Goal: Task Accomplishment & Management: Manage account settings

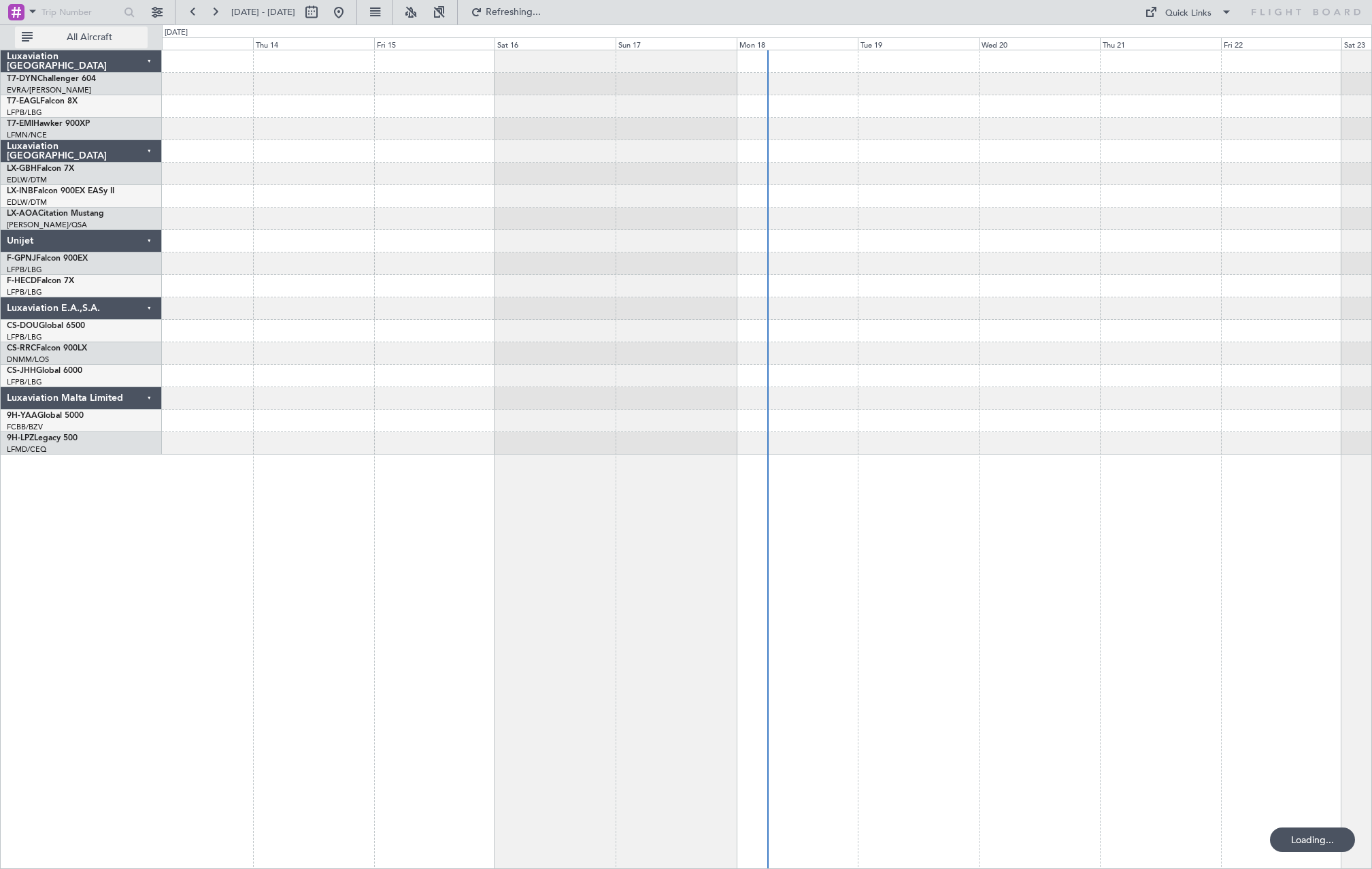
click at [73, 38] on span "All Aircraft" at bounding box center [89, 37] width 108 height 9
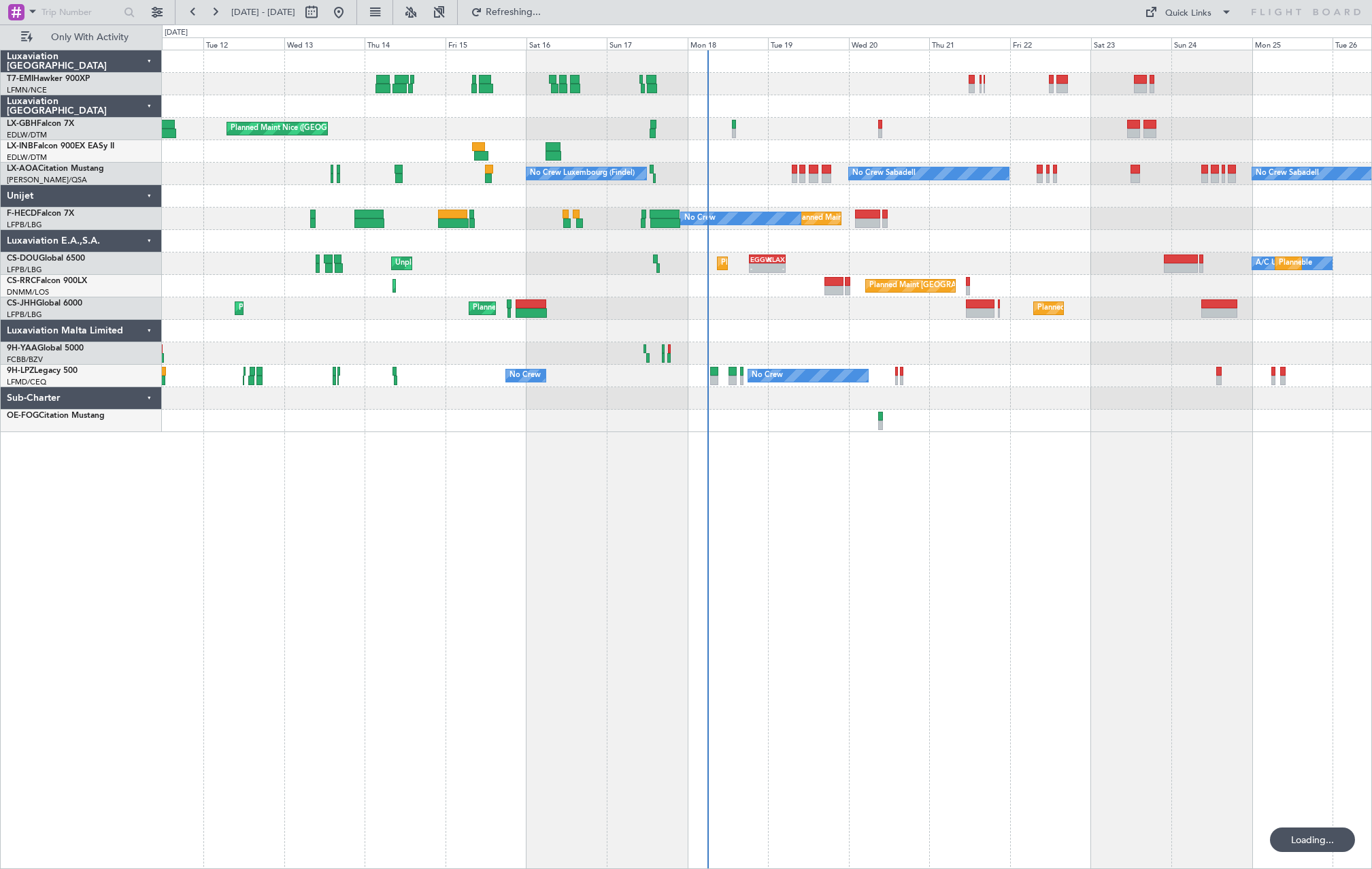
click at [328, 243] on div at bounding box center [767, 241] width 1210 height 22
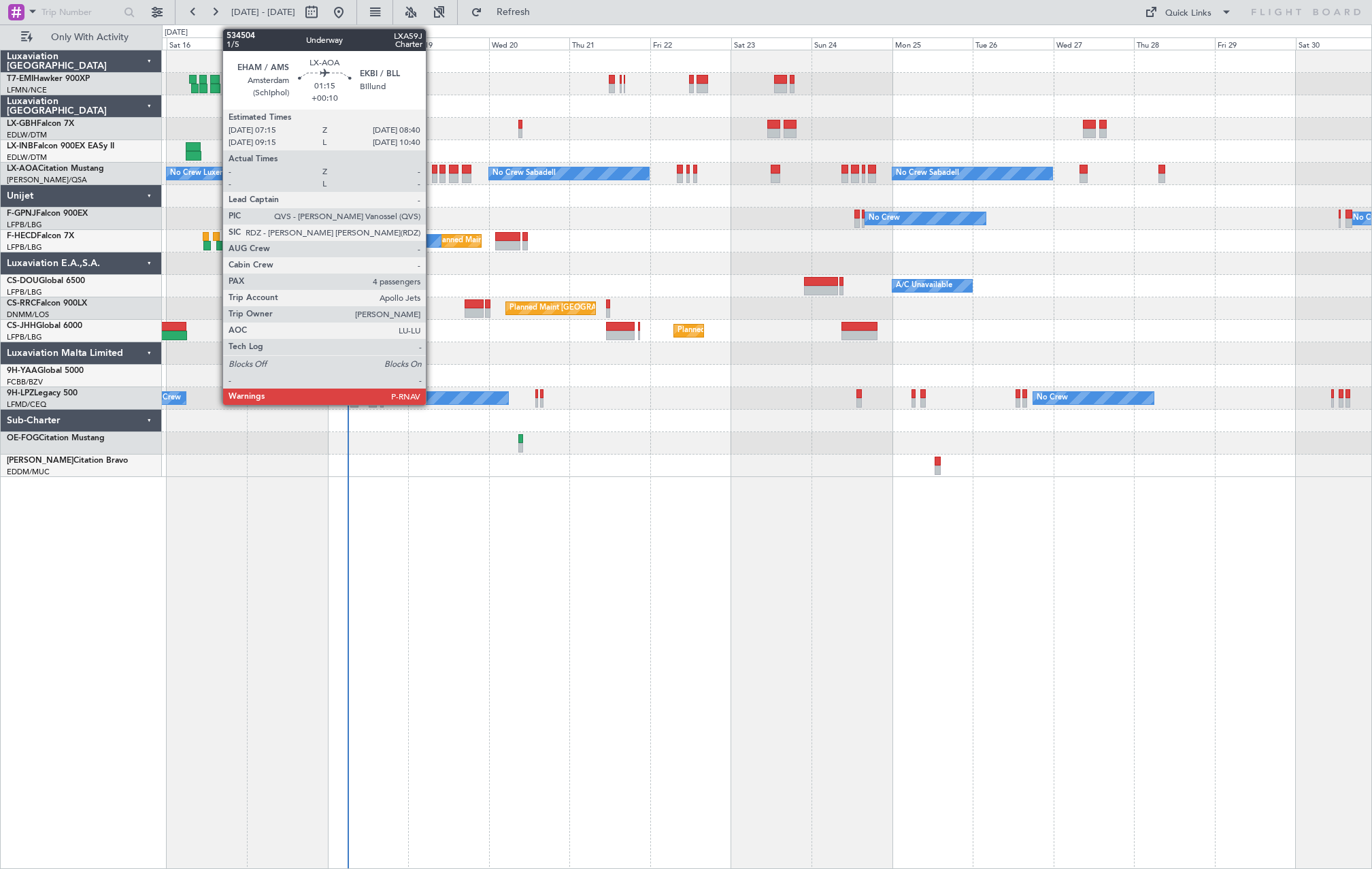
click at [432, 175] on div at bounding box center [434, 178] width 5 height 9
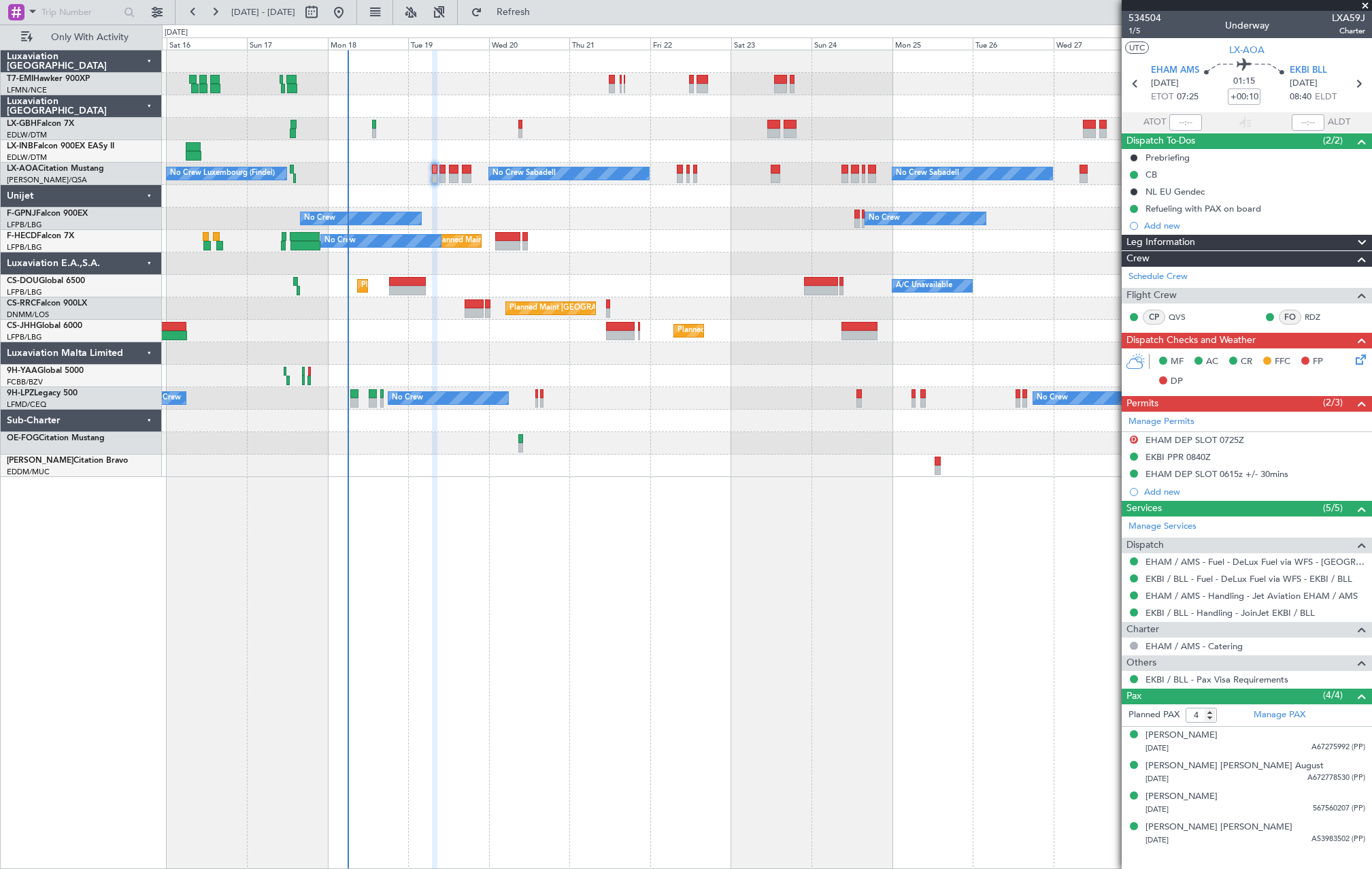
click at [573, 251] on div "Planned Maint Paris (Le Bourget) No Crew Planned Maint Paris (Le Bourget)" at bounding box center [767, 241] width 1210 height 22
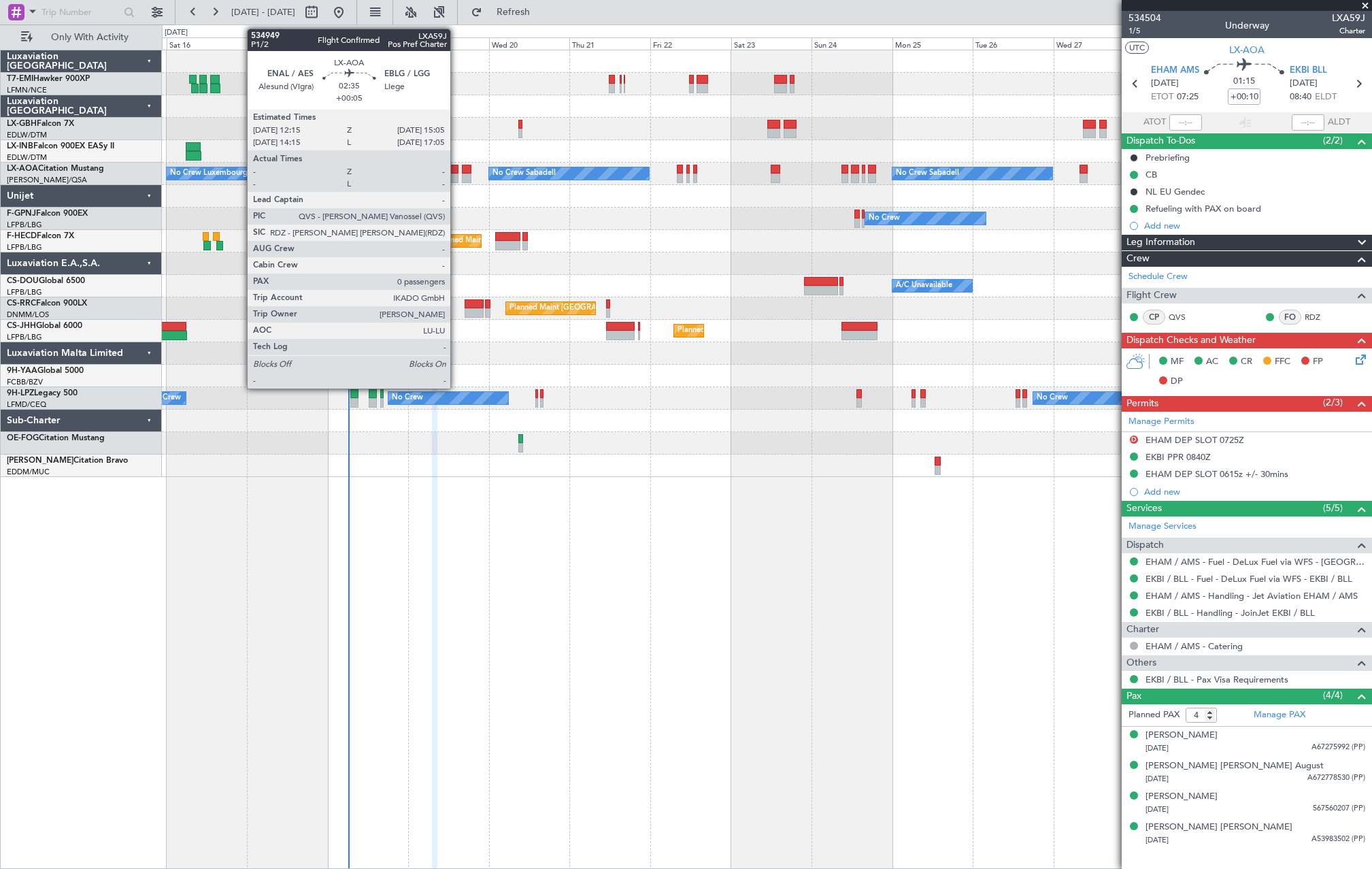
click at [456, 175] on div at bounding box center [453, 178] width 9 height 9
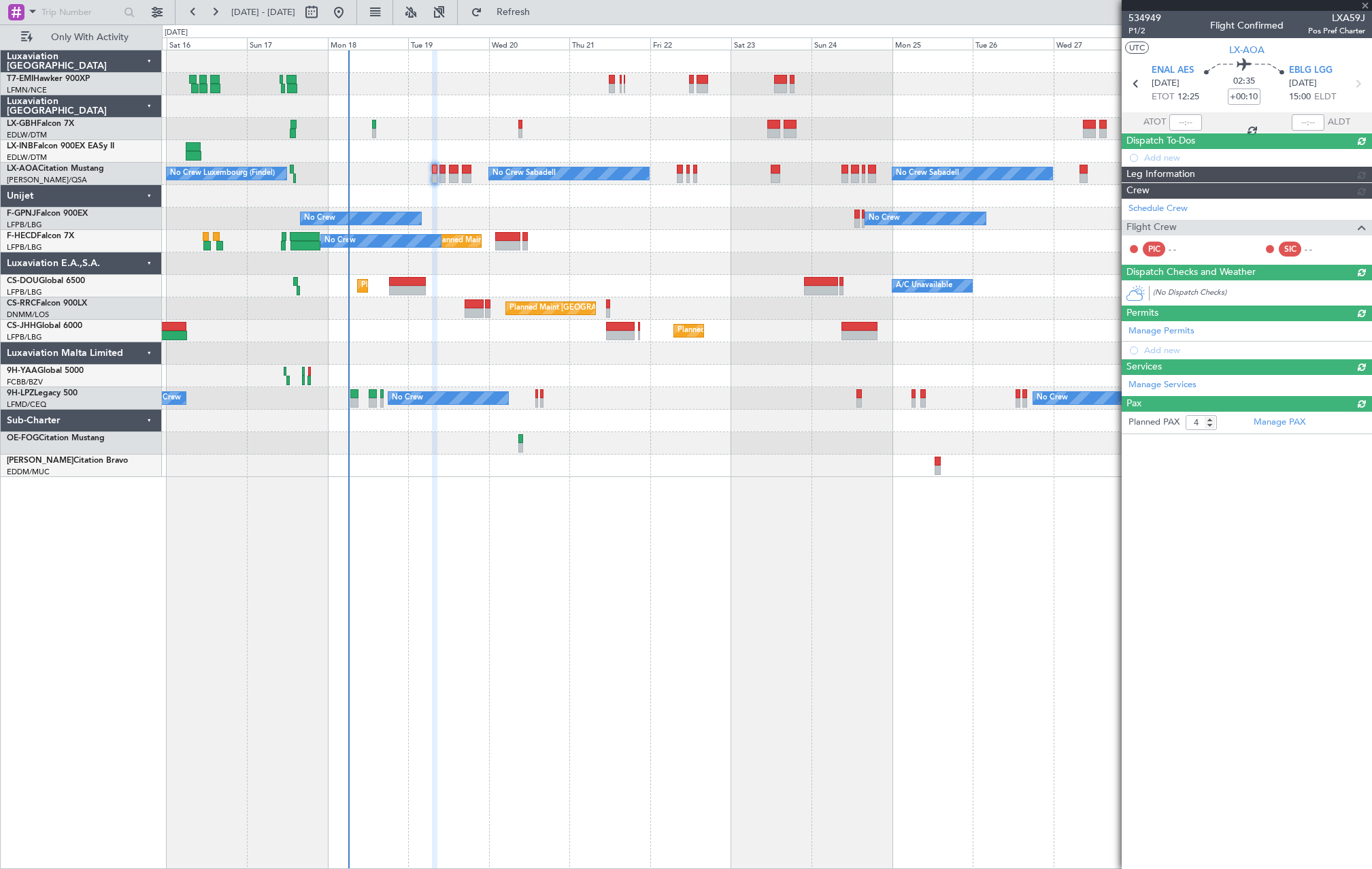
type input "+00:05"
type input "0"
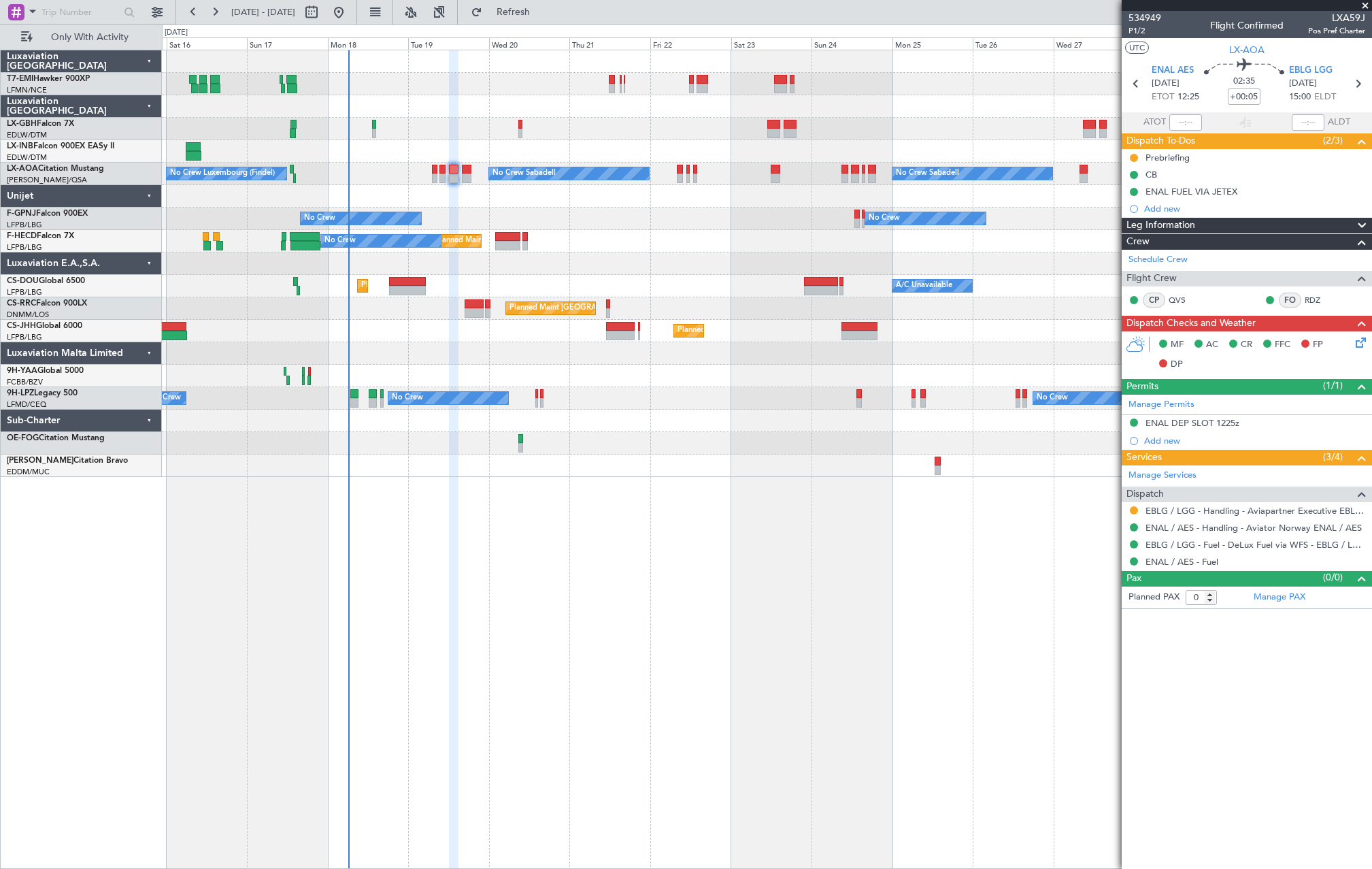
click at [468, 184] on div "No Crew Luxembourg (Findel) No Crew Sabadell No Crew Sabadell" at bounding box center [767, 174] width 1210 height 22
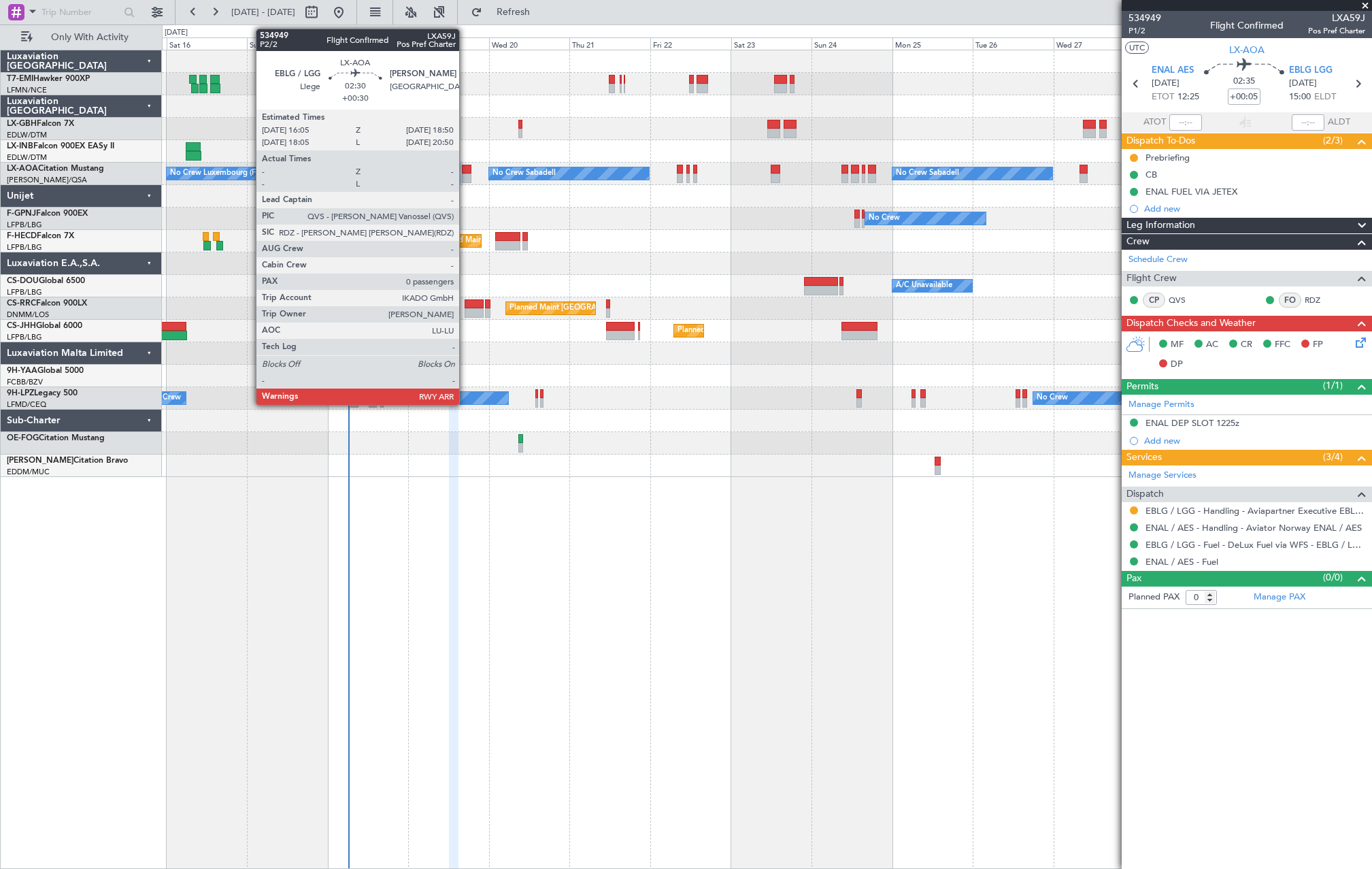
click at [466, 180] on div at bounding box center [466, 178] width 9 height 9
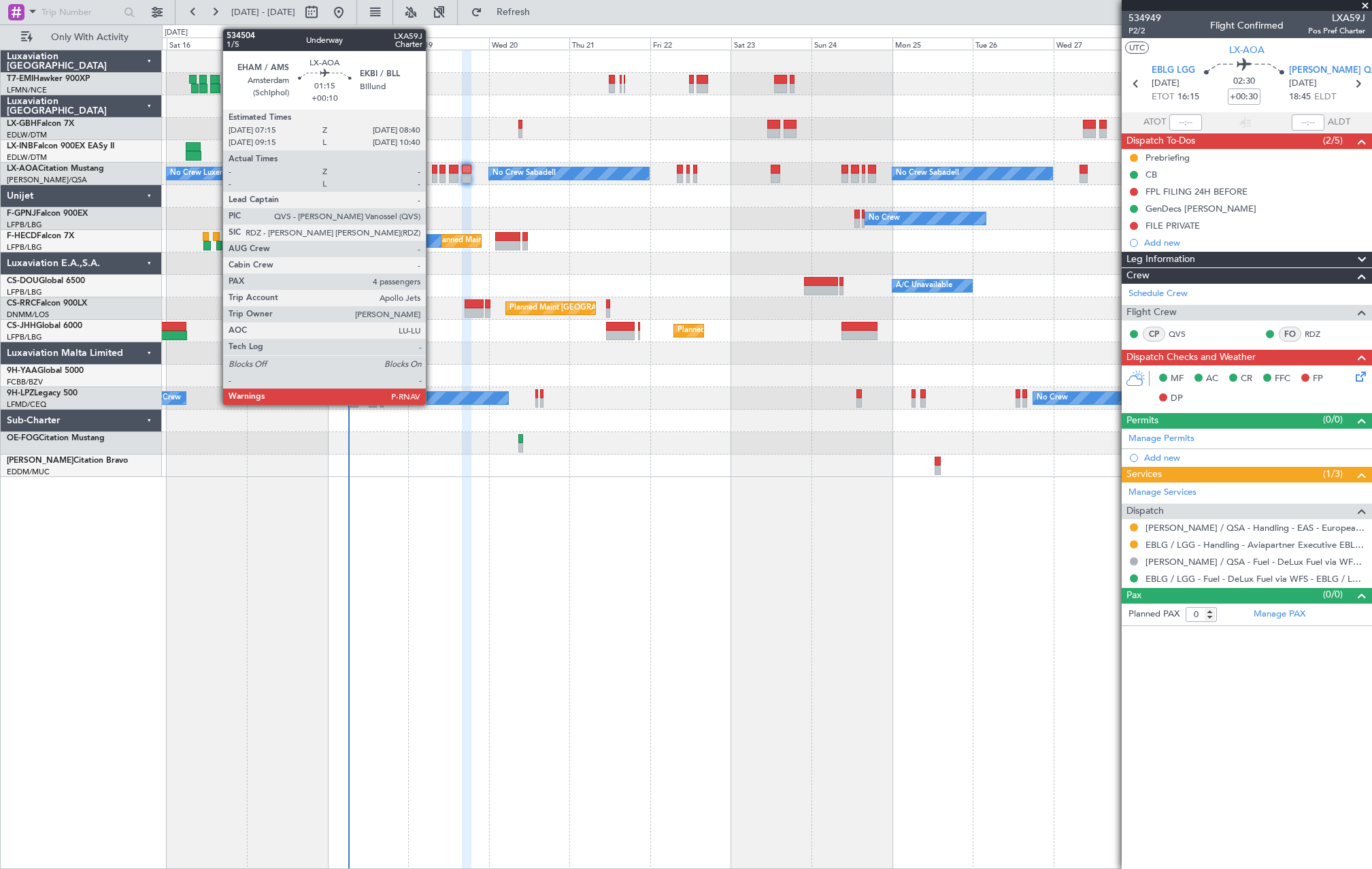
click at [432, 182] on div at bounding box center [434, 178] width 5 height 9
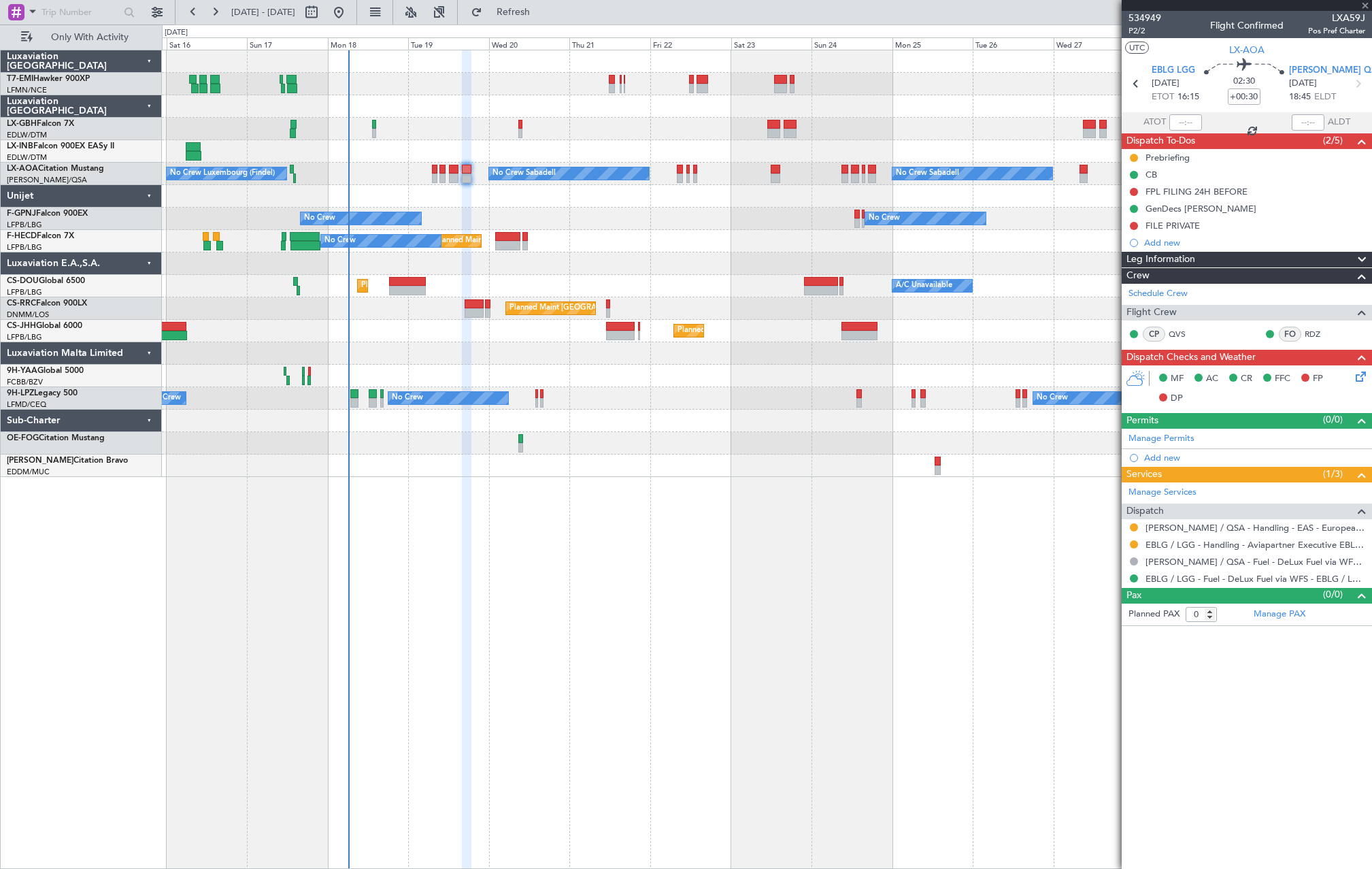
type input "+00:10"
type input "4"
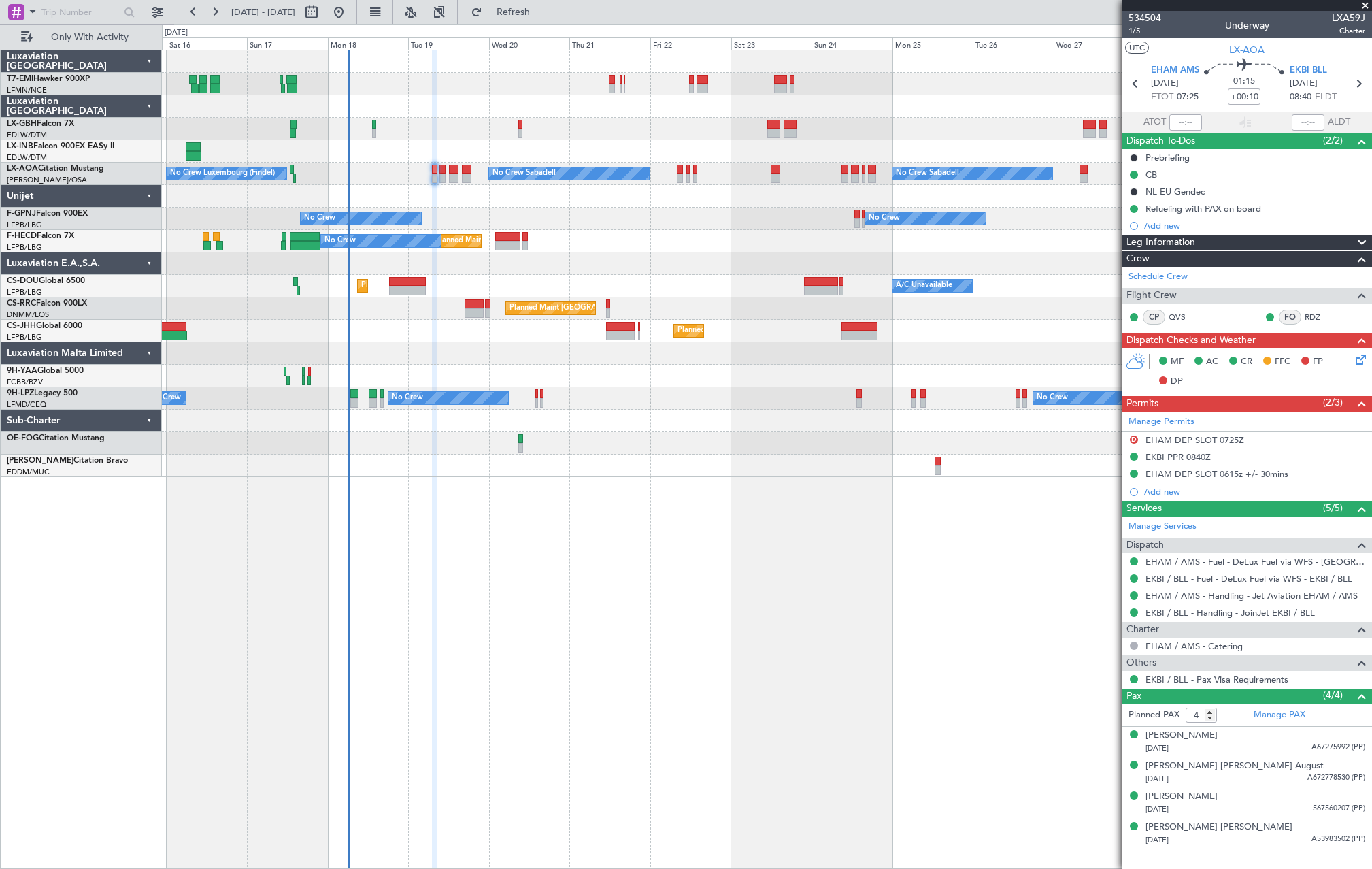
click at [772, 157] on div at bounding box center [767, 151] width 1210 height 22
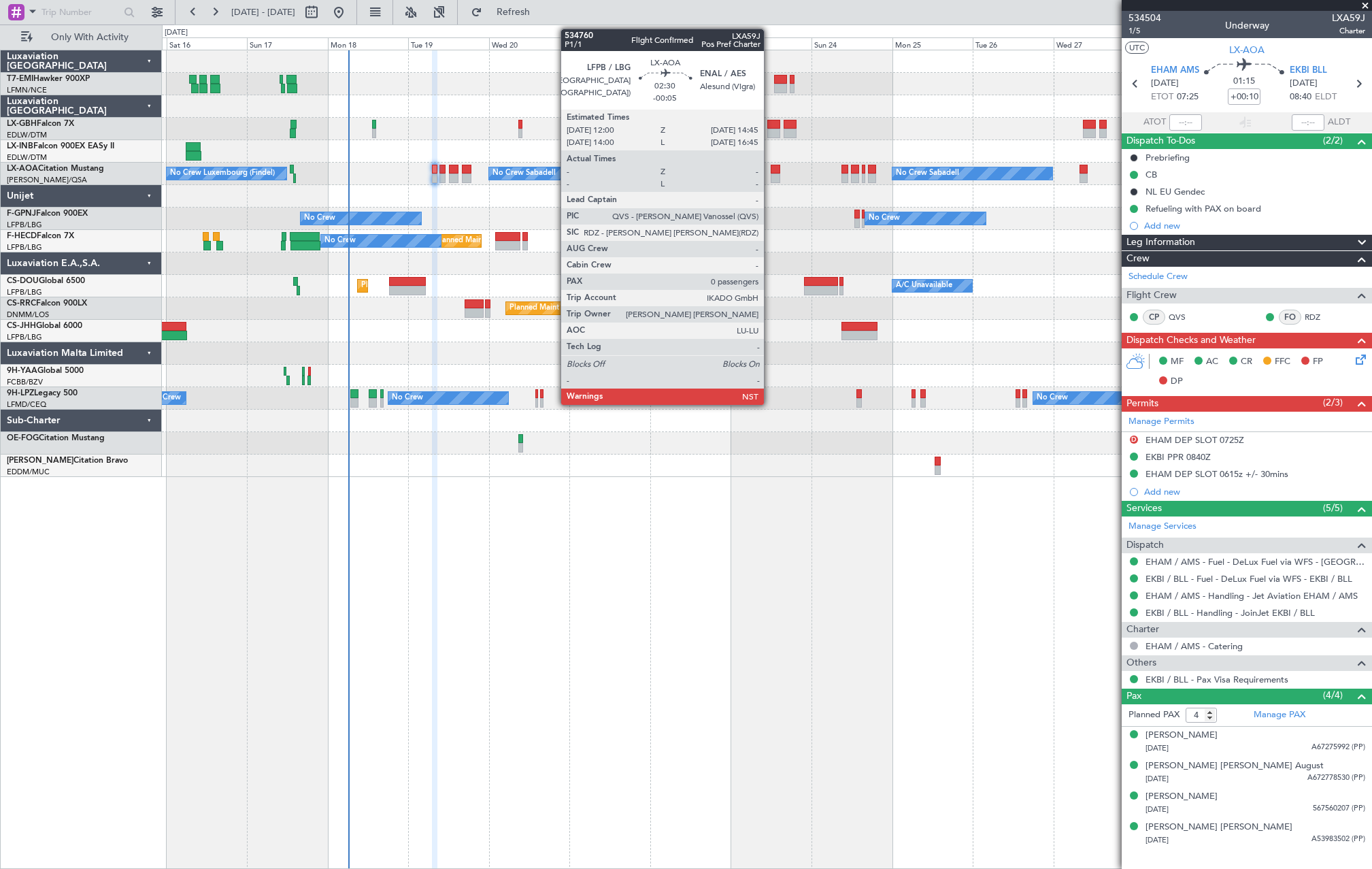
click at [771, 174] on div at bounding box center [775, 178] width 9 height 9
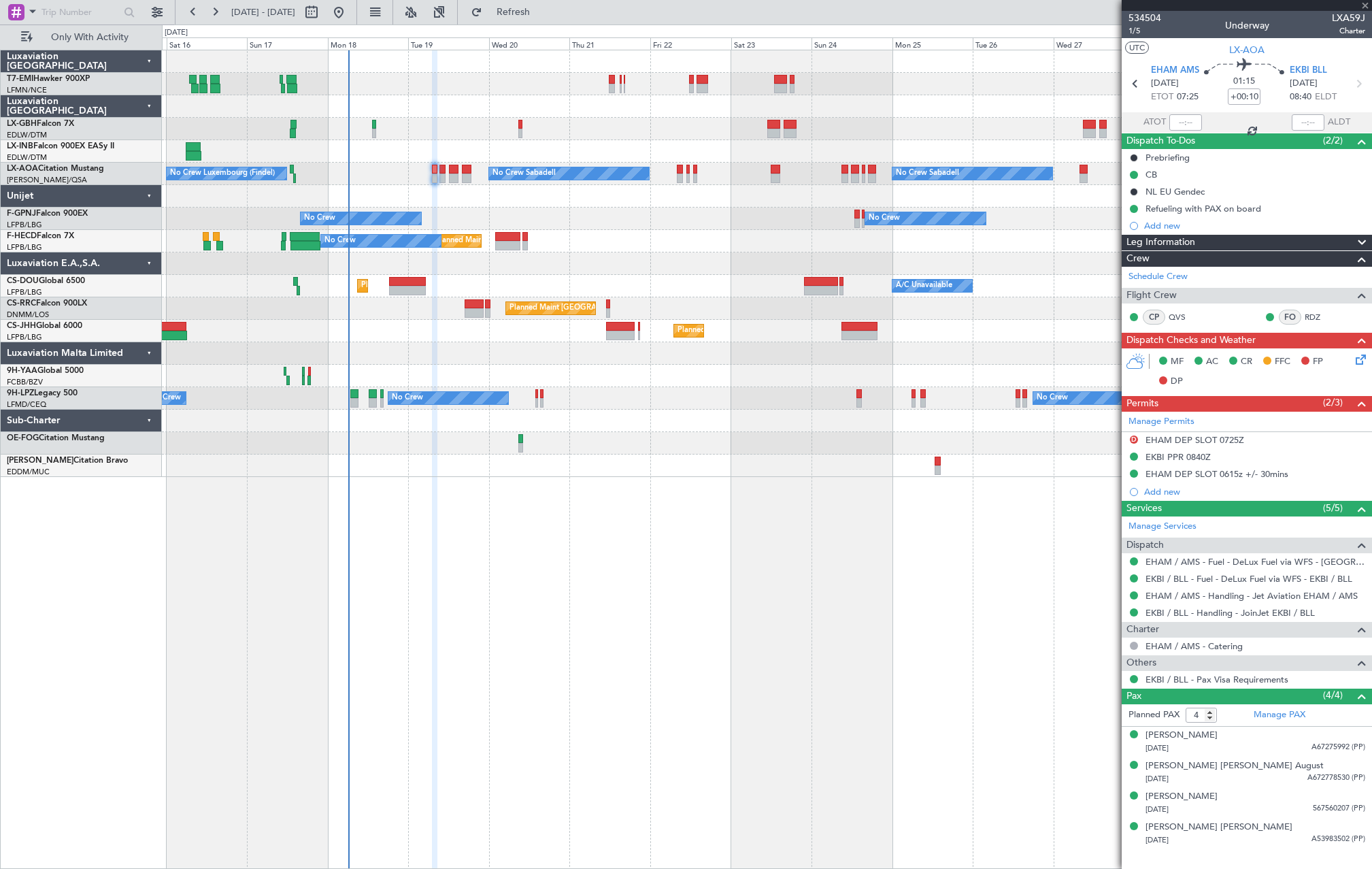
type input "-00:05"
type input "0"
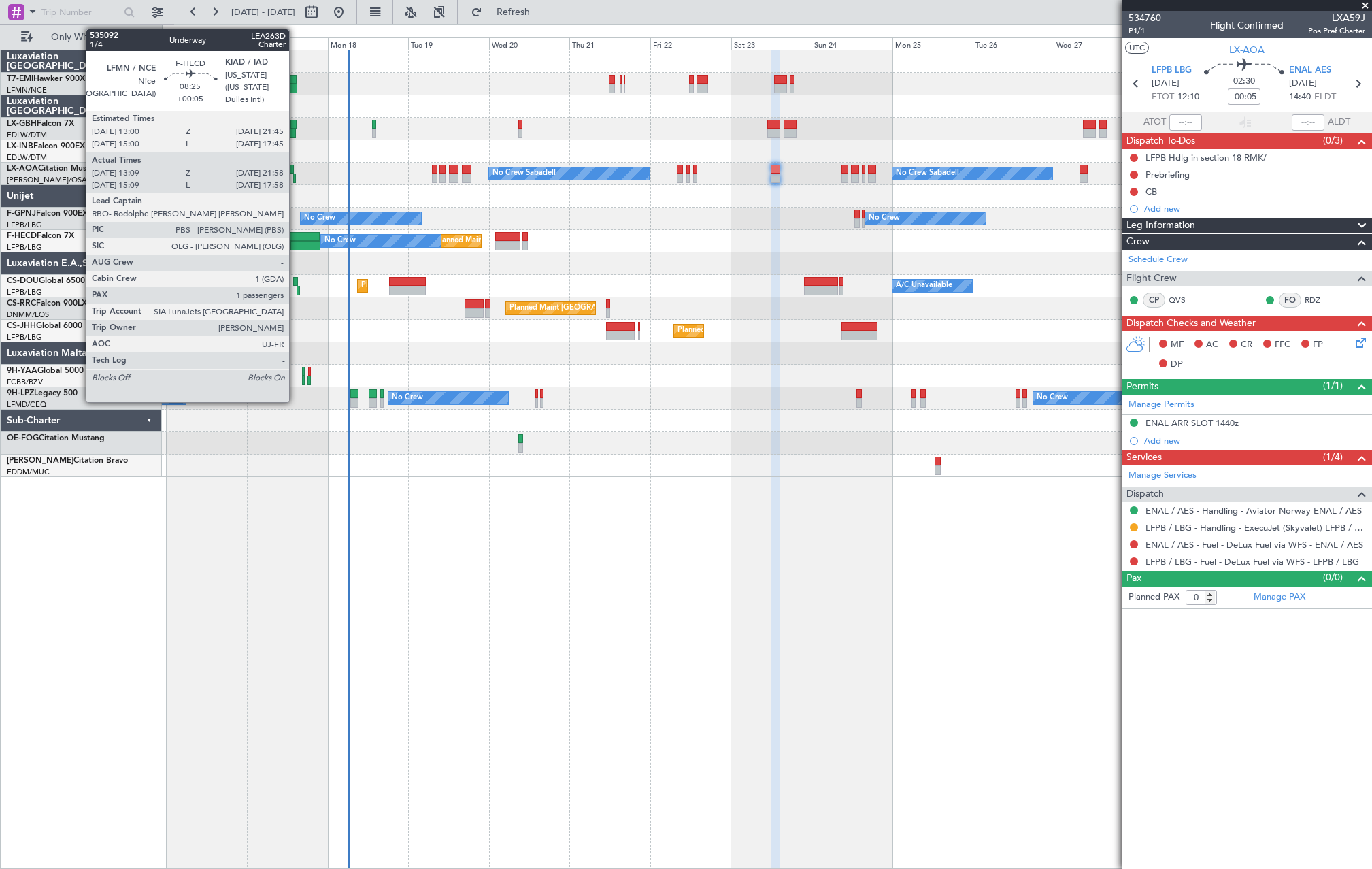
click at [295, 235] on div at bounding box center [304, 236] width 30 height 9
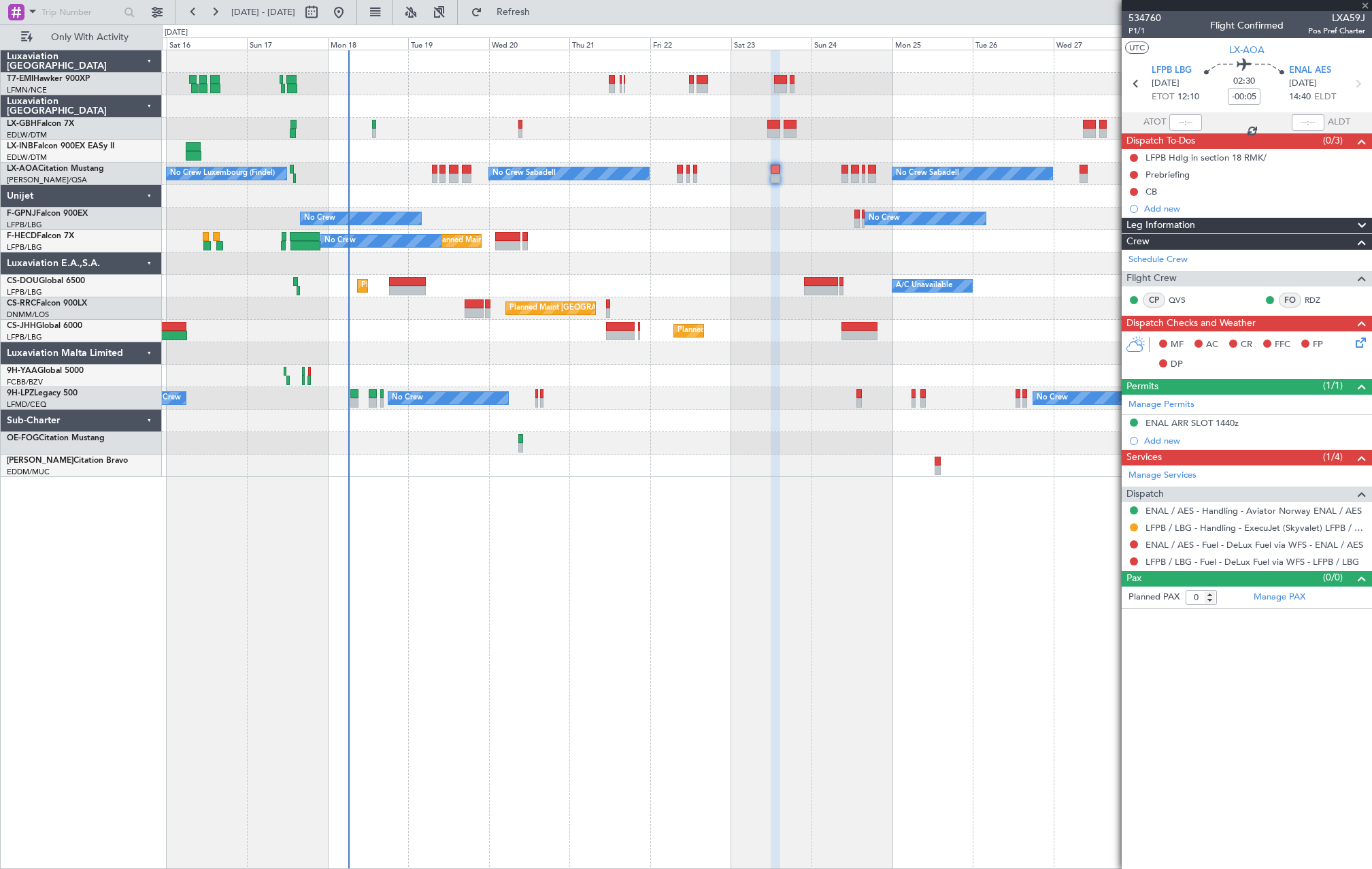
type input "+00:05"
type input "13:24"
type input "21:53"
type input "1"
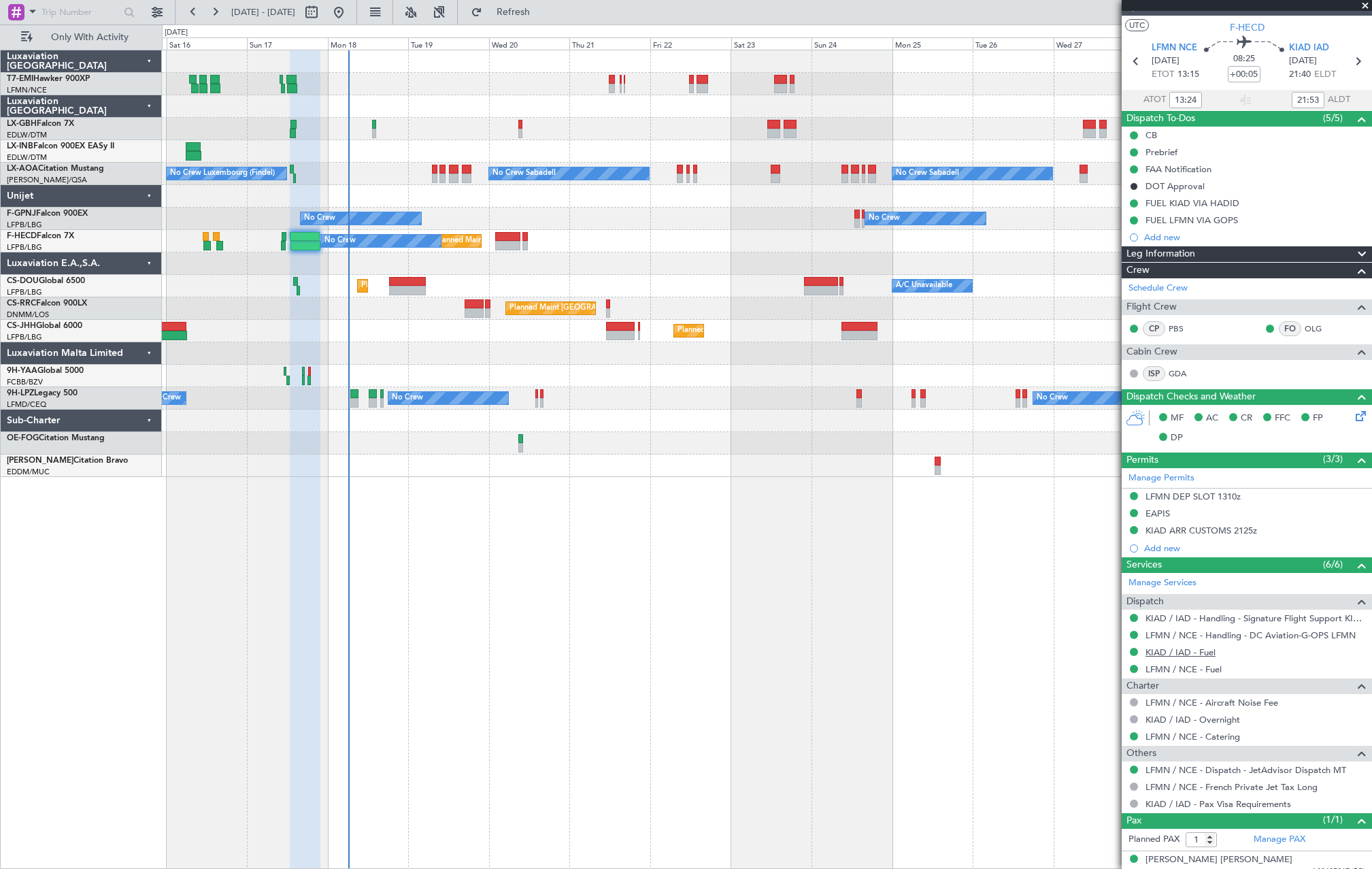
scroll to position [35, 0]
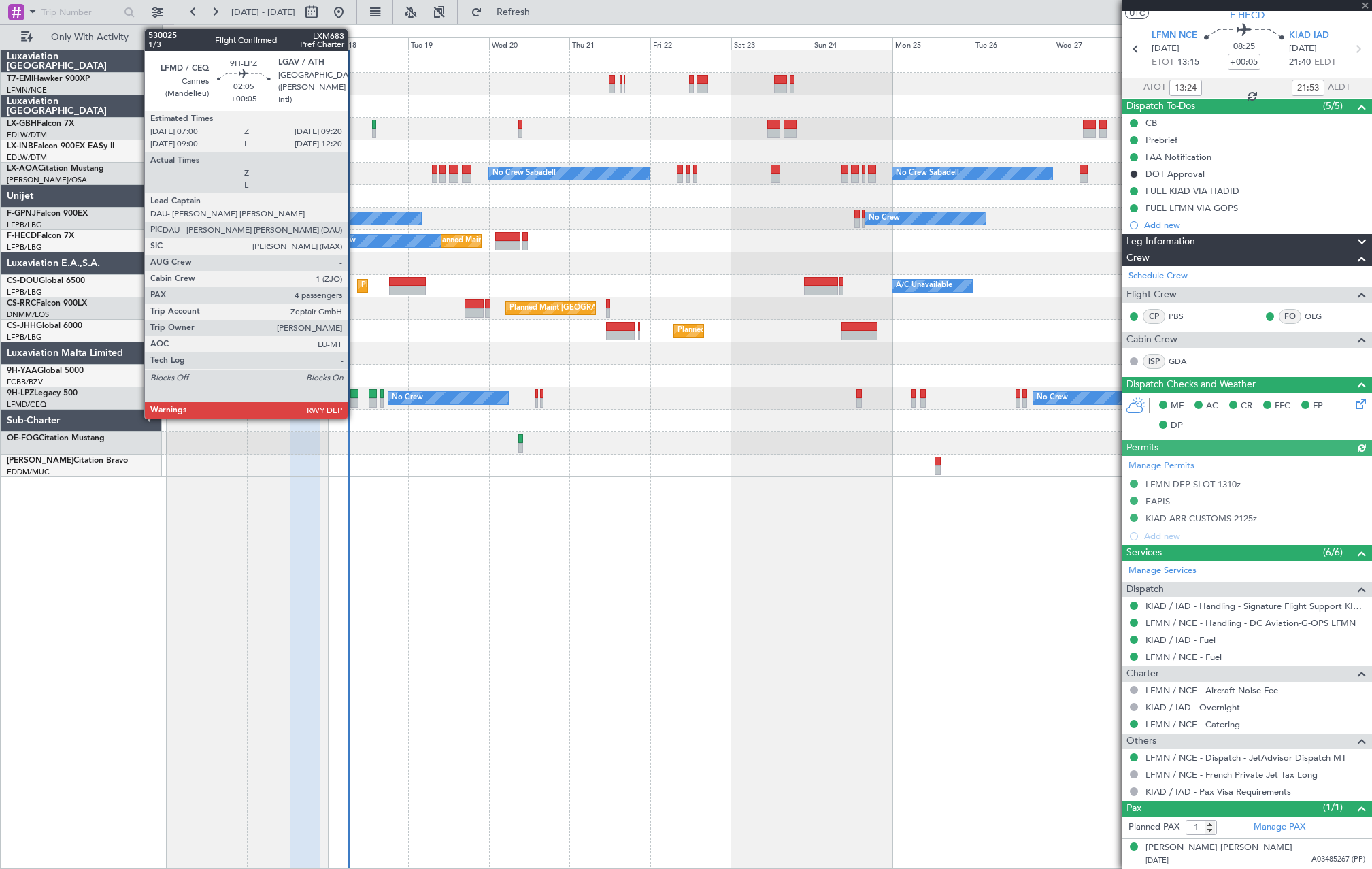
click at [354, 400] on div at bounding box center [354, 403] width 8 height 9
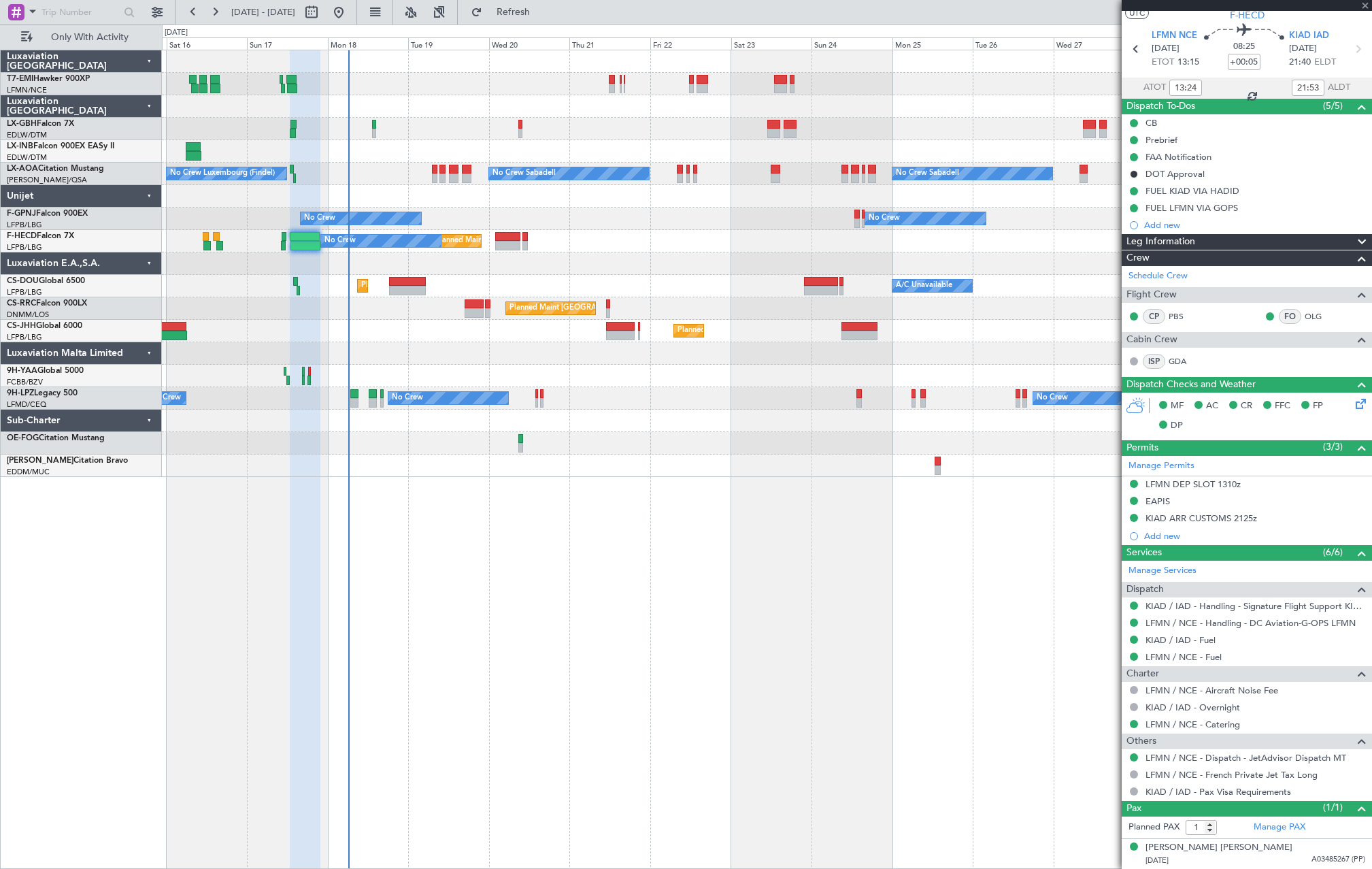
type input "4"
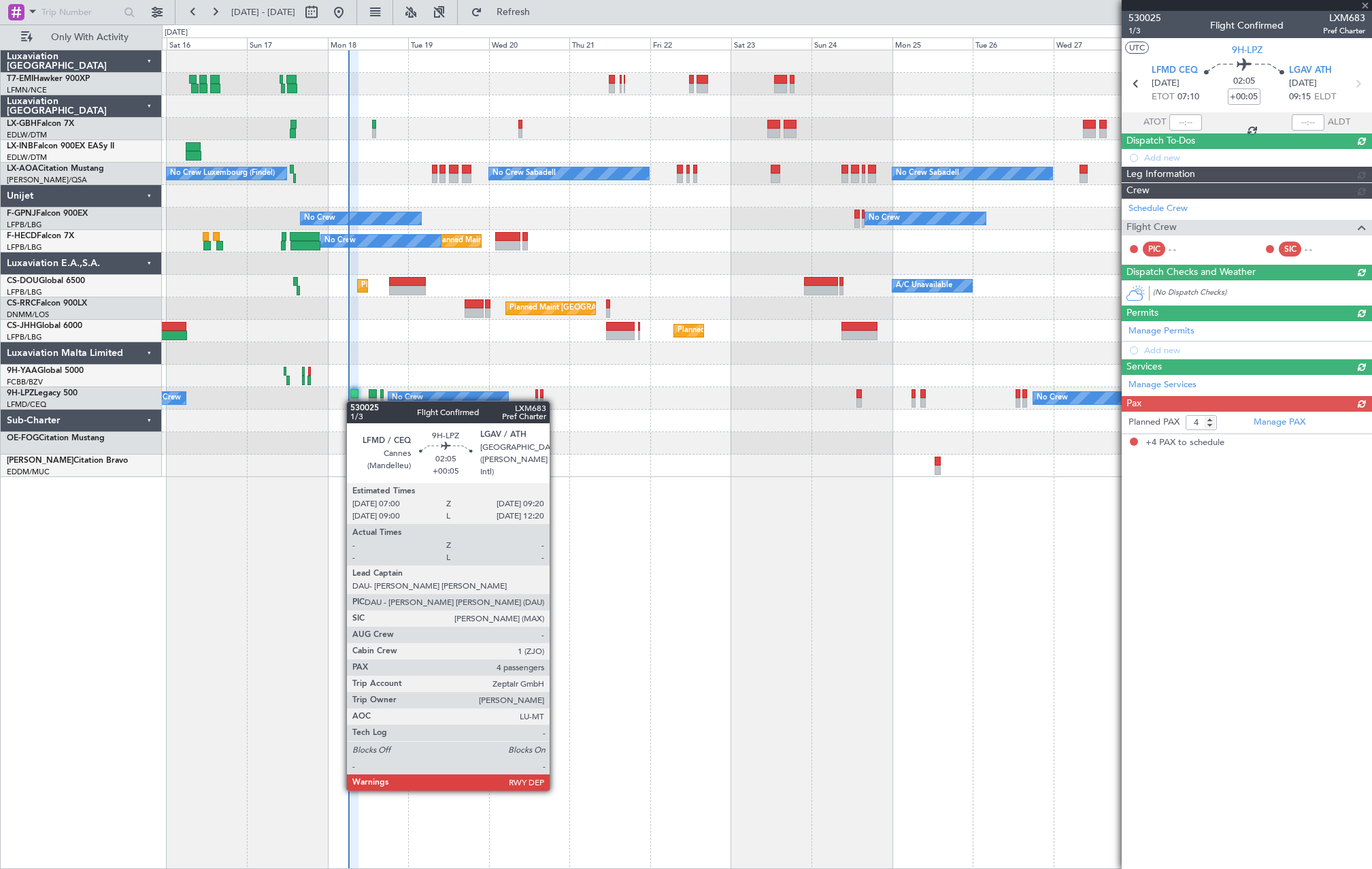
scroll to position [0, 0]
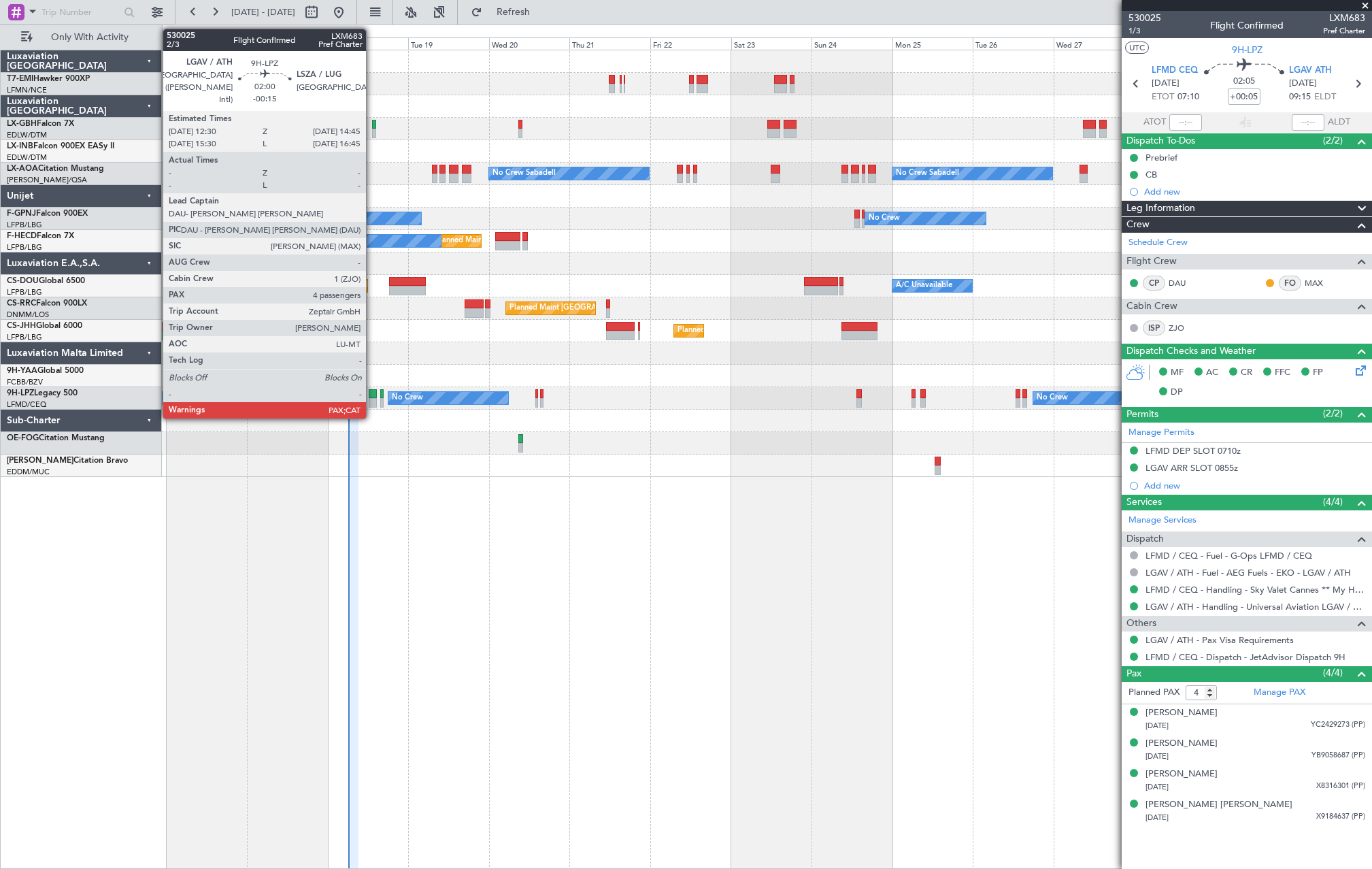
click at [372, 403] on div at bounding box center [372, 403] width 8 height 9
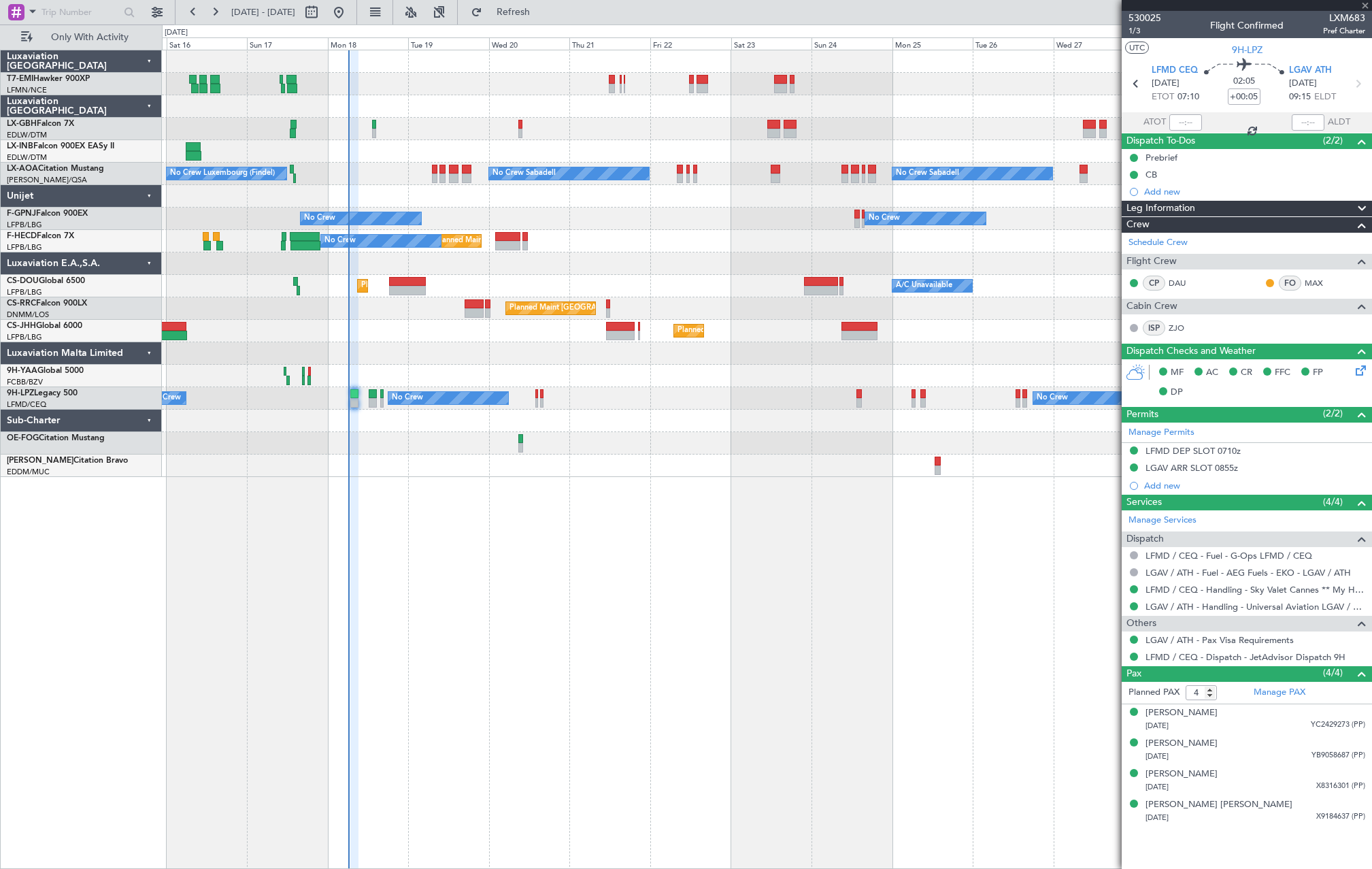
type input "-00:15"
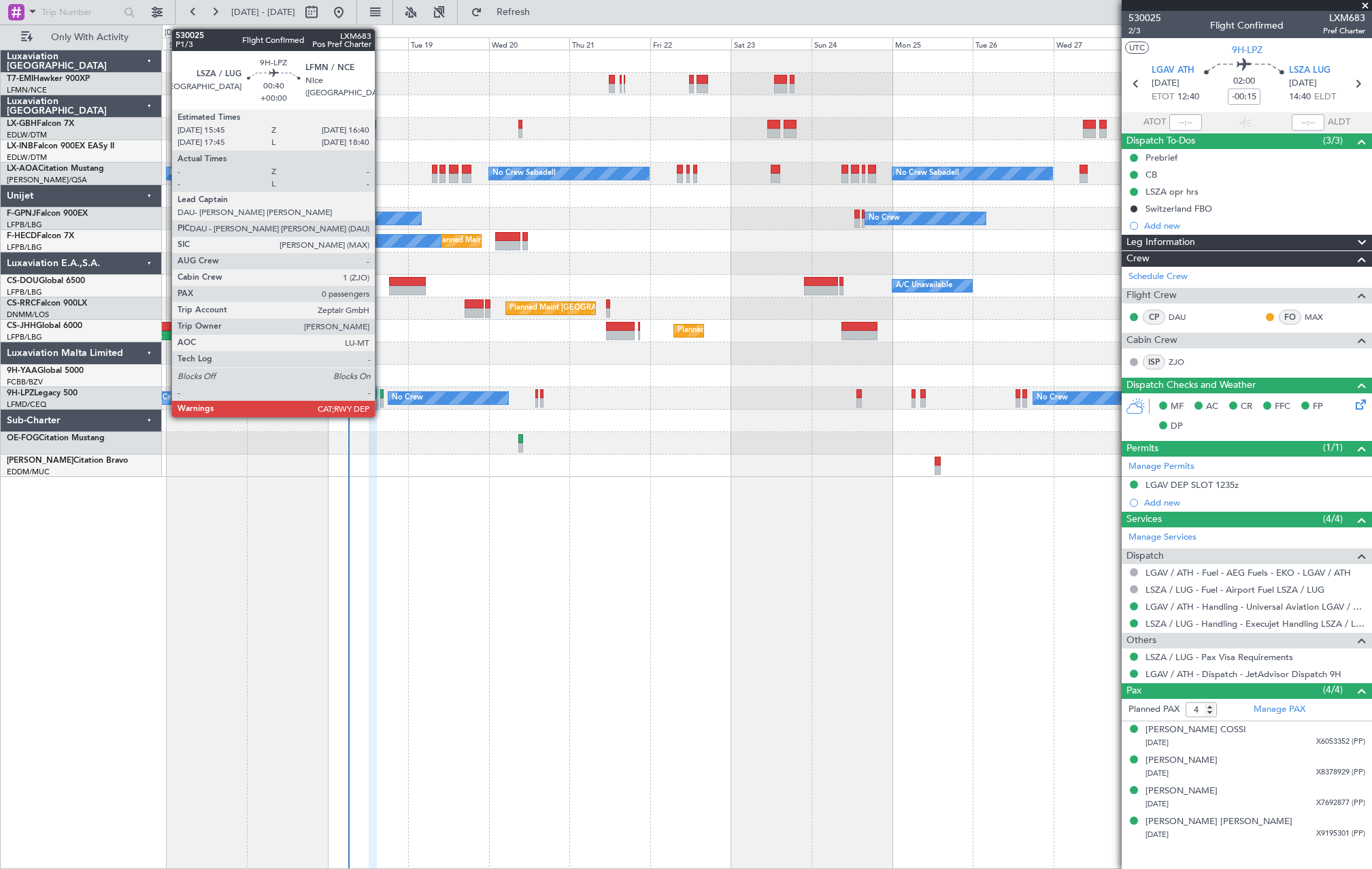
click at [381, 403] on div at bounding box center [382, 403] width 4 height 9
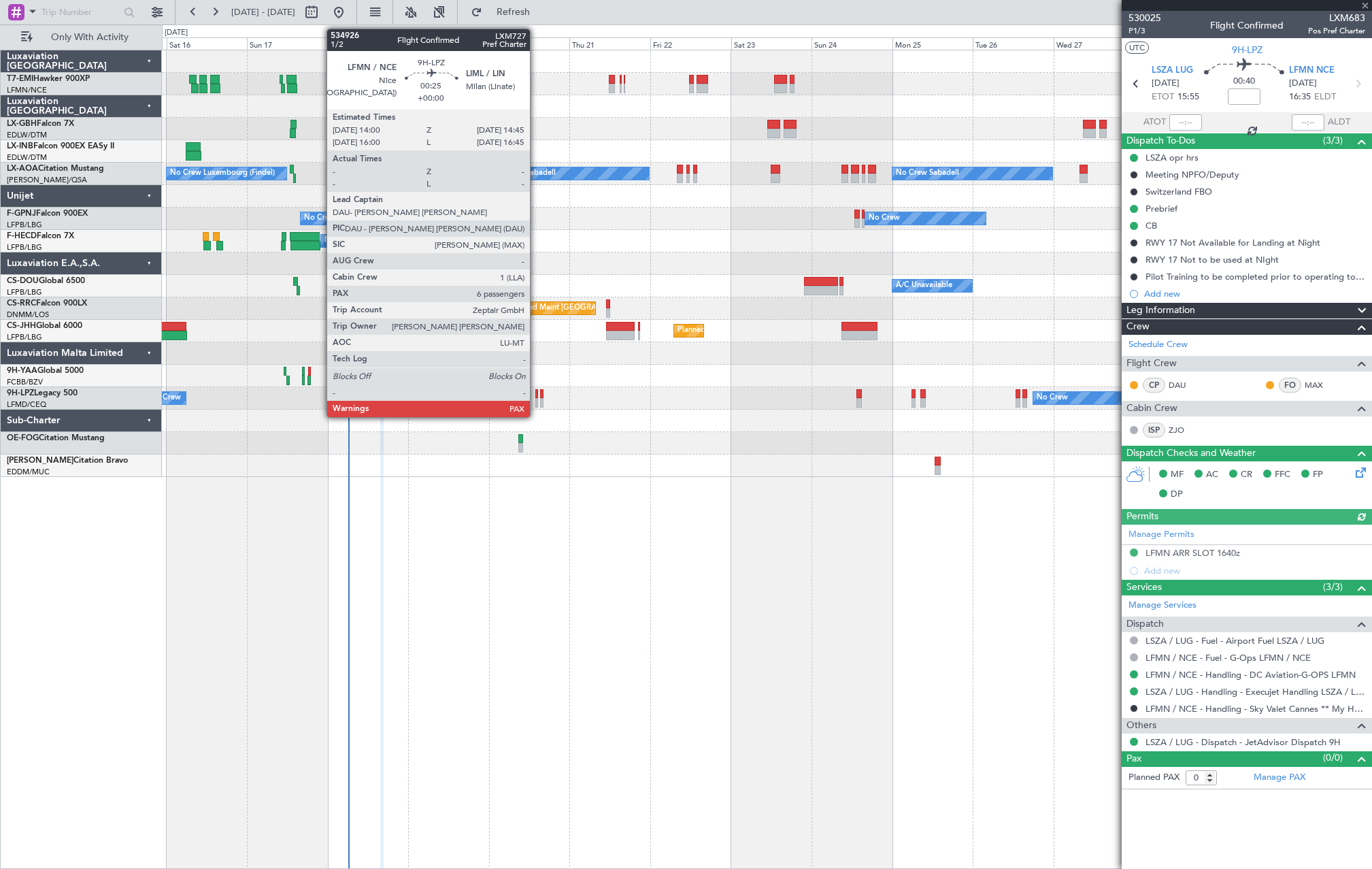
click at [536, 402] on div at bounding box center [536, 403] width 3 height 9
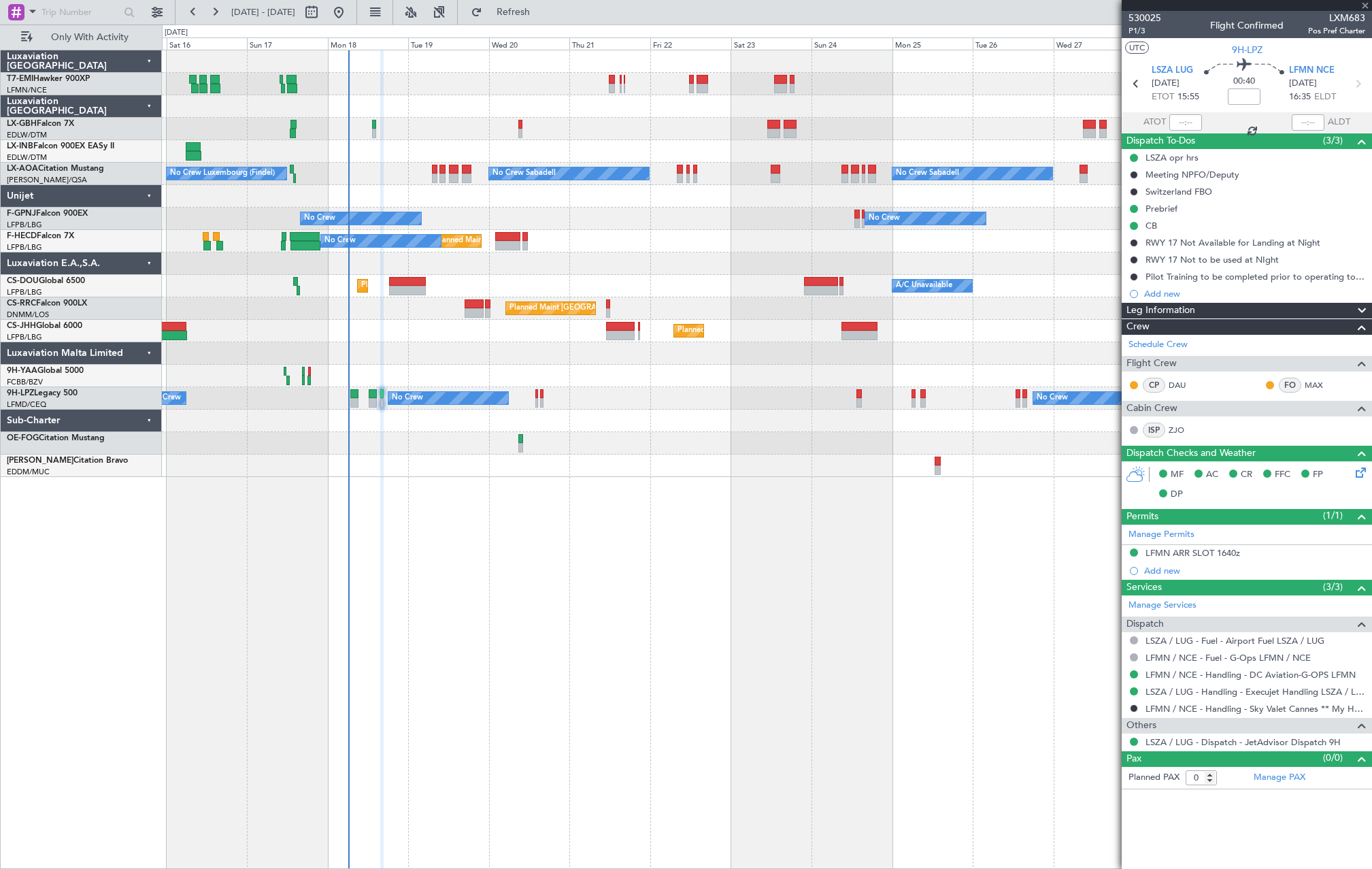
type input "6"
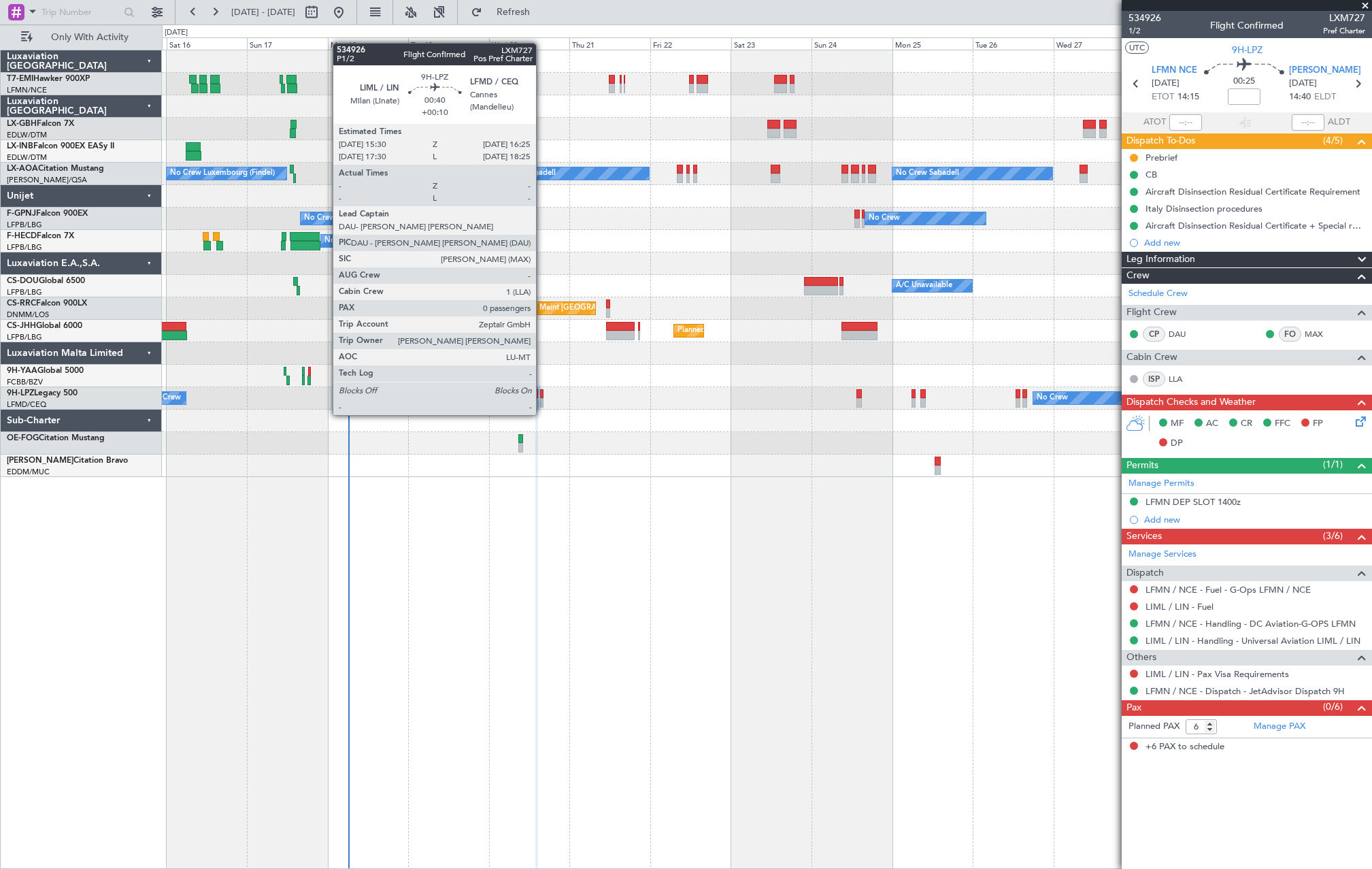
click at [542, 401] on div at bounding box center [542, 403] width 4 height 9
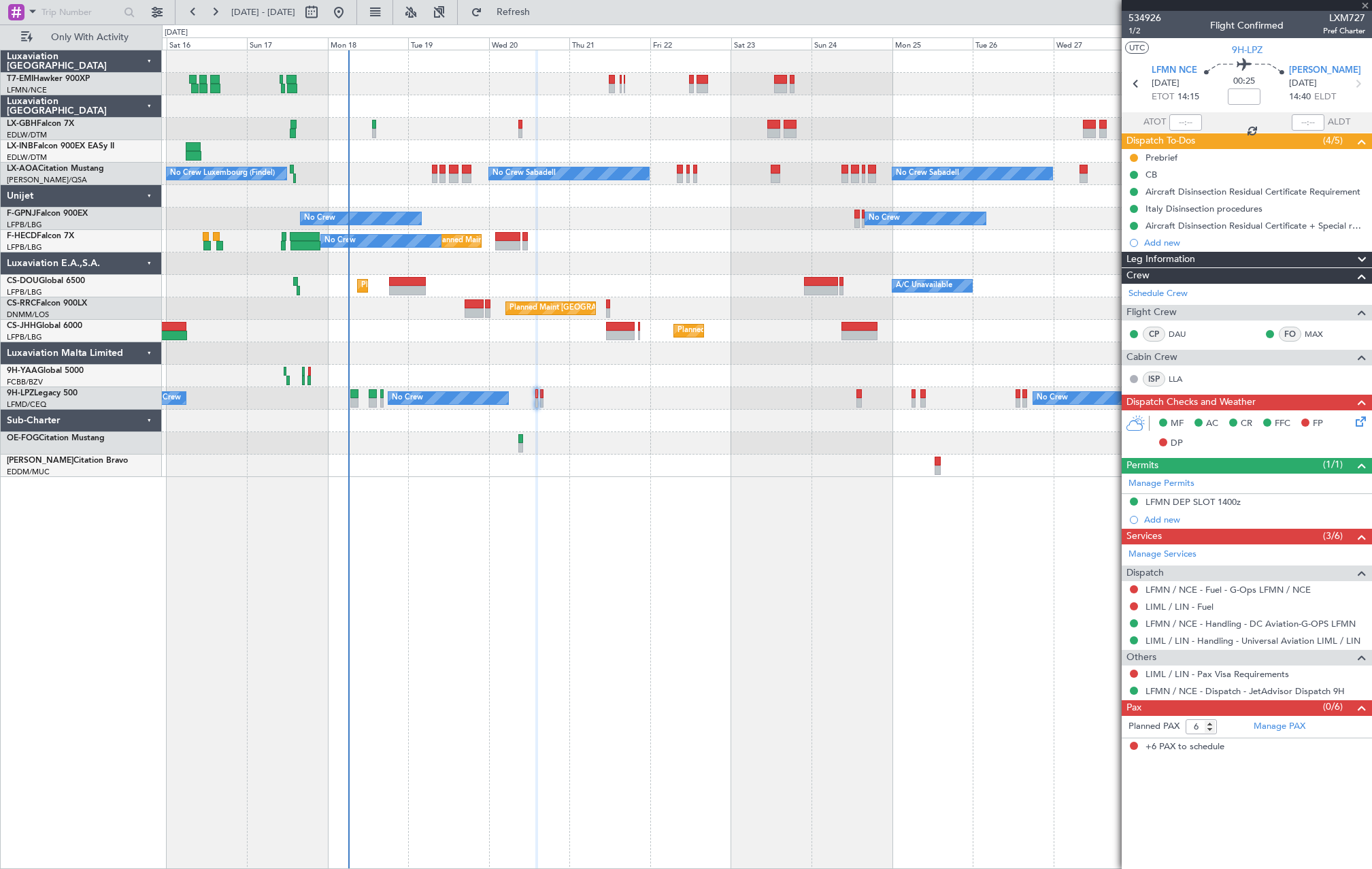
type input "+00:10"
type input "0"
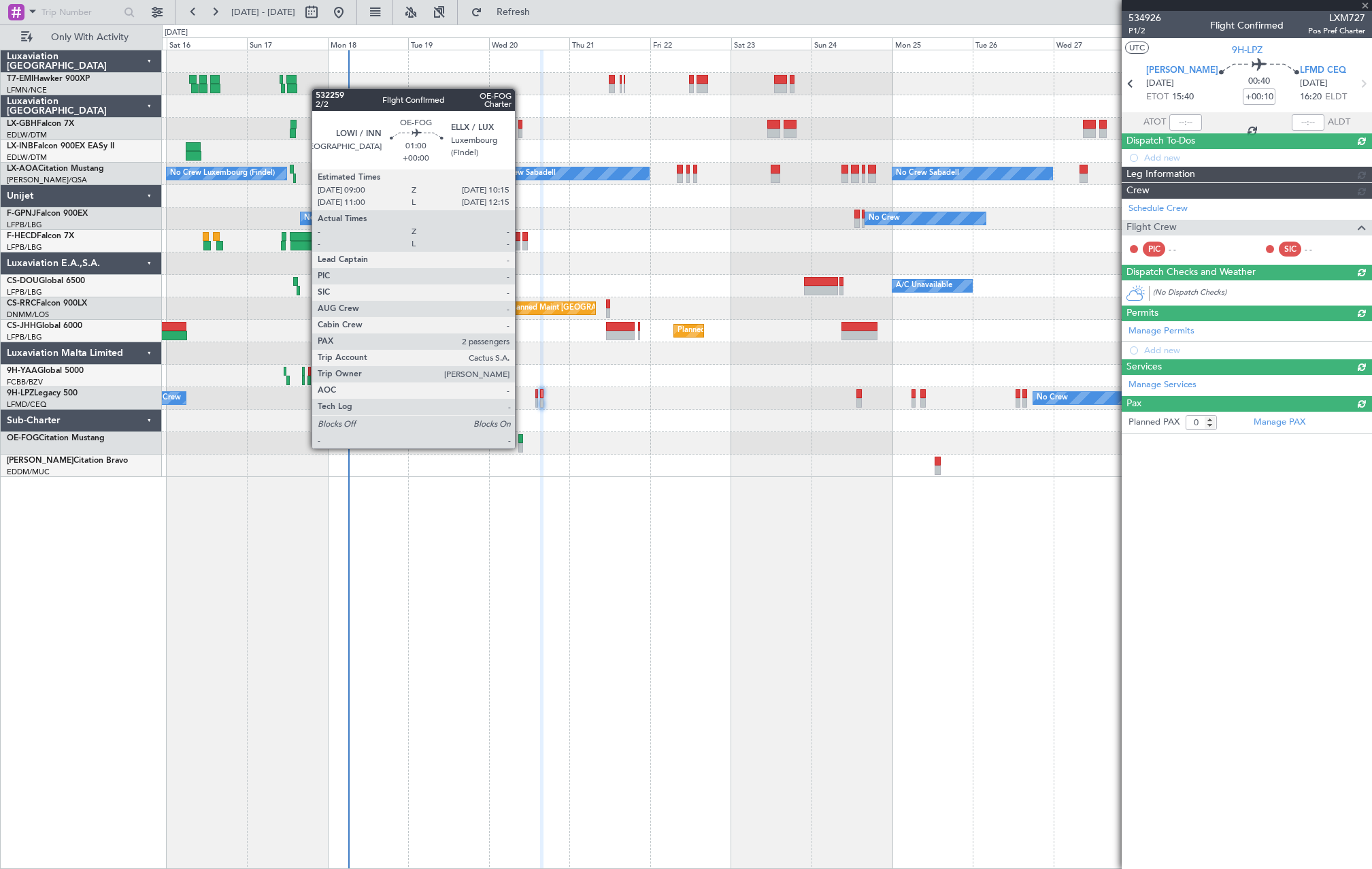
click at [521, 447] on div at bounding box center [521, 448] width 5 height 9
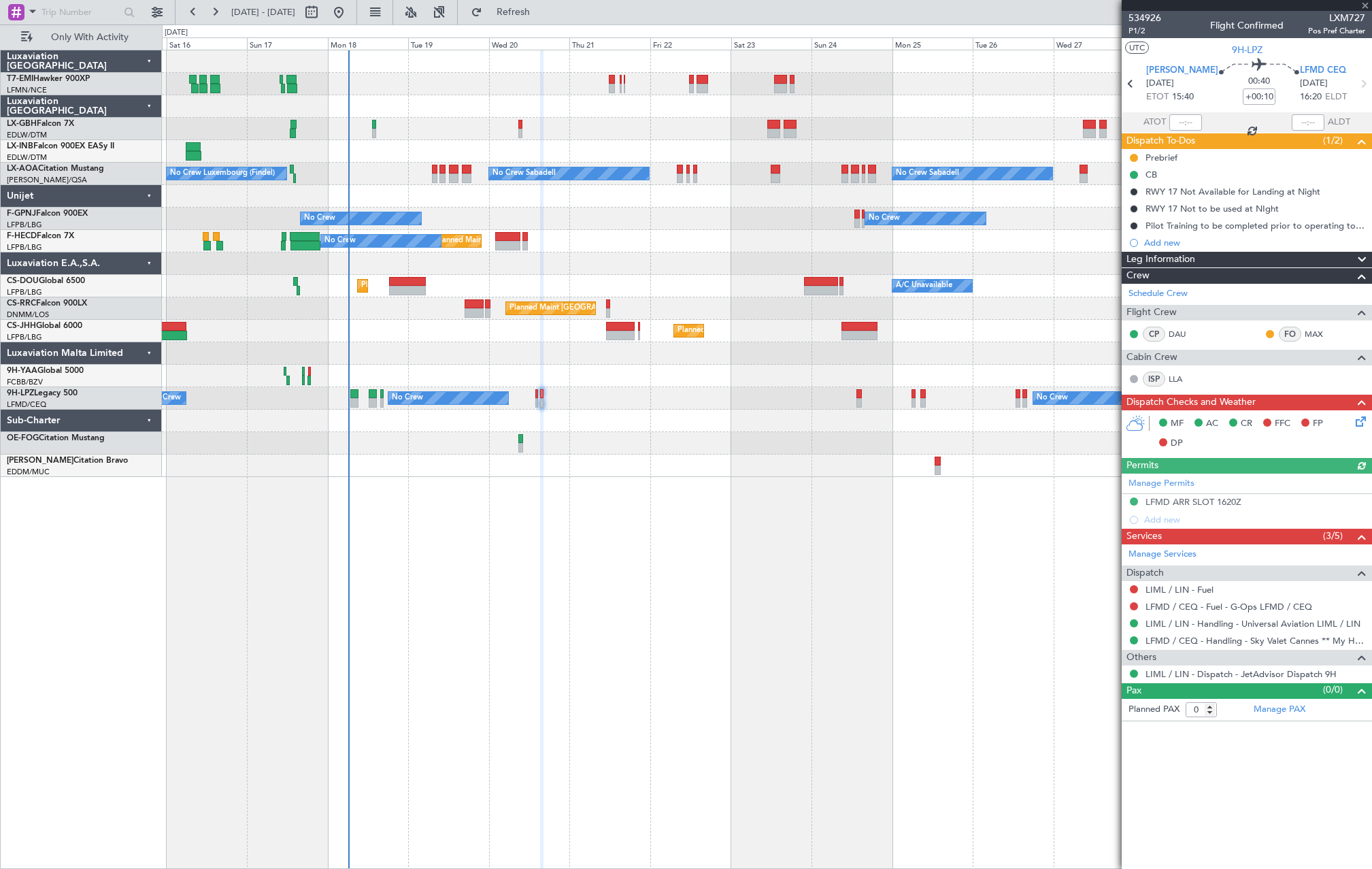
type input "2"
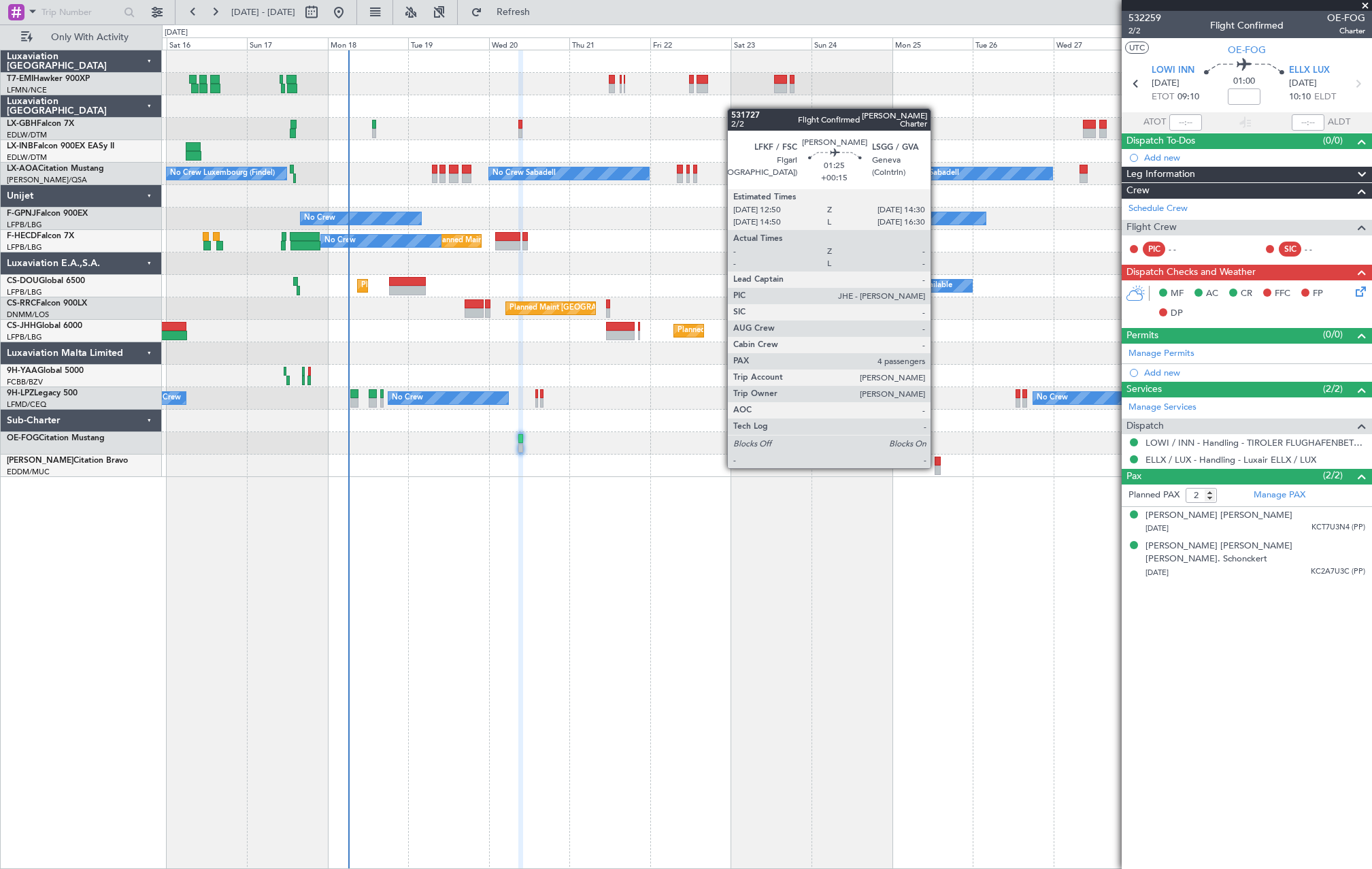
click at [937, 467] on div at bounding box center [938, 470] width 6 height 9
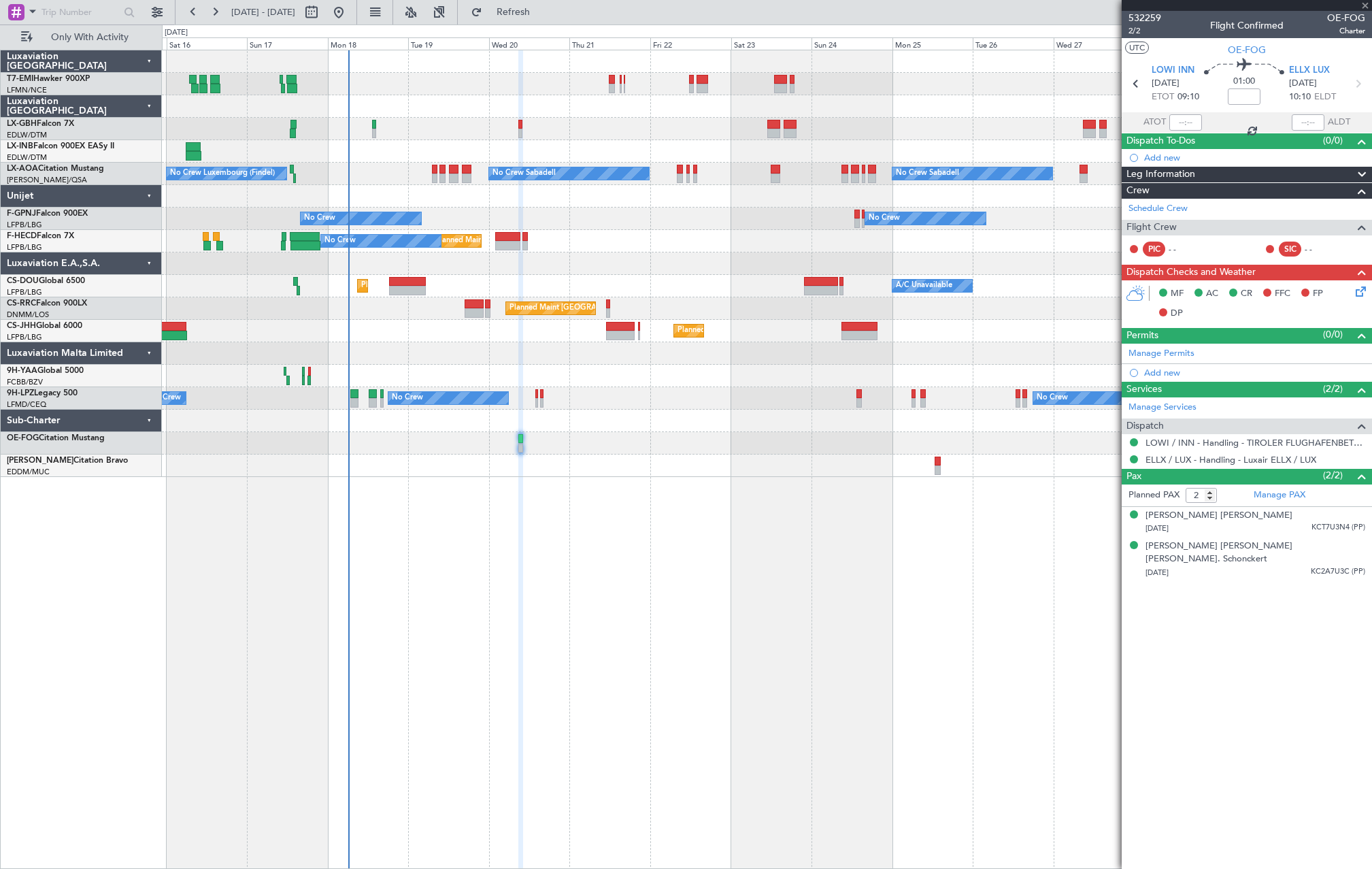
type input "+00:15"
type input "4"
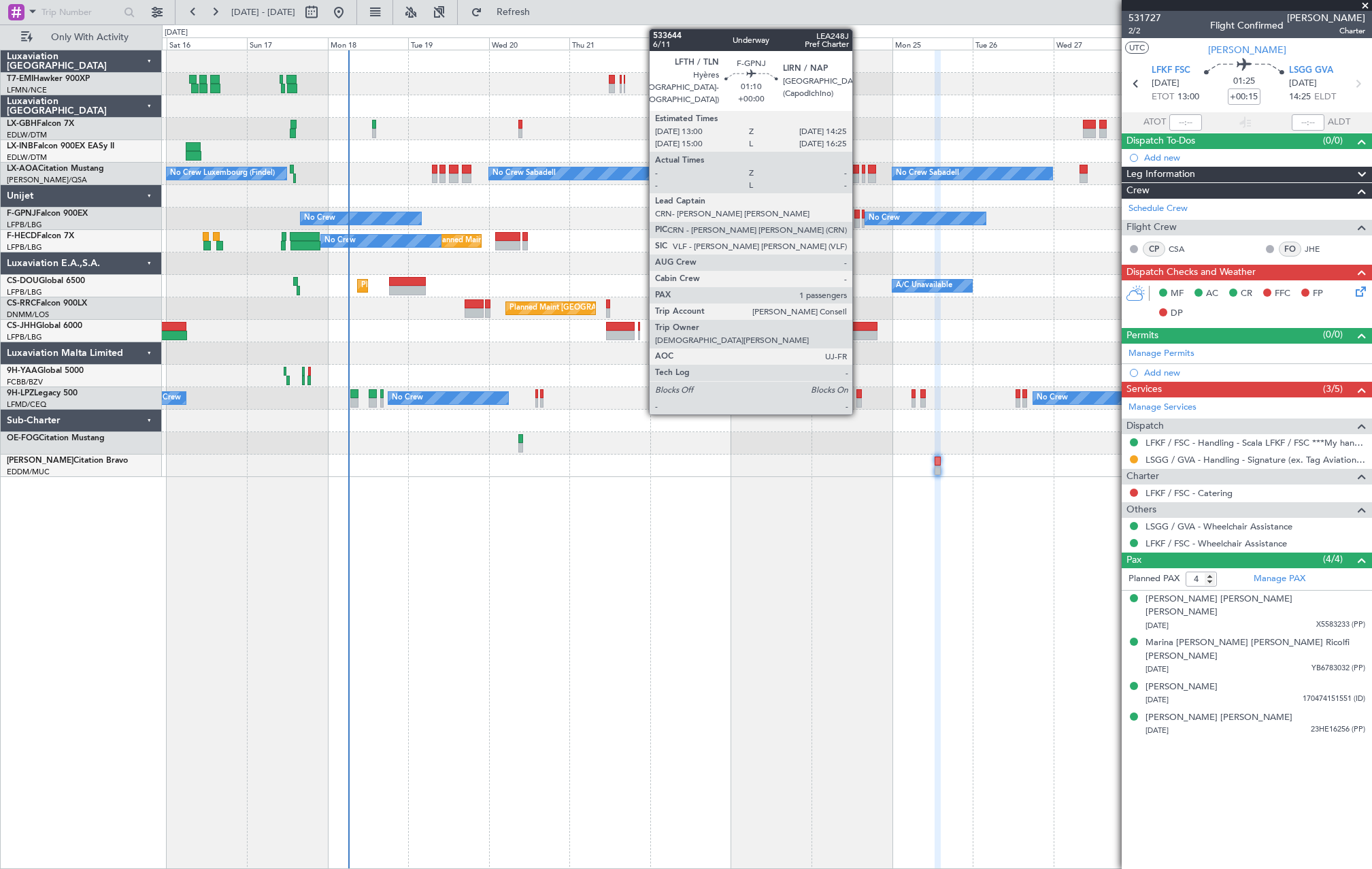
click at [859, 223] on div at bounding box center [857, 223] width 5 height 9
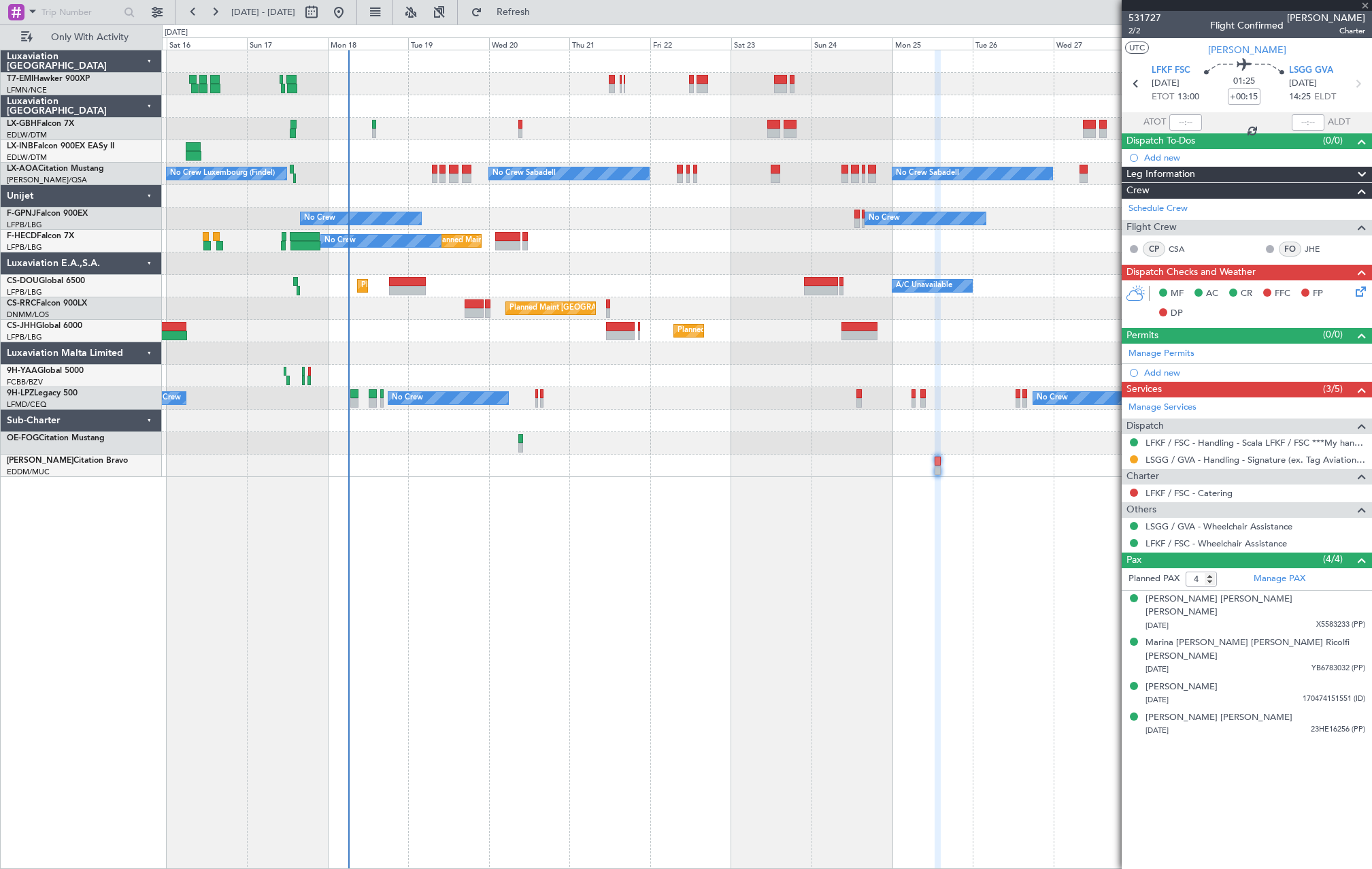
type input "1"
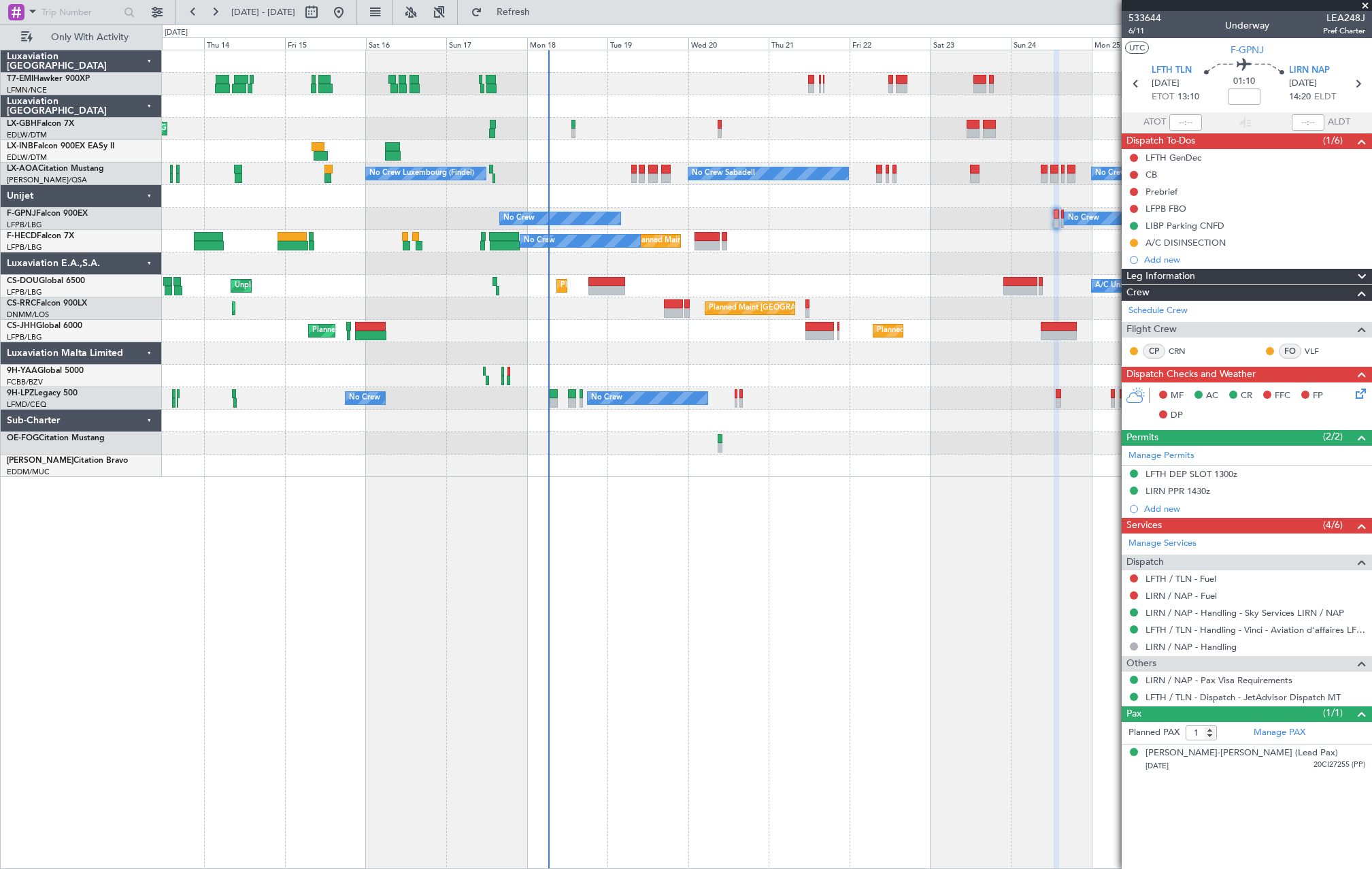
click at [602, 127] on div "Planned Maint Chester Planned Maint Nice (Côte d'Azur Airport) No Crew Sabadell…" at bounding box center [767, 264] width 1210 height 427
click at [350, 10] on button at bounding box center [339, 12] width 22 height 22
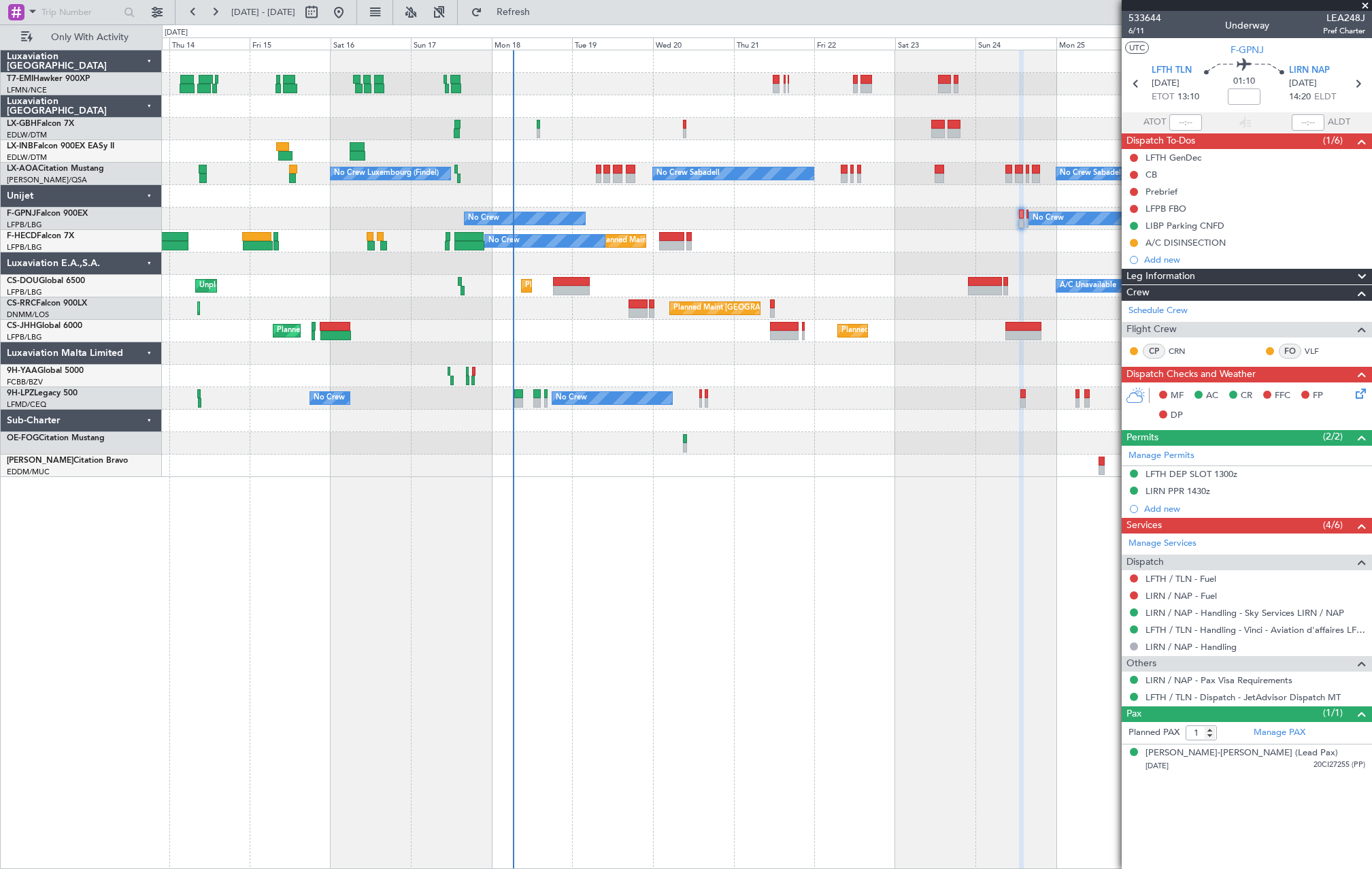
click at [453, 148] on div "Planned Maint Chester Planned Maint Nice (Côte d'Azur Airport) No Crew Sabadell…" at bounding box center [767, 264] width 1210 height 427
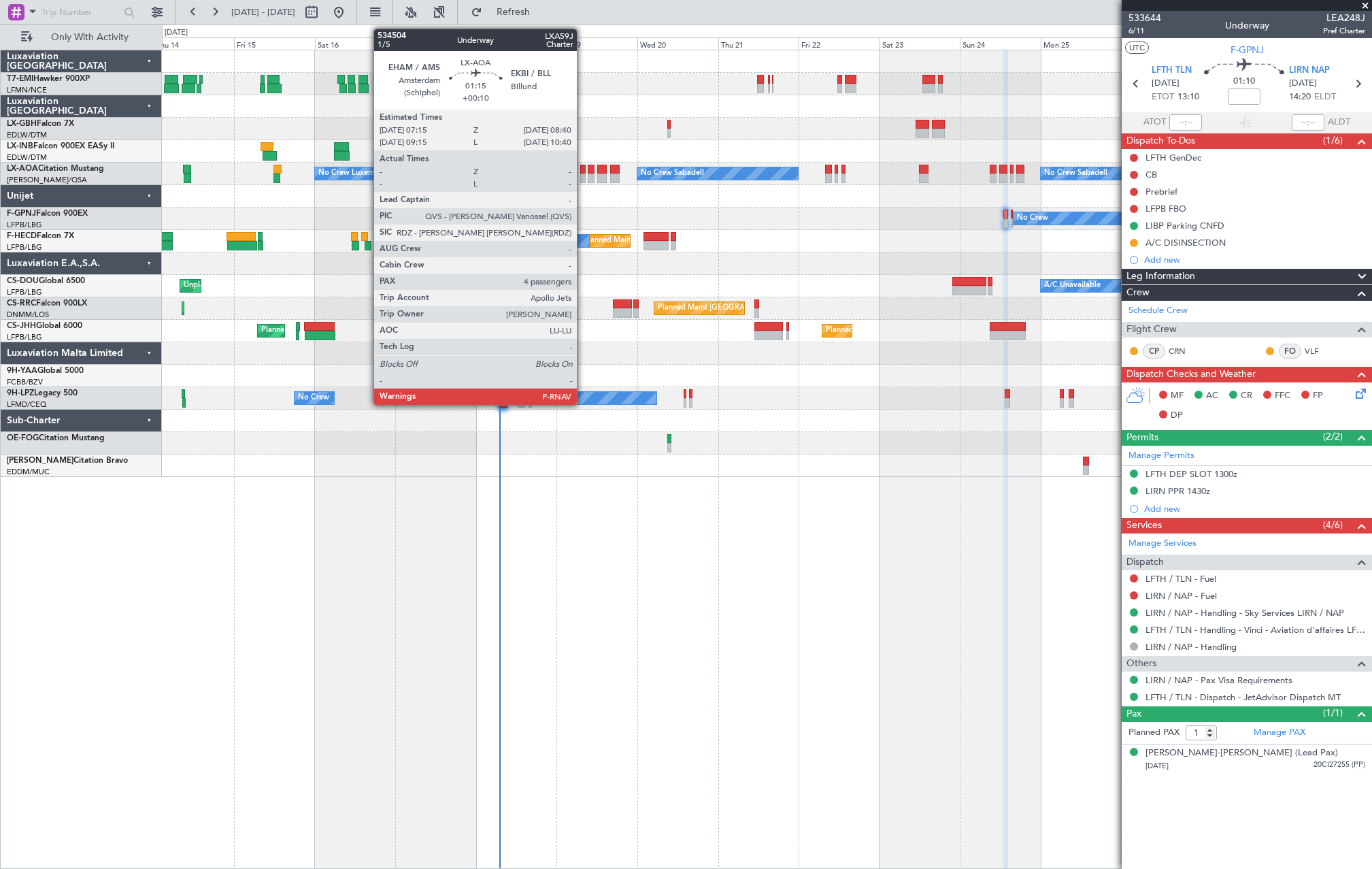
click at [583, 172] on div at bounding box center [583, 169] width 5 height 9
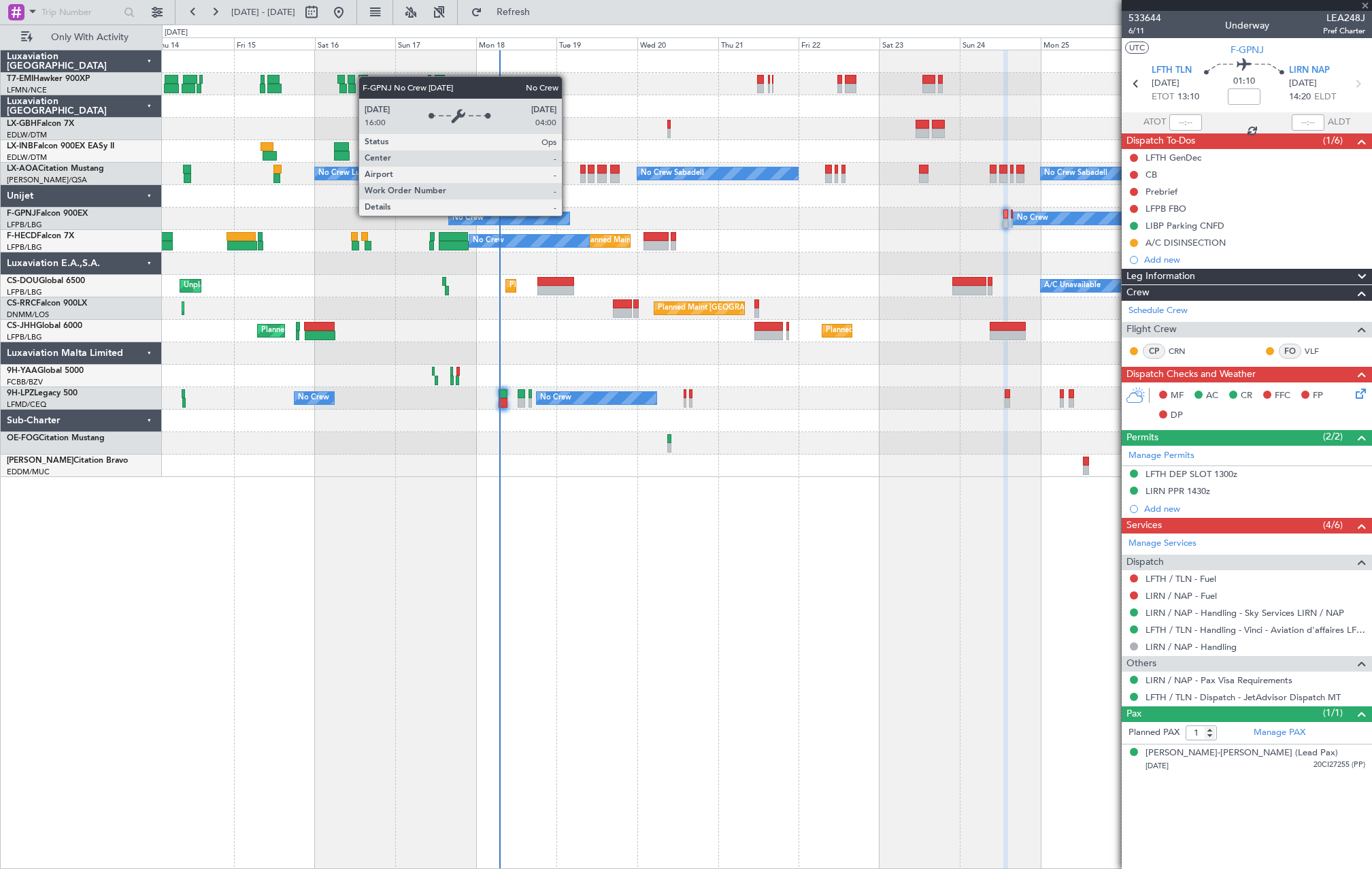
type input "+00:10"
type input "4"
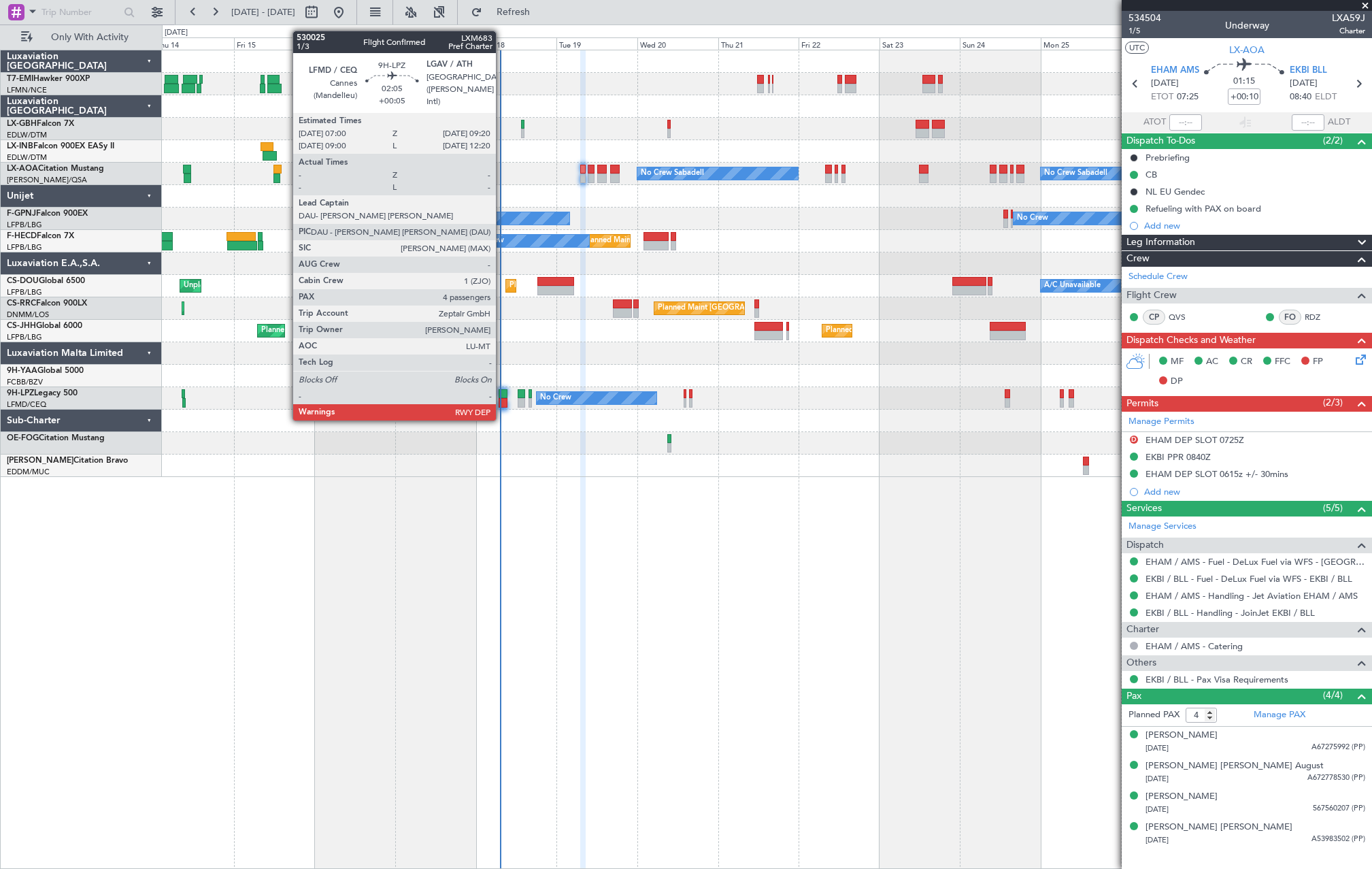
click at [502, 407] on div at bounding box center [502, 403] width 8 height 9
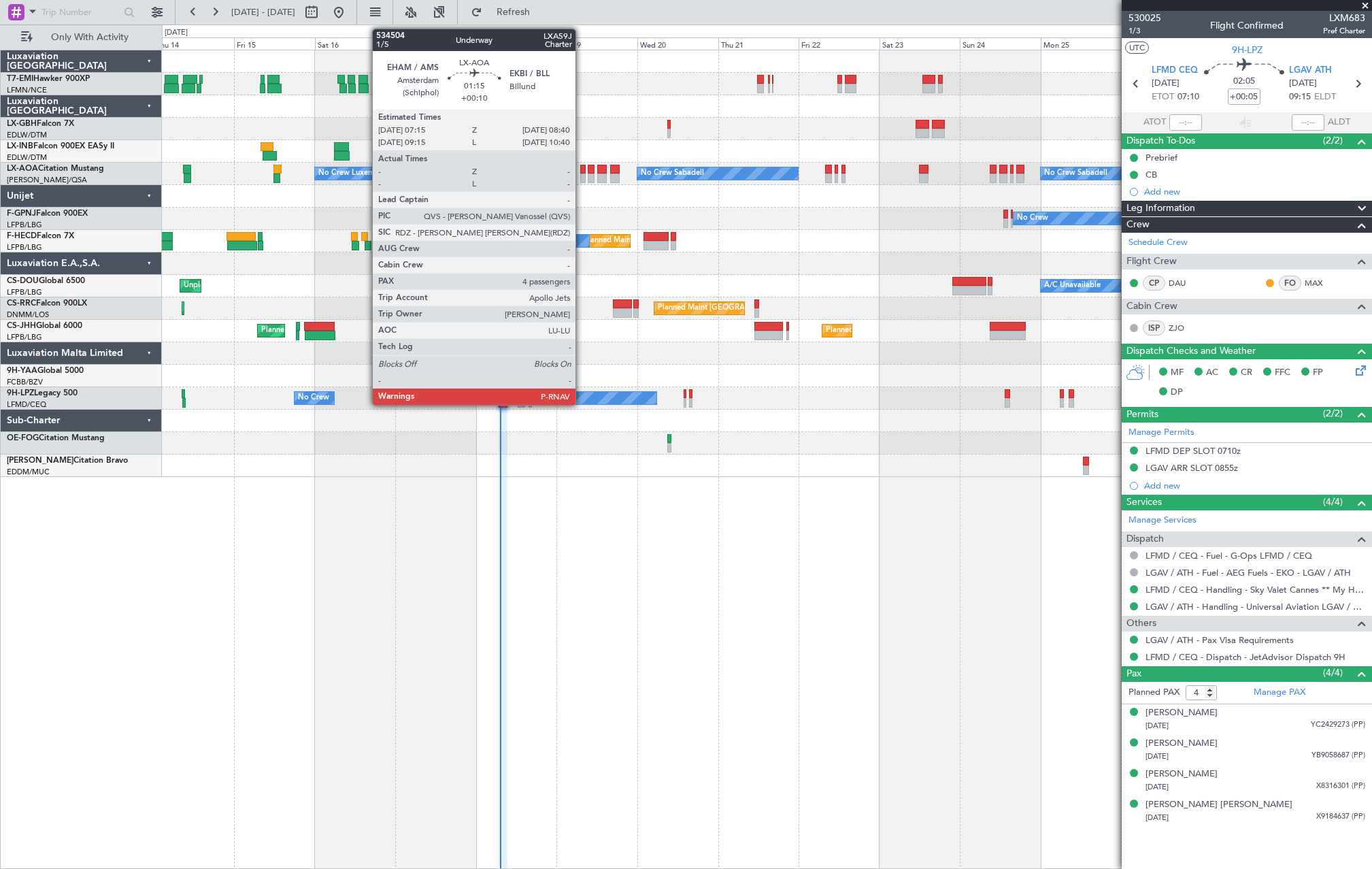
click at [581, 174] on div at bounding box center [583, 178] width 5 height 9
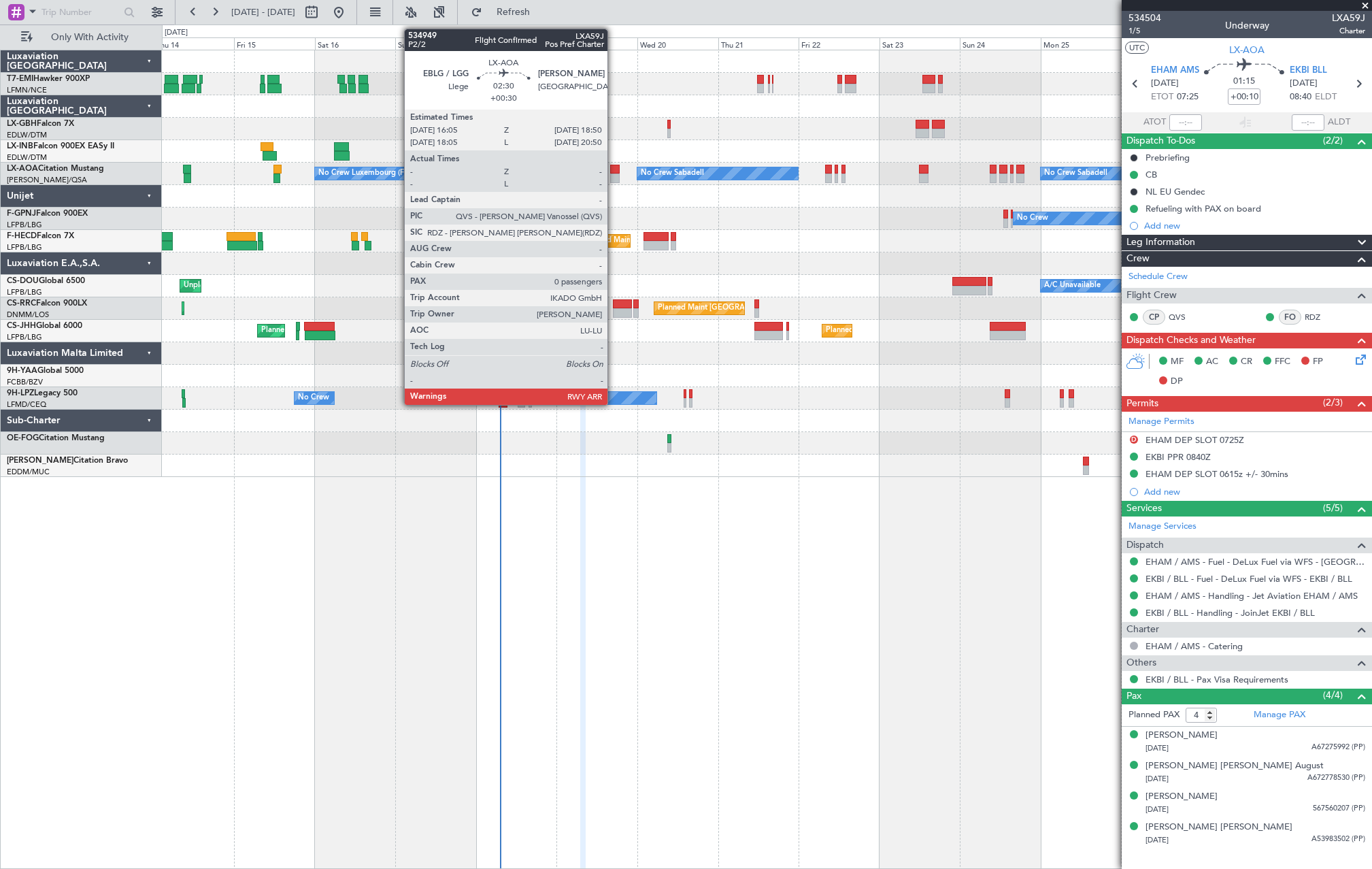
click at [614, 179] on div at bounding box center [615, 178] width 9 height 9
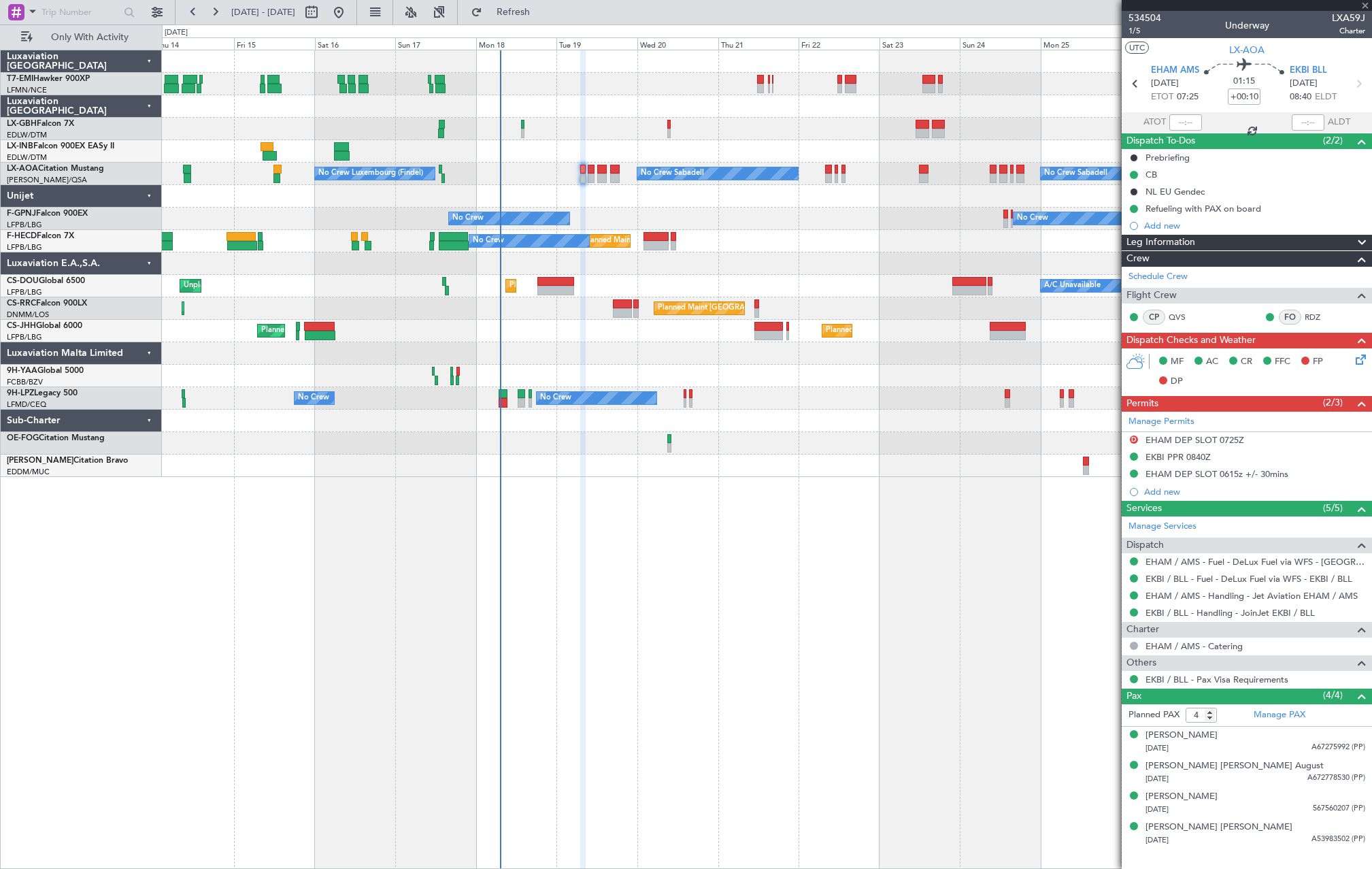
type input "+00:30"
type input "0"
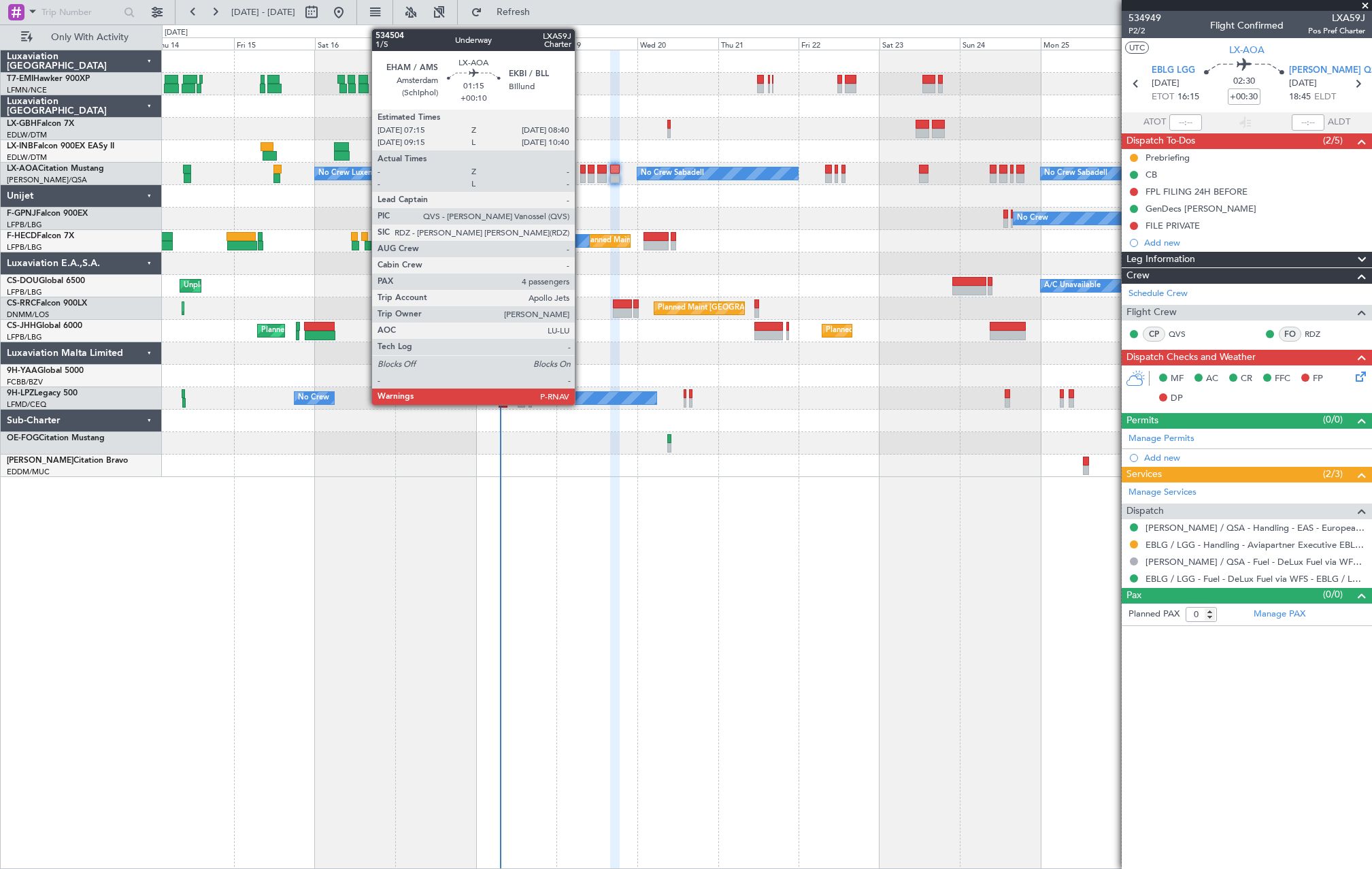
click at [581, 175] on div at bounding box center [583, 178] width 5 height 9
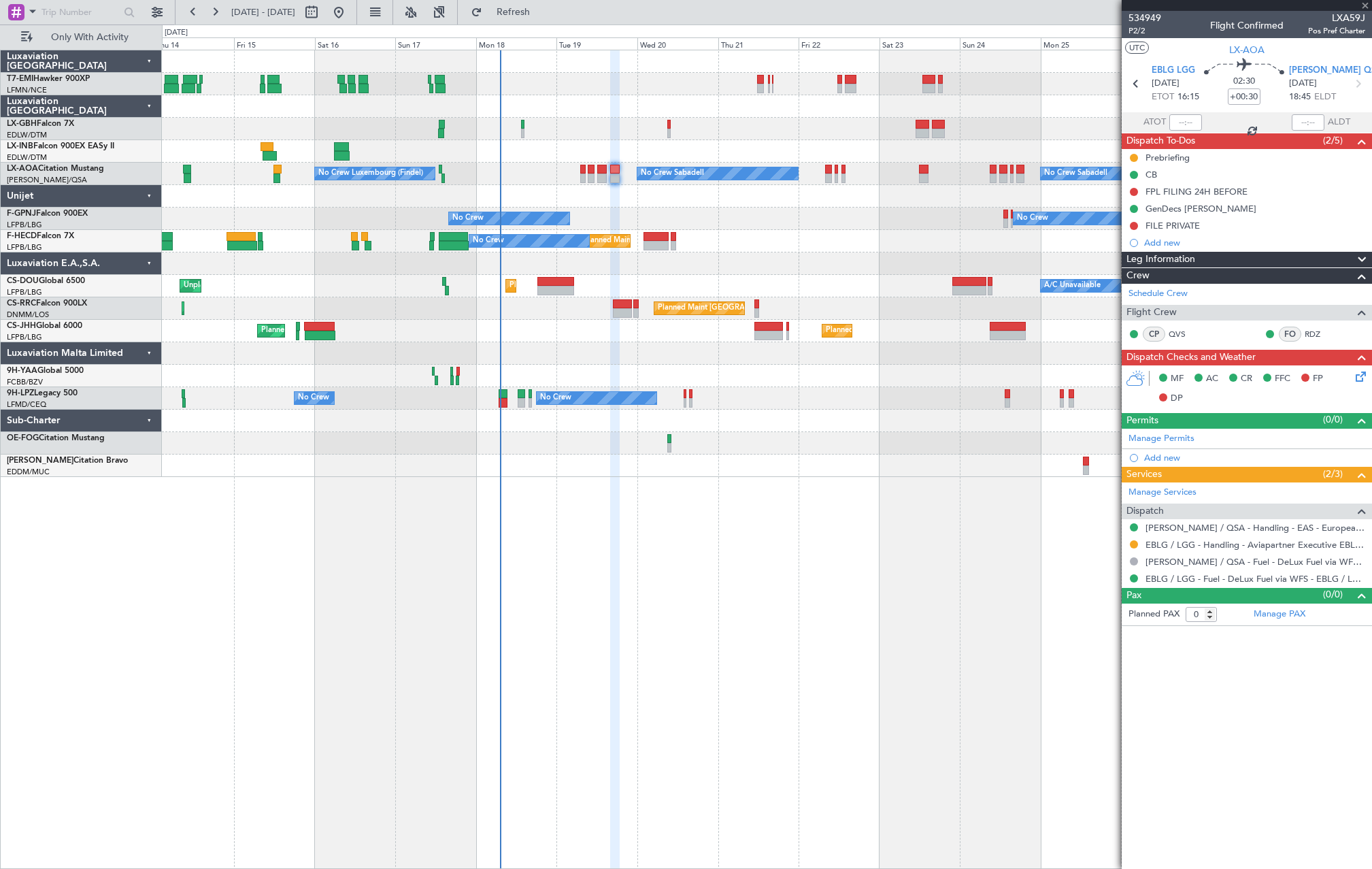
type input "+00:10"
type input "4"
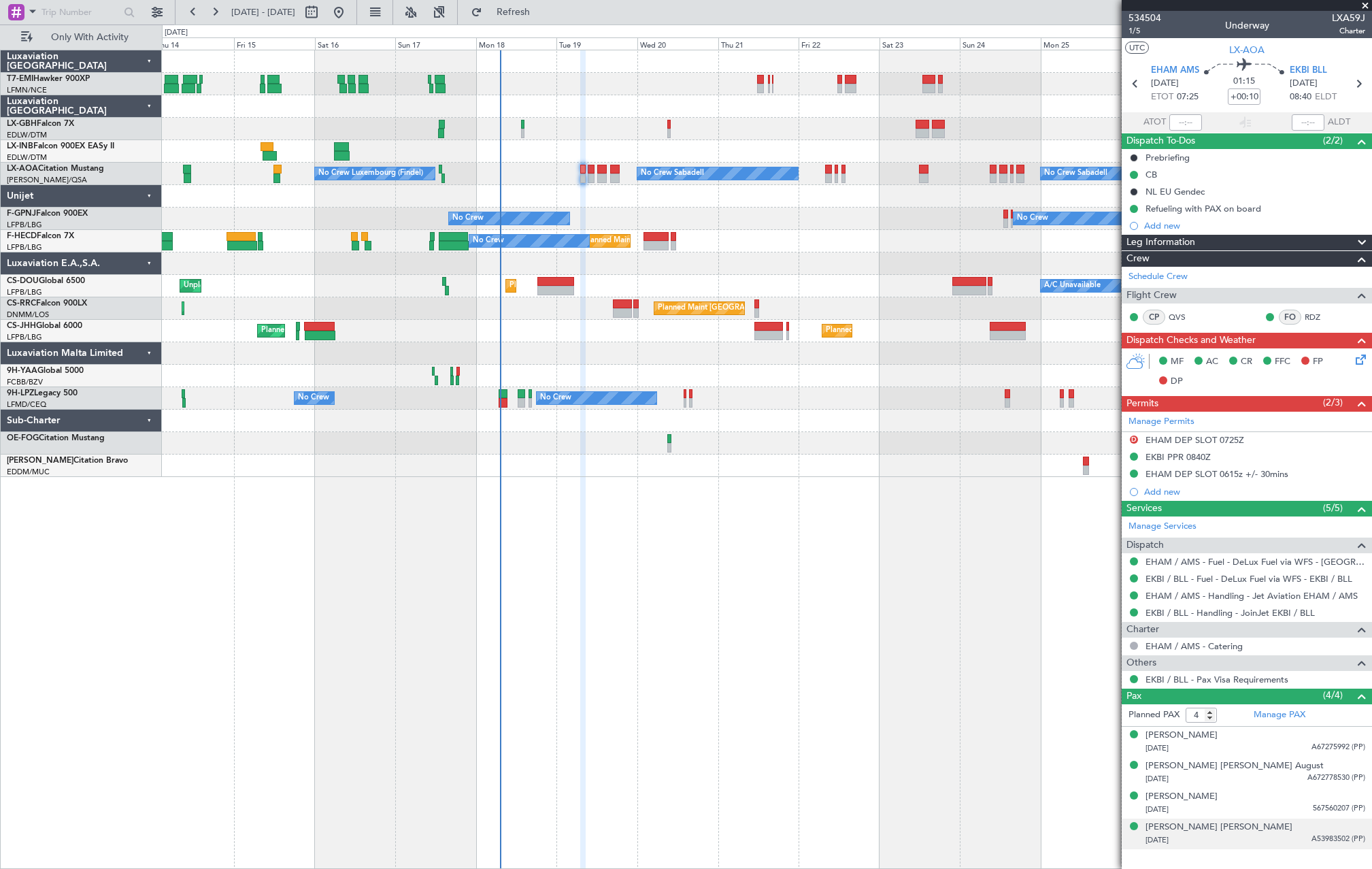
click at [1289, 827] on div "Natalia Rose Keohane 21/09/1995 A53983502 (PP)" at bounding box center [1255, 834] width 219 height 27
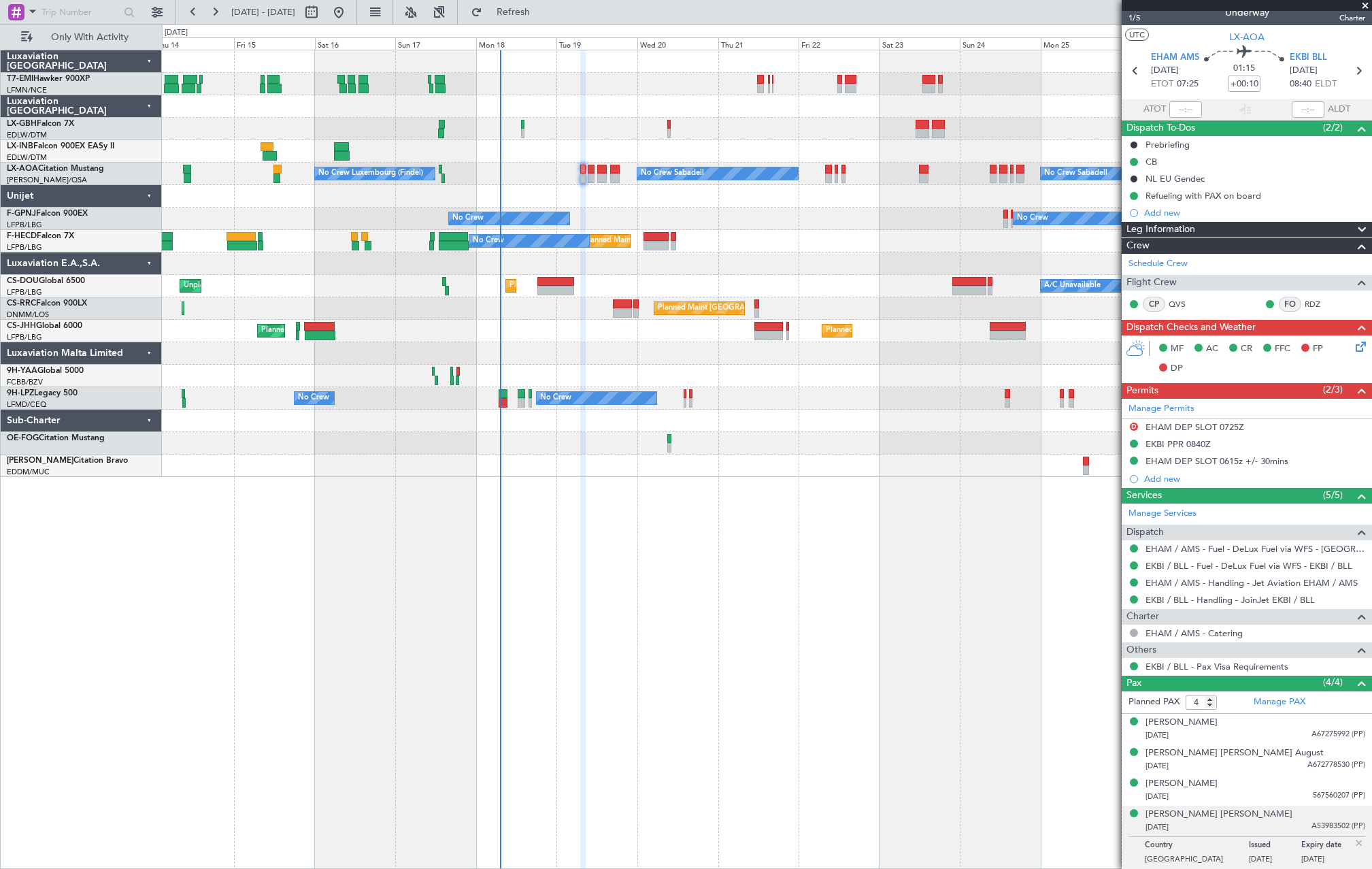
click at [1262, 825] on div "21/09/1995 A53983502 (PP)" at bounding box center [1255, 827] width 219 height 14
click at [1274, 792] on div "10/09/1993 567560207 (PP)" at bounding box center [1255, 797] width 219 height 14
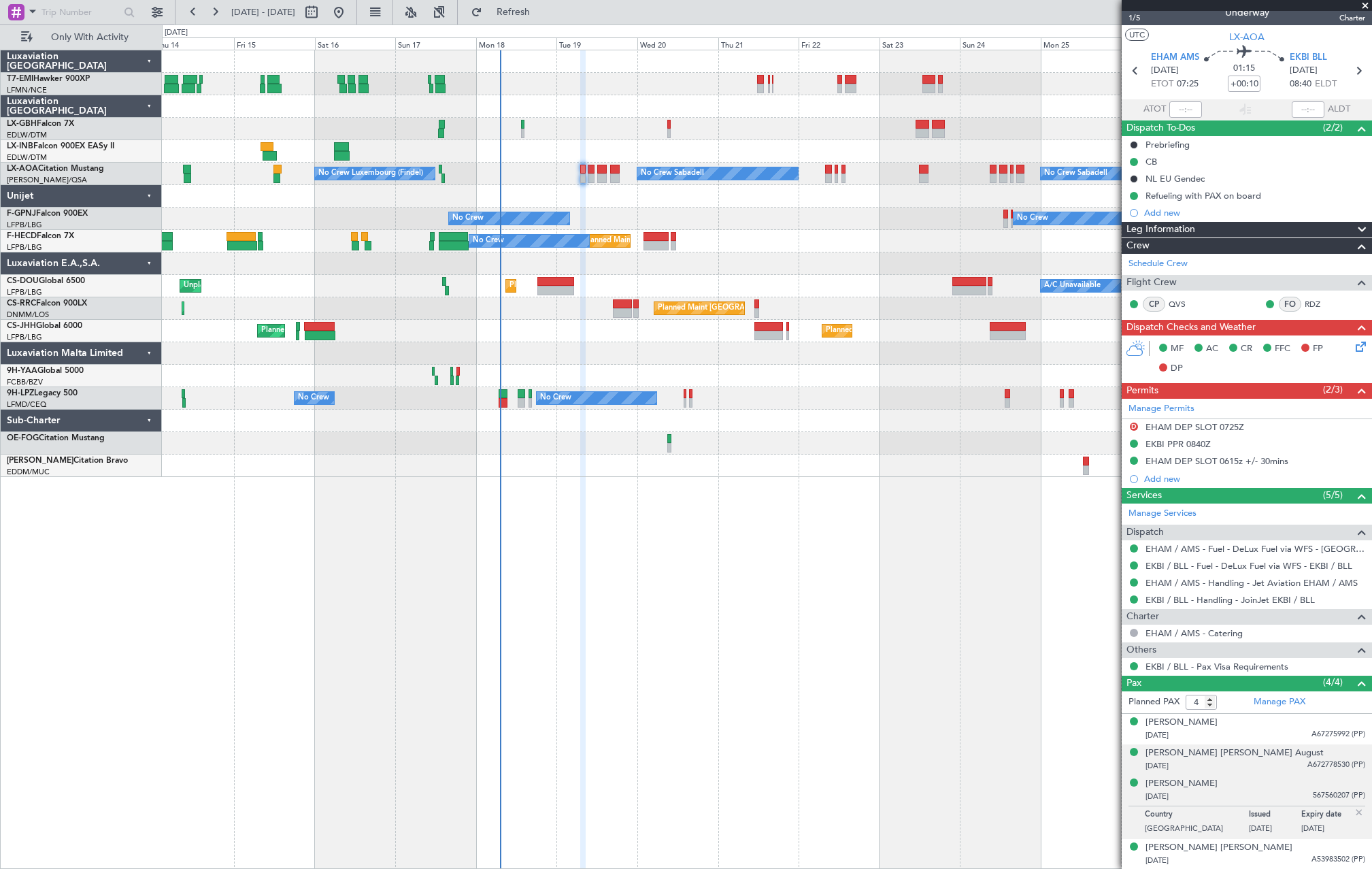
click at [1283, 754] on div "Katherine Ellen August 13/02/1948 A672778530 (PP)" at bounding box center [1255, 760] width 219 height 27
click at [1288, 727] on div "David Michael De Wilde 11/08/1940 A67275992 (PP)" at bounding box center [1255, 729] width 219 height 27
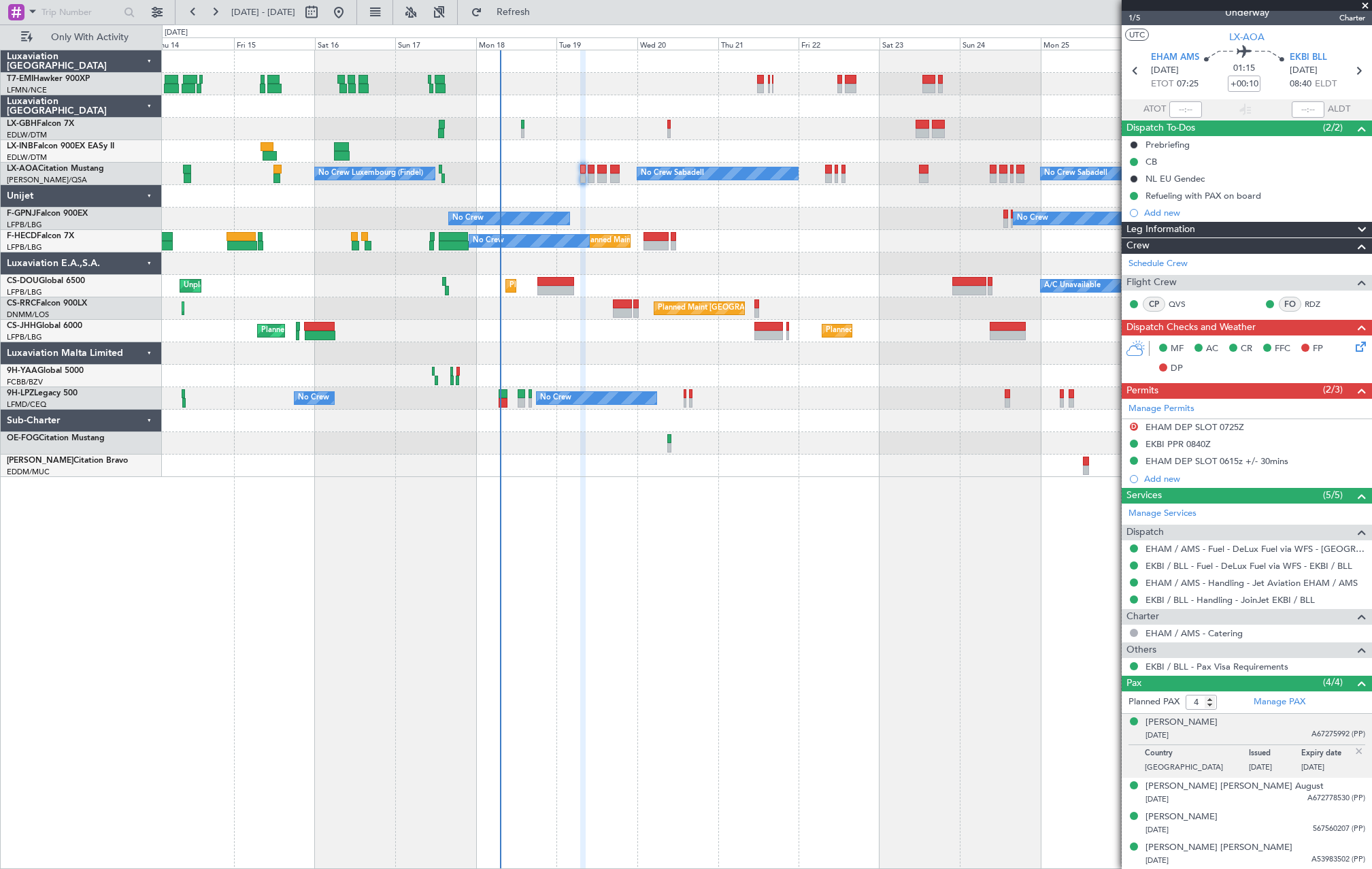
click at [1289, 729] on div "11/08/1940 A67275992 (PP)" at bounding box center [1255, 735] width 219 height 14
drag, startPoint x: 510, startPoint y: 18, endPoint x: 516, endPoint y: 25, distance: 9.2
click at [510, 18] on fb-refresh-button "Refresh" at bounding box center [505, 12] width 96 height 25
click at [523, 26] on div "0 0 Thu 14 Fri 15 Sat 16 Sun 17 Mon 18 Tue 19 Wed 20 Aug 2025 Thu 21 Fri 22 Sat…" at bounding box center [767, 38] width 1209 height 25
click at [528, 17] on button "Refresh" at bounding box center [505, 12] width 82 height 22
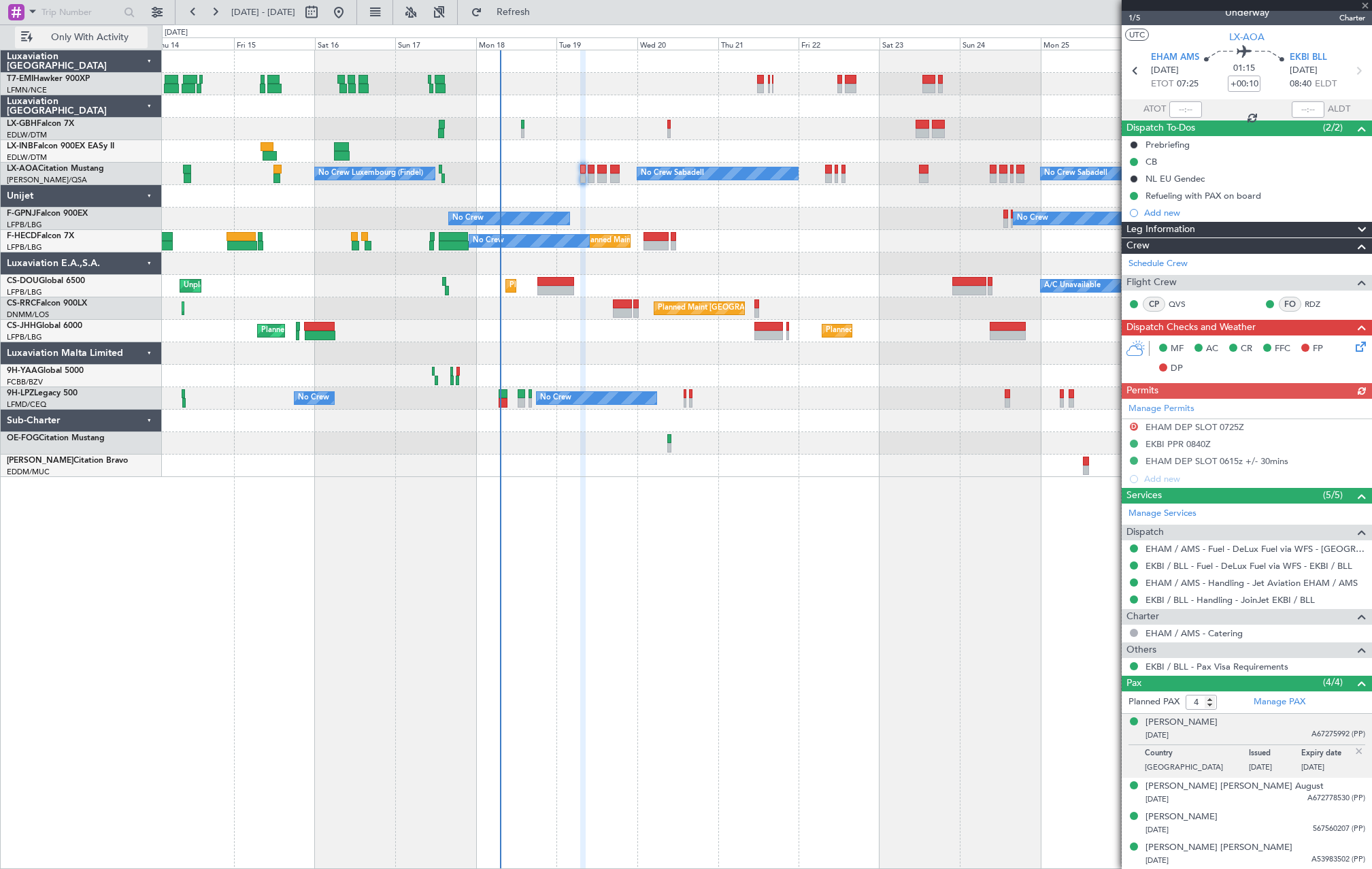
click at [97, 41] on span "Only With Activity" at bounding box center [89, 37] width 108 height 9
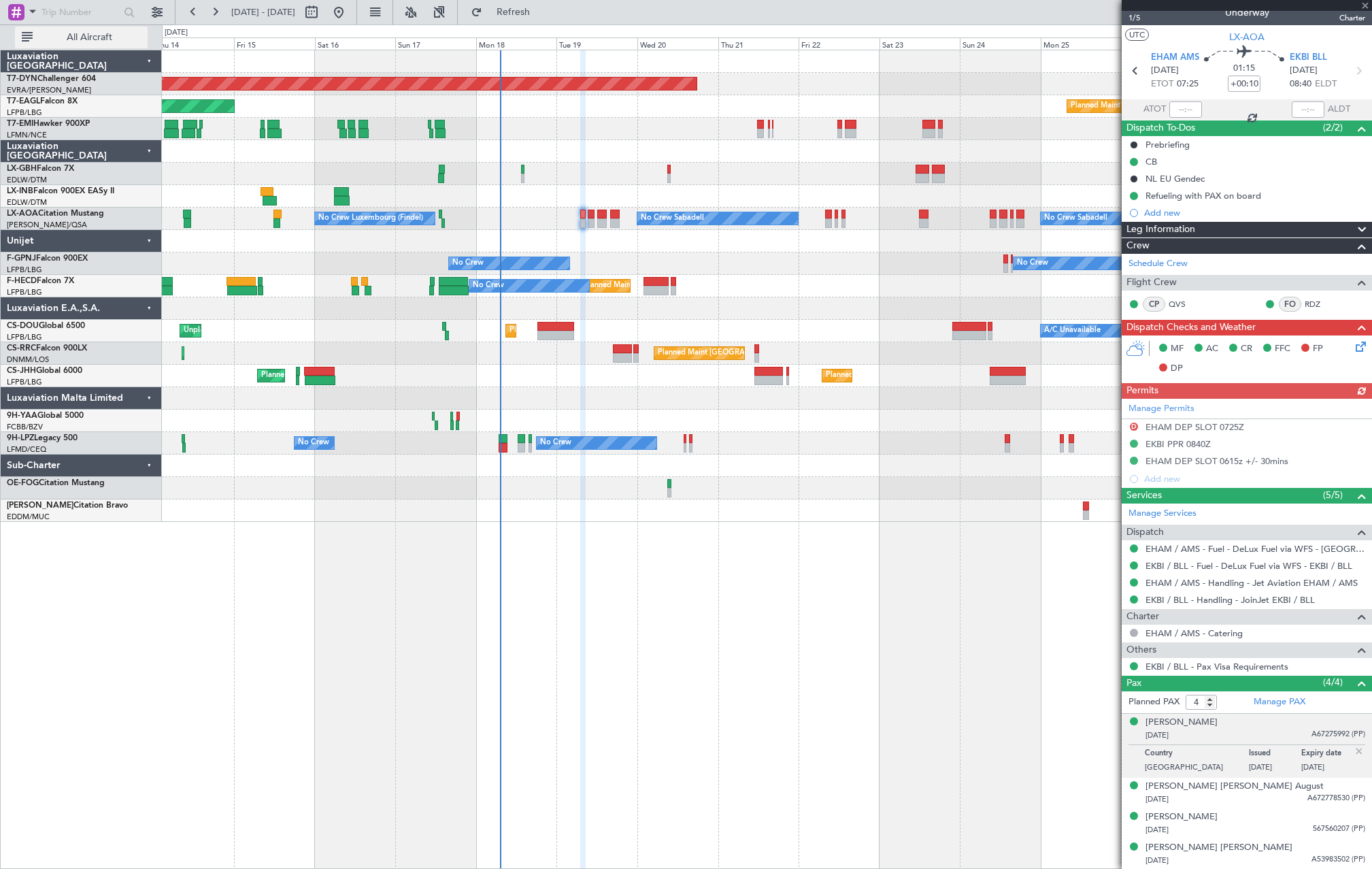
click at [90, 38] on span "All Aircraft" at bounding box center [89, 37] width 108 height 9
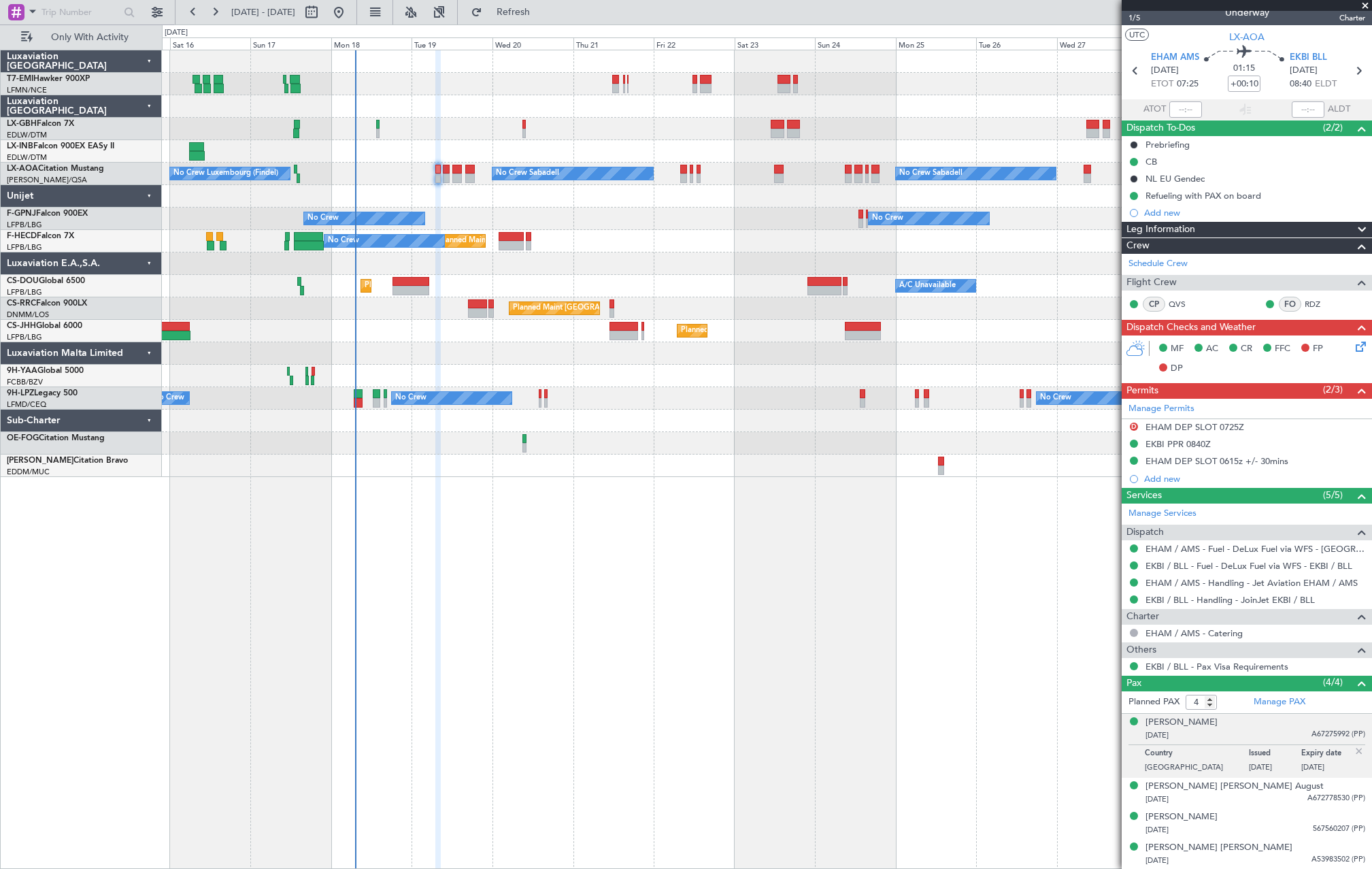
click at [496, 138] on div "Planned Maint Chester Planned Maint Nice (Côte d'Azur Airport) No Crew Luxembou…" at bounding box center [767, 264] width 1210 height 427
click at [89, 9] on input "text" at bounding box center [80, 12] width 78 height 20
paste input "534504"
type input "534504"
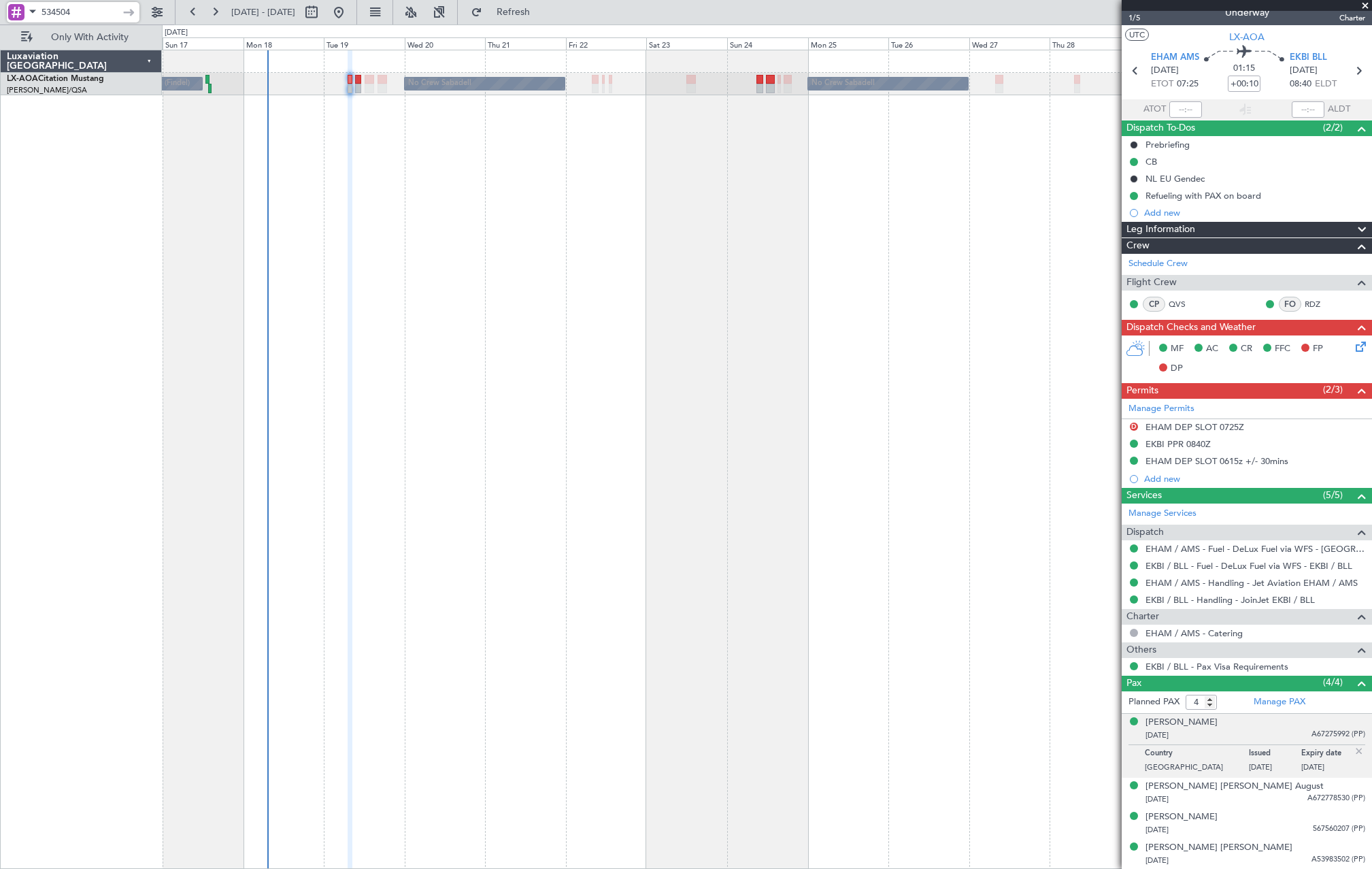
drag, startPoint x: 91, startPoint y: 17, endPoint x: -39, endPoint y: 17, distance: 130.0
click at [0, 17] on html "534504 17 Aug 2025 - 31 Aug 2025 Refresh Quick Links Only With Activity No Crew…" at bounding box center [686, 434] width 1372 height 869
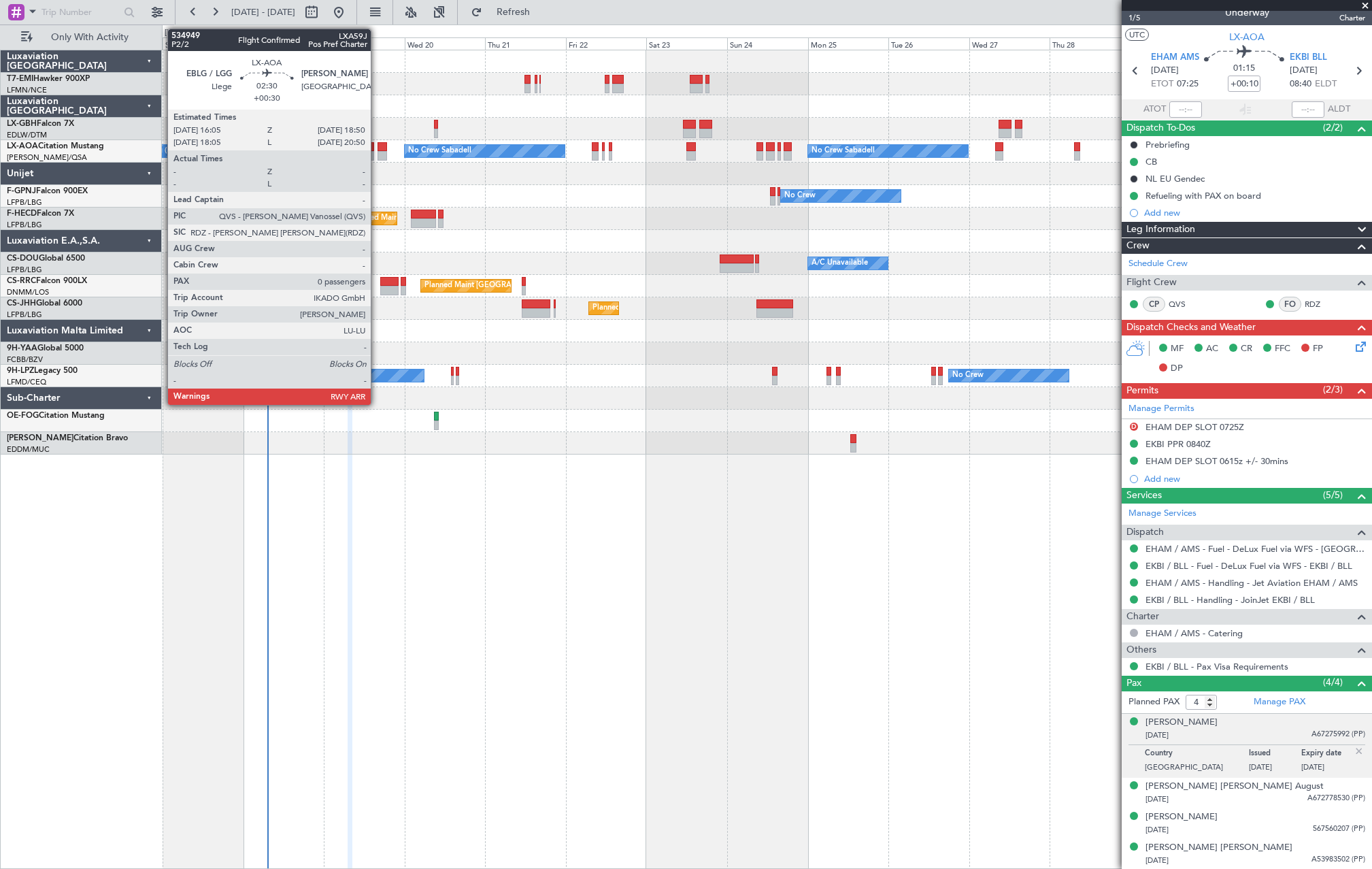
click at [379, 154] on div at bounding box center [382, 156] width 9 height 9
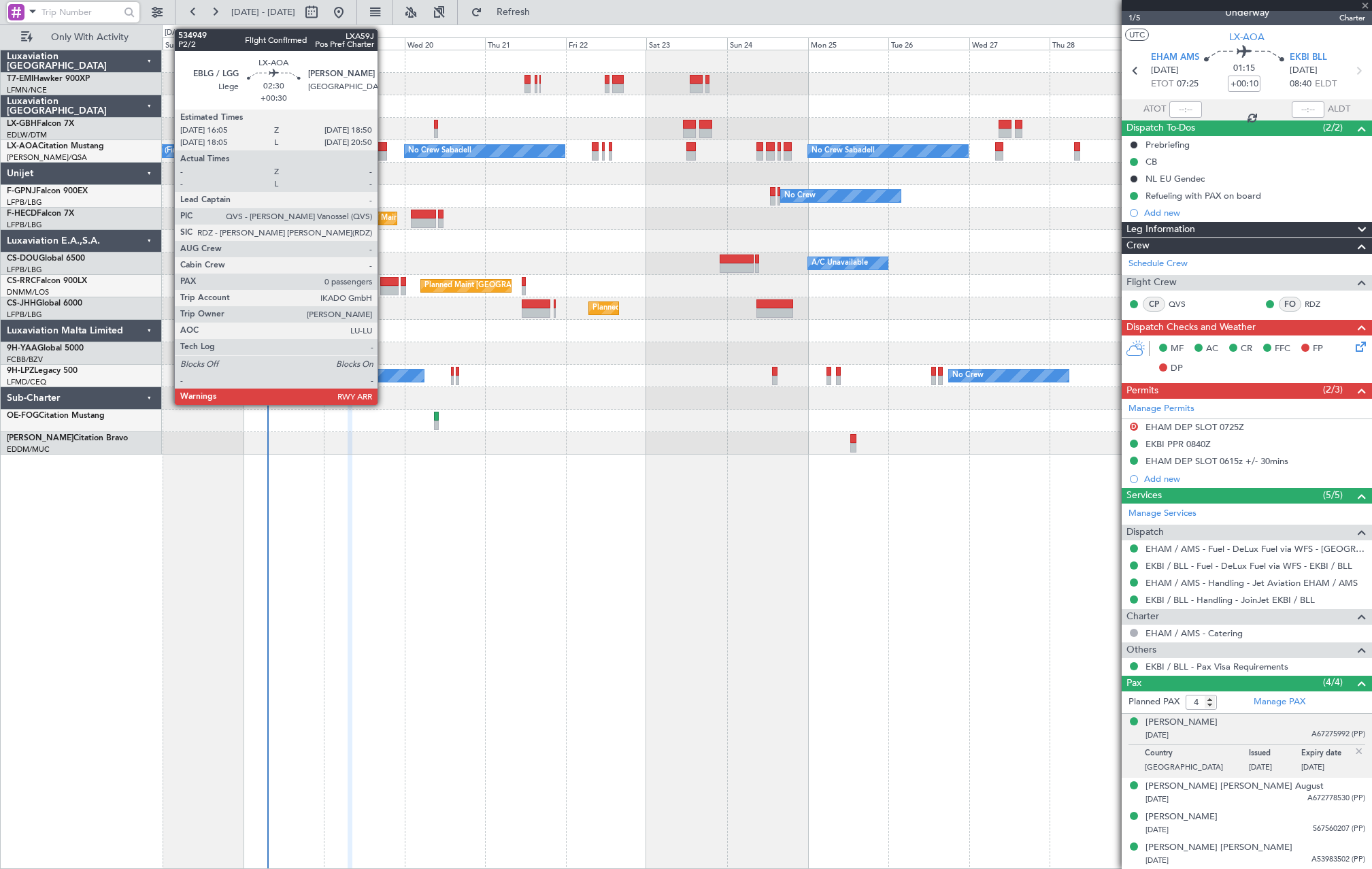
type input "+00:30"
type input "0"
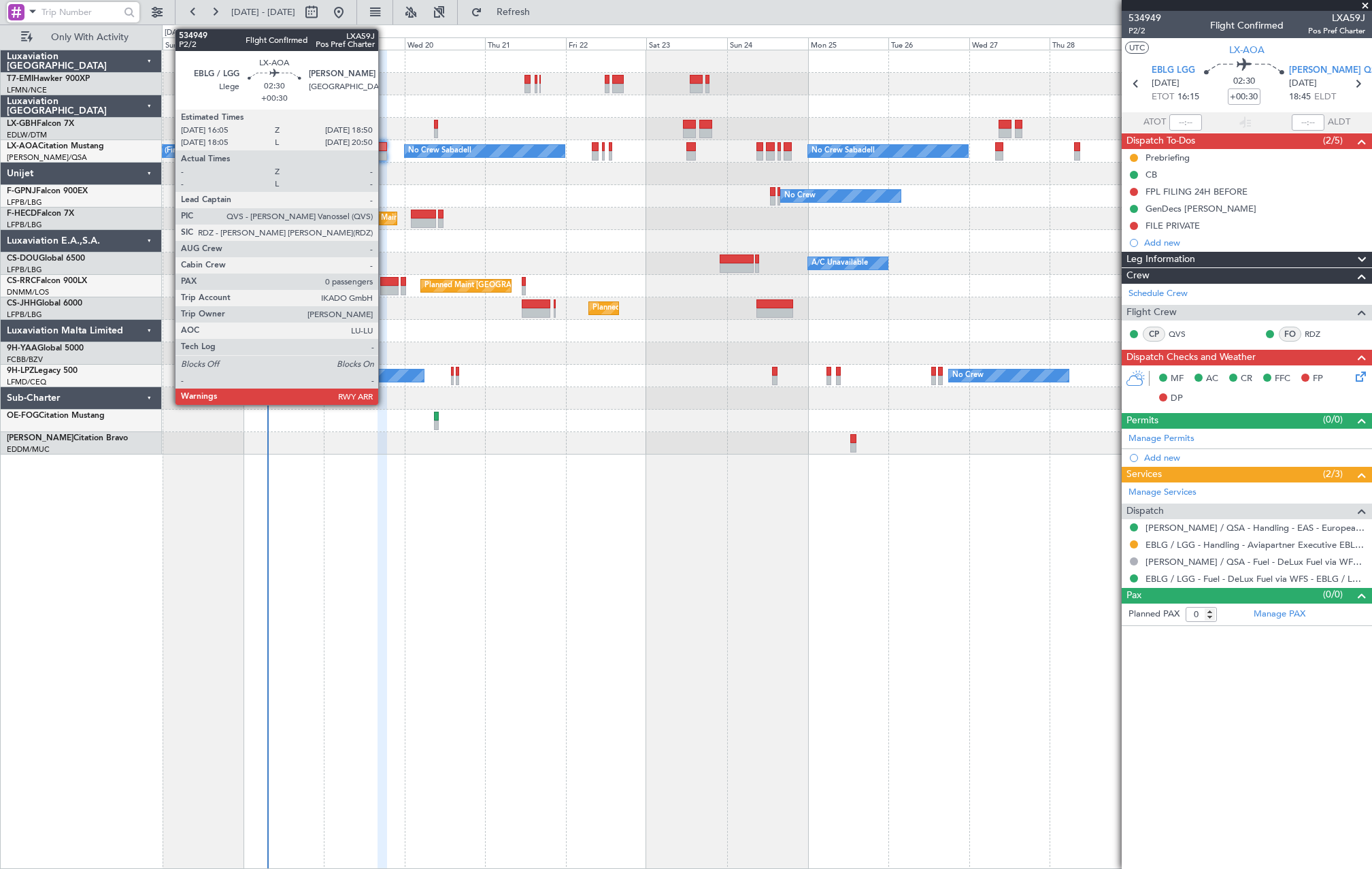
click at [384, 155] on div at bounding box center [382, 156] width 9 height 9
click at [380, 150] on div at bounding box center [382, 146] width 9 height 9
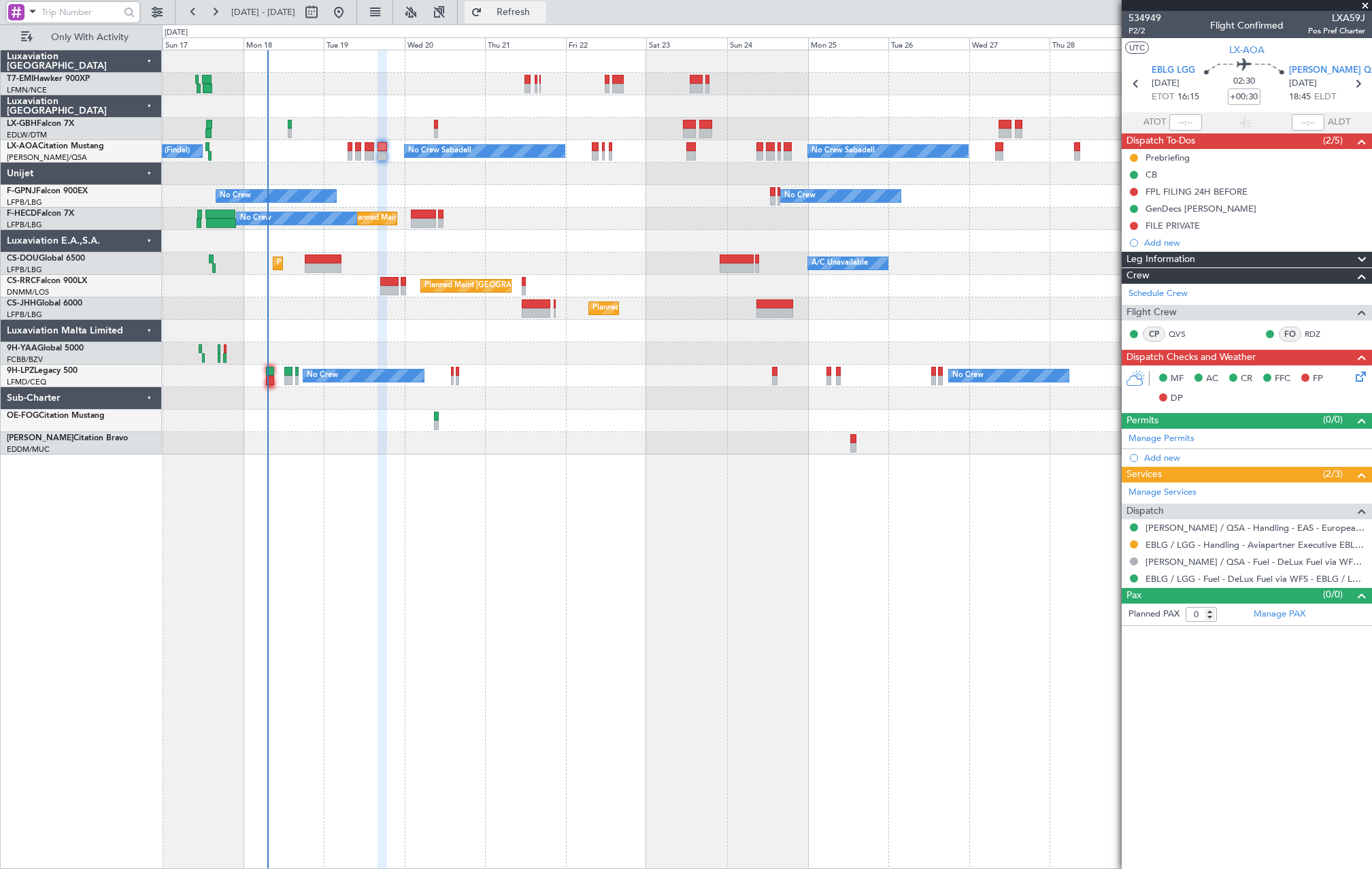
click at [542, 14] on span "Refresh" at bounding box center [513, 12] width 57 height 9
click at [598, 155] on div "No Crew Sabadell No Crew Sabadell No Crew Luxembourg (Findel)" at bounding box center [767, 151] width 1210 height 22
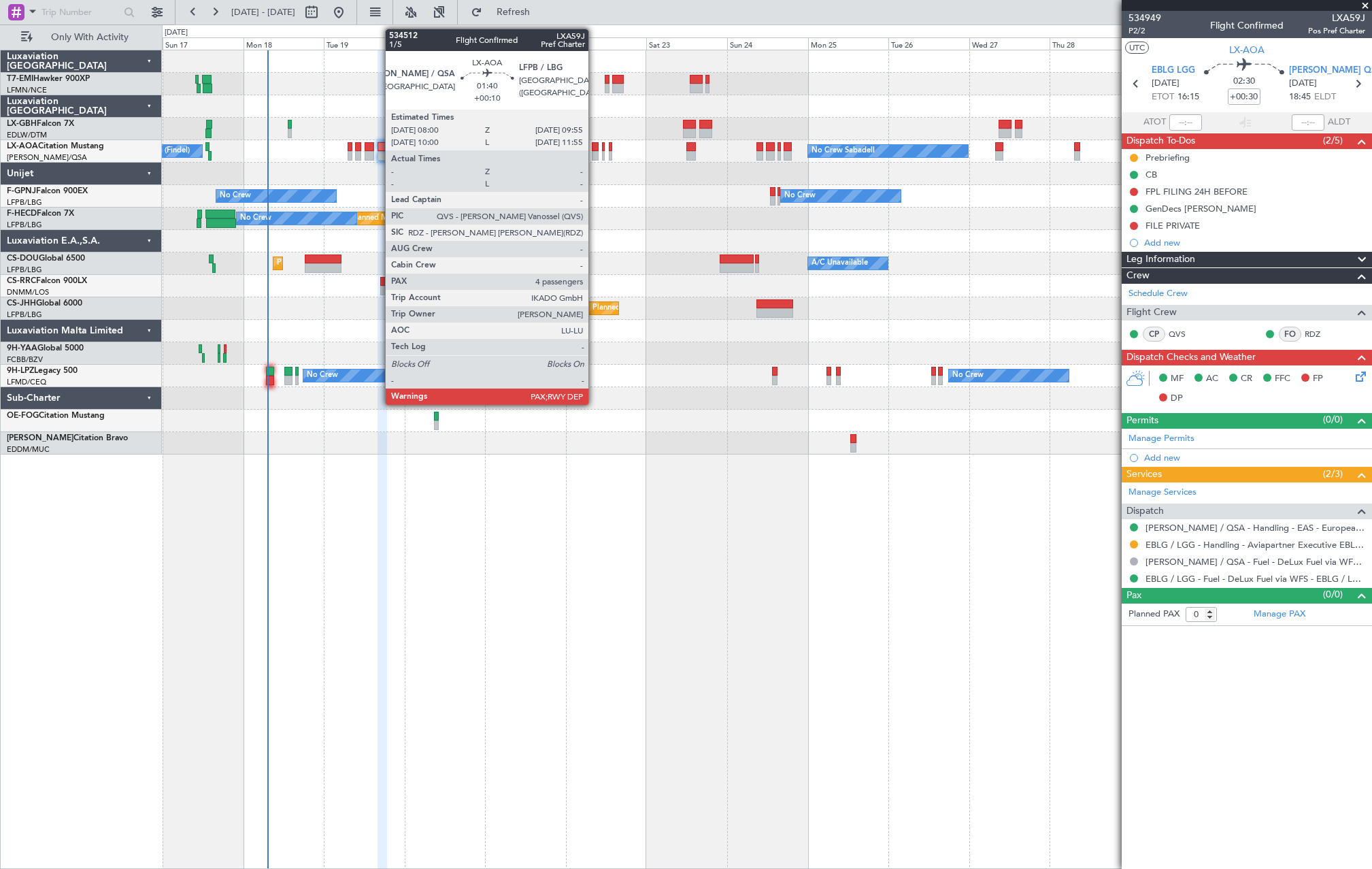
click at [594, 154] on div at bounding box center [594, 156] width 7 height 9
type input "+00:10"
type input "4"
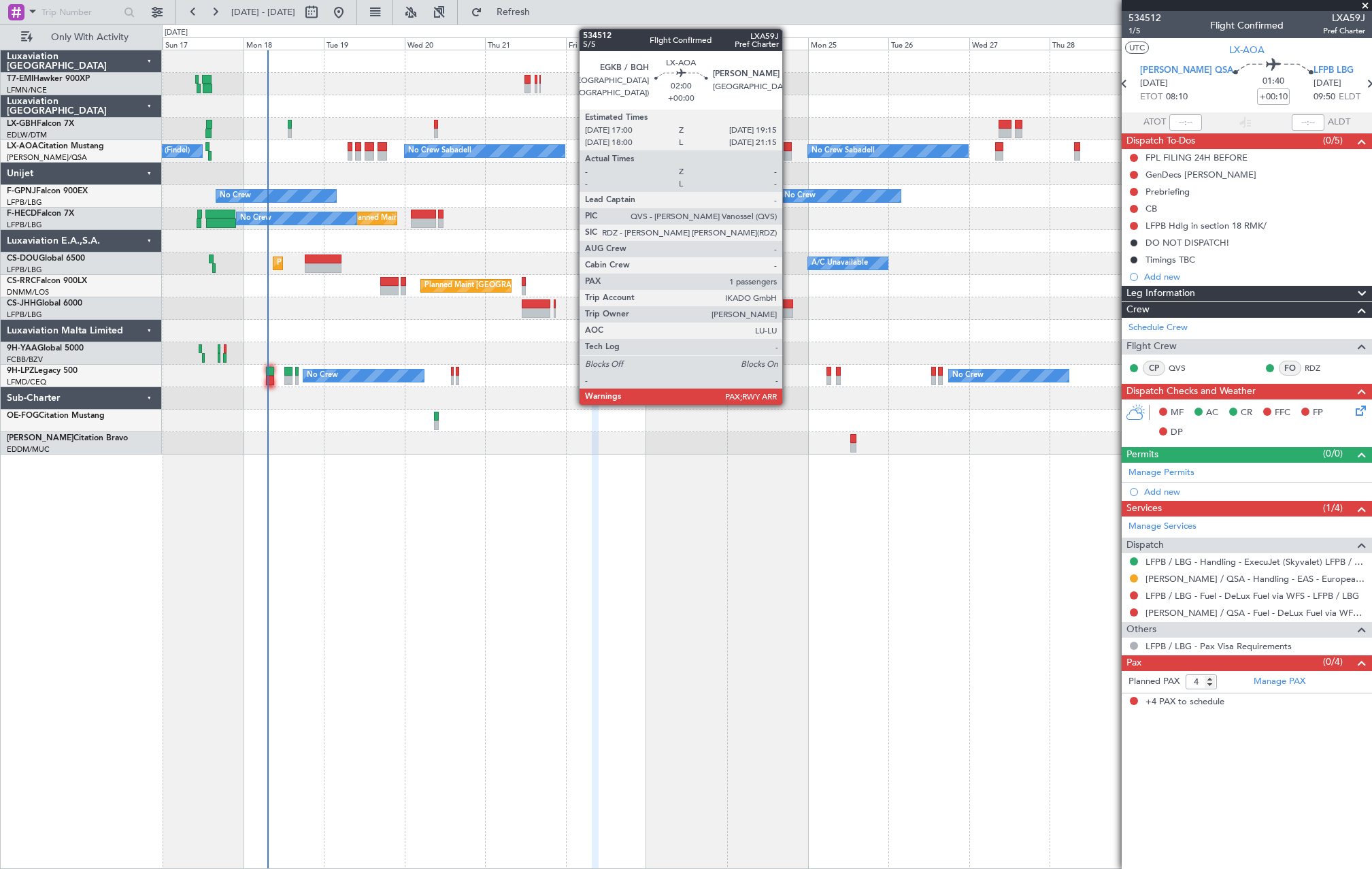
click at [788, 156] on div at bounding box center [787, 156] width 8 height 9
type input "1"
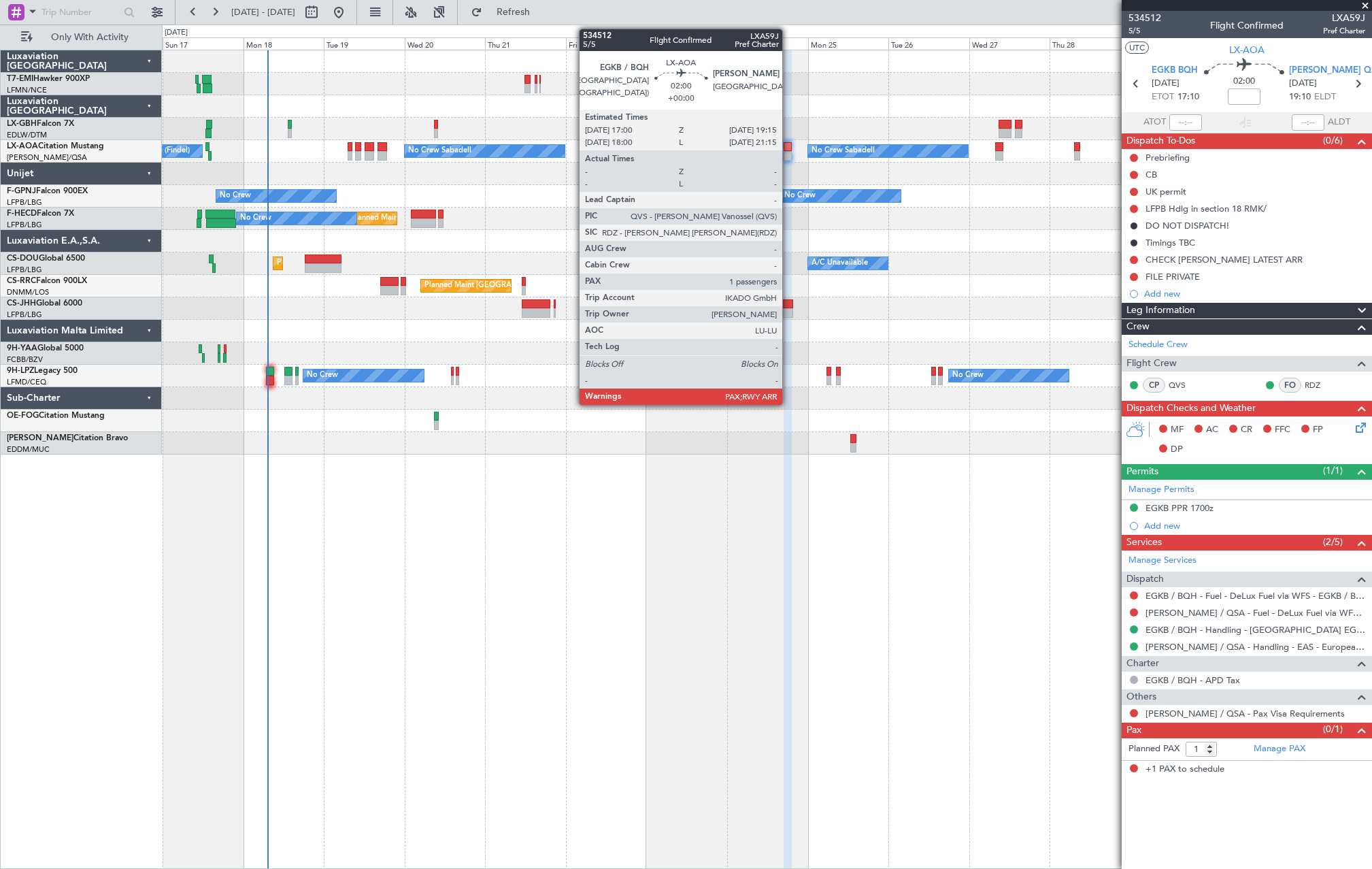
click at [788, 154] on div at bounding box center [787, 156] width 8 height 9
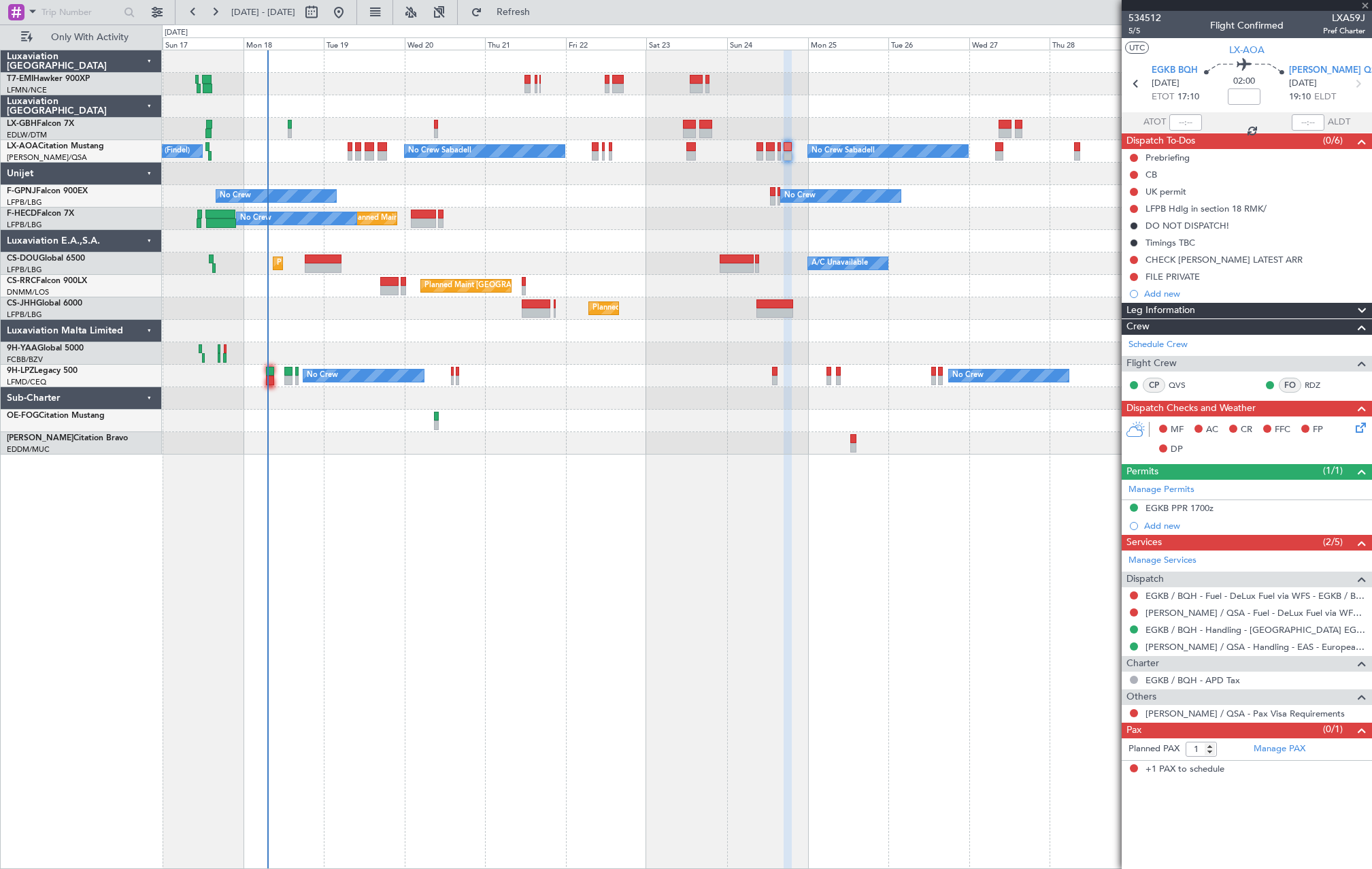
click at [788, 154] on div at bounding box center [787, 156] width 8 height 9
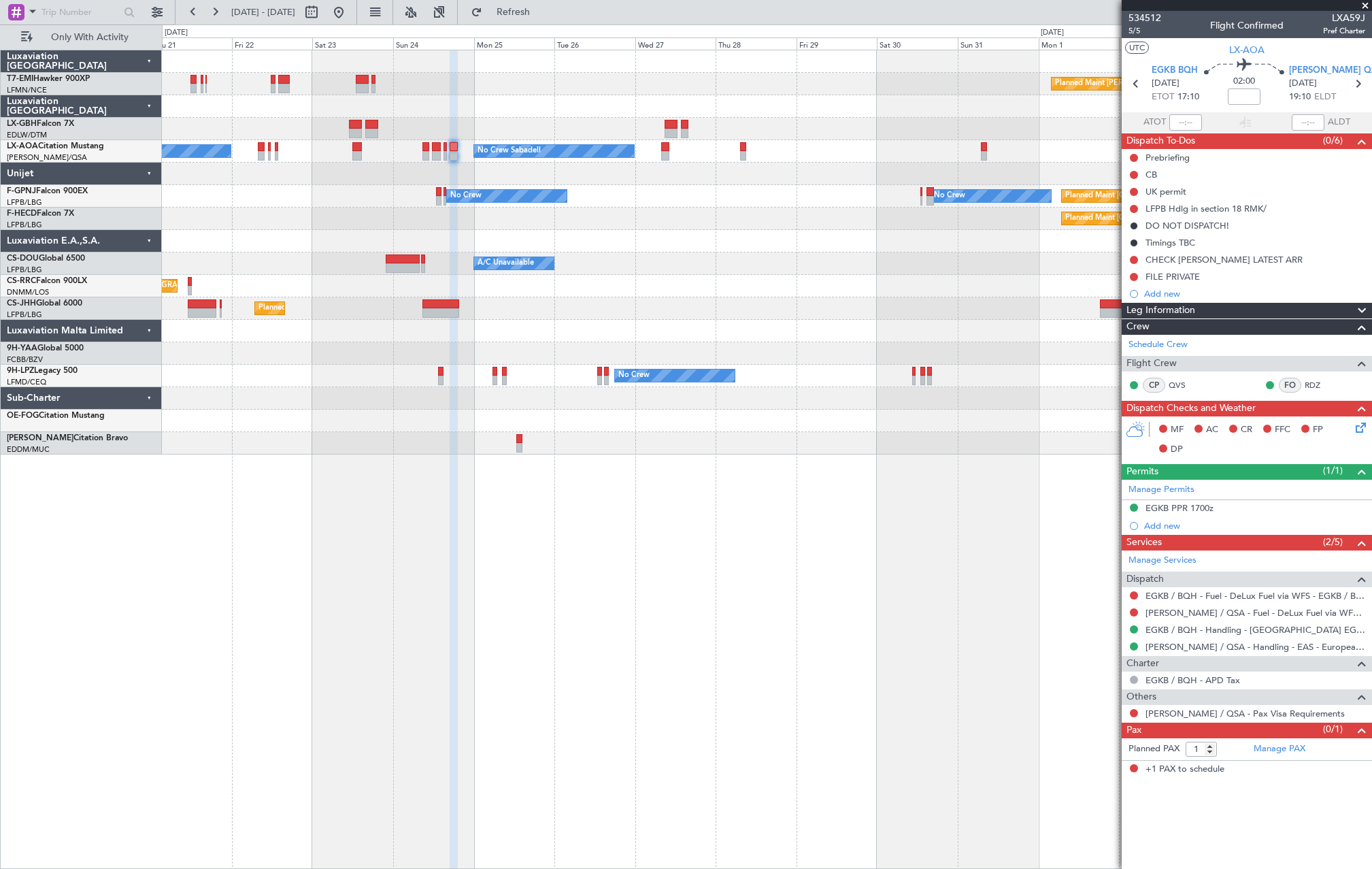
click at [687, 206] on div "Planned Maint Chester No Crew Sabadell No Crew Sabadell No Crew No Crew Luxembo…" at bounding box center [767, 253] width 1210 height 404
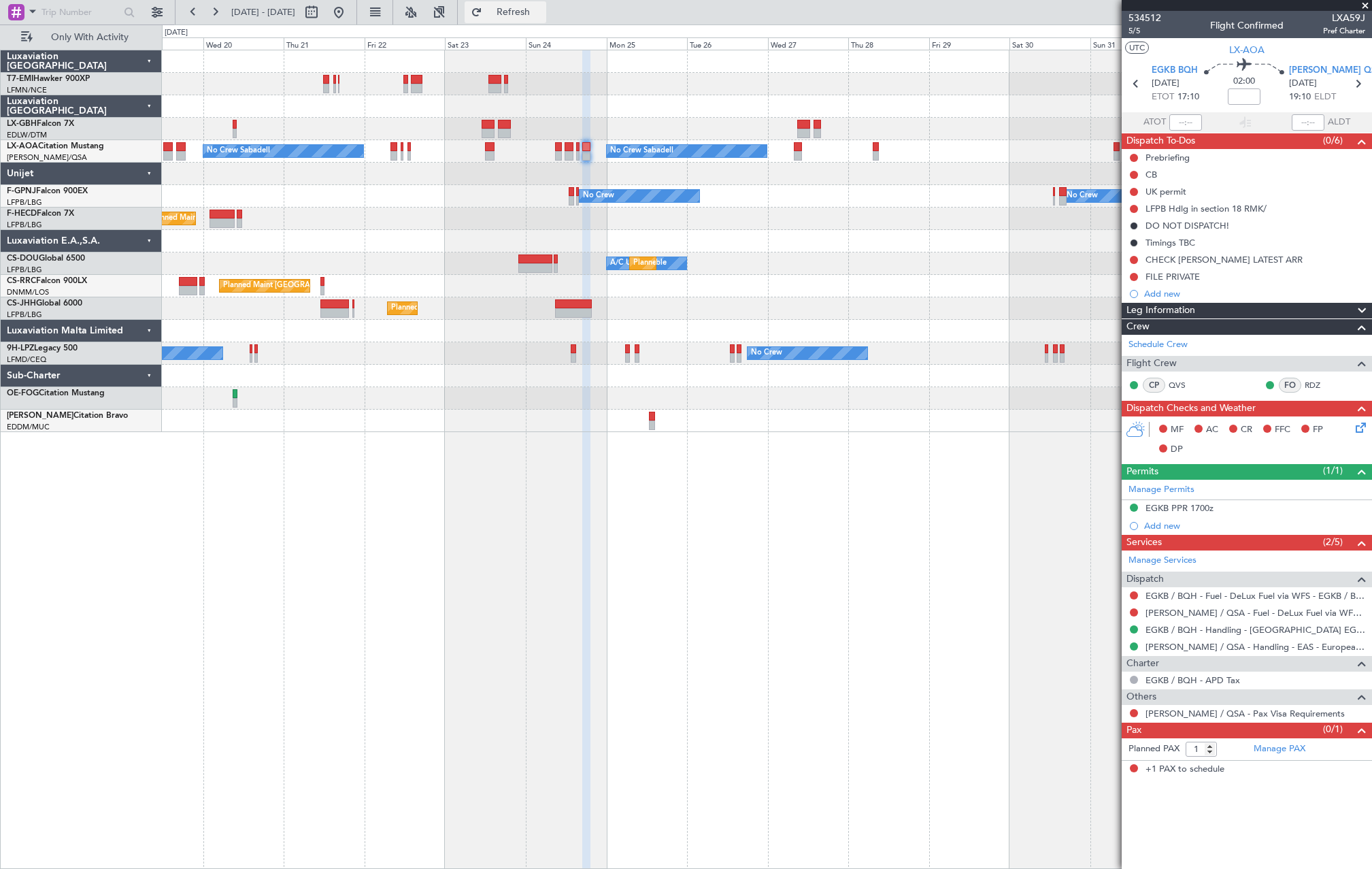
click at [536, 14] on span "Refresh" at bounding box center [513, 12] width 57 height 9
click at [350, 22] on button at bounding box center [339, 12] width 22 height 22
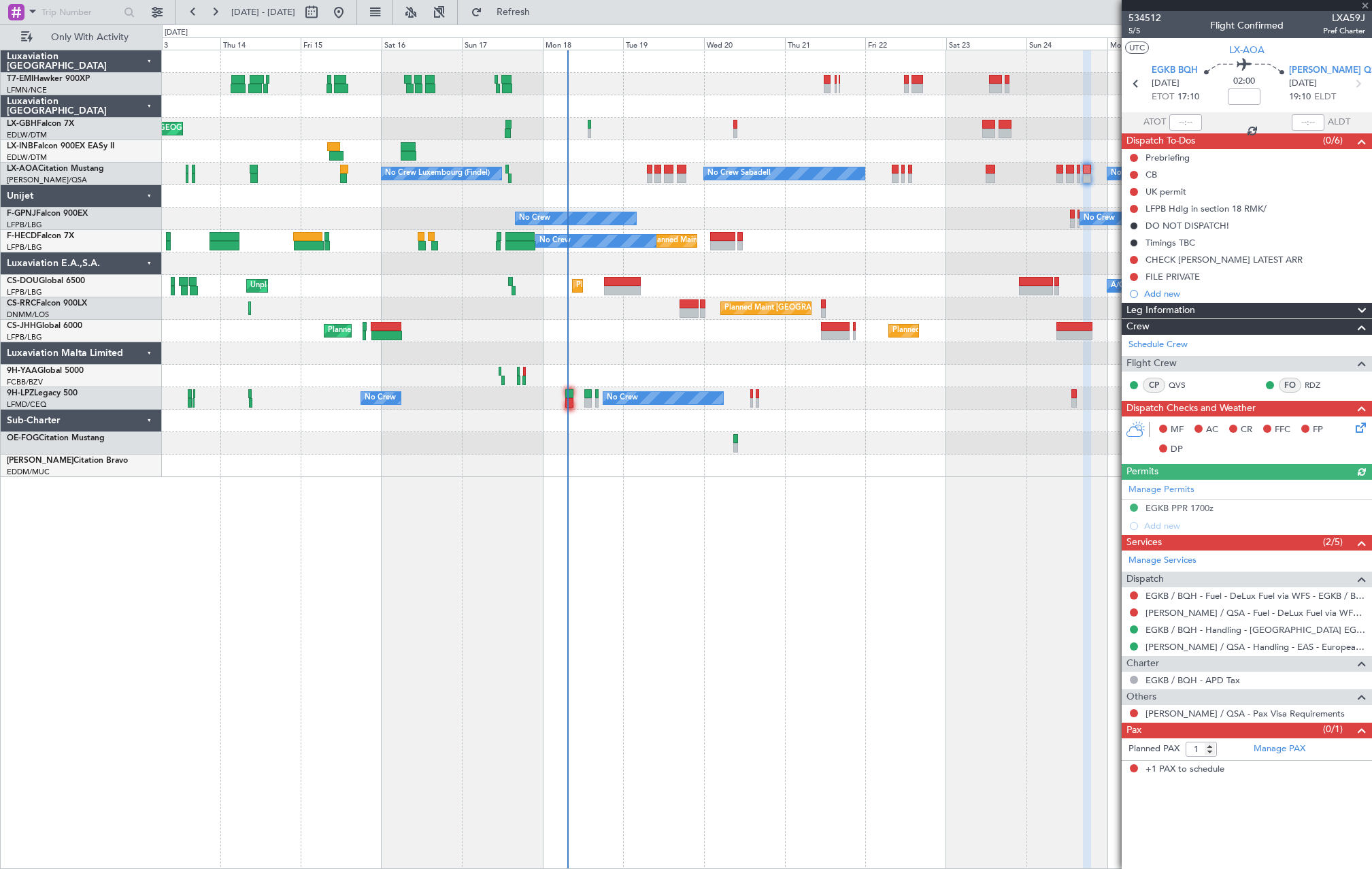
click at [684, 248] on div "Planned Maint Nice (Côte d'Azur Airport) No Crew Sabadell No Crew Sabadell No C…" at bounding box center [767, 264] width 1210 height 427
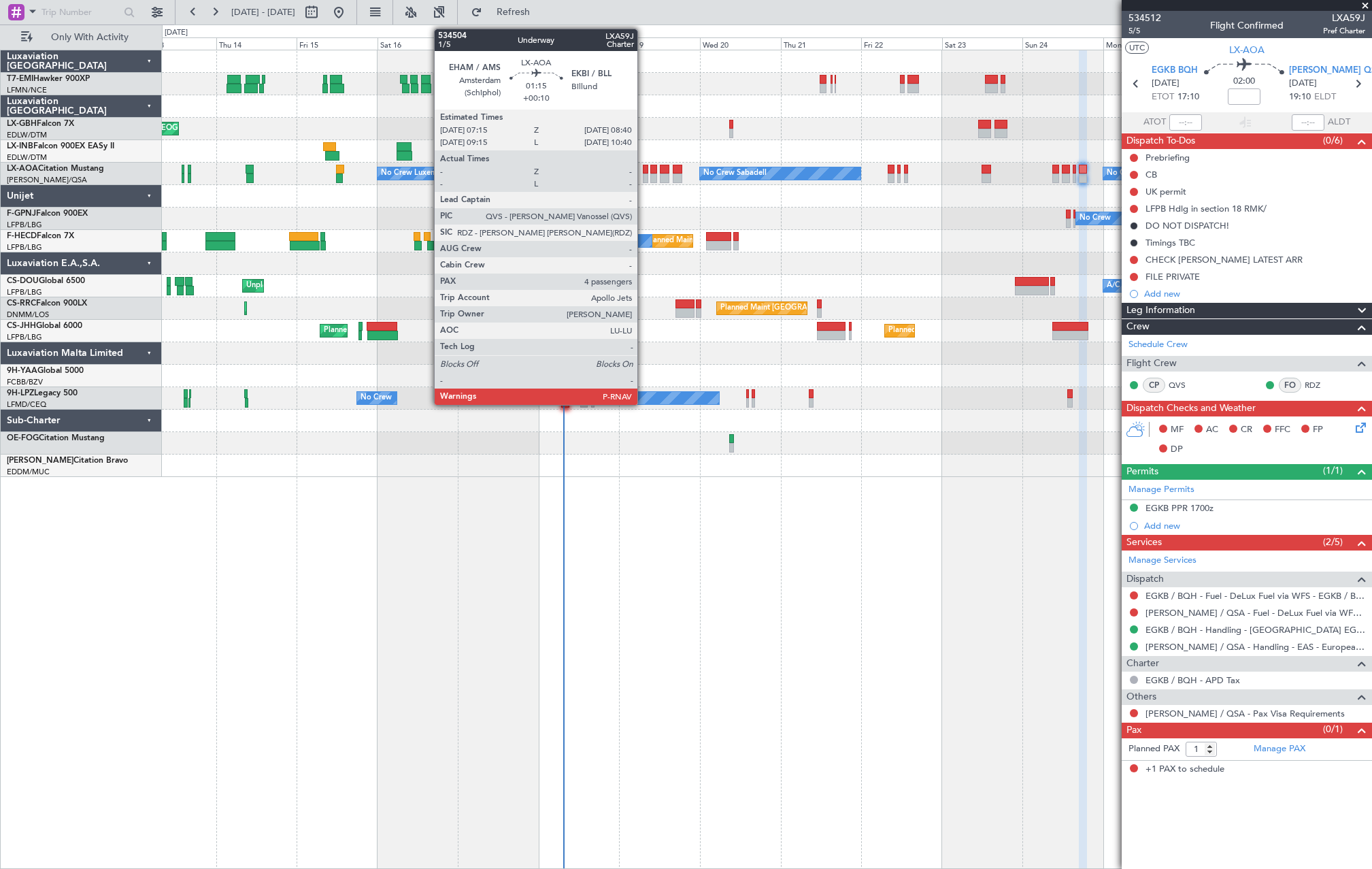
click at [644, 181] on div at bounding box center [645, 178] width 5 height 9
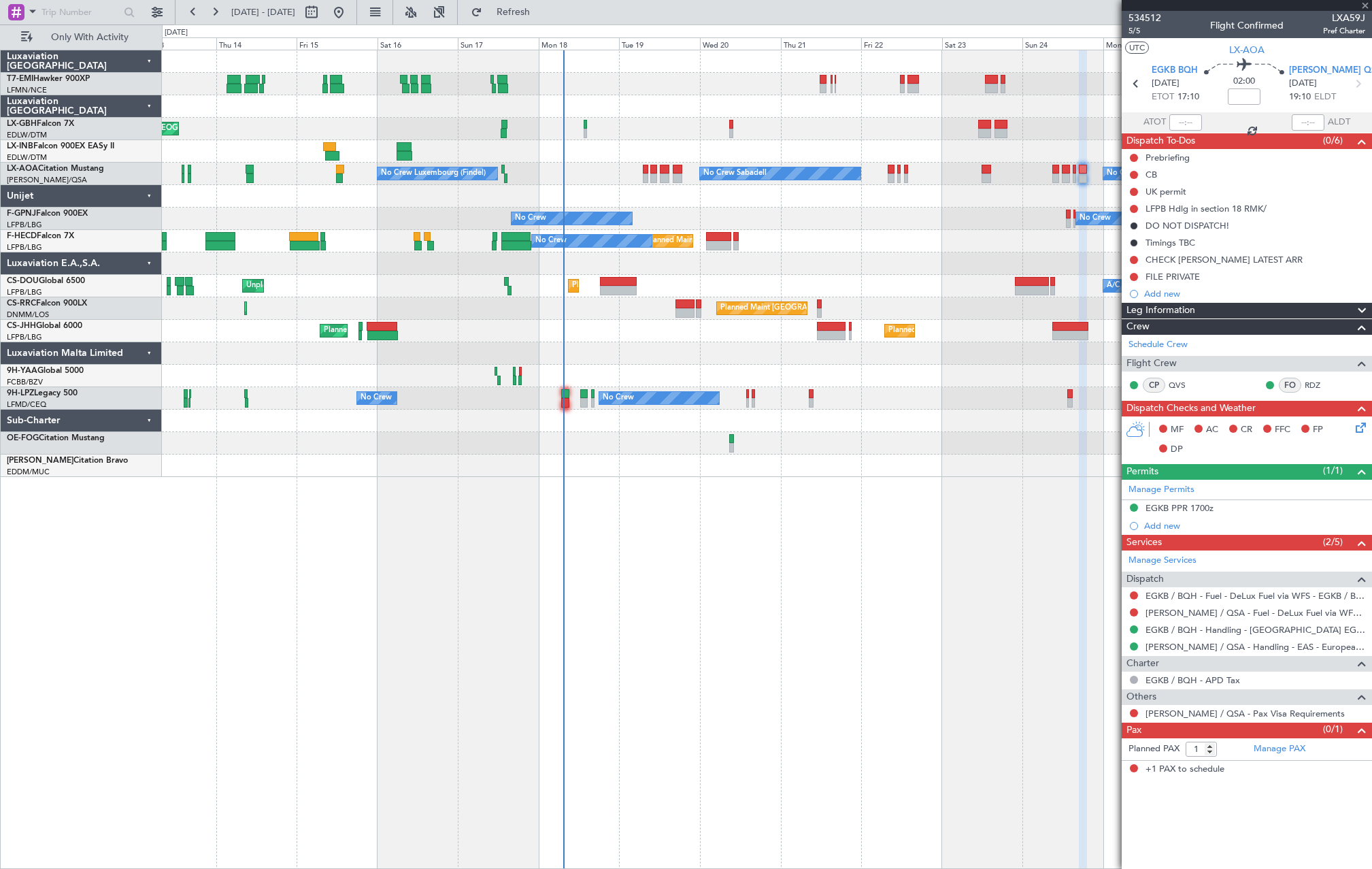
type input "+00:10"
type input "4"
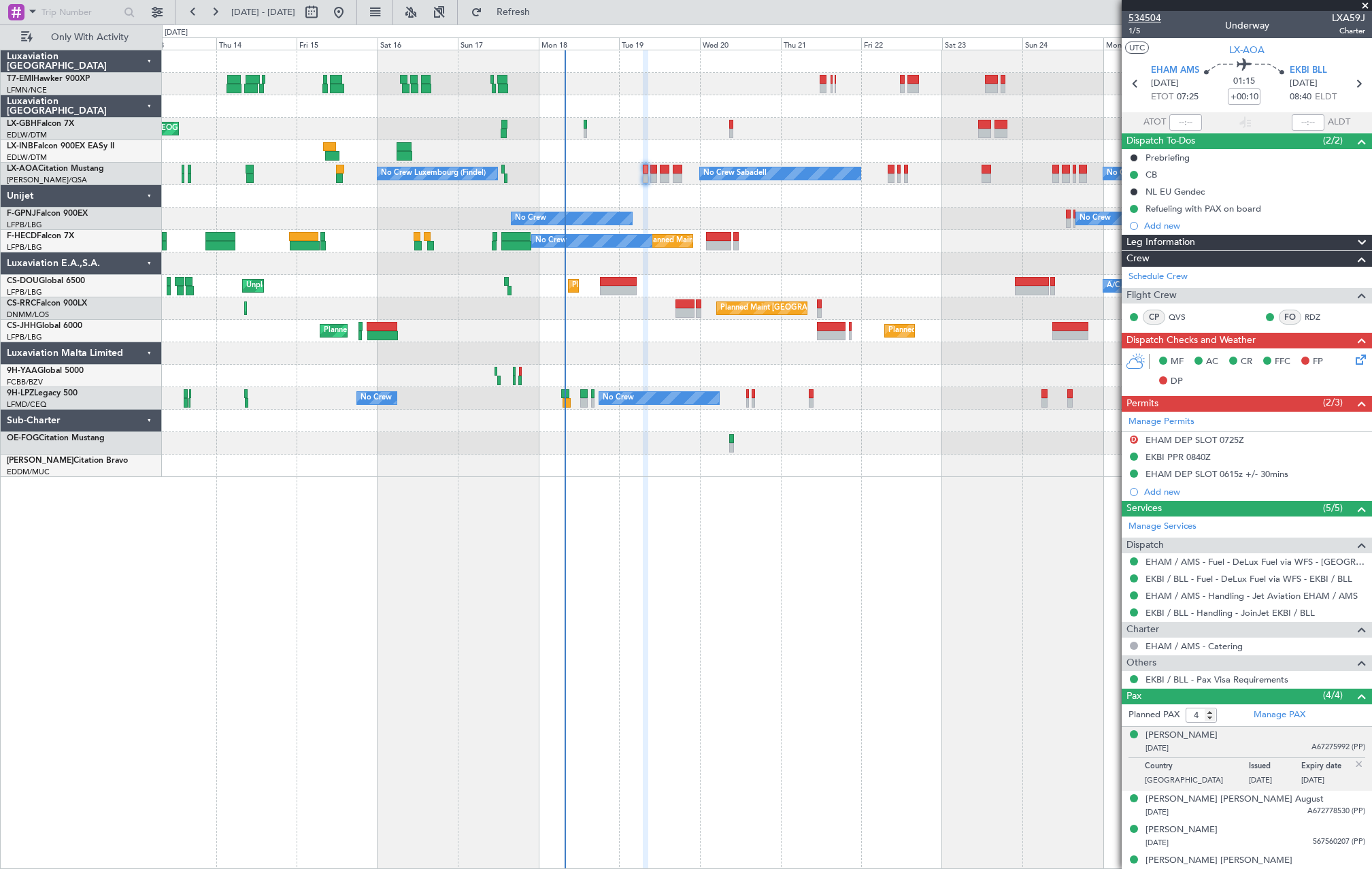
click at [1143, 17] on span "534504" at bounding box center [1145, 18] width 33 height 14
click at [542, 7] on span "Refresh" at bounding box center [513, 12] width 57 height 9
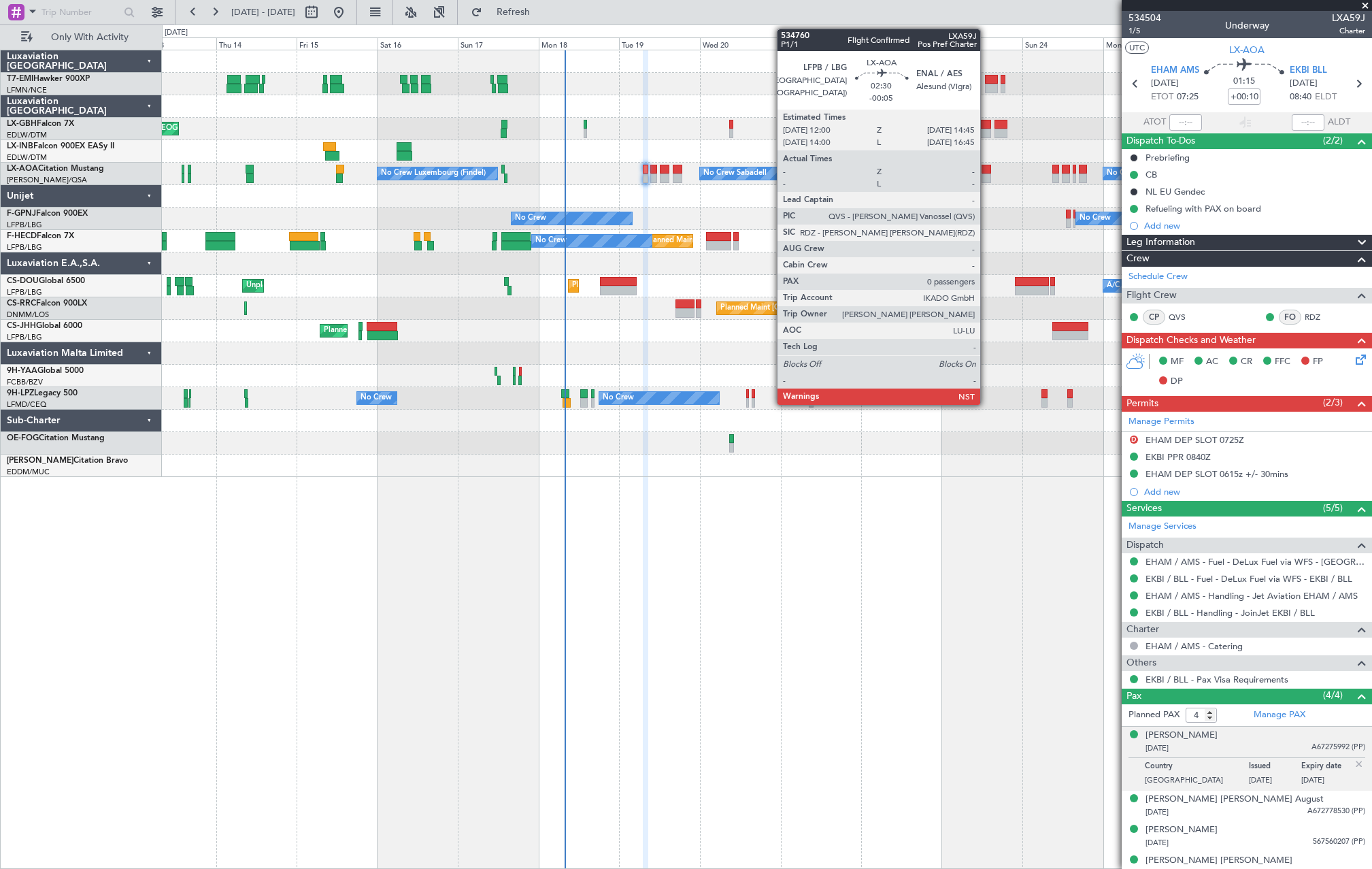
click at [986, 176] on div at bounding box center [986, 178] width 9 height 9
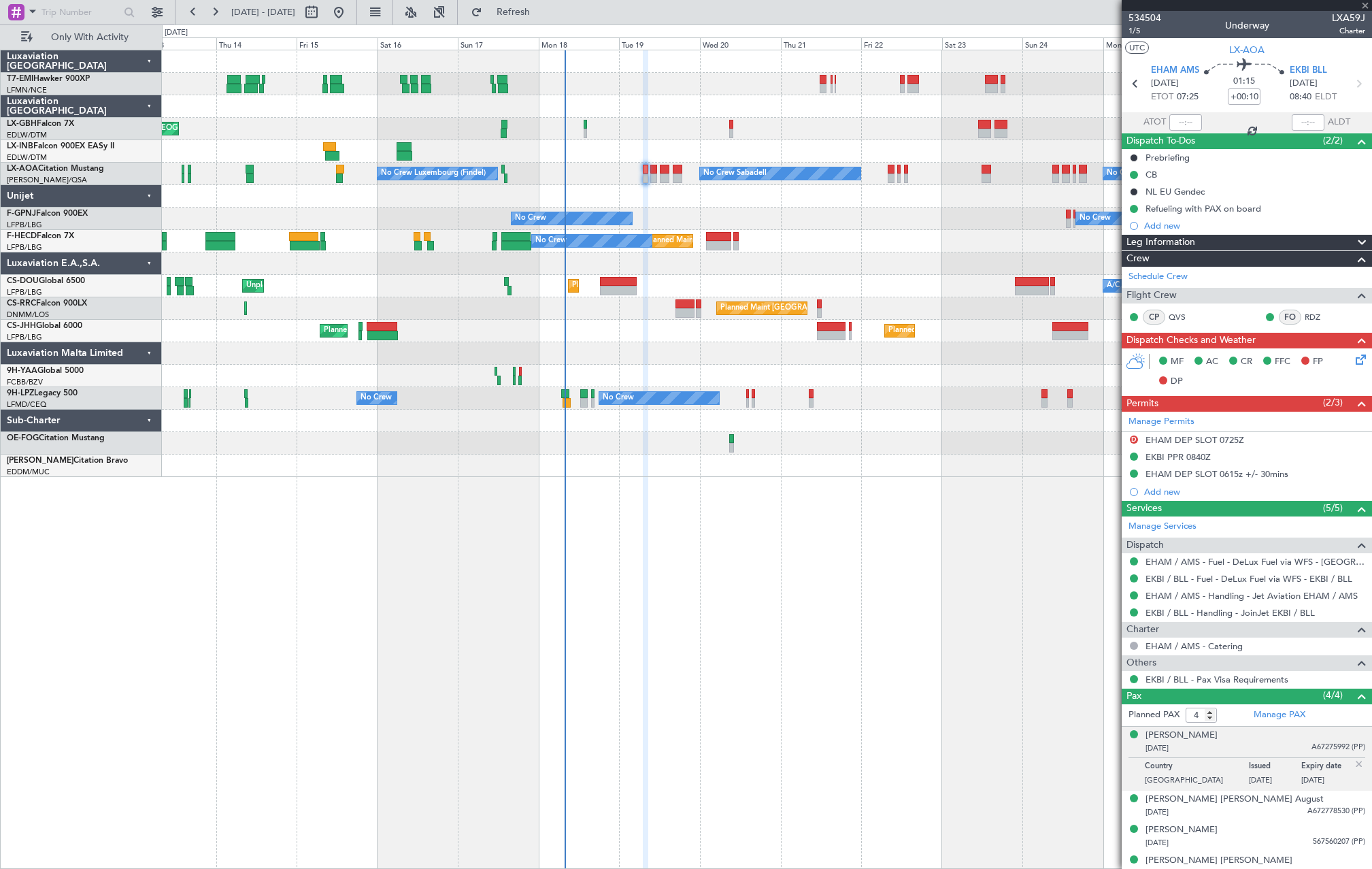
type input "-00:05"
type input "0"
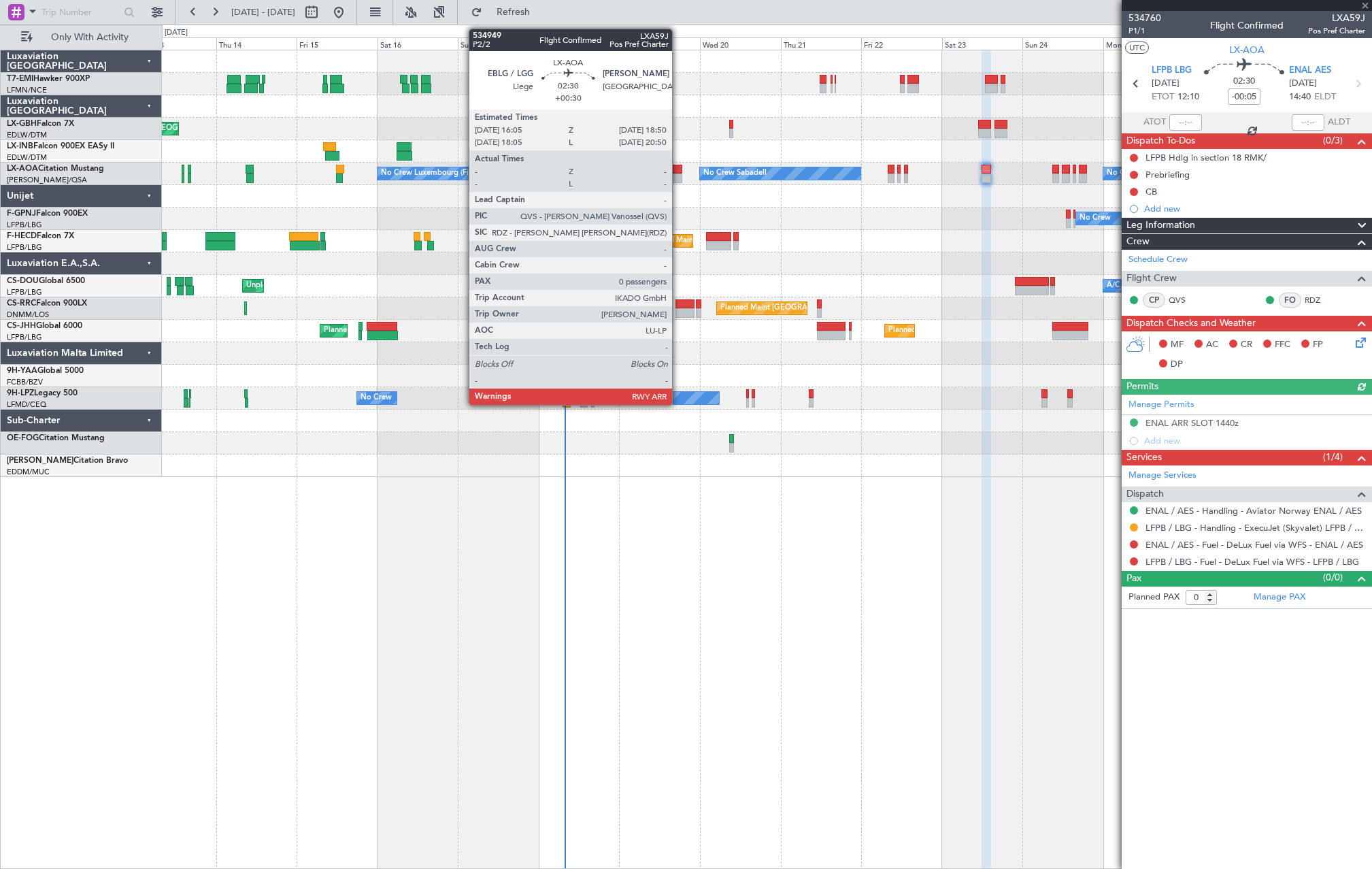
click at [678, 175] on div at bounding box center [677, 178] width 9 height 9
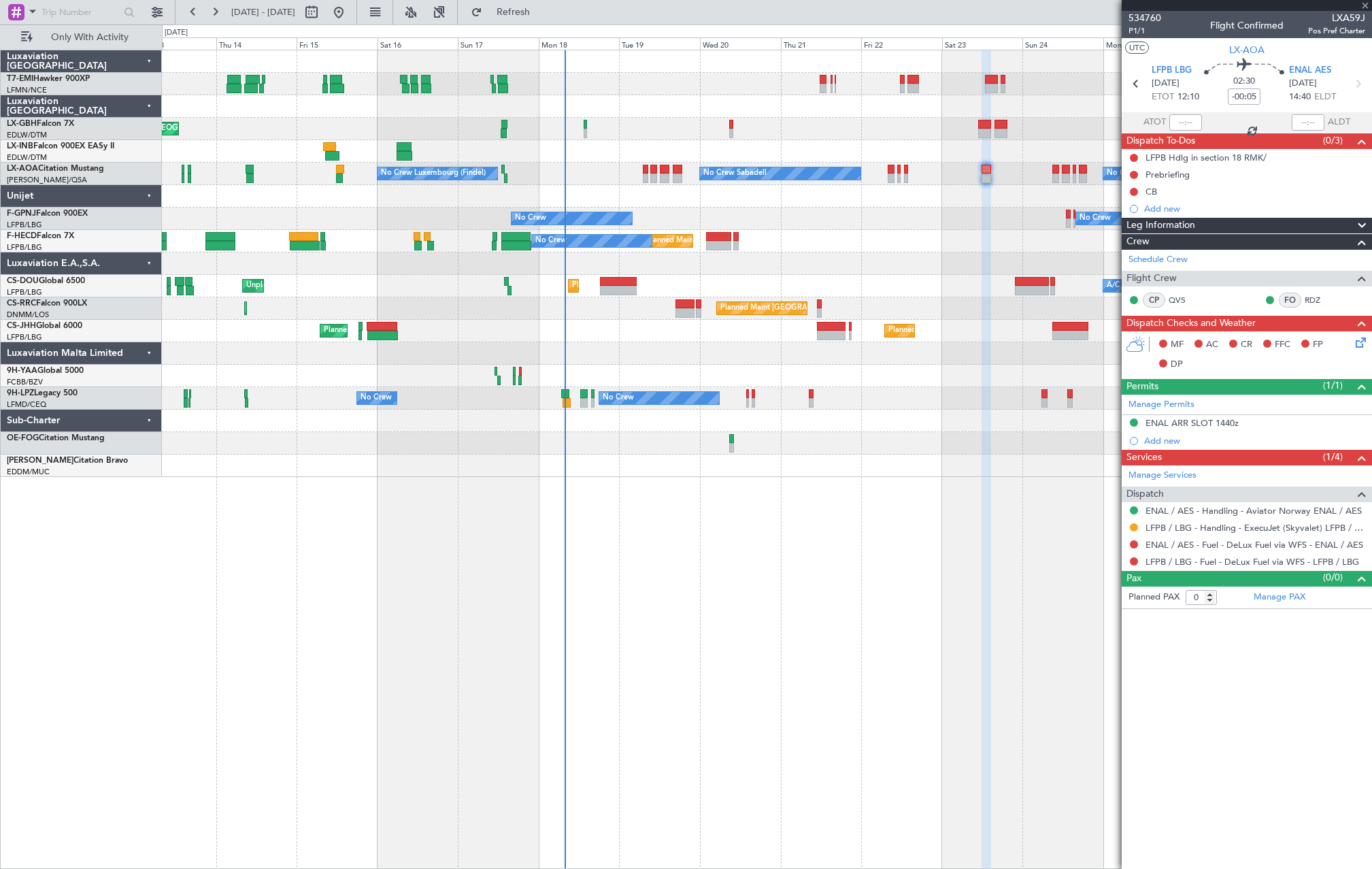
type input "+00:30"
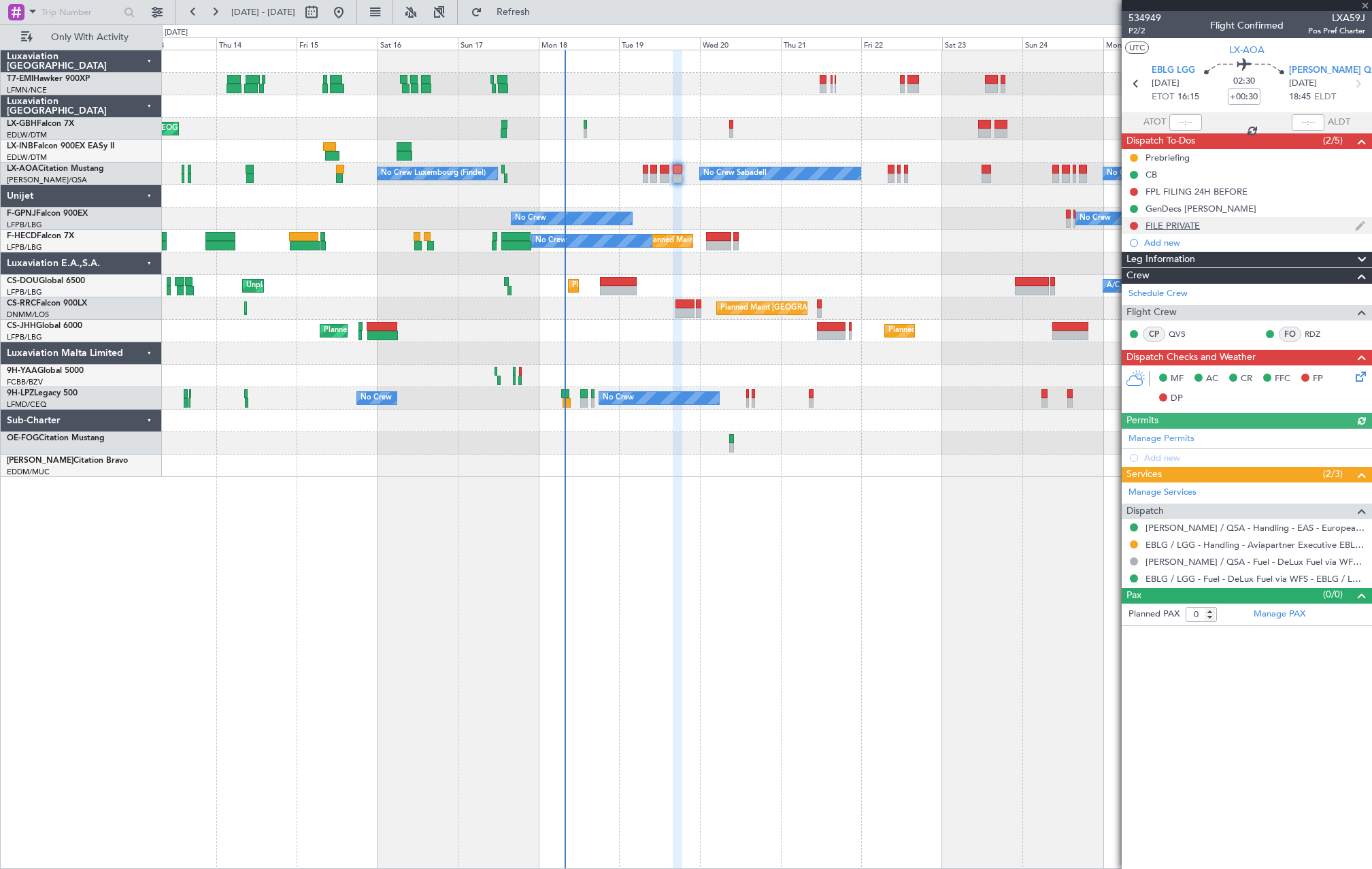
click at [1201, 228] on div "FILE PRIVATE" at bounding box center [1247, 225] width 251 height 17
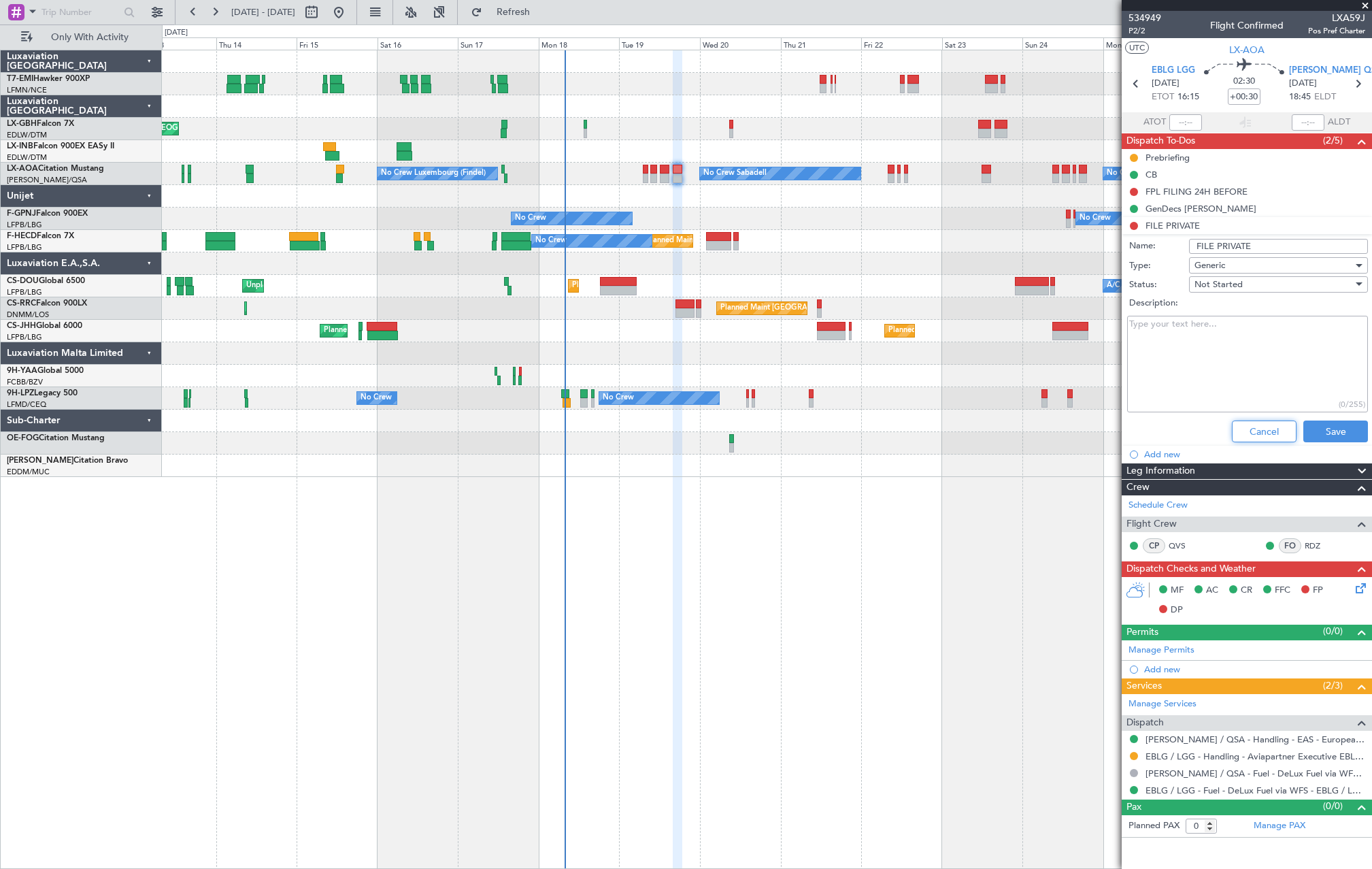
click at [1247, 425] on button "Cancel" at bounding box center [1264, 432] width 64 height 22
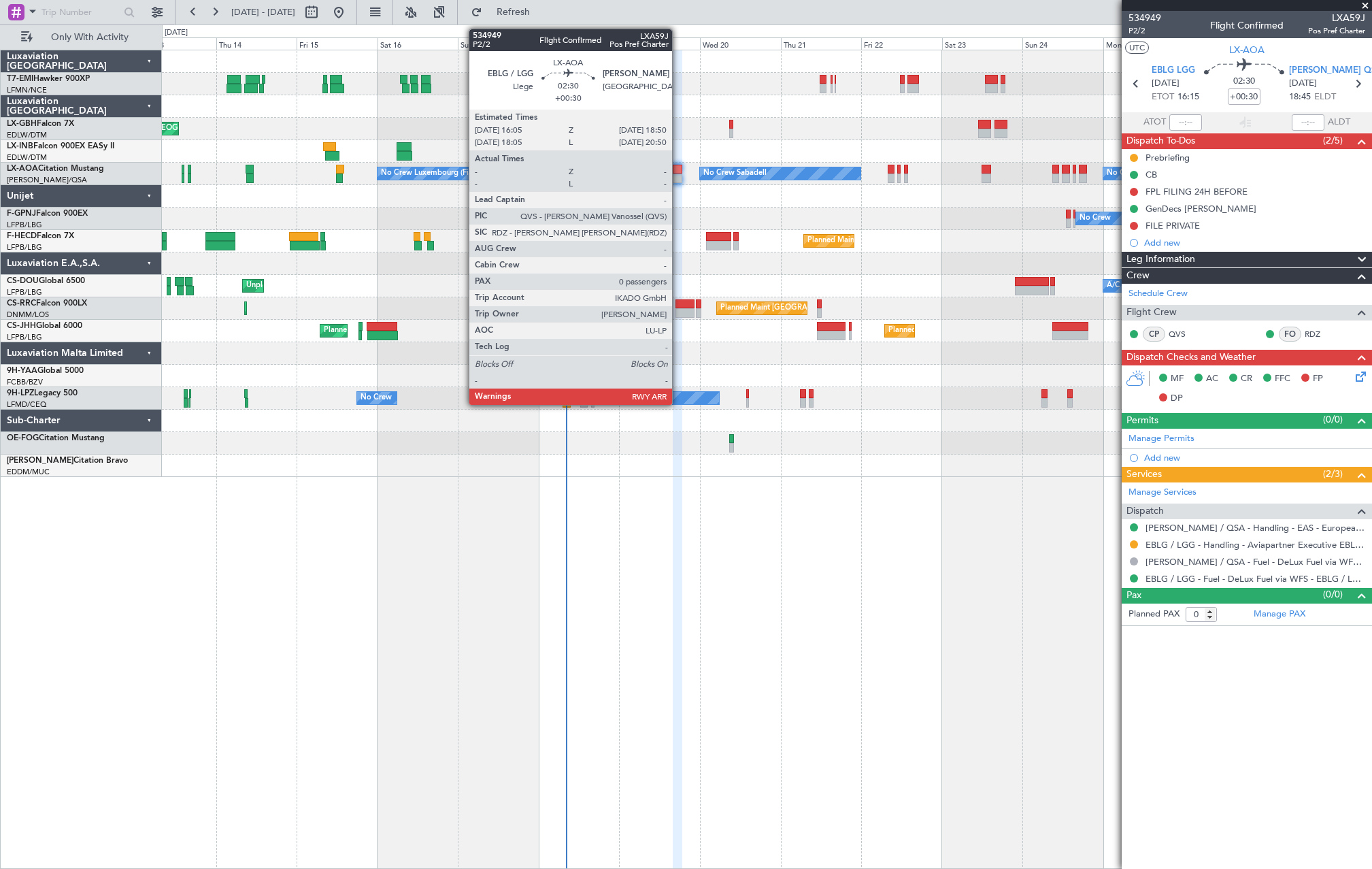
click at [678, 170] on div at bounding box center [677, 169] width 9 height 9
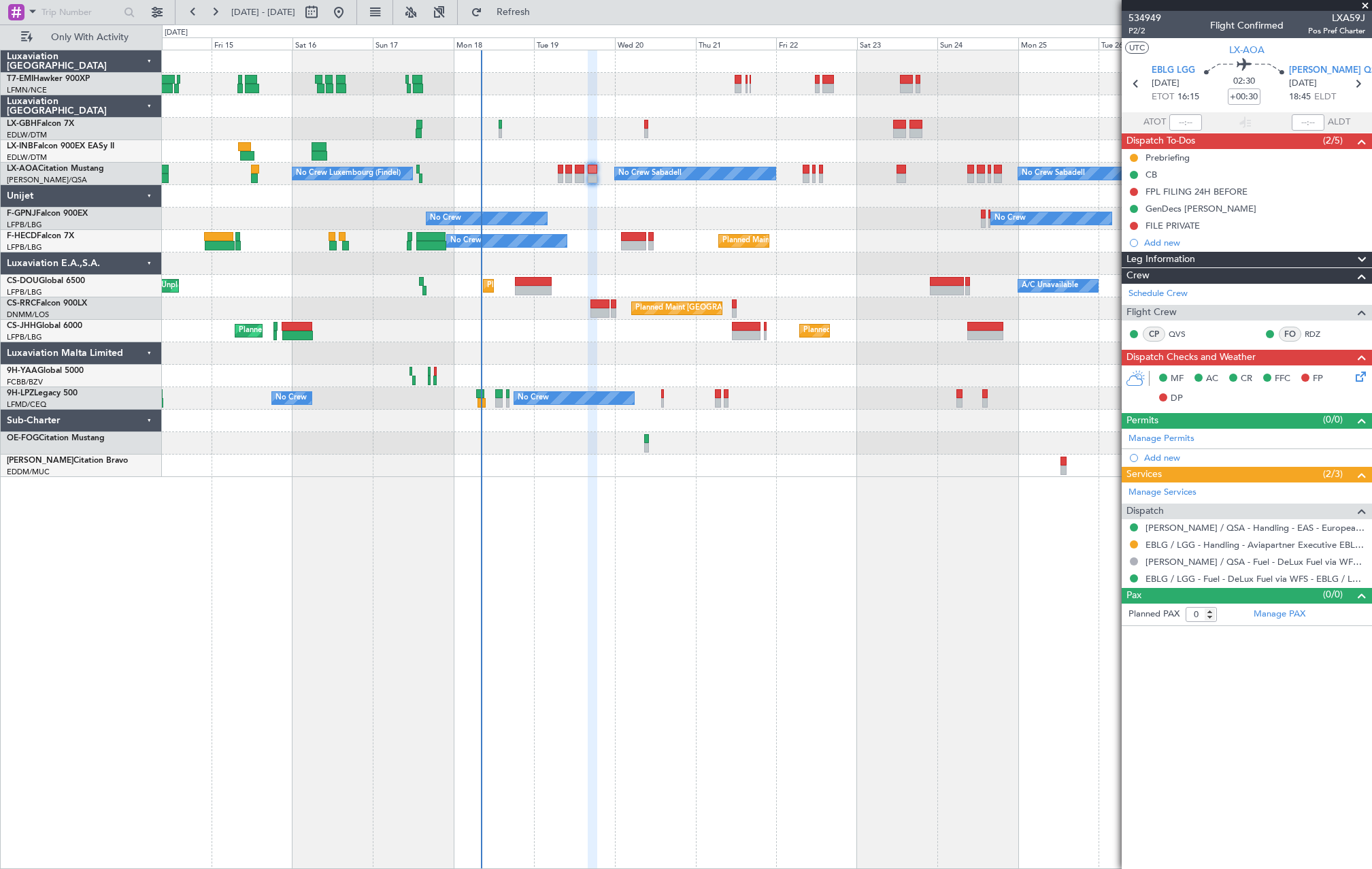
click at [649, 325] on div "Planned Maint Chester Planned Maint Nice (Côte d'Azur Airport) No Crew Sabadell…" at bounding box center [767, 264] width 1210 height 427
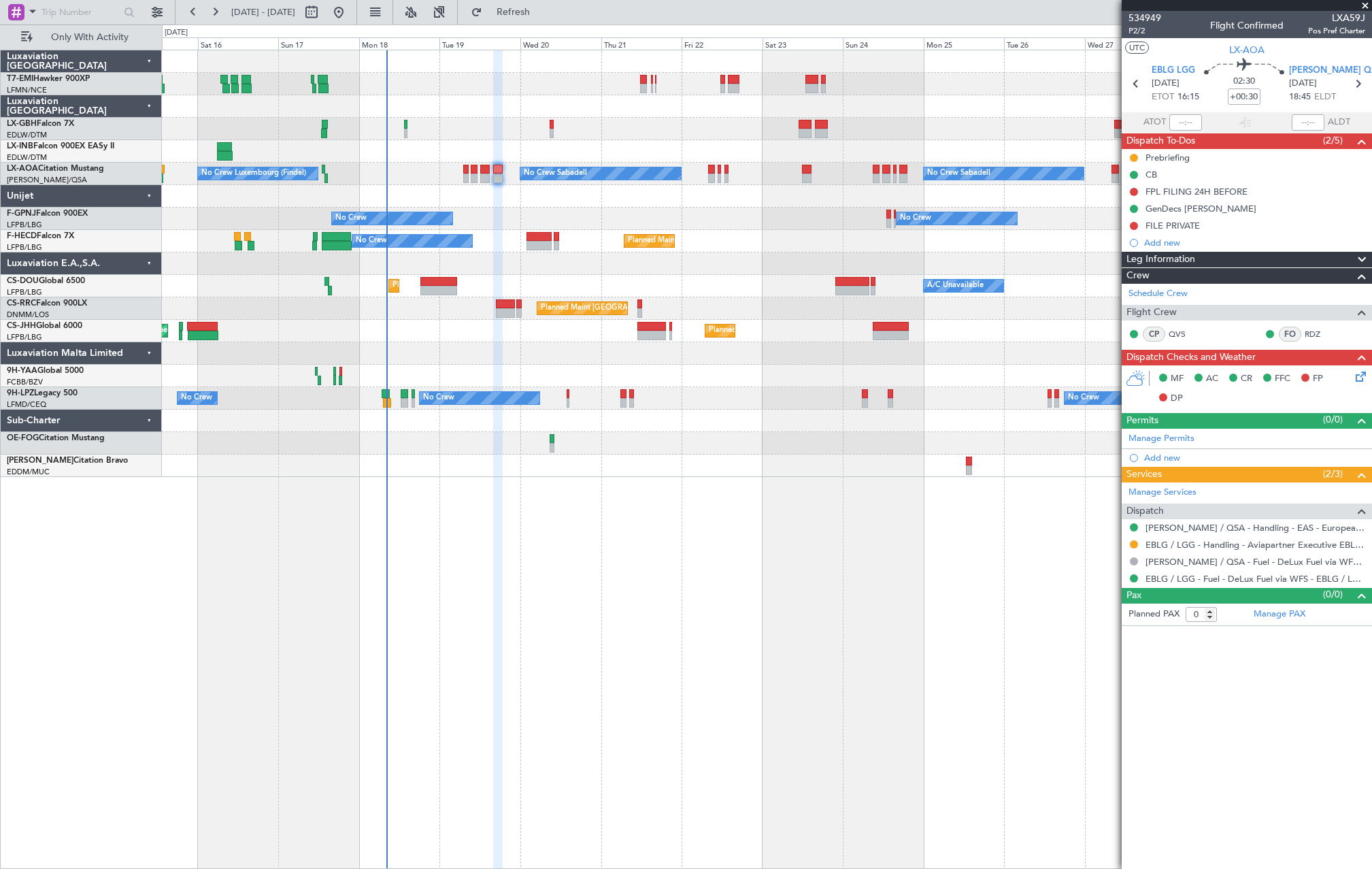
click at [659, 227] on div "No Crew No Crew No Crew Planned Maint Paris (Le Bourget) No Crew" at bounding box center [767, 219] width 1210 height 22
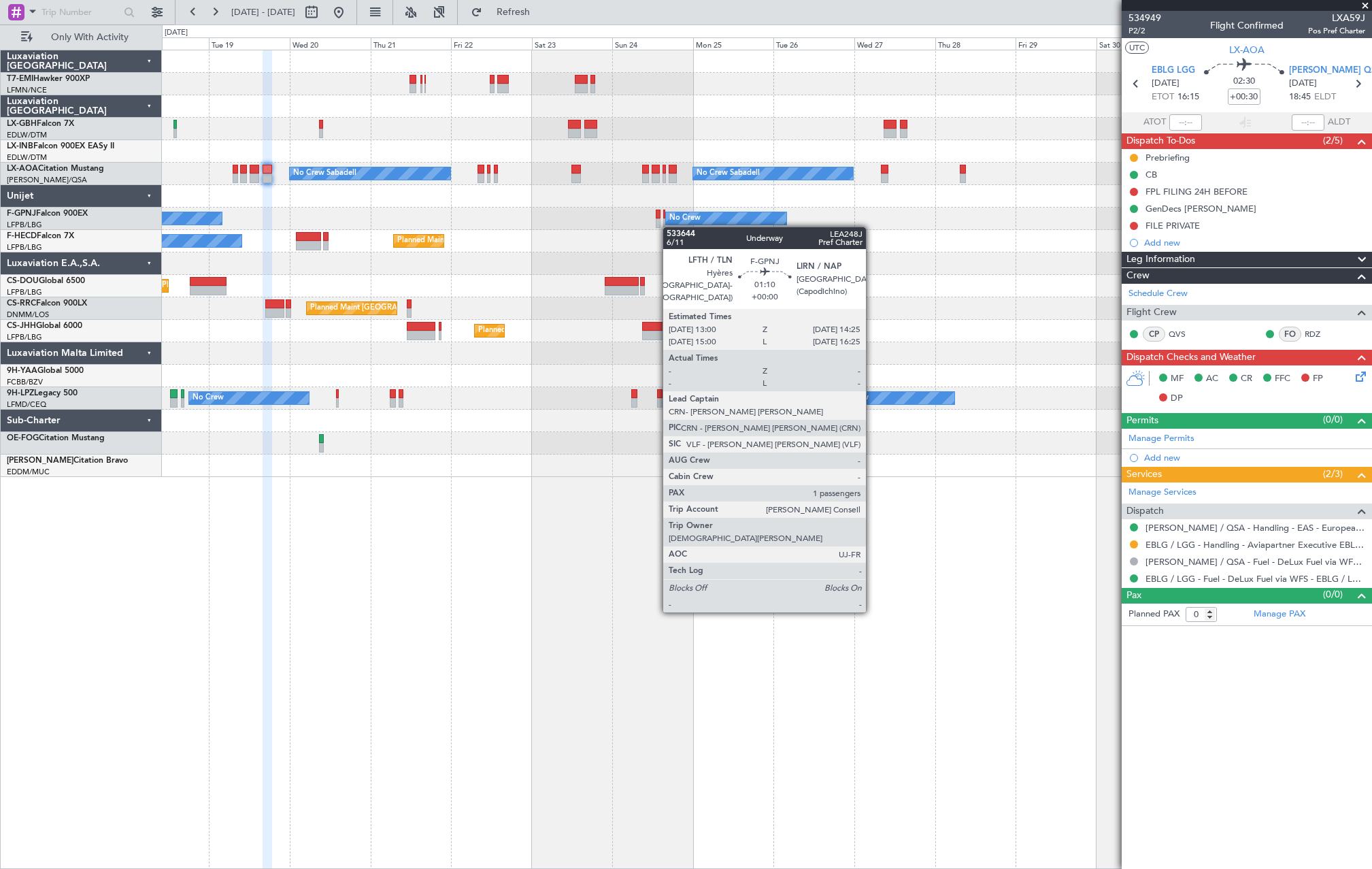
click at [663, 226] on div at bounding box center [664, 223] width 2 height 9
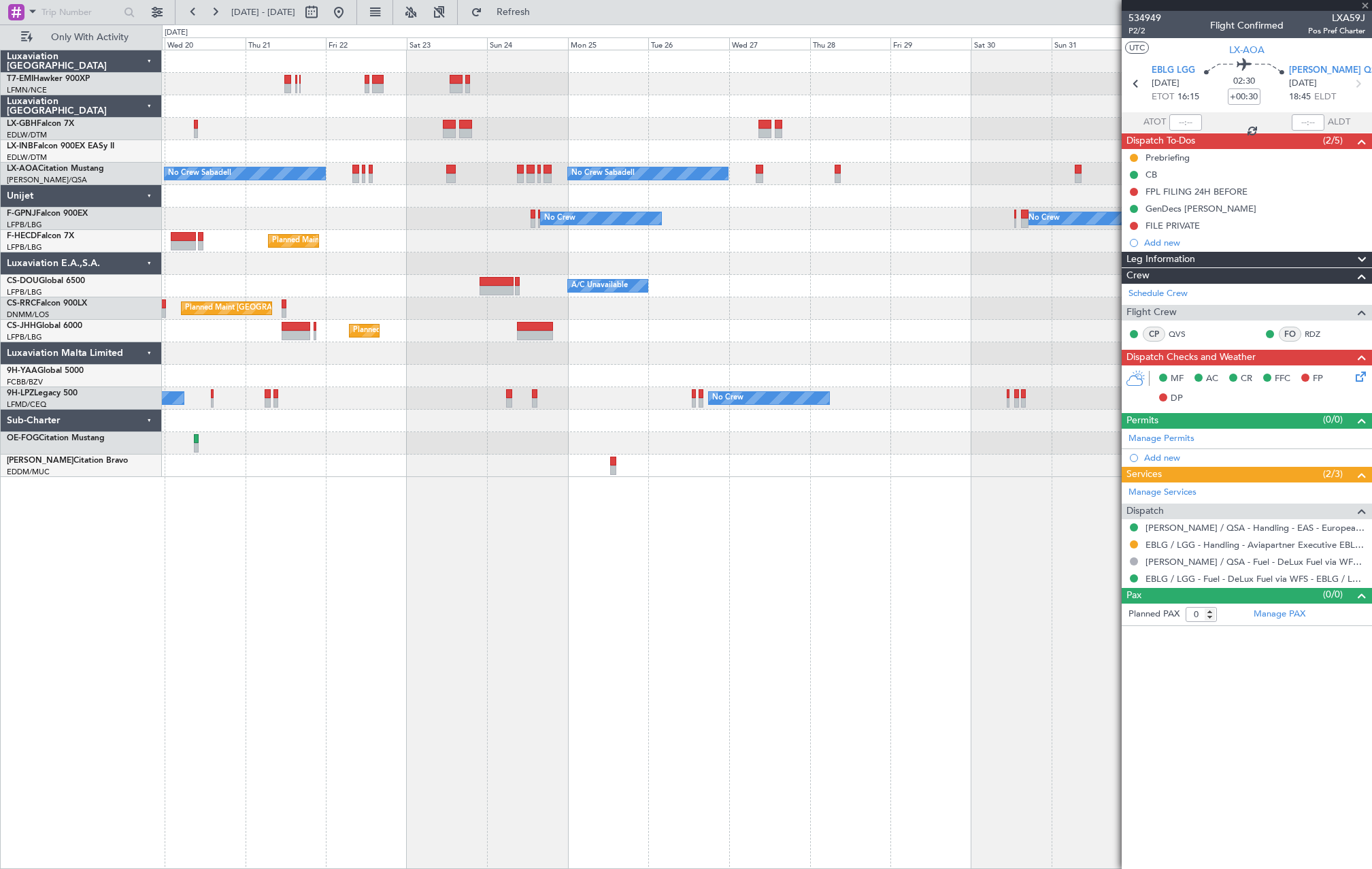
click at [702, 227] on div "No Crew No Crew Planned Maint Paris (Le Bourget) No Crew No Crew No Crew" at bounding box center [767, 219] width 1210 height 22
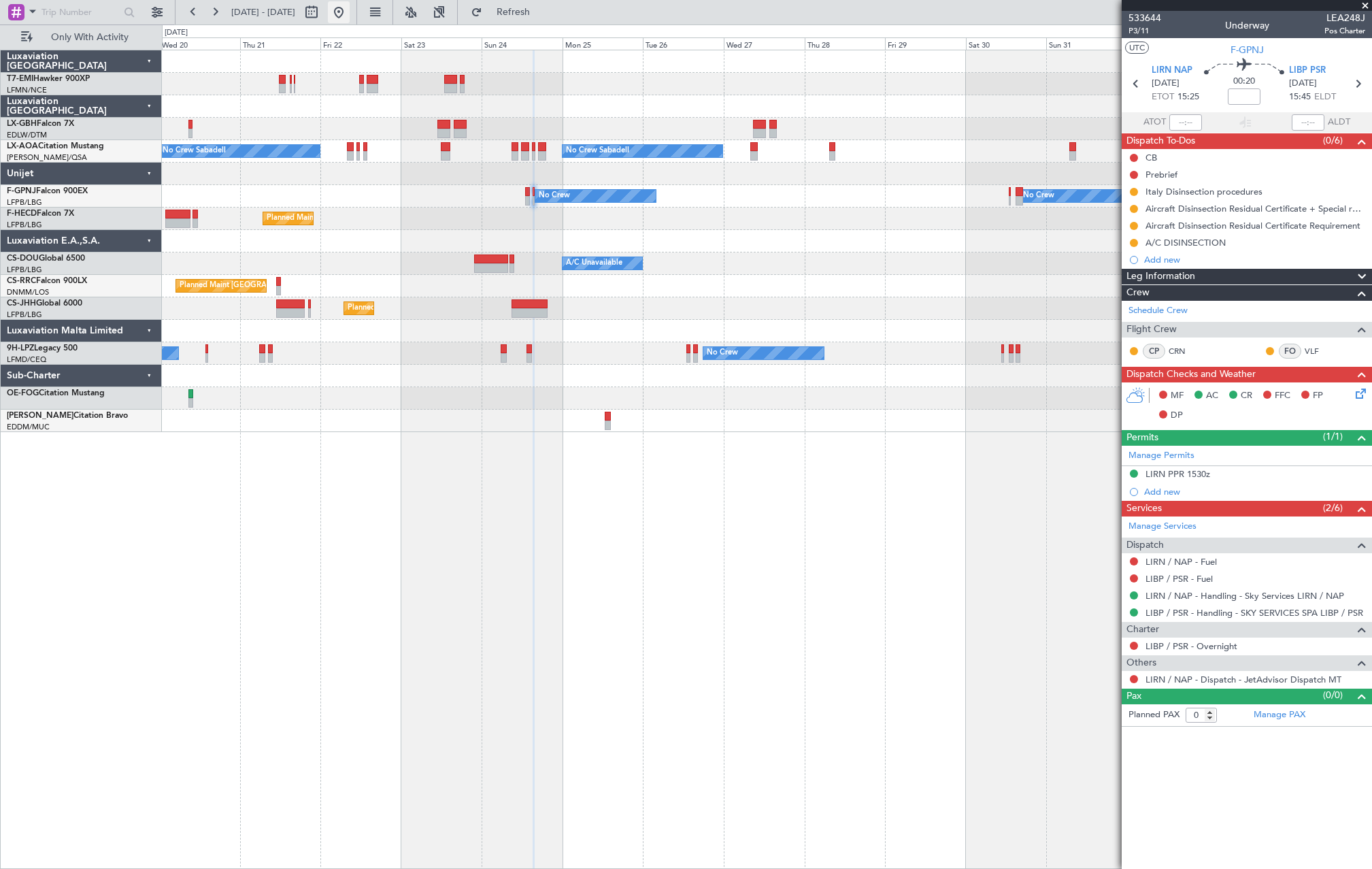
click at [350, 13] on button at bounding box center [339, 12] width 22 height 22
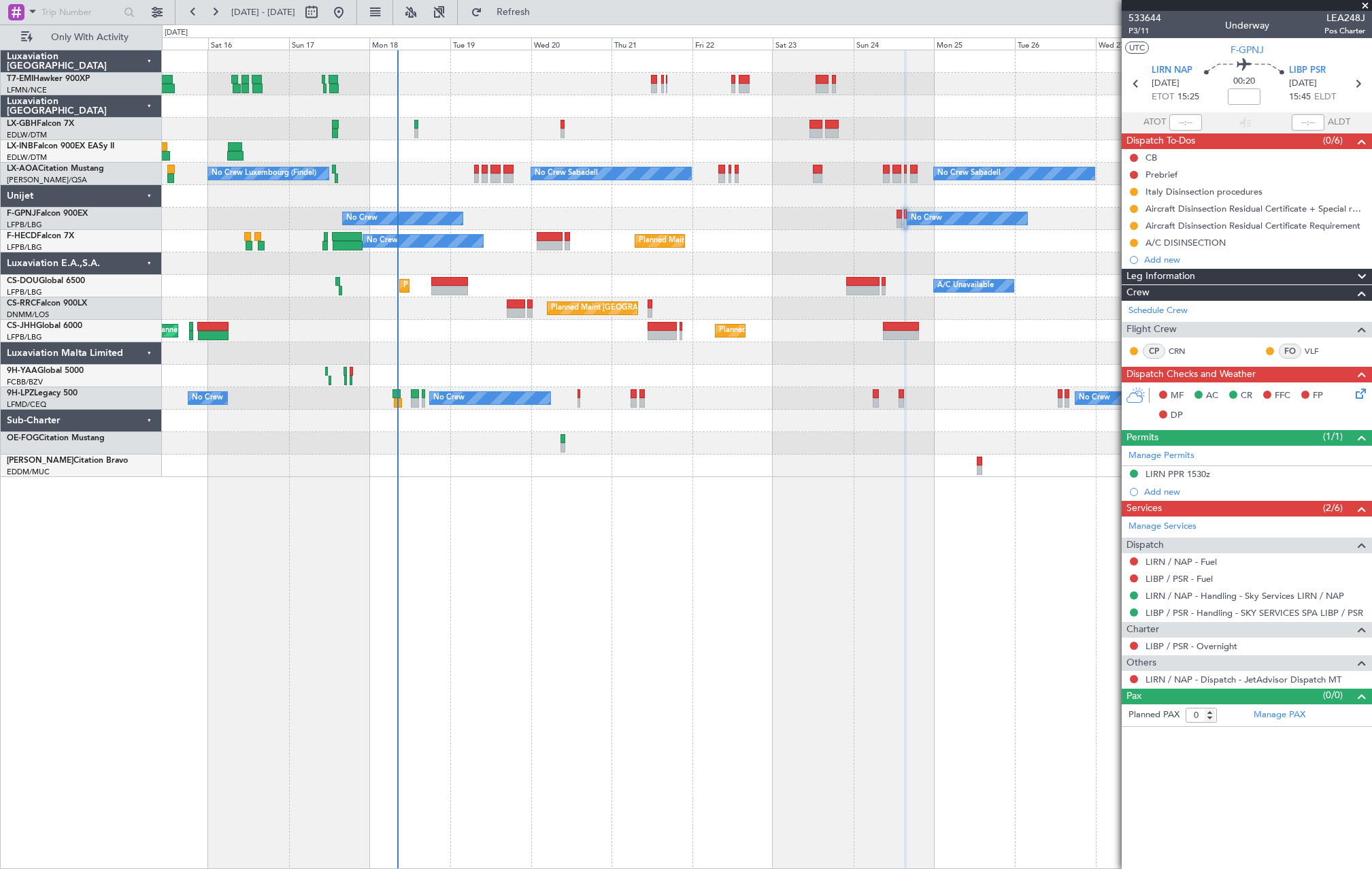
click at [379, 542] on div "Planned Maint Chester Planned Maint Nice (Côte d'Azur Airport) No Crew Sabadell…" at bounding box center [767, 459] width 1211 height 819
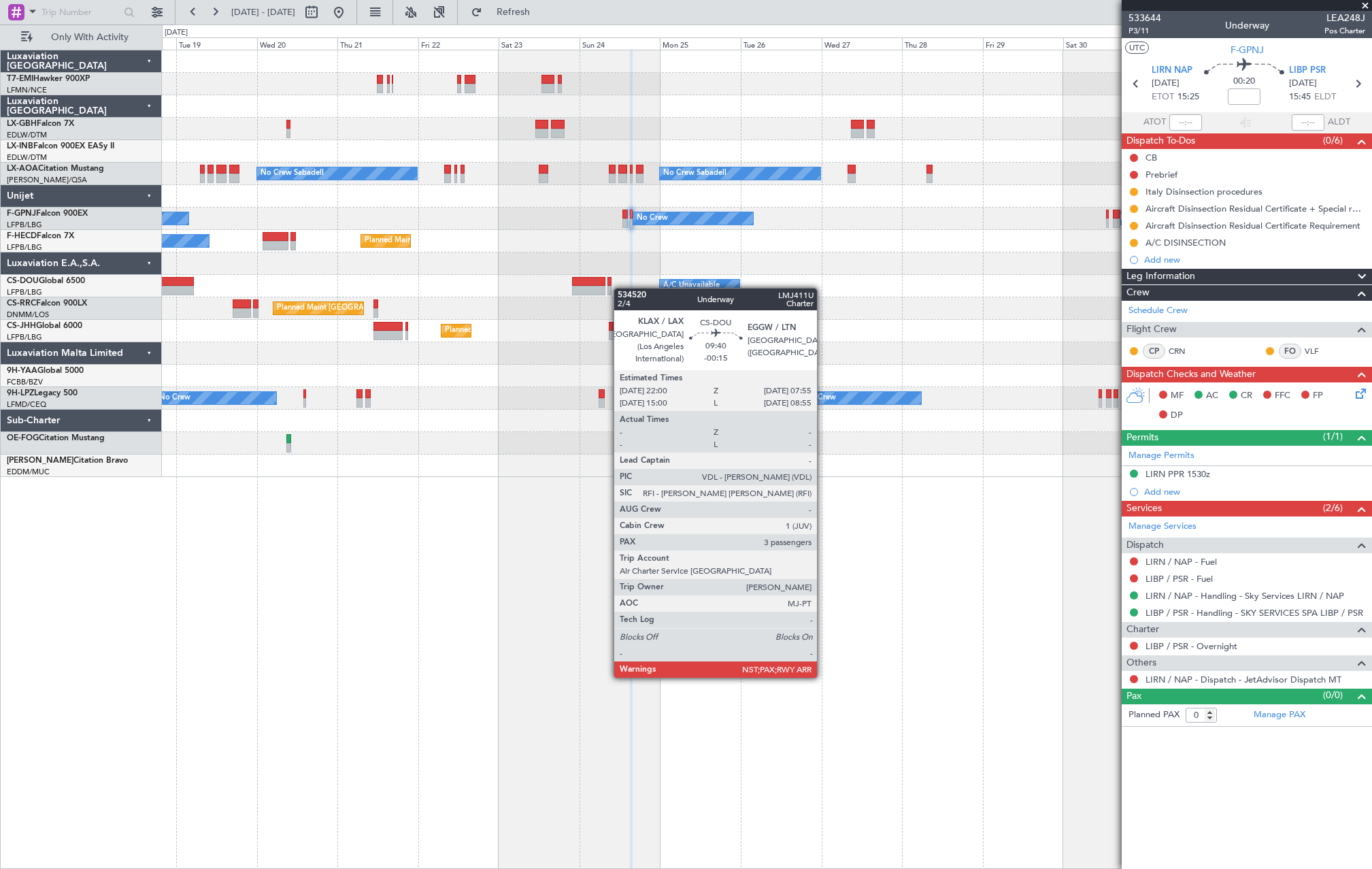
click at [620, 288] on div "Planned Maint Chester No Crew Sabadell No Crew Sabadell No Crew Luxembourg (Fin…" at bounding box center [767, 264] width 1210 height 427
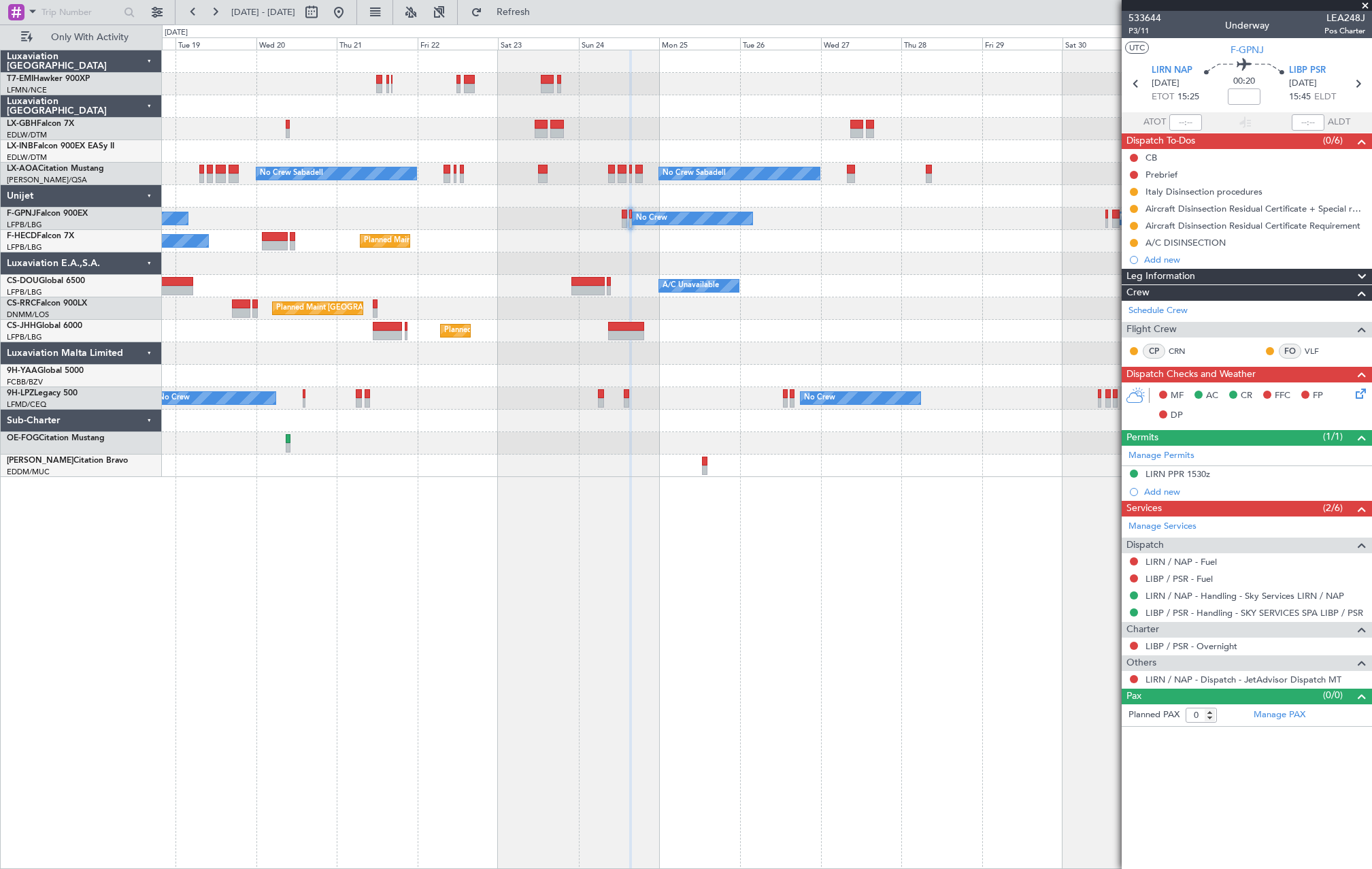
click at [622, 259] on div "Planned Maint Chester No Crew Sabadell No Crew Sabadell No Crew Luxembourg (Fin…" at bounding box center [767, 264] width 1210 height 427
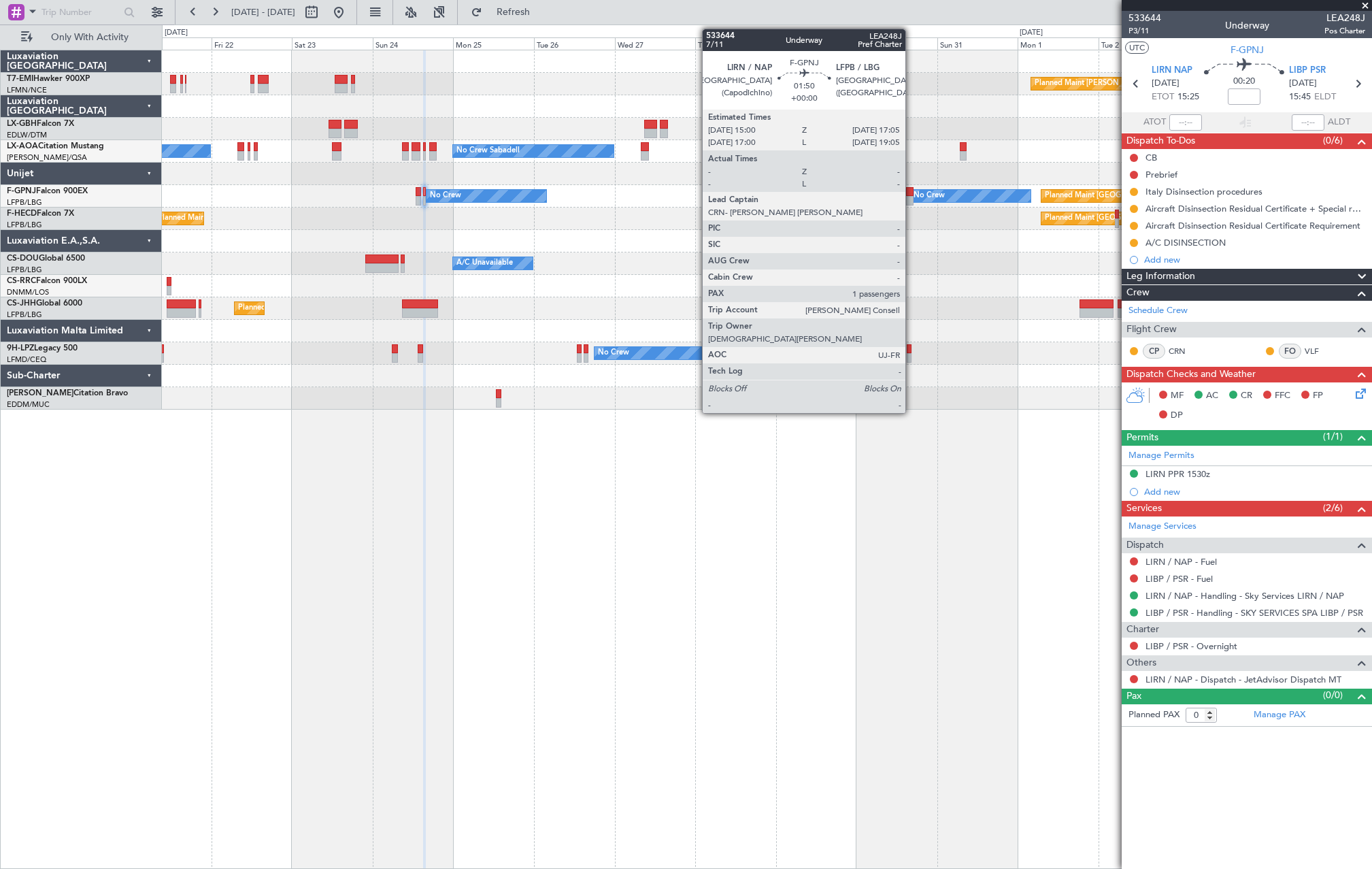
click at [912, 203] on div at bounding box center [910, 201] width 7 height 9
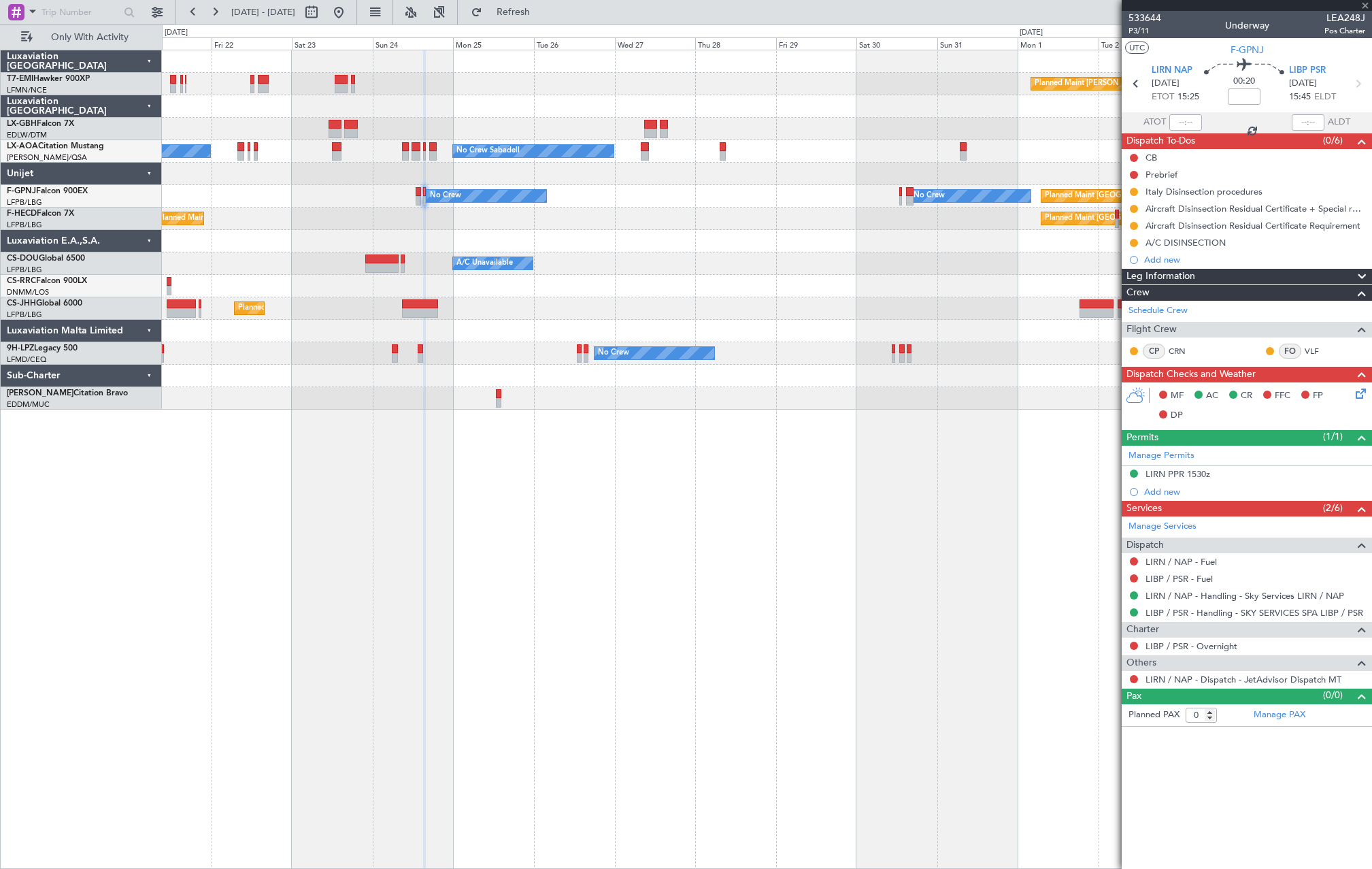
type input "1"
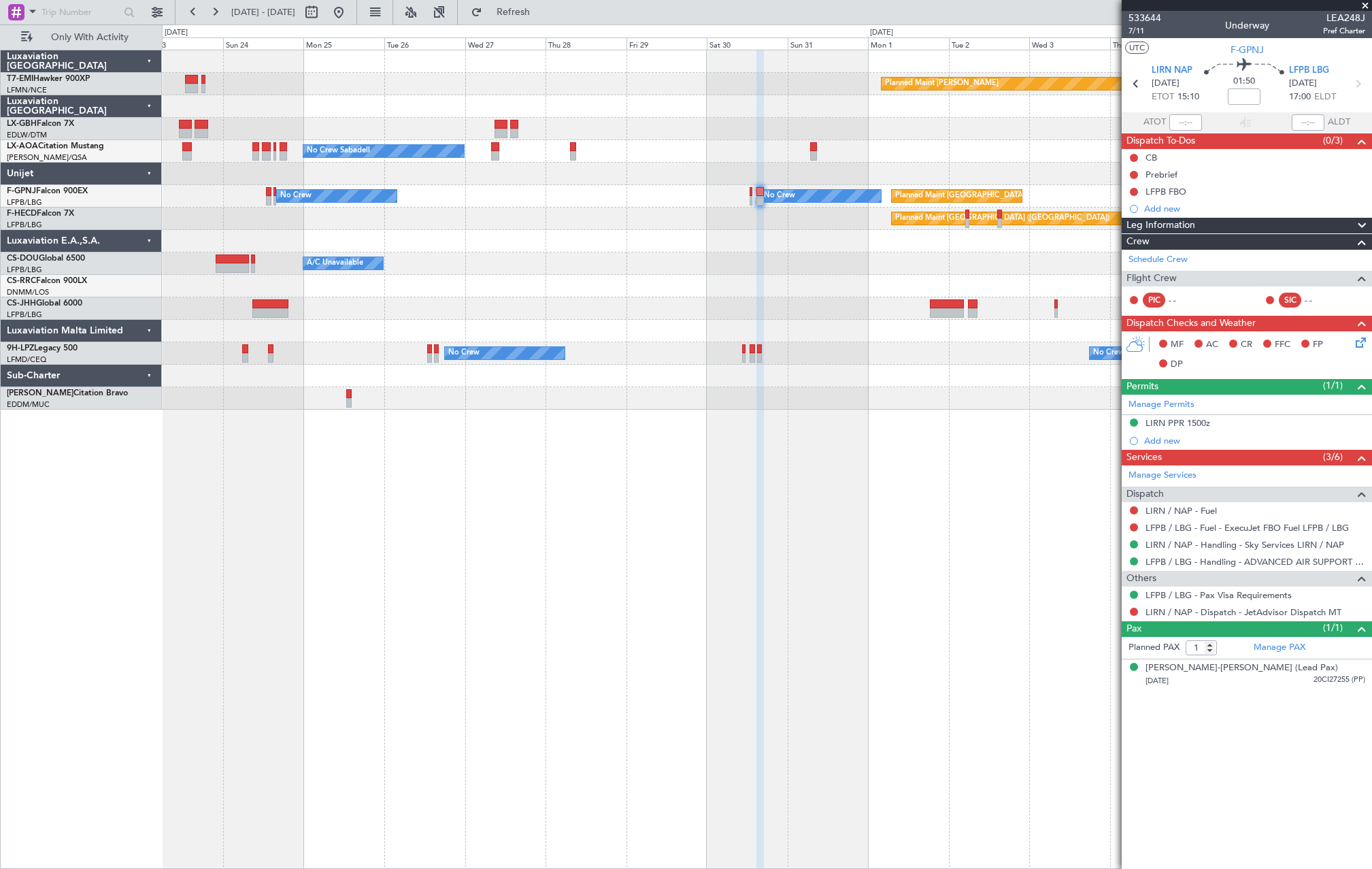
click at [762, 226] on div "Planned Maint Chester No Crew Sabadell No Crew No Crew Sabadell No Crew No Crew…" at bounding box center [767, 230] width 1210 height 359
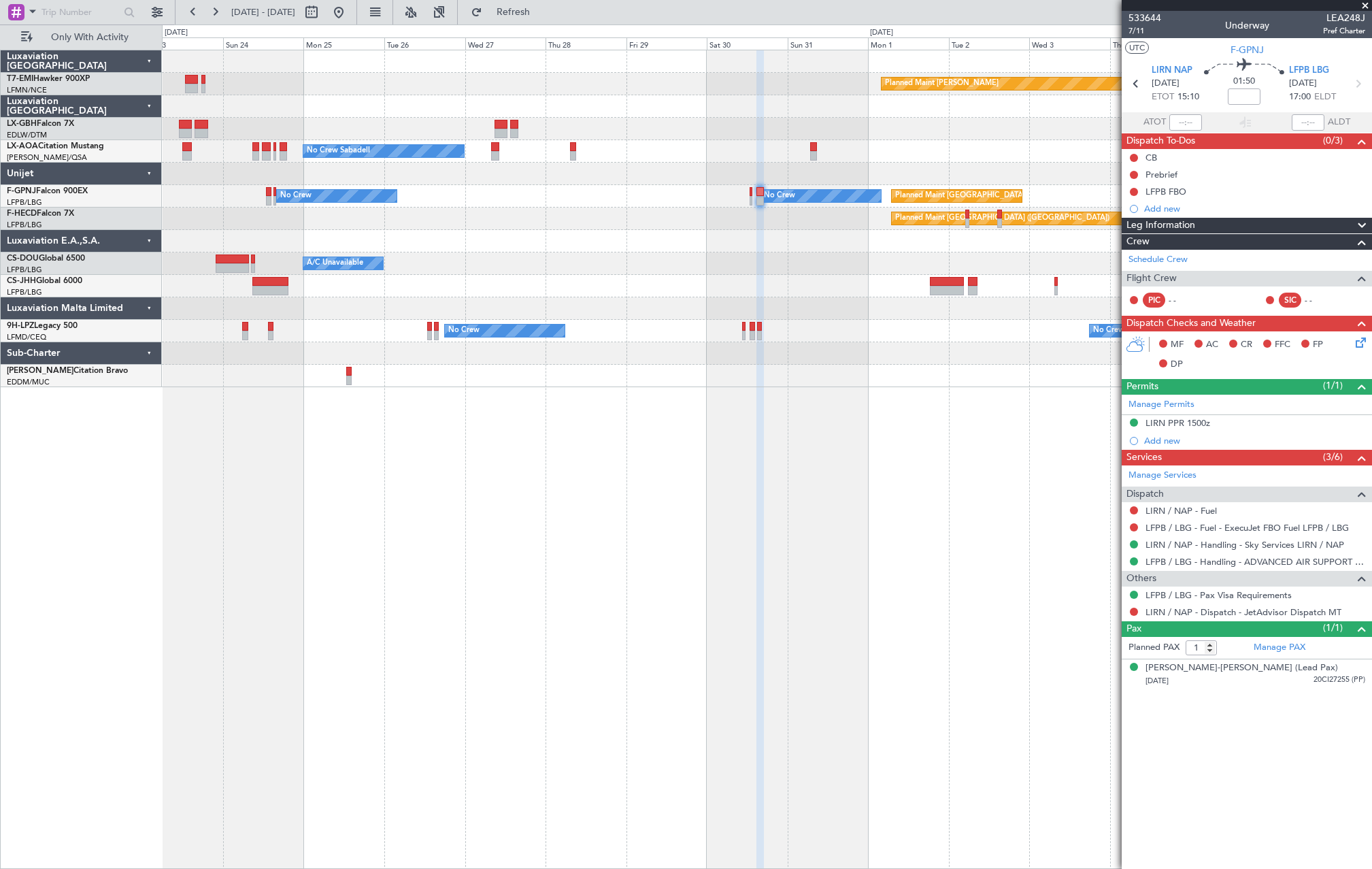
click at [801, 228] on div "Planned Maint Chester No Crew Sabadell No Crew No Crew Sabadell No Crew No Crew…" at bounding box center [767, 219] width 1210 height 337
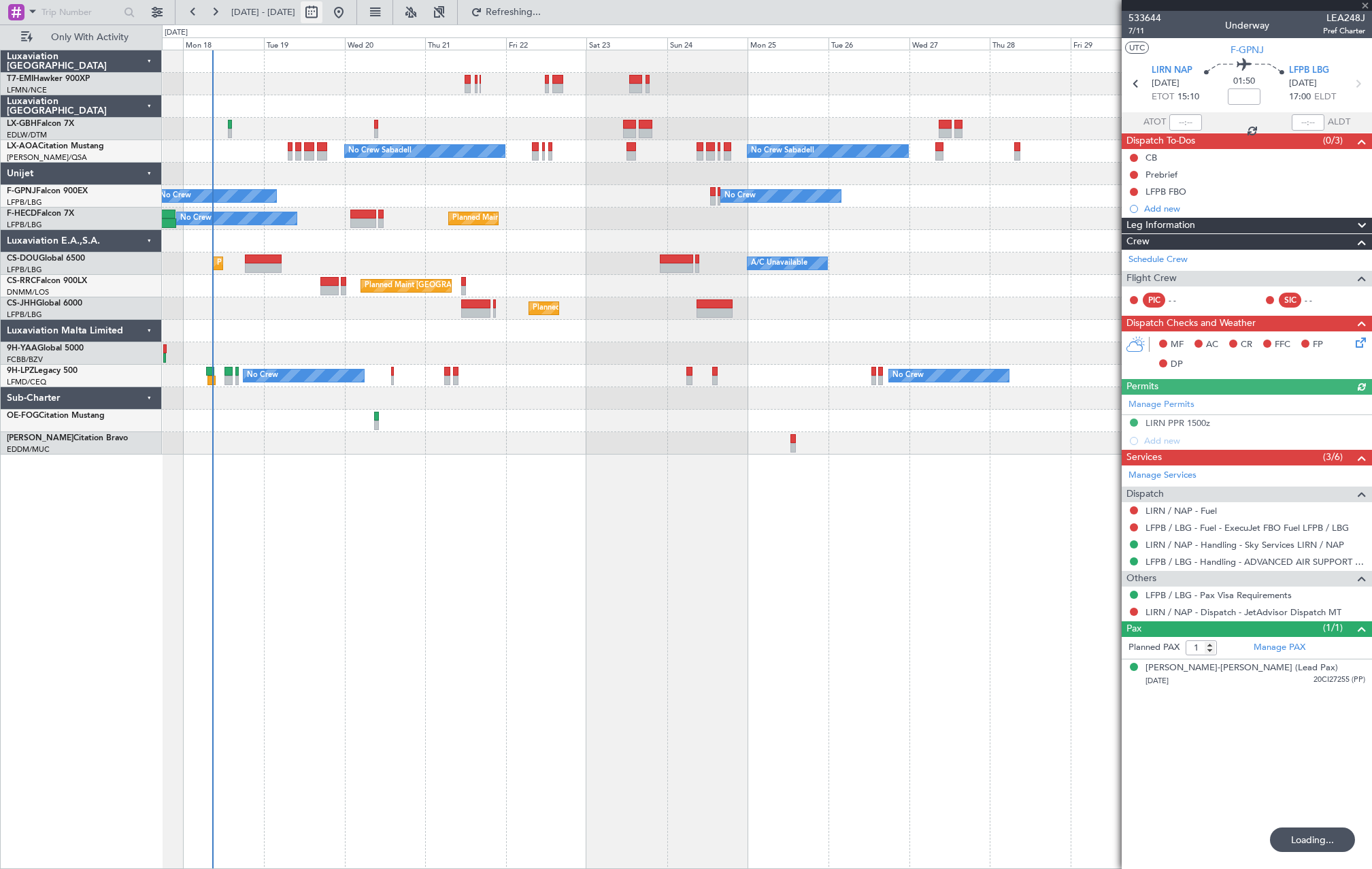
click at [322, 22] on button at bounding box center [311, 12] width 22 height 22
select select "8"
select select "2025"
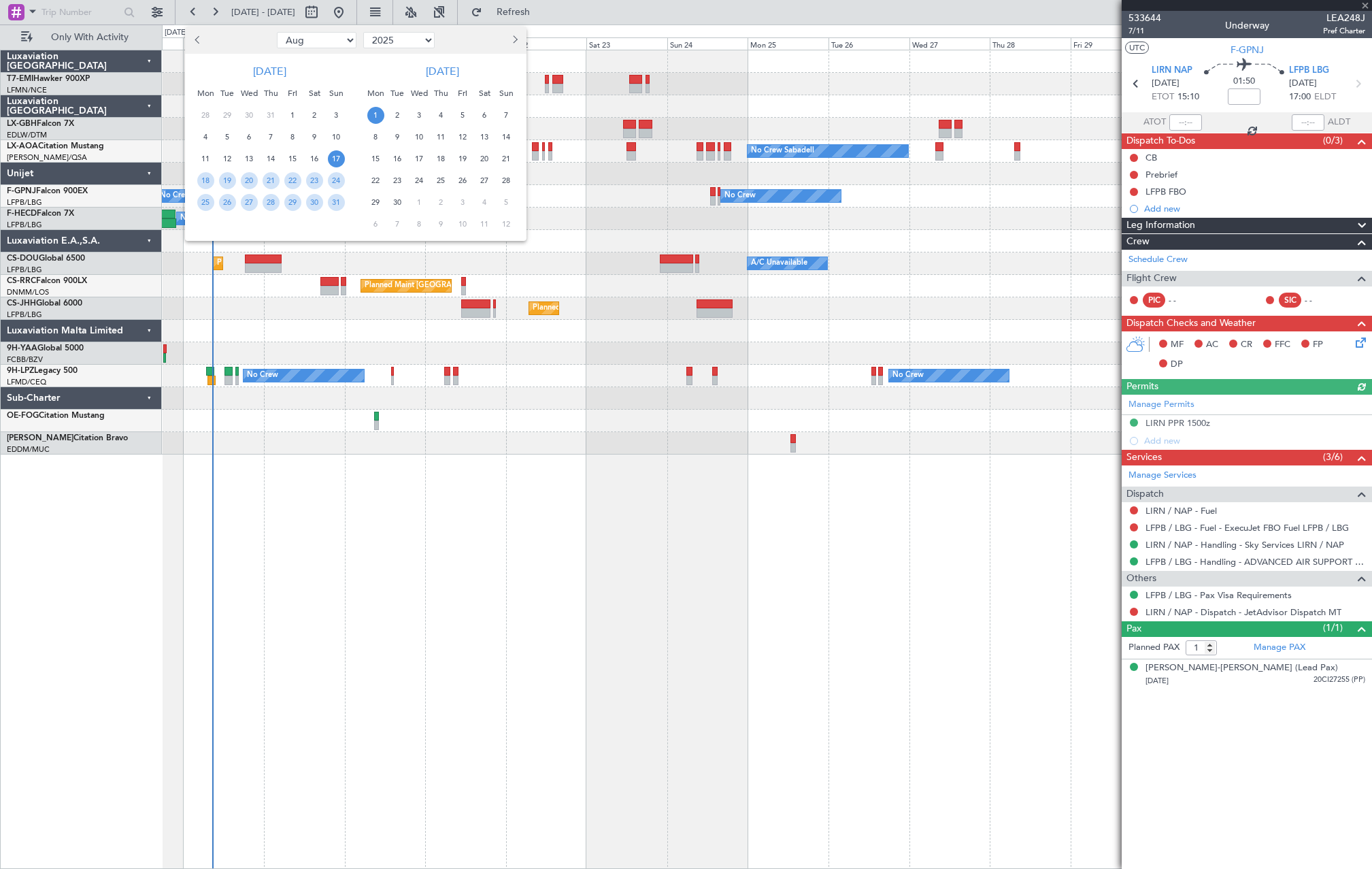
click at [195, 38] on button "Previous month" at bounding box center [198, 40] width 15 height 22
select select "5"
click at [207, 154] on span "12" at bounding box center [205, 159] width 17 height 17
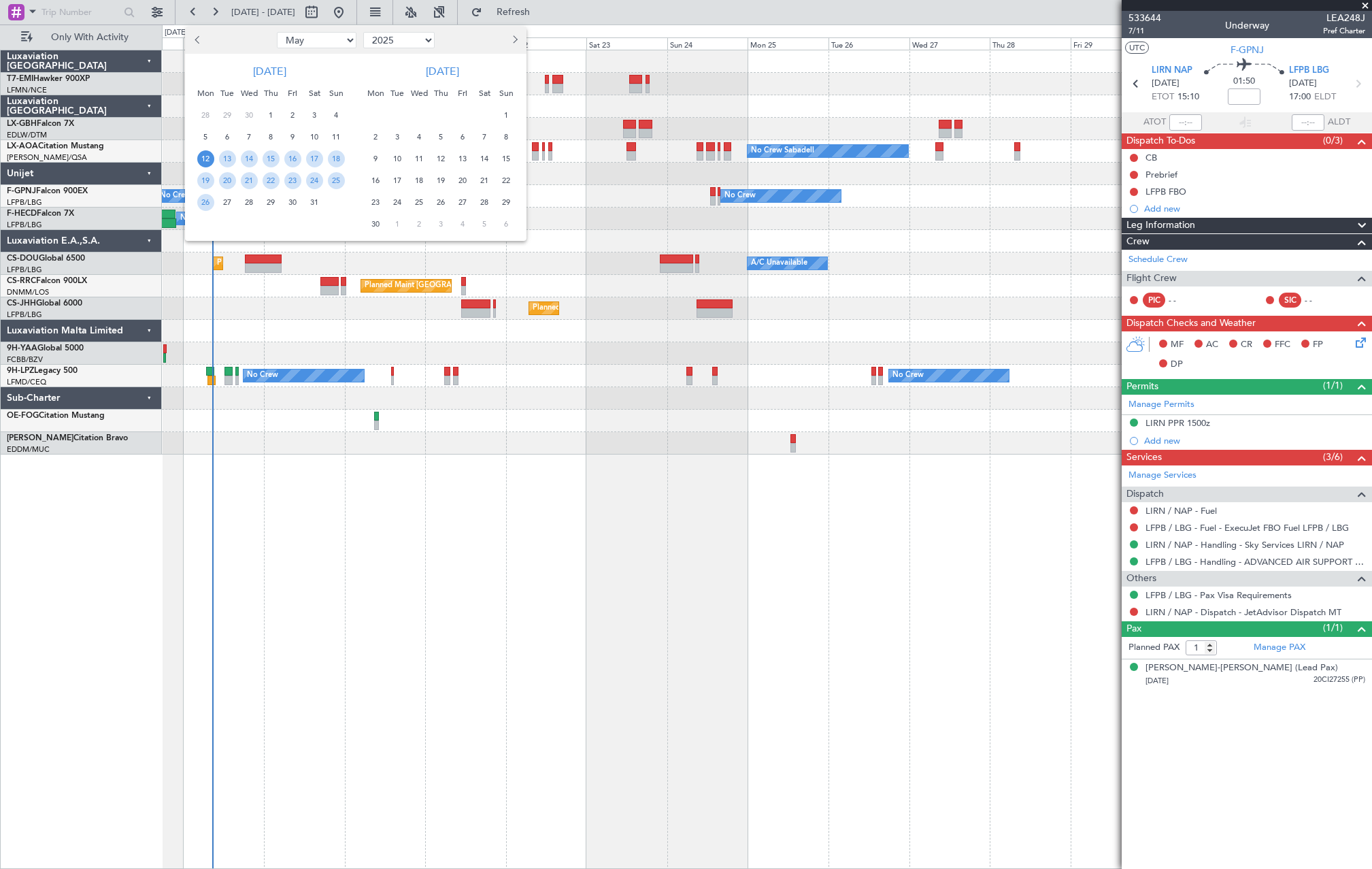
click at [208, 156] on span "12" at bounding box center [205, 159] width 17 height 17
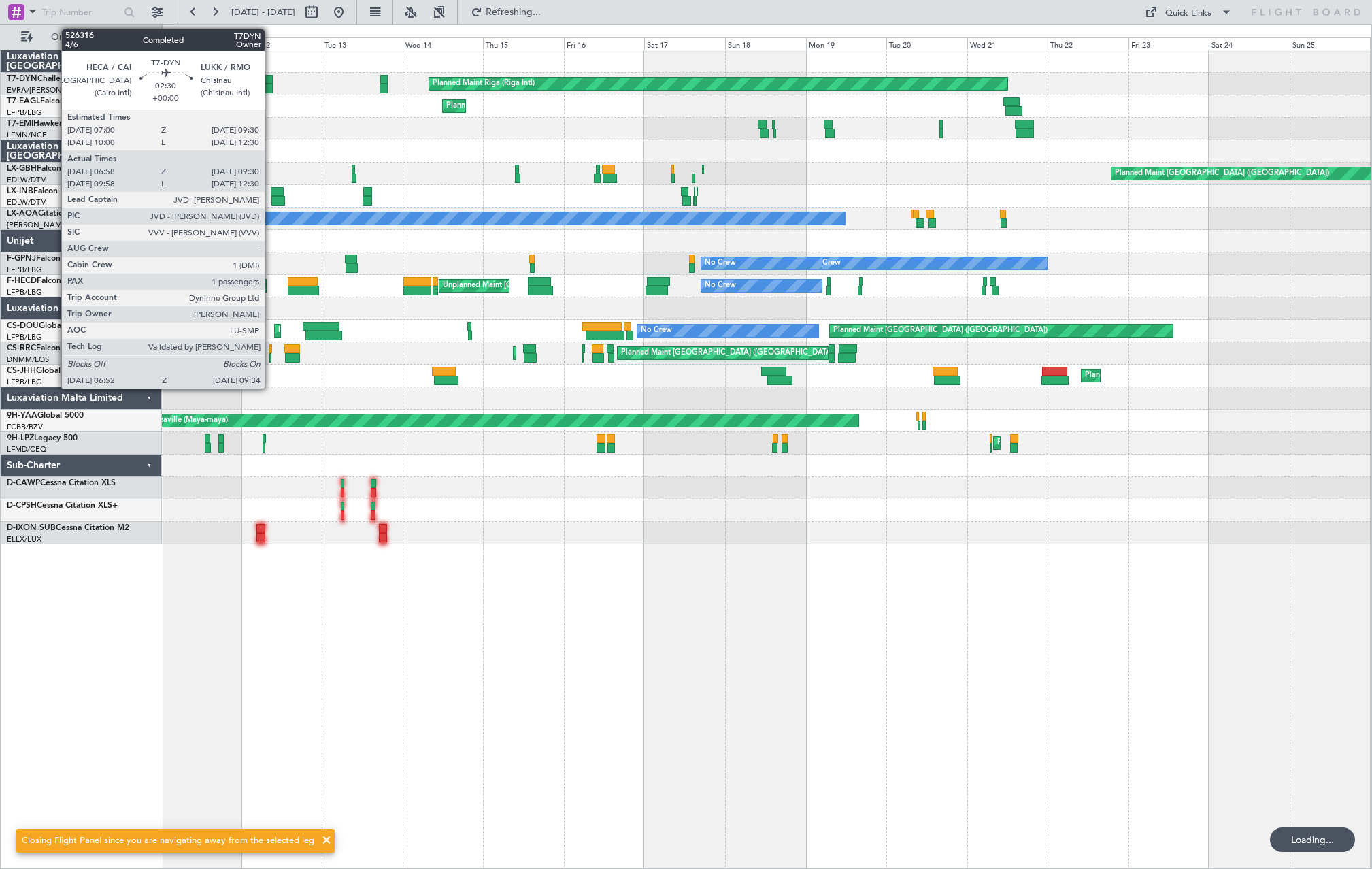
click at [271, 84] on div at bounding box center [268, 88] width 9 height 9
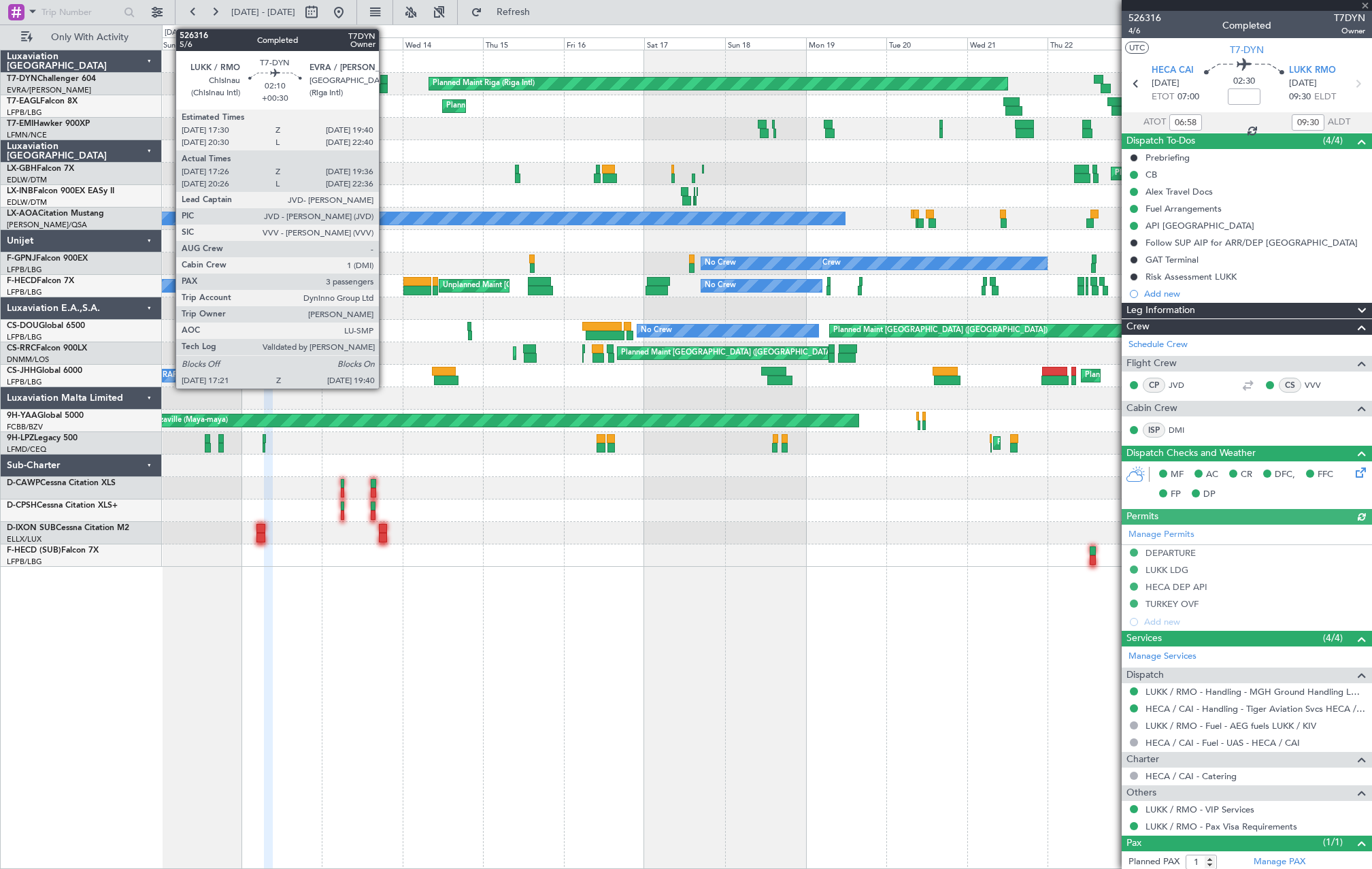
click at [385, 83] on div at bounding box center [384, 79] width 7 height 9
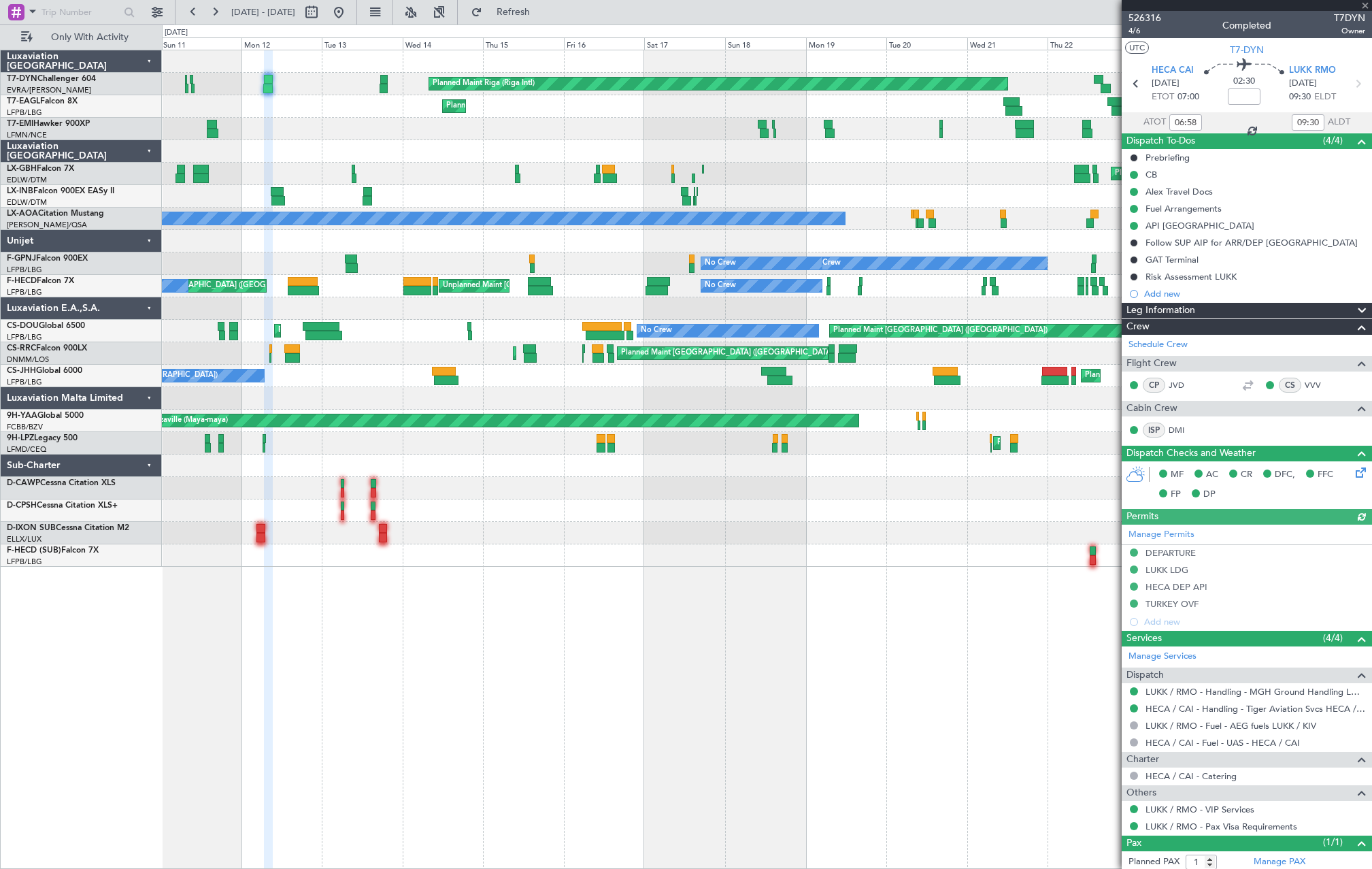
type input "+00:30"
type input "17:26"
type input "19:36"
type input "3"
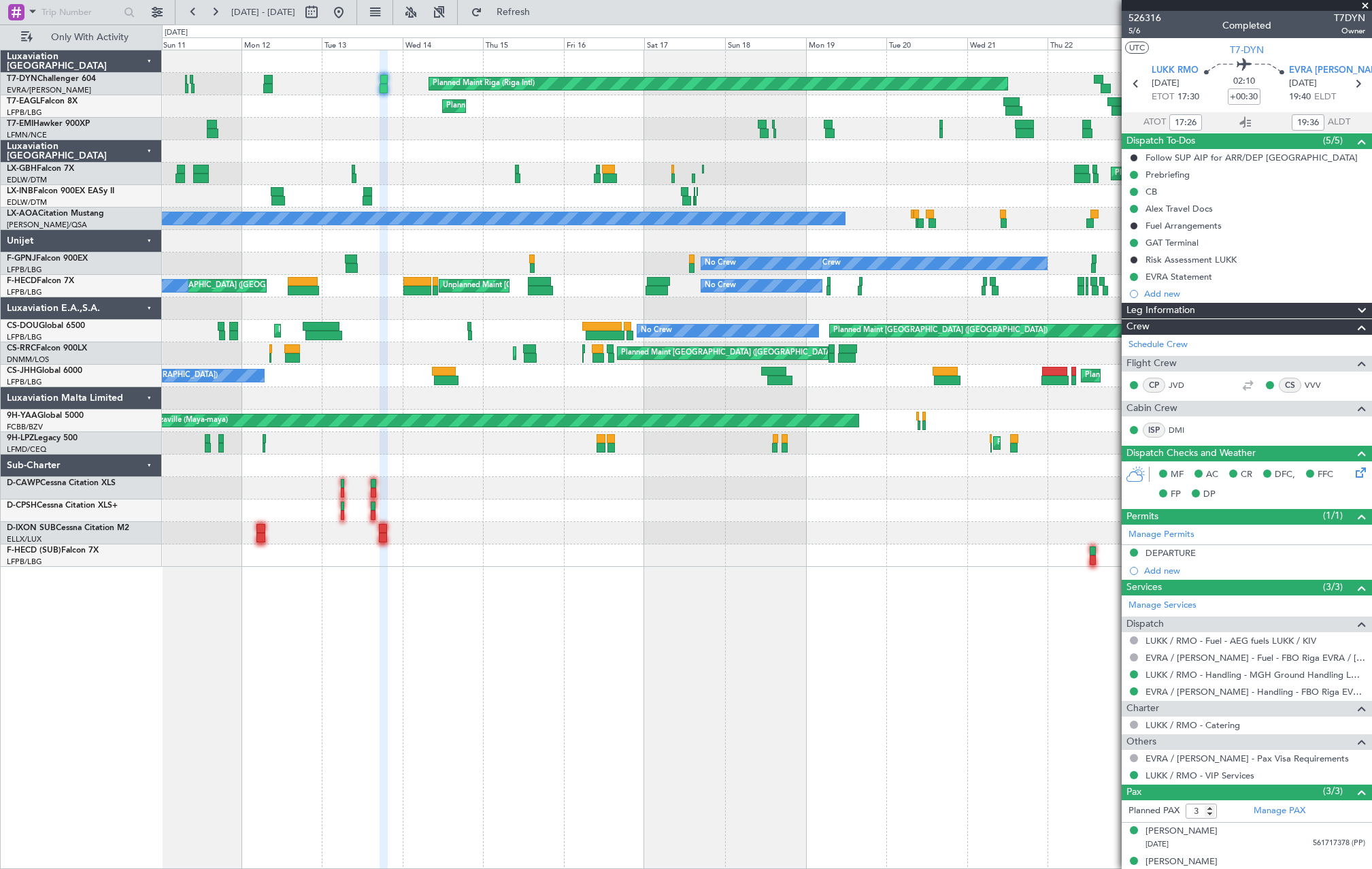
click at [264, 73] on div "Planned Maint Riga (Riga Intl) AOG Maint Dubai (Al Maktoum Intl)" at bounding box center [767, 84] width 1210 height 22
click at [274, 91] on div "Planned Maint Riga (Riga Intl) AOG Maint Dubai (Al Maktoum Intl)" at bounding box center [767, 84] width 1210 height 22
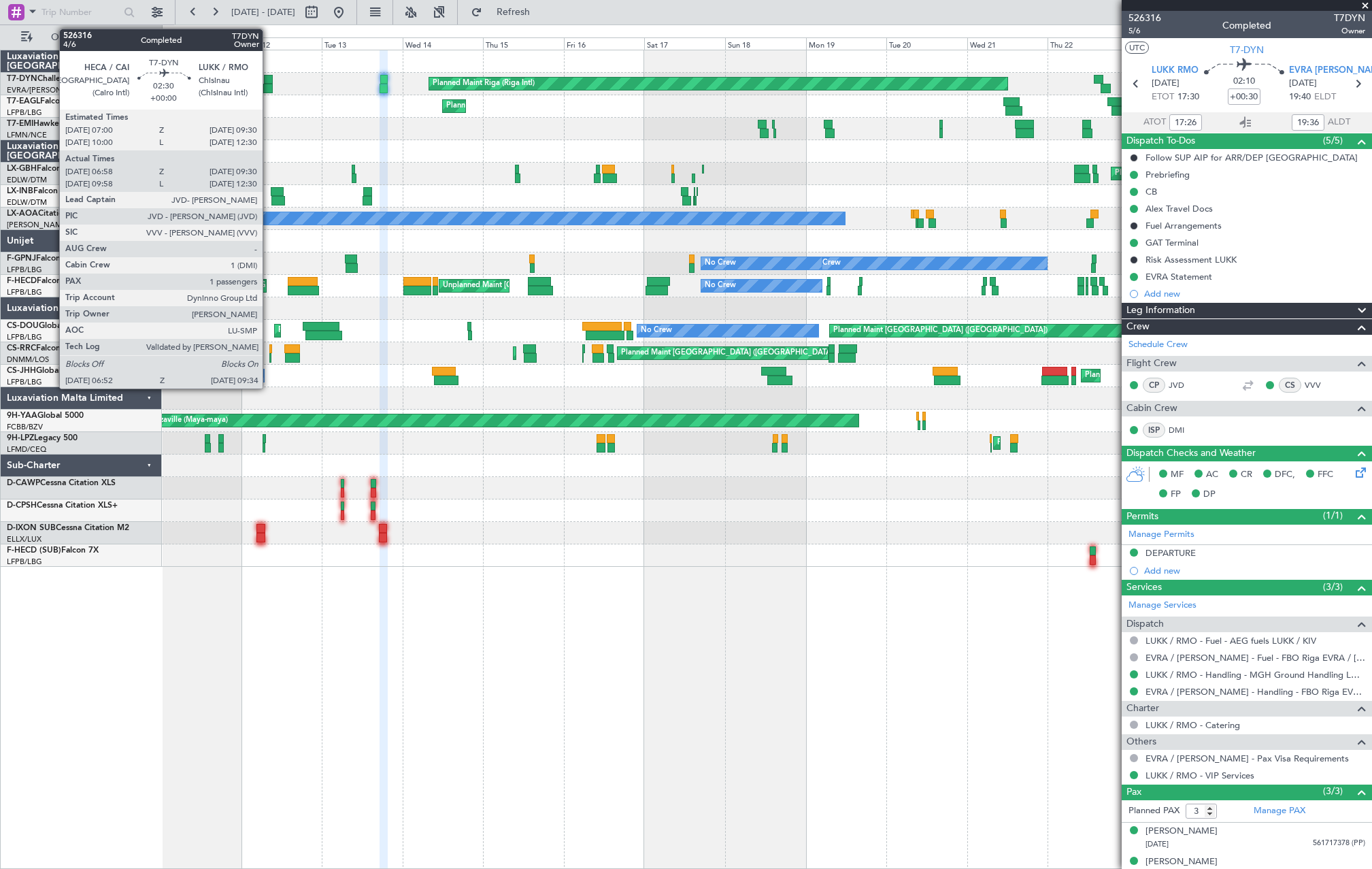
click at [269, 85] on div at bounding box center [268, 88] width 9 height 9
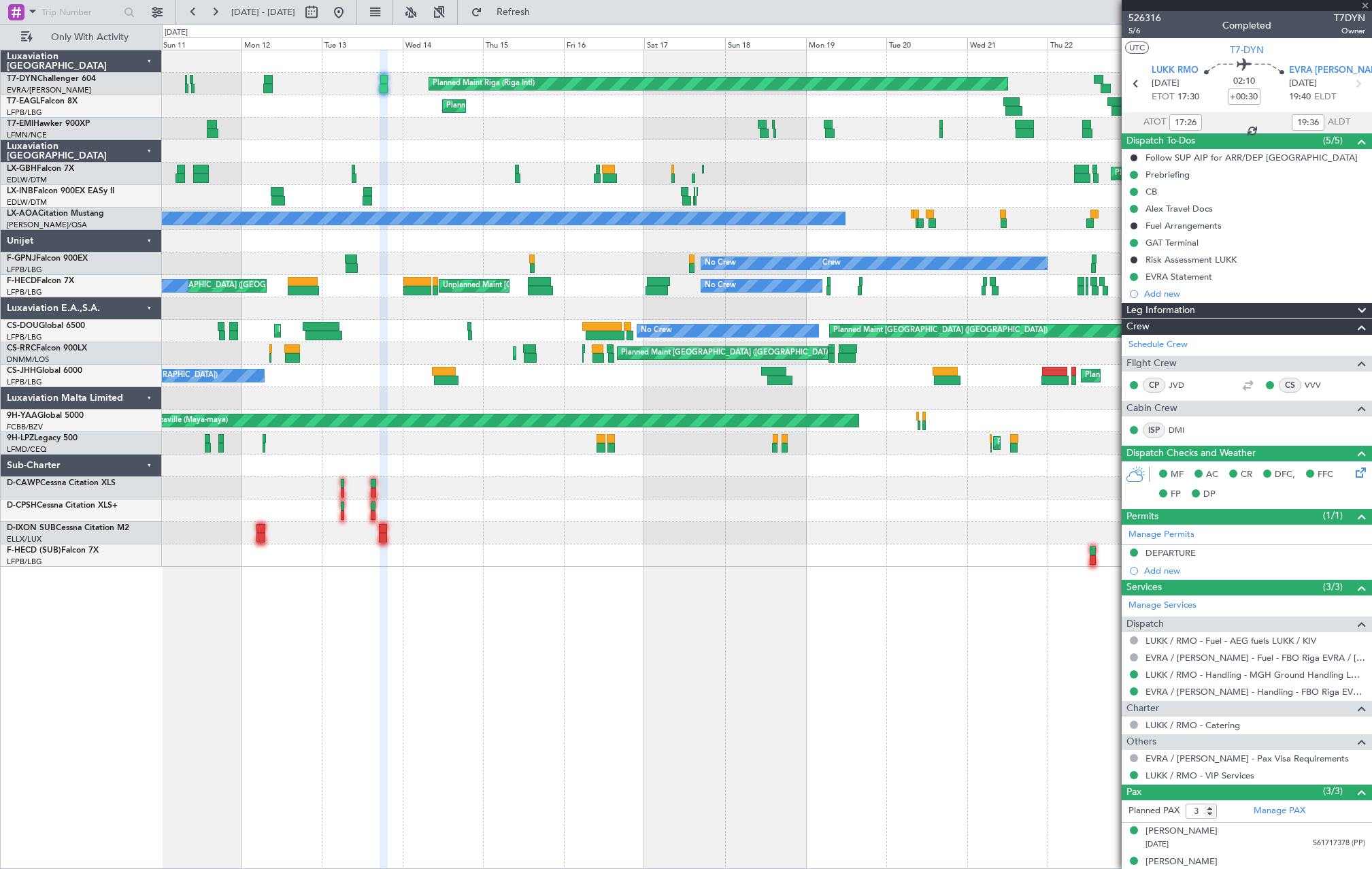
type input "06:58"
type input "09:30"
type input "1"
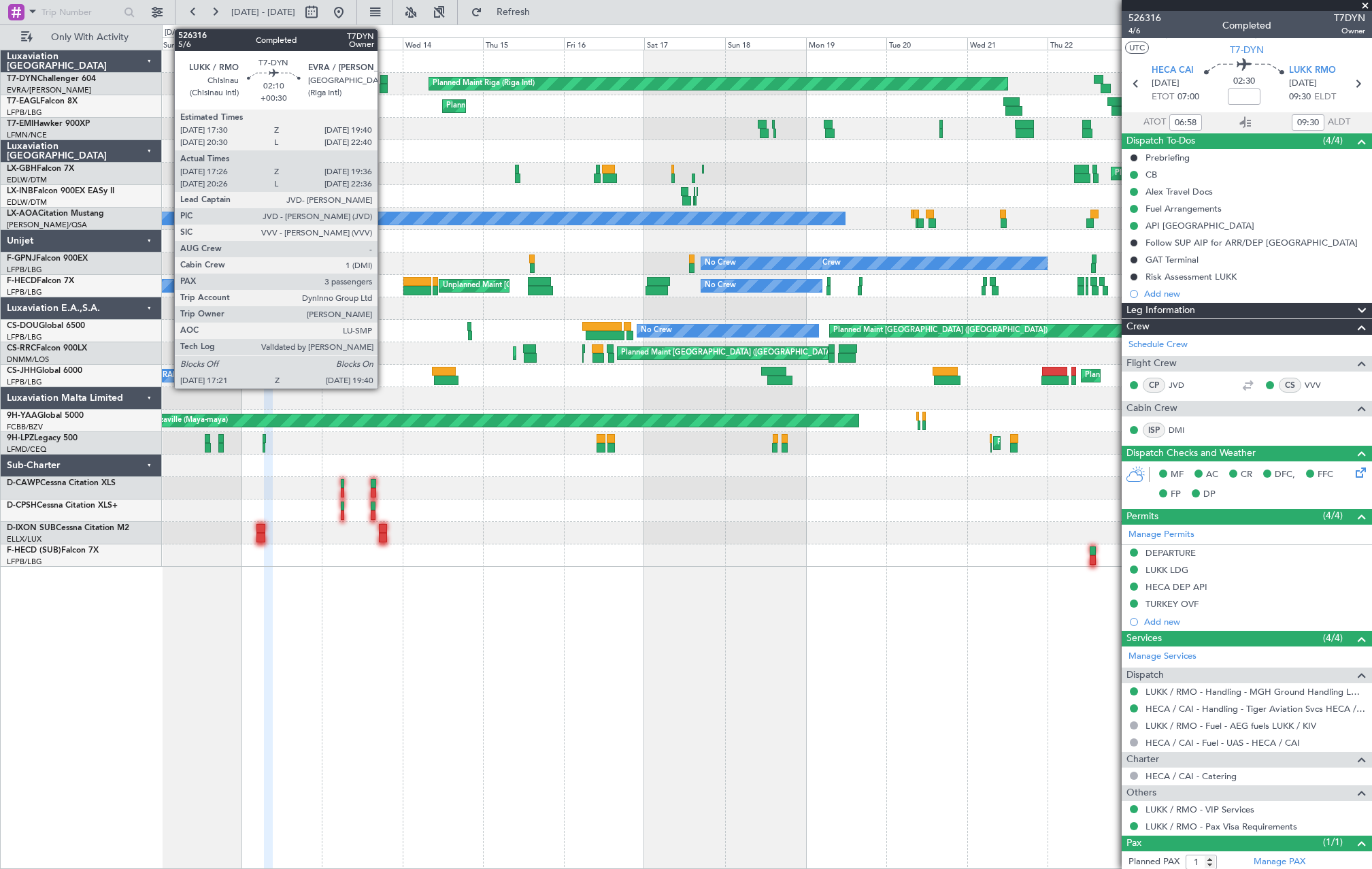
click at [384, 85] on div at bounding box center [383, 88] width 8 height 9
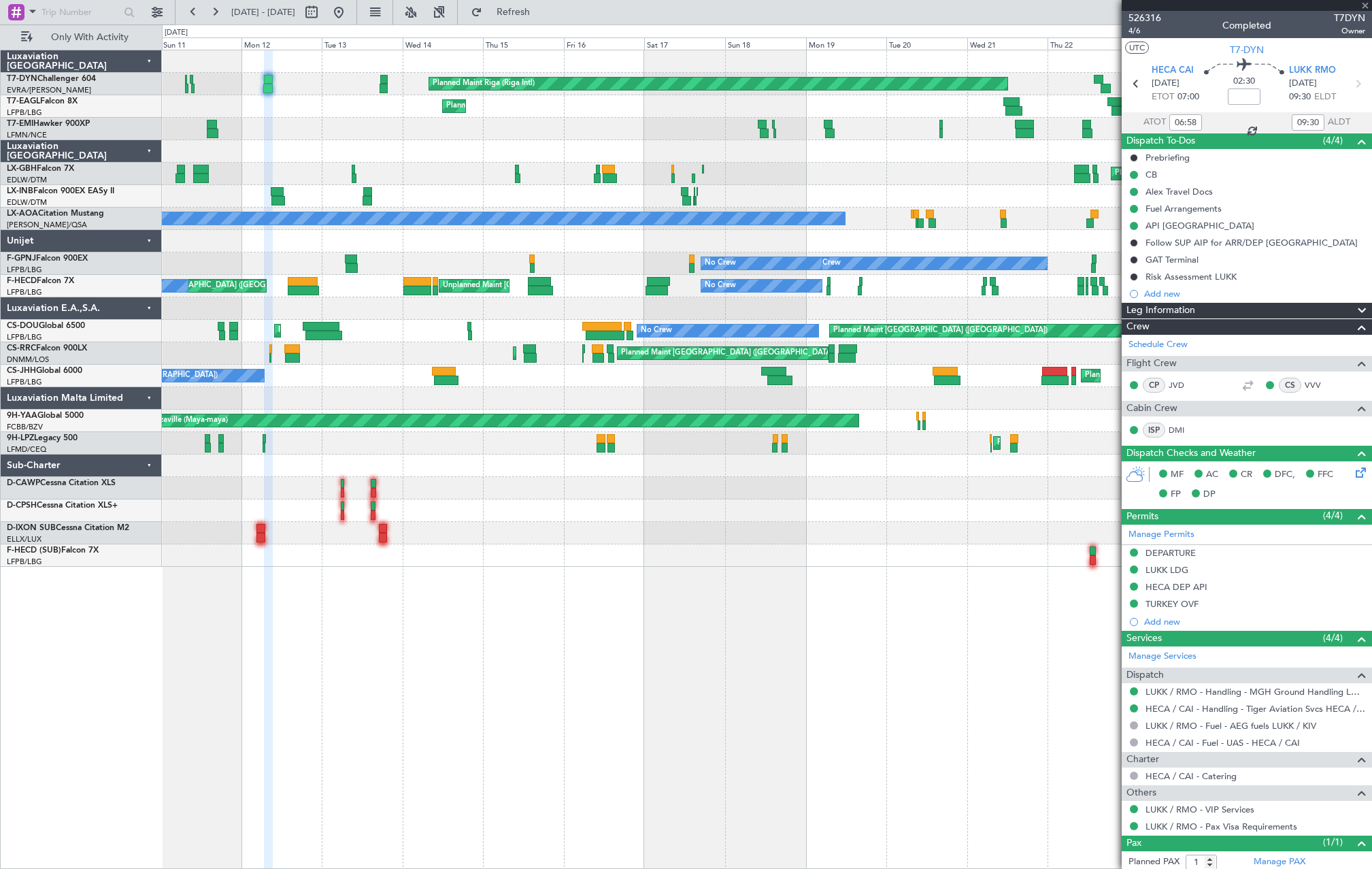
type input "+00:30"
type input "17:26"
type input "19:36"
type input "3"
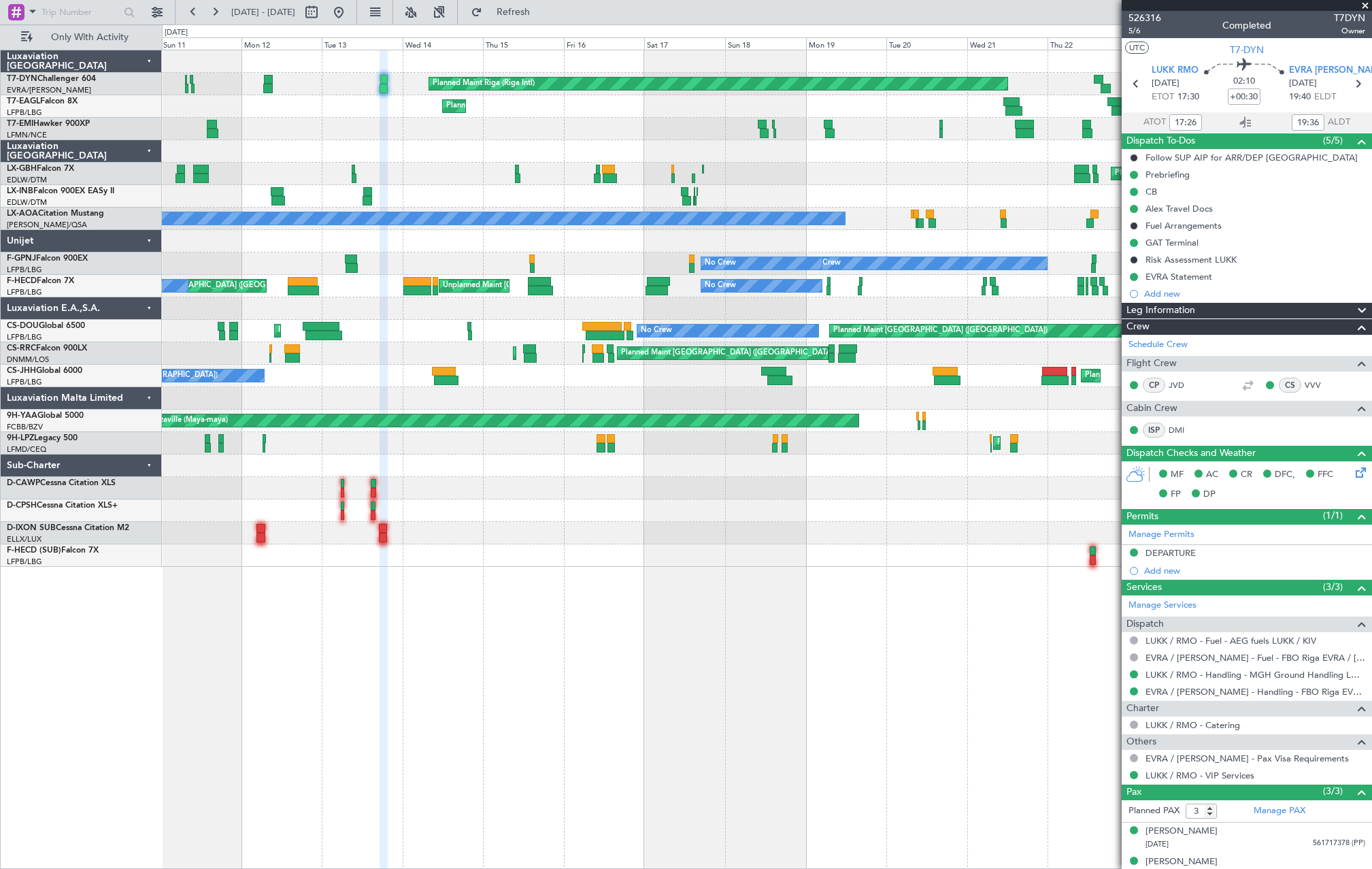
drag, startPoint x: 384, startPoint y: 13, endPoint x: 392, endPoint y: 43, distance: 31.0
click at [350, 13] on button at bounding box center [339, 12] width 22 height 22
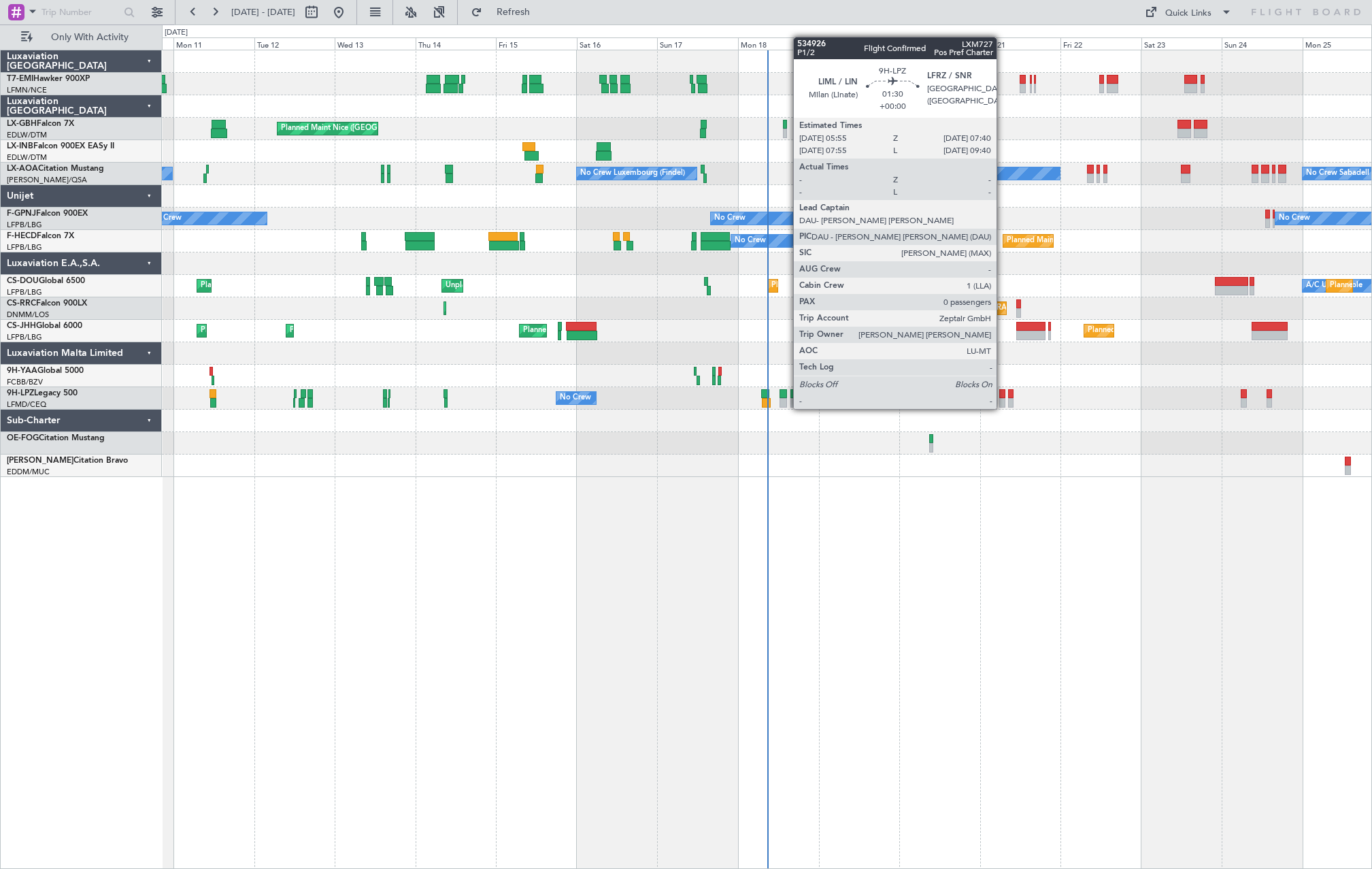
click at [1003, 395] on div at bounding box center [1002, 393] width 6 height 9
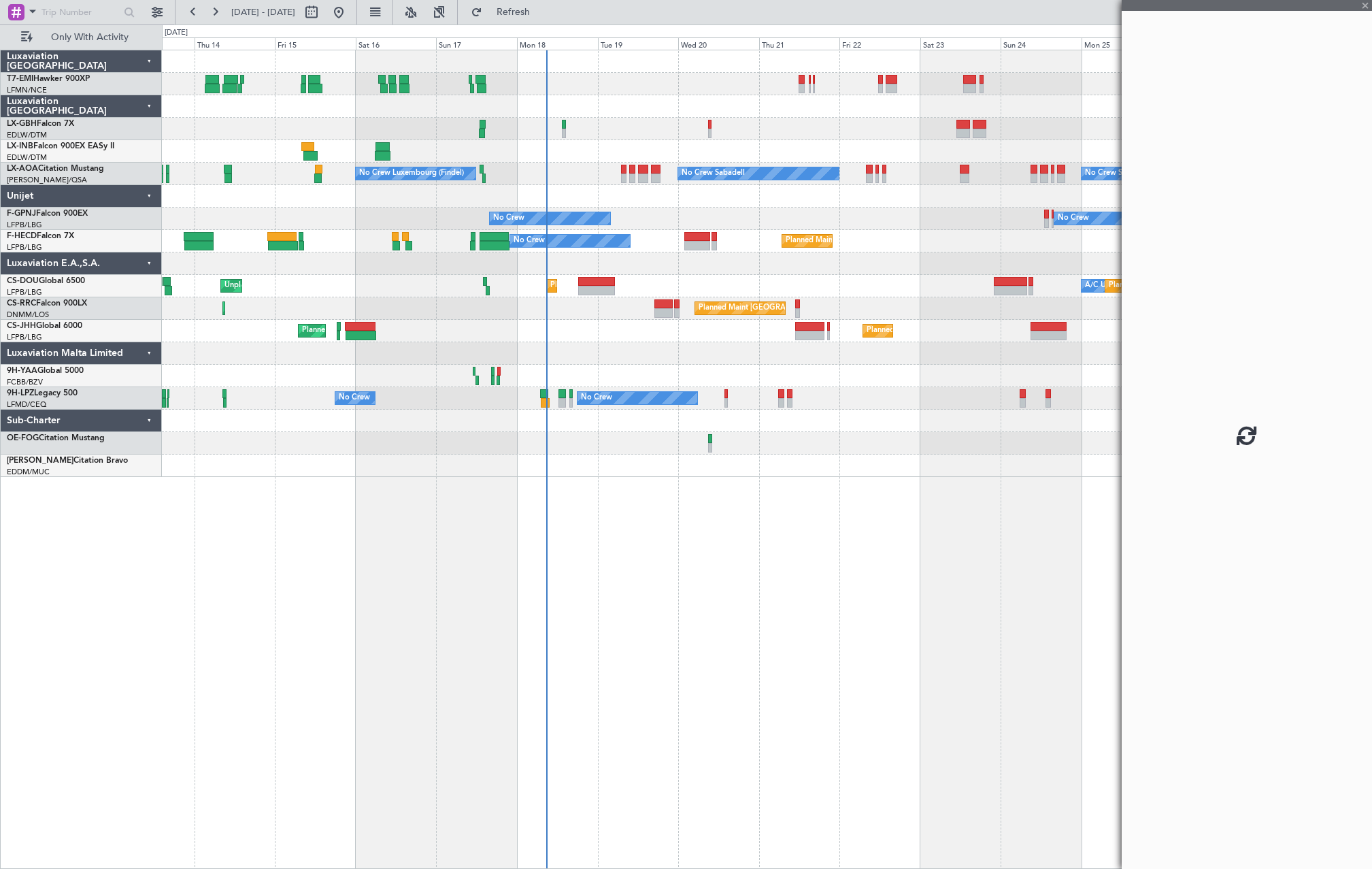
click at [878, 408] on div "No Crew No Crew No Crew" at bounding box center [767, 398] width 1210 height 22
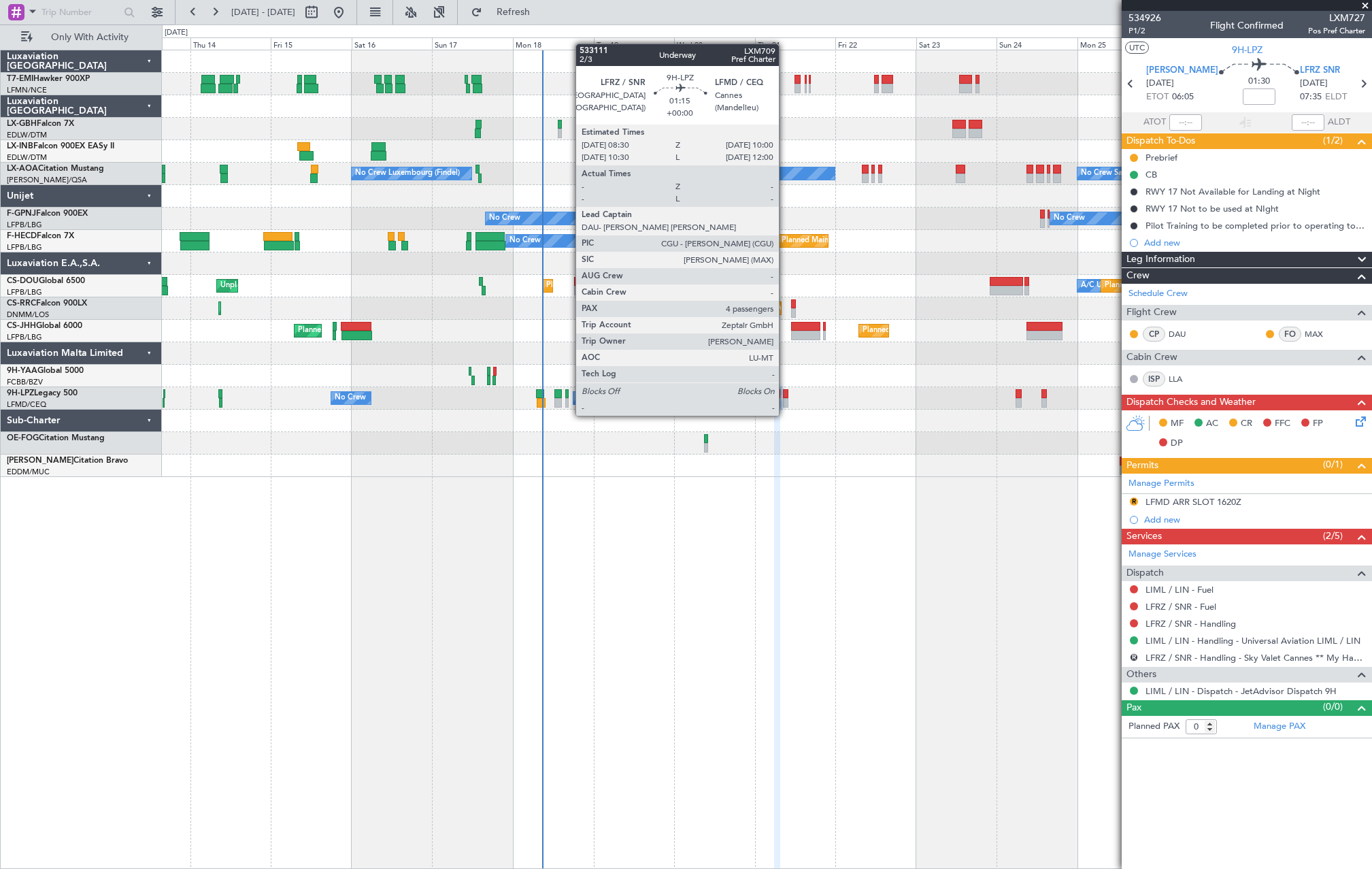
click at [785, 402] on div at bounding box center [786, 403] width 6 height 9
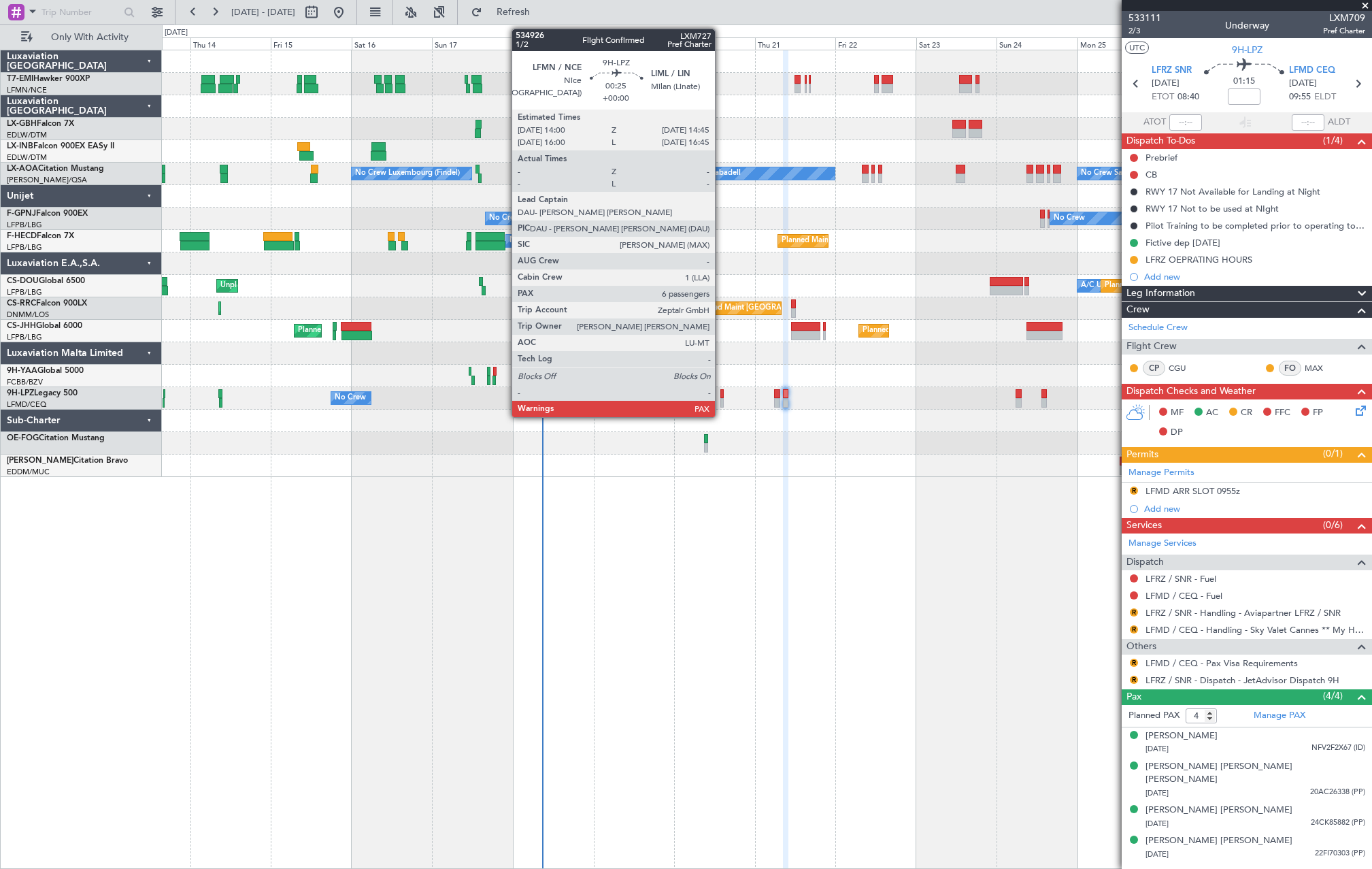
click at [721, 402] on div at bounding box center [722, 403] width 3 height 9
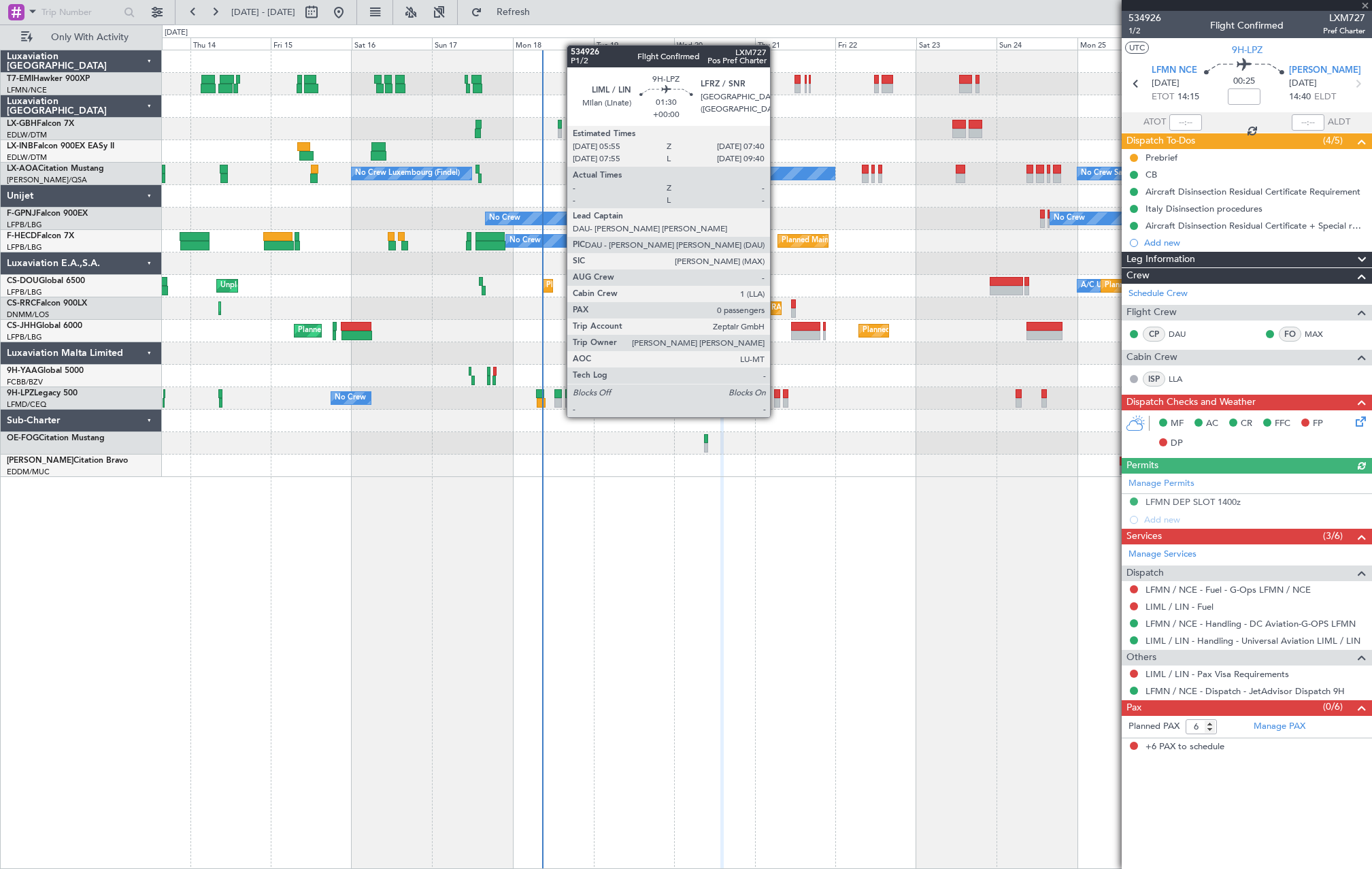
click at [776, 403] on div at bounding box center [777, 403] width 6 height 9
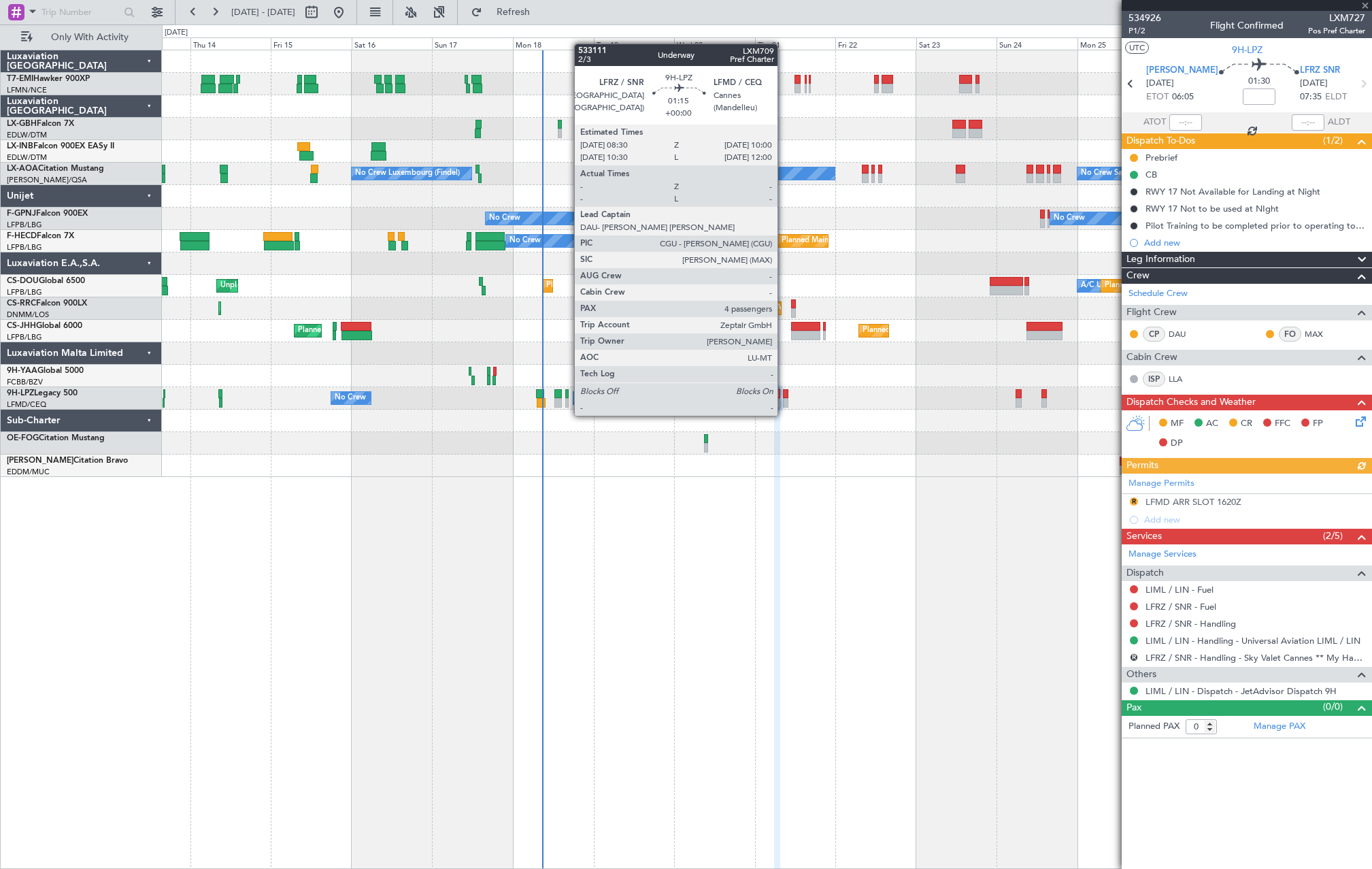
click at [783, 402] on div at bounding box center [786, 403] width 6 height 9
type input "4"
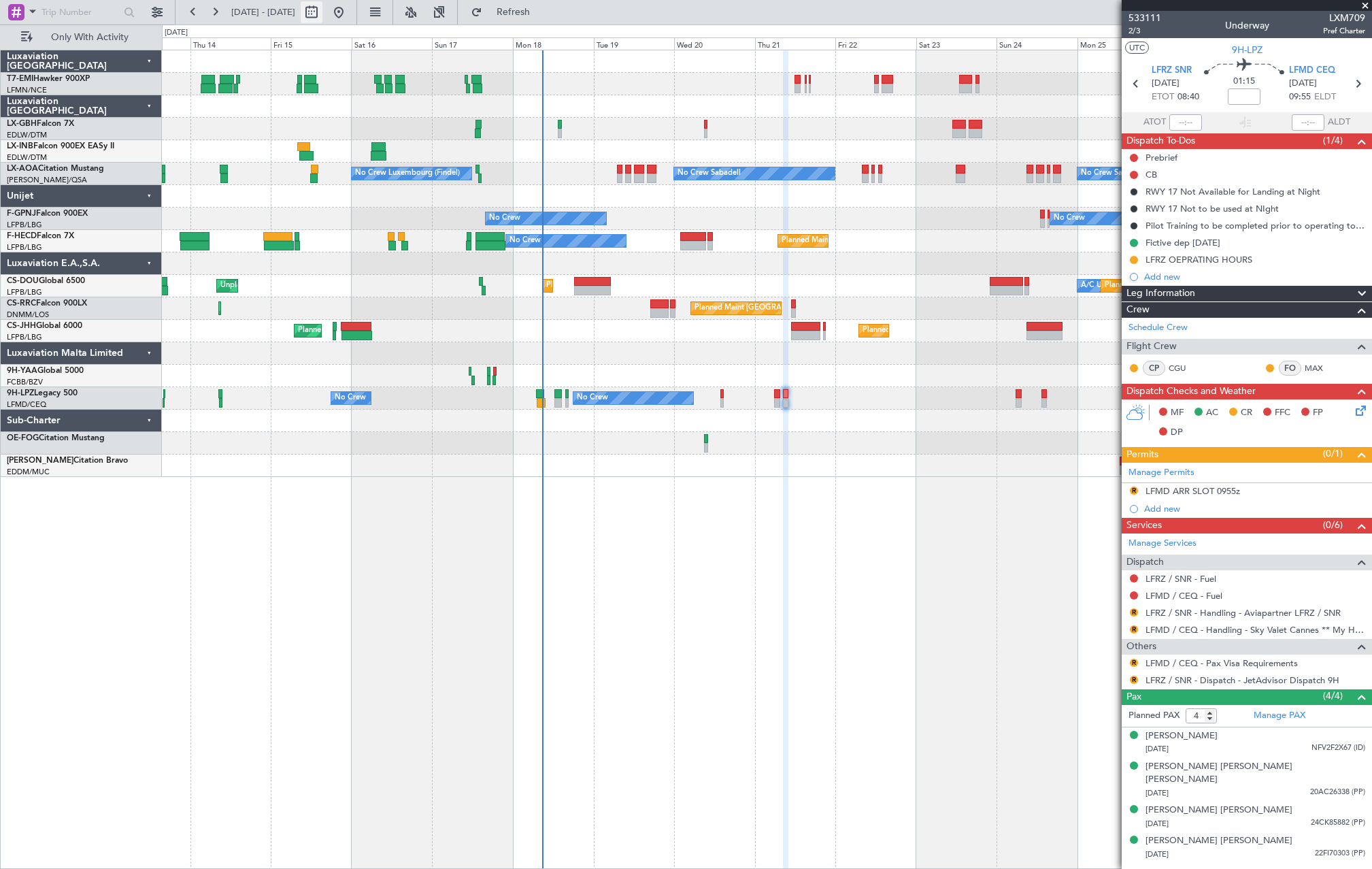
click at [322, 20] on button at bounding box center [311, 12] width 22 height 22
select select "8"
select select "2025"
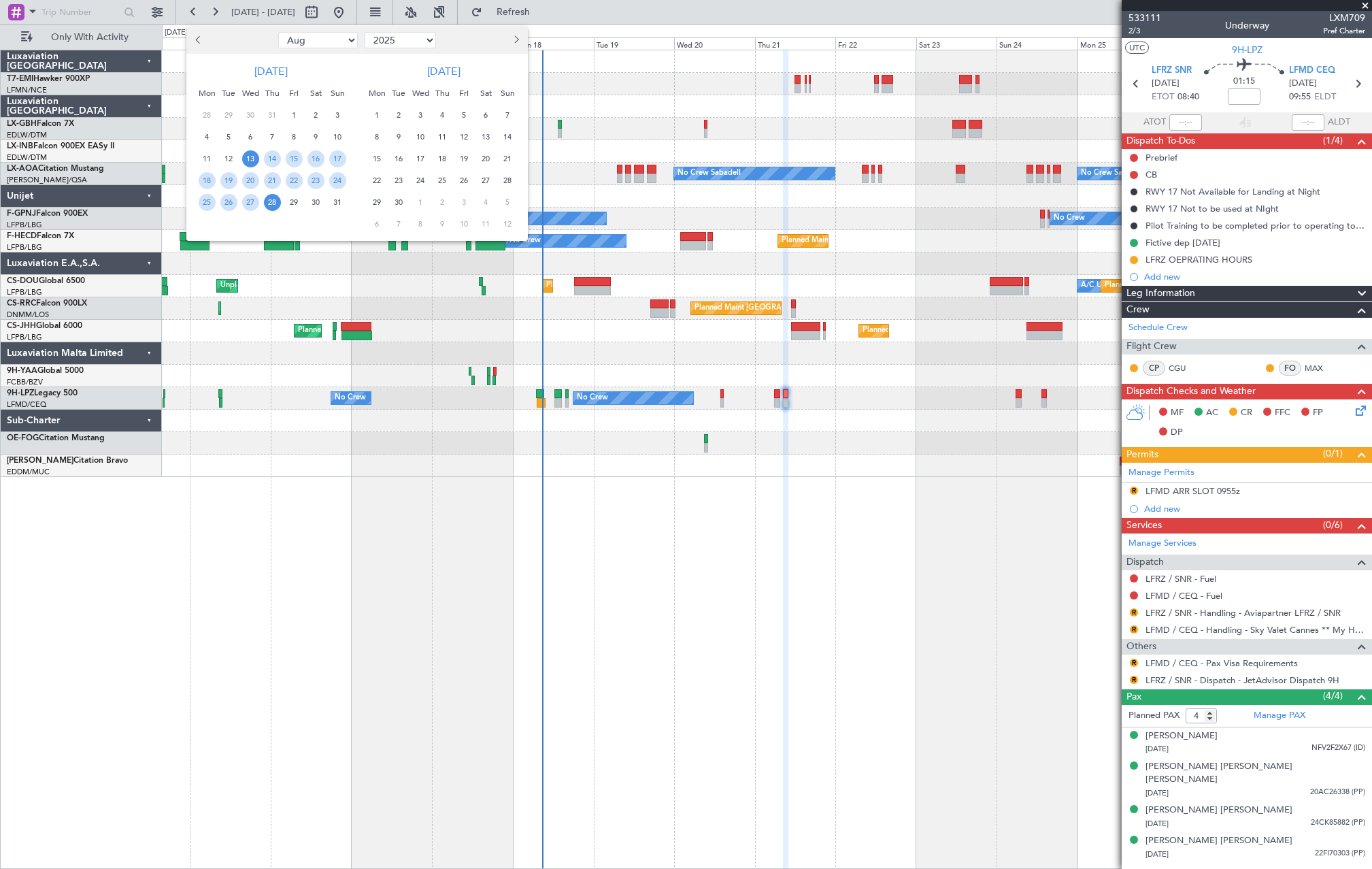
click at [194, 42] on button "Previous month" at bounding box center [199, 40] width 15 height 22
select select "5"
click at [230, 164] on span "13" at bounding box center [228, 159] width 17 height 17
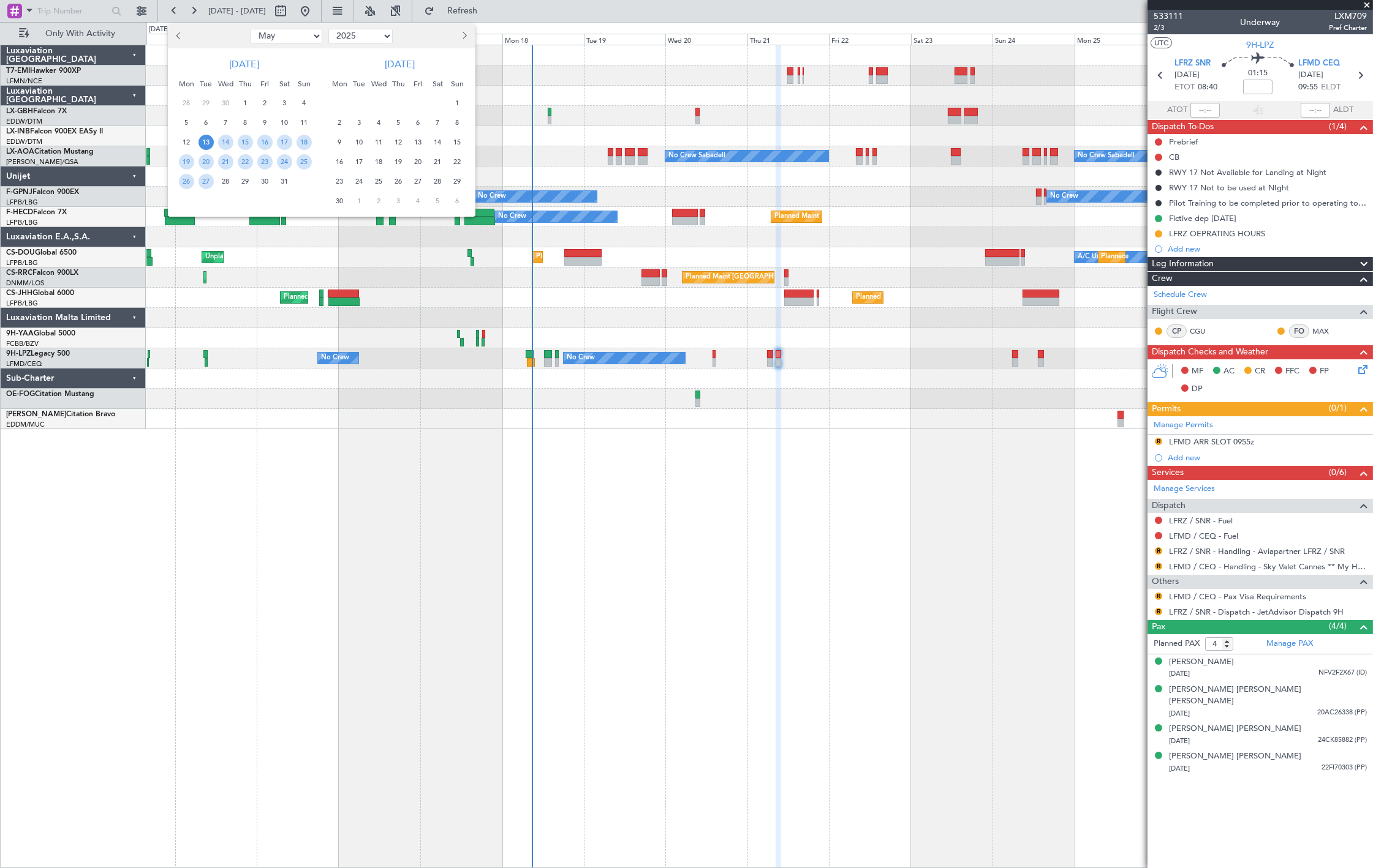
click at [203, 141] on span "13" at bounding box center [205, 142] width 15 height 15
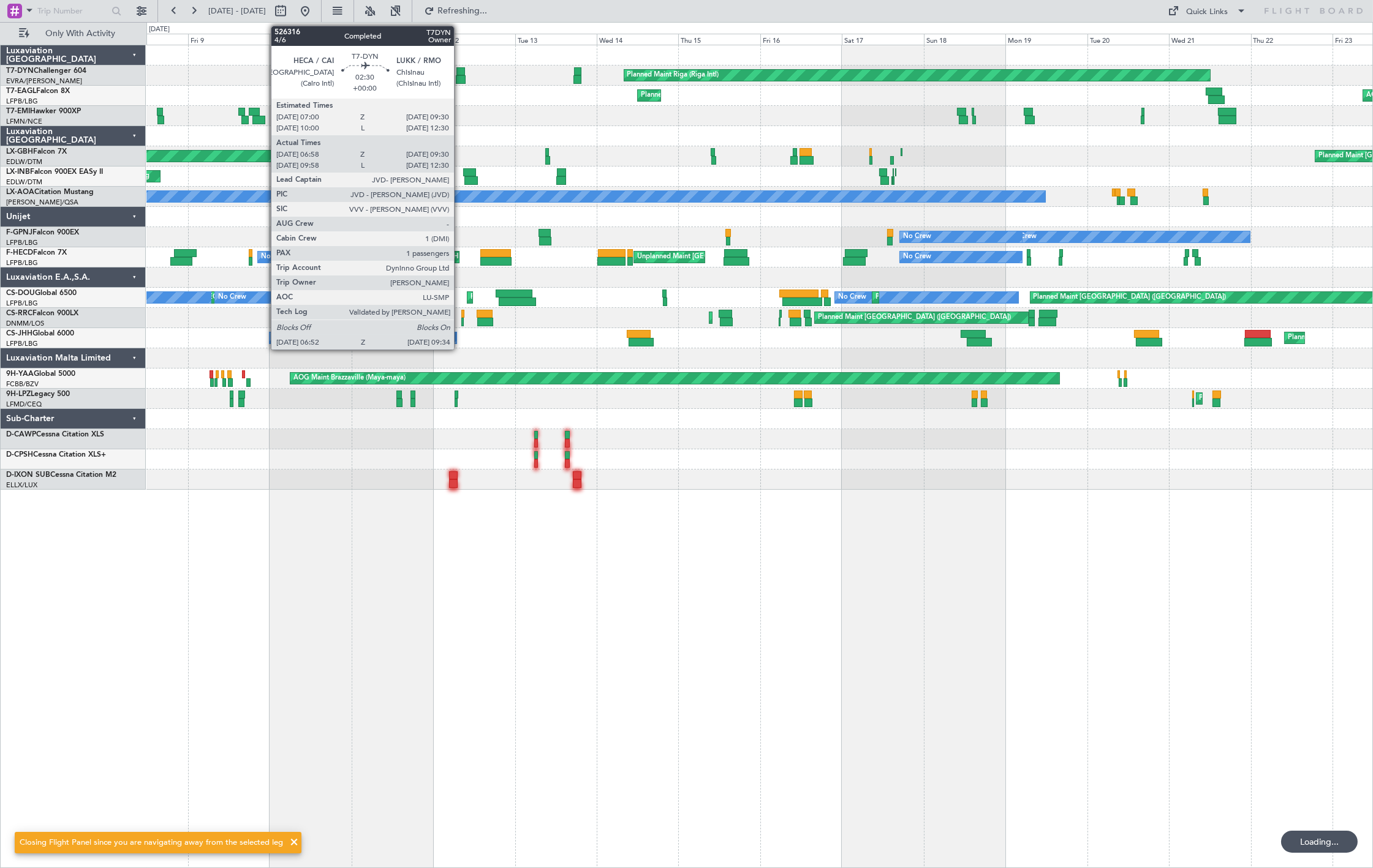
click at [460, 76] on div at bounding box center [460, 80] width 10 height 8
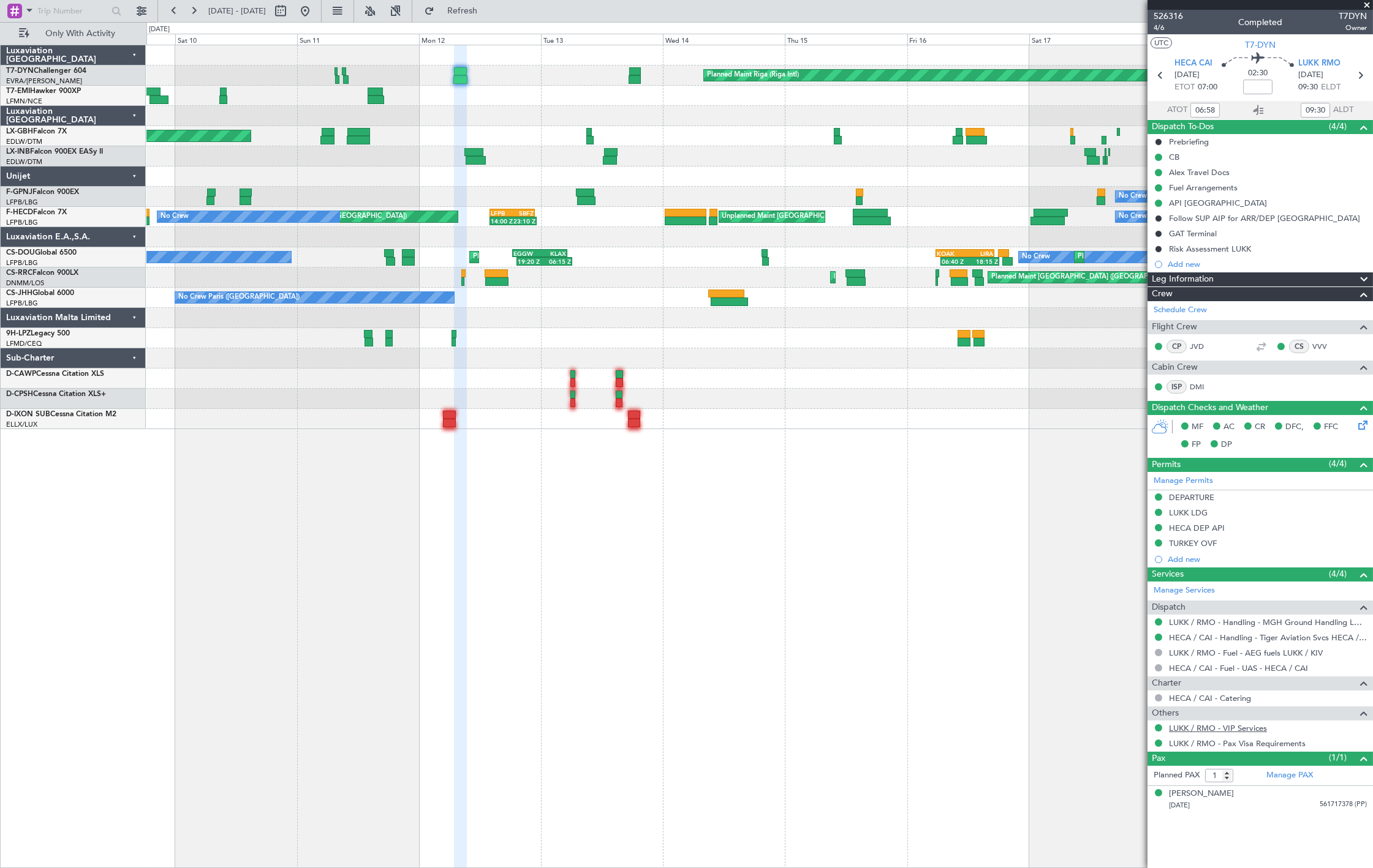
click at [1230, 731] on link "LUKK / RMO - VIP Services" at bounding box center [1218, 729] width 98 height 10
click at [315, 15] on button at bounding box center [305, 11] width 20 height 20
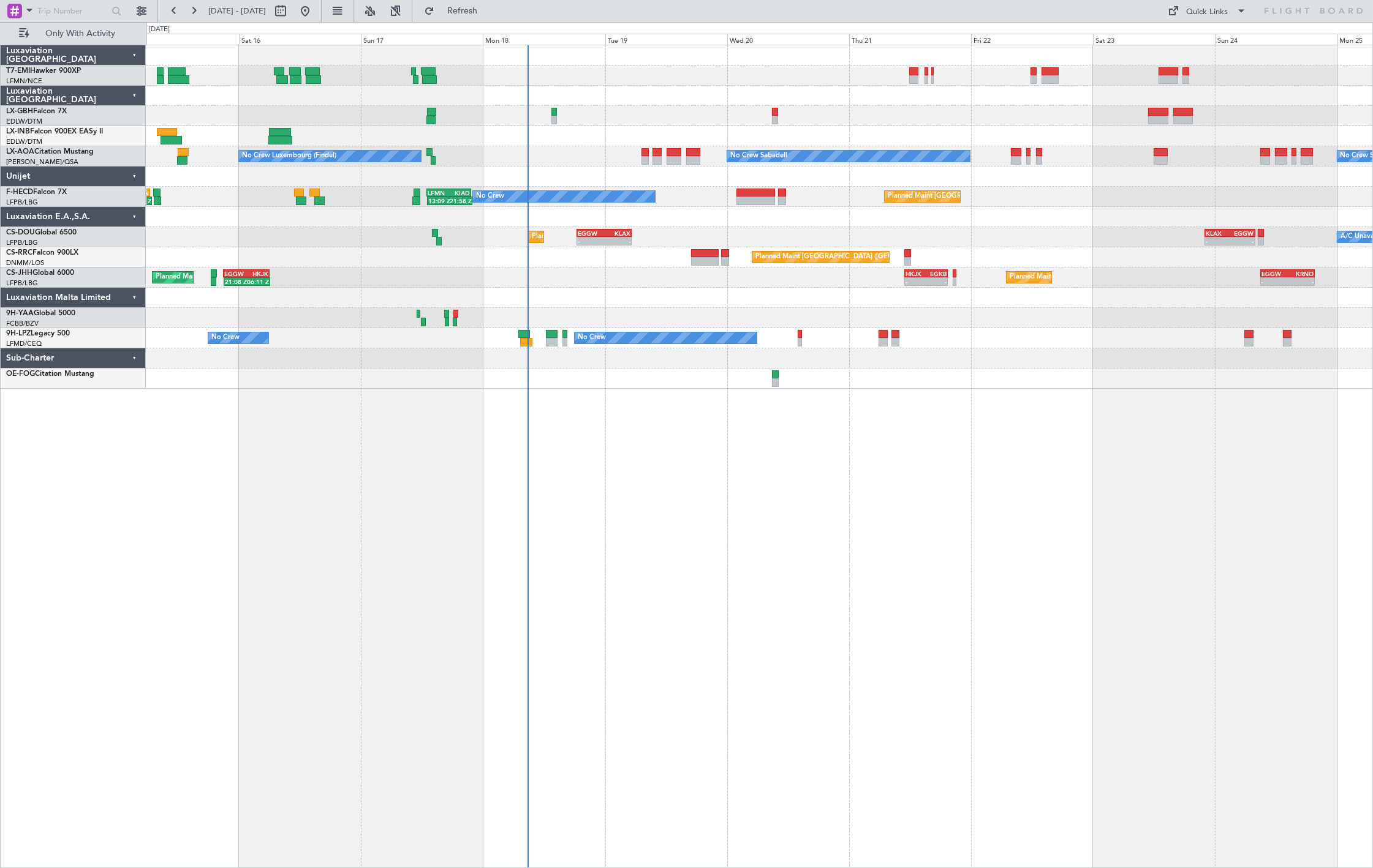
click at [766, 270] on div "Planned Maint Nice (Côte d'Azur Airport) No Crew Sabadell No Crew Luxembourg (F…" at bounding box center [760, 217] width 1226 height 343
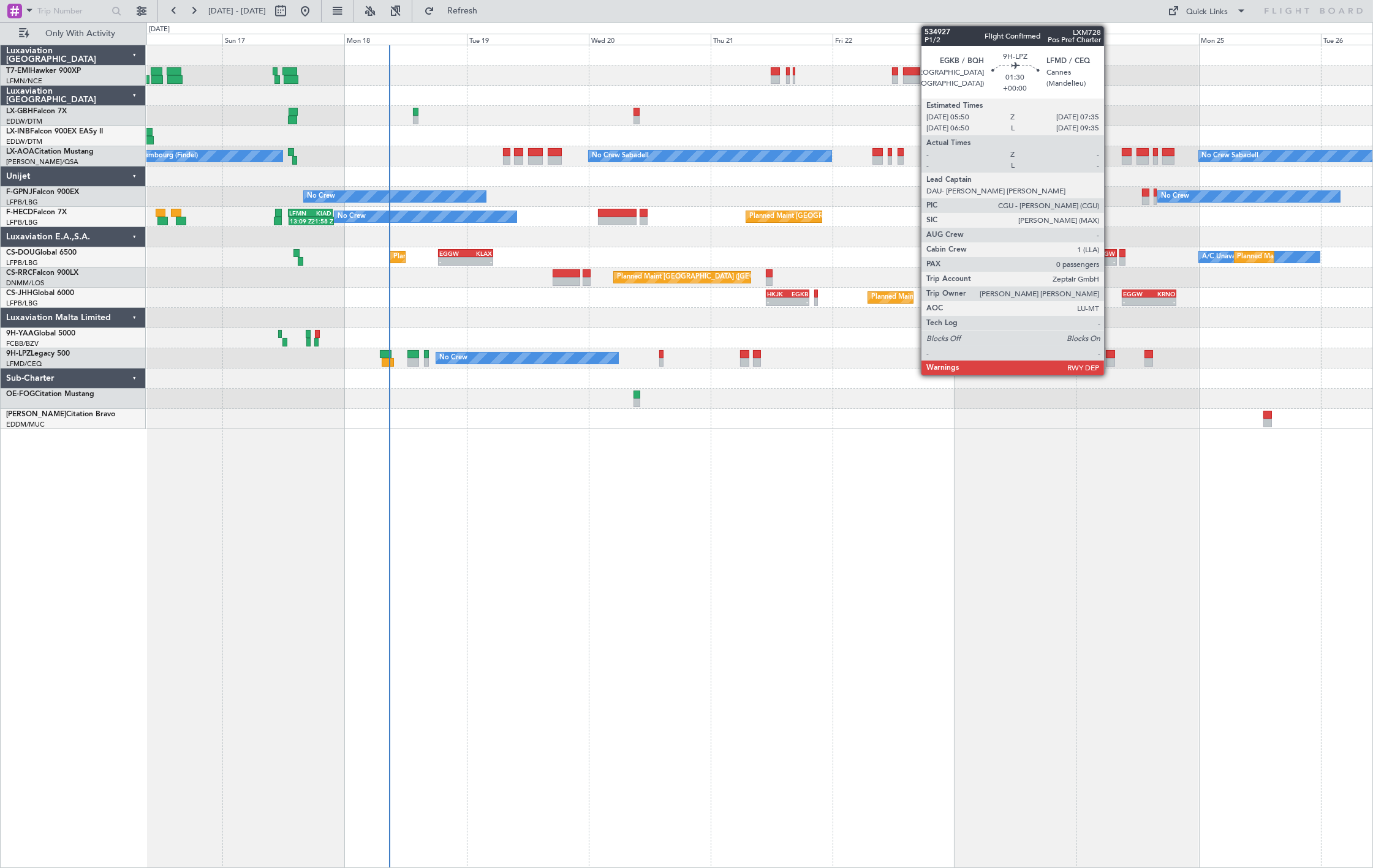
click at [1111, 358] on div at bounding box center [1110, 362] width 9 height 8
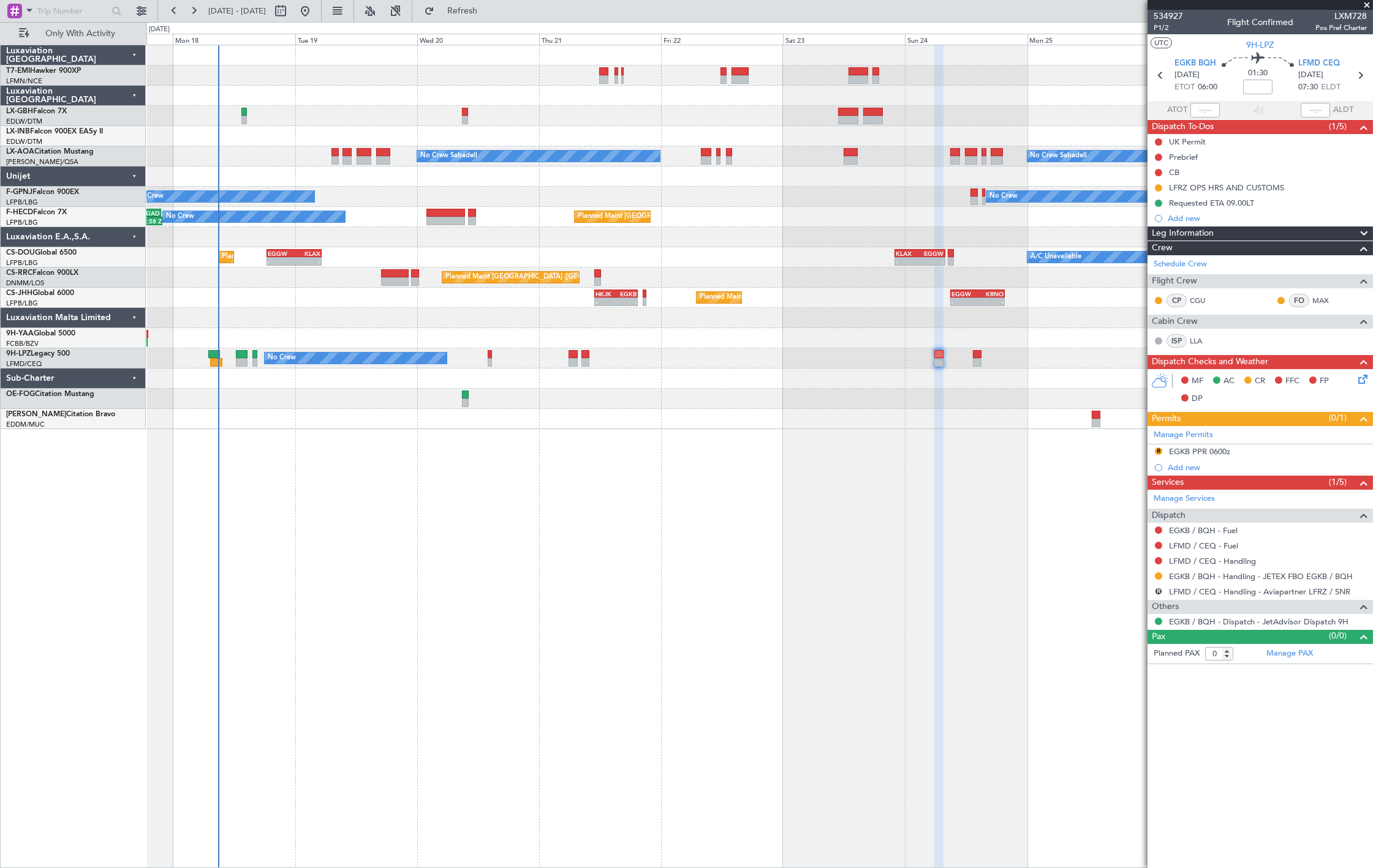
click at [848, 421] on div "No Crew Sabadell No Crew Sabadell No Crew Luxembourg (Findel) No Crew No Crew N…" at bounding box center [760, 237] width 1226 height 384
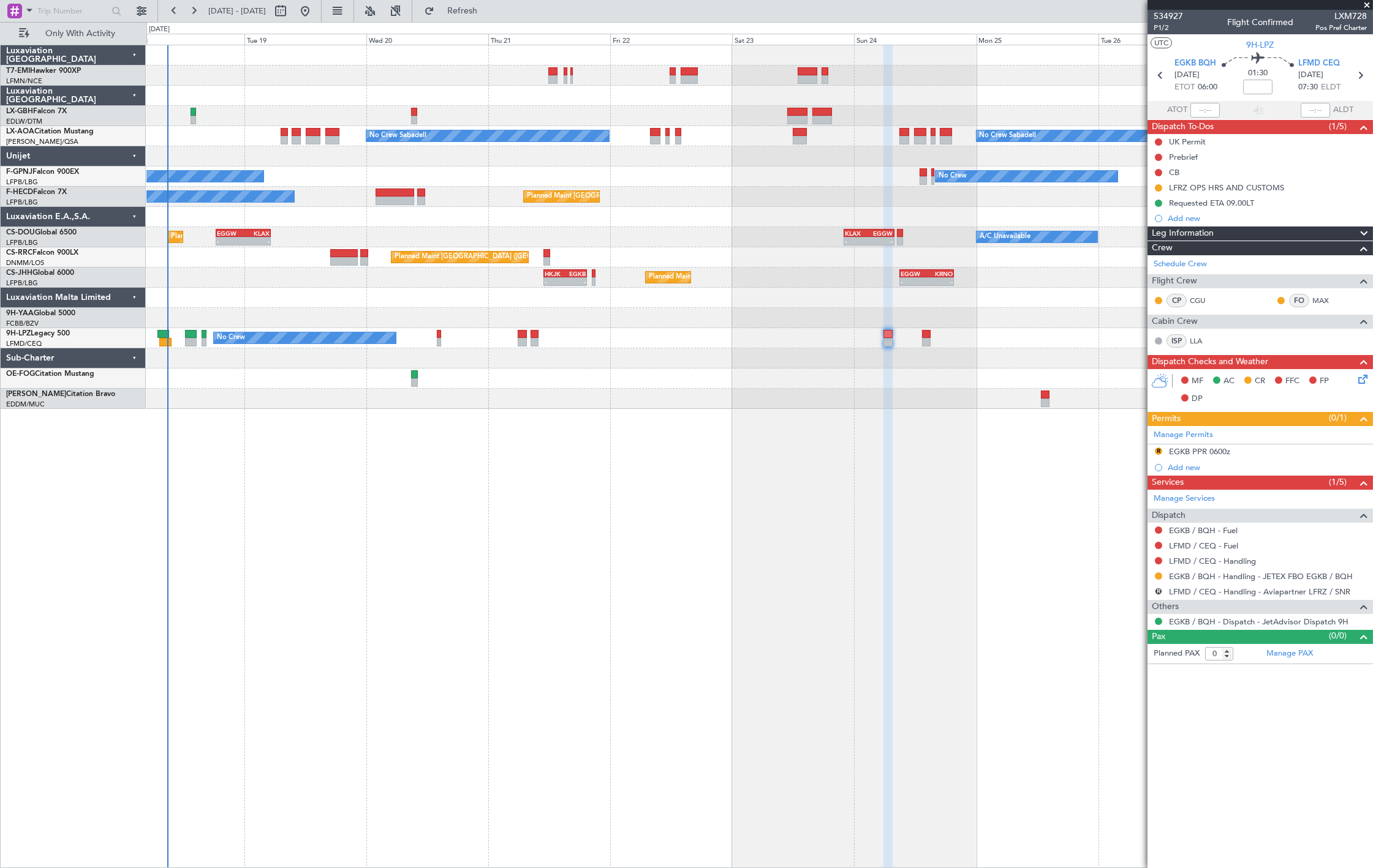
click at [908, 401] on div "No Crew Sabadell No Crew Sabadell No Crew Luxembourg (Findel) No Crew No Crew N…" at bounding box center [760, 227] width 1226 height 364
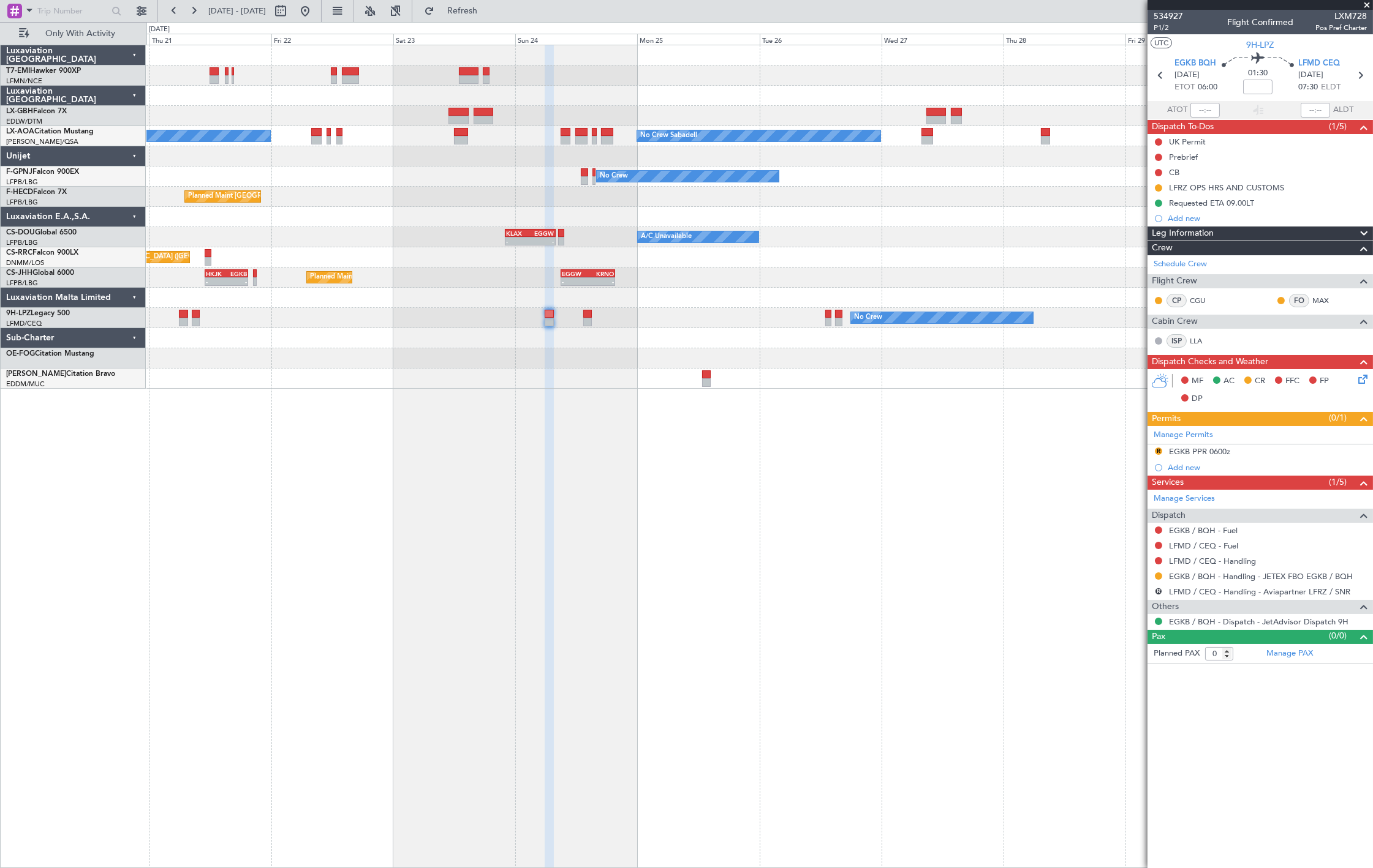
click at [613, 372] on div "Planned Maint Chester No Crew Sabadell No Crew Sabadell No Crew No Crew Planned…" at bounding box center [760, 217] width 1226 height 343
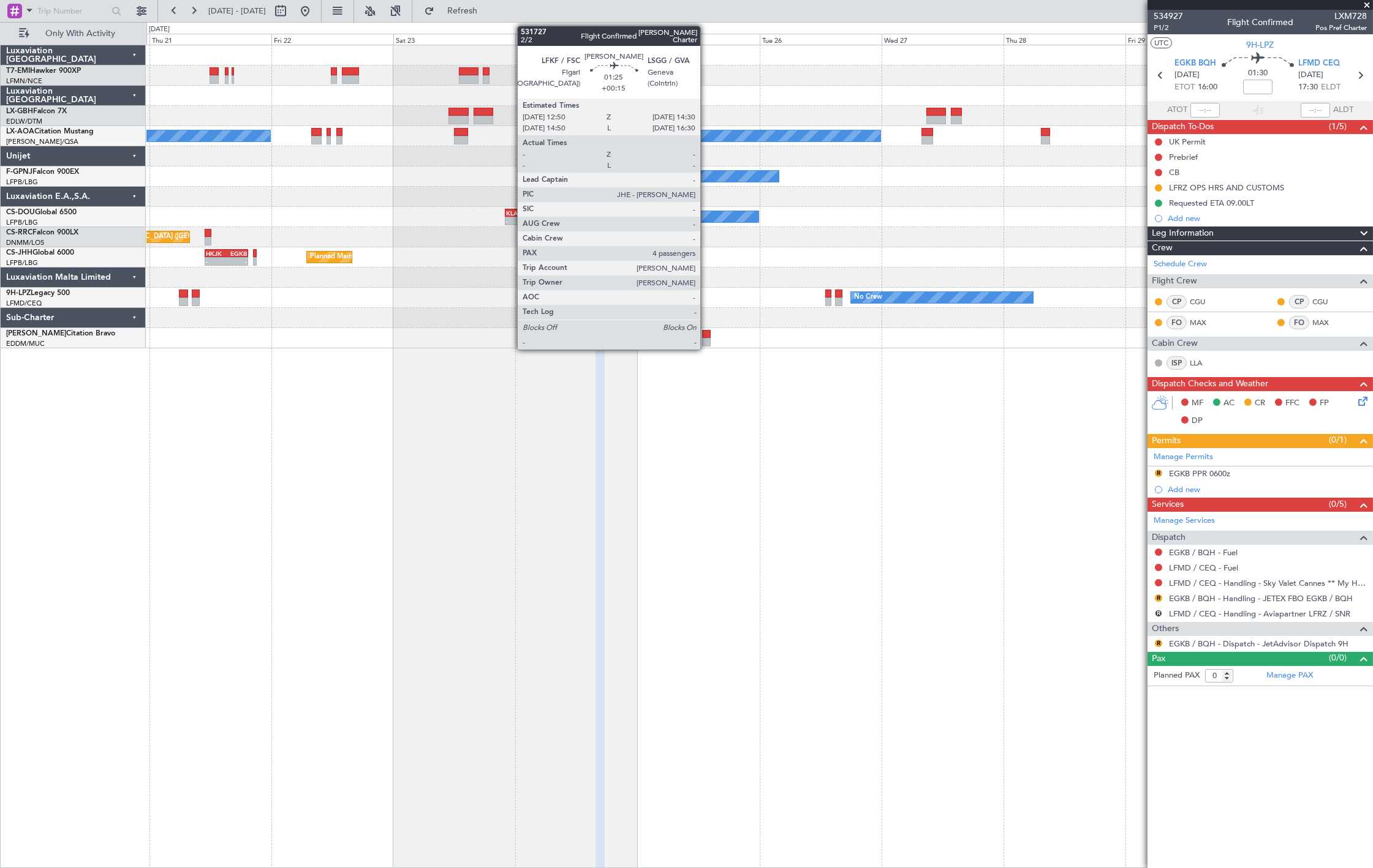
click at [706, 333] on div at bounding box center [706, 334] width 8 height 8
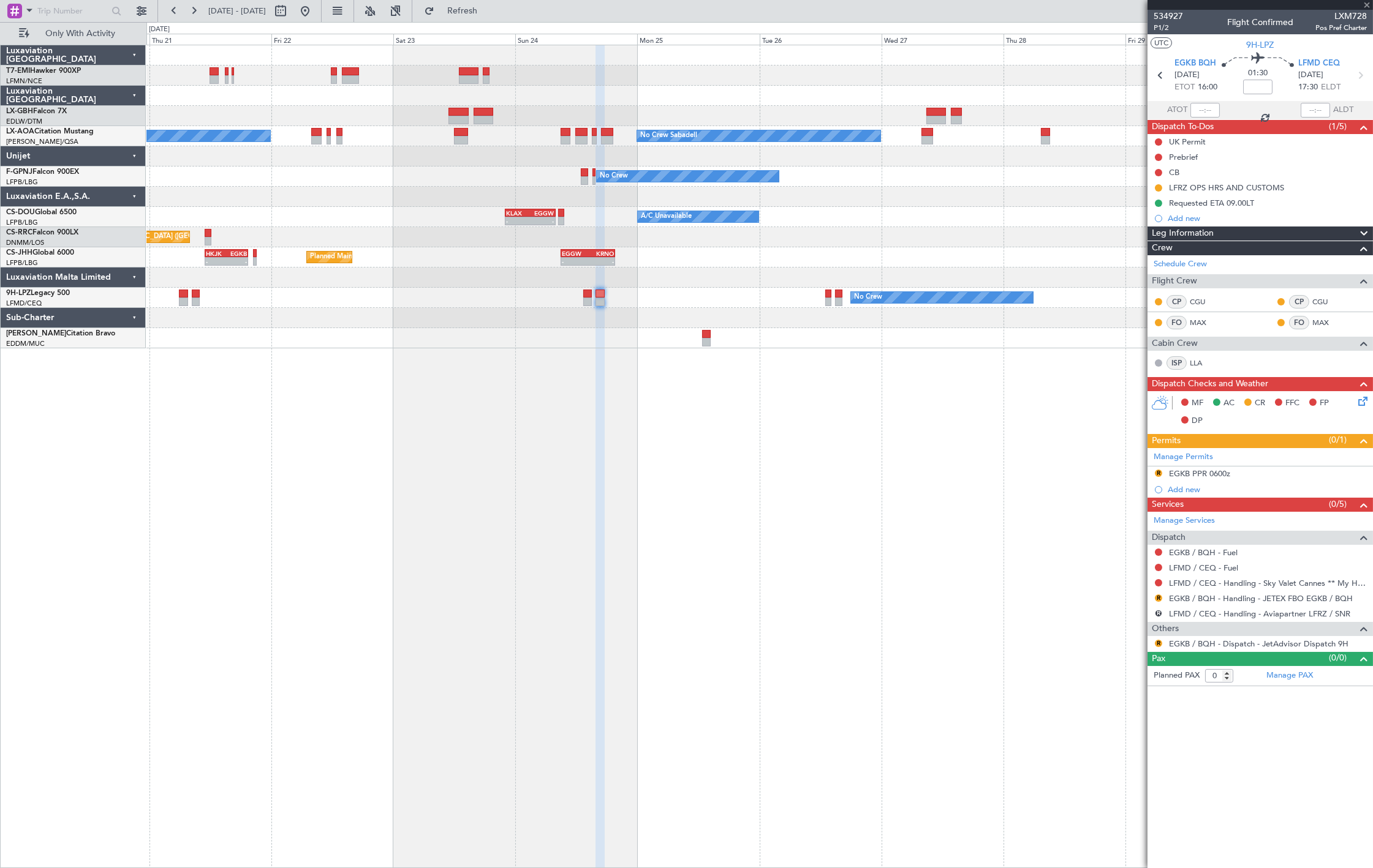
type input "+00:15"
type input "4"
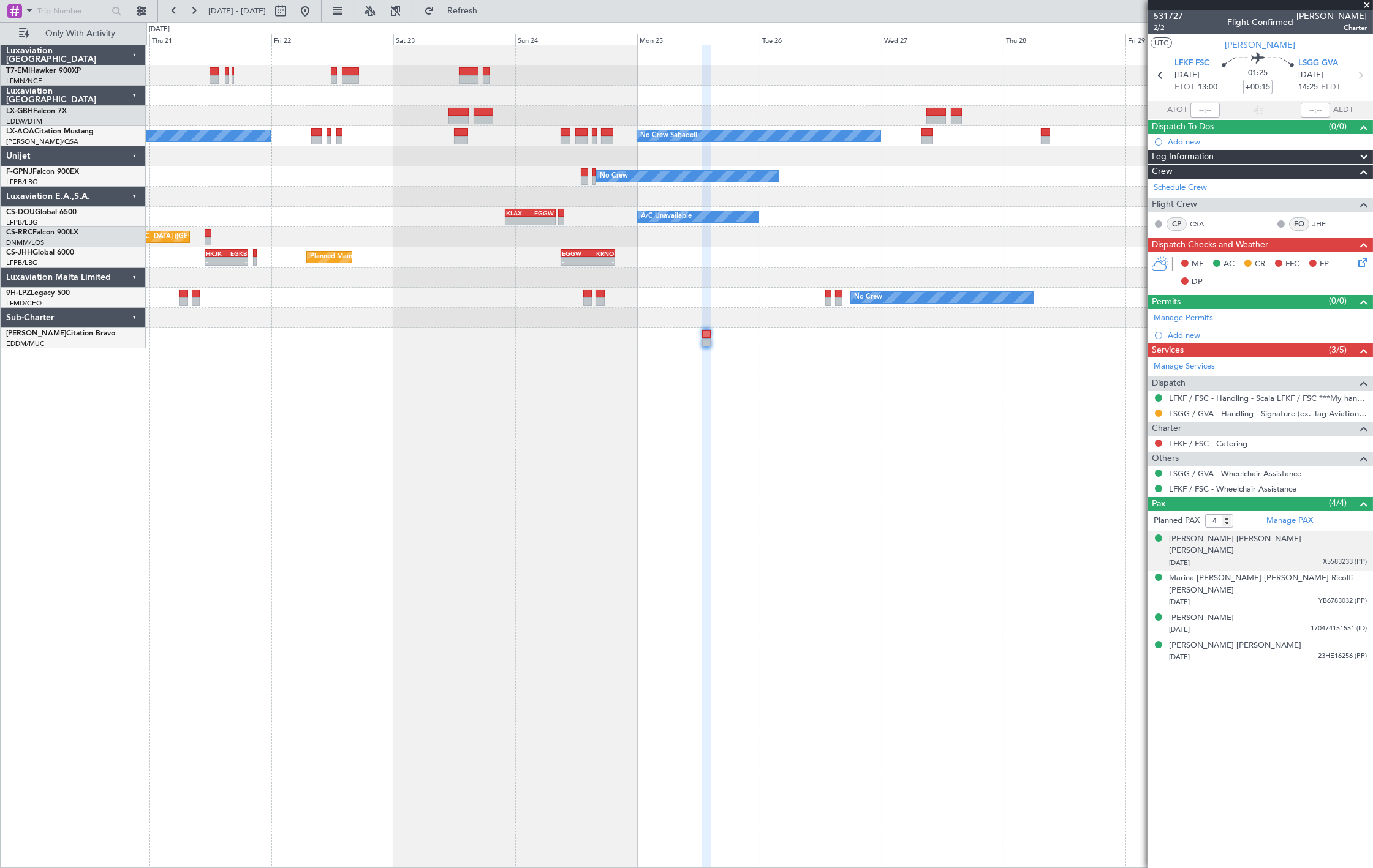
click at [1327, 557] on span "X5583233 (PP)" at bounding box center [1345, 562] width 44 height 10
click at [1329, 654] on span "170474151551 (ID)" at bounding box center [1338, 659] width 56 height 10
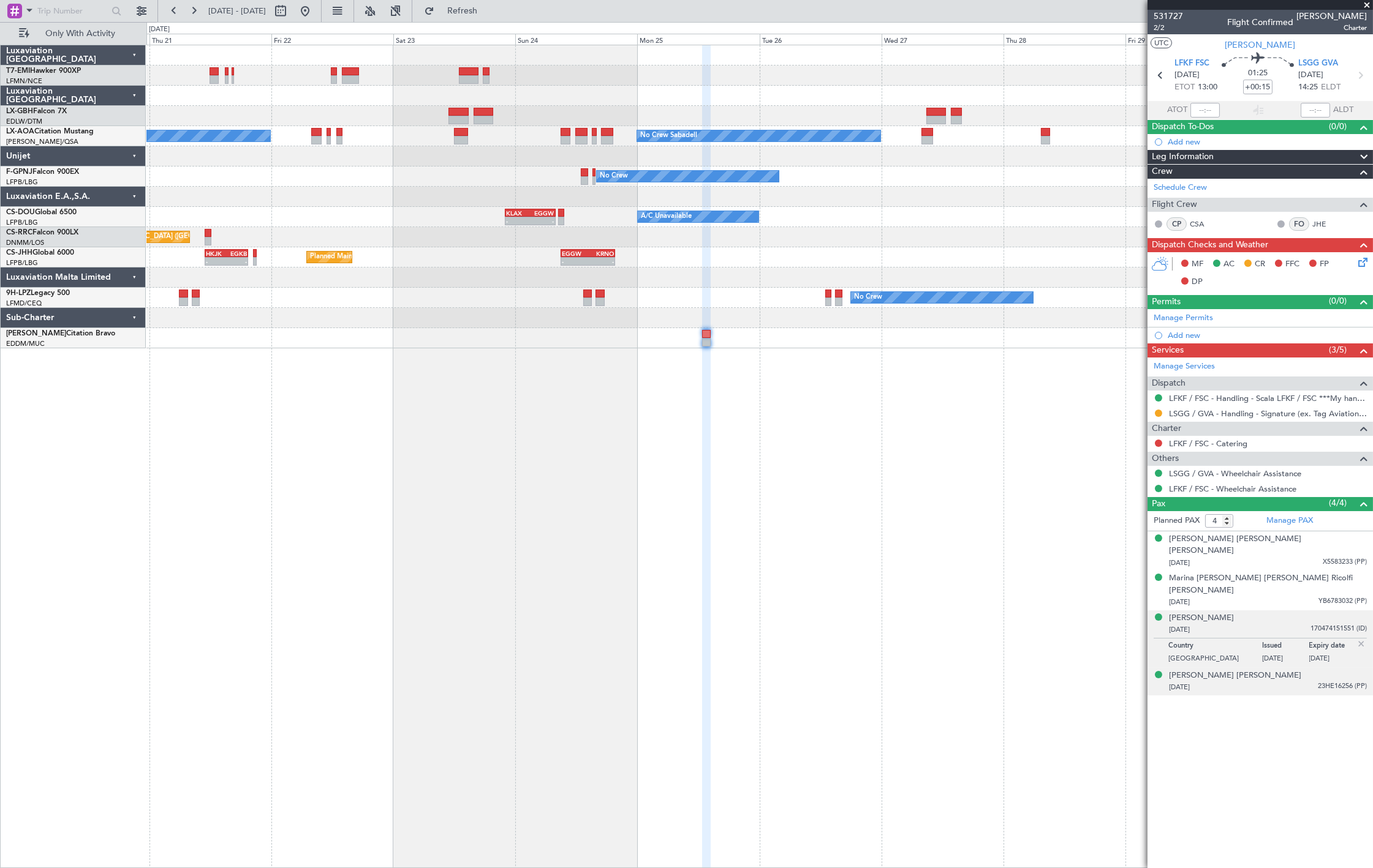
click at [1351, 682] on span "23HE16256 (PP)" at bounding box center [1342, 687] width 49 height 10
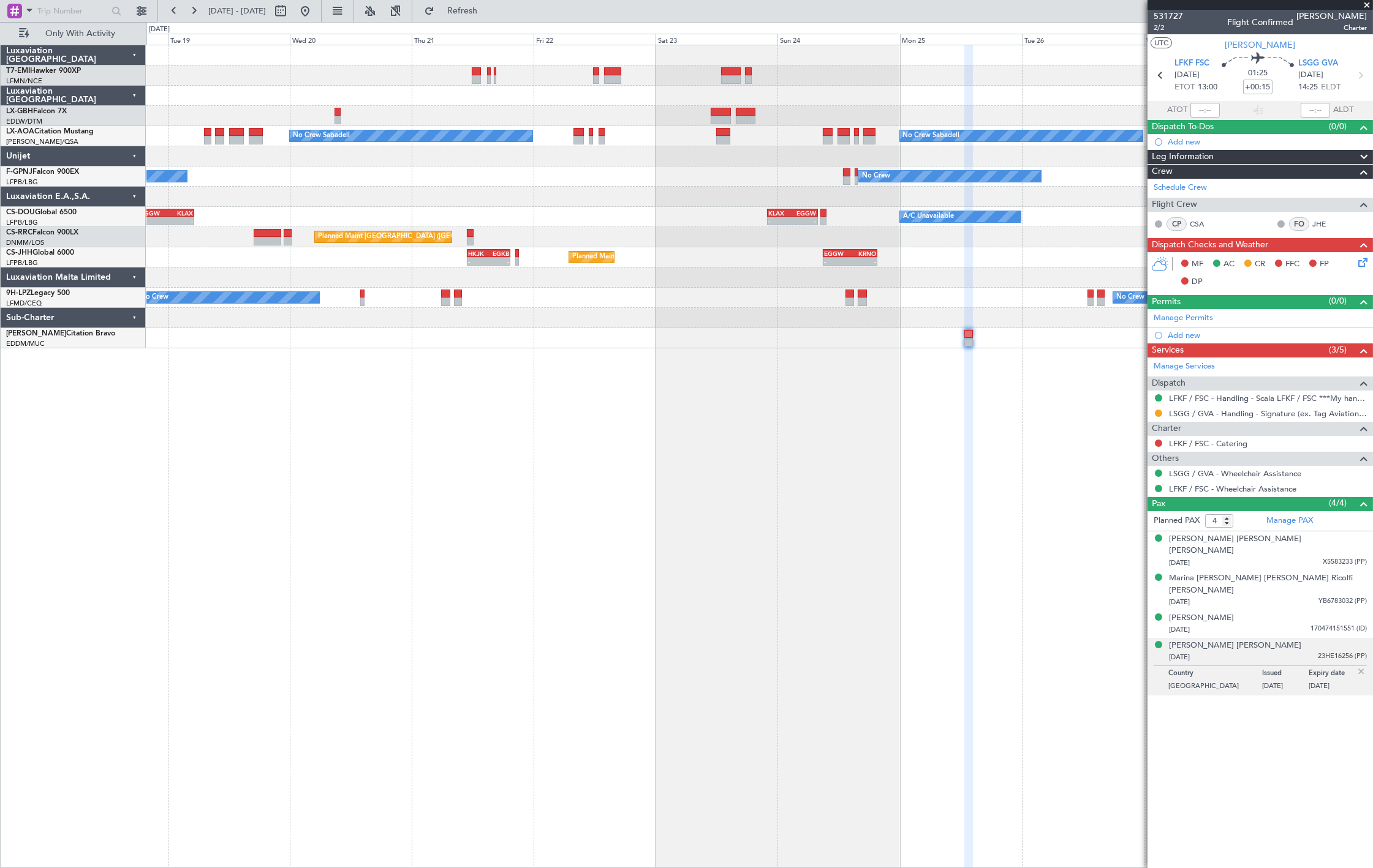
click at [805, 472] on div "No Crew Sabadell No Crew Sabadell No Crew Luxembourg (Findel) No Crew No Crew N…" at bounding box center [760, 457] width 1226 height 824
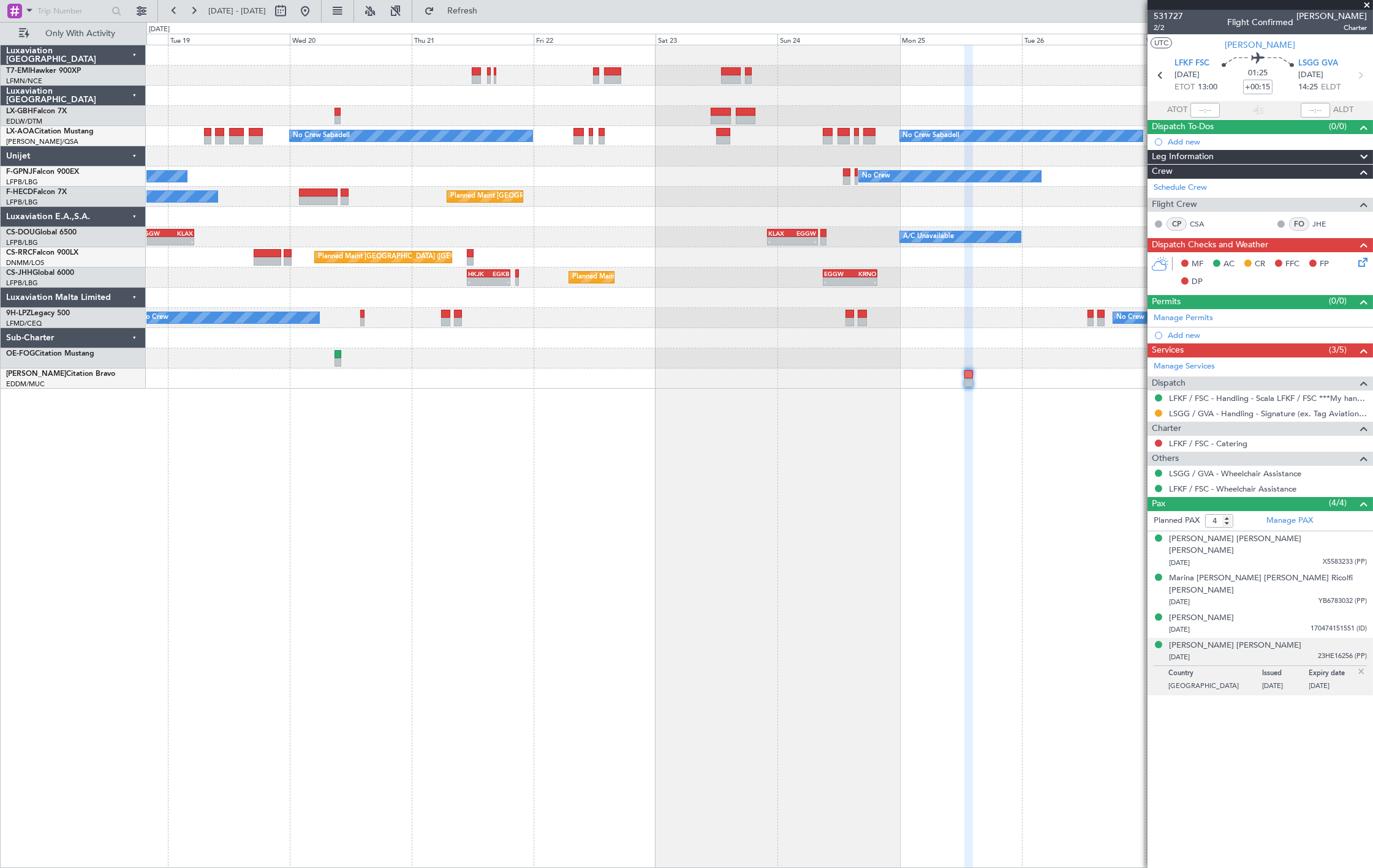
click at [954, 451] on div "No Crew Sabadell No Crew Sabadell No Crew Luxembourg (Findel) No Crew No Crew N…" at bounding box center [760, 457] width 1226 height 824
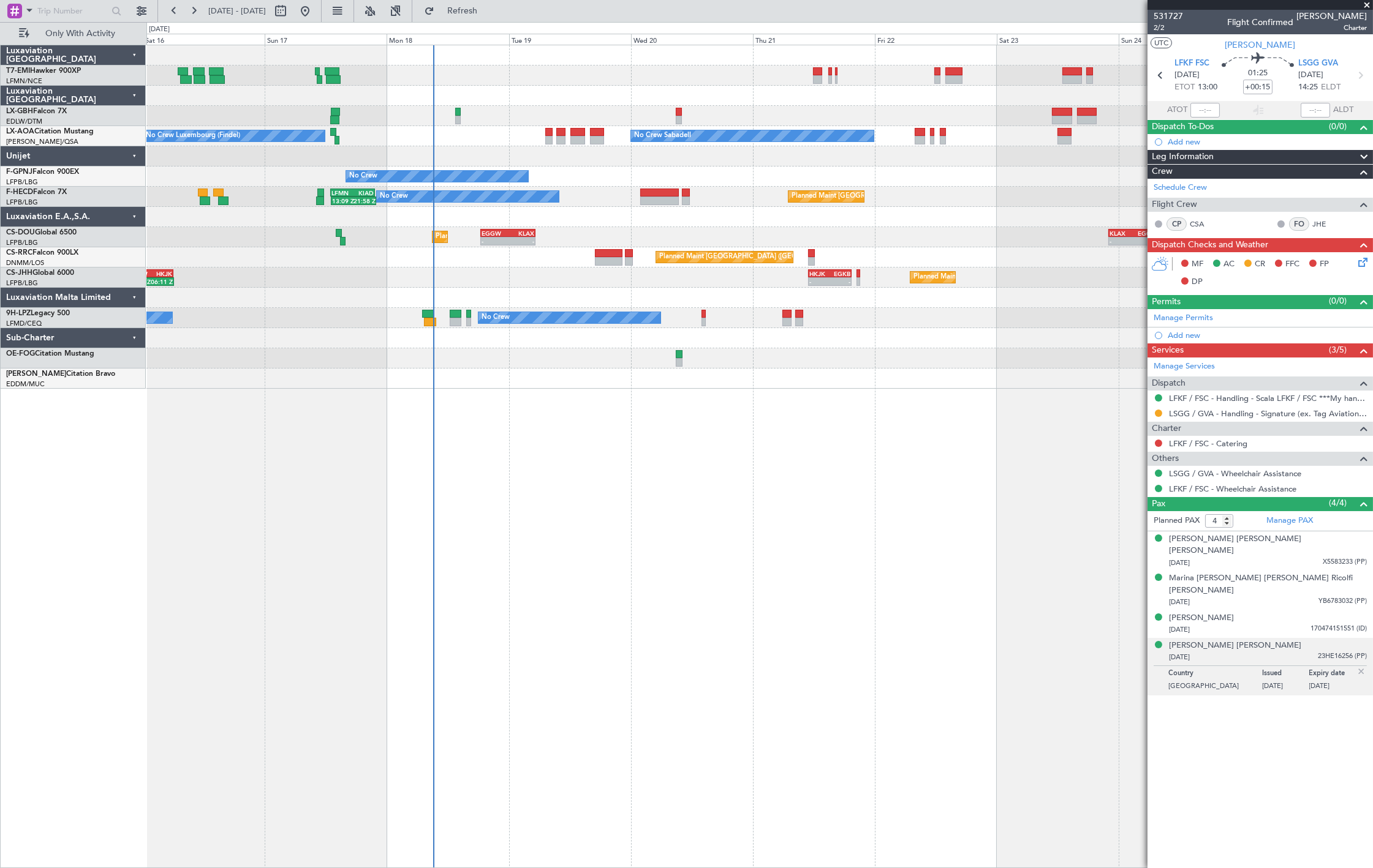
click at [913, 448] on div "Planned Maint Nice (Côte d'Azur Airport) No Crew Sabadell No Crew Sabadell No C…" at bounding box center [760, 457] width 1226 height 824
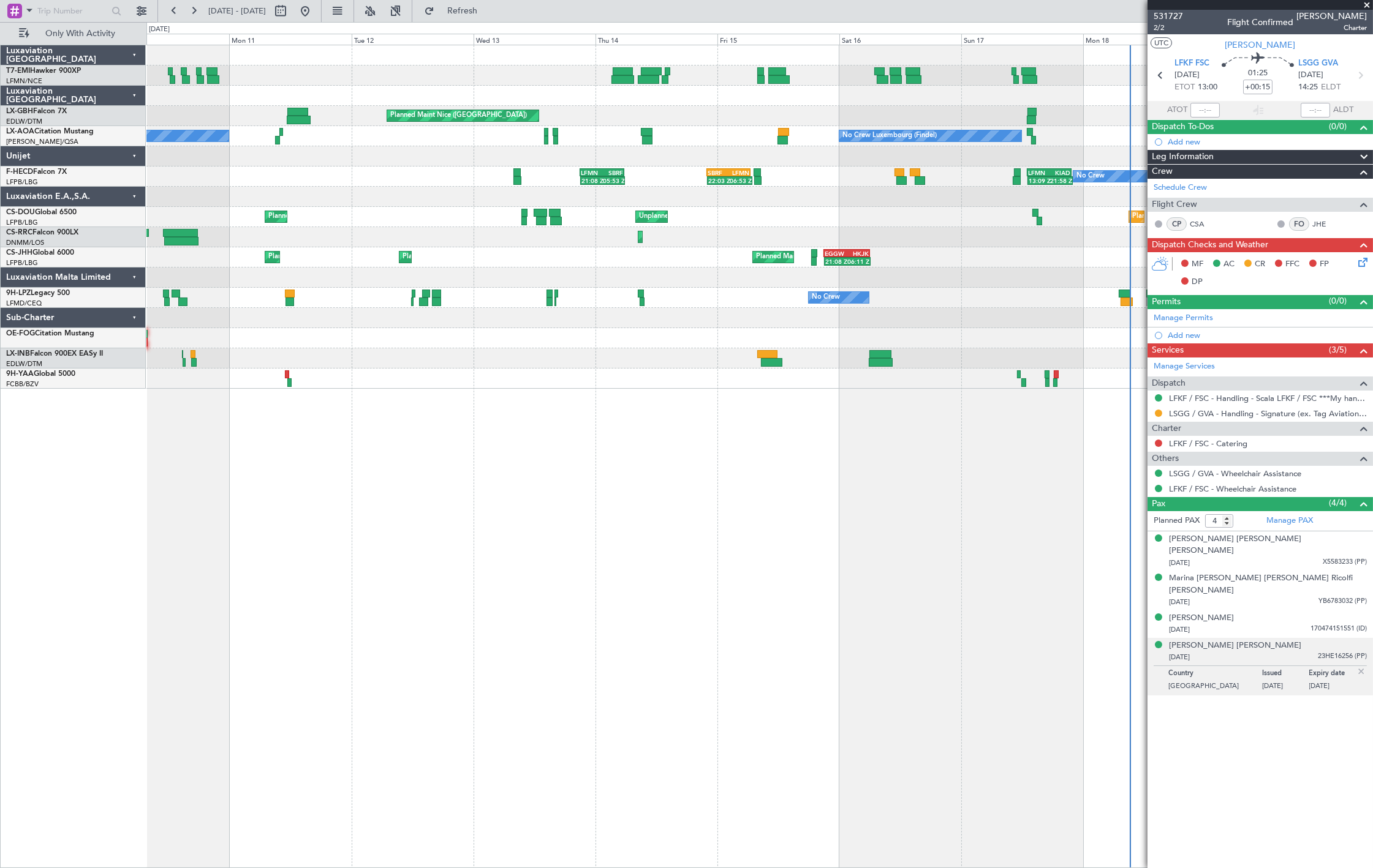
click at [901, 438] on div "Planned Maint Nice (Côte d'Azur Airport) No Crew Sabadell No Crew Luxembourg (F…" at bounding box center [760, 457] width 1226 height 824
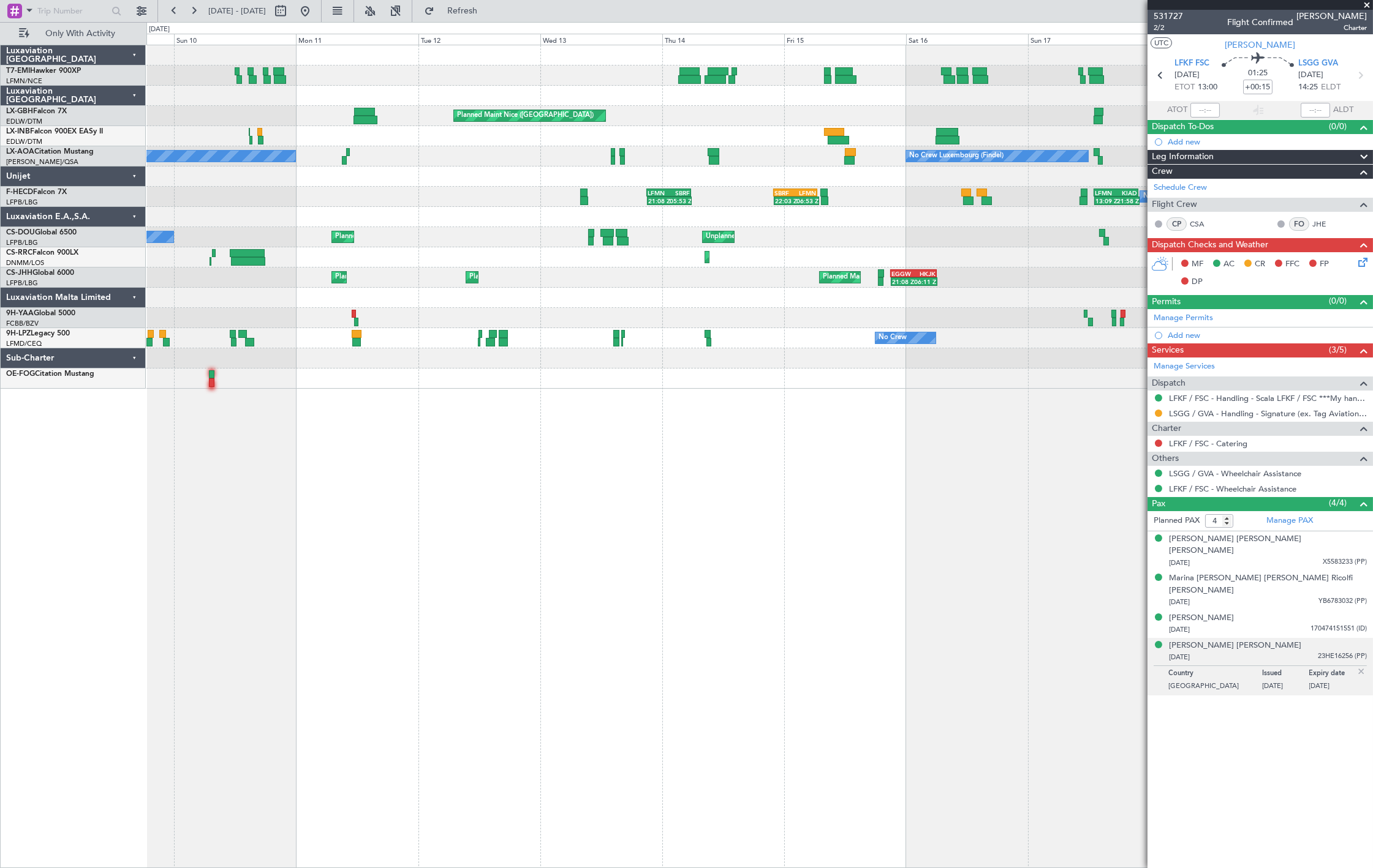
click at [722, 441] on div "Planned Maint Nice (Côte d'Azur Airport) Unplanned Maint Nice (Côte d'Azur Airp…" at bounding box center [760, 457] width 1226 height 824
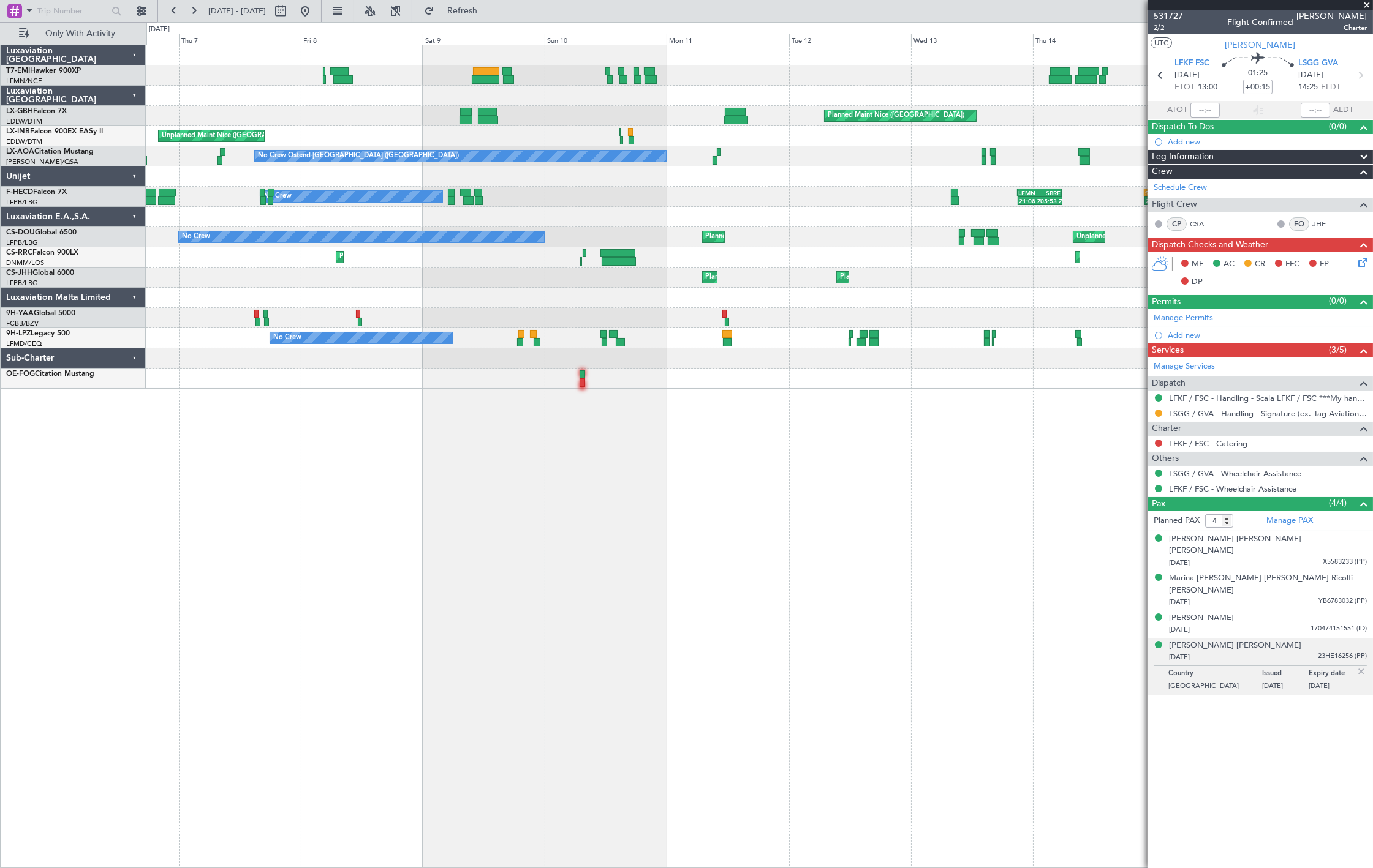
click at [862, 442] on div "Planned Maint Nice (Côte d'Azur Airport) Unplanned Maint Nice (Côte d'Azur Airp…" at bounding box center [760, 457] width 1226 height 824
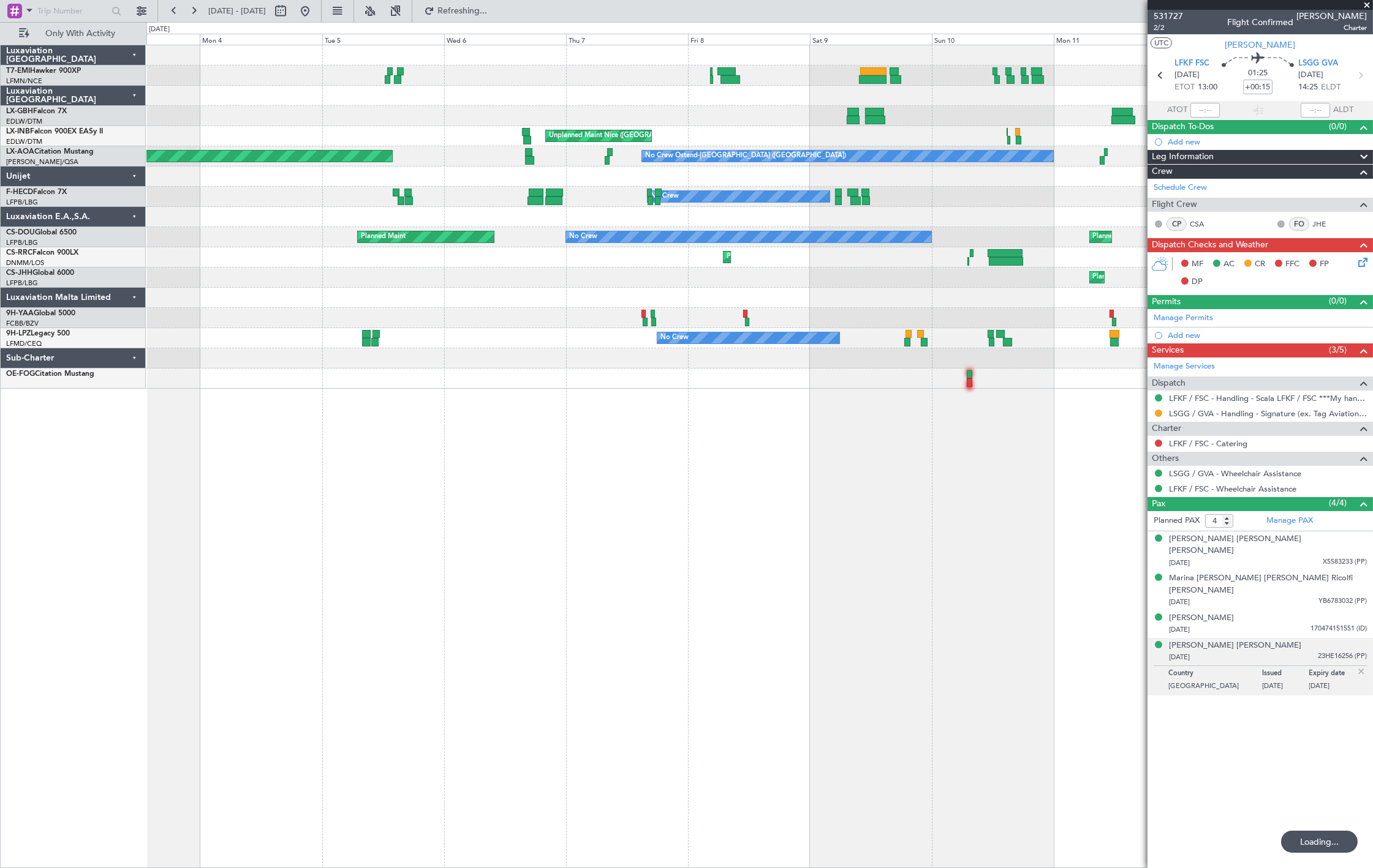
click at [852, 452] on div "Planned Maint Nice (Côte d'Azur Airport) Unplanned Maint Nice (Côte d'Azur Airp…" at bounding box center [760, 457] width 1226 height 824
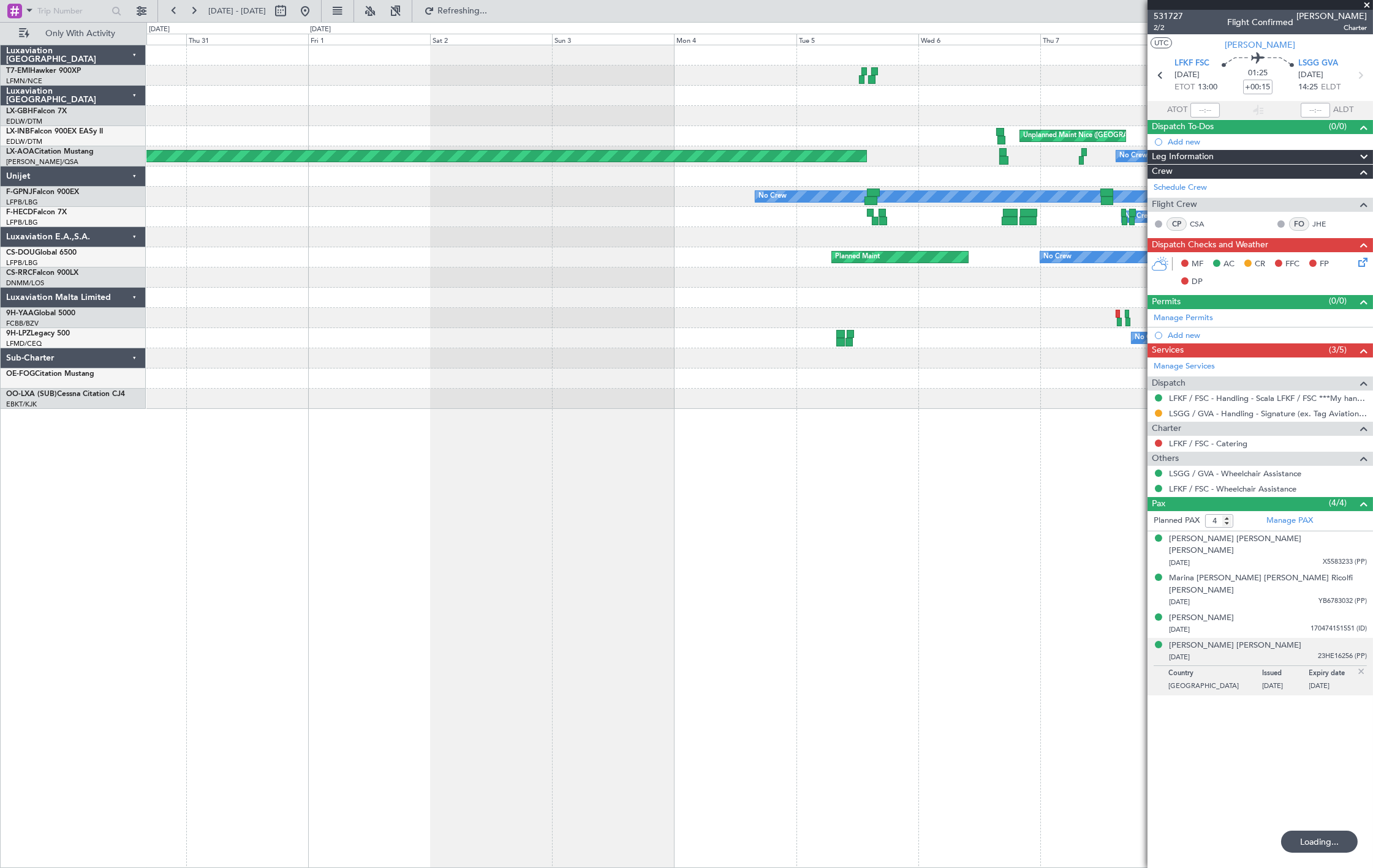
click at [726, 441] on div "Unplanned Maint Nice (Côte d'Azur Airport) No Crew Ostend-brugge (Ostend) AOG M…" at bounding box center [760, 457] width 1226 height 824
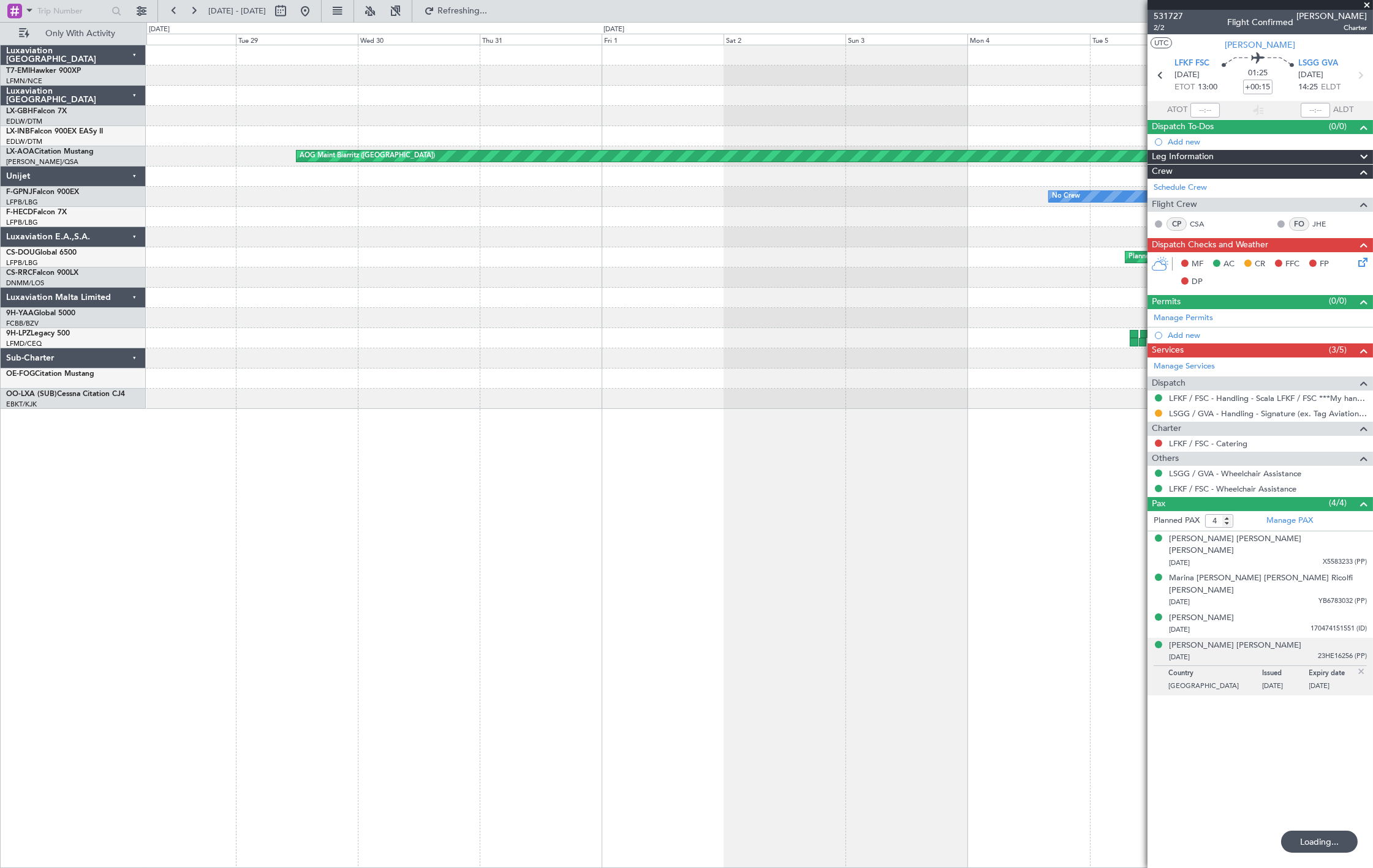
click at [522, 440] on div "Unplanned Maint Nice (Côte d'Azur Airport) AOG Maint Biarritz (Pays Basque) No …" at bounding box center [760, 457] width 1226 height 824
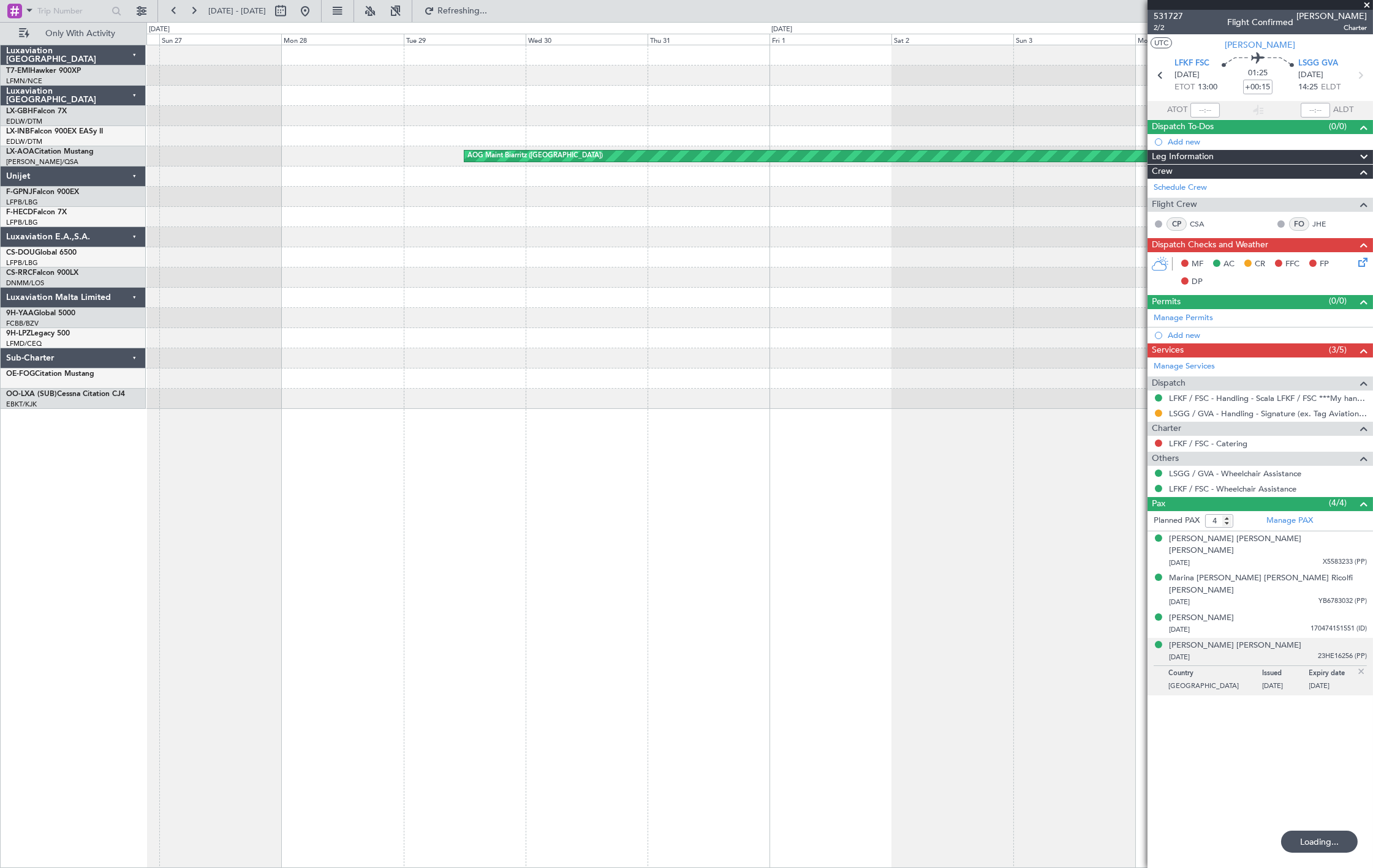
click at [555, 439] on div "Unplanned Maint Nice (Côte d'Azur Airport) AOG Maint Biarritz (Pays Basque) No …" at bounding box center [760, 457] width 1226 height 824
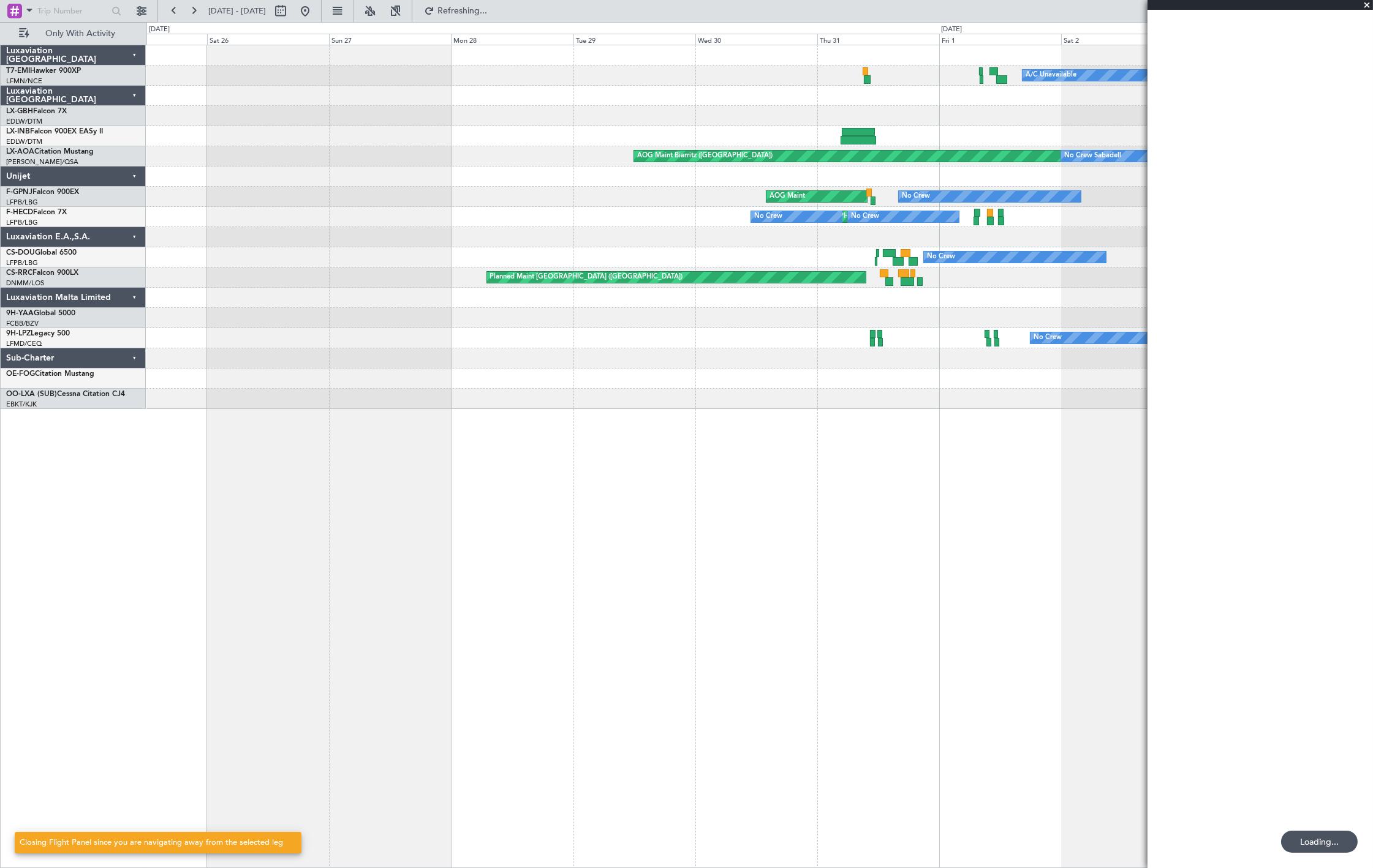
click at [474, 421] on div "A/C Unavailable Unplanned Maint Nice (Côte d'Azur Airport) AOG Maint Biarritz (…" at bounding box center [760, 457] width 1226 height 824
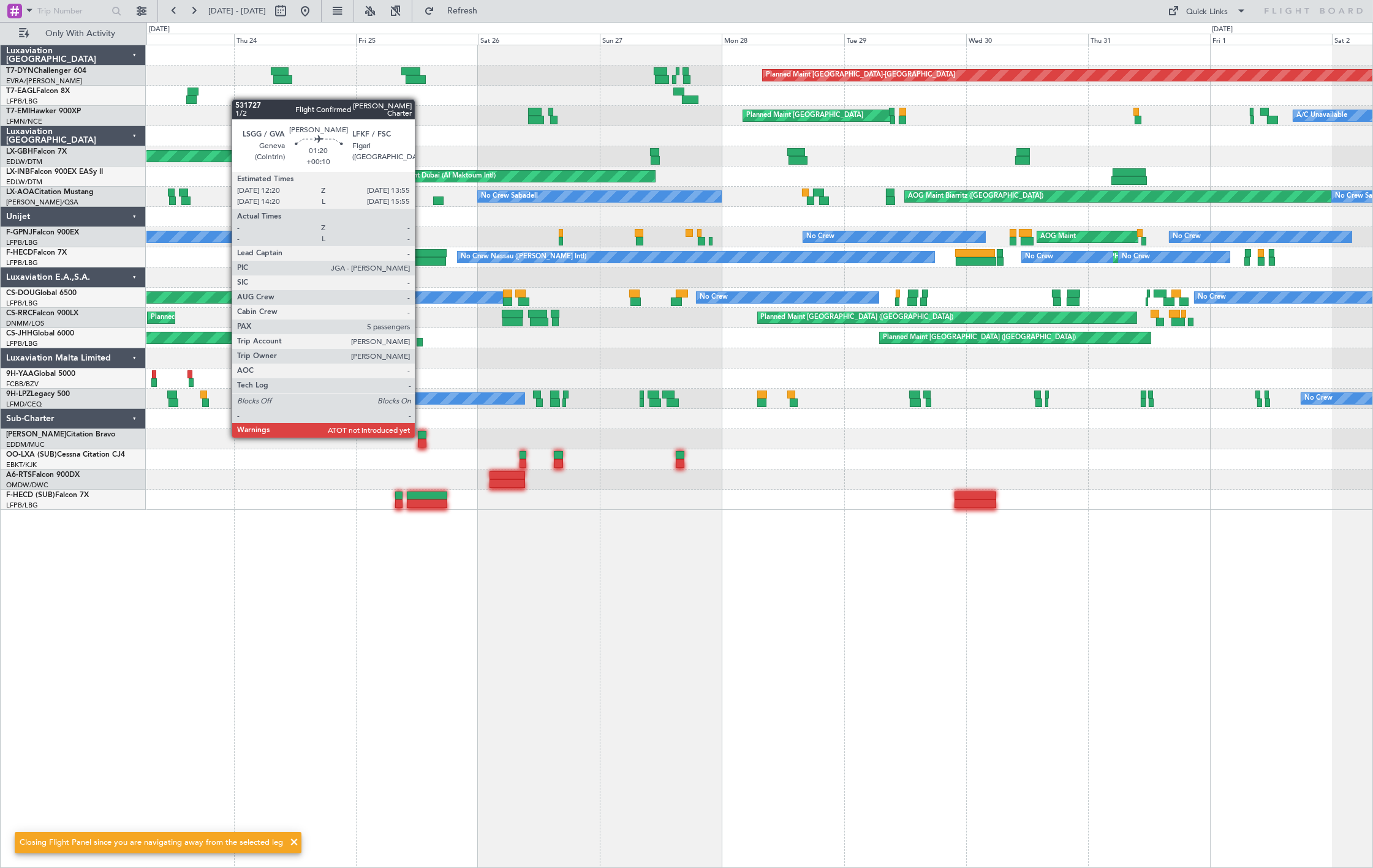
click at [421, 437] on div at bounding box center [422, 435] width 8 height 8
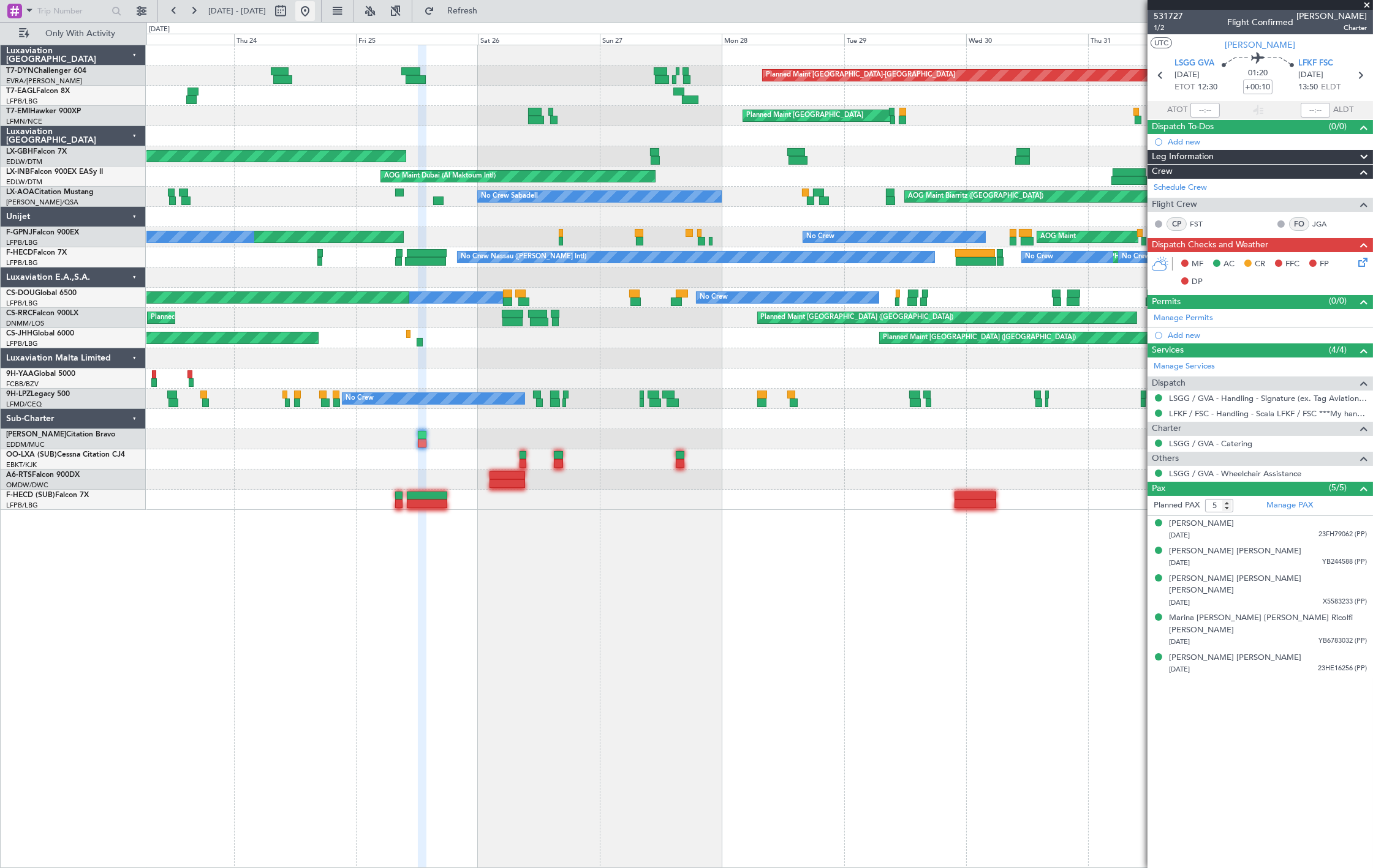
click at [315, 8] on button at bounding box center [305, 11] width 20 height 20
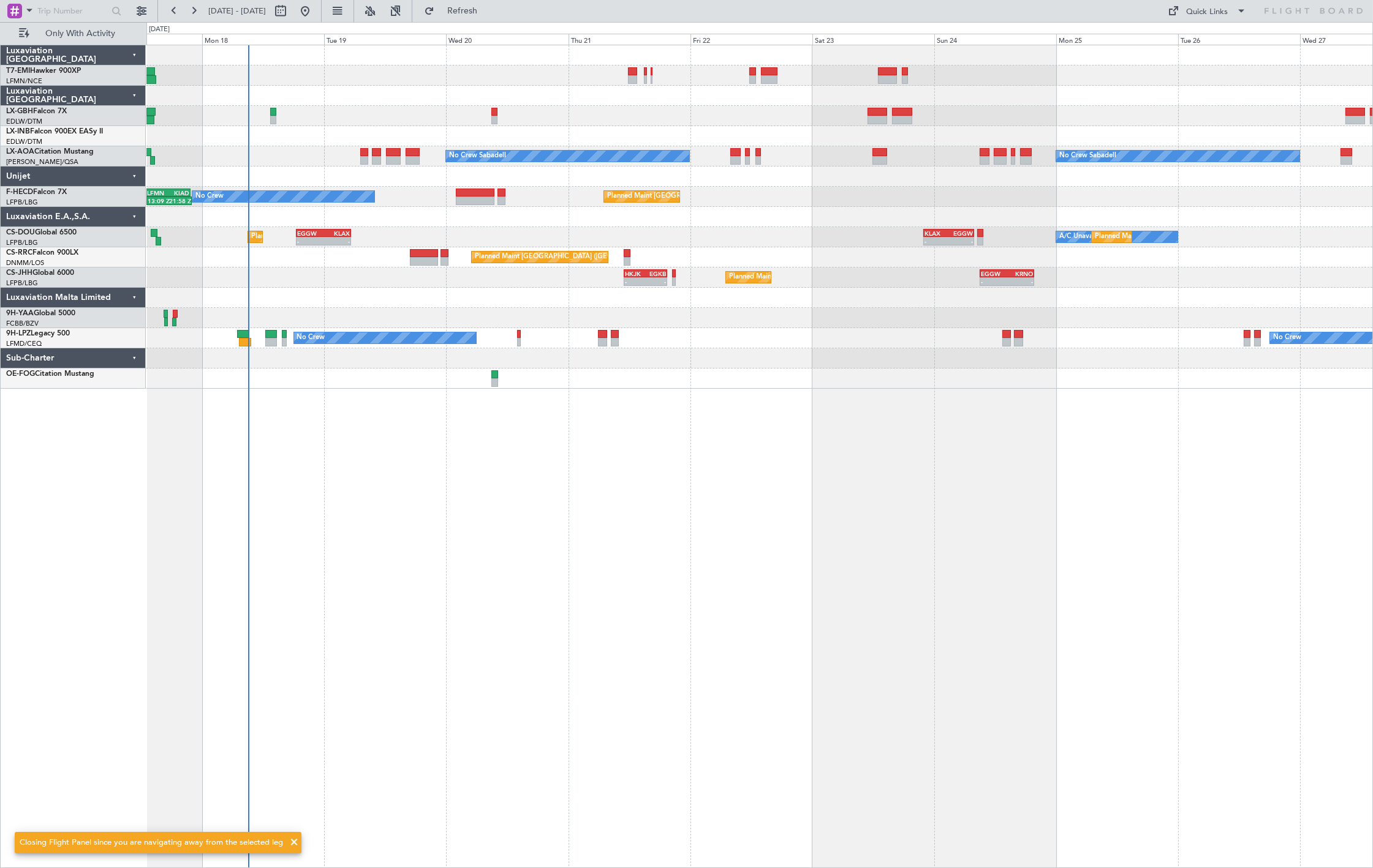
click at [609, 450] on div "No Crew Sabadell No Crew Sabadell No Crew Luxembourg (Findel) No Crew Planned M…" at bounding box center [760, 457] width 1226 height 824
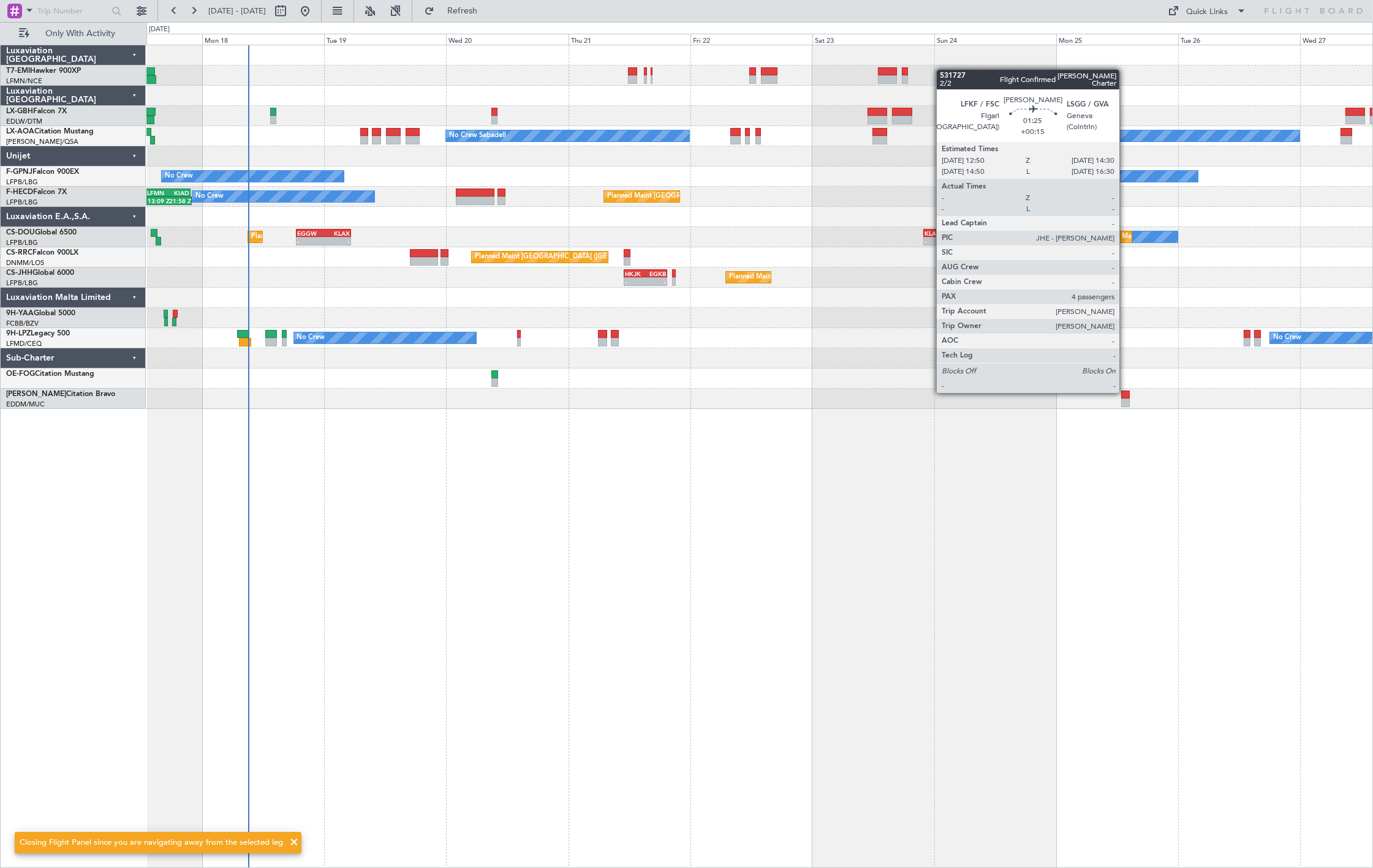
click at [1125, 392] on div at bounding box center [1125, 394] width 8 height 8
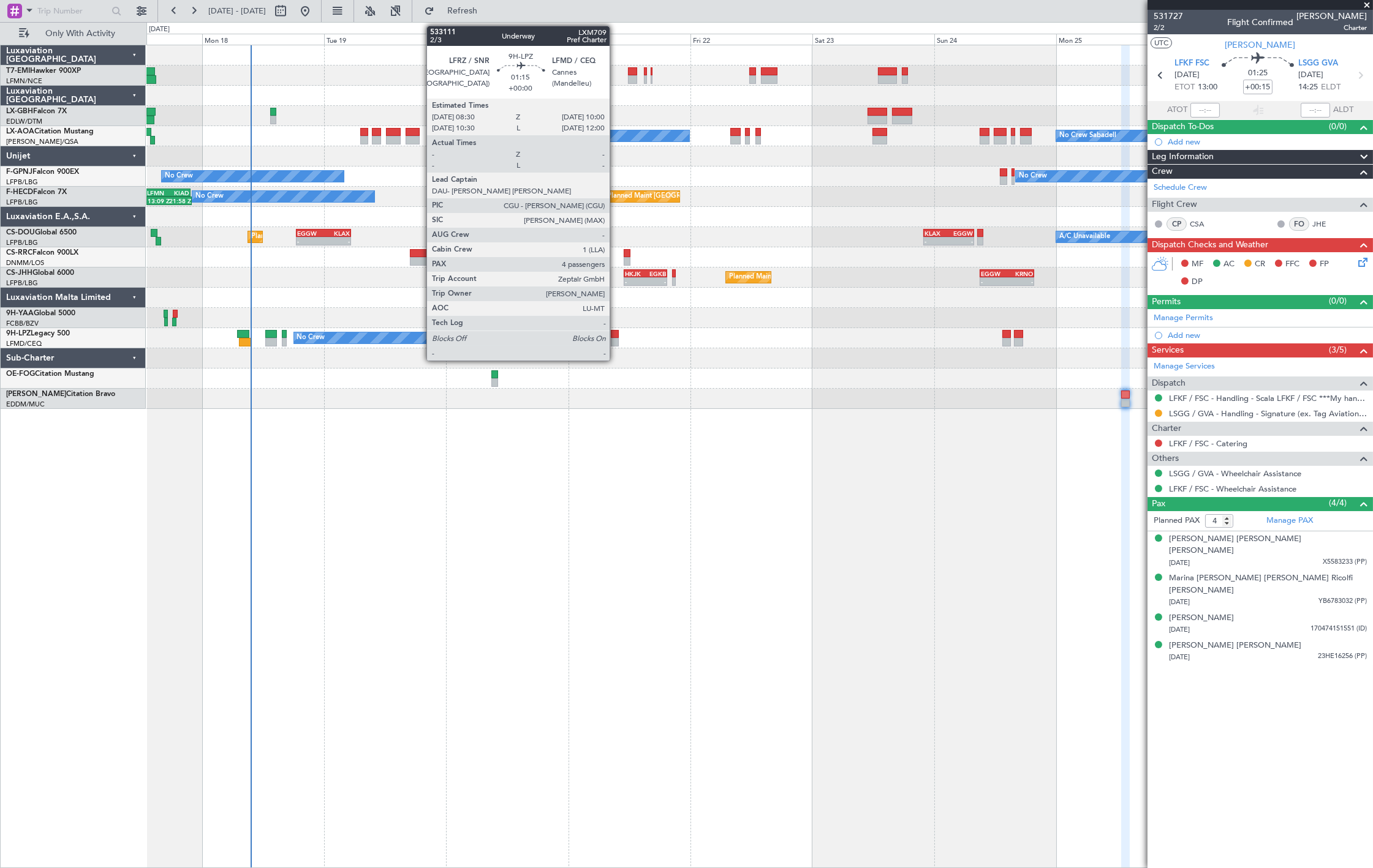
click at [615, 341] on div at bounding box center [615, 342] width 8 height 8
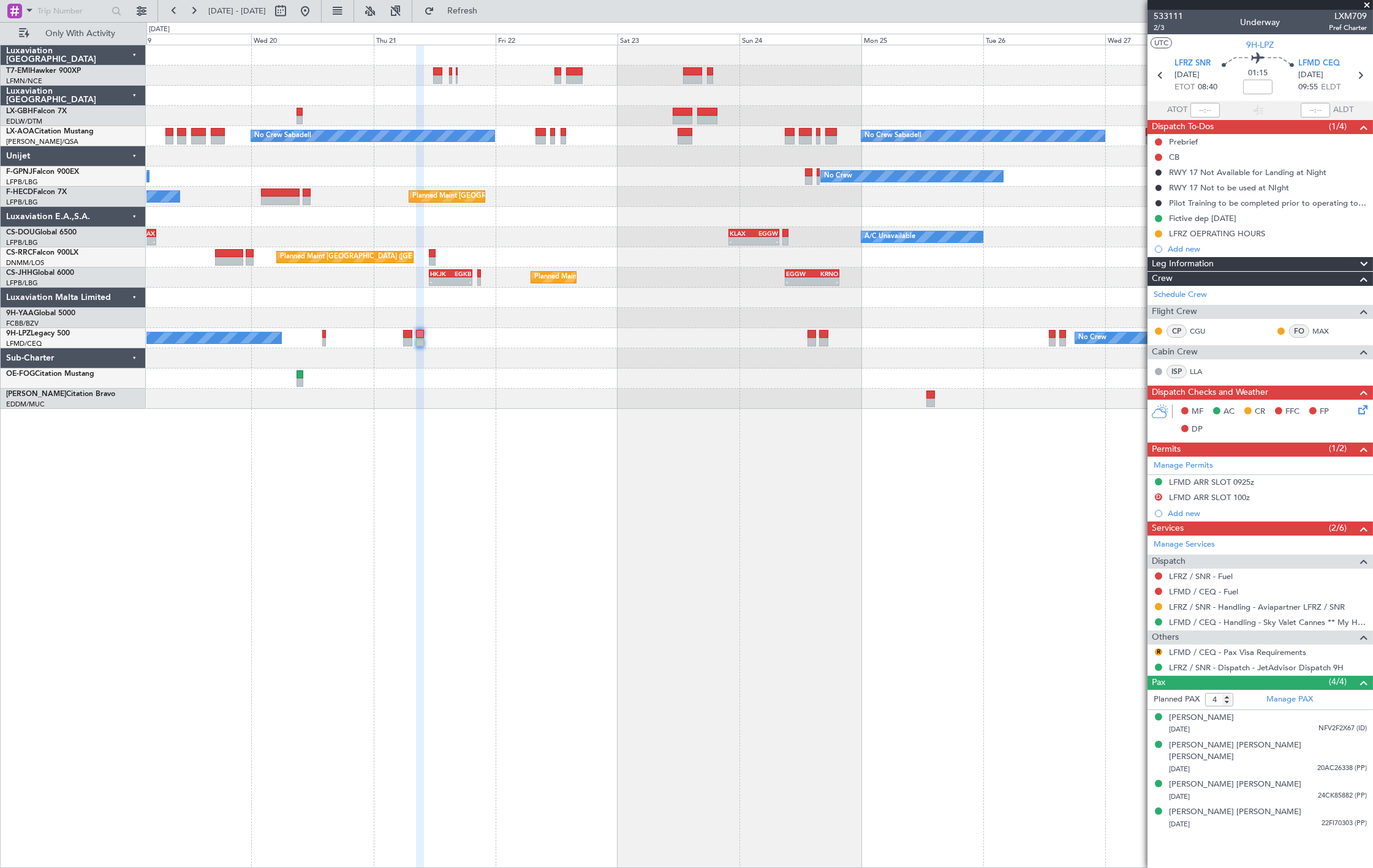
click at [841, 345] on div "No Crew No Crew" at bounding box center [760, 338] width 1226 height 20
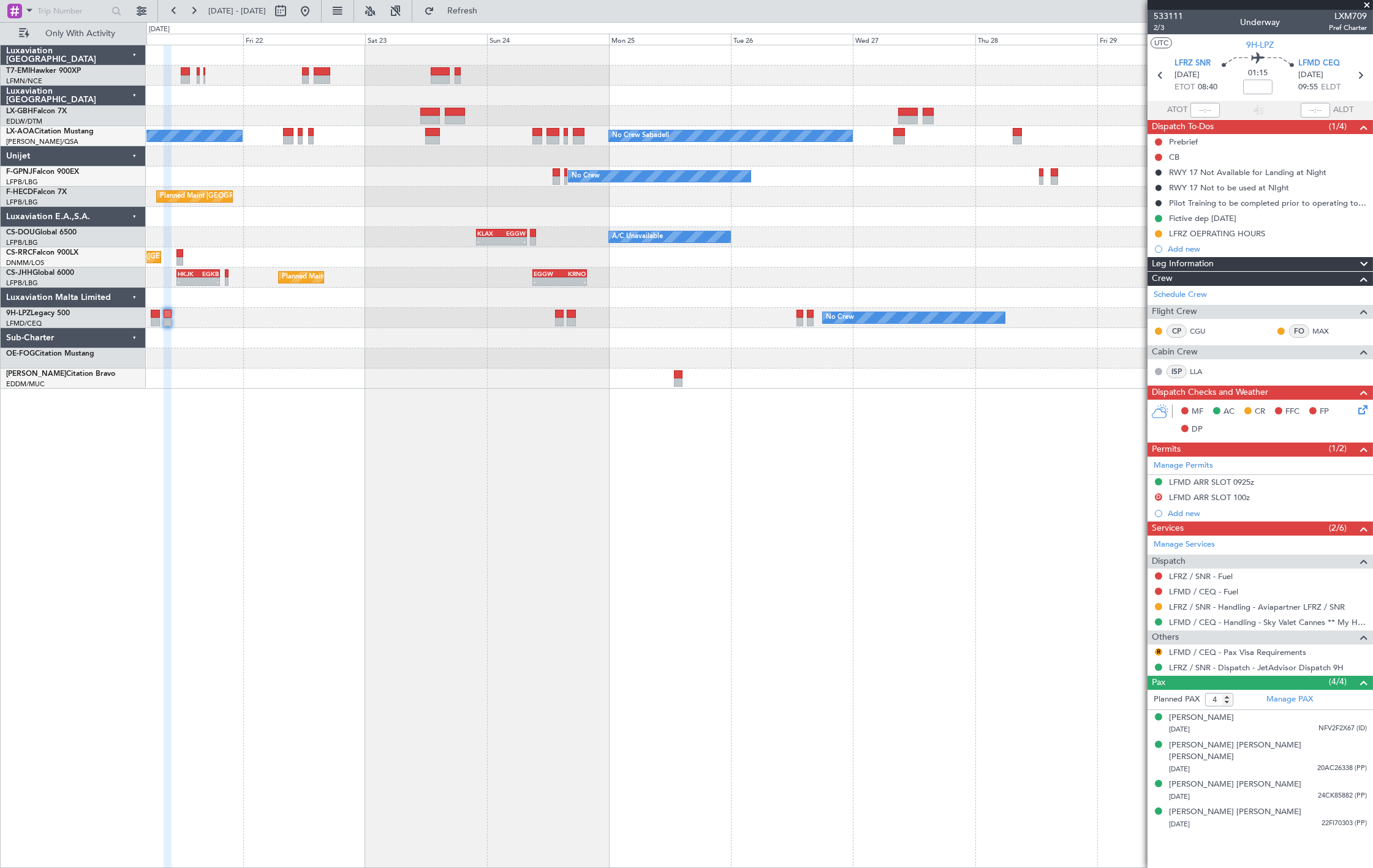
click at [760, 346] on div at bounding box center [760, 338] width 1226 height 20
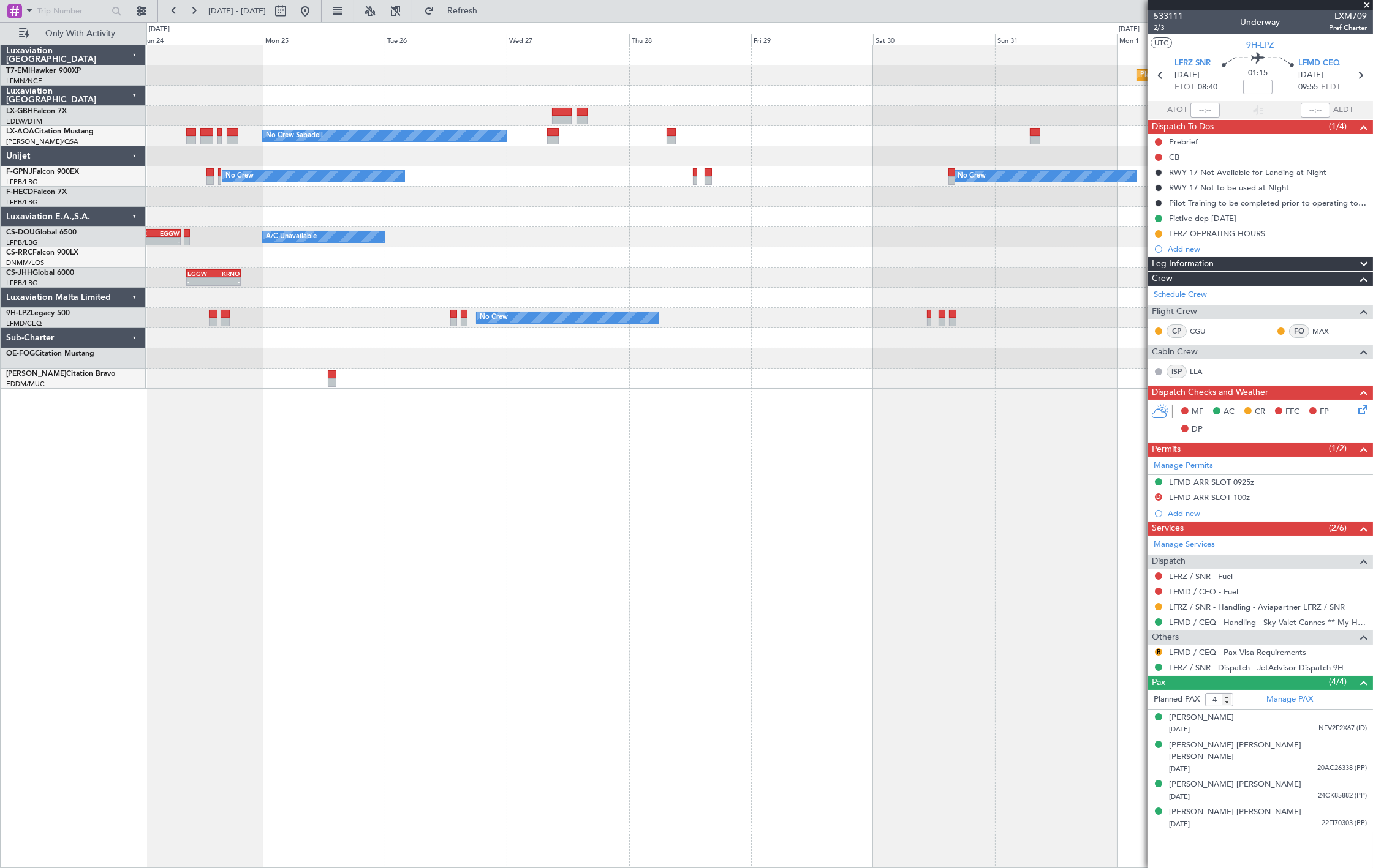
click at [630, 348] on div "Planned Maint Chester No Crew Sabadell No Crew Sabadell No Crew No Crew Planned…" at bounding box center [760, 217] width 1226 height 343
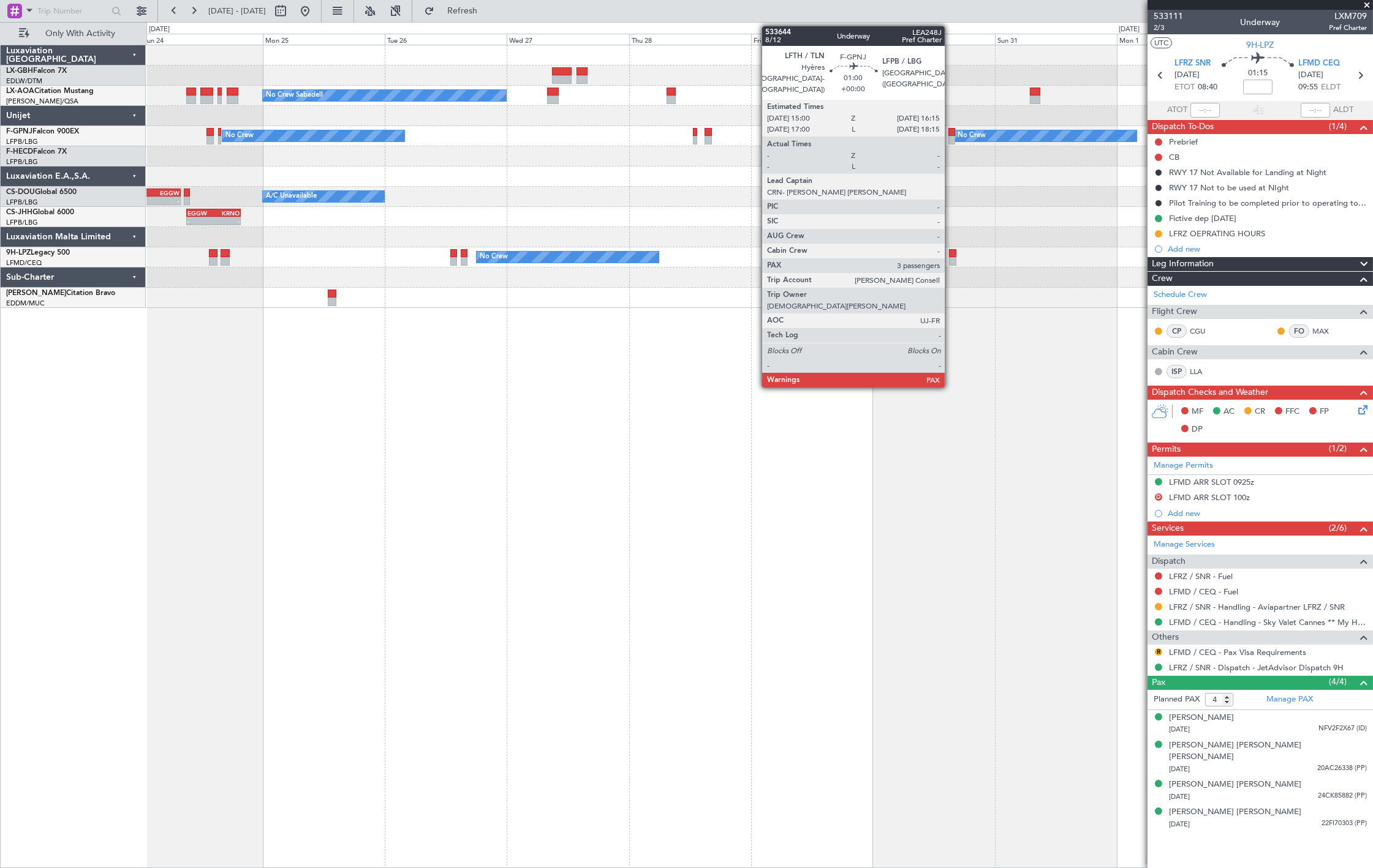
click at [951, 137] on div at bounding box center [952, 140] width 7 height 8
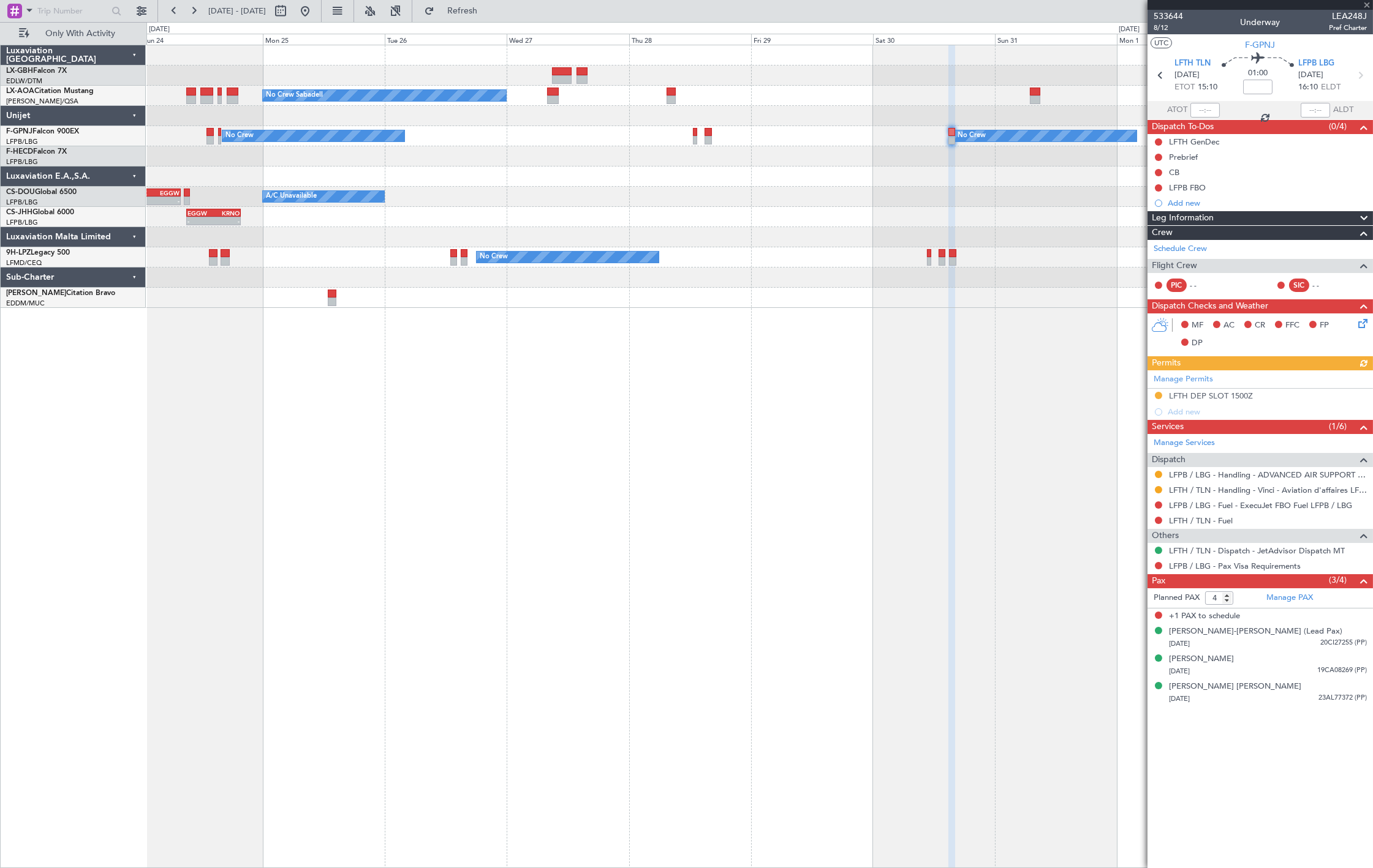
click at [701, 135] on div "No Crew No Crew Planned Maint Paris (Le Bourget) No Crew" at bounding box center [760, 136] width 1226 height 20
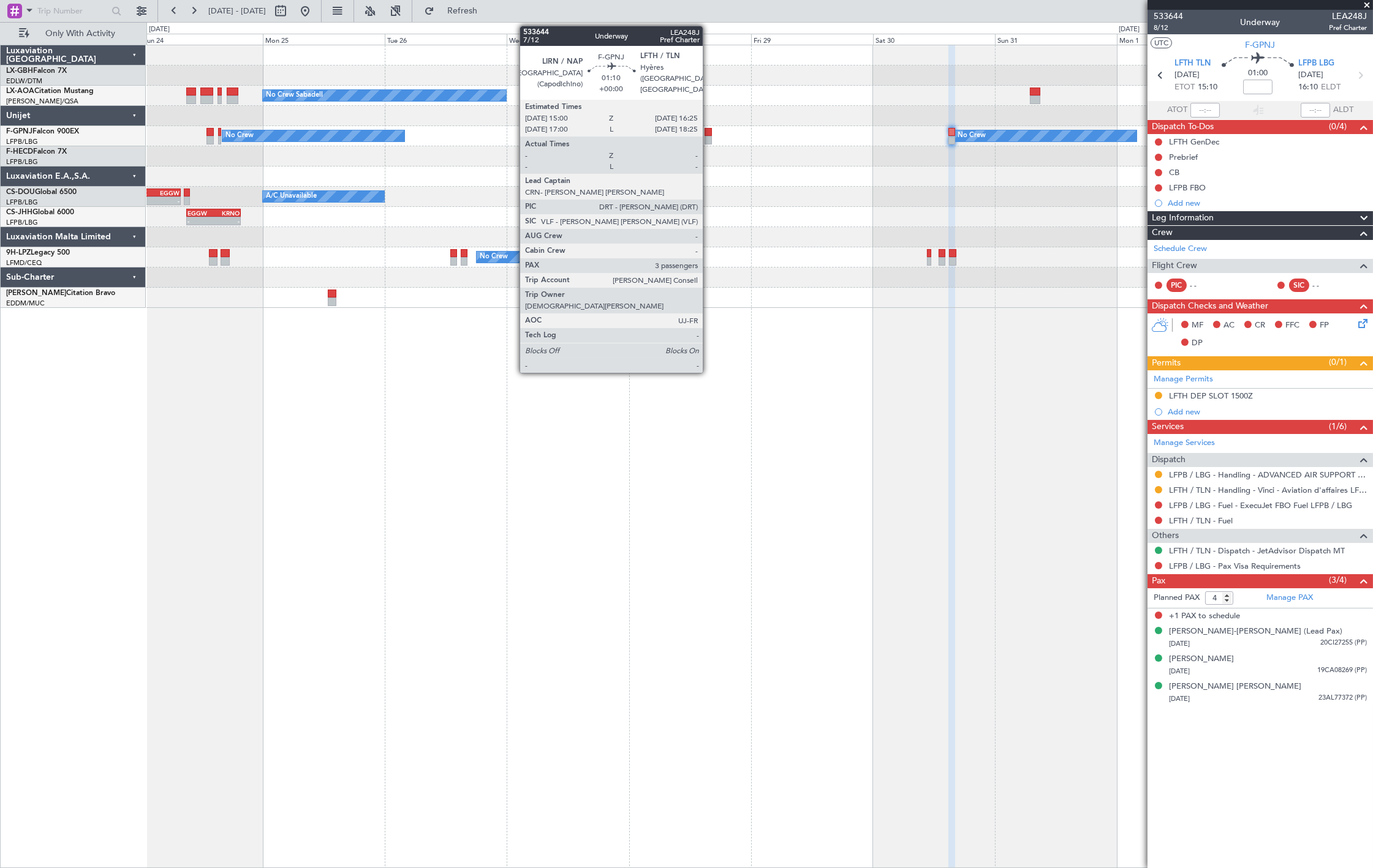
click at [709, 137] on div at bounding box center [708, 140] width 7 height 8
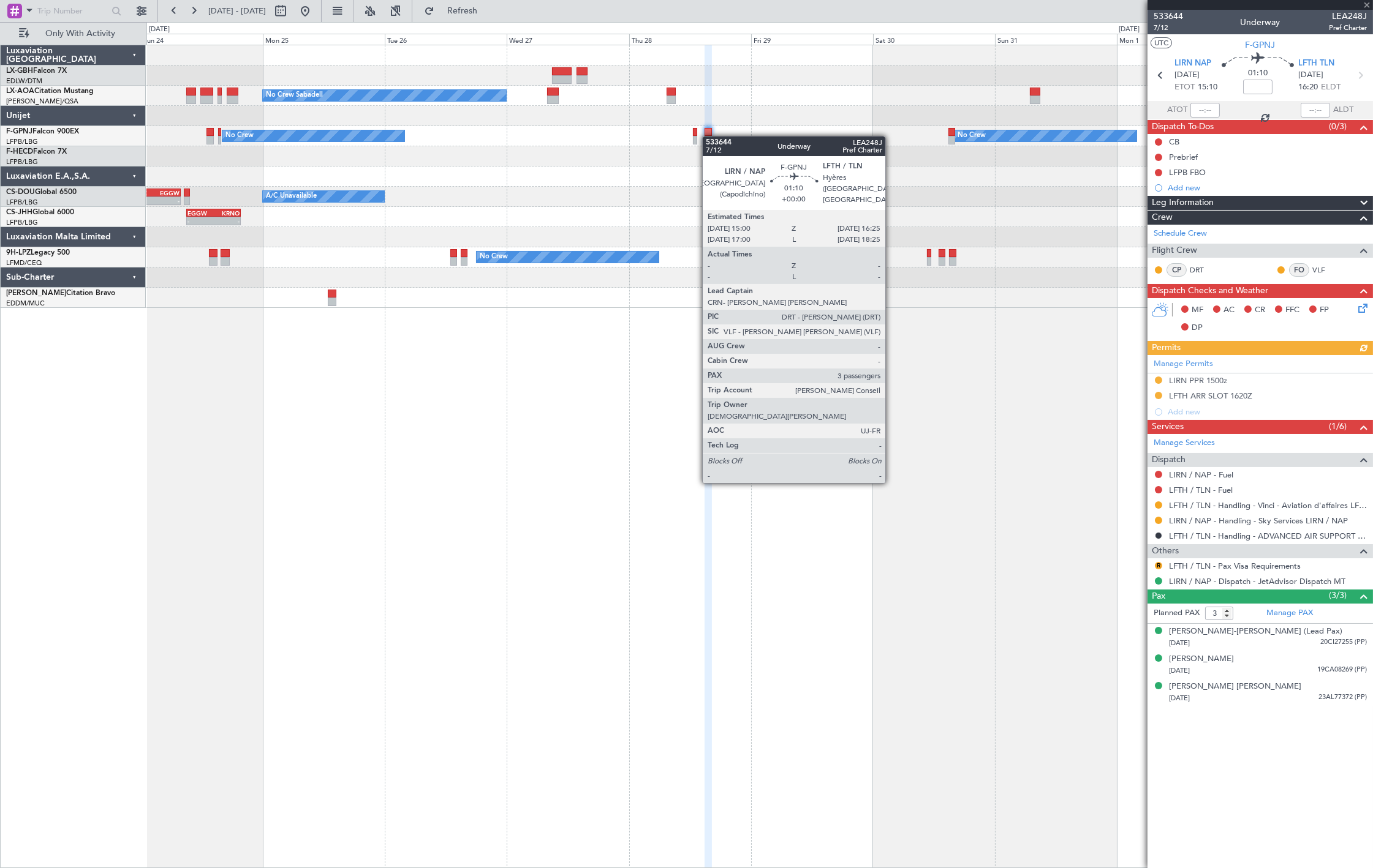
click at [709, 137] on div at bounding box center [708, 140] width 7 height 8
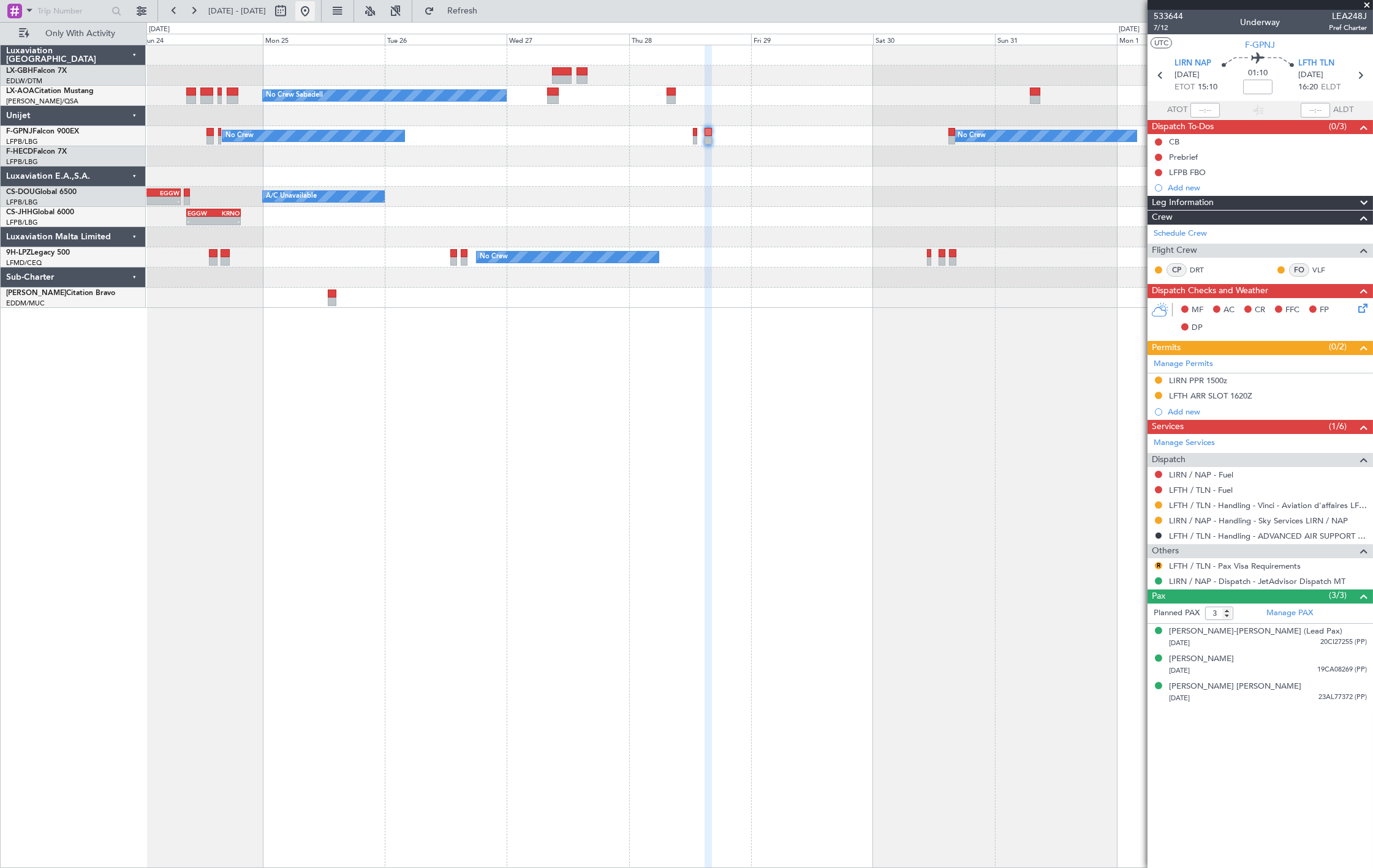
click at [315, 12] on button at bounding box center [305, 11] width 20 height 20
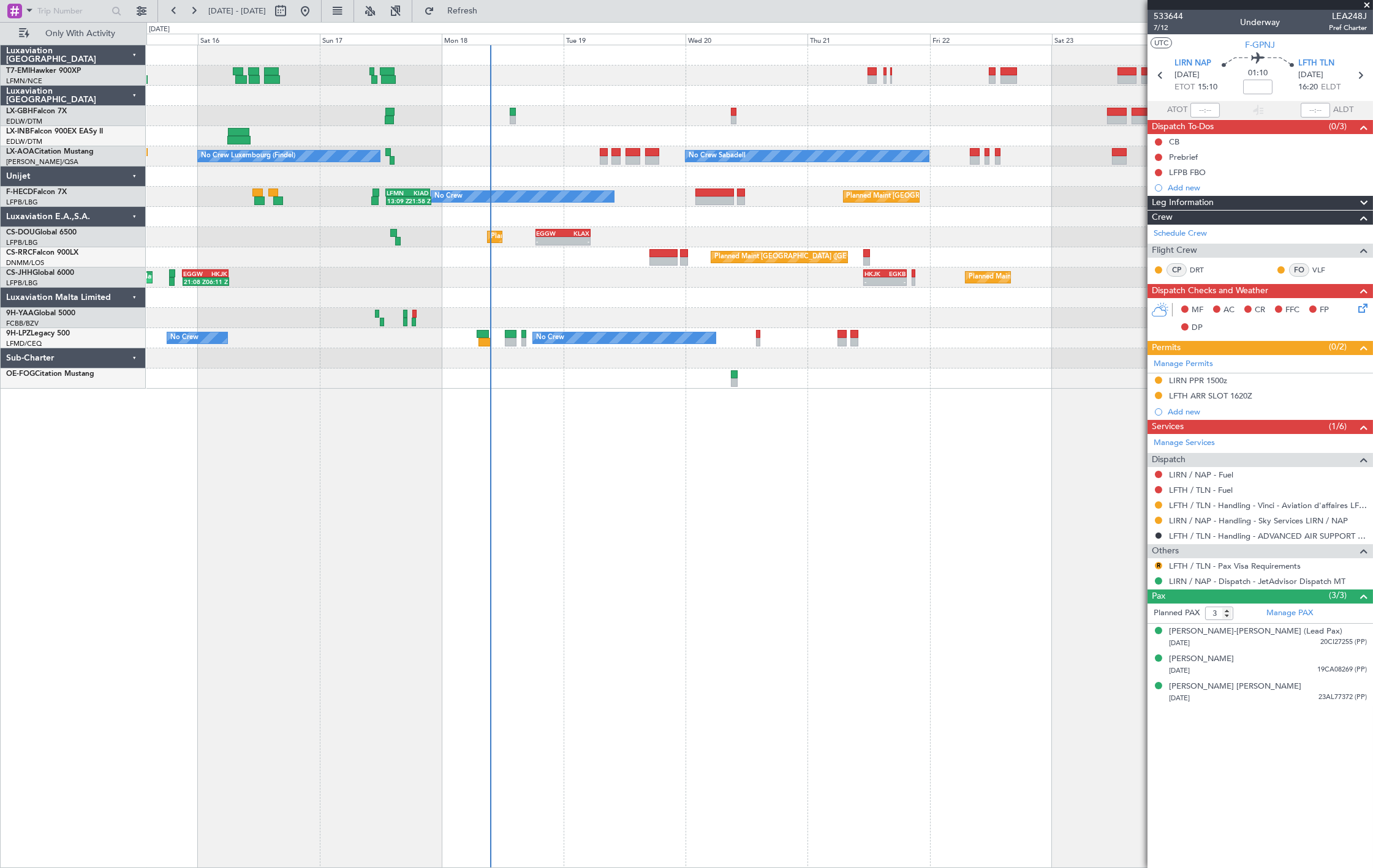
click at [510, 320] on div "Planned Maint Nice (Côte d'Azur Airport) No Crew Sabadell No Crew Luxembourg (F…" at bounding box center [760, 217] width 1226 height 343
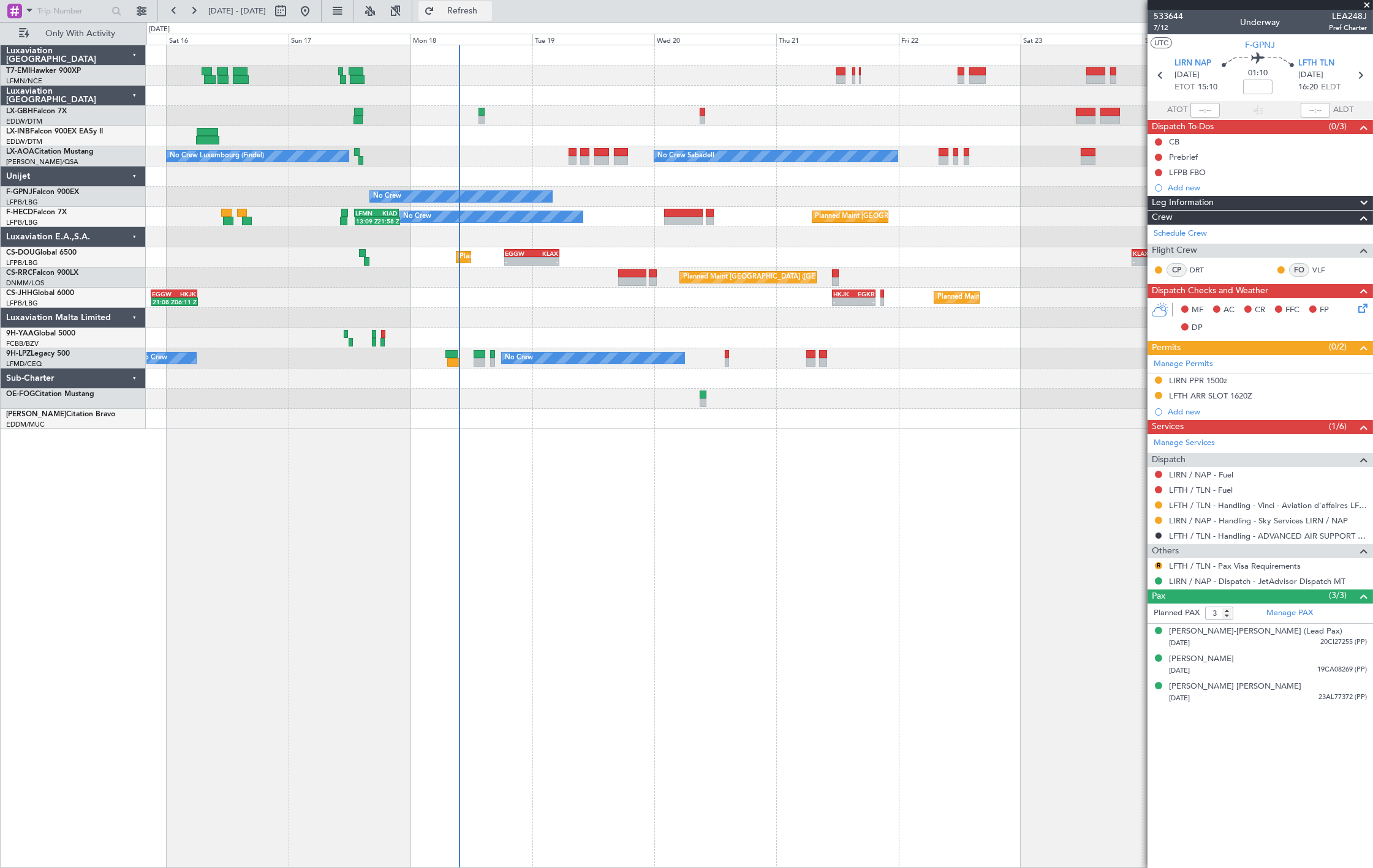
click at [492, 19] on button "Refresh" at bounding box center [455, 11] width 74 height 20
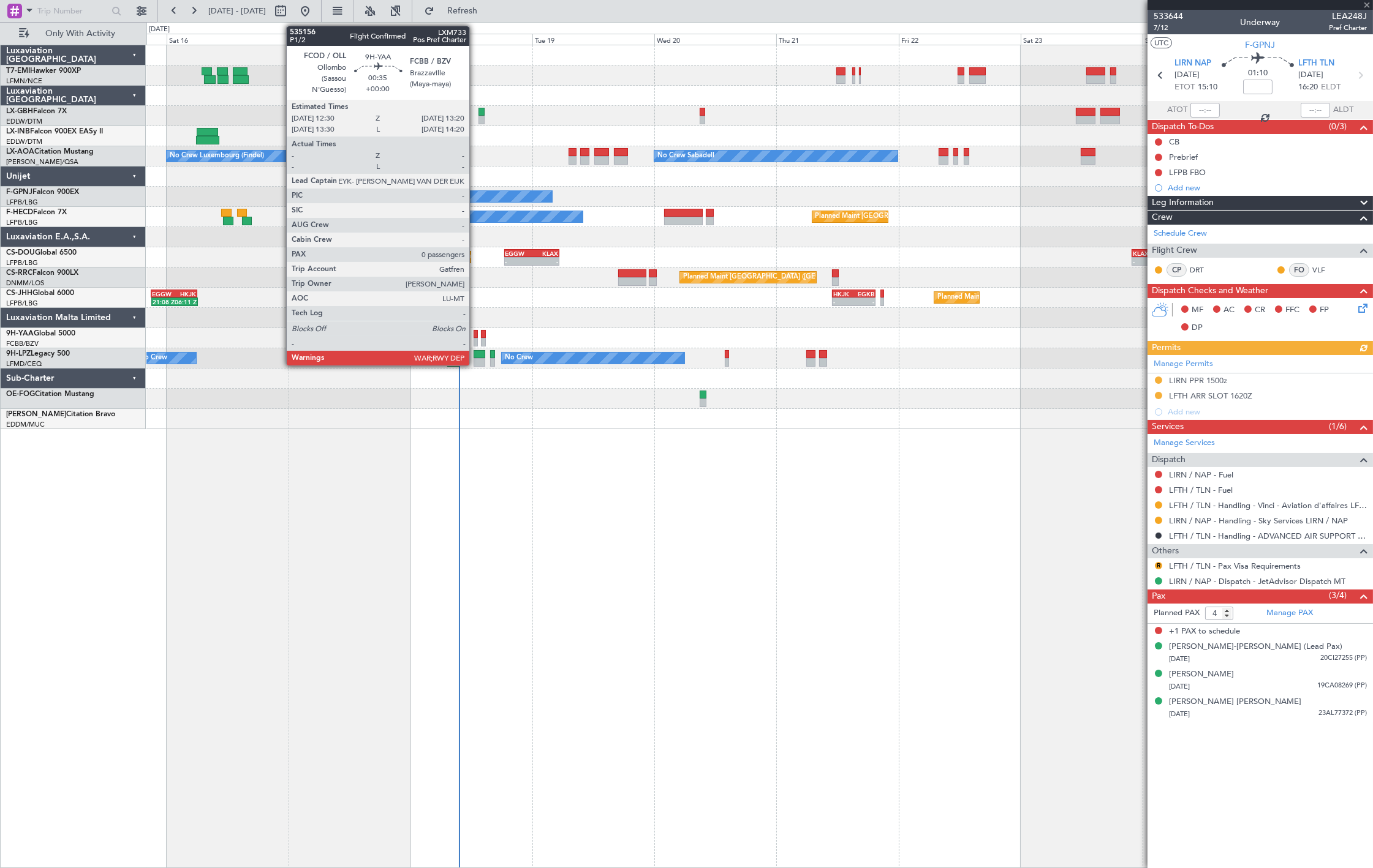
click at [475, 334] on div at bounding box center [475, 334] width 5 height 8
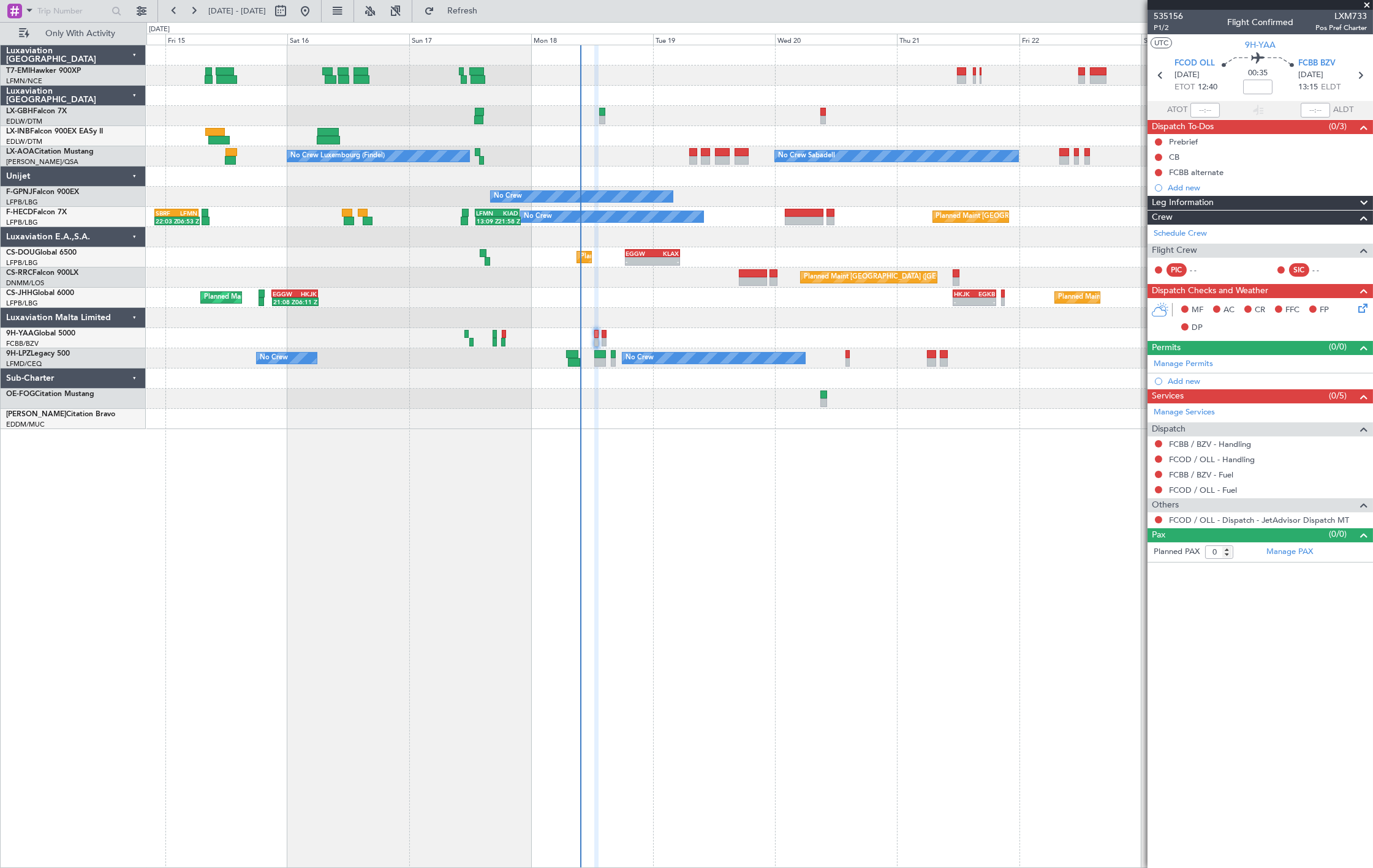
click at [359, 340] on div at bounding box center [760, 338] width 1226 height 20
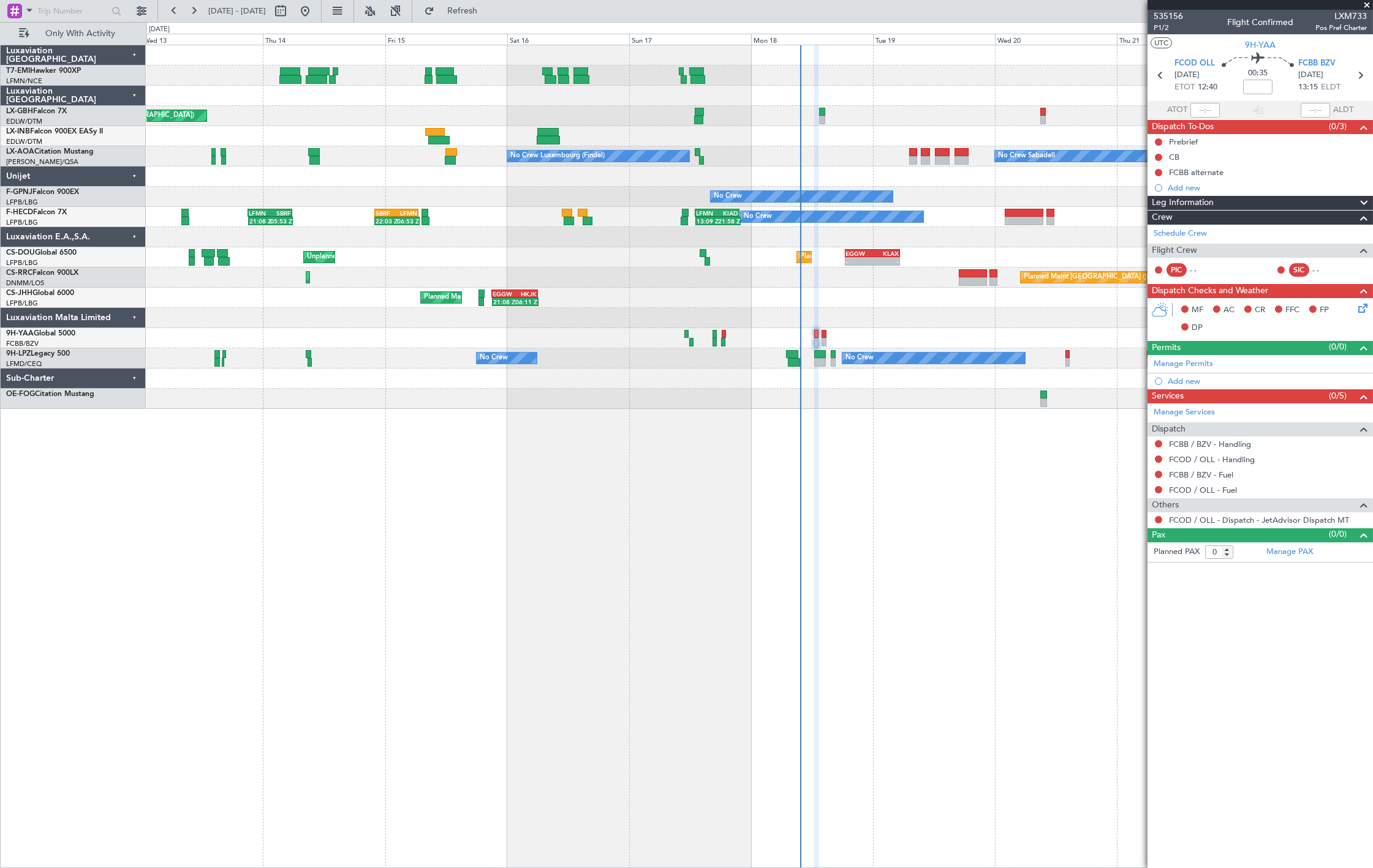
click at [690, 366] on div "No Crew No Crew" at bounding box center [760, 358] width 1226 height 20
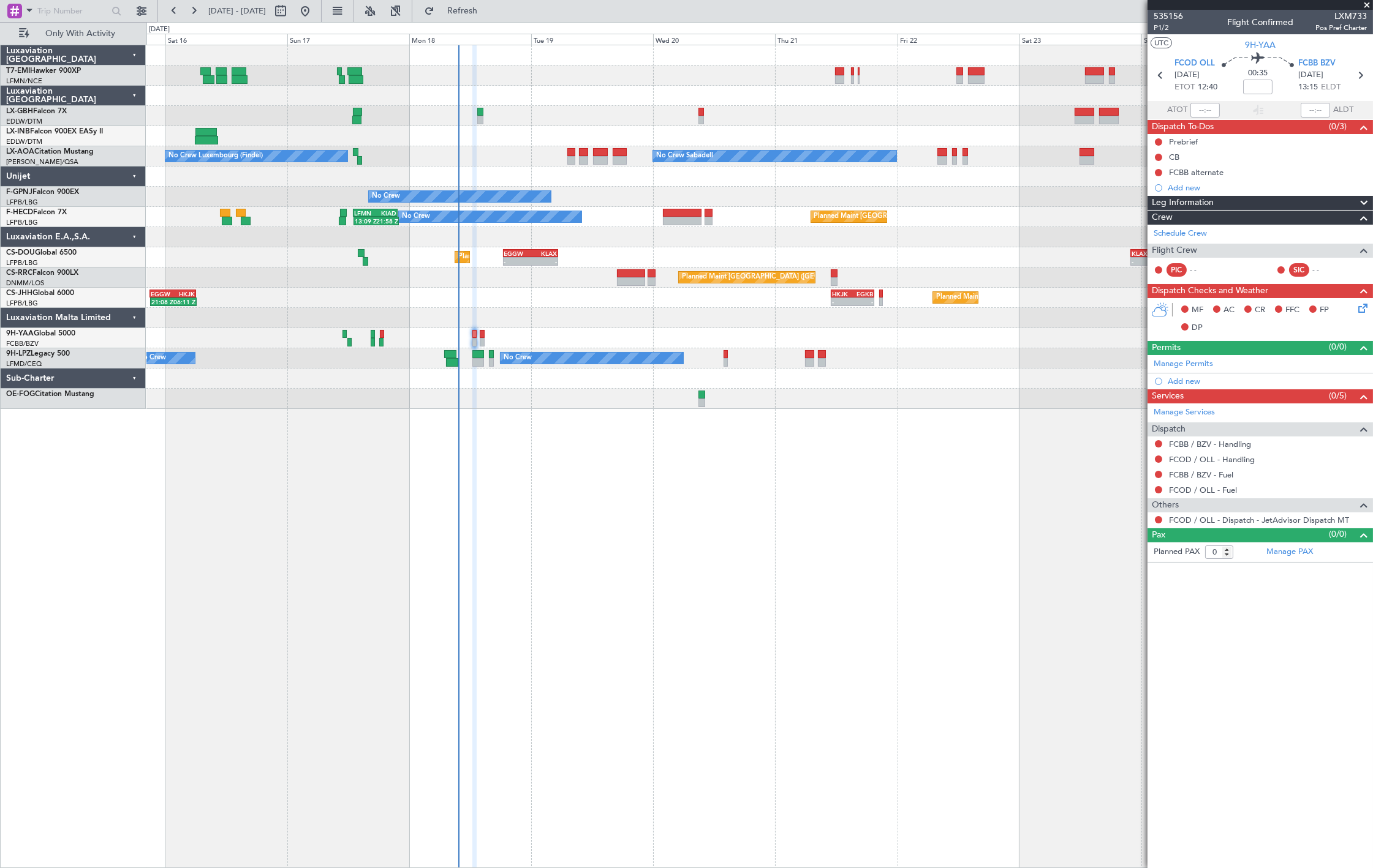
click at [378, 348] on div "Planned Maint Nice (Côte d'Azur Airport) No Crew Luxembourg (Findel) No Crew Sa…" at bounding box center [760, 227] width 1226 height 364
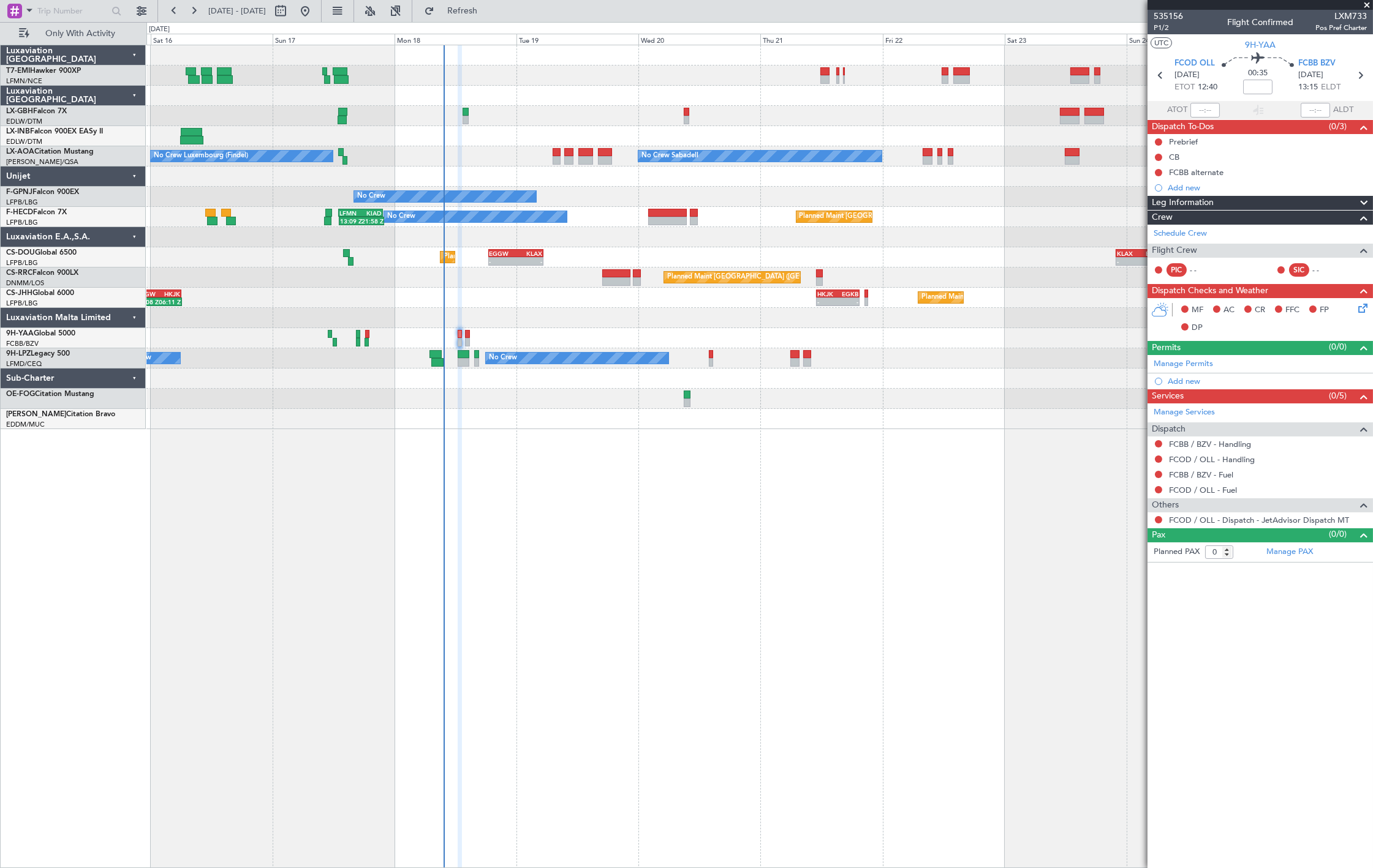
click at [471, 23] on div "0 0 Fri 15 Sat 16 Sun 17 Mon 18 Tue 19 Wed 20 Thu 21 Aug 2025 Fri 22 Sat 23 Sun…" at bounding box center [760, 34] width 1225 height 22
drag, startPoint x: 485, startPoint y: 15, endPoint x: 475, endPoint y: 23, distance: 12.8
click at [486, 15] on span "Refresh" at bounding box center [462, 10] width 52 height 8
type input "4"
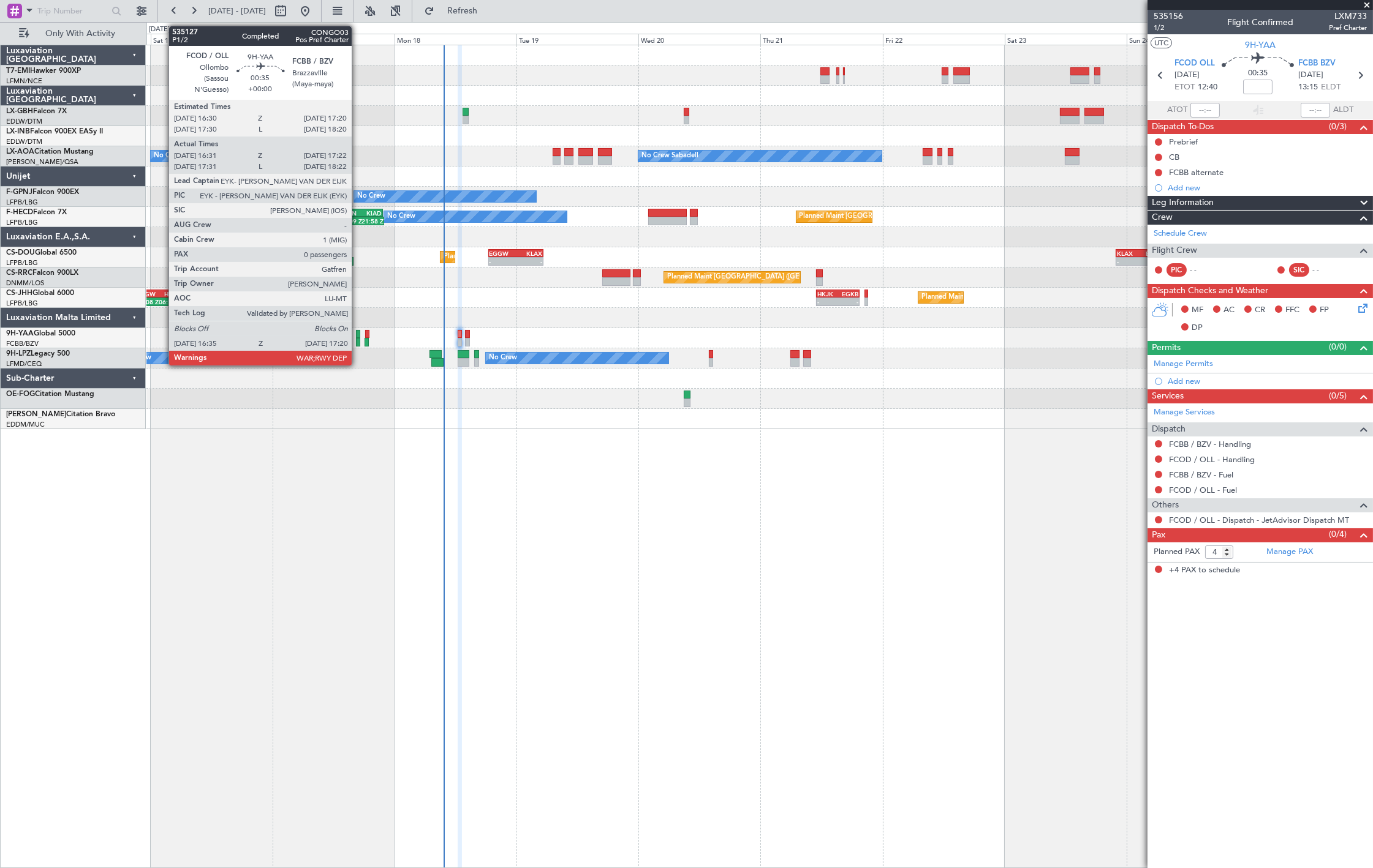
click at [358, 343] on div at bounding box center [358, 342] width 5 height 8
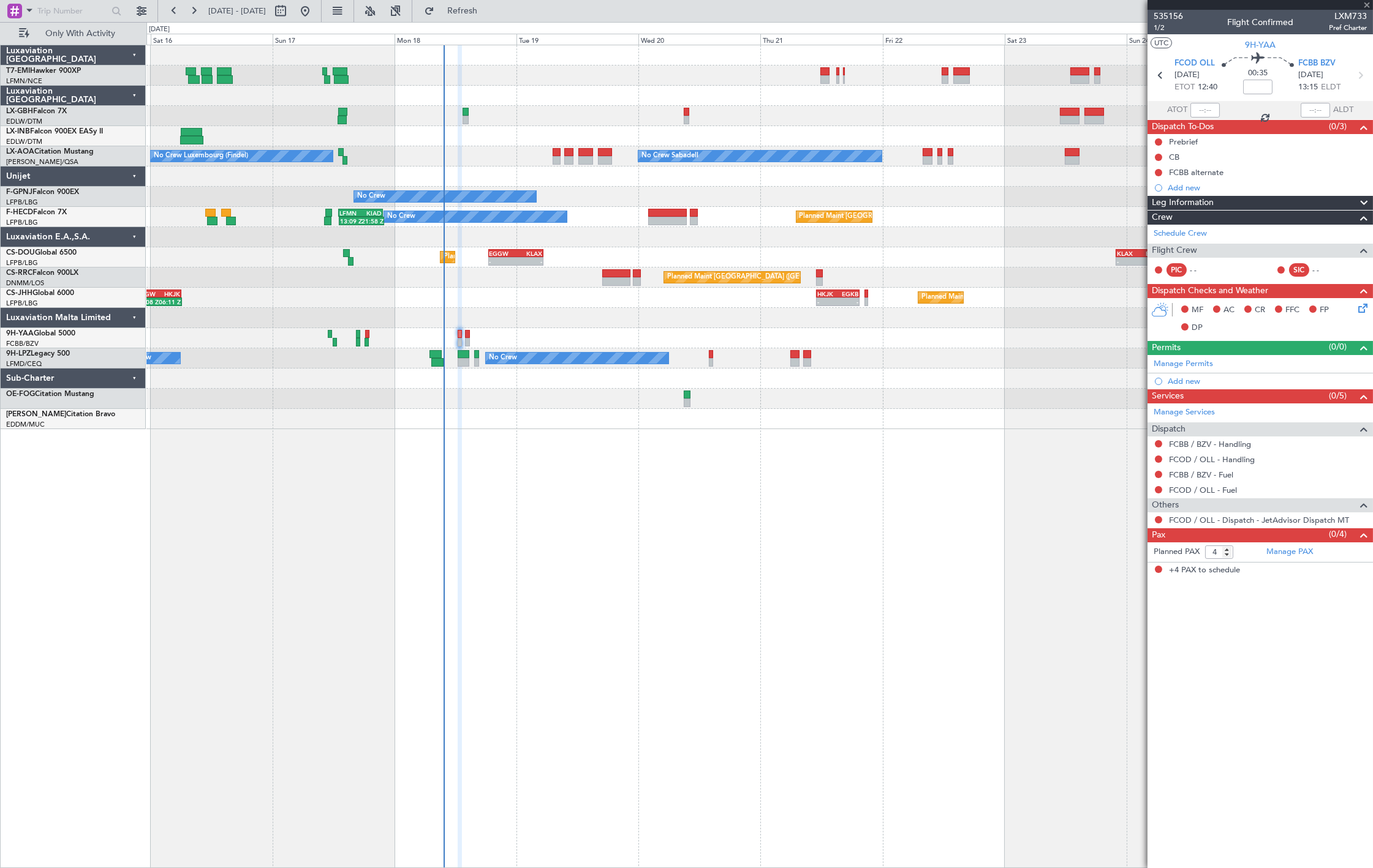
type input "16:41"
type input "17:17"
type input "0"
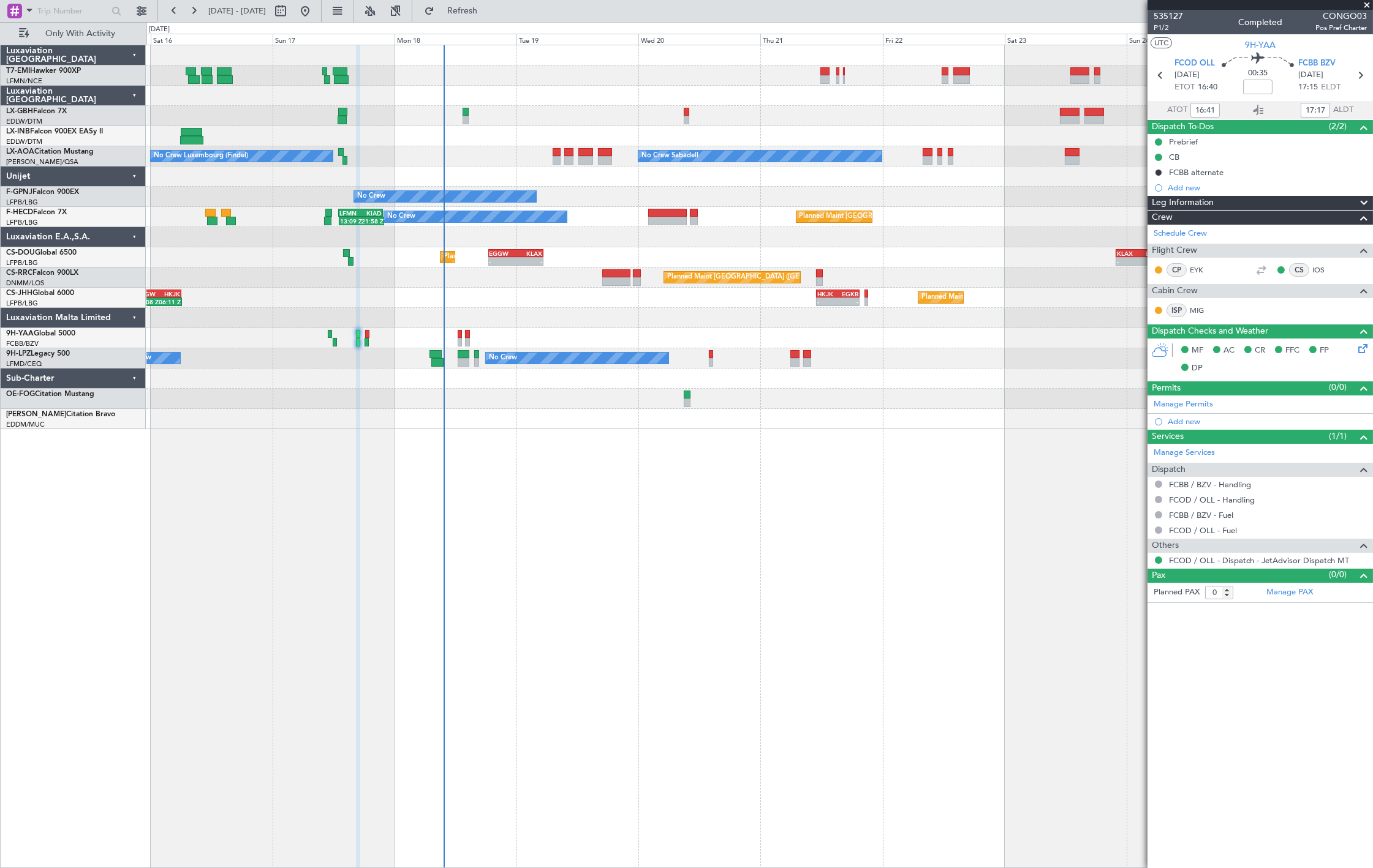
click at [332, 336] on div at bounding box center [760, 338] width 1226 height 20
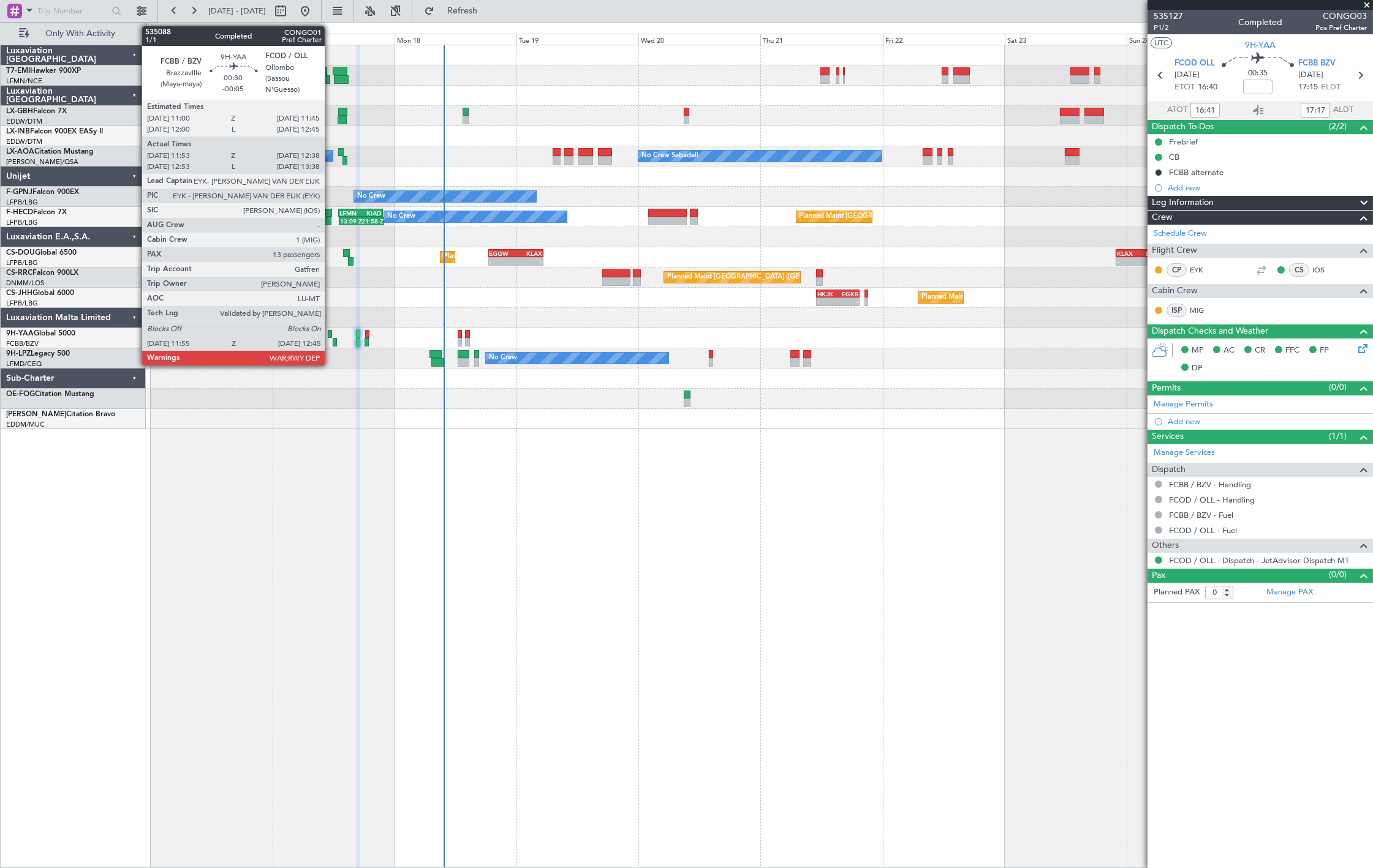
click at [331, 334] on div at bounding box center [330, 334] width 5 height 8
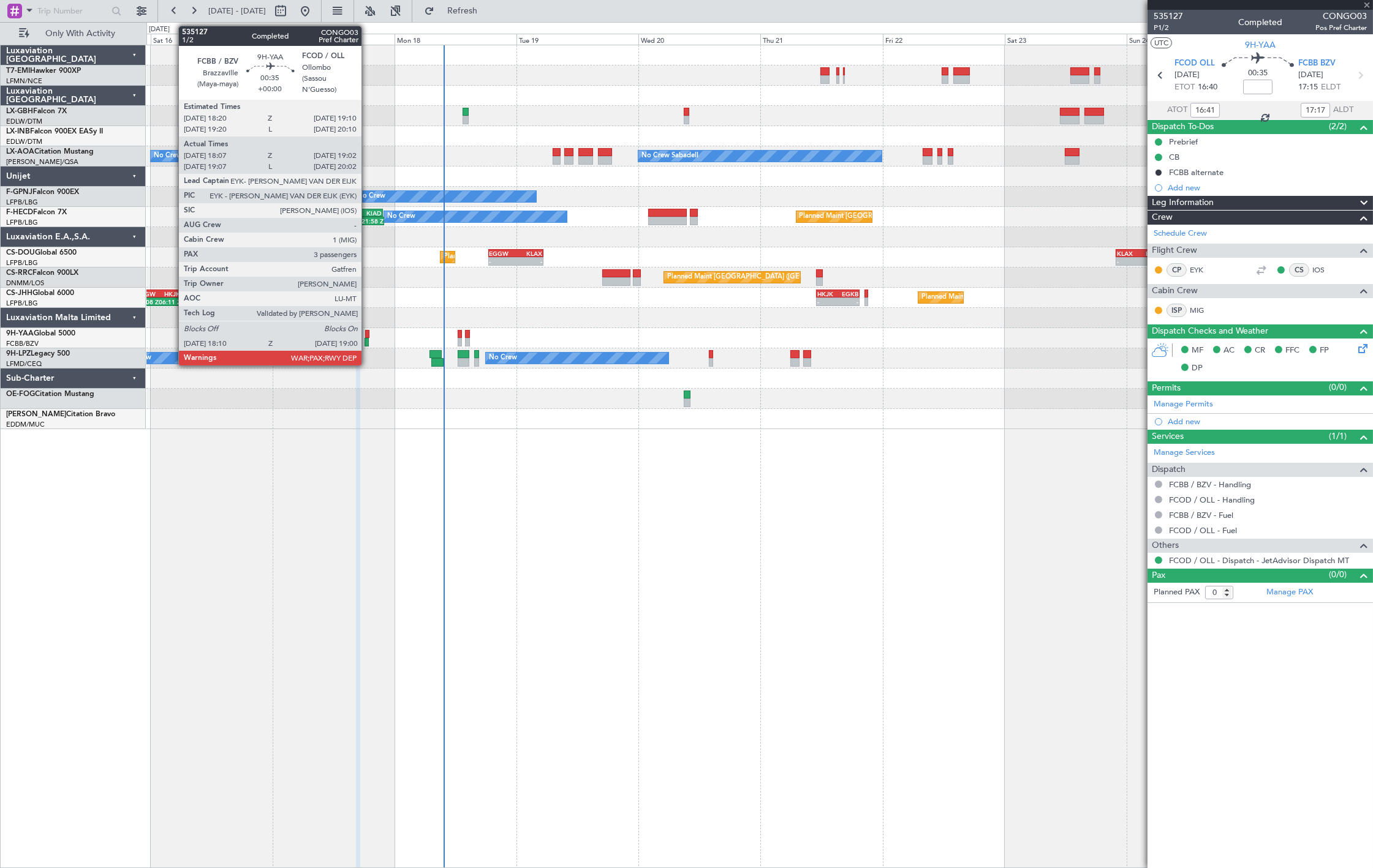
type input "-00:05"
type input "12:03"
type input "12:33"
type input "13"
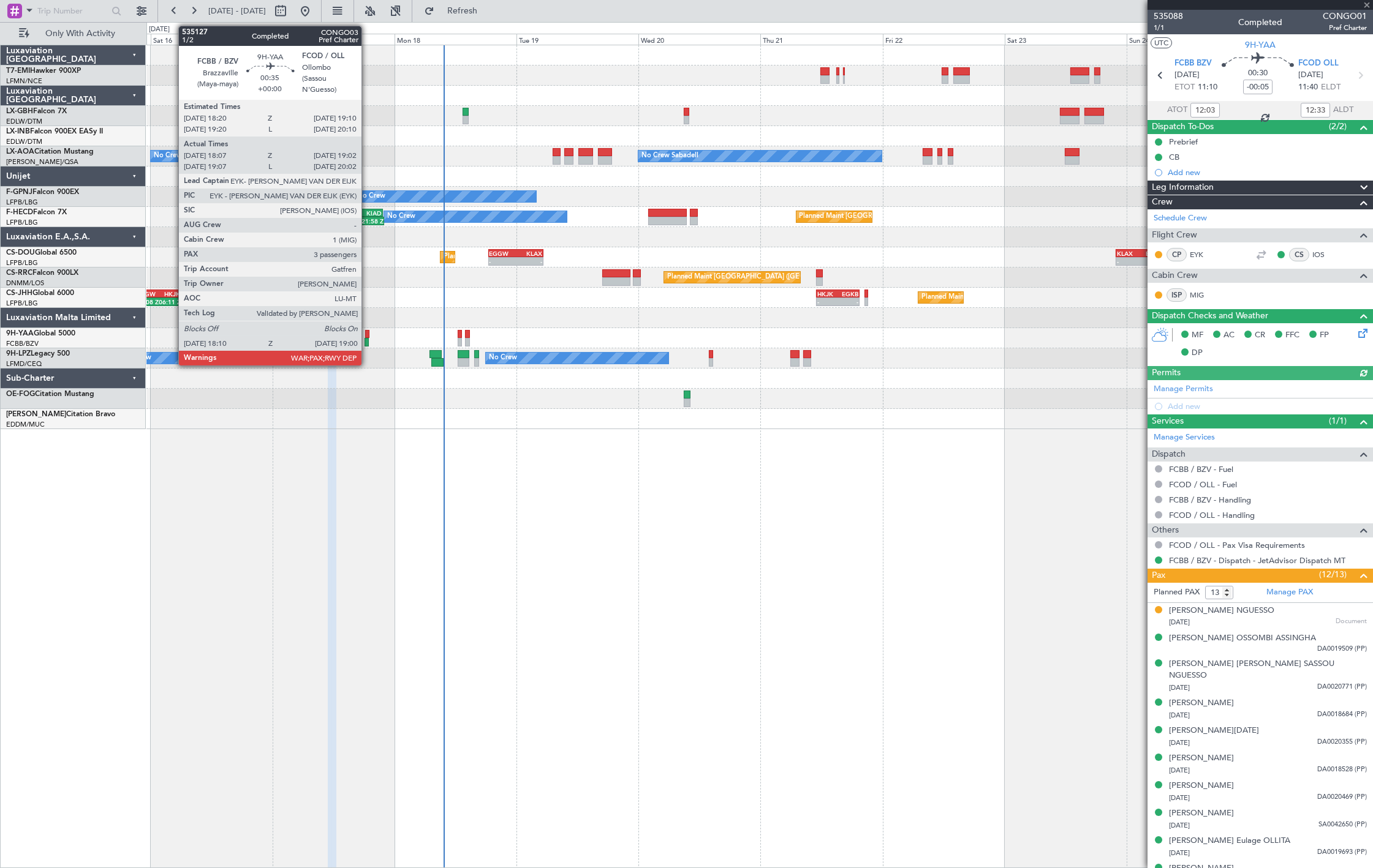
click at [368, 338] on div at bounding box center [366, 342] width 5 height 8
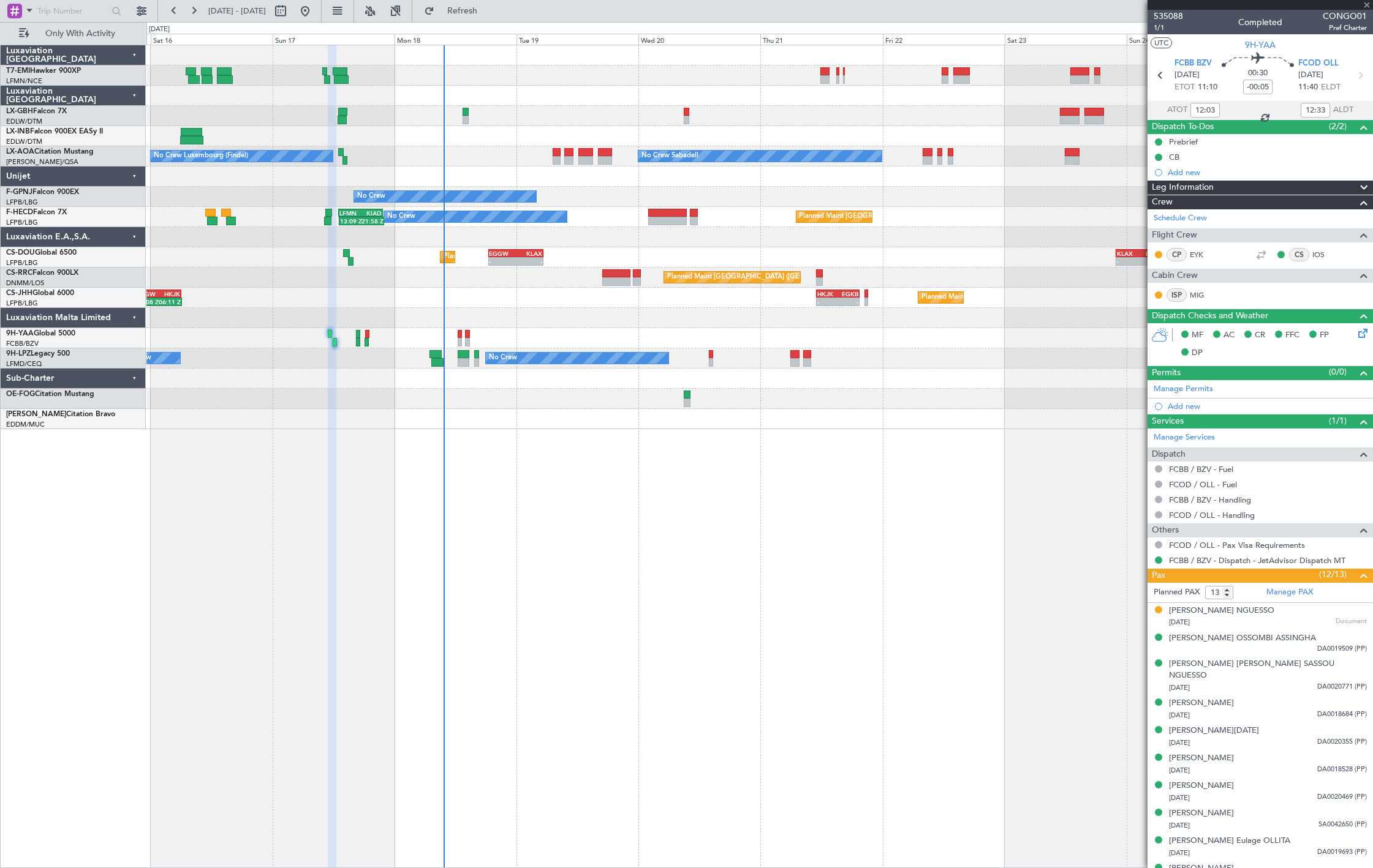
type input "18:17"
type input "18:57"
type input "3"
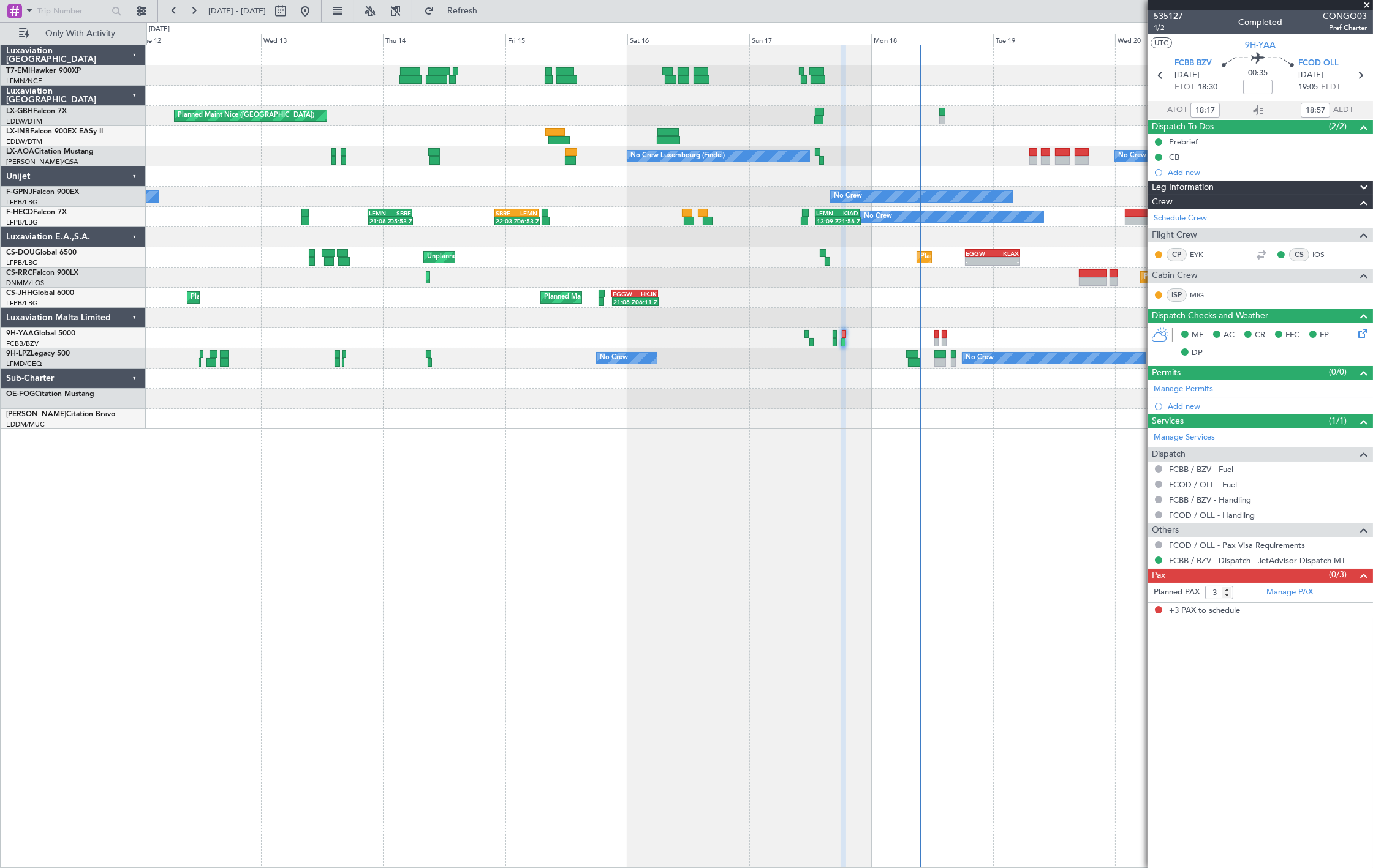
click at [722, 369] on div at bounding box center [760, 379] width 1226 height 20
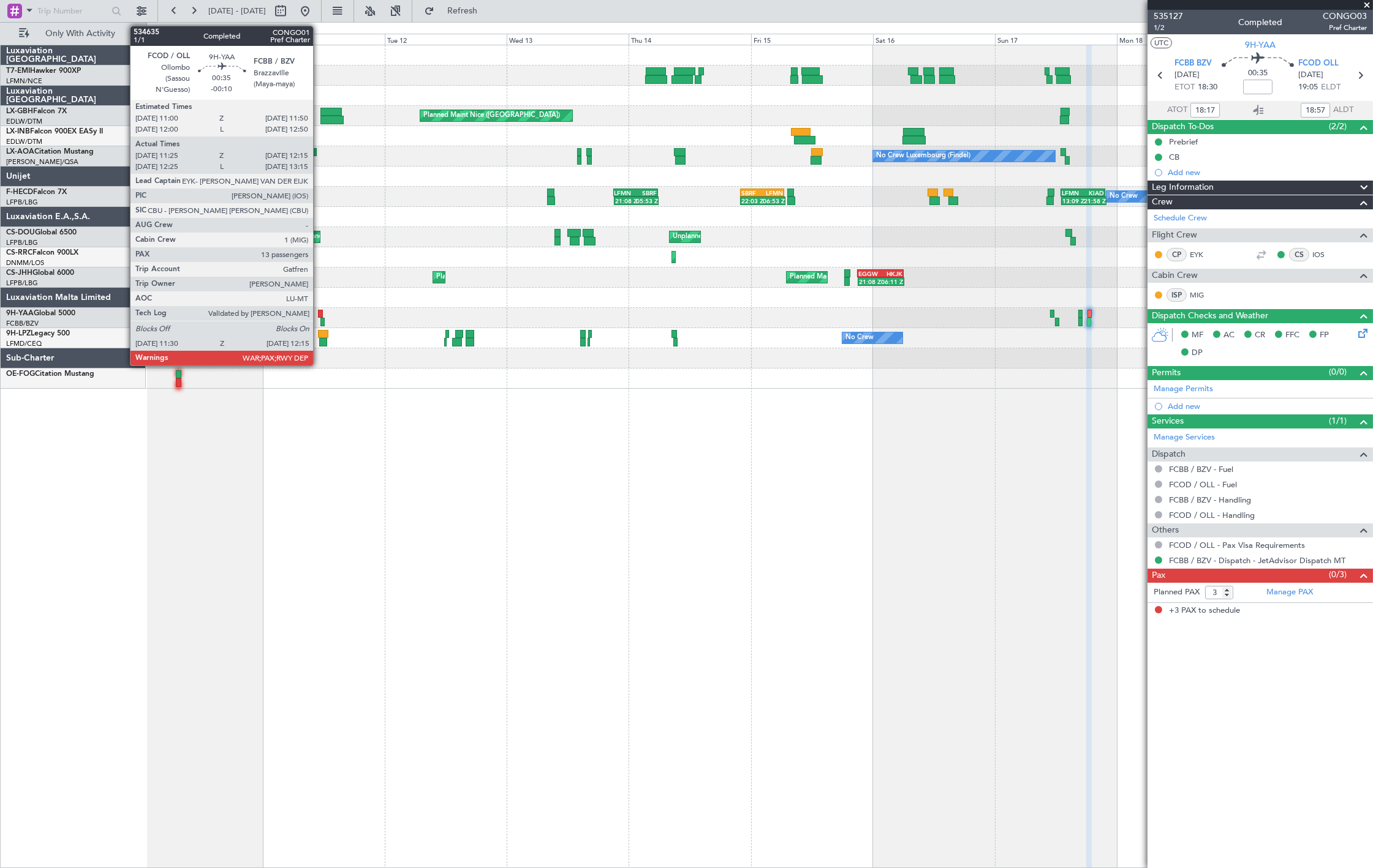
click at [319, 313] on div at bounding box center [320, 313] width 5 height 8
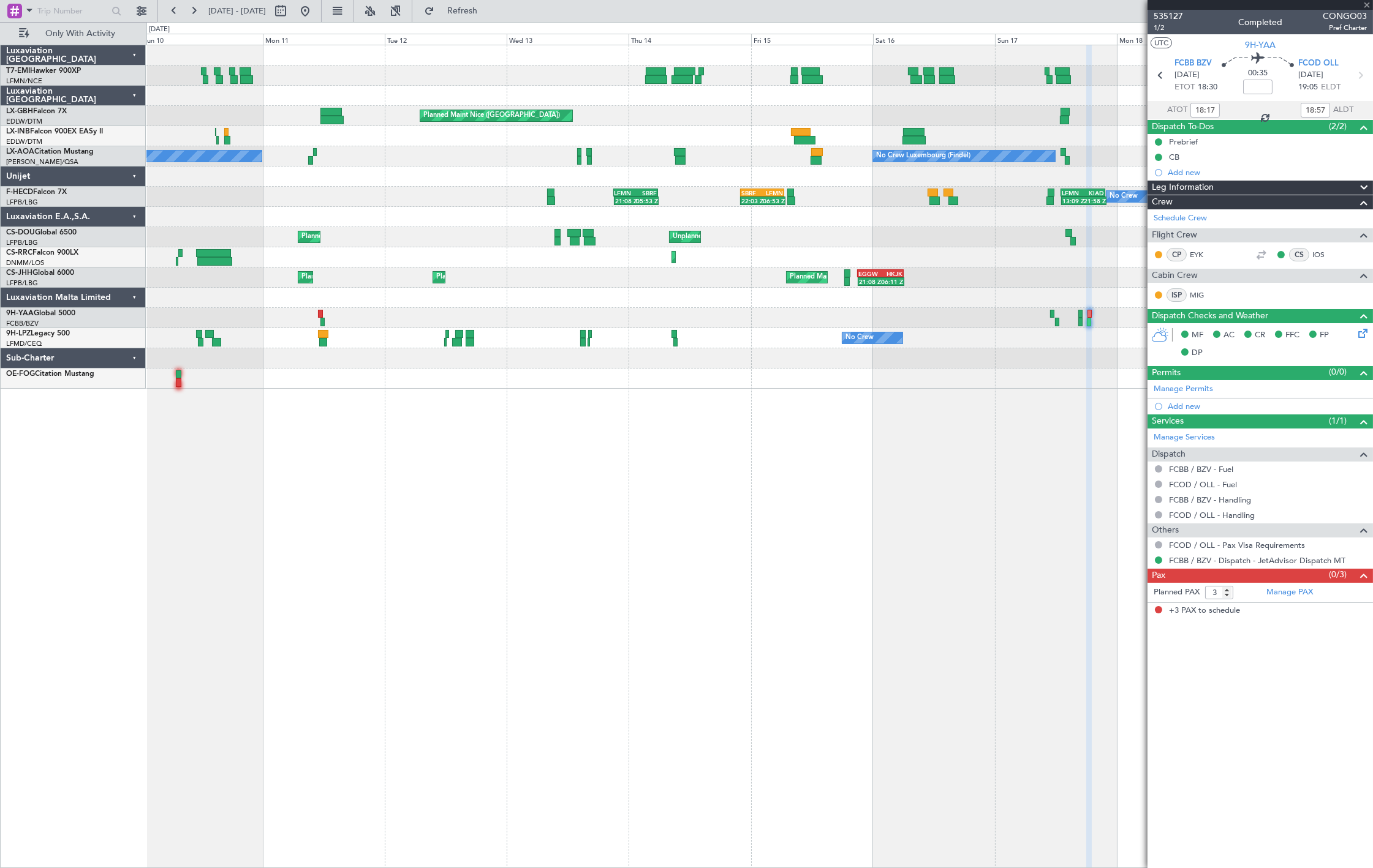
type input "-00:10"
type input "11:35"
type input "12:10"
type input "13"
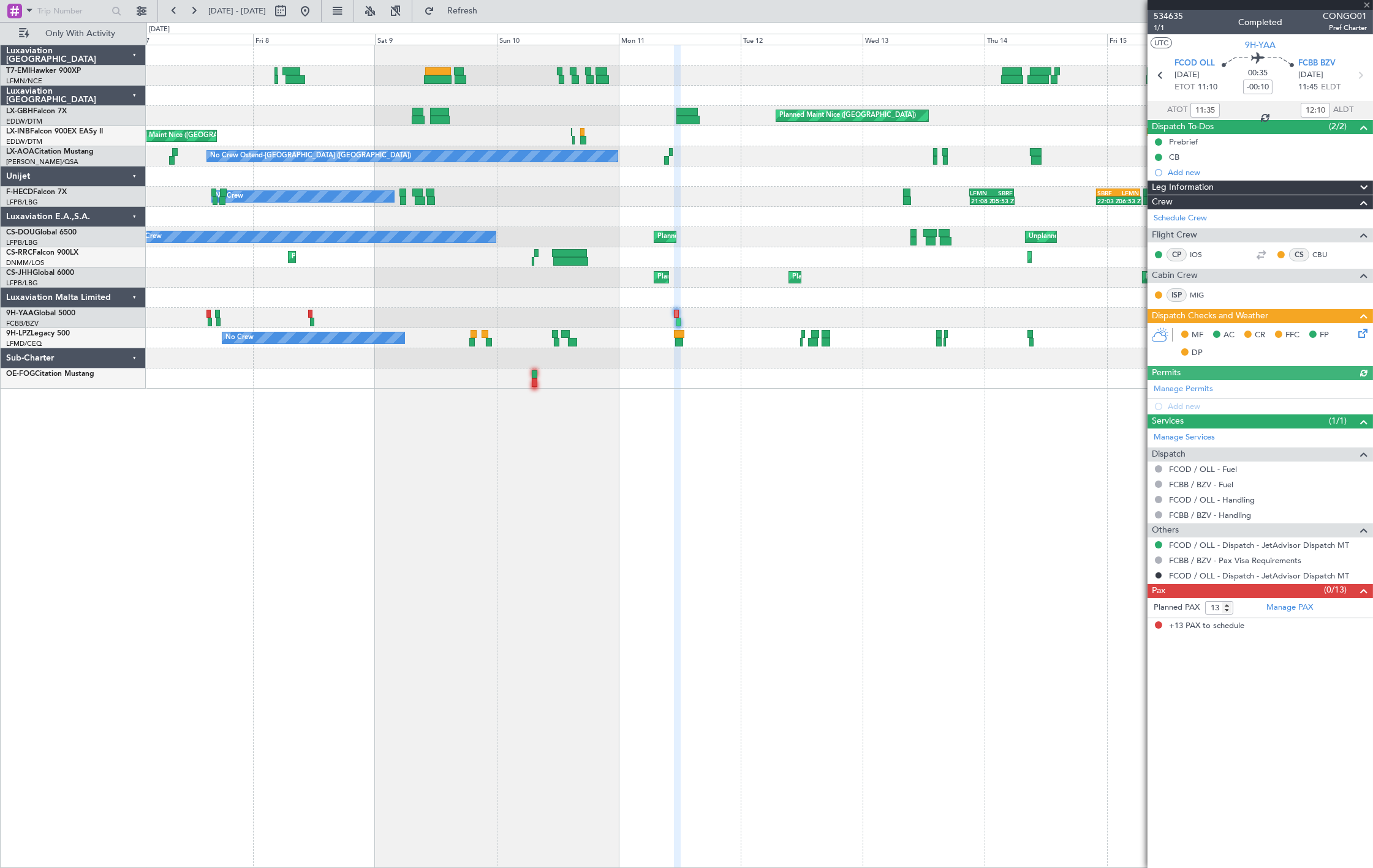
click at [993, 319] on div at bounding box center [760, 318] width 1226 height 20
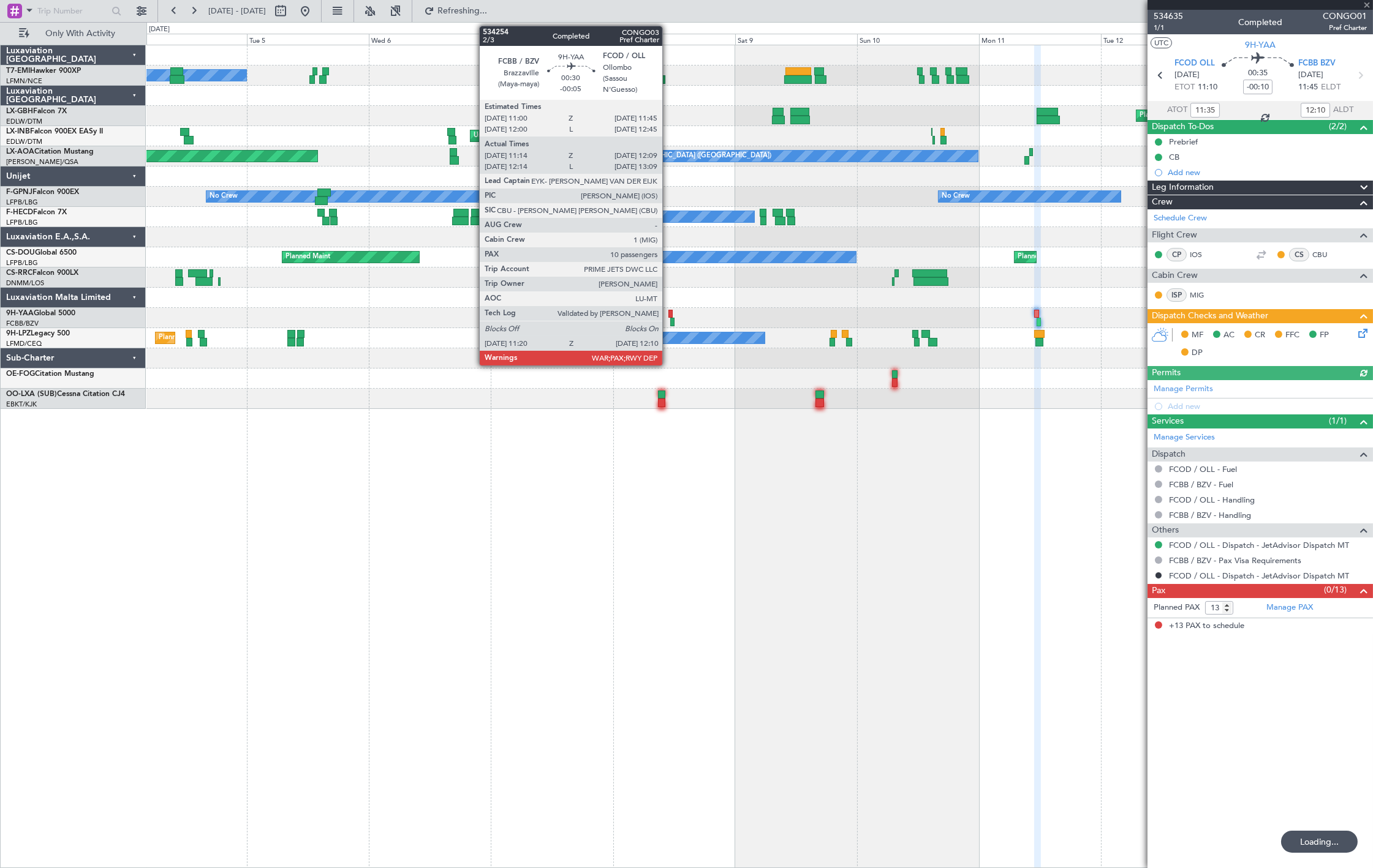
click at [670, 316] on div at bounding box center [670, 313] width 5 height 8
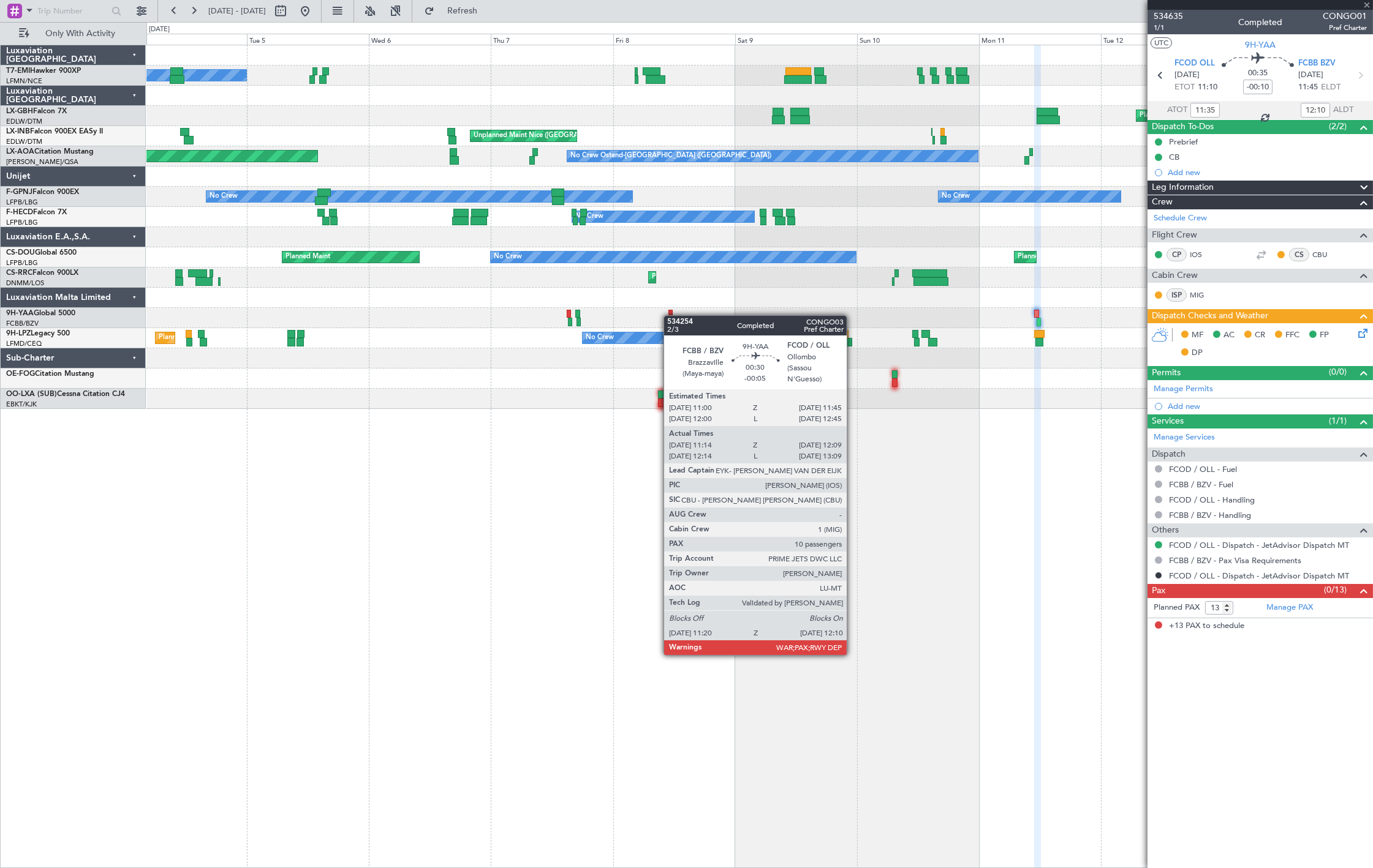
type input "-00:05"
type input "11:24"
type input "12:04"
type input "10"
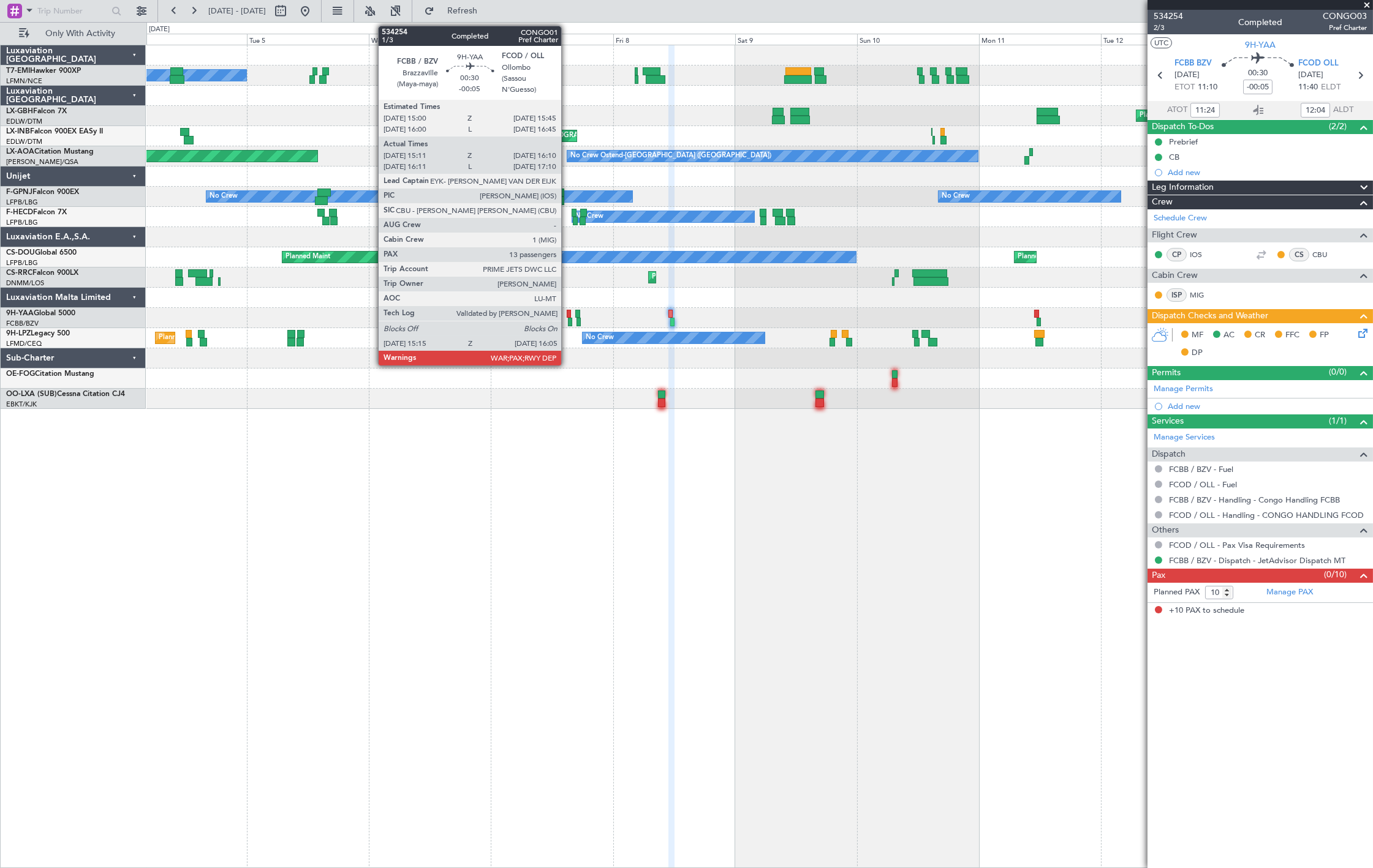
click at [567, 315] on div at bounding box center [568, 313] width 5 height 8
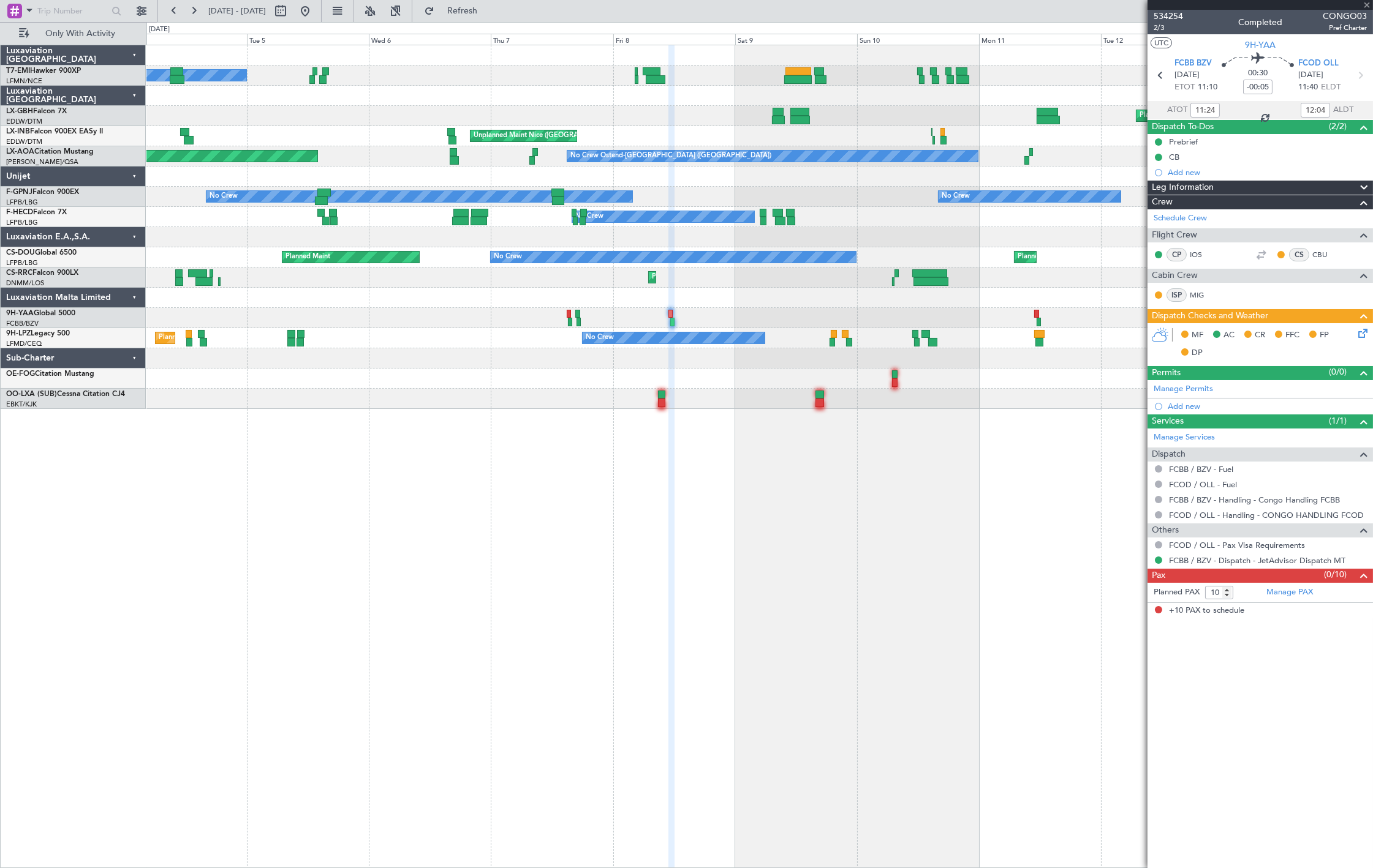
type input "15:21"
type input "16:05"
type input "13"
click at [727, 316] on div at bounding box center [760, 318] width 1226 height 20
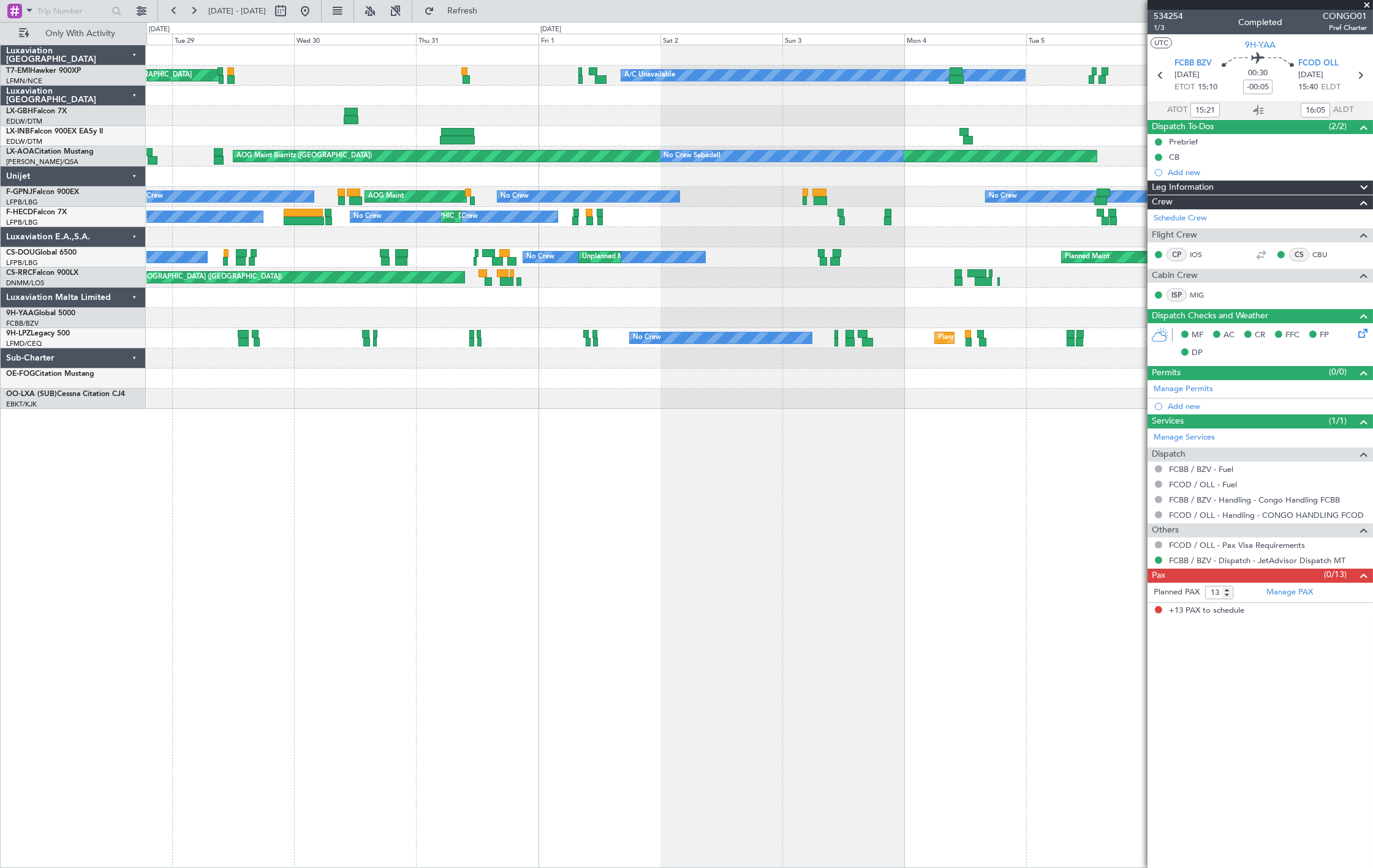
click at [928, 338] on div "A/C Unavailable Planned Maint Zurich Unplanned Maint Nice (Côte d'Azur Airport)…" at bounding box center [760, 227] width 1226 height 364
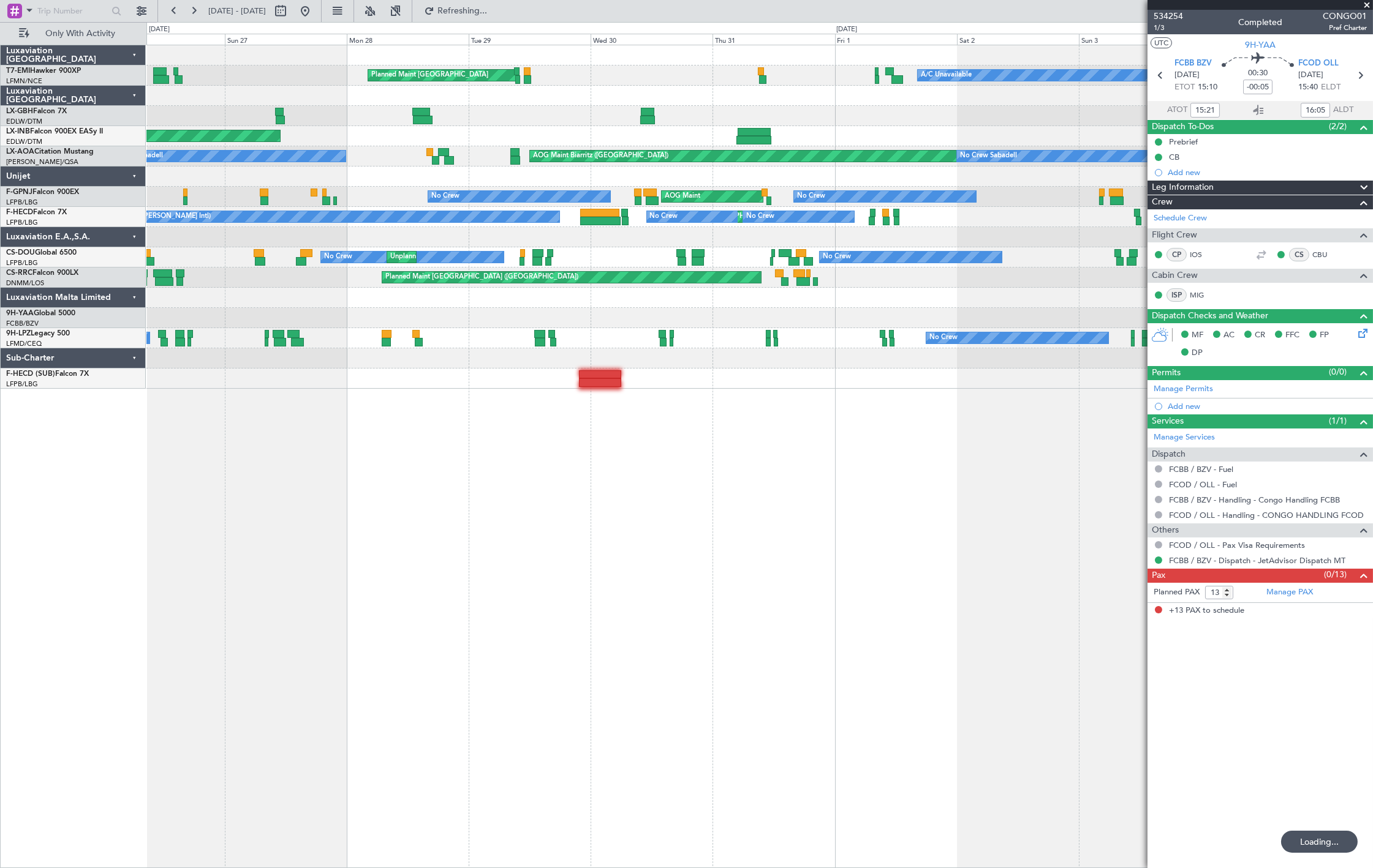
click at [487, 310] on div at bounding box center [760, 318] width 1226 height 20
click at [766, 305] on div "A/C Unavailable Planned Maint Zurich Planned Maint Paris (Le Bourget) AOG Maint…" at bounding box center [760, 217] width 1226 height 343
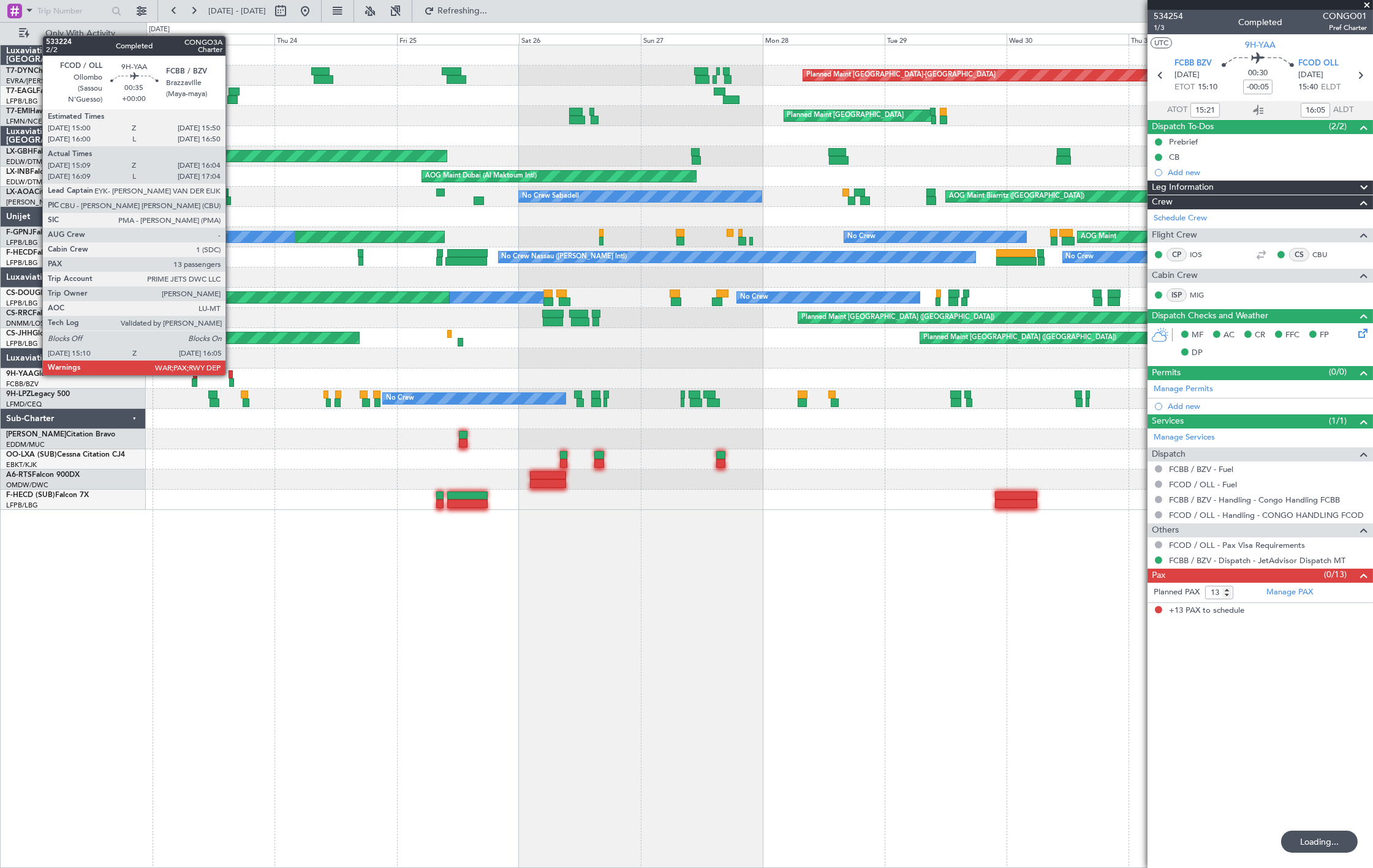
click at [231, 374] on div at bounding box center [230, 374] width 5 height 8
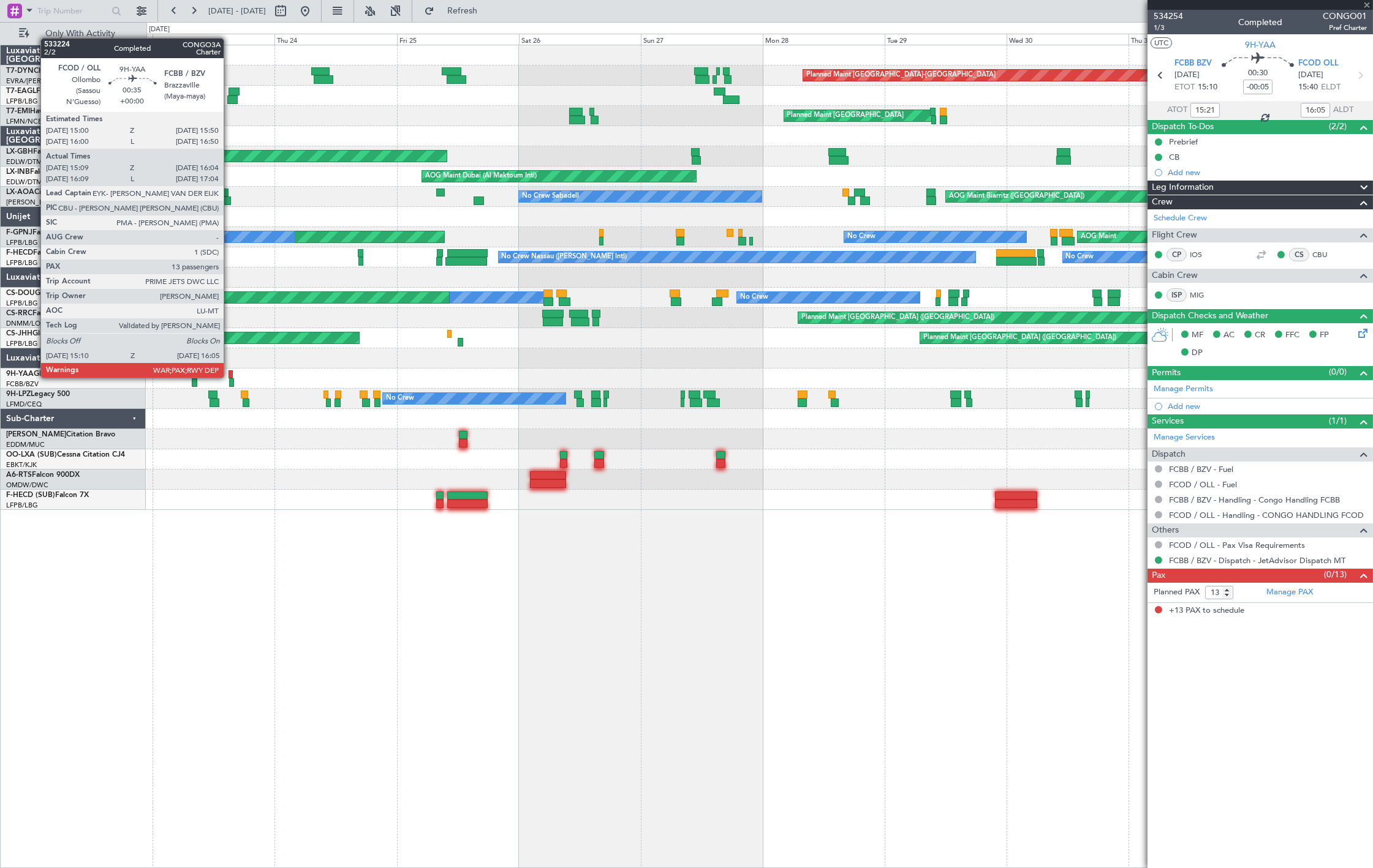
type input "15:19"
type input "15:59"
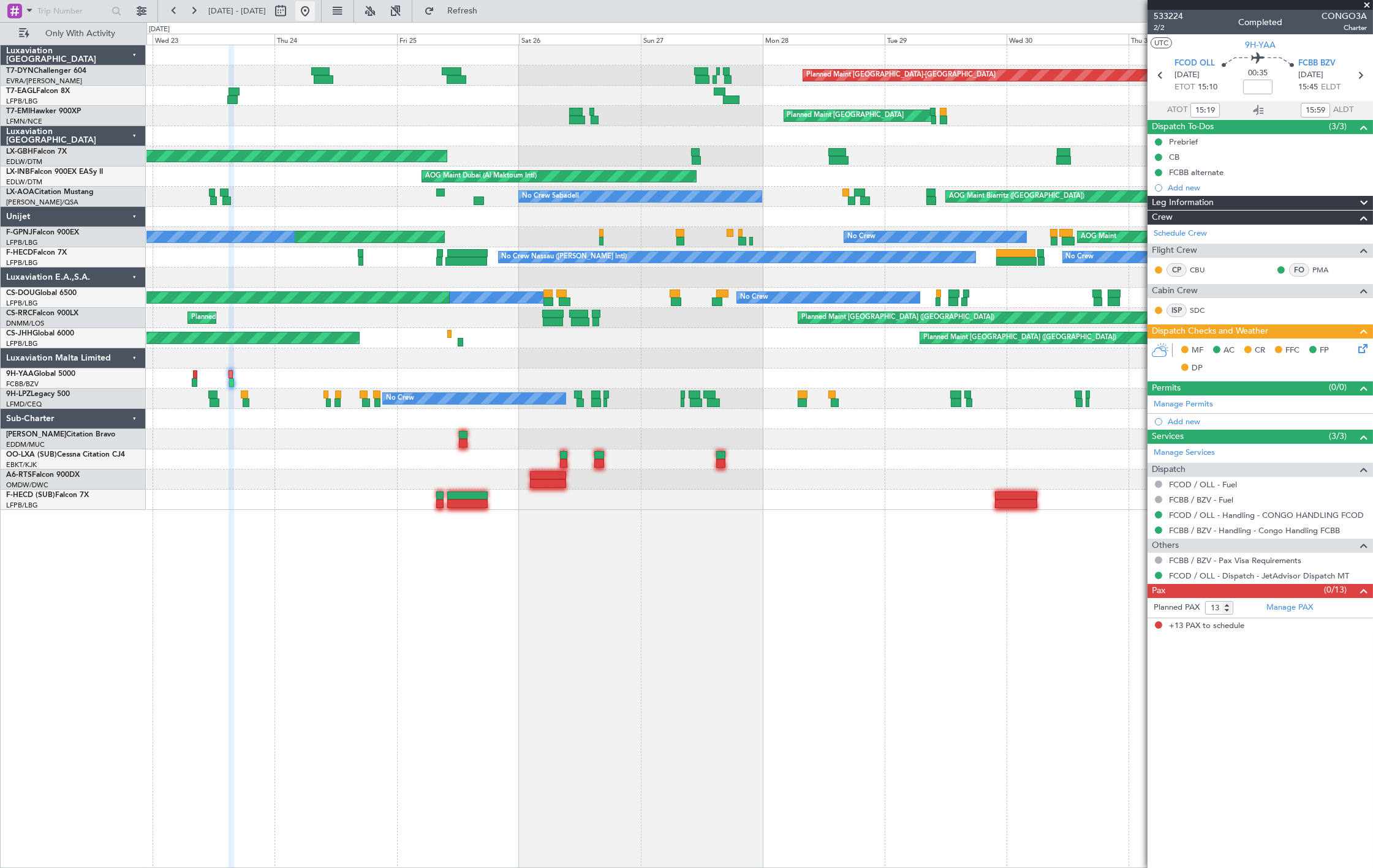
click at [315, 8] on button at bounding box center [305, 11] width 20 height 20
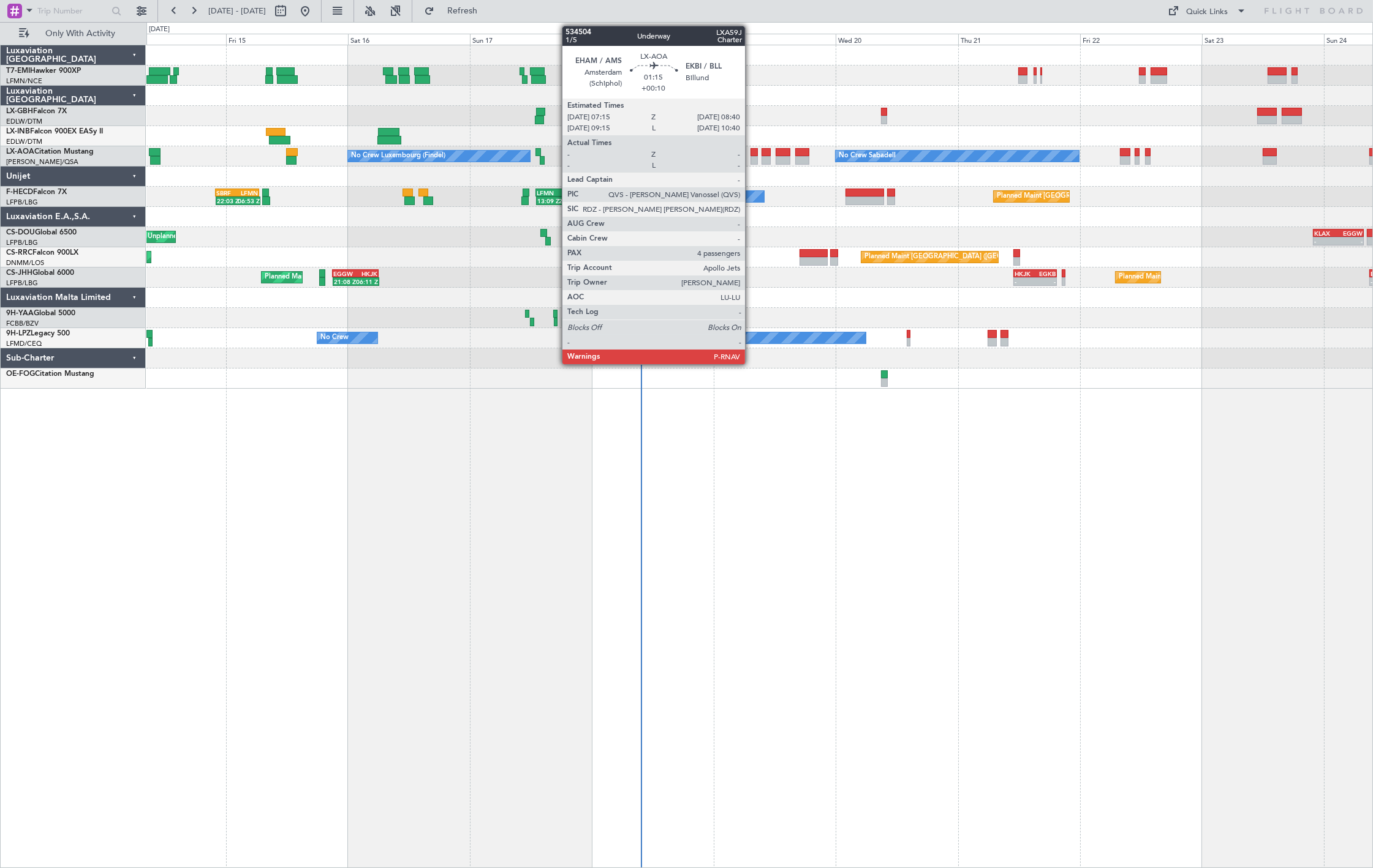
click at [751, 155] on div at bounding box center [754, 152] width 7 height 8
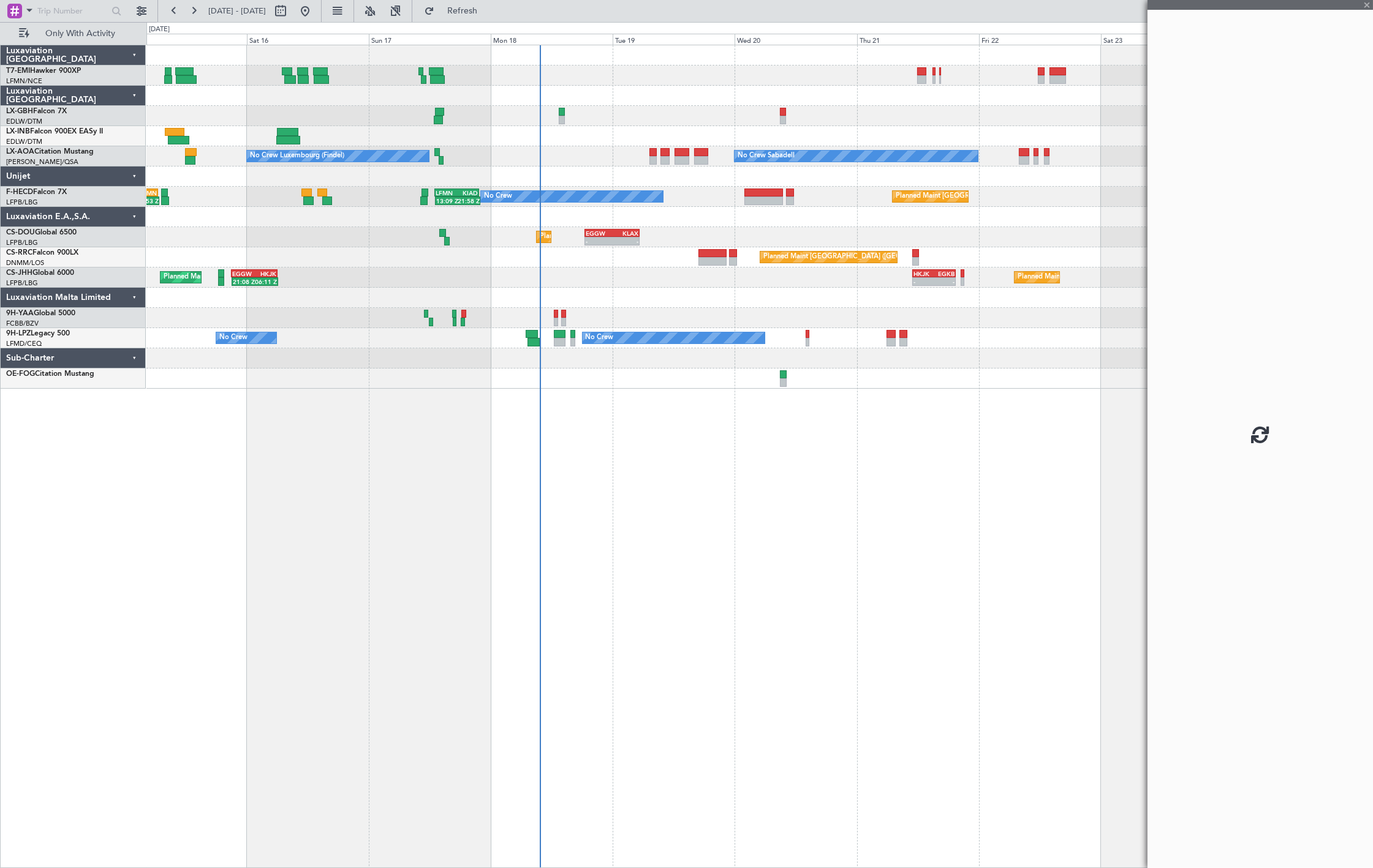
click at [650, 212] on div "Planned Maint Nice (Côte d'Azur Airport) No Crew Sabadell No Crew Luxembourg (F…" at bounding box center [760, 217] width 1226 height 343
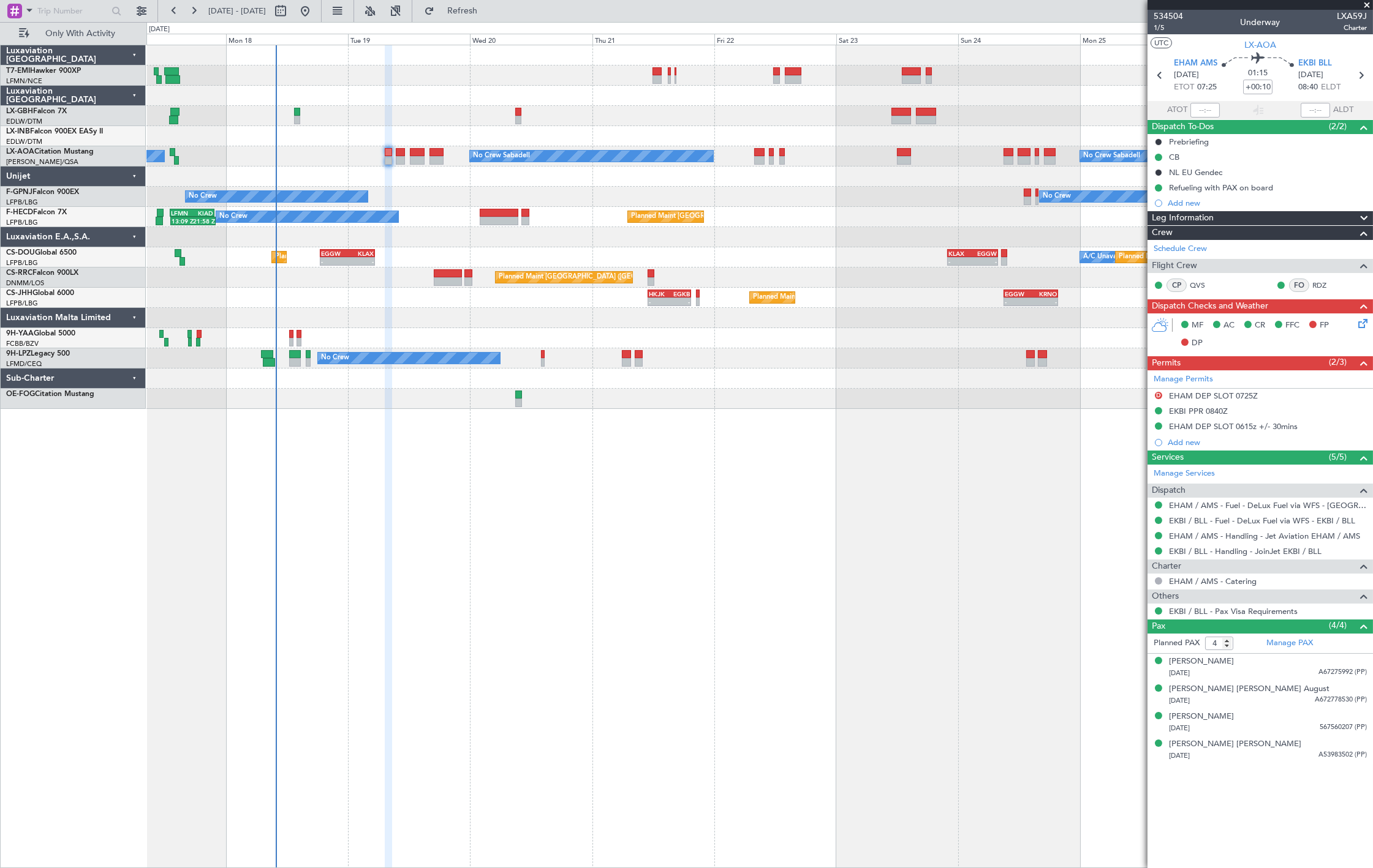
click at [662, 426] on div "No Crew Sabadell No Crew Sabadell No Crew Luxembourg (Findel) No Crew No Crew P…" at bounding box center [760, 457] width 1226 height 824
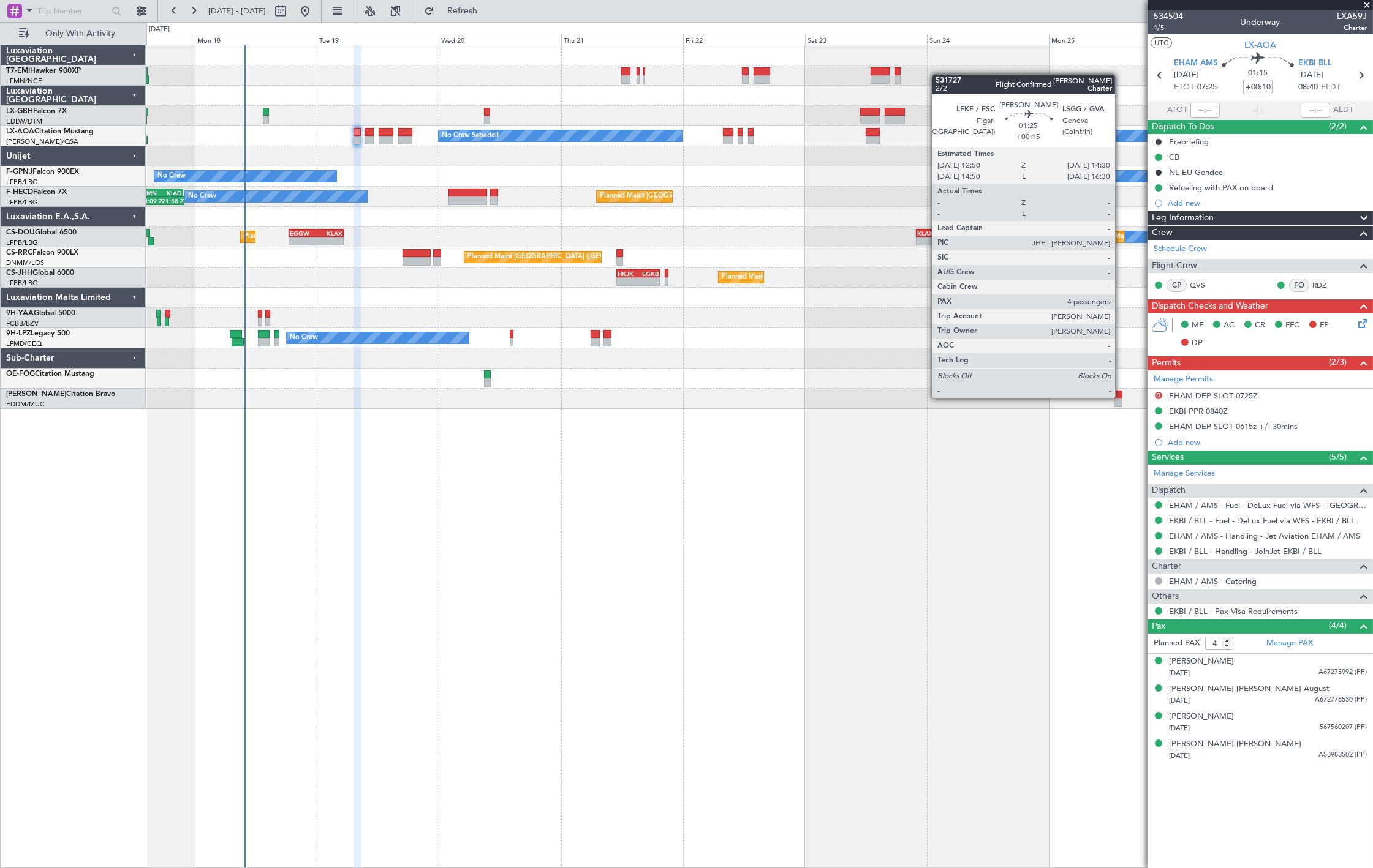
click at [1121, 397] on div at bounding box center [1117, 394] width 8 height 8
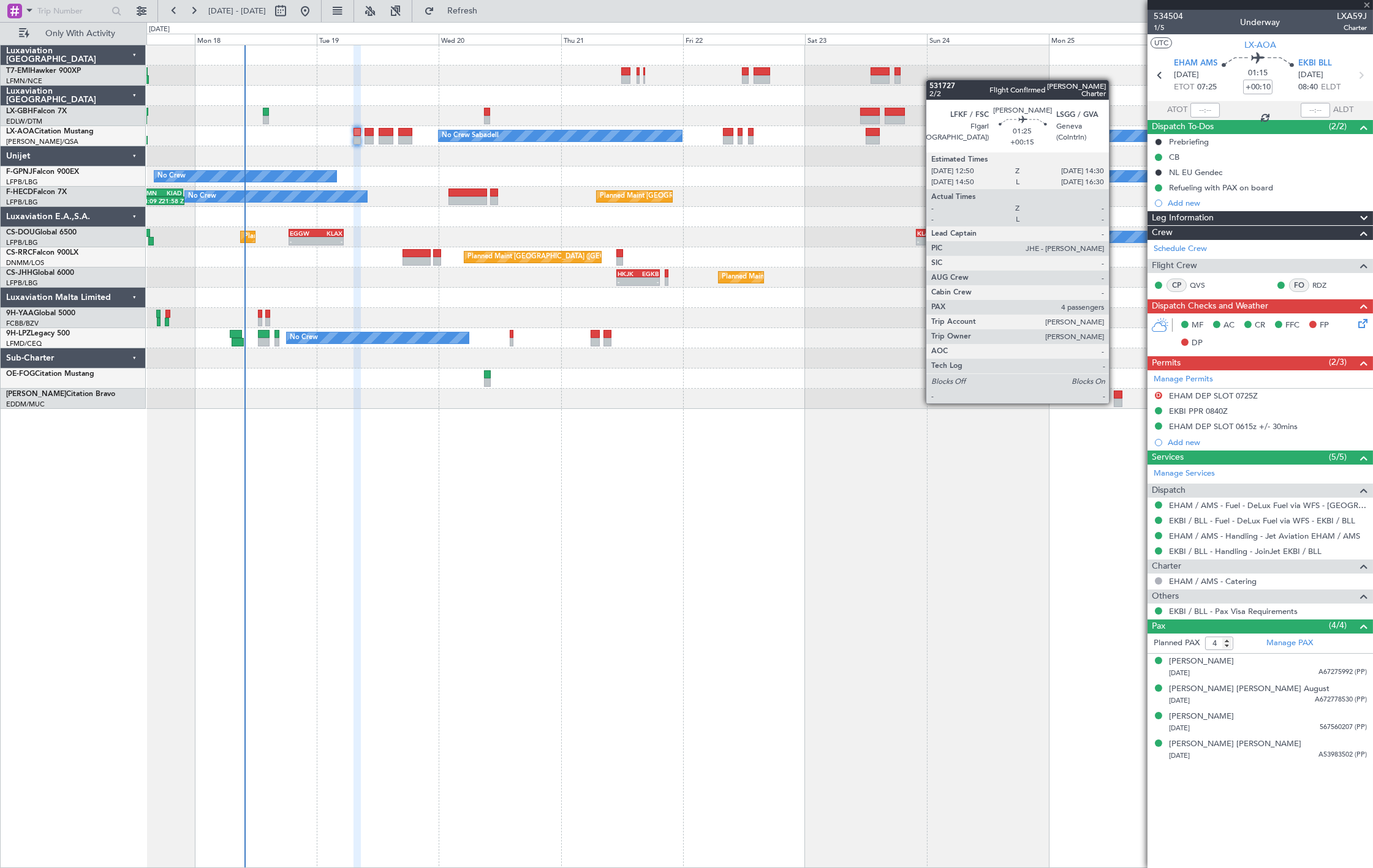
type input "+00:15"
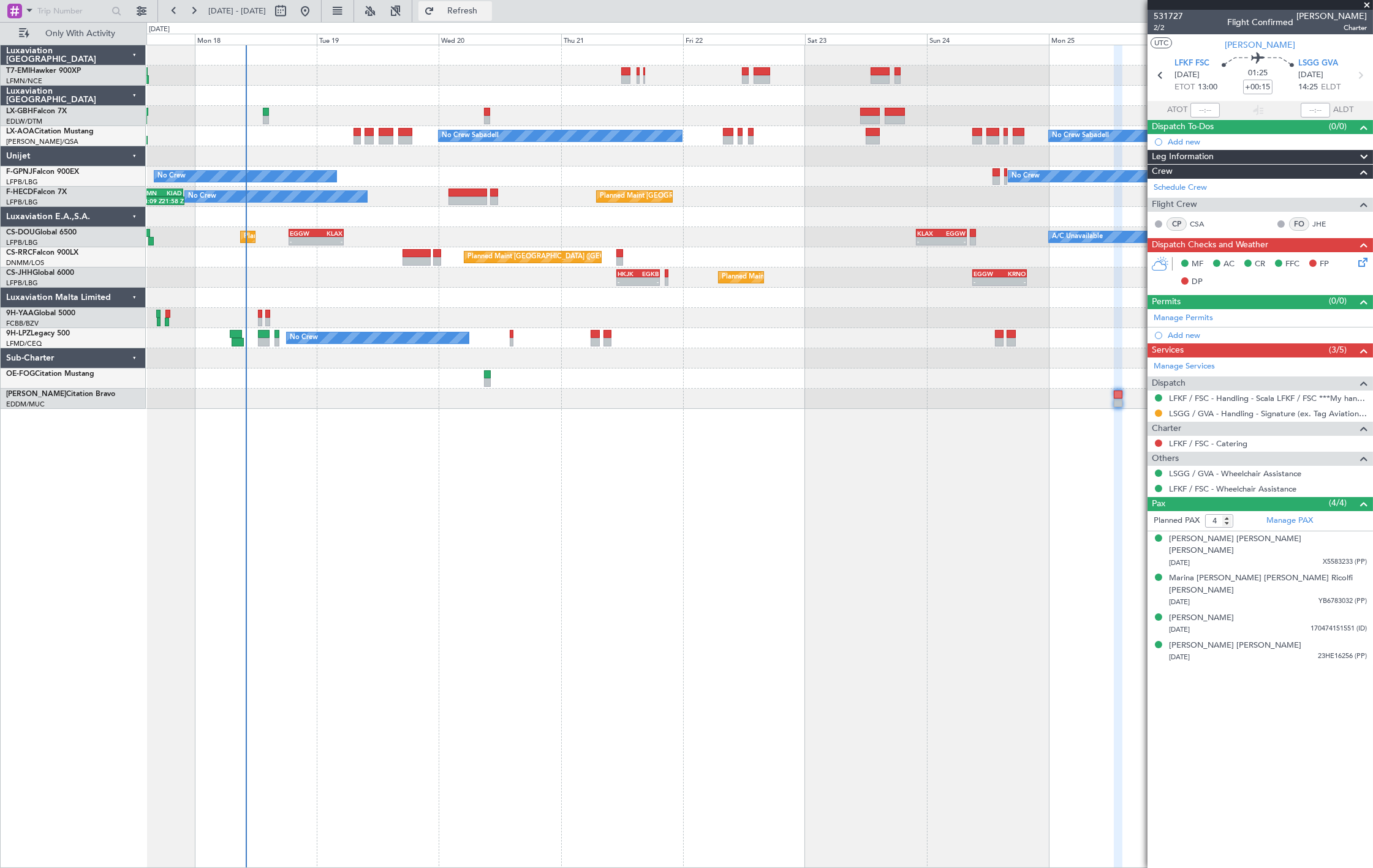
click at [479, 15] on span "Refresh" at bounding box center [462, 10] width 52 height 8
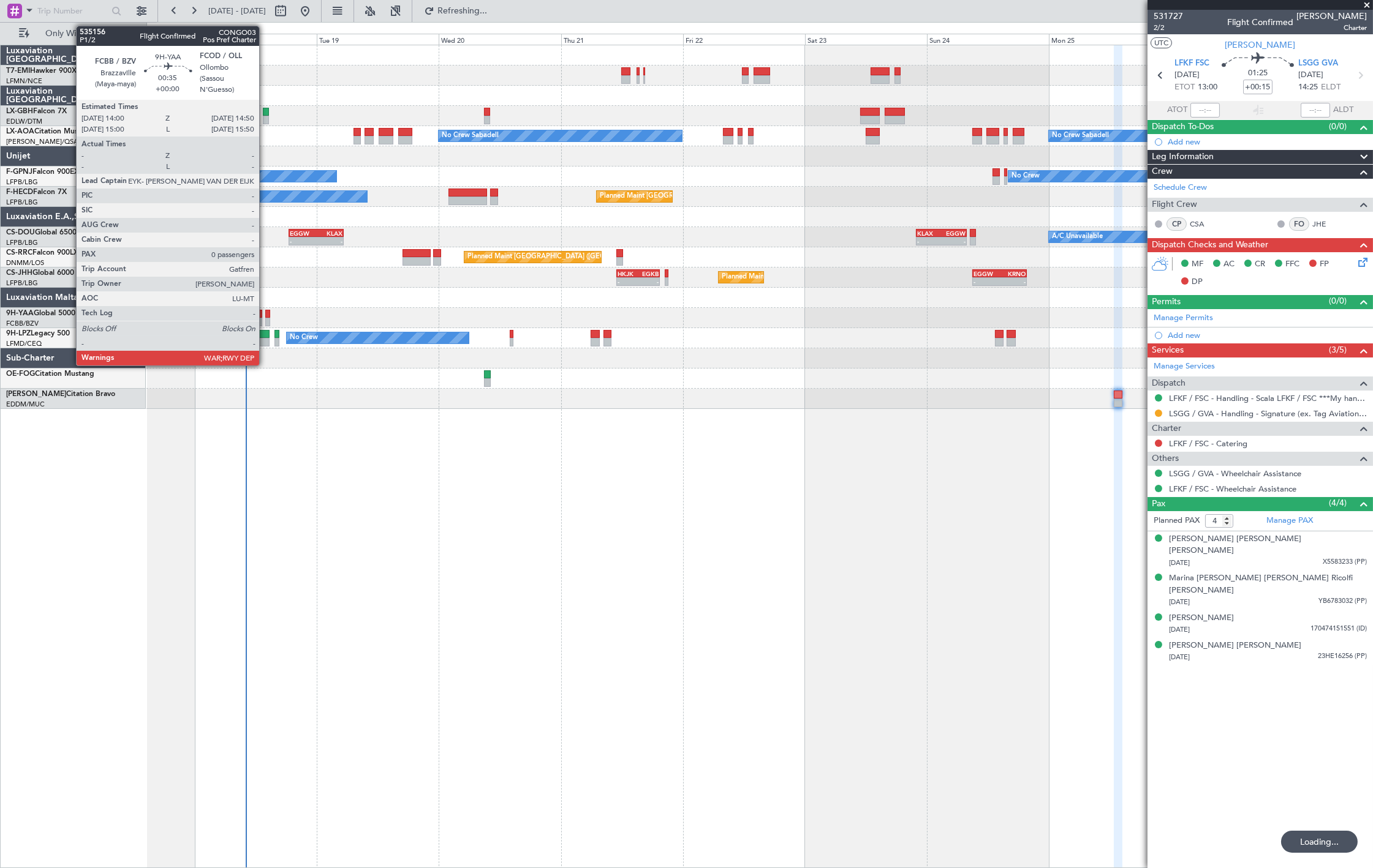
click at [265, 322] on div at bounding box center [267, 322] width 5 height 8
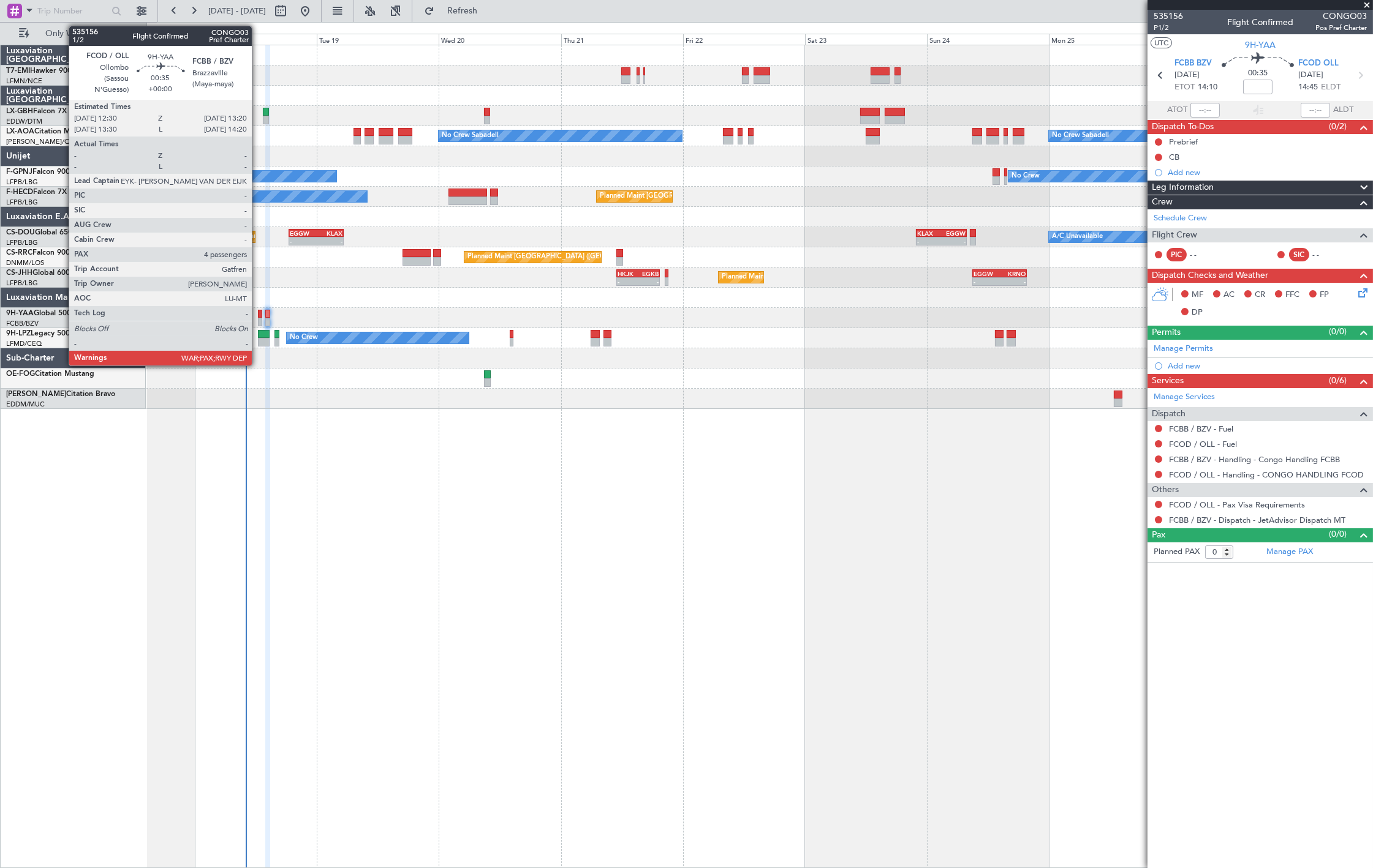
click at [258, 316] on div at bounding box center [260, 313] width 5 height 8
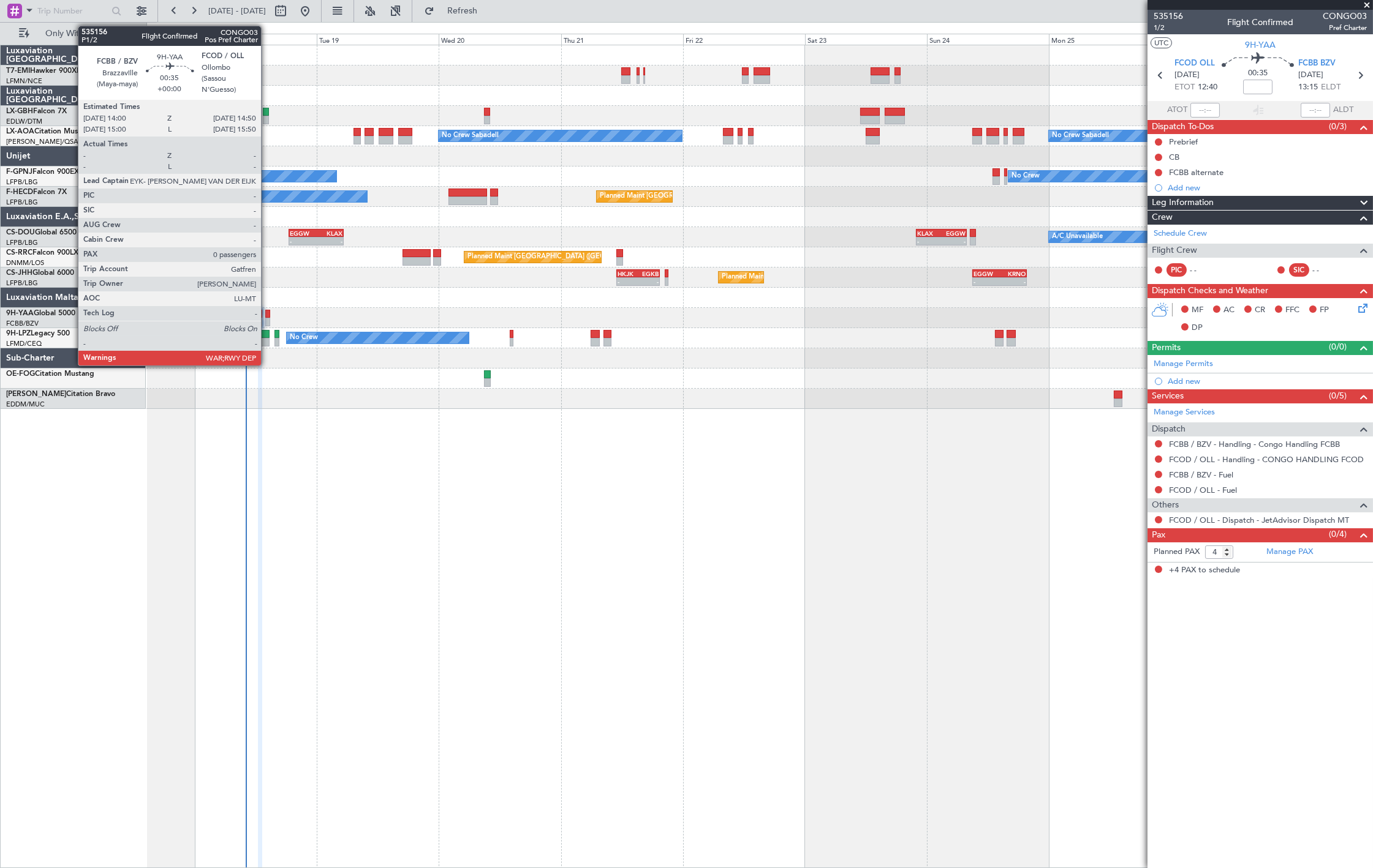
click at [267, 319] on div at bounding box center [267, 322] width 5 height 8
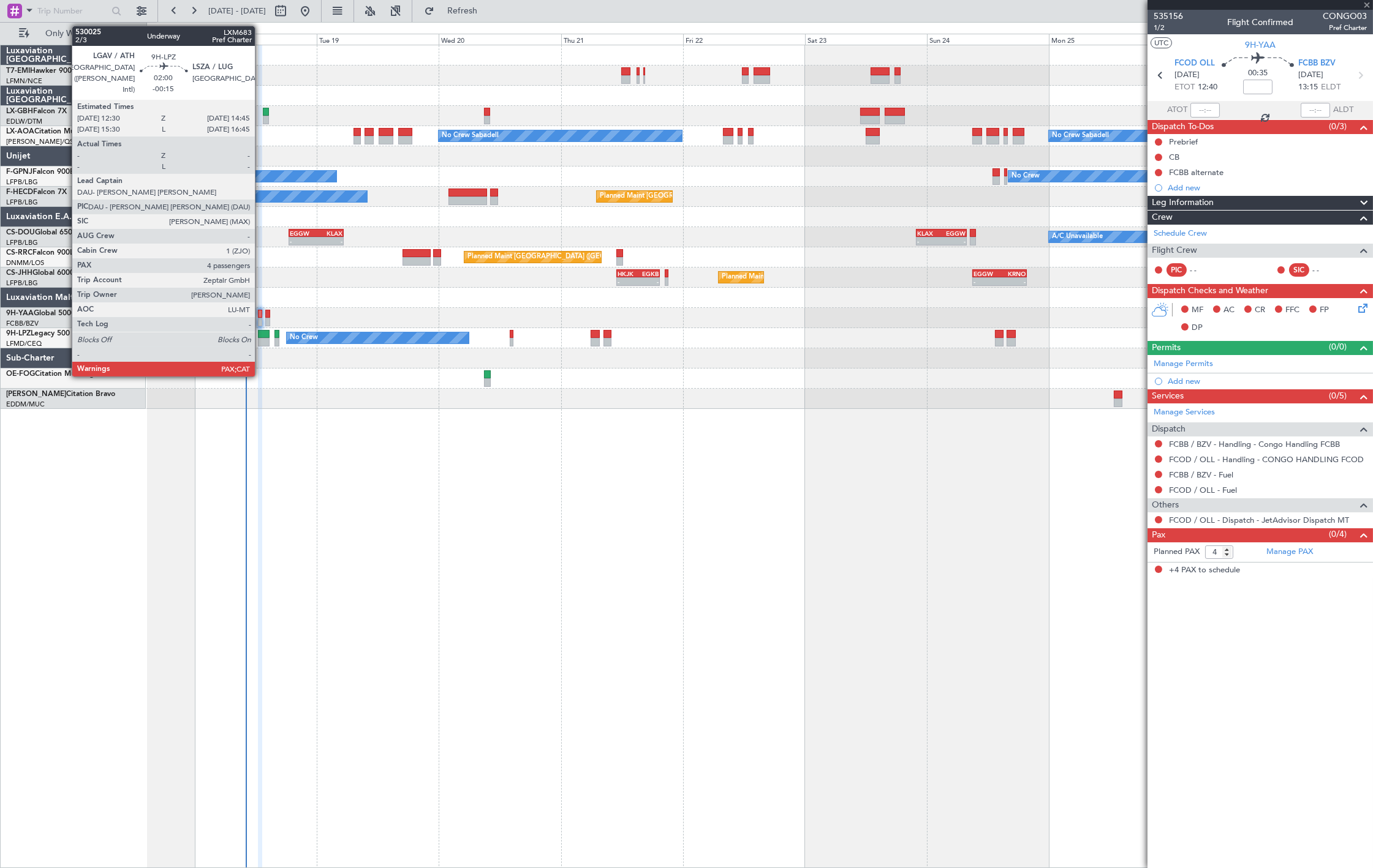
type input "0"
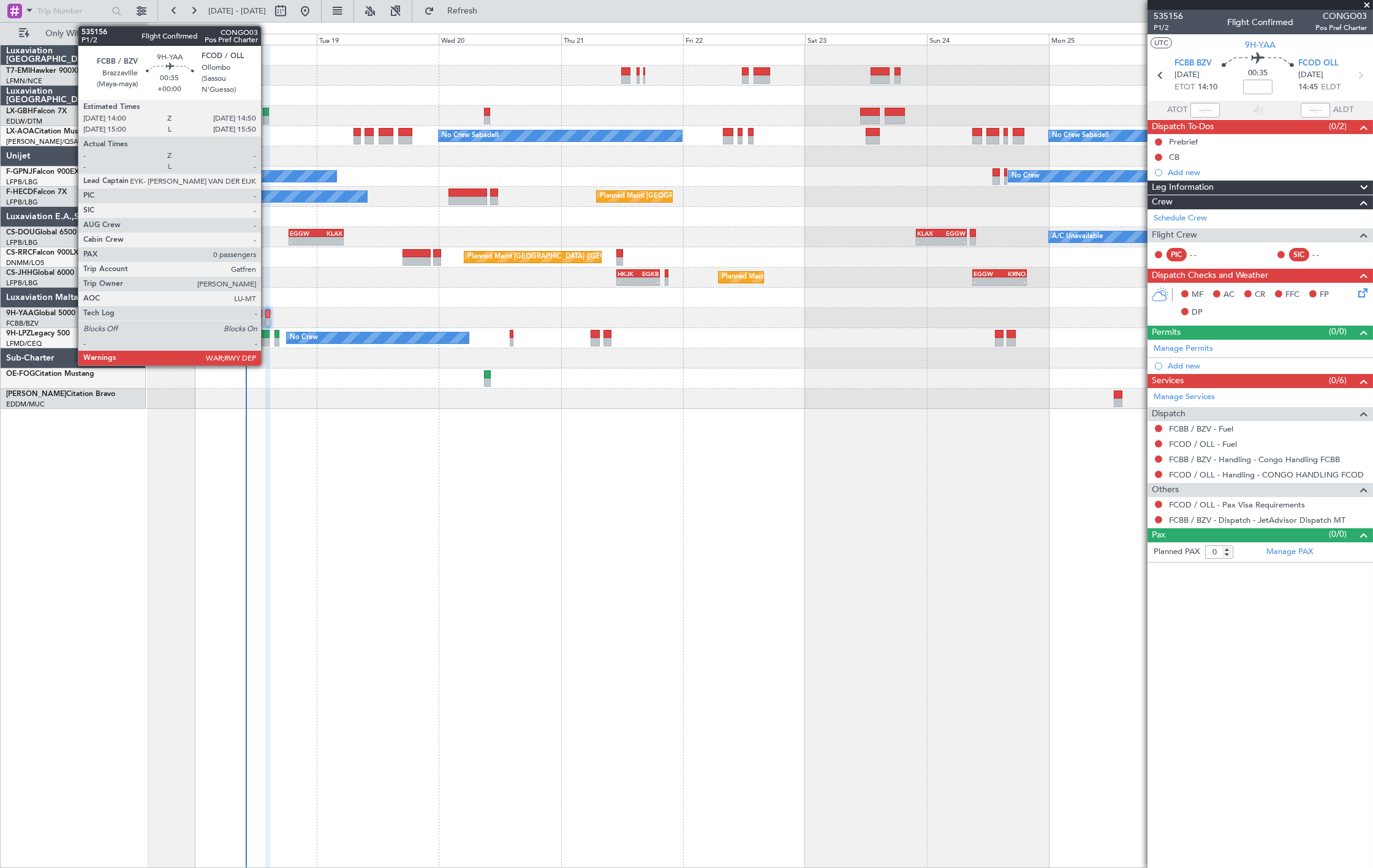
click at [267, 322] on div at bounding box center [267, 322] width 5 height 8
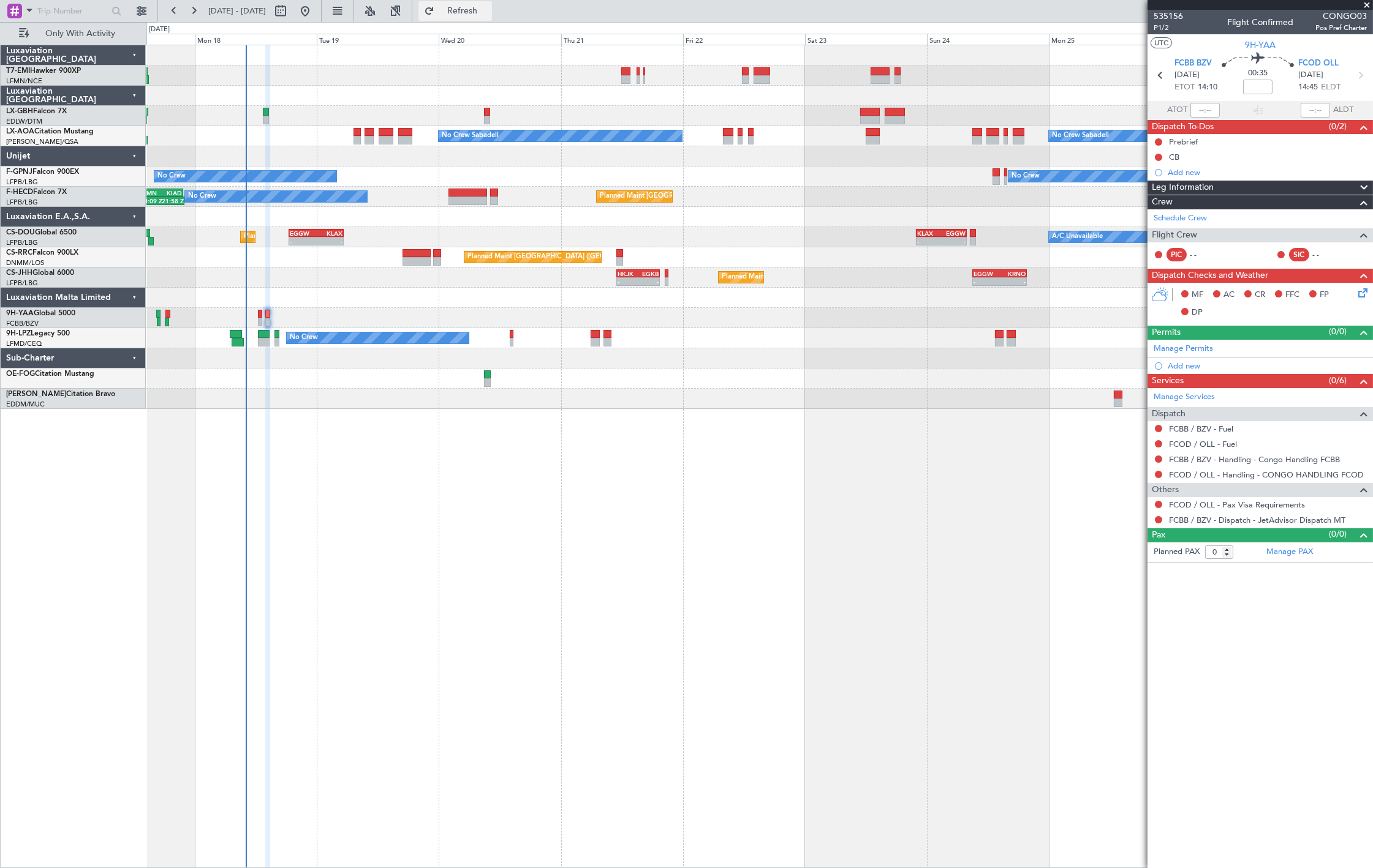
click at [488, 11] on span "Refresh" at bounding box center [462, 10] width 52 height 8
click at [89, 40] on button "Only With Activity" at bounding box center [73, 34] width 119 height 20
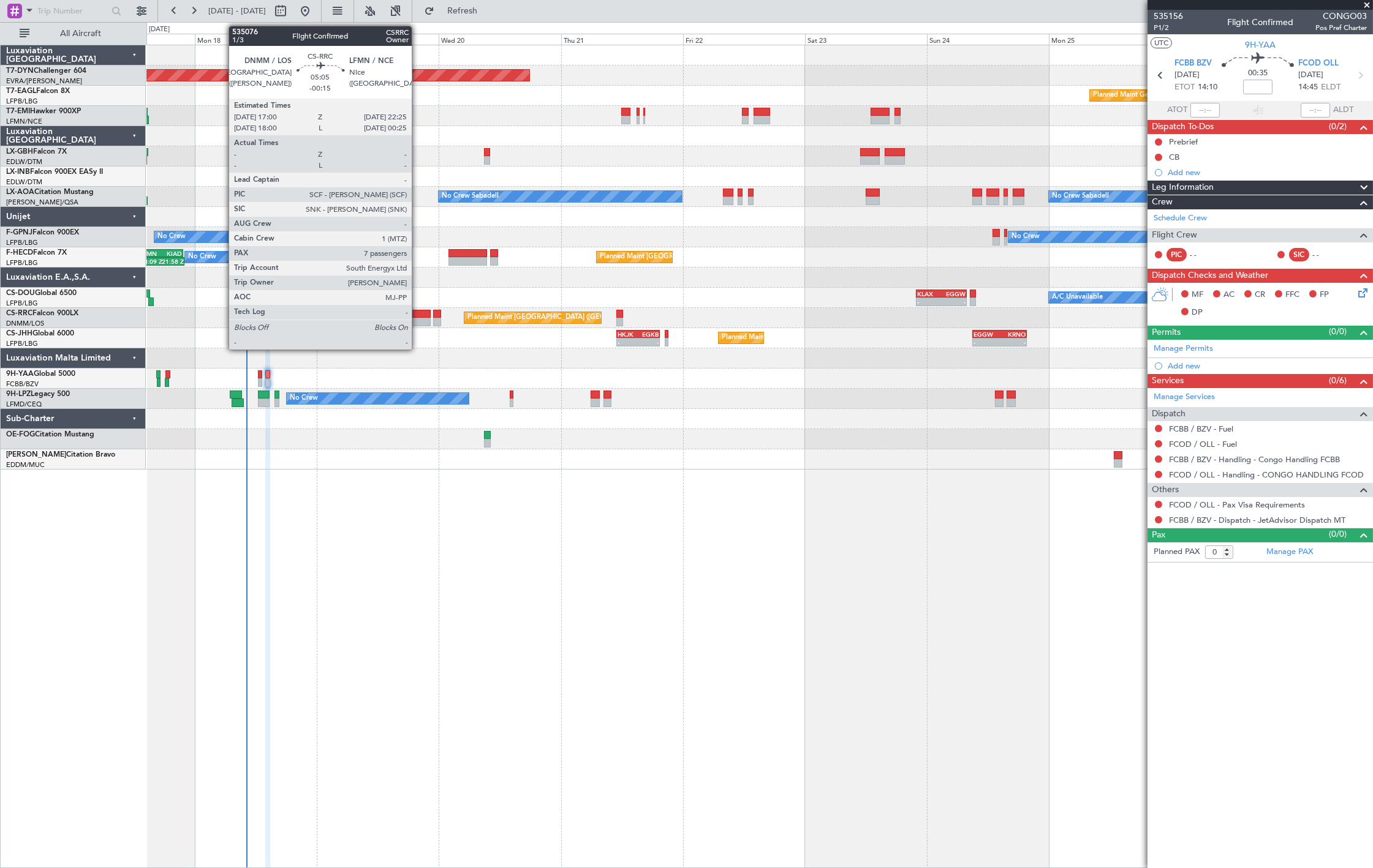
click at [418, 313] on div at bounding box center [416, 313] width 27 height 8
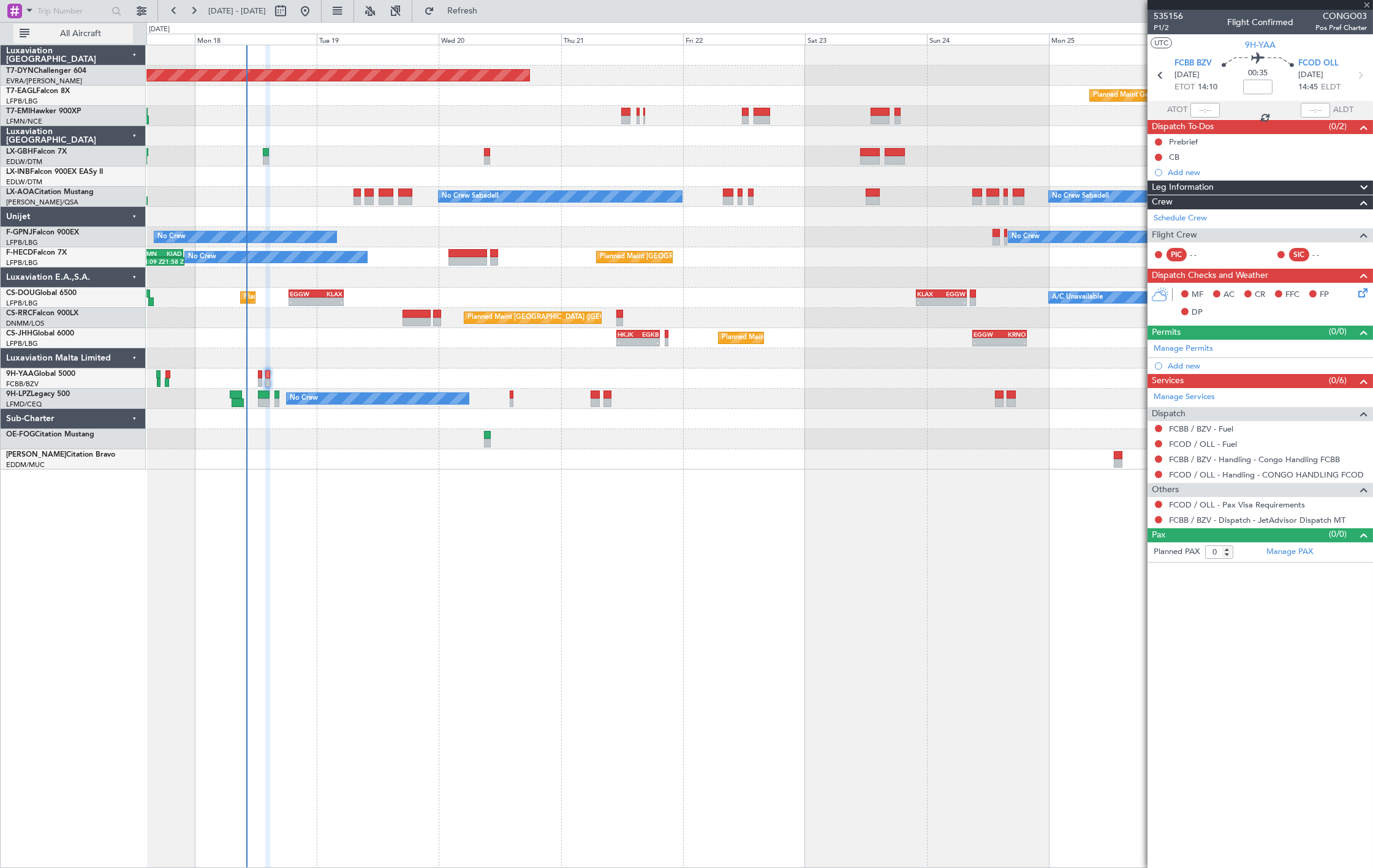
click at [68, 34] on span "All Aircraft" at bounding box center [80, 33] width 97 height 8
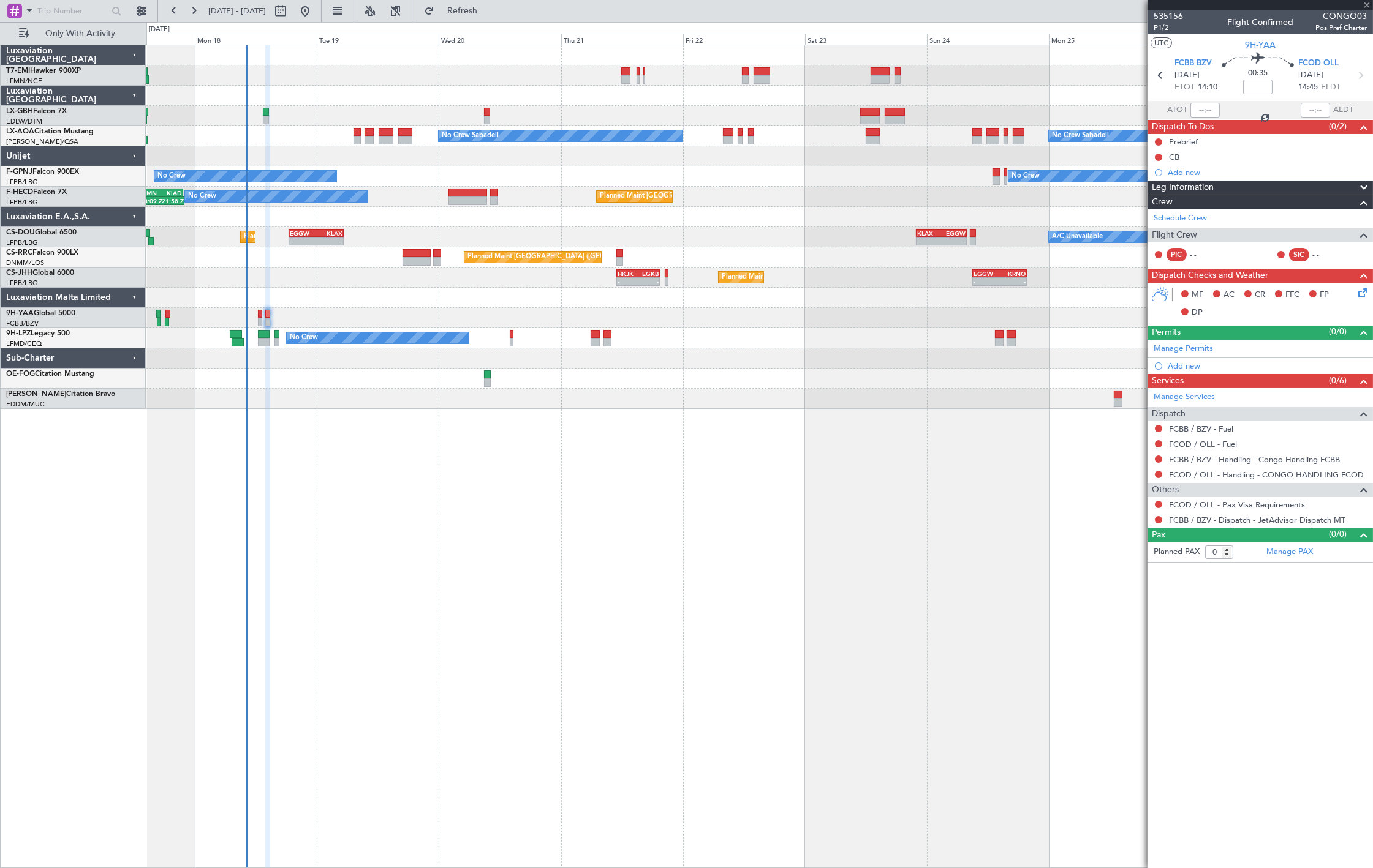
type input "-00:15"
type input "7"
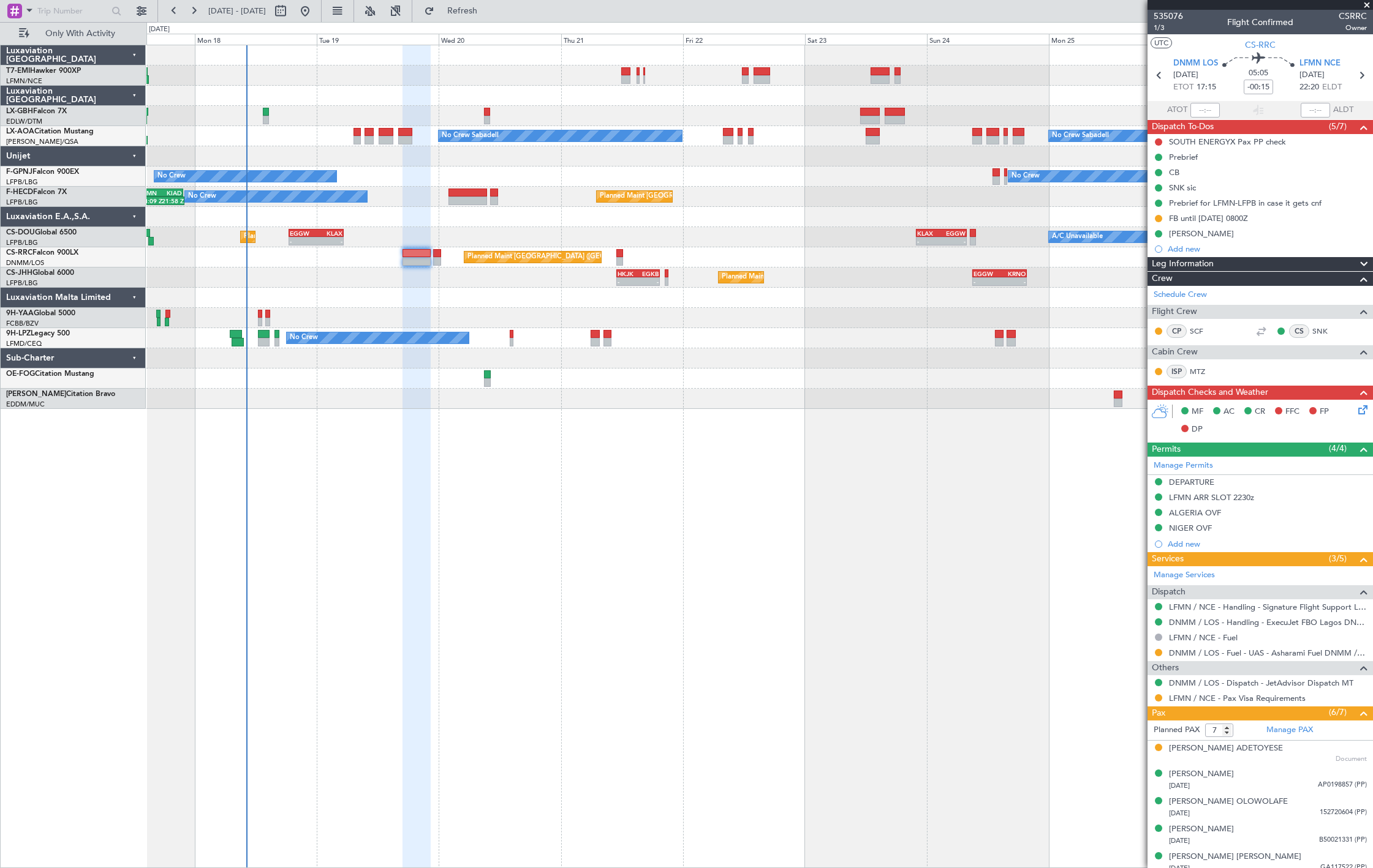
click at [1320, 758] on div "Adedamola Ipadeola ADETOYESE Document" at bounding box center [1267, 754] width 198 height 22
click at [66, 11] on input "text" at bounding box center [72, 11] width 70 height 18
paste input "530025"
type input "530025"
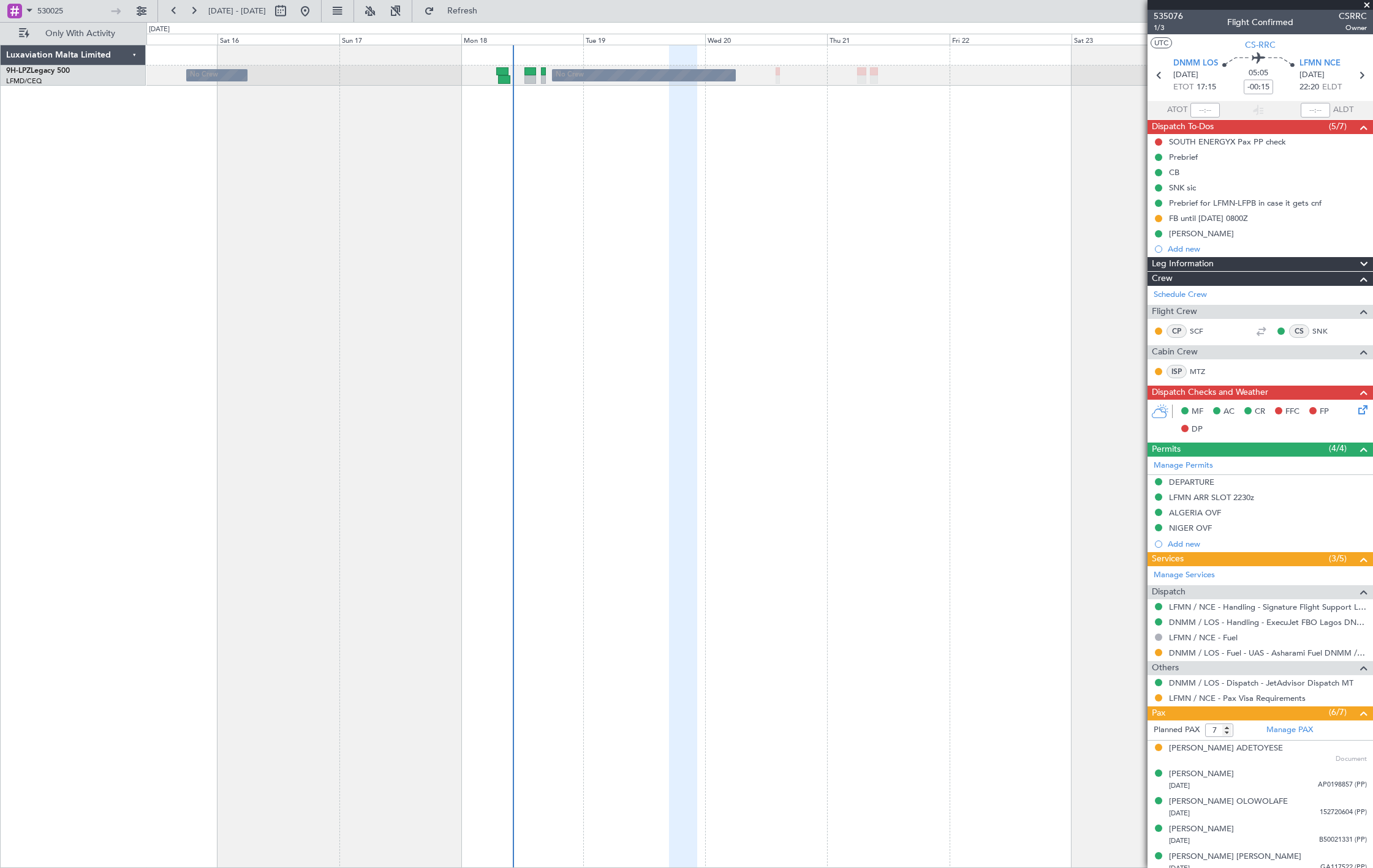
click at [484, 213] on div "No Crew No Crew No Crew" at bounding box center [760, 457] width 1226 height 824
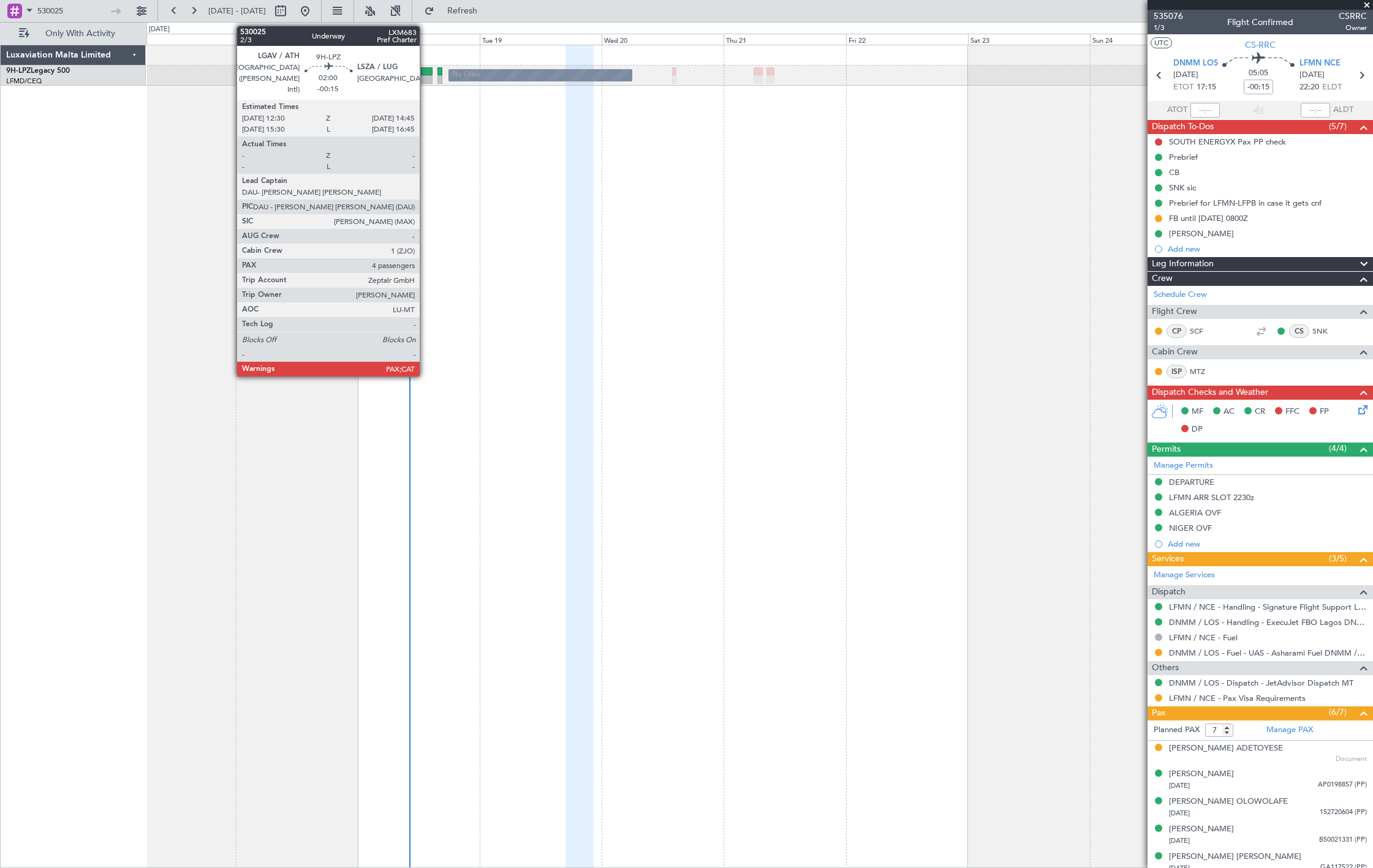
click at [426, 76] on div at bounding box center [427, 80] width 12 height 8
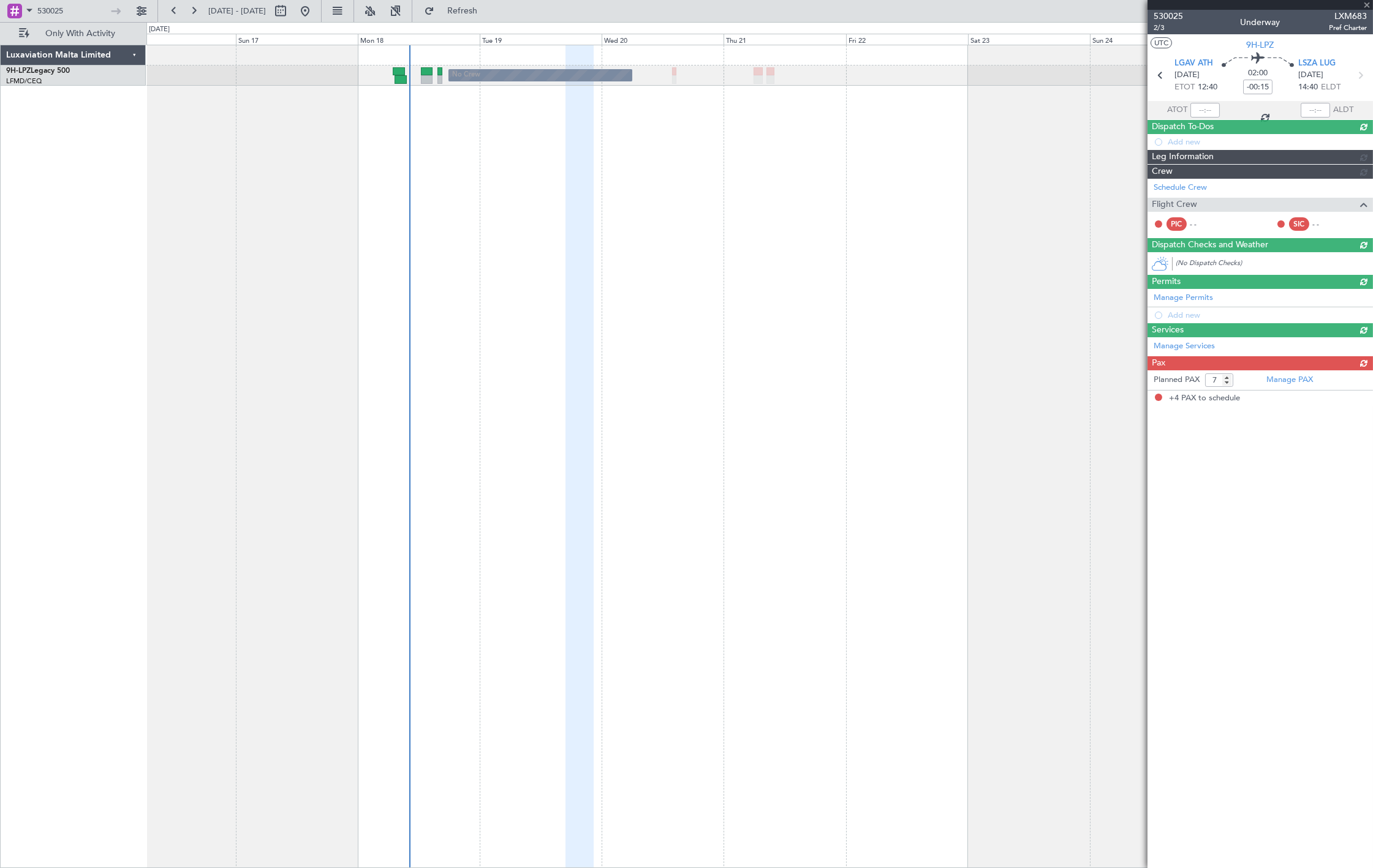
type input "4"
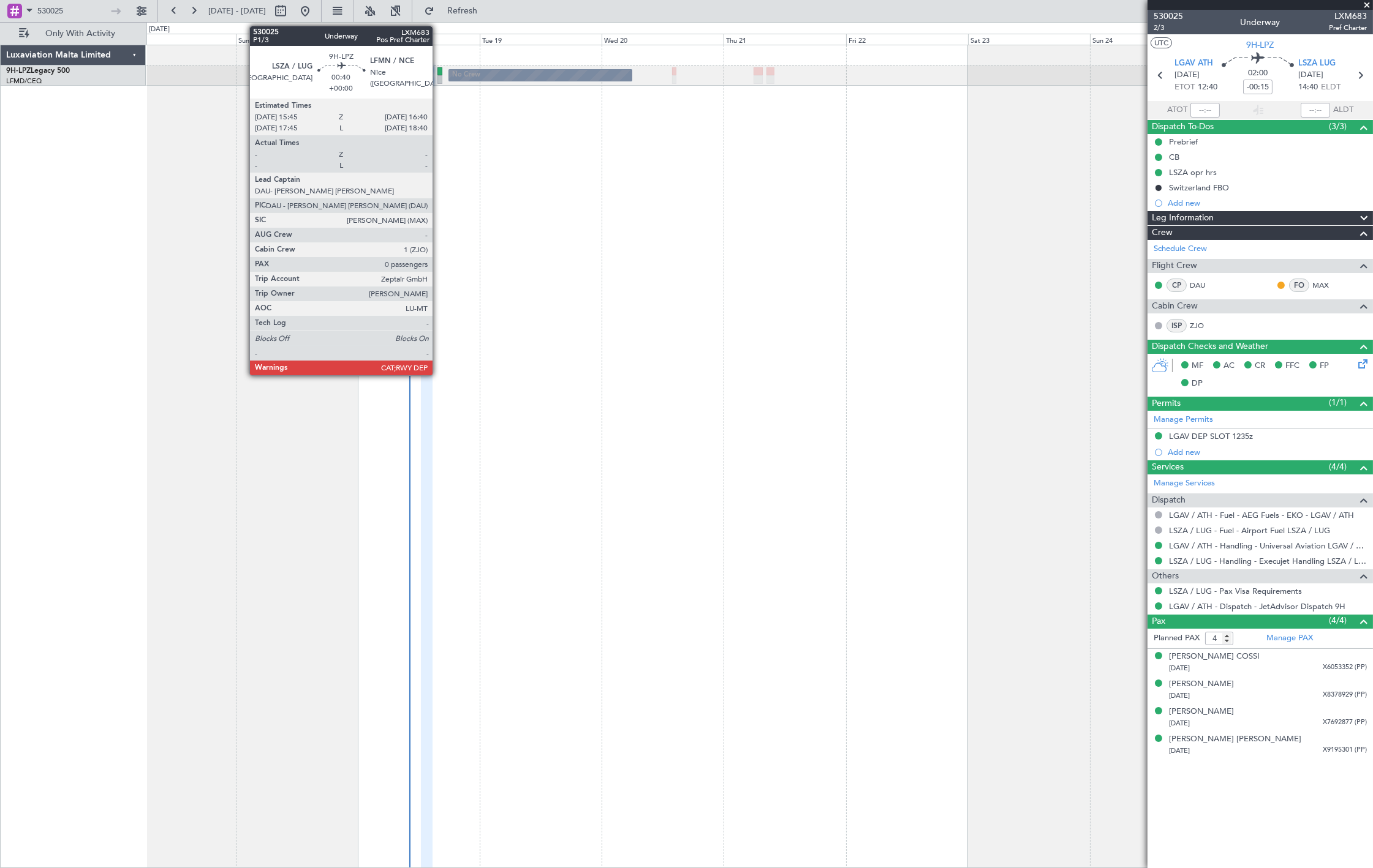
click at [439, 81] on div at bounding box center [440, 80] width 5 height 8
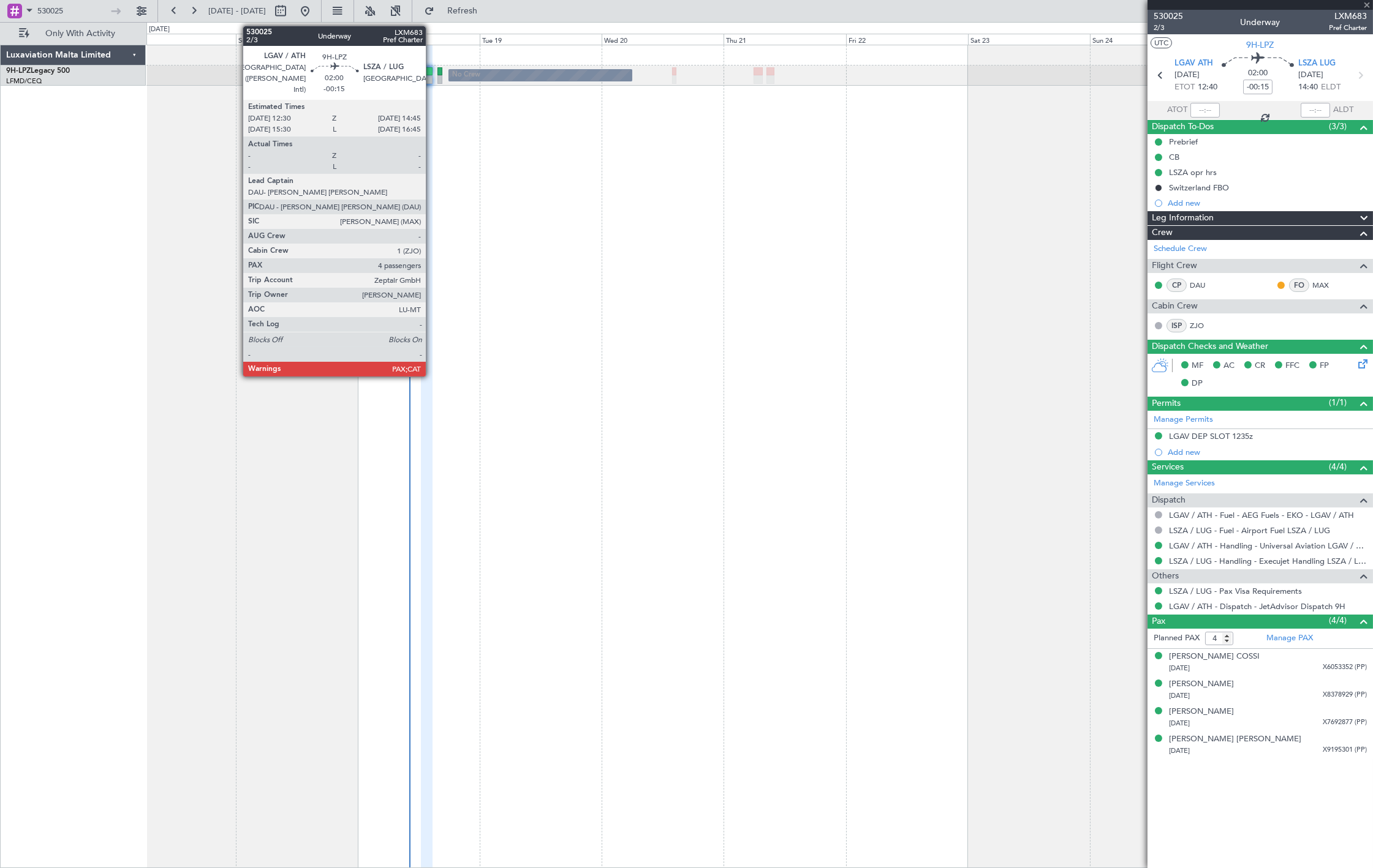
type input "0"
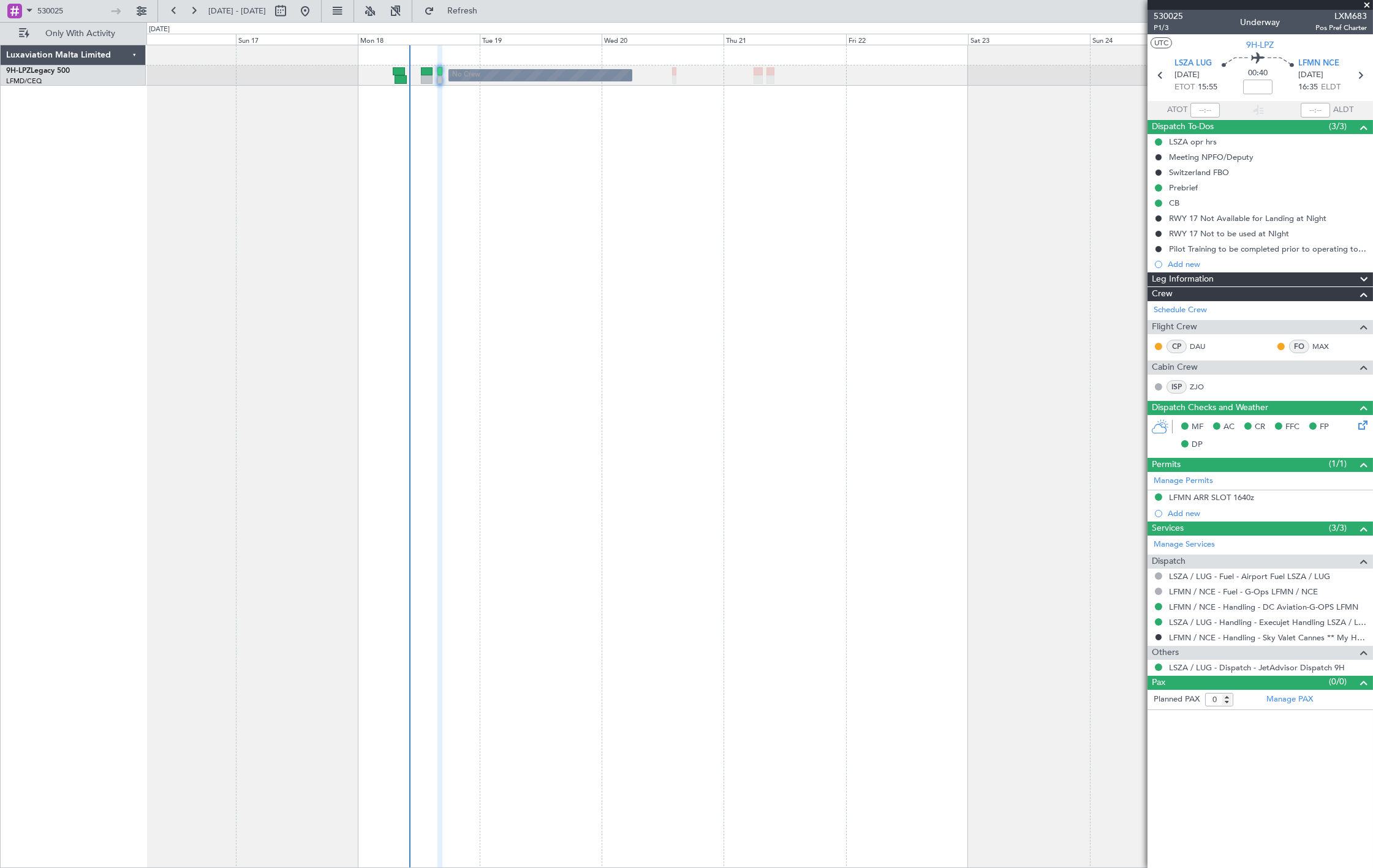
drag, startPoint x: 96, startPoint y: 10, endPoint x: -33, endPoint y: 35, distance: 131.4
click at [0, 35] on html "530025 16 Aug 2025 - 26 Aug 2025 Refresh Quick Links Only With Activity No Crew…" at bounding box center [686, 434] width 1373 height 868
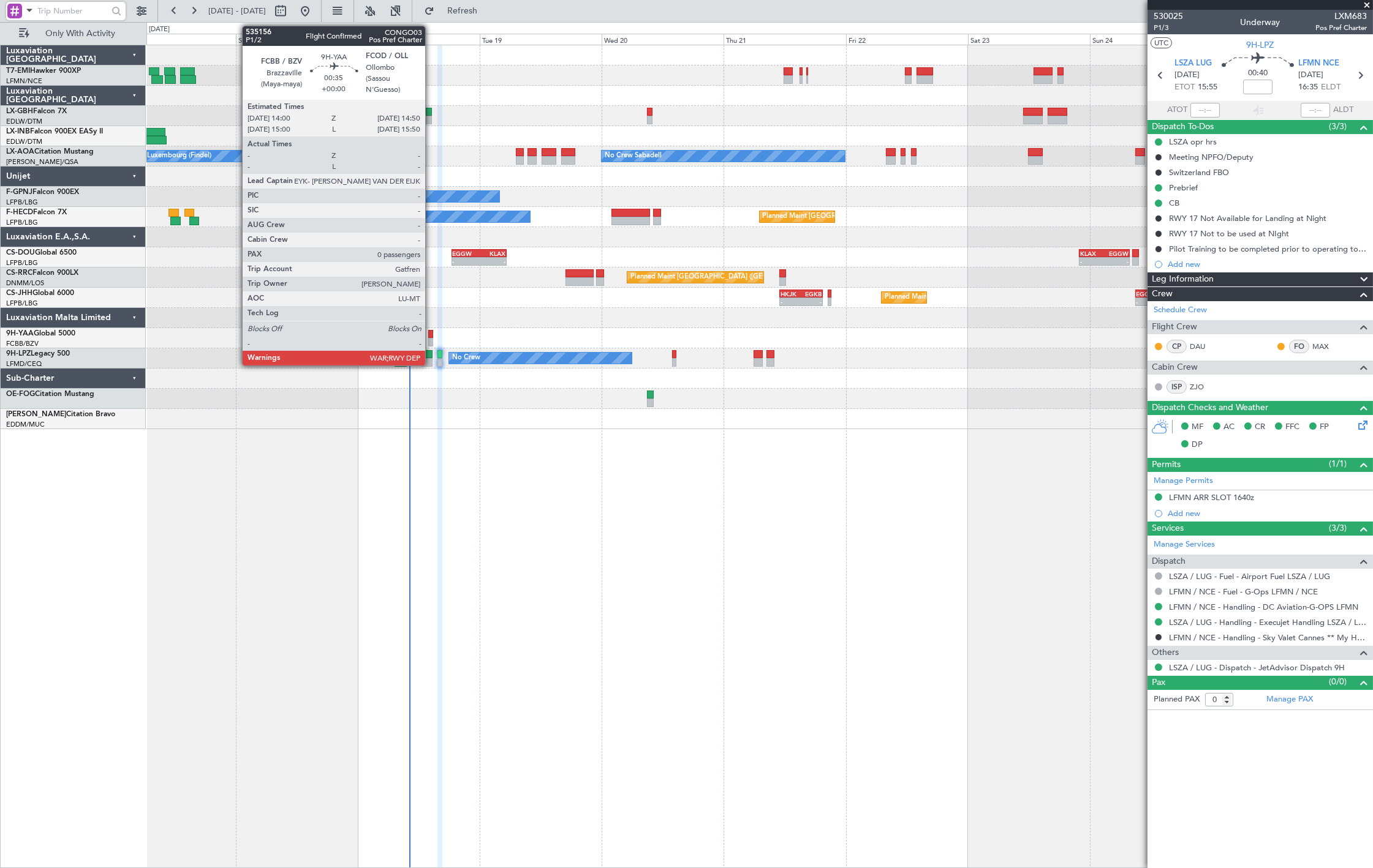
click at [431, 338] on div at bounding box center [430, 342] width 5 height 8
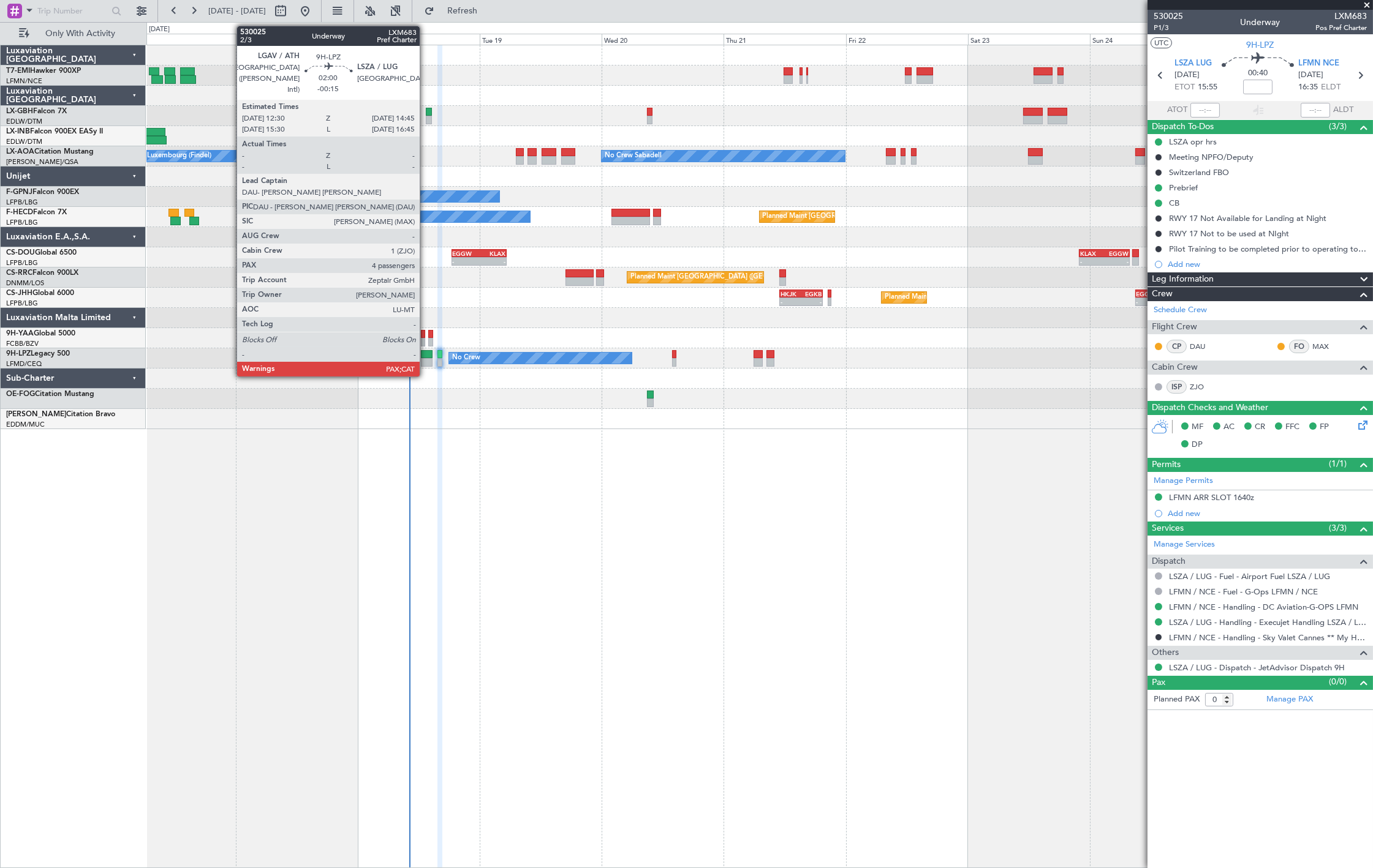
click at [426, 358] on div at bounding box center [427, 362] width 12 height 8
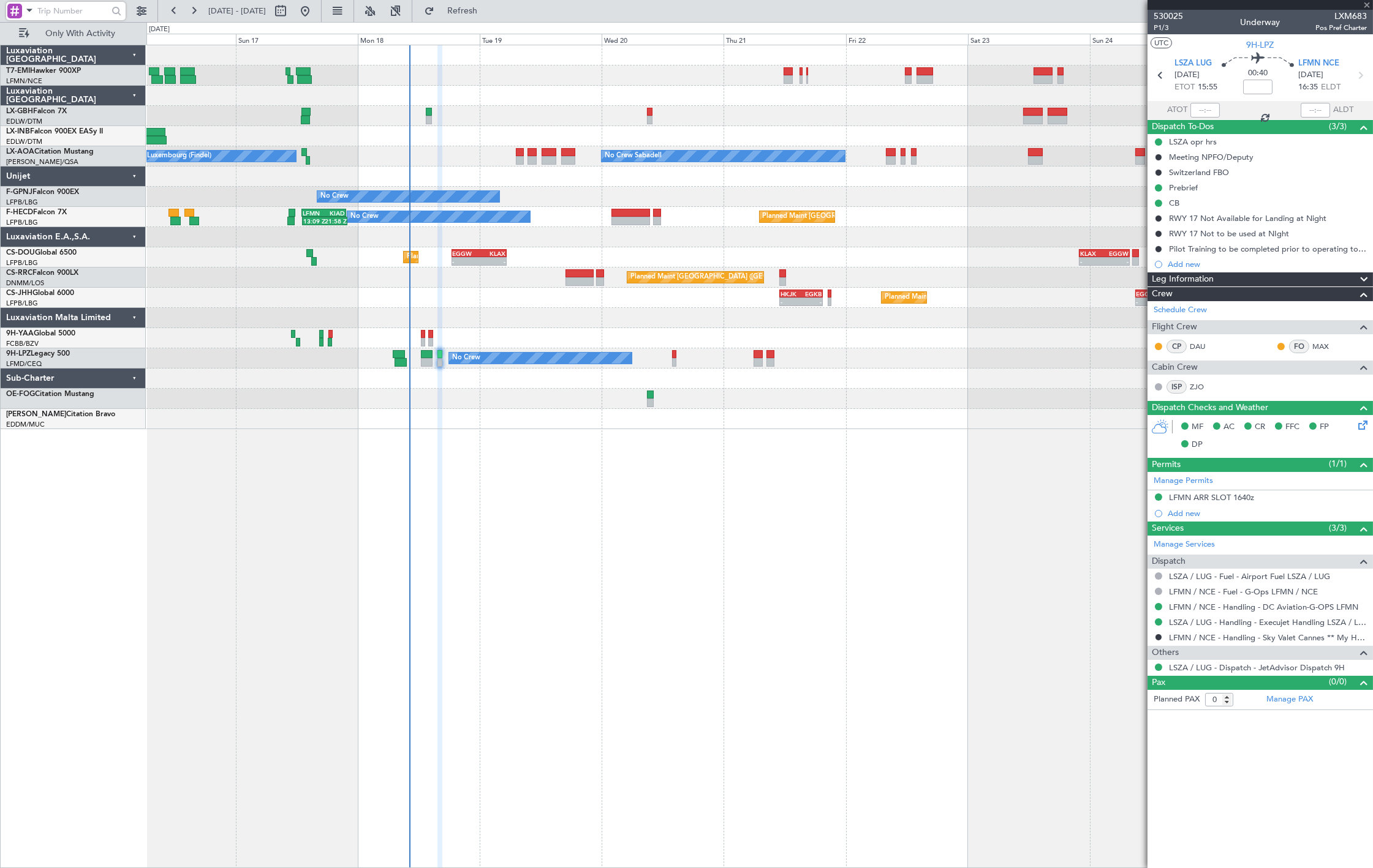
type input "-00:15"
type input "4"
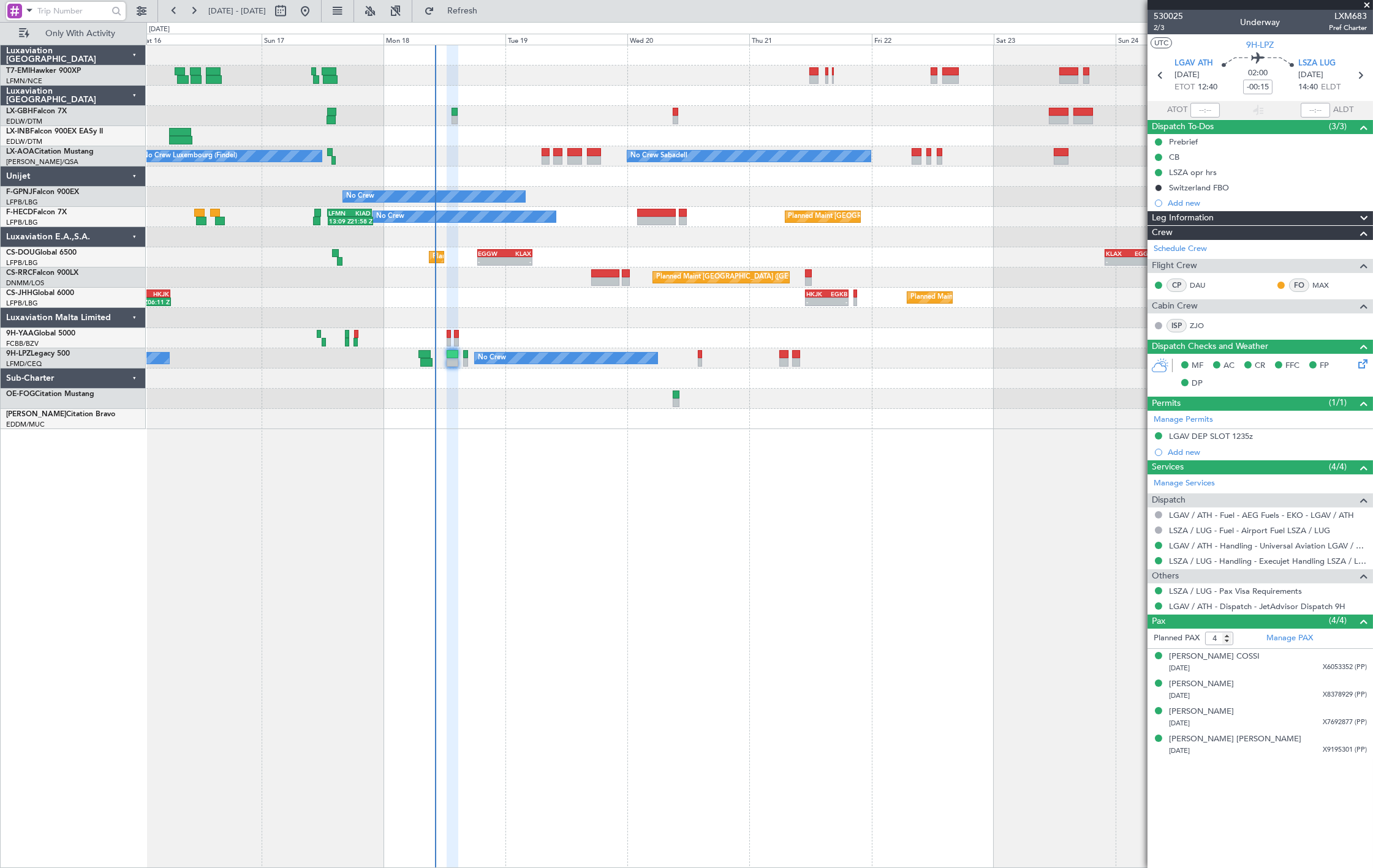
click at [542, 401] on div at bounding box center [760, 399] width 1226 height 20
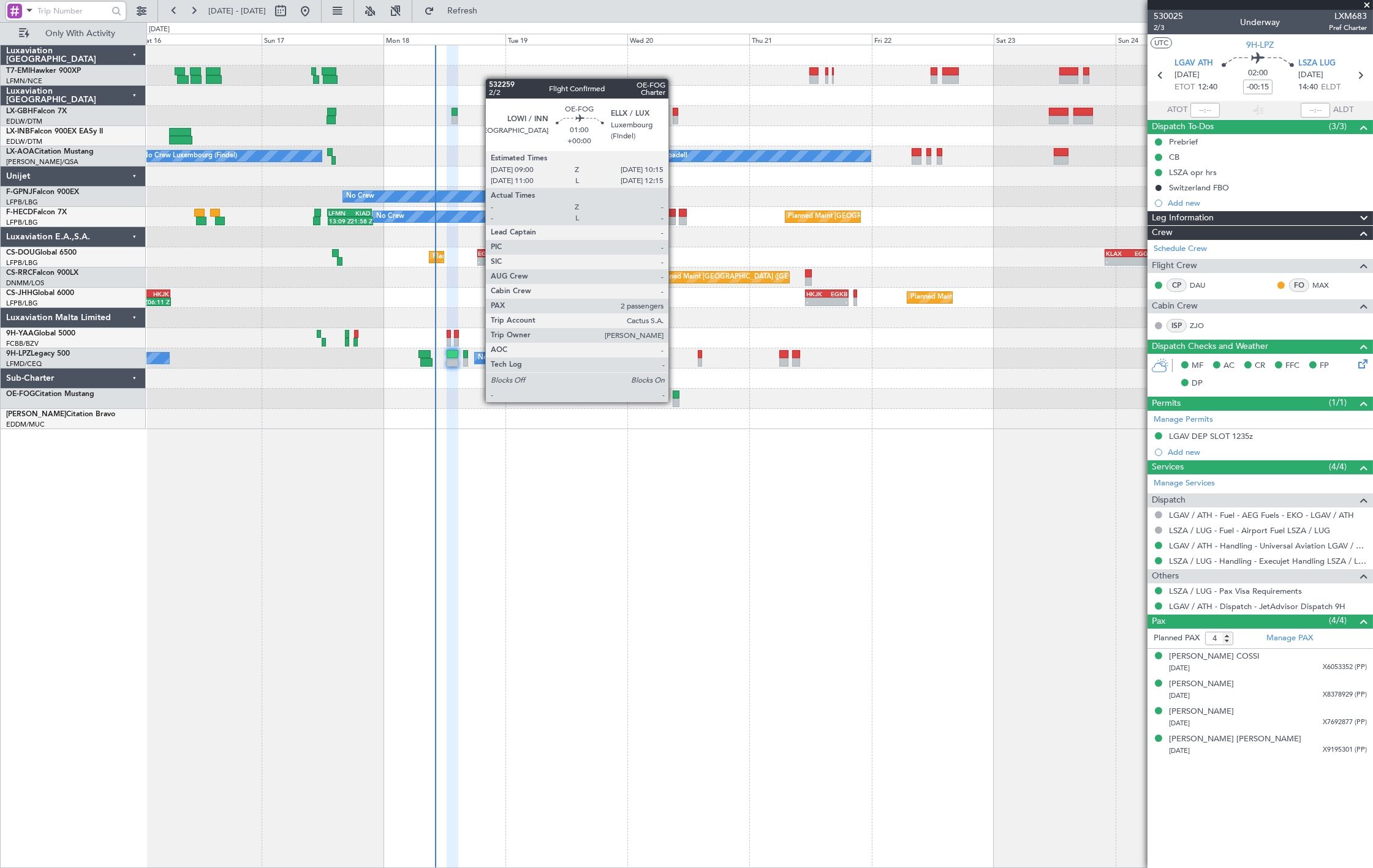
click at [675, 401] on div at bounding box center [676, 403] width 7 height 8
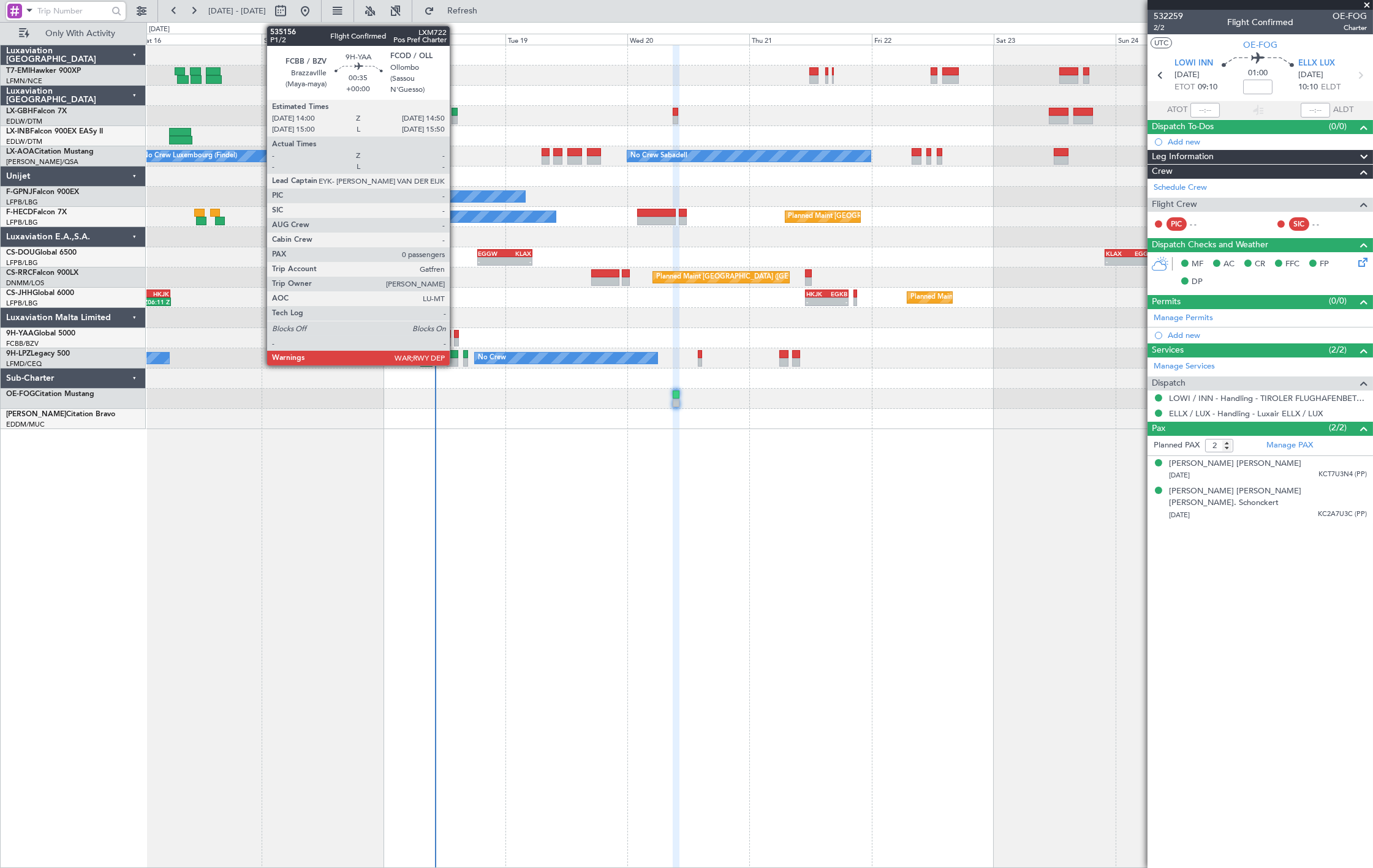
click at [456, 340] on div at bounding box center [456, 342] width 5 height 8
type input "0"
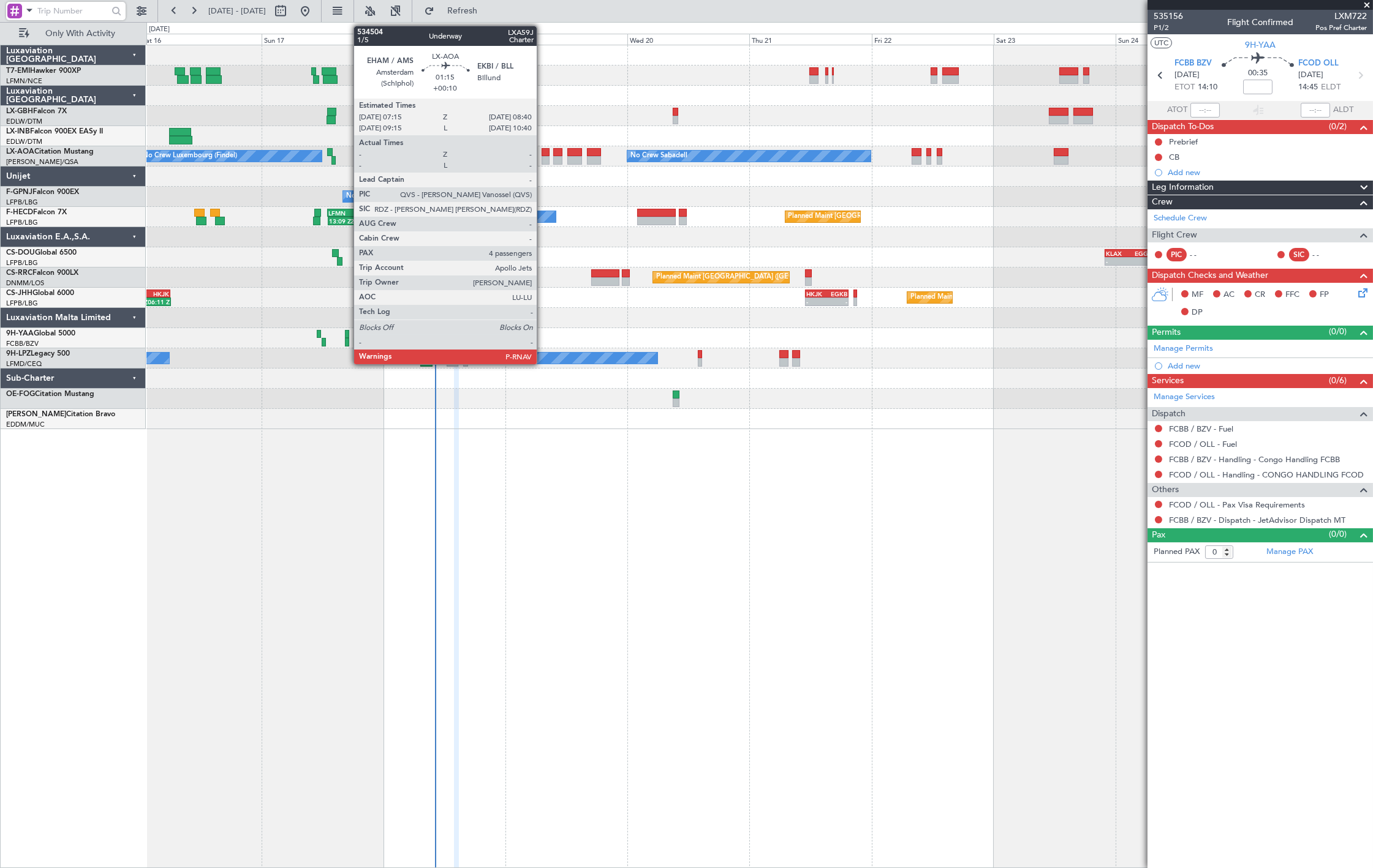
click at [543, 159] on div at bounding box center [545, 160] width 7 height 8
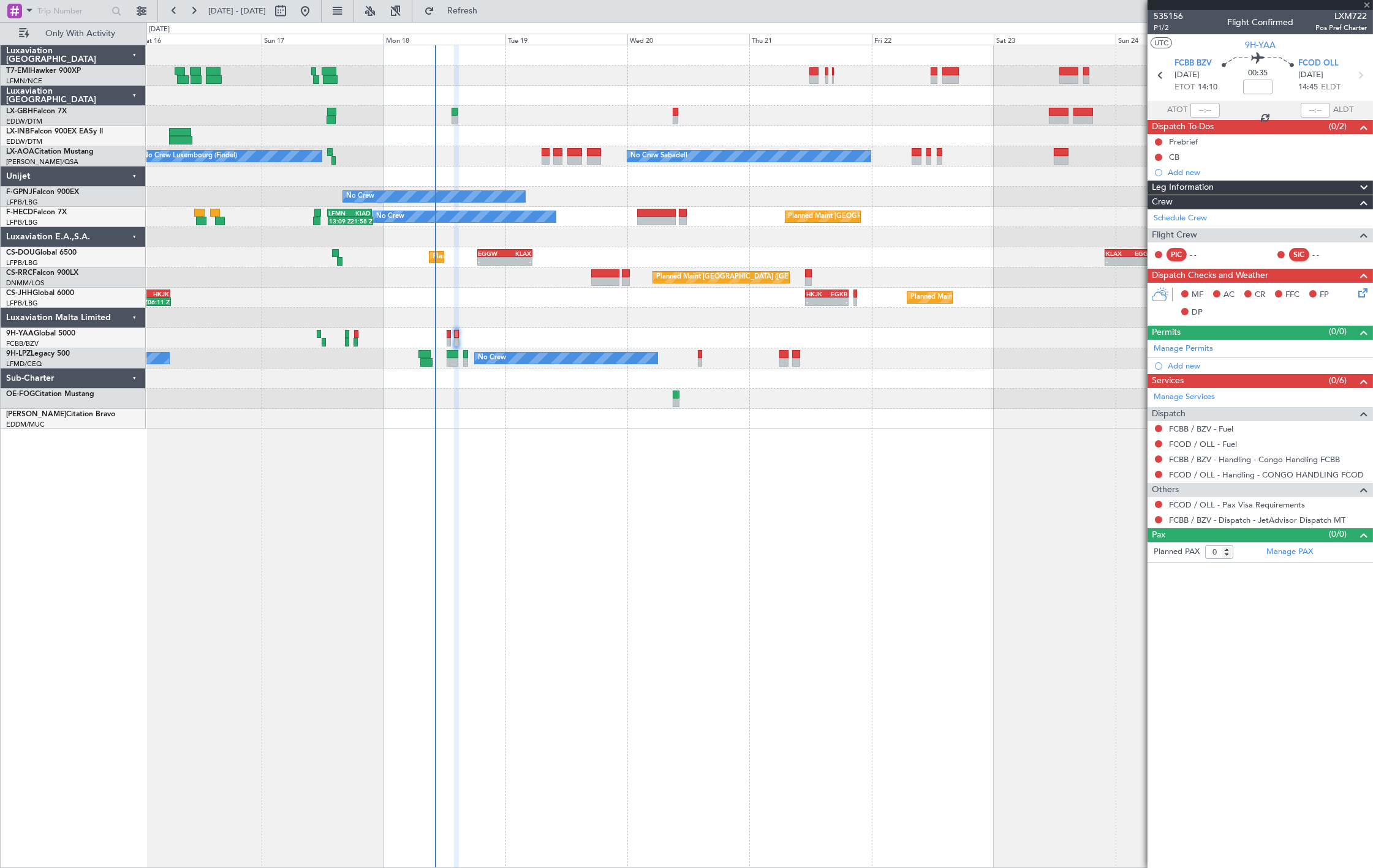
type input "+00:10"
type input "4"
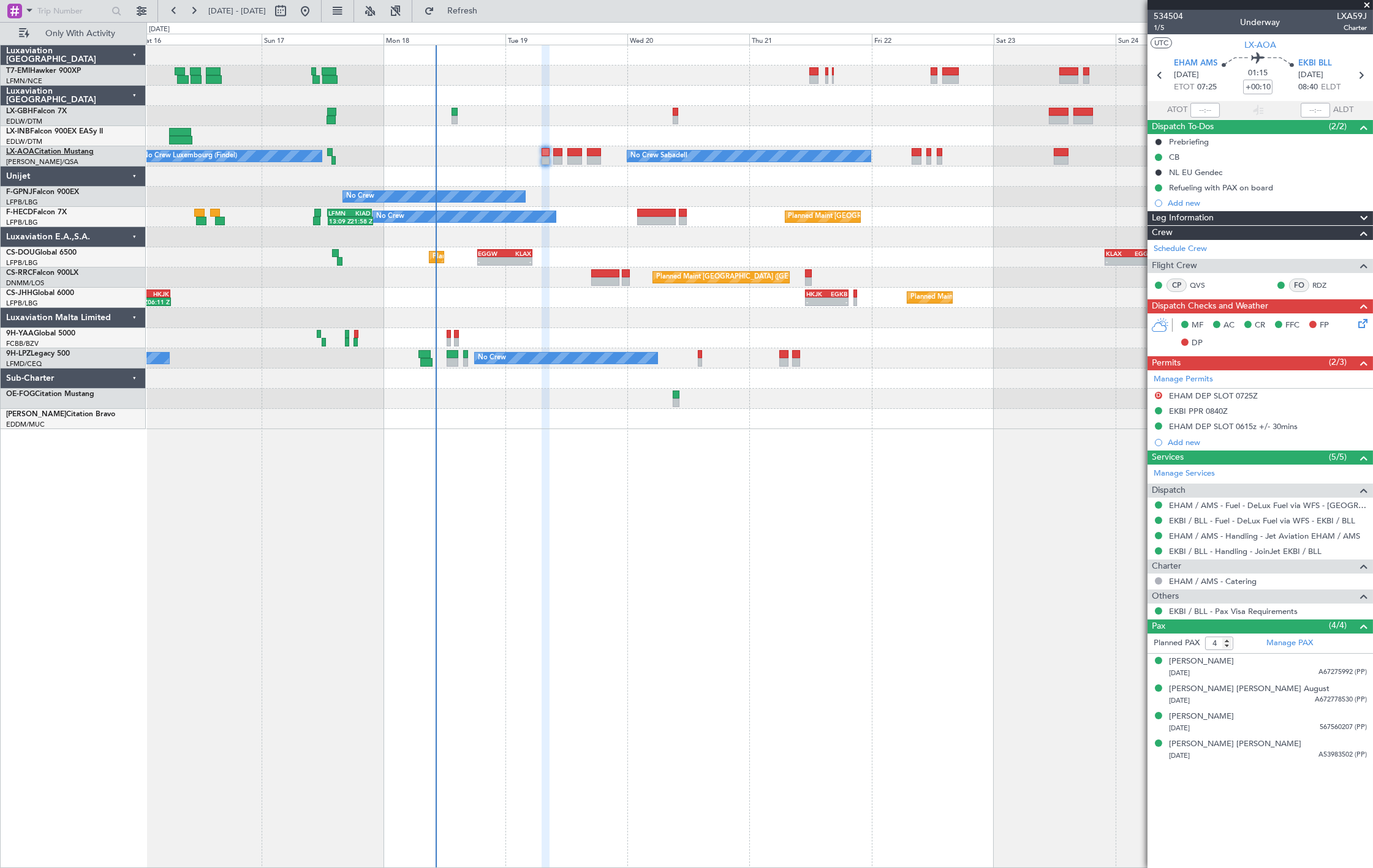
click at [68, 148] on link "LX-AOA Citation Mustang" at bounding box center [50, 151] width 87 height 7
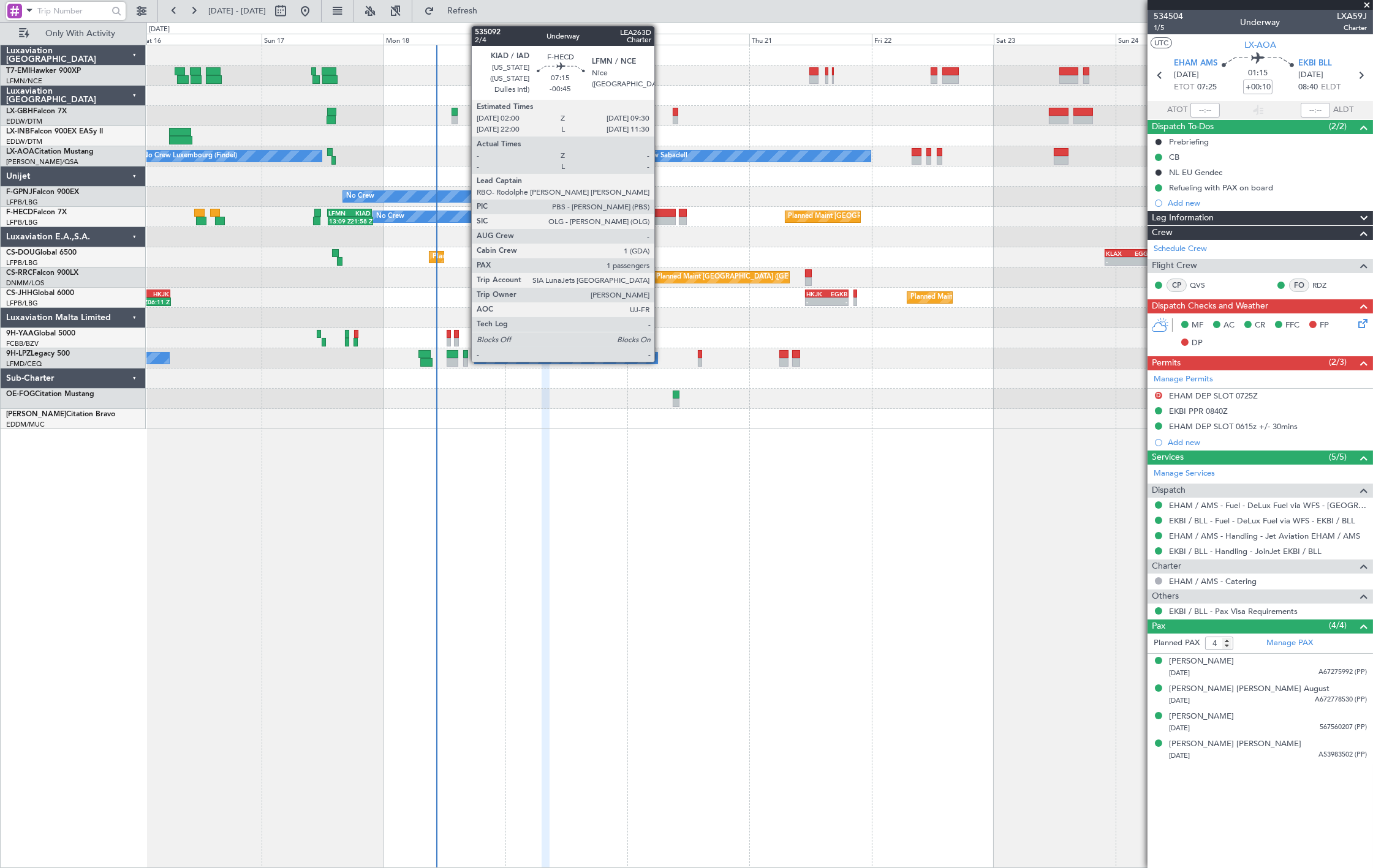
click at [660, 217] on div at bounding box center [656, 221] width 38 height 8
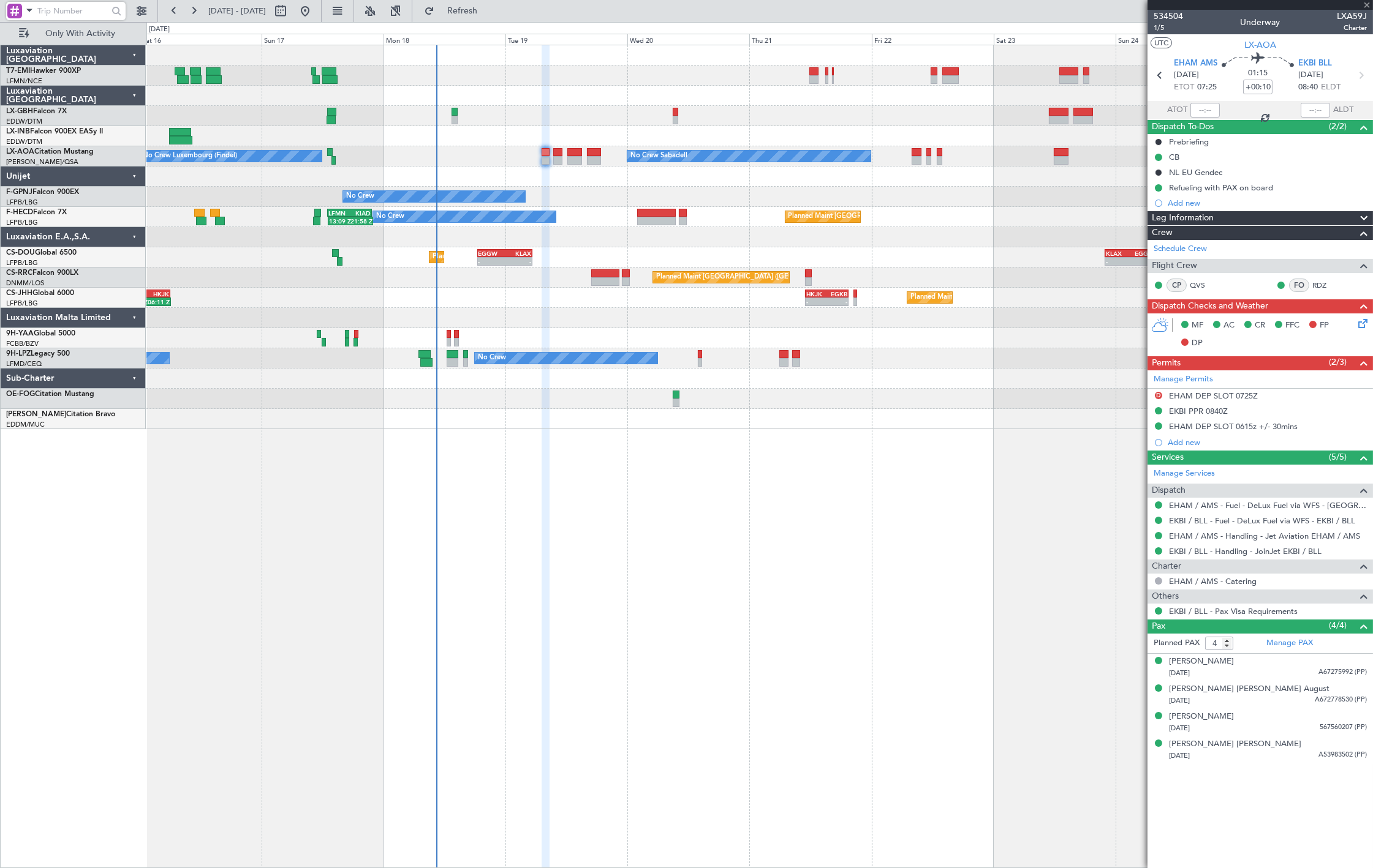
type input "-00:45"
type input "1"
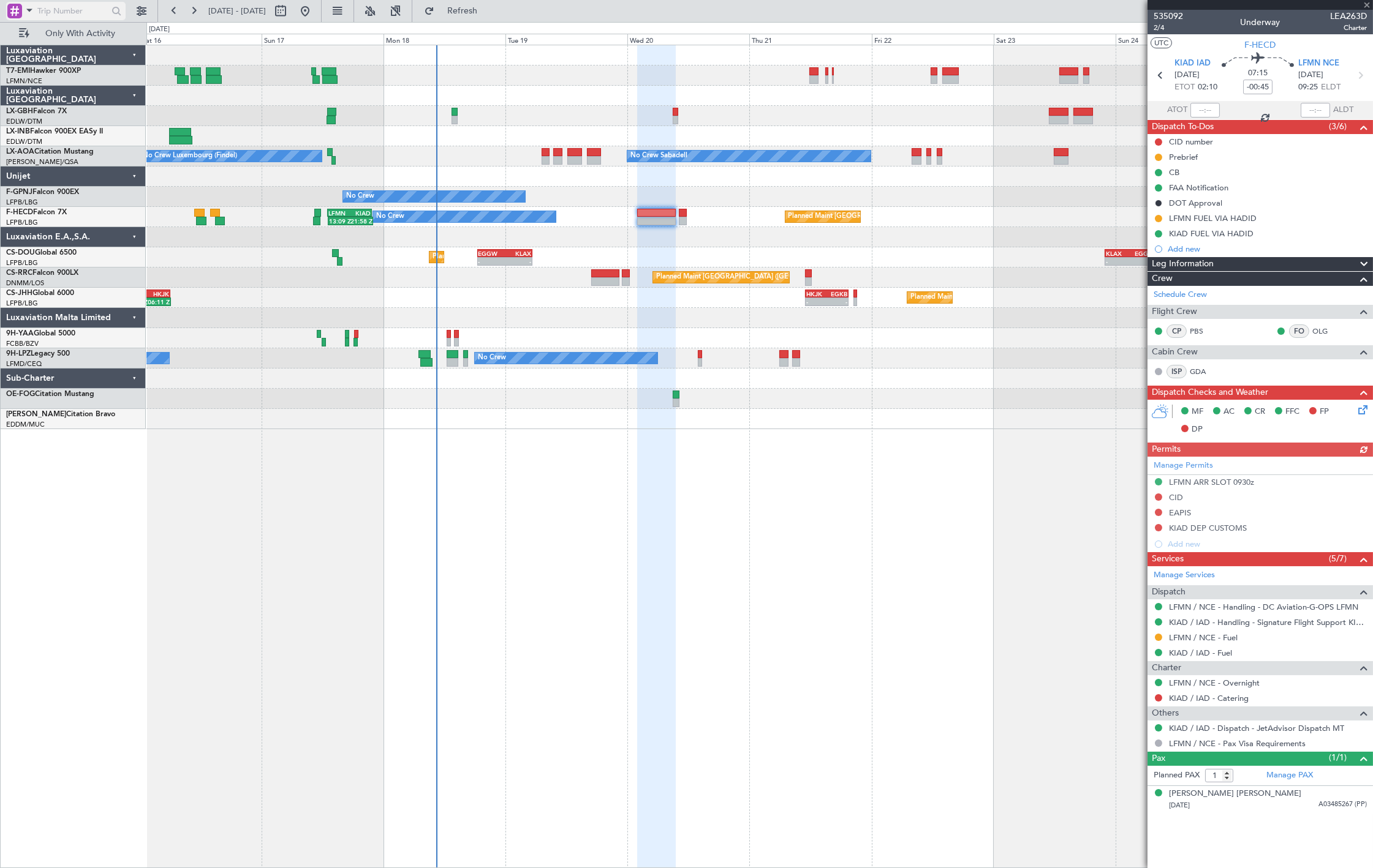
click at [71, 14] on input "text" at bounding box center [72, 11] width 70 height 18
paste input "535092"
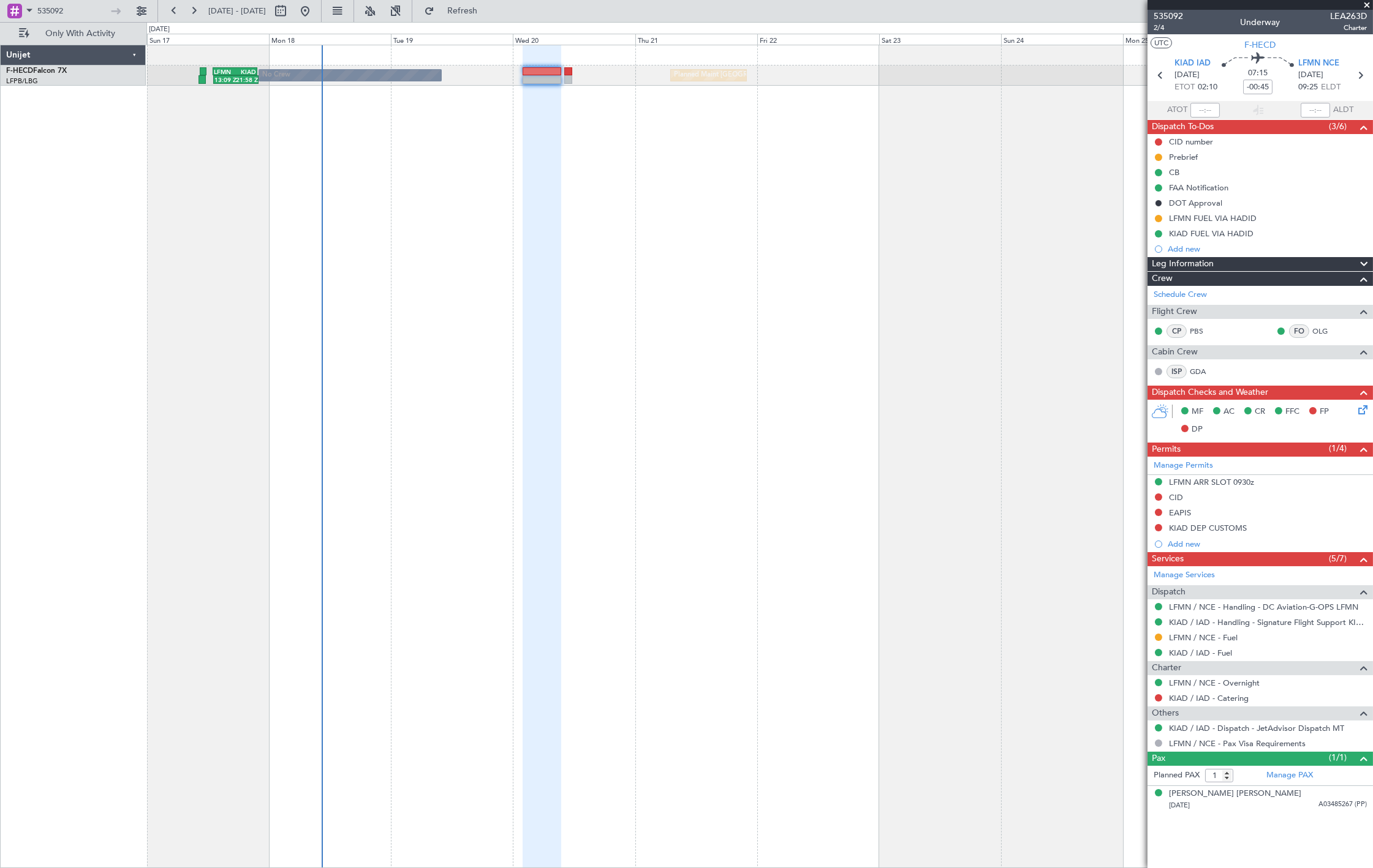
click at [18, 157] on div "Unijet F-HECD Falcon 7X LFPB/LBG Paris (Le Bourget)" at bounding box center [73, 457] width 145 height 824
drag, startPoint x: 67, startPoint y: 8, endPoint x: -12, endPoint y: 9, distance: 79.0
click at [0, 9] on html "535092 17 Aug 2025 - 27 Aug 2025 Refresh Quick Links Only With Activity No Crew…" at bounding box center [686, 434] width 1373 height 868
paste input "4520"
type input "534520"
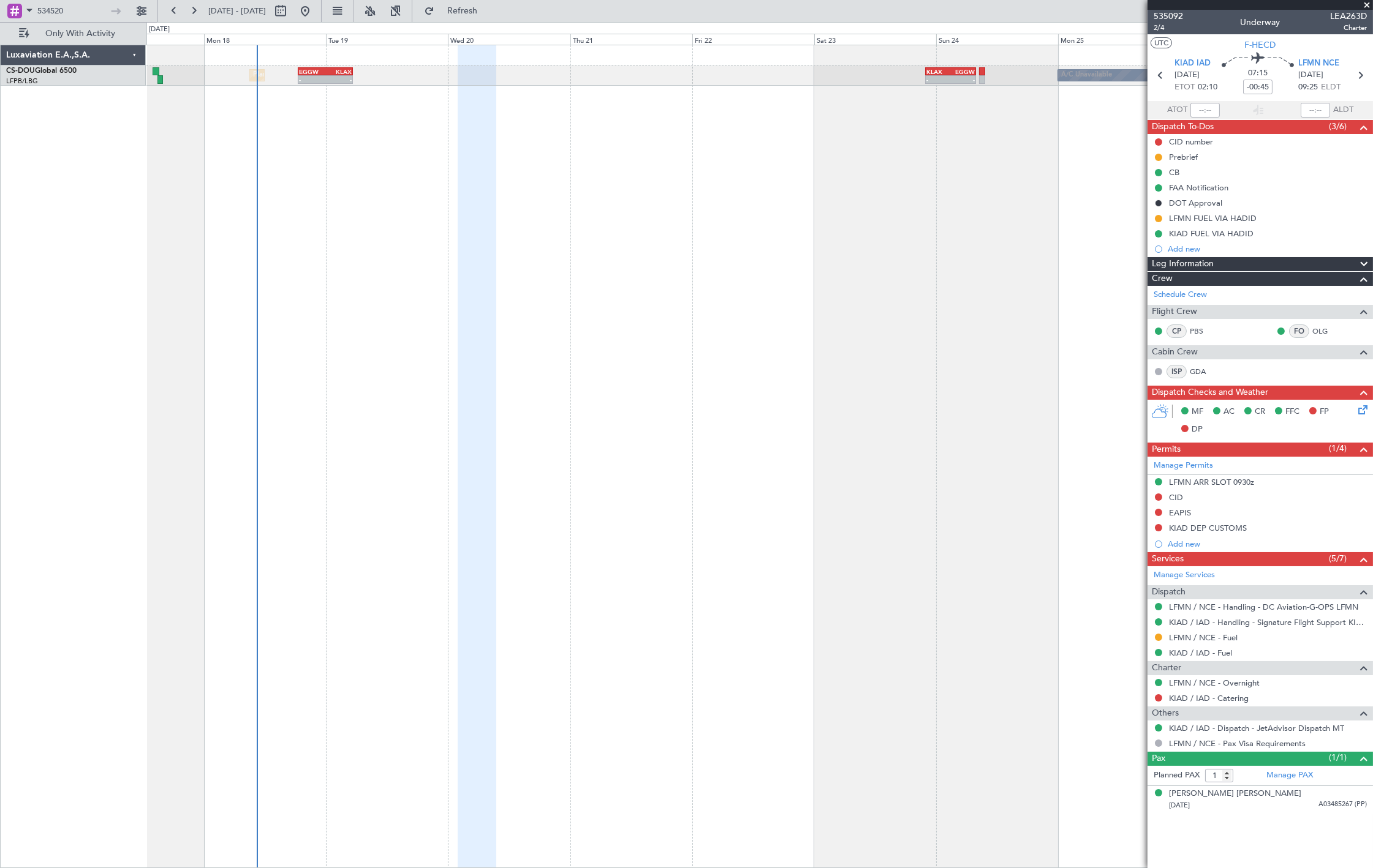
click at [254, 132] on div "Planned Maint London (Luton) Planned Maint Paris (Le Bourget) A/C Unavailable -…" at bounding box center [760, 457] width 1226 height 824
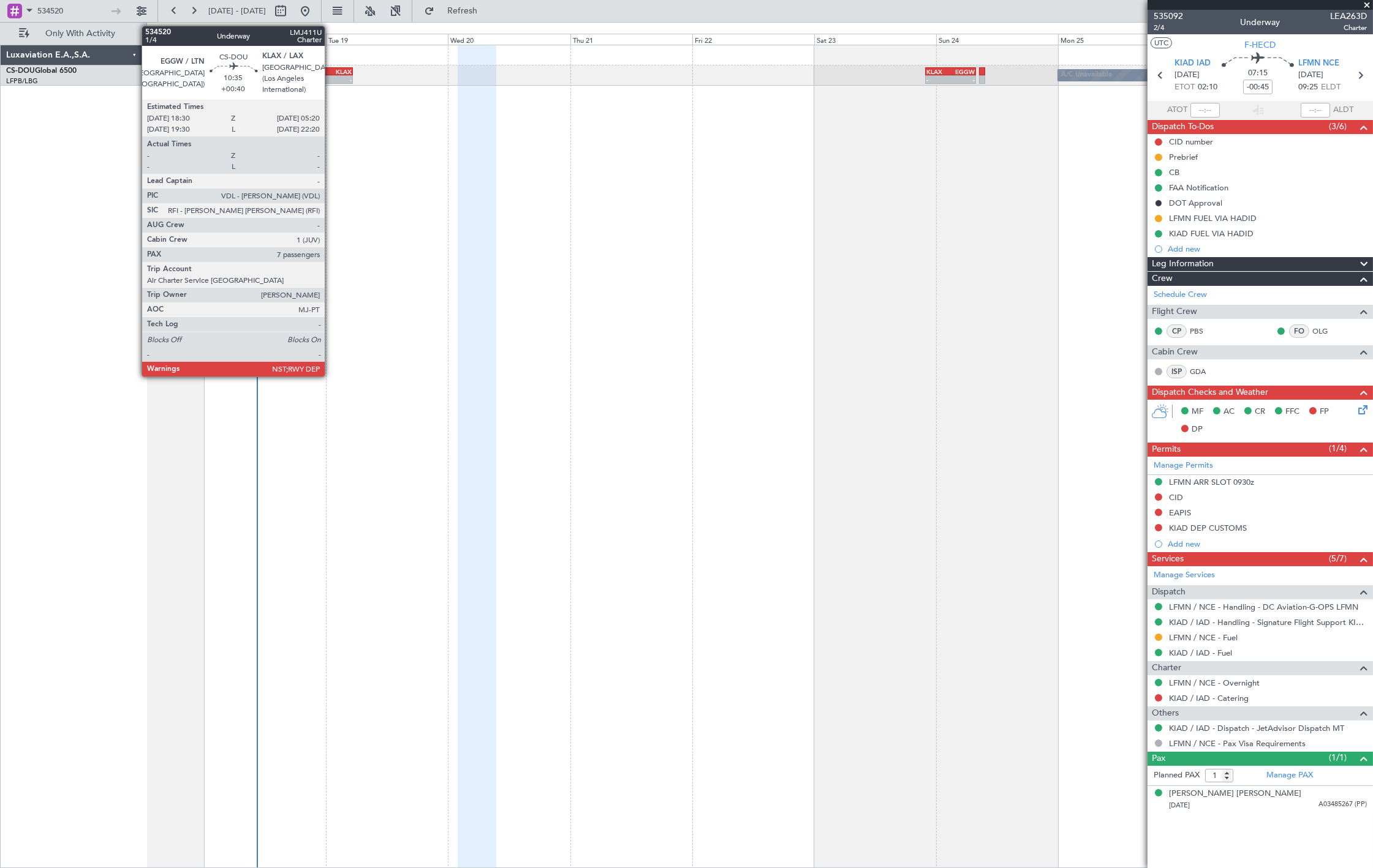
click at [331, 75] on div "Planned Maint London (Luton) Planned Maint Paris (Le Bourget) A/C Unavailable -…" at bounding box center [760, 76] width 1226 height 20
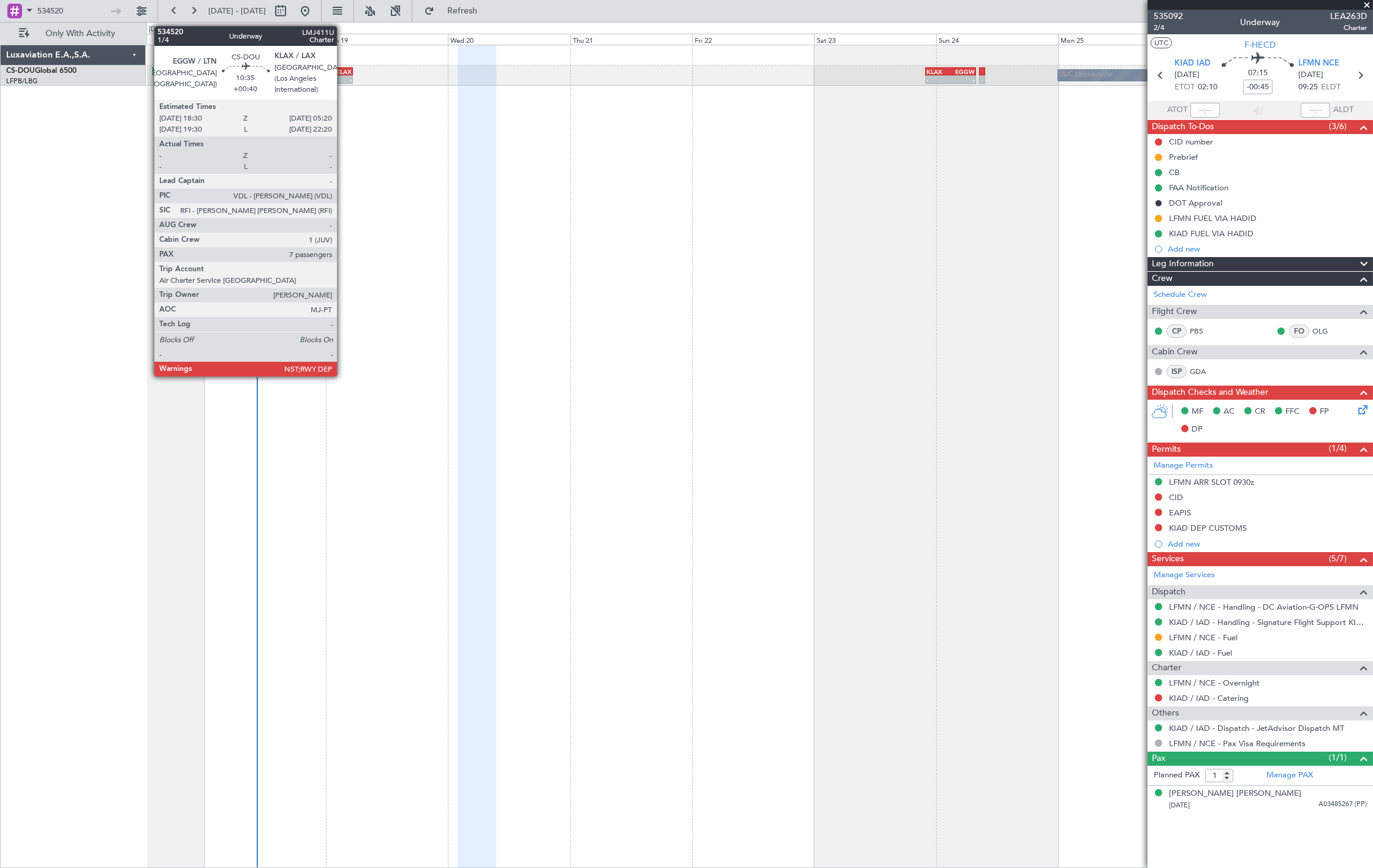
click at [340, 76] on div "-" at bounding box center [338, 80] width 26 height 7
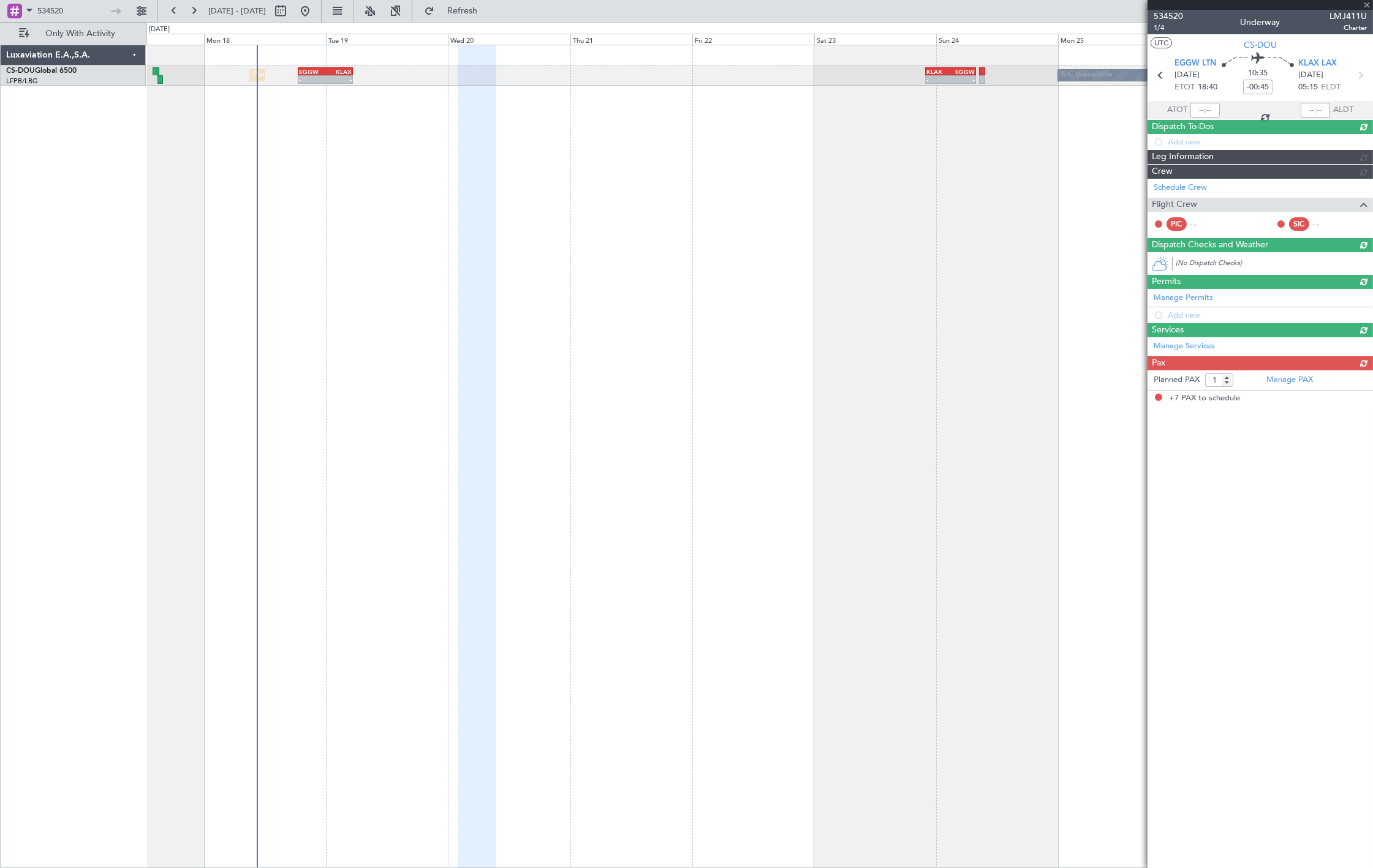
type input "+00:40"
type input "7"
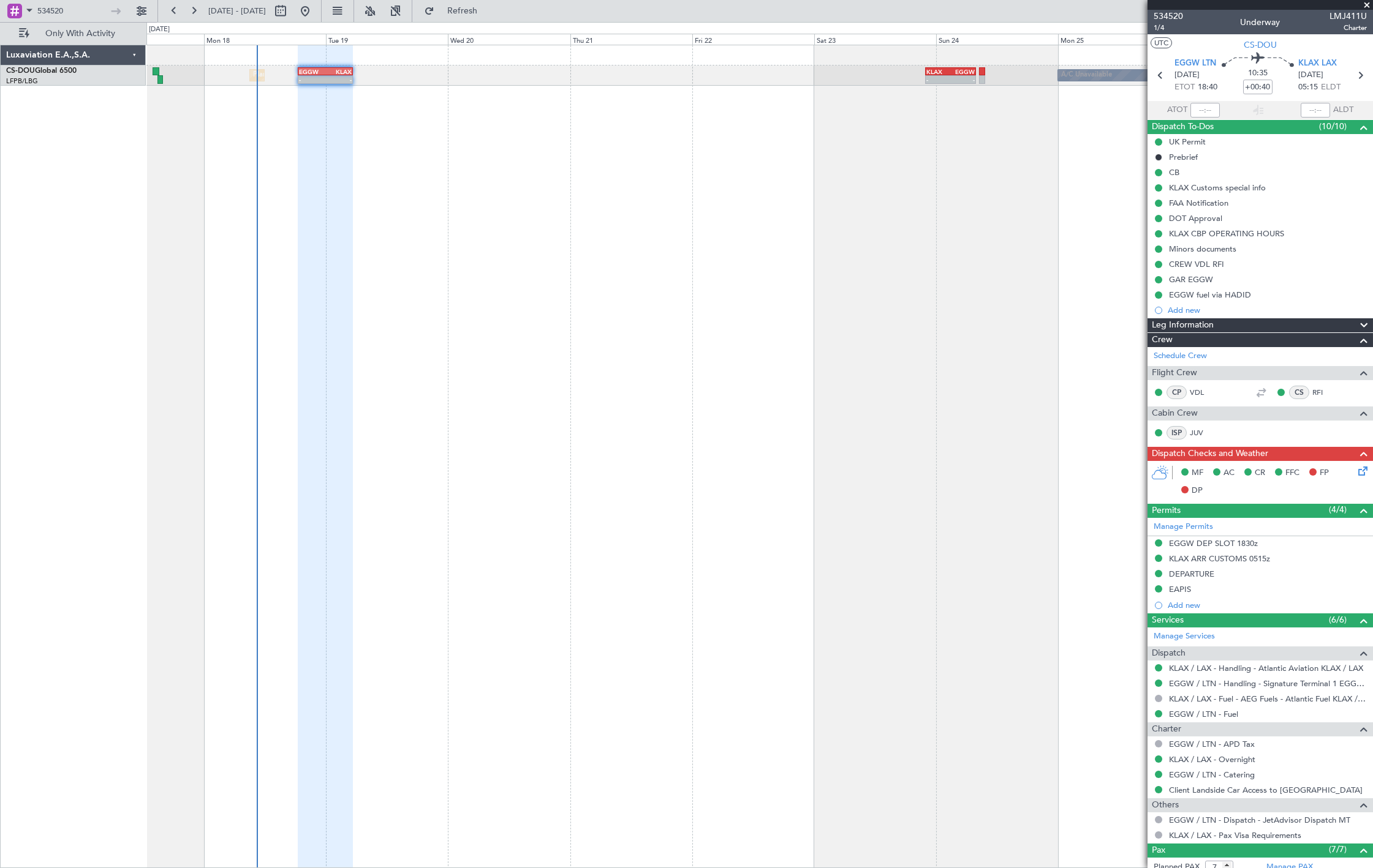
click at [956, 72] on div "Planned Maint London (Luton) Planned Maint Paris (Le Bourget) A/C Unavailable -…" at bounding box center [760, 76] width 1226 height 20
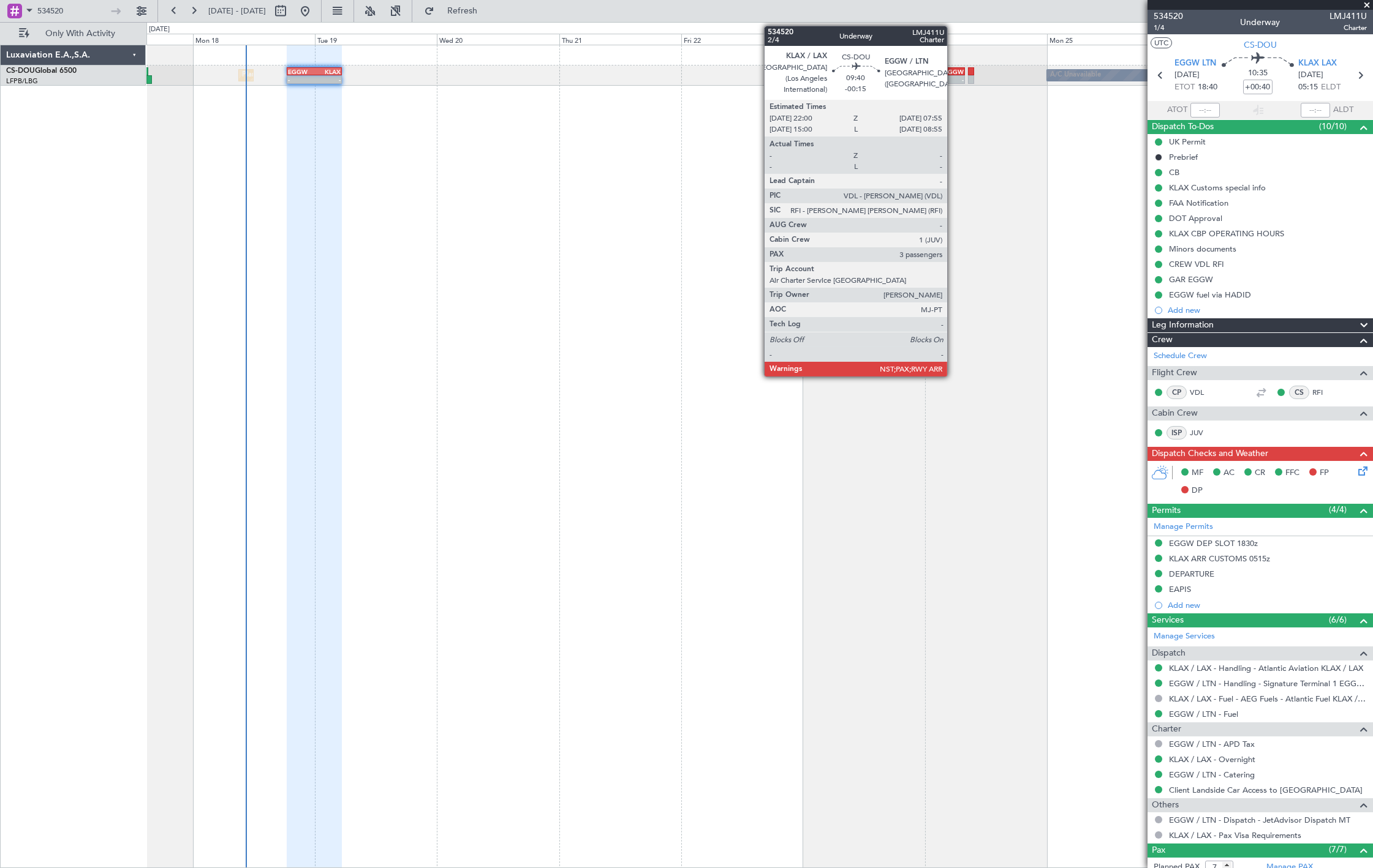
click at [954, 76] on div "- -" at bounding box center [939, 80] width 51 height 8
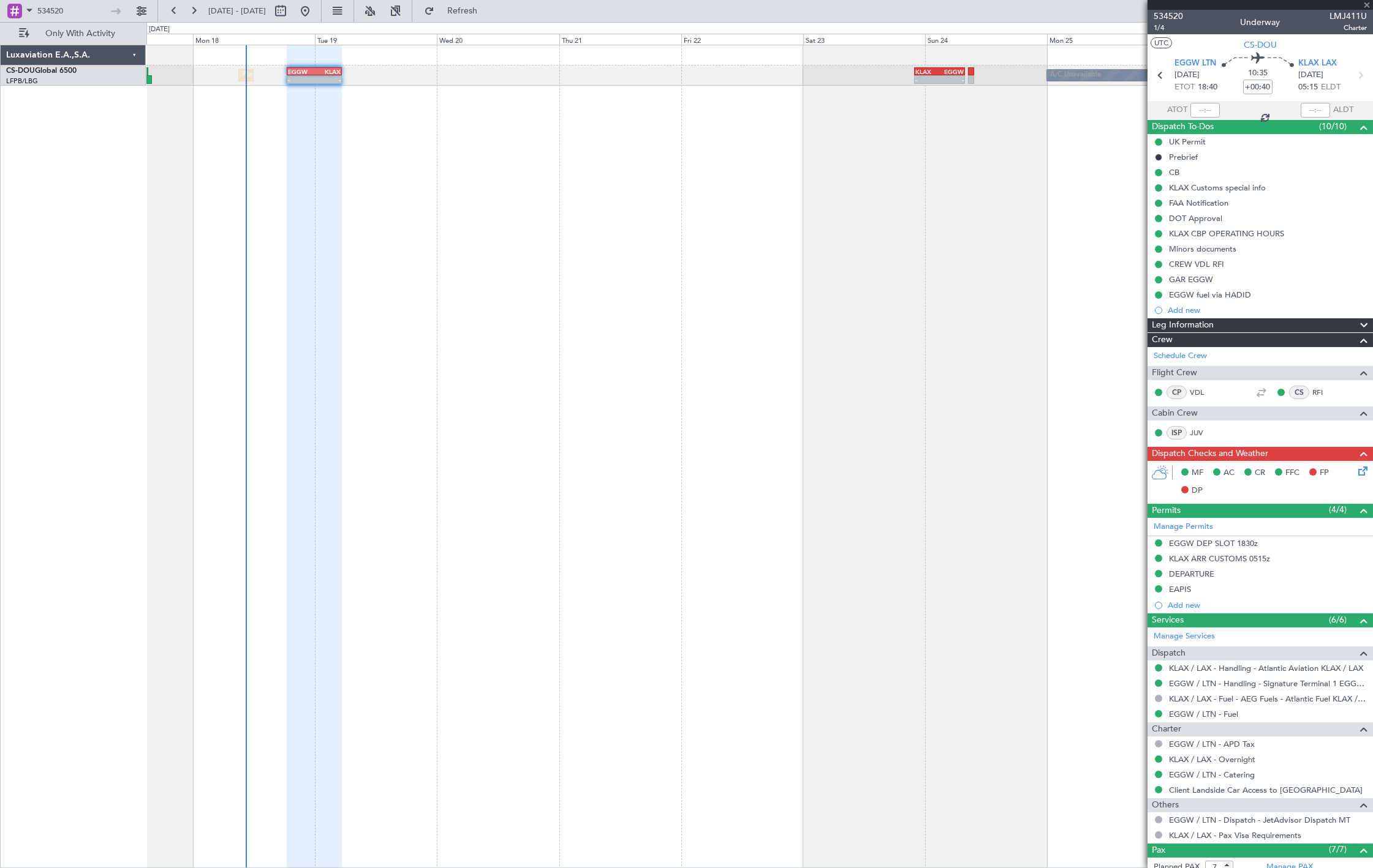
type input "-00:15"
type input "3"
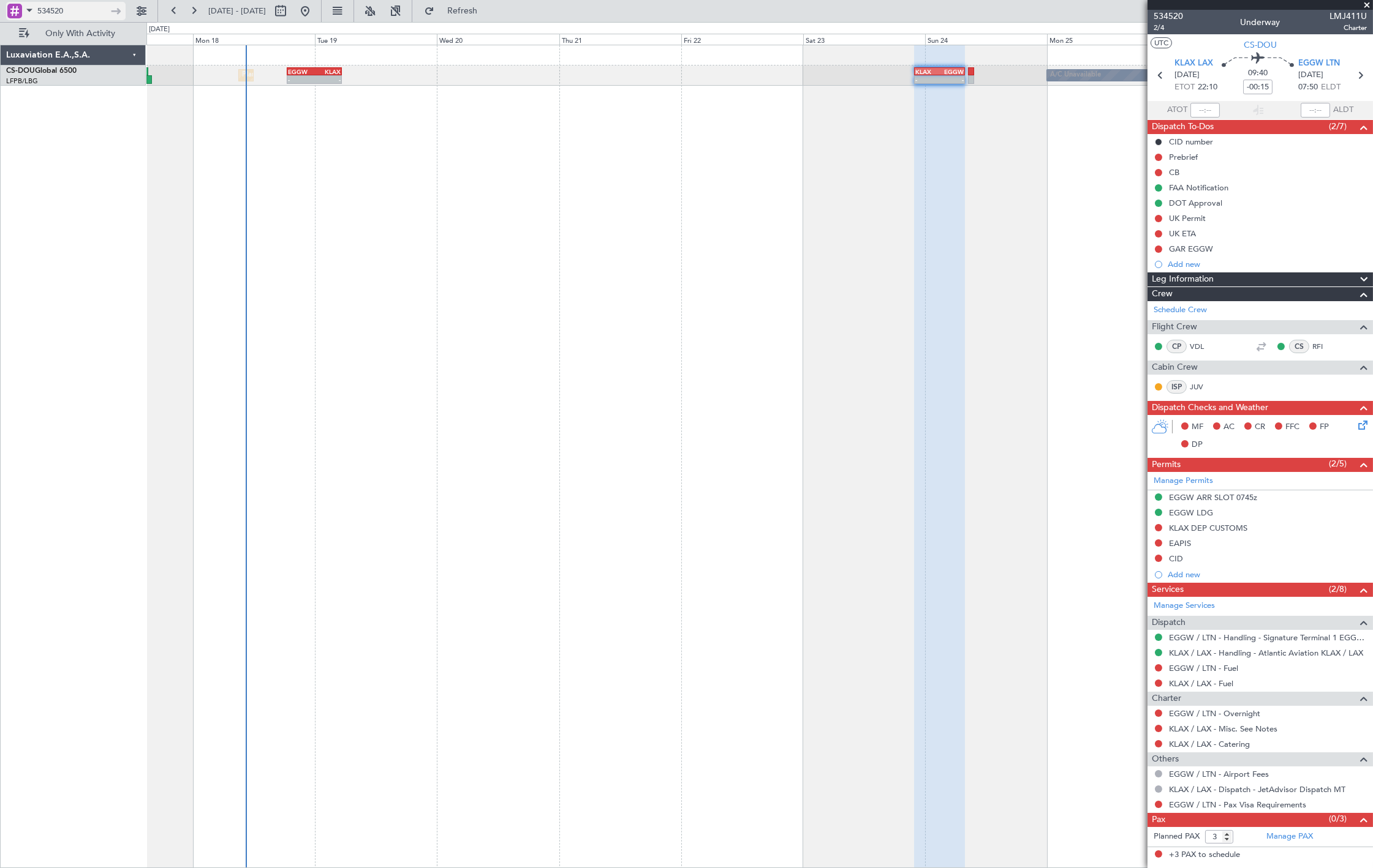
click at [90, 8] on input "534520" at bounding box center [72, 11] width 70 height 18
click at [91, 8] on input "534520" at bounding box center [72, 11] width 70 height 18
click at [93, 8] on input "534520" at bounding box center [72, 11] width 70 height 18
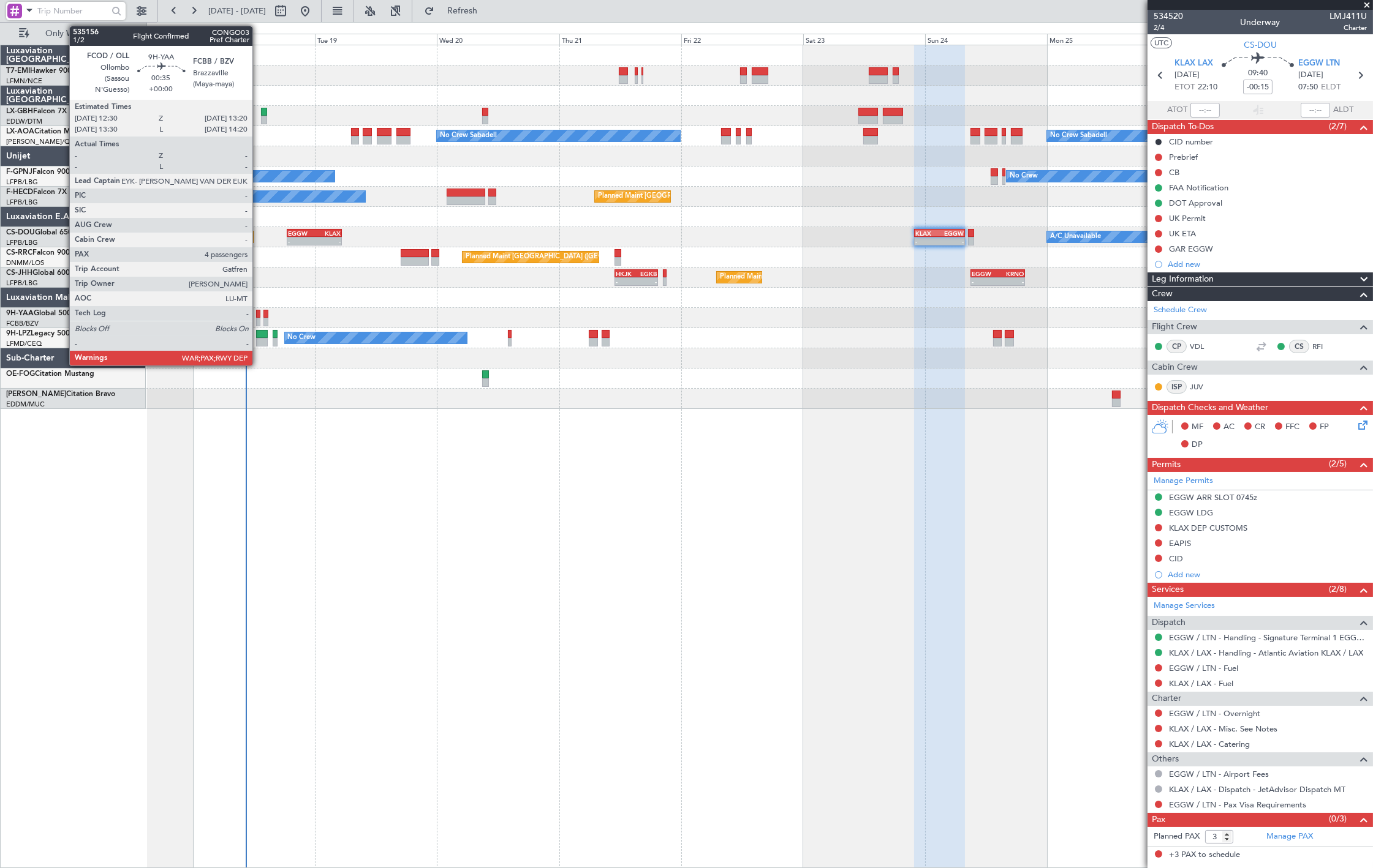
click at [259, 319] on div at bounding box center [258, 322] width 5 height 8
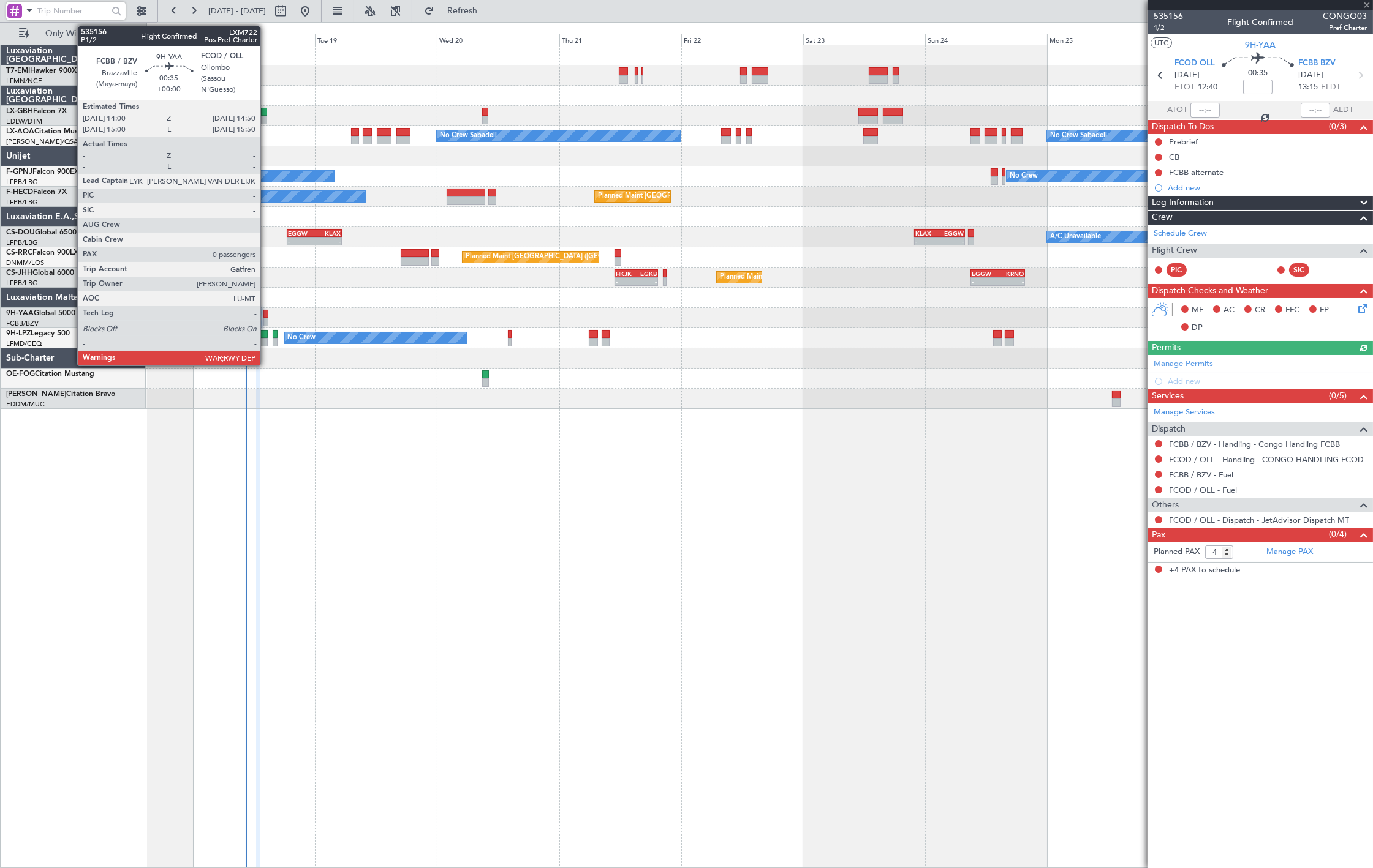
click at [267, 323] on div at bounding box center [265, 322] width 5 height 8
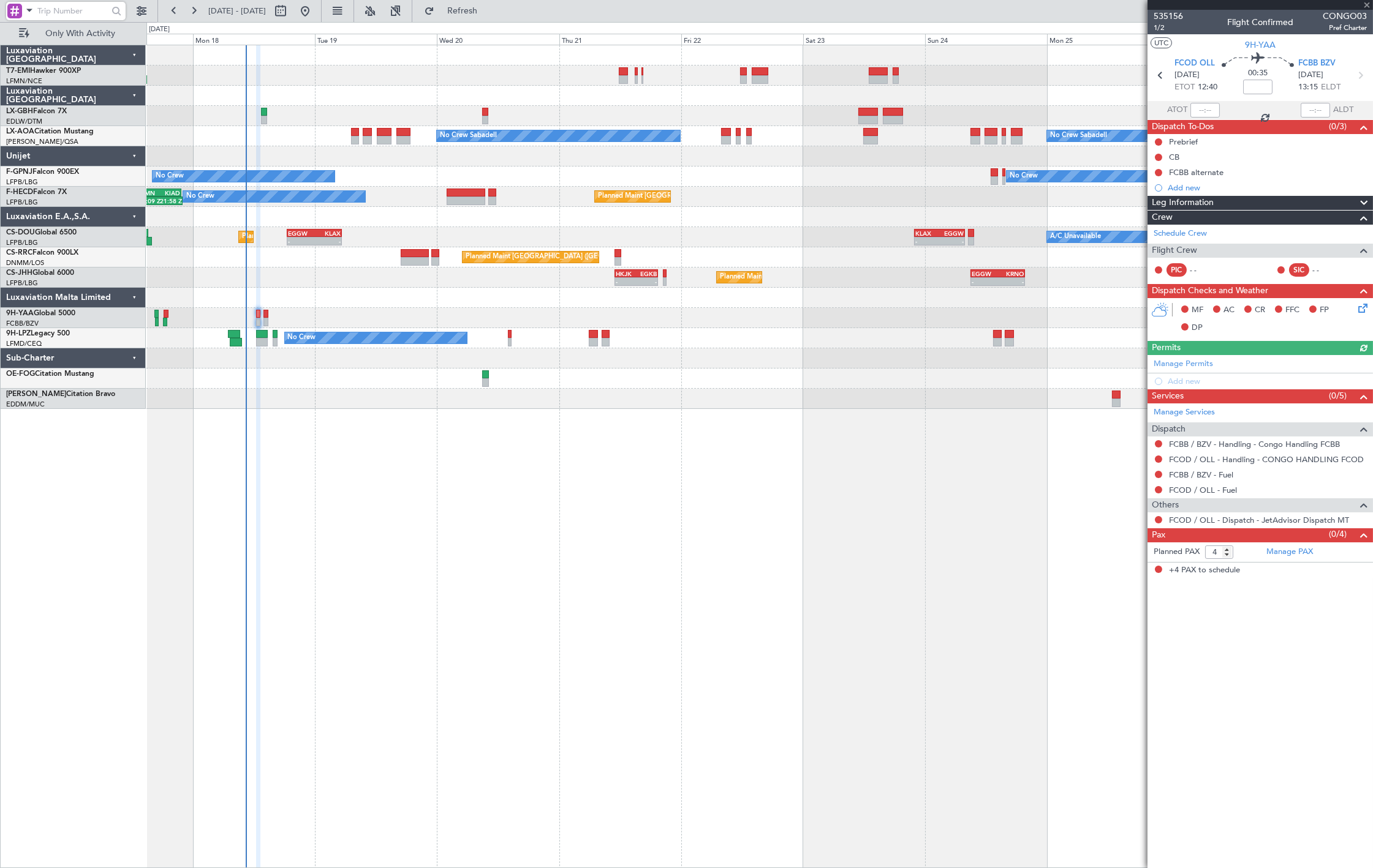
type input "0"
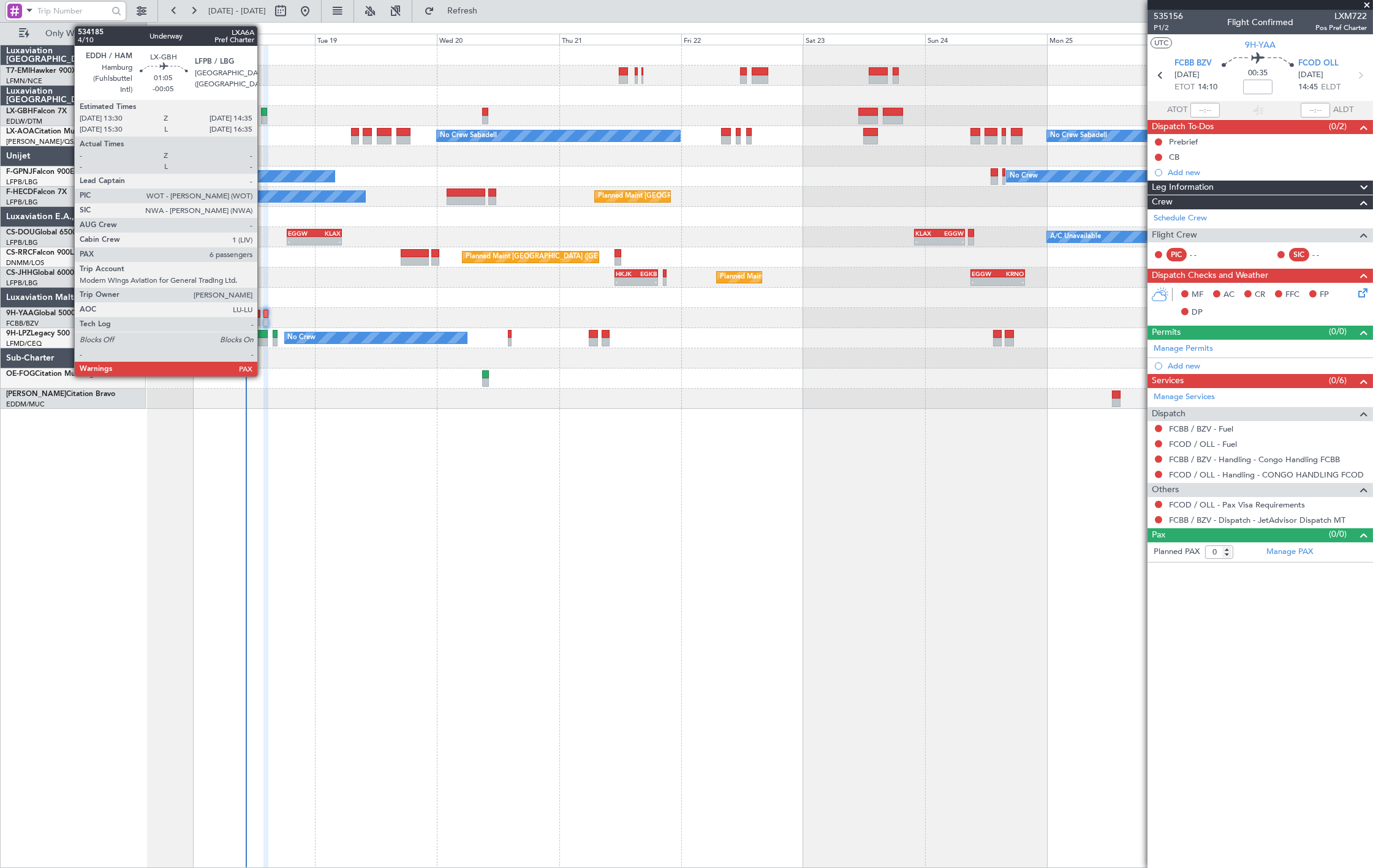
click at [263, 113] on div at bounding box center [263, 111] width 5 height 8
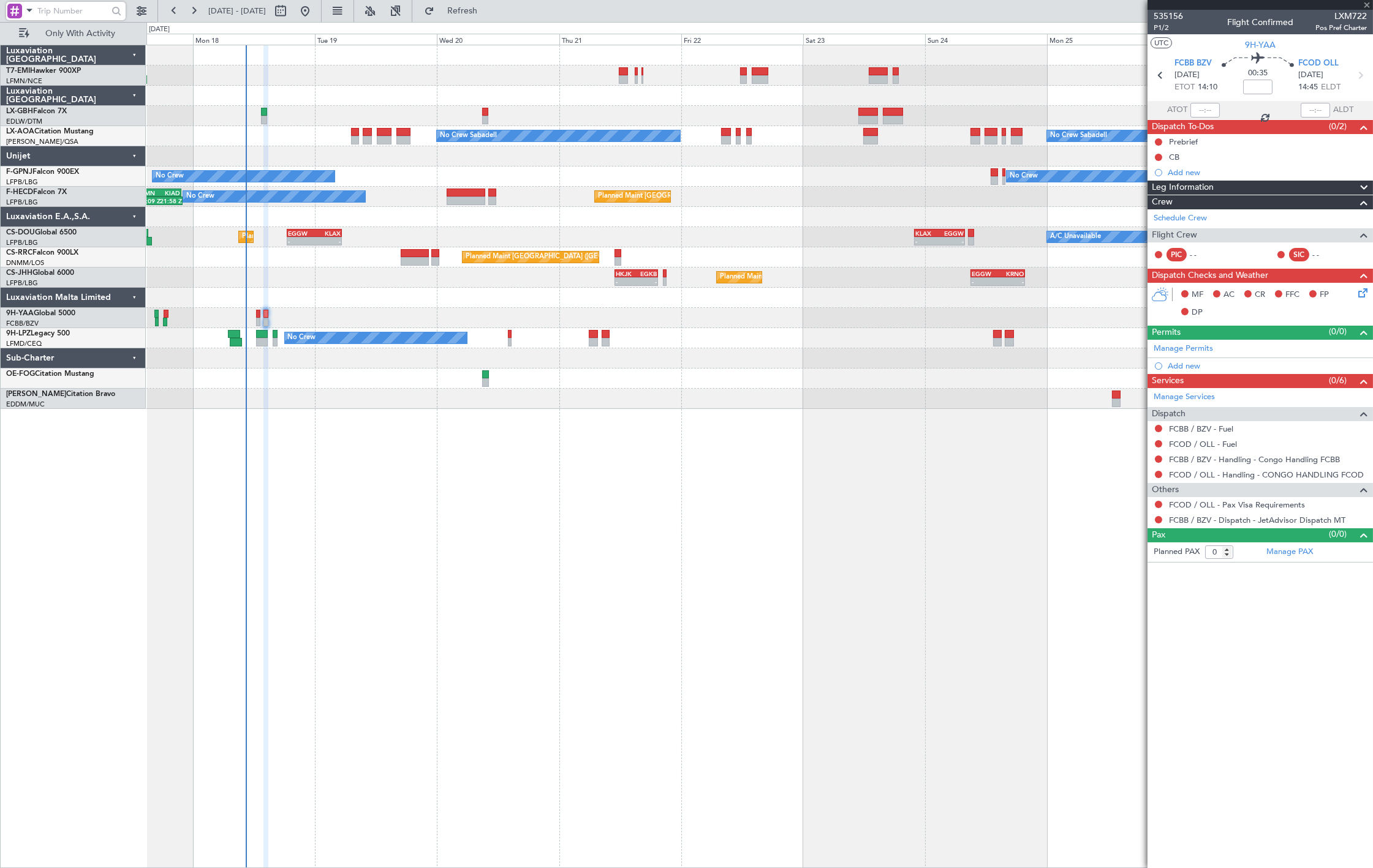
type input "-00:05"
type input "6"
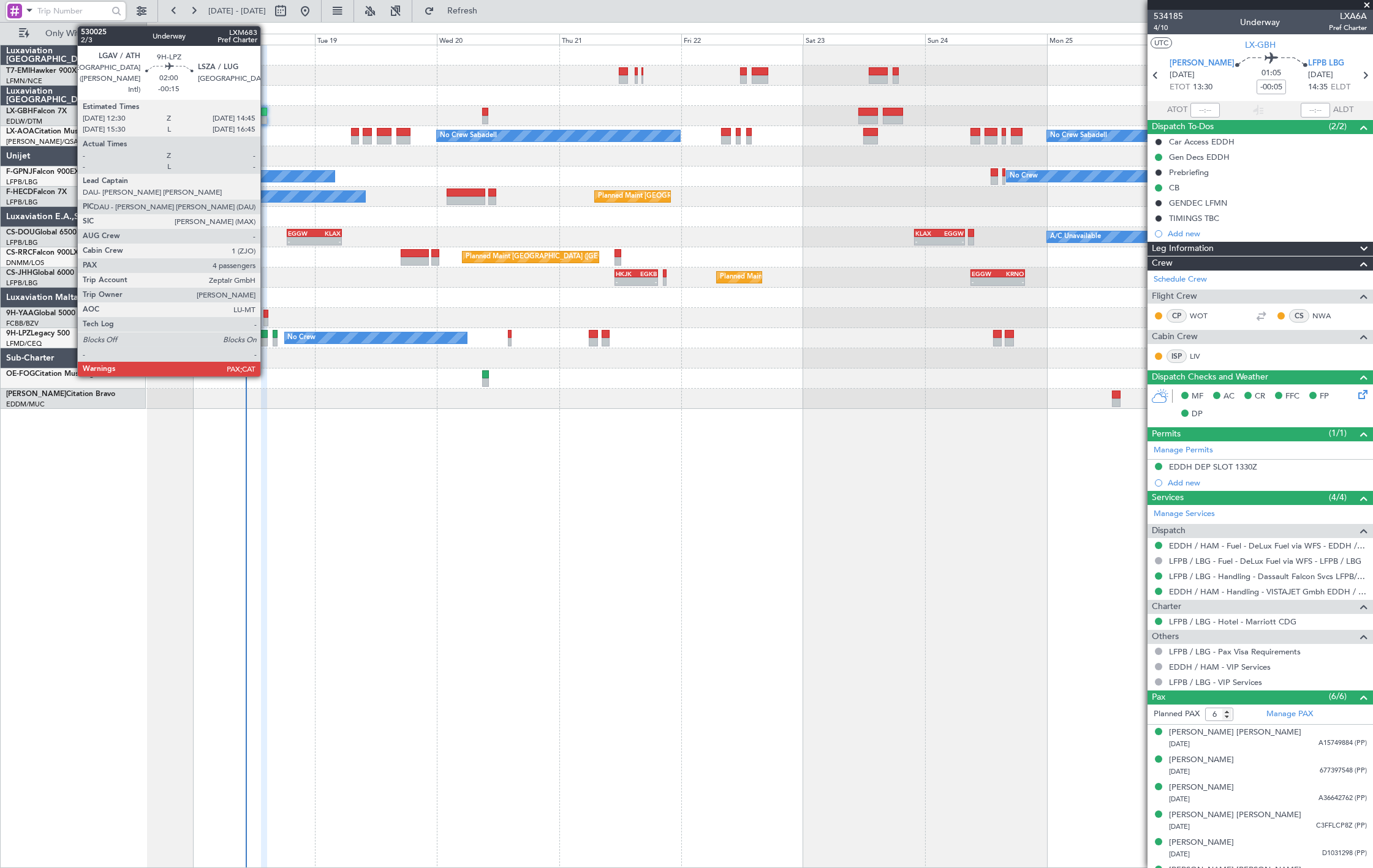
click at [267, 338] on div at bounding box center [262, 342] width 12 height 8
type input "-00:15"
type input "4"
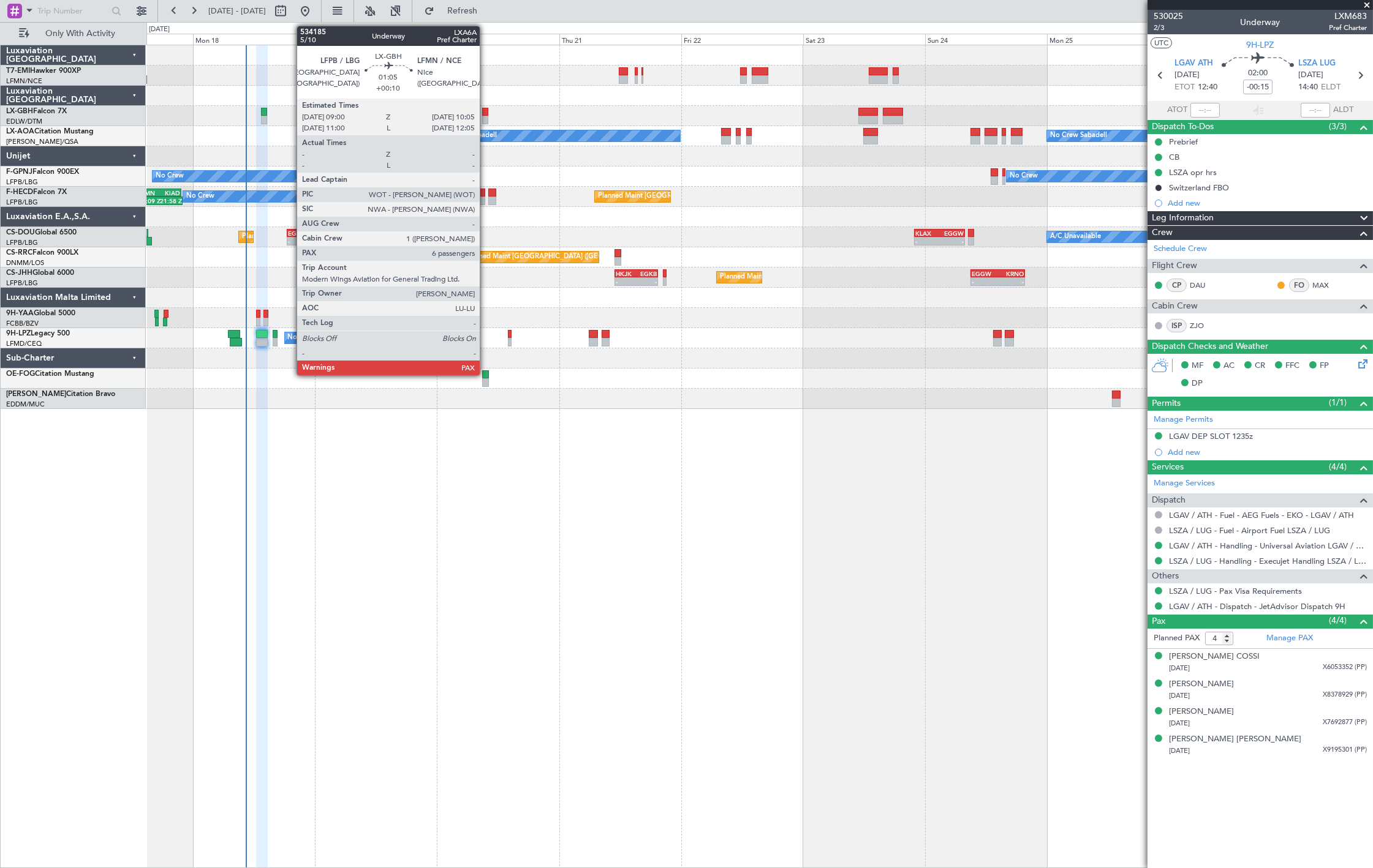
click at [486, 111] on div at bounding box center [484, 111] width 5 height 8
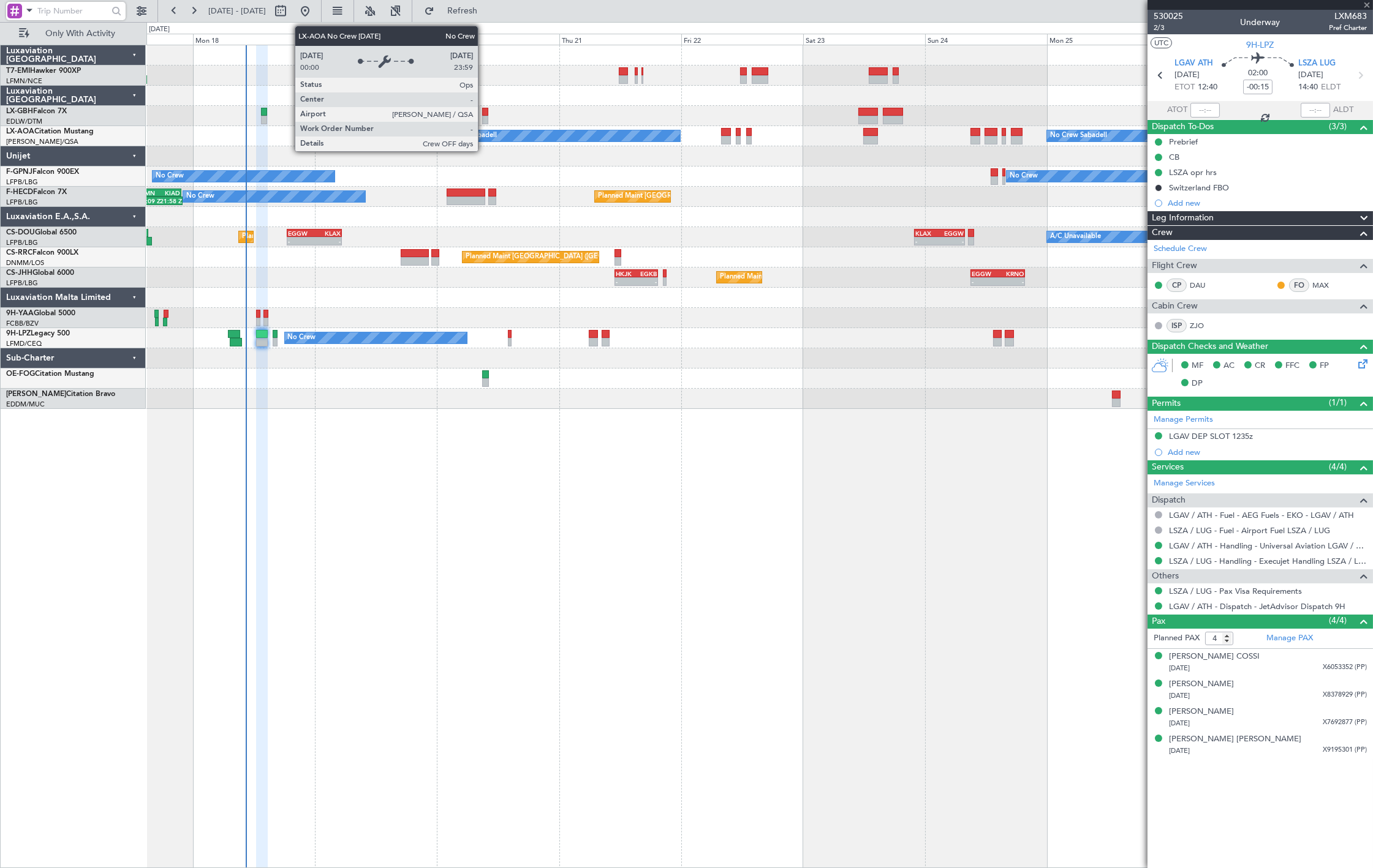
type input "+00:10"
type input "6"
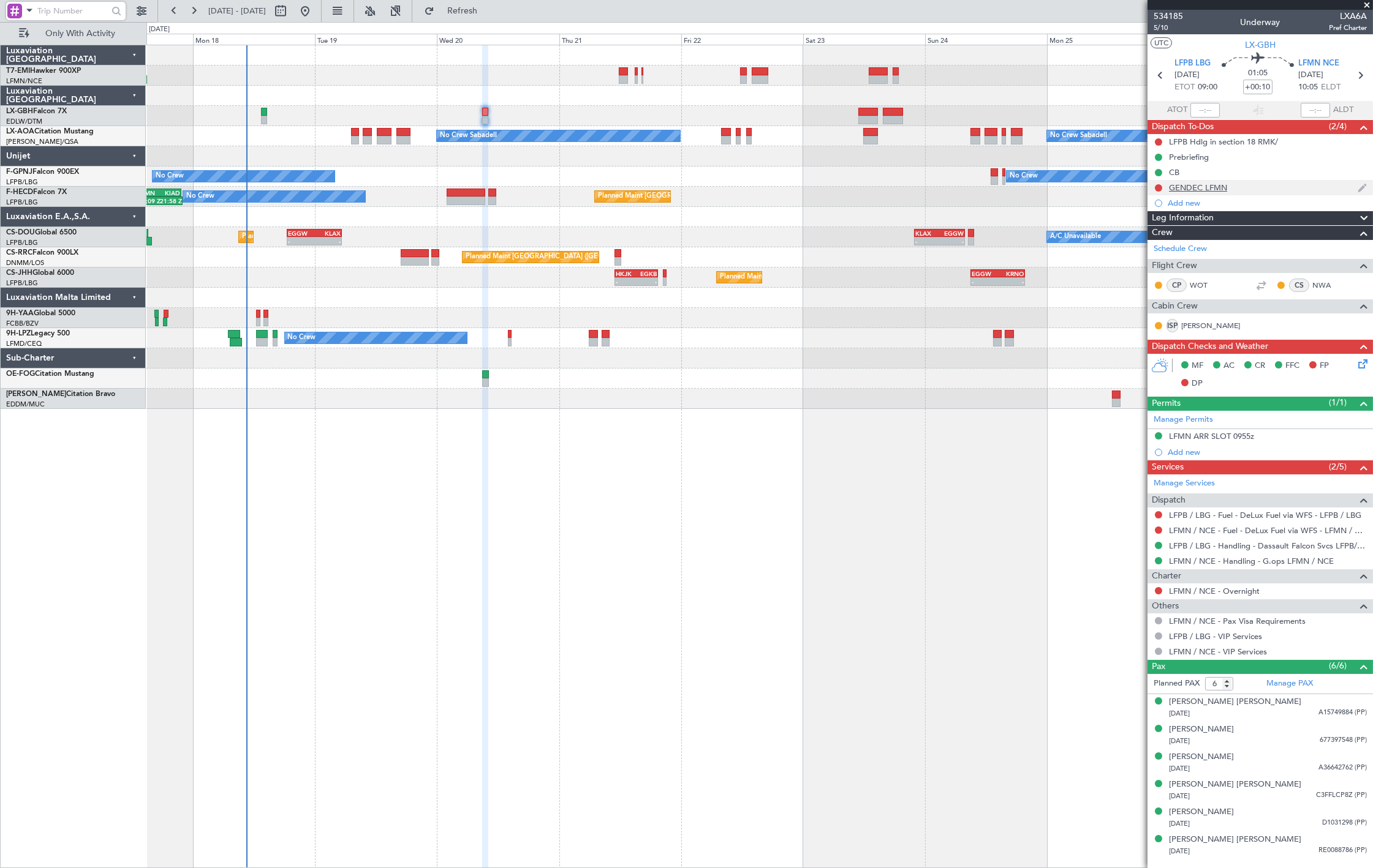
click at [1245, 192] on div "GENDEC LFMN" at bounding box center [1260, 187] width 226 height 15
click at [76, 132] on link "LX-AOA Citation Mustang" at bounding box center [50, 131] width 87 height 7
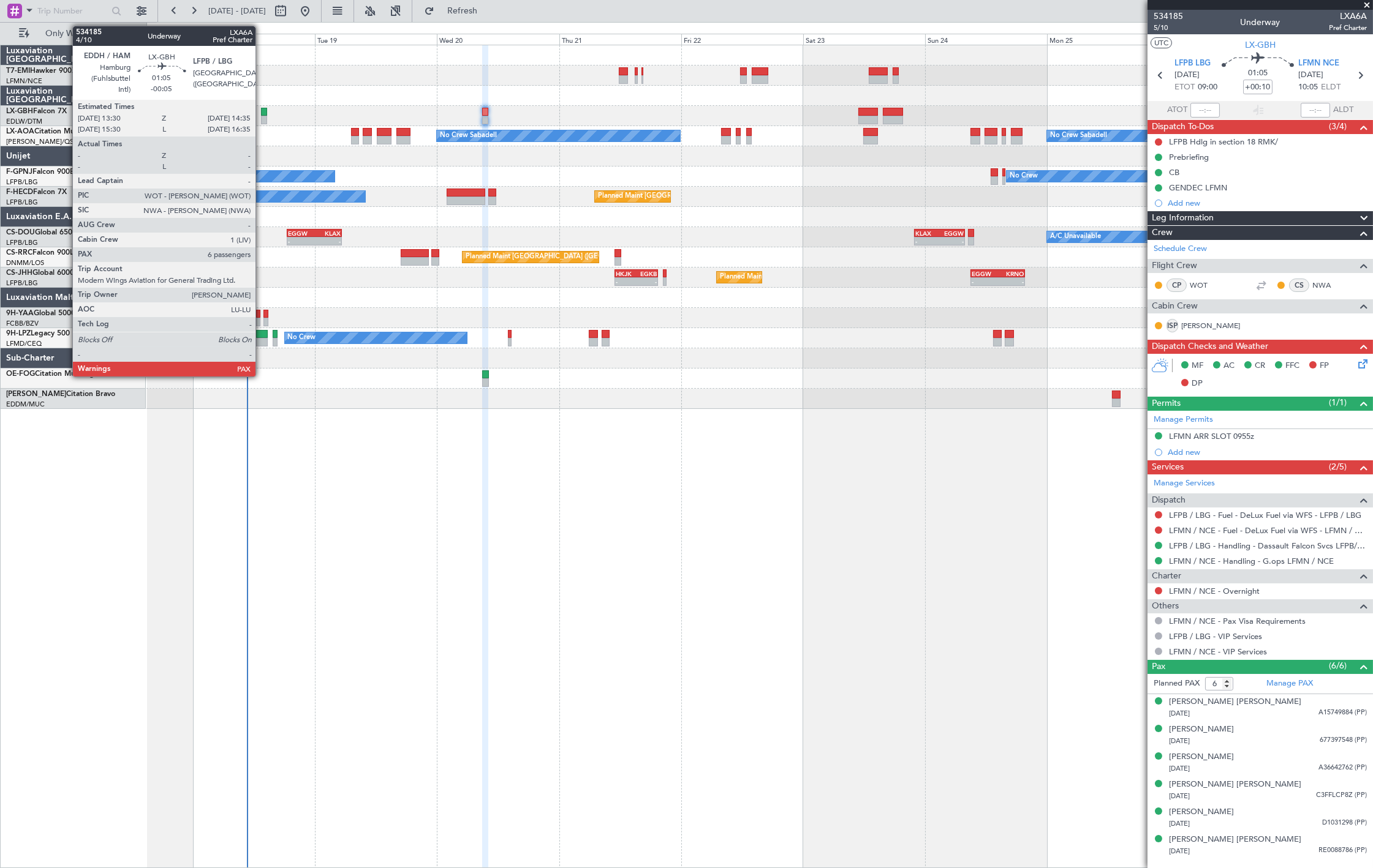
click at [261, 118] on div at bounding box center [263, 120] width 5 height 8
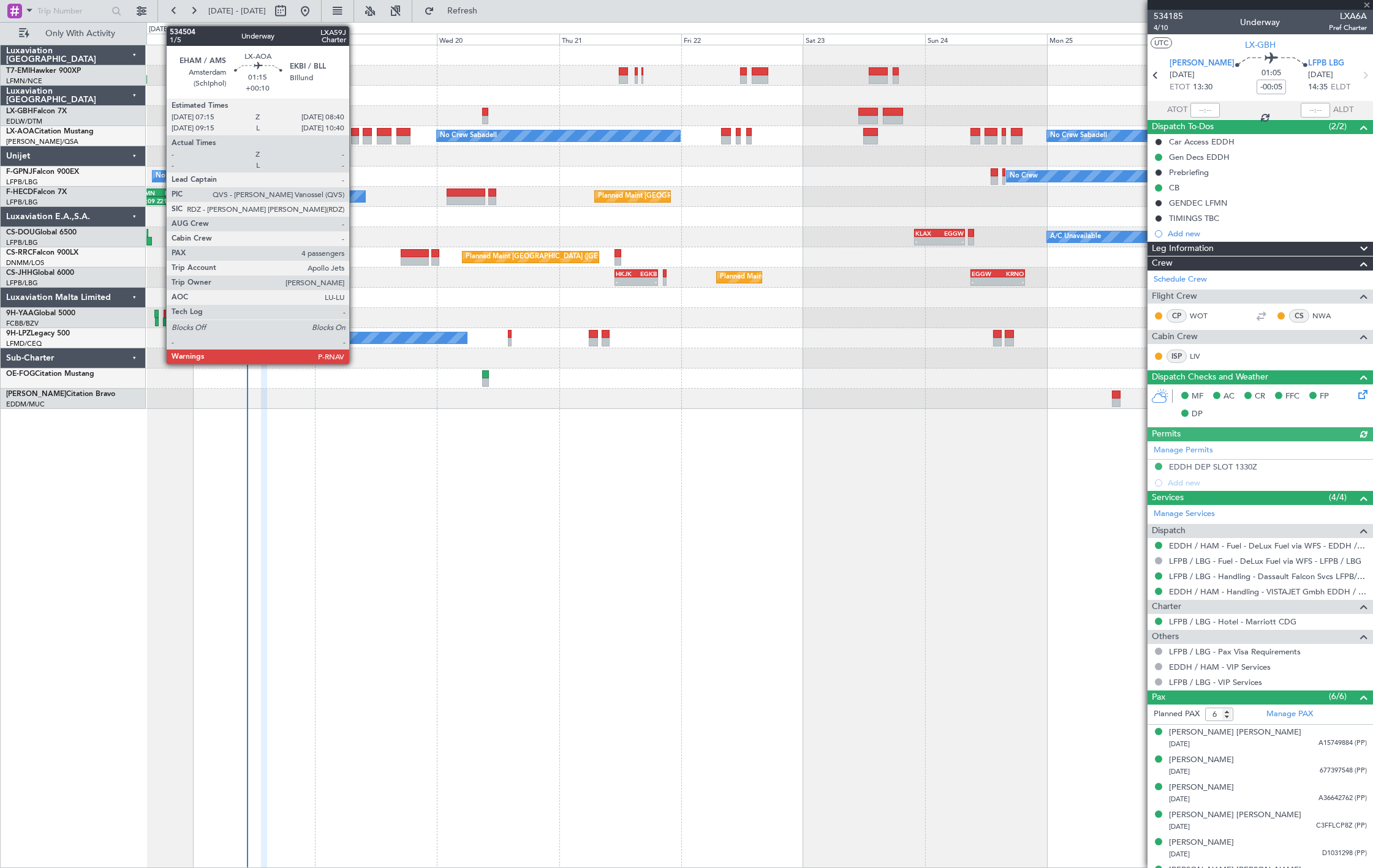
click at [354, 137] on div at bounding box center [354, 140] width 7 height 8
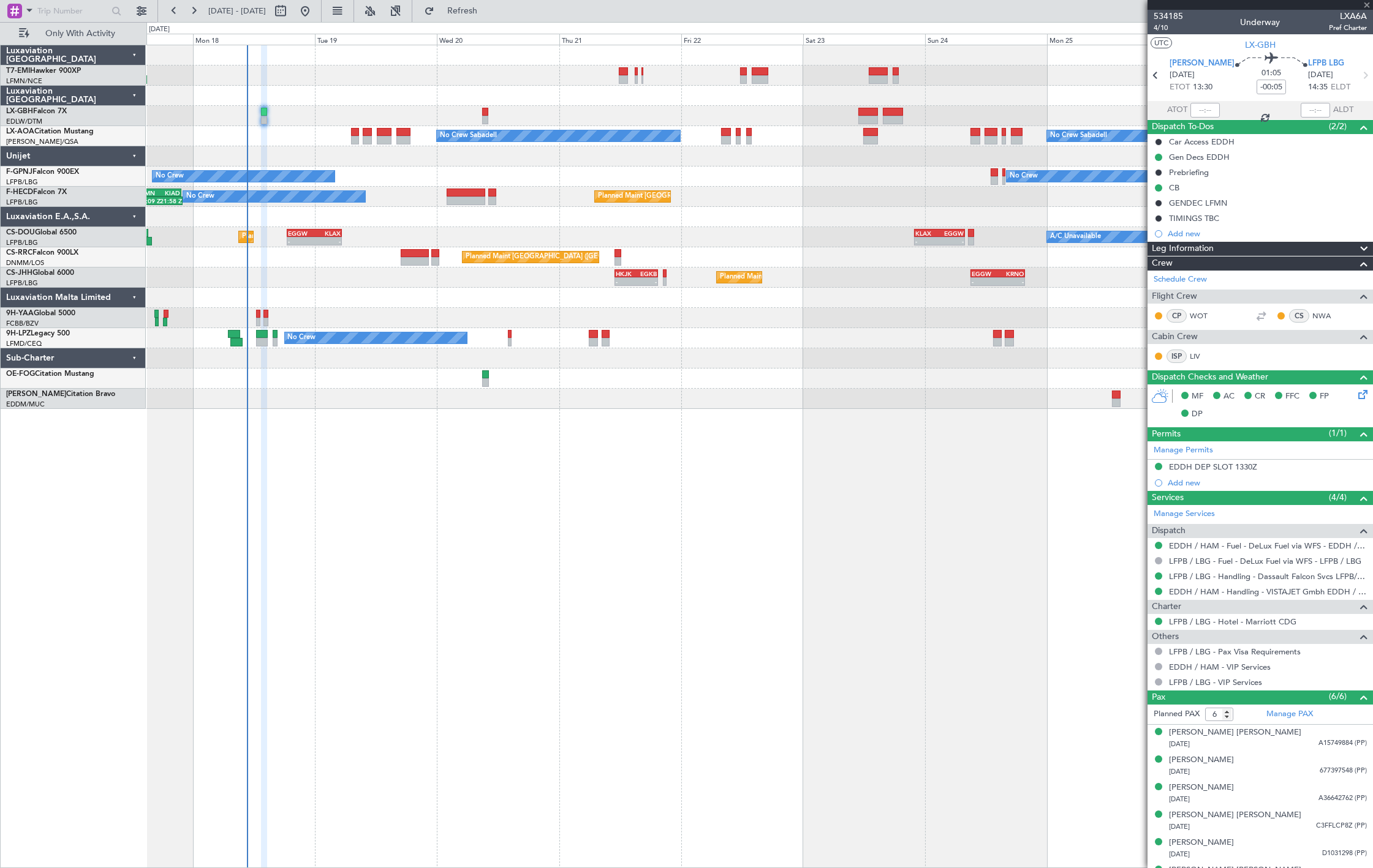
type input "+00:10"
type input "4"
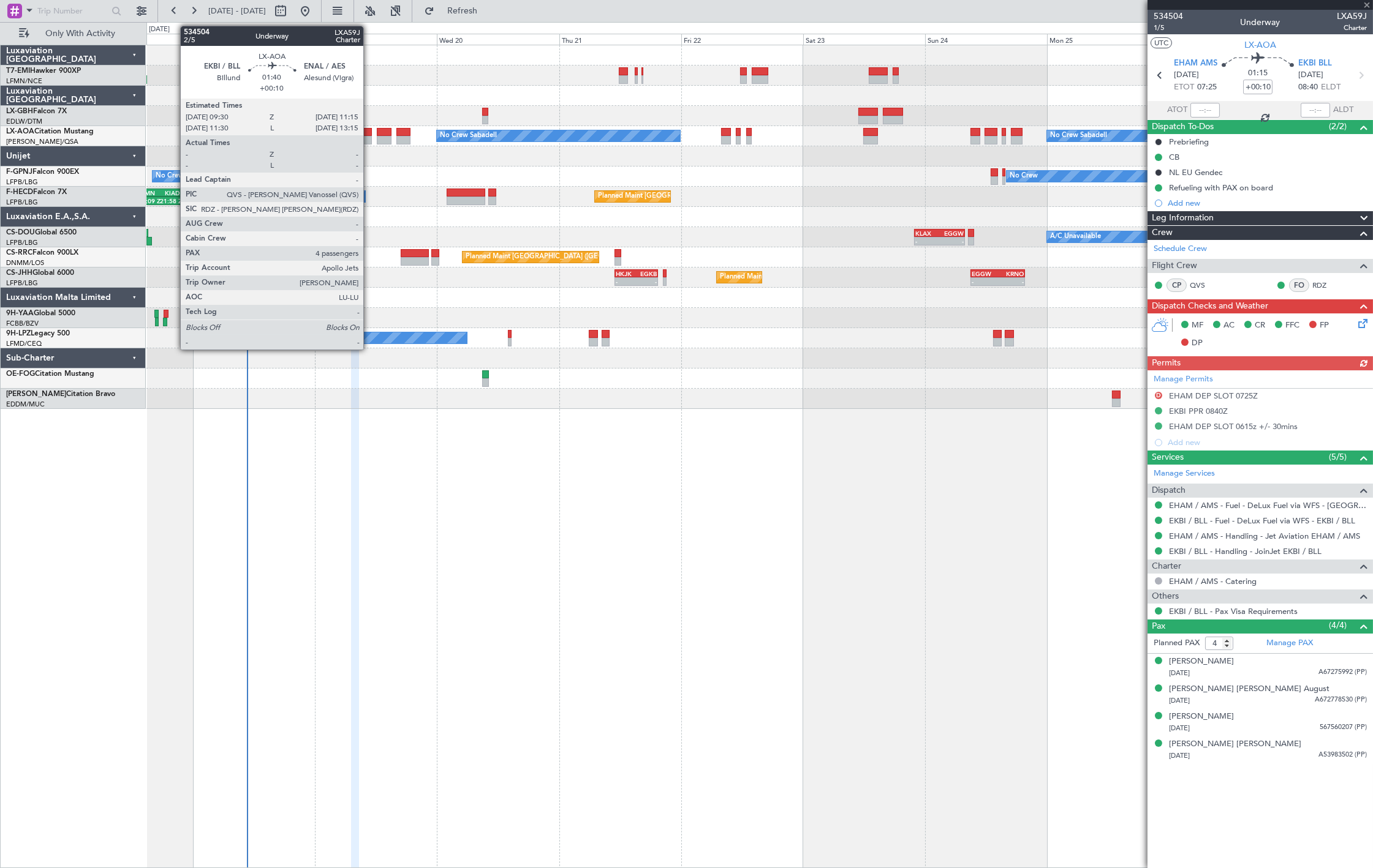
click at [370, 137] on div at bounding box center [367, 140] width 9 height 8
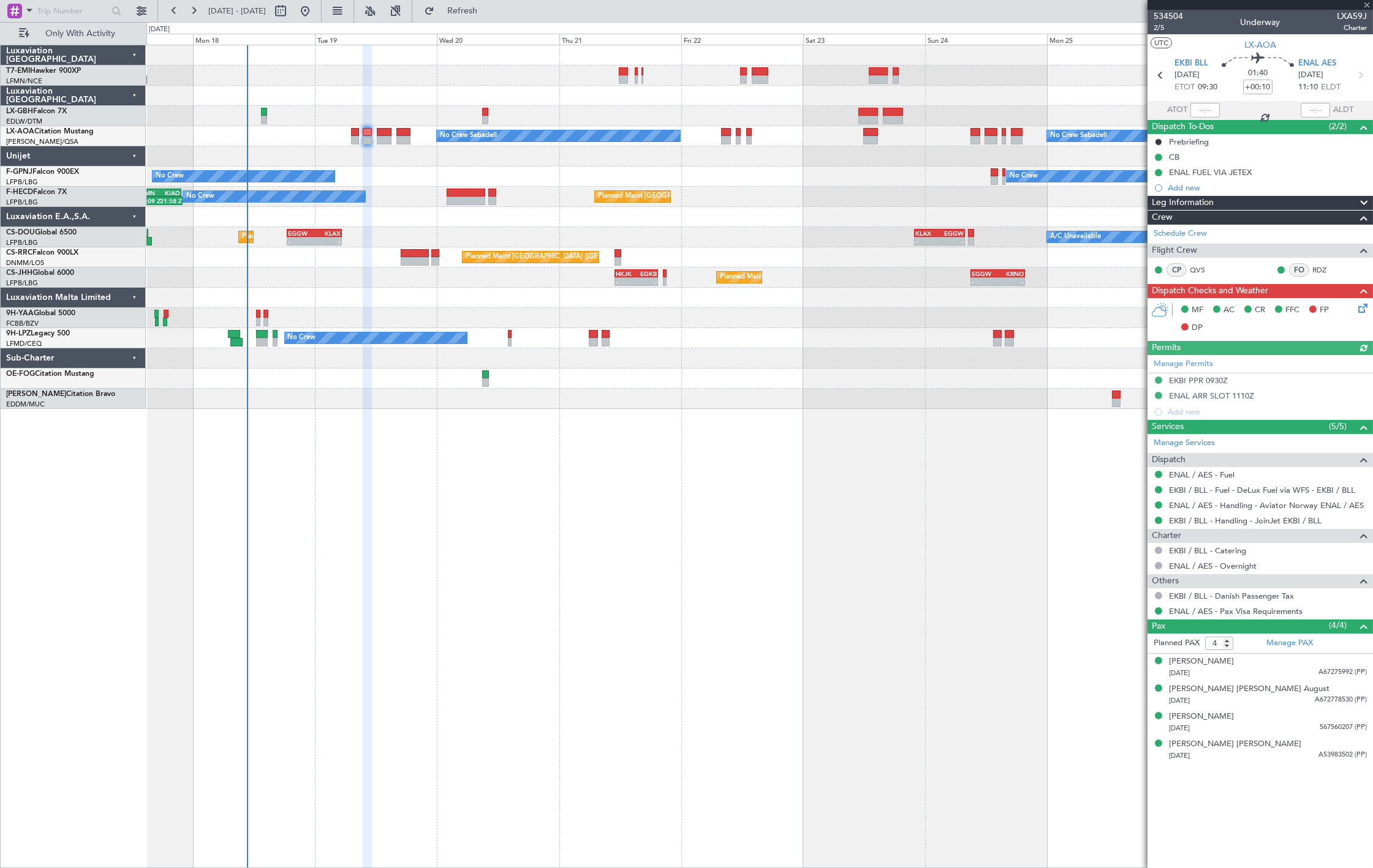
click at [339, 225] on div at bounding box center [760, 217] width 1226 height 20
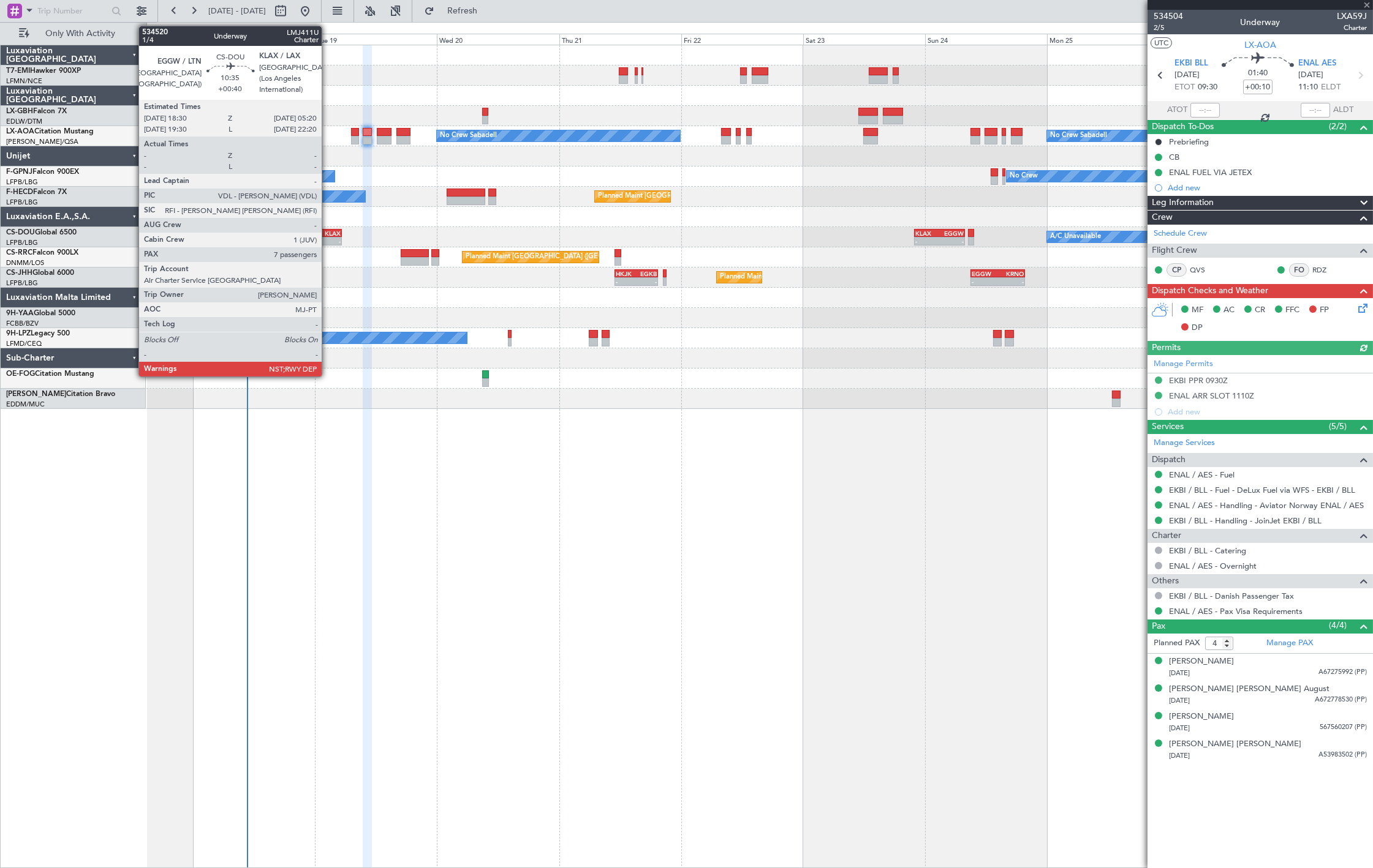
click at [328, 231] on div "KLAX" at bounding box center [327, 233] width 26 height 7
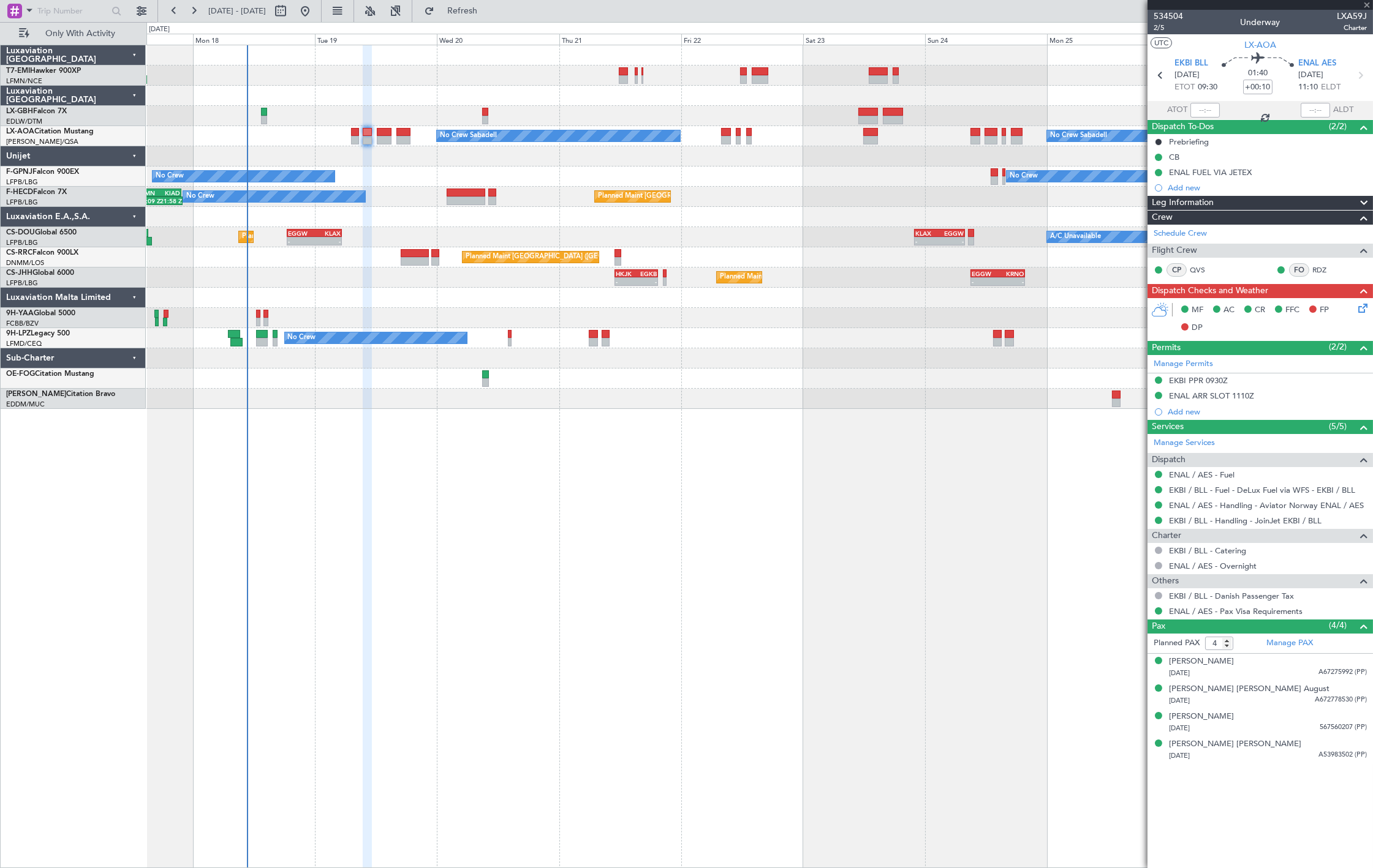
type input "+00:40"
type input "7"
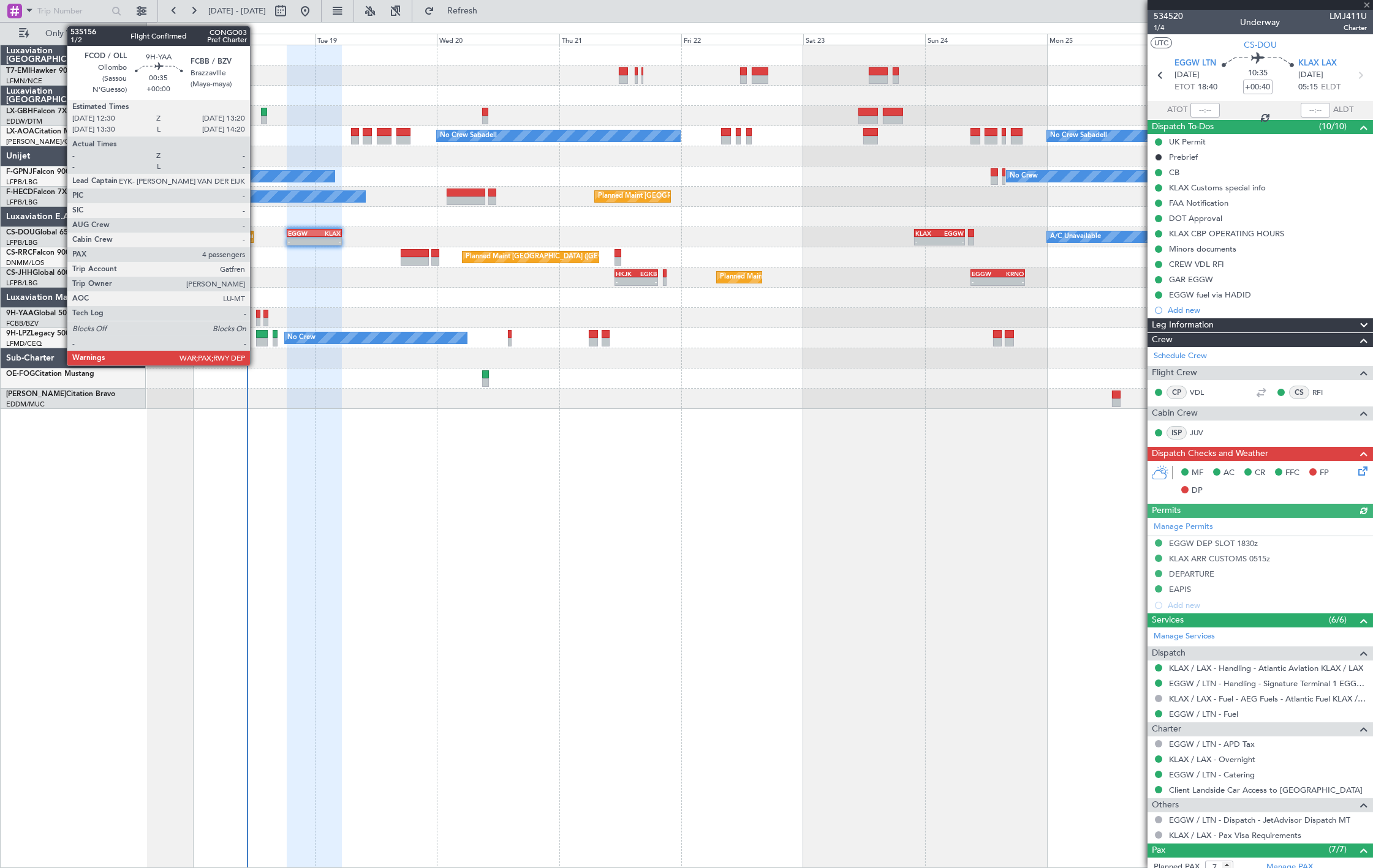
click at [256, 319] on div at bounding box center [258, 322] width 5 height 8
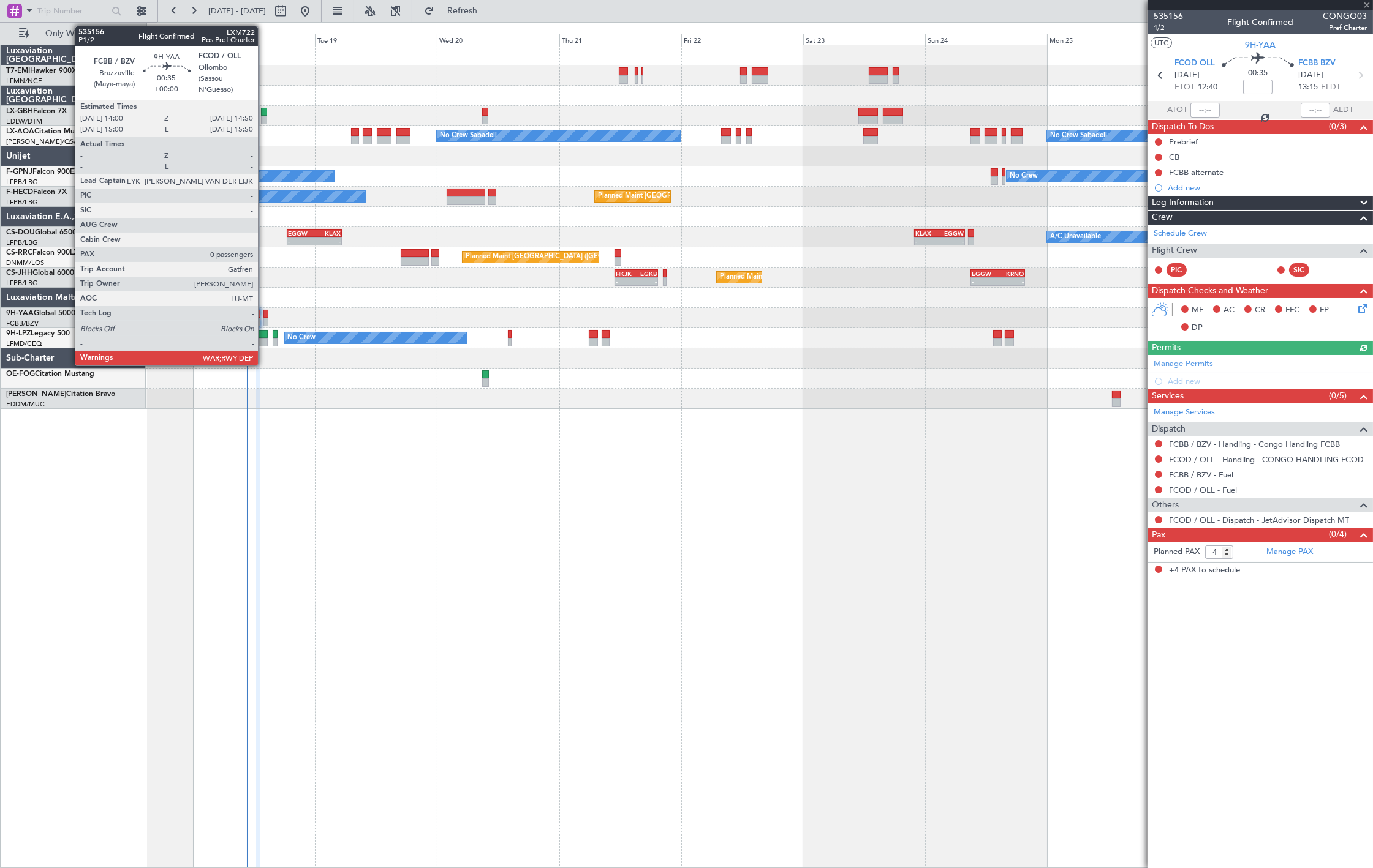
click at [264, 319] on div at bounding box center [265, 322] width 5 height 8
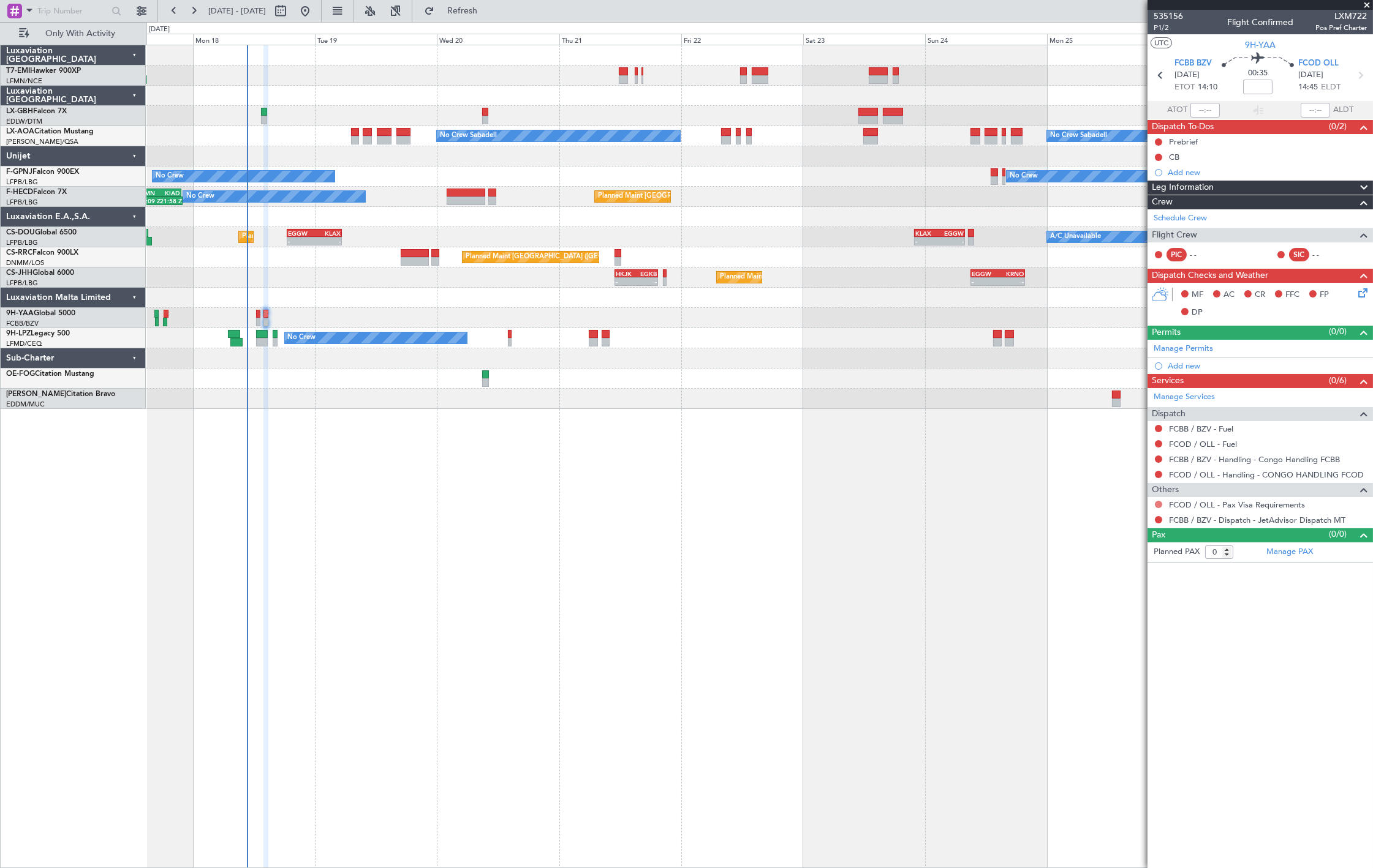
click at [1159, 503] on button at bounding box center [1158, 504] width 7 height 7
click at [1161, 523] on div "Not Requested" at bounding box center [1159, 525] width 52 height 15
click at [1160, 509] on mat-tooltip-component "Not Requested" at bounding box center [1159, 525] width 69 height 33
click at [1157, 506] on button at bounding box center [1158, 504] width 7 height 7
click at [1161, 523] on li "Not Required" at bounding box center [1159, 523] width 141 height 18
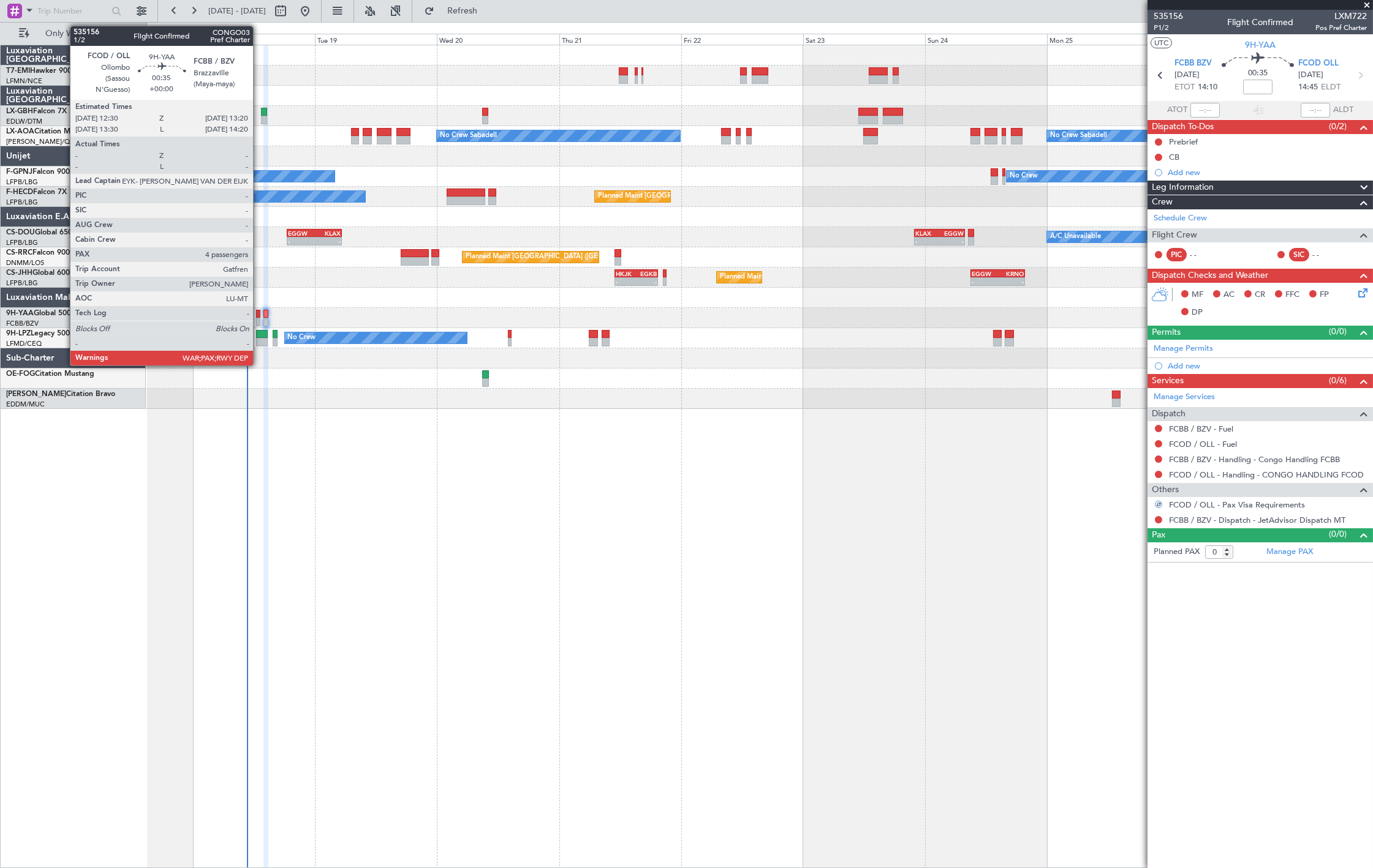
click at [259, 315] on div at bounding box center [258, 313] width 5 height 8
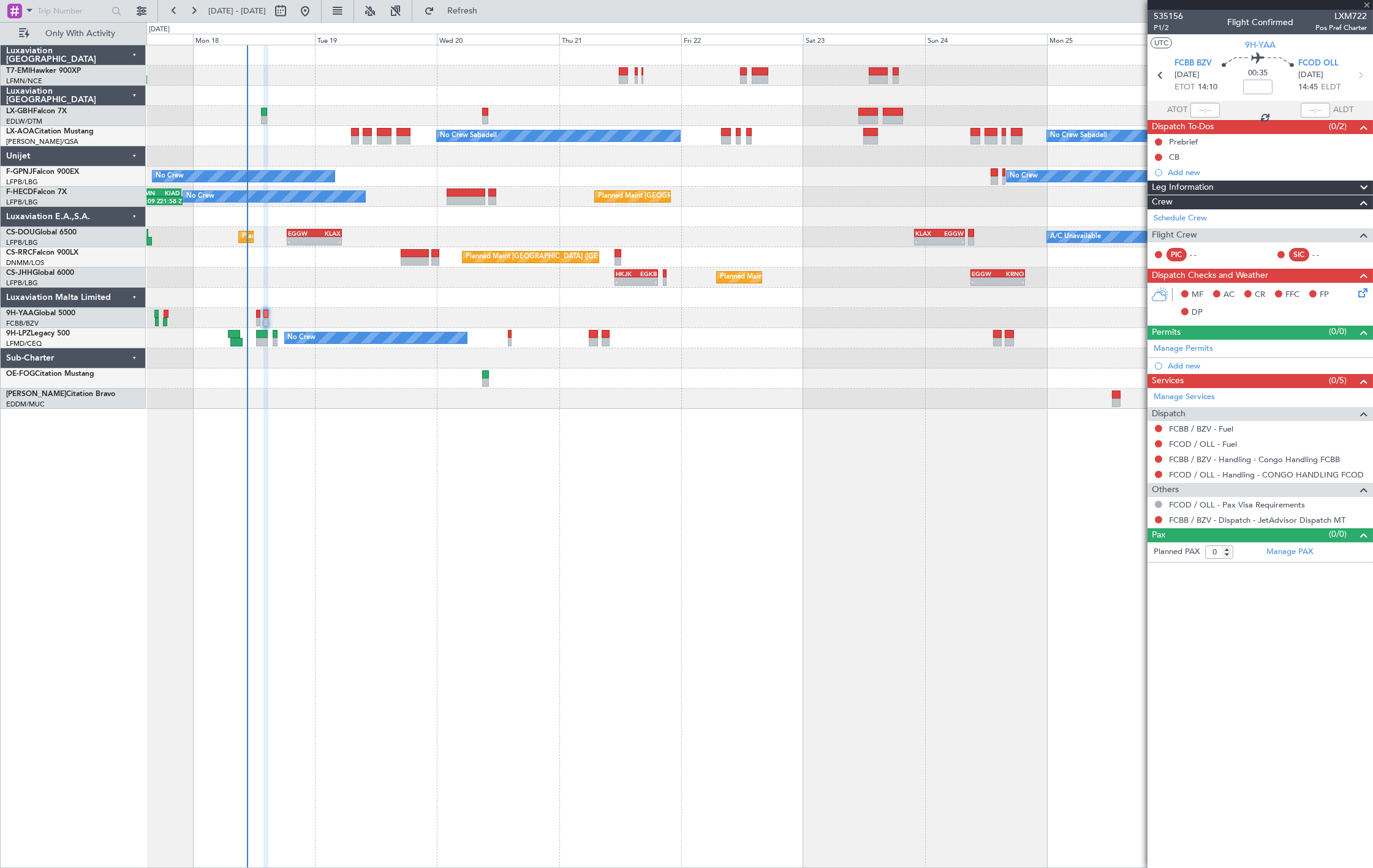
type input "4"
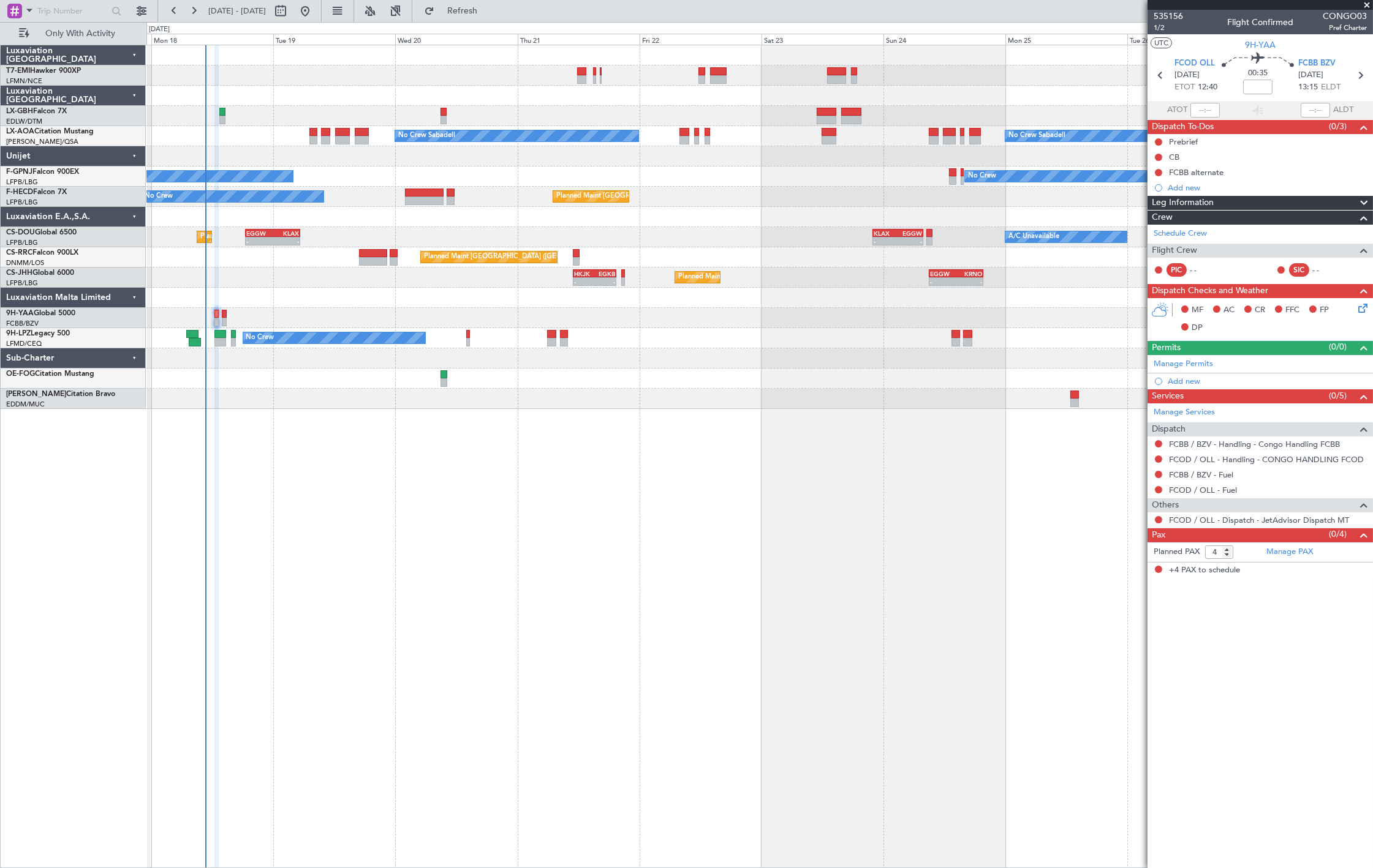
click at [529, 458] on div "No Crew Sabadell No Crew Sabadell No Crew Luxembourg (Findel) No Crew No Crew P…" at bounding box center [760, 457] width 1226 height 824
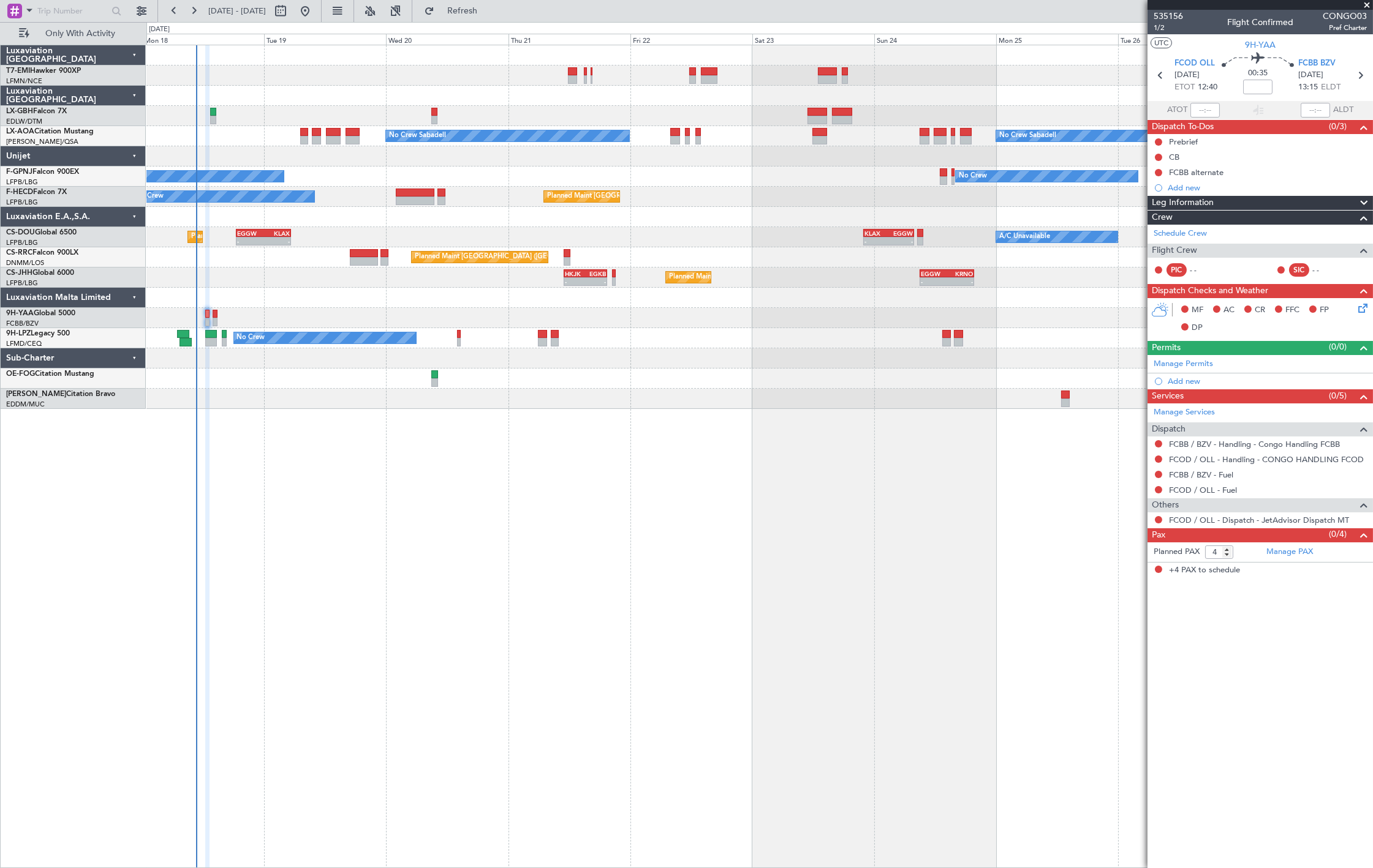
click at [535, 462] on div "No Crew Sabadell No Crew Sabadell No Crew Luxembourg (Findel) No Crew No Crew P…" at bounding box center [760, 457] width 1226 height 824
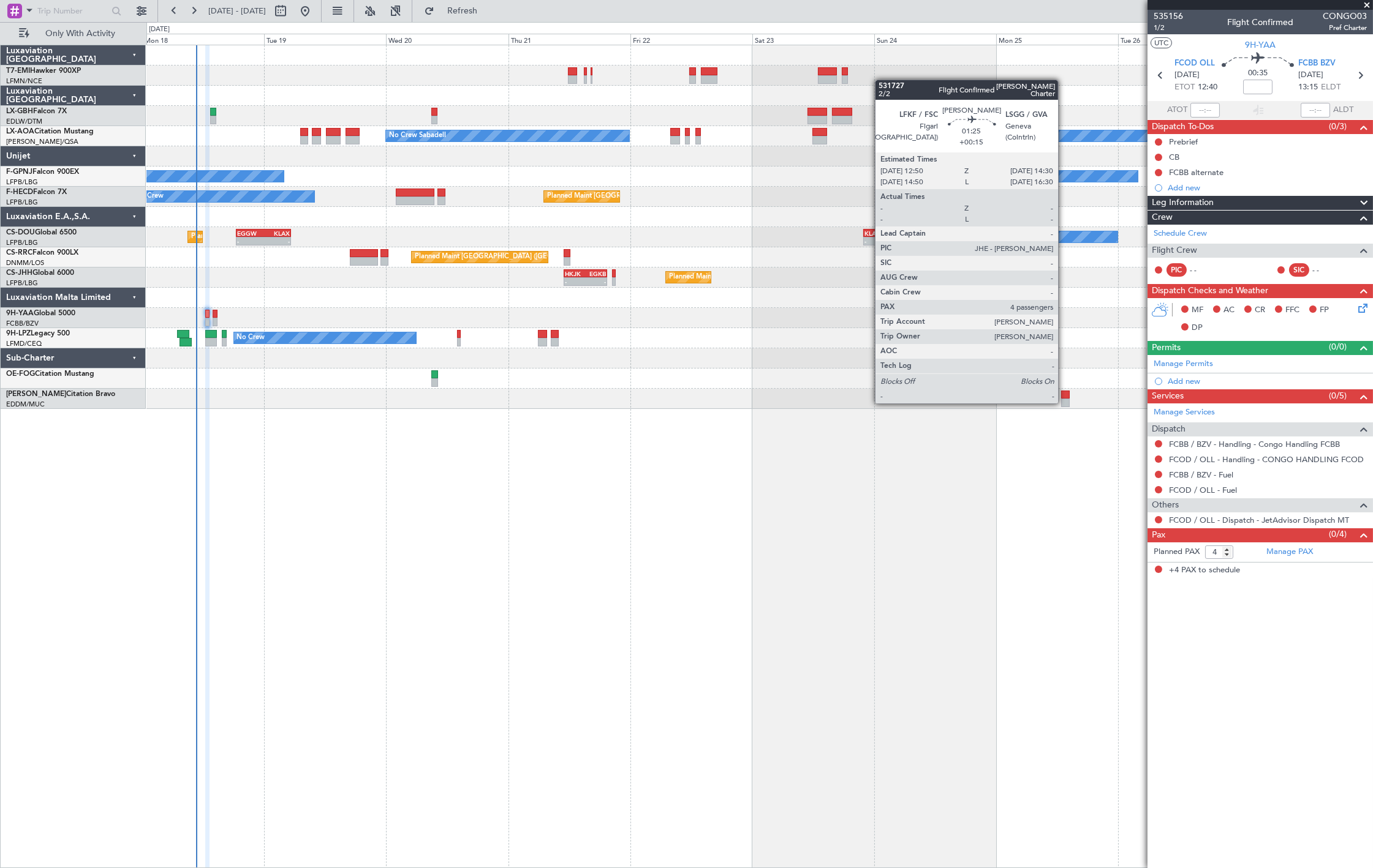
click at [1069, 405] on div at bounding box center [760, 399] width 1226 height 20
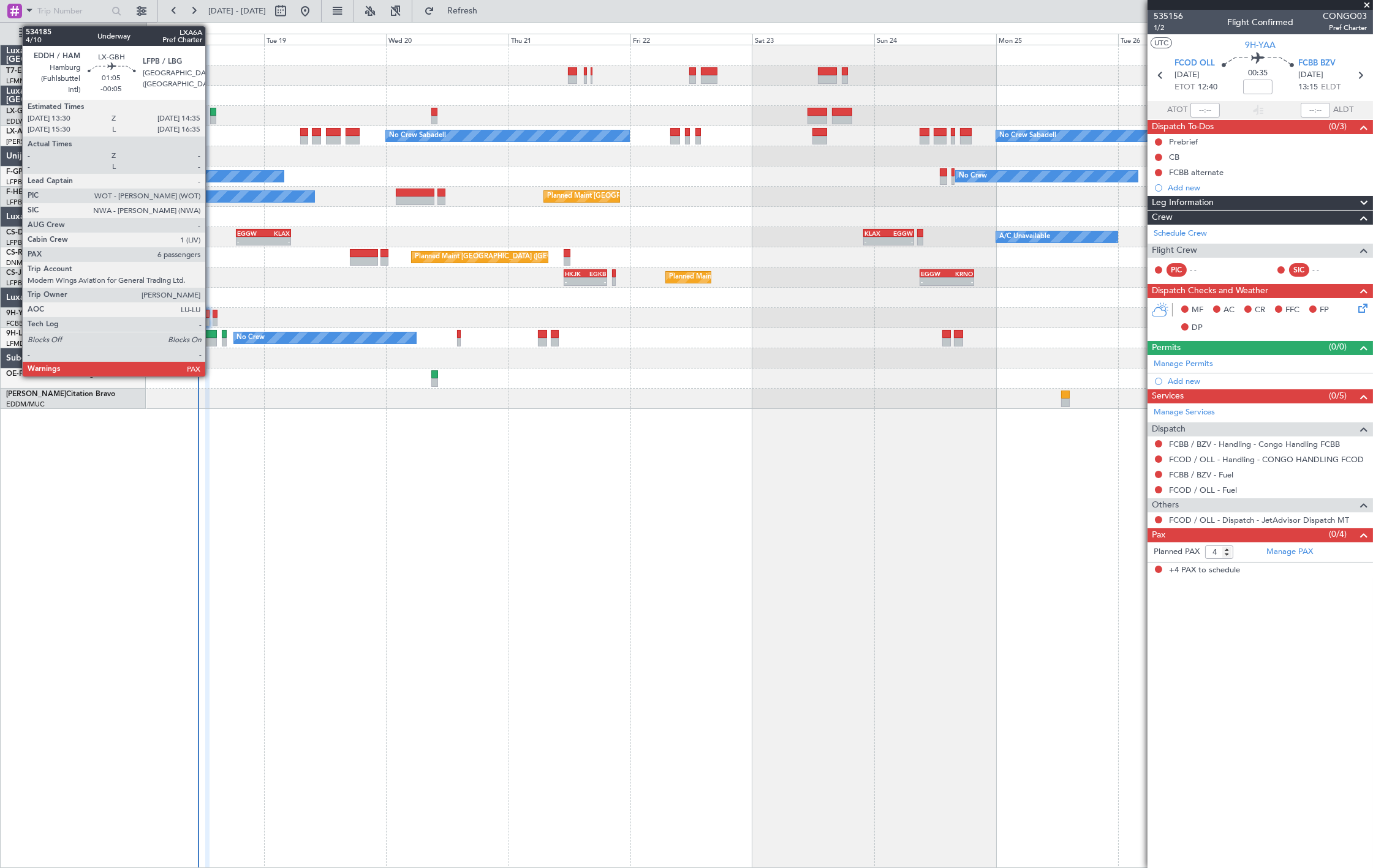
click at [211, 112] on div at bounding box center [213, 111] width 5 height 8
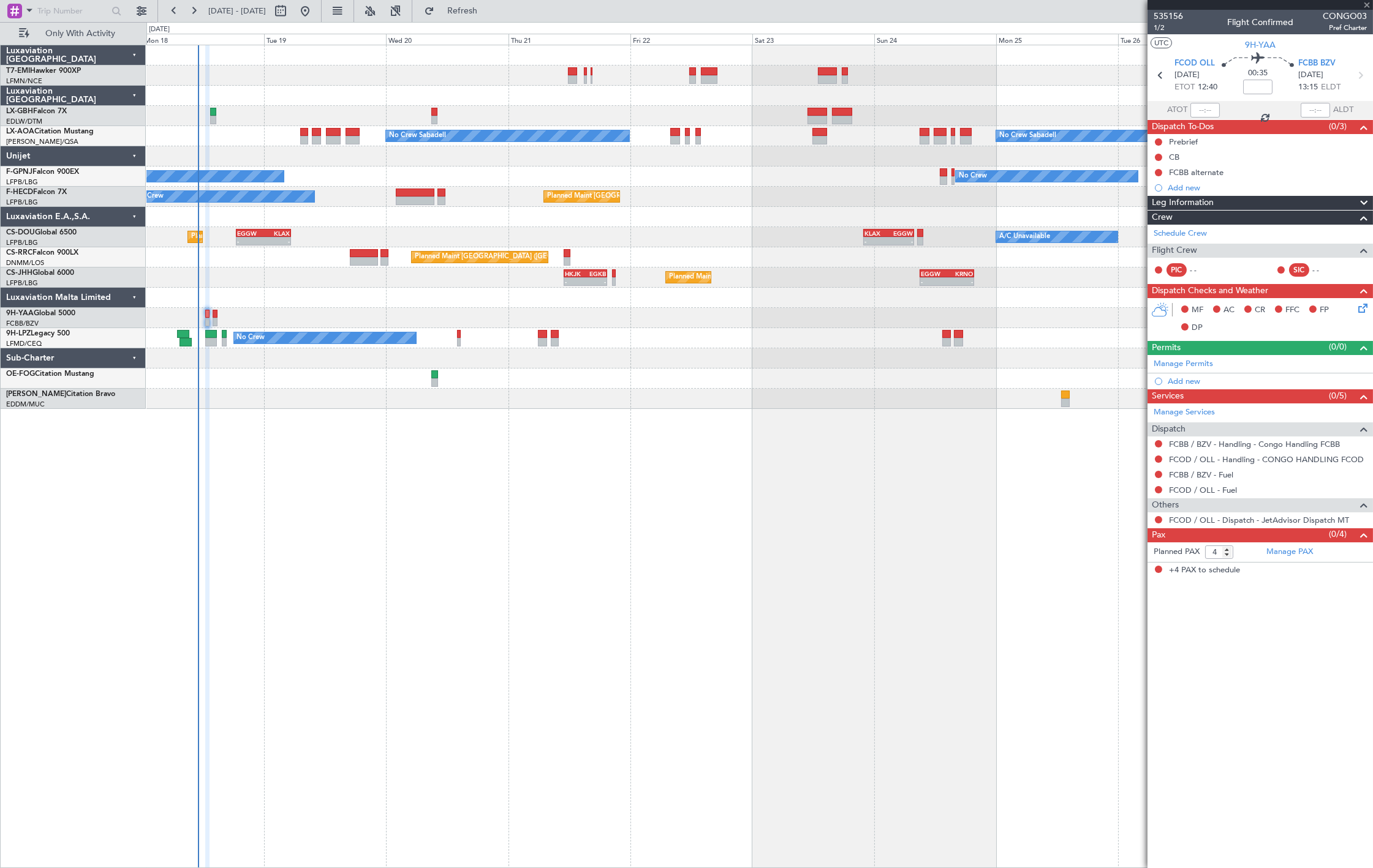
type input "-00:05"
type input "6"
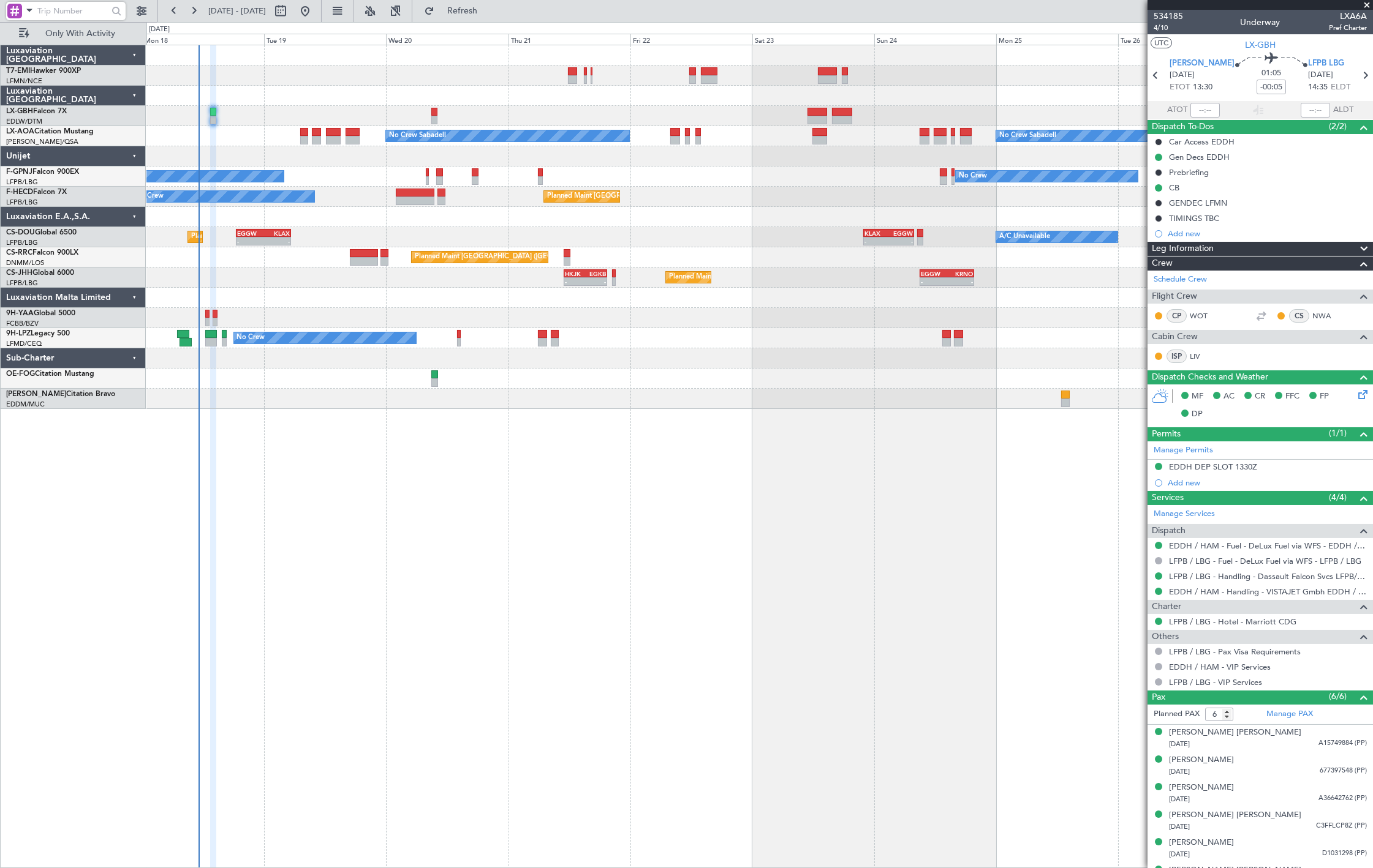
click at [81, 11] on input "text" at bounding box center [72, 11] width 70 height 18
paste input "FW535106"
drag, startPoint x: 48, startPoint y: 9, endPoint x: 7, endPoint y: 3, distance: 41.4
click at [23, 6] on div "FW535106" at bounding box center [65, 11] width 119 height 18
type input "535106"
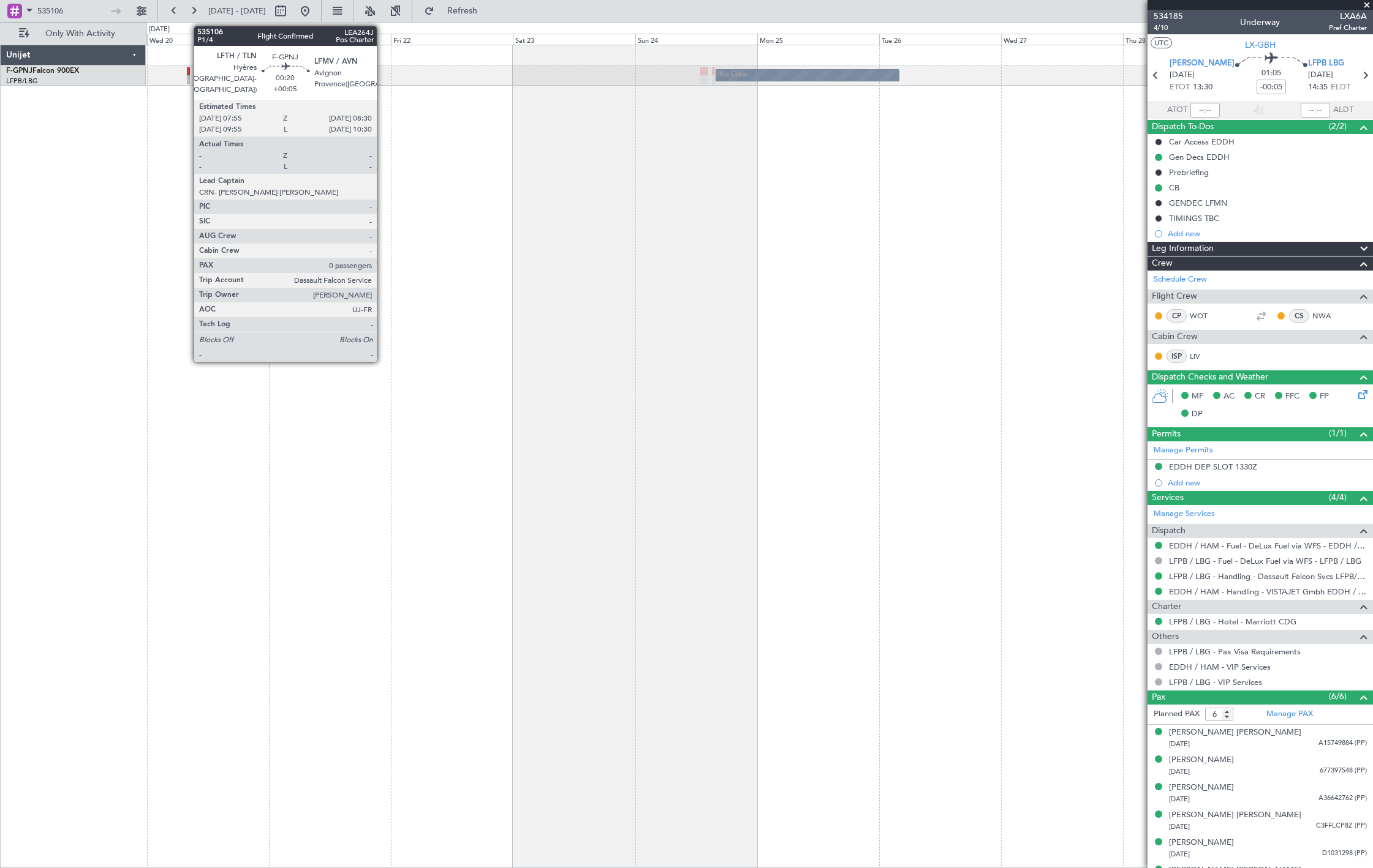
click at [188, 80] on div at bounding box center [188, 80] width 3 height 8
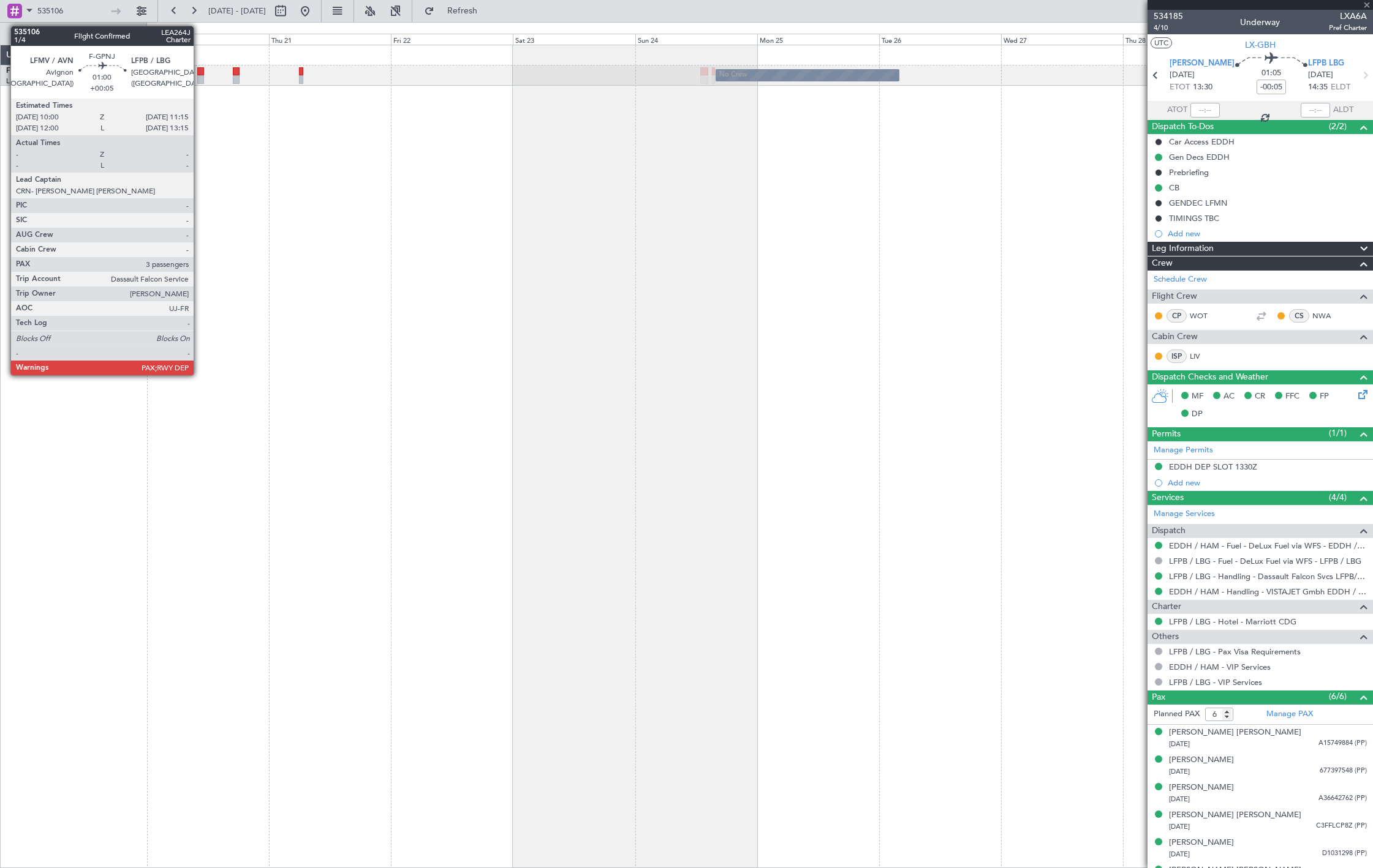
type input "+00:05"
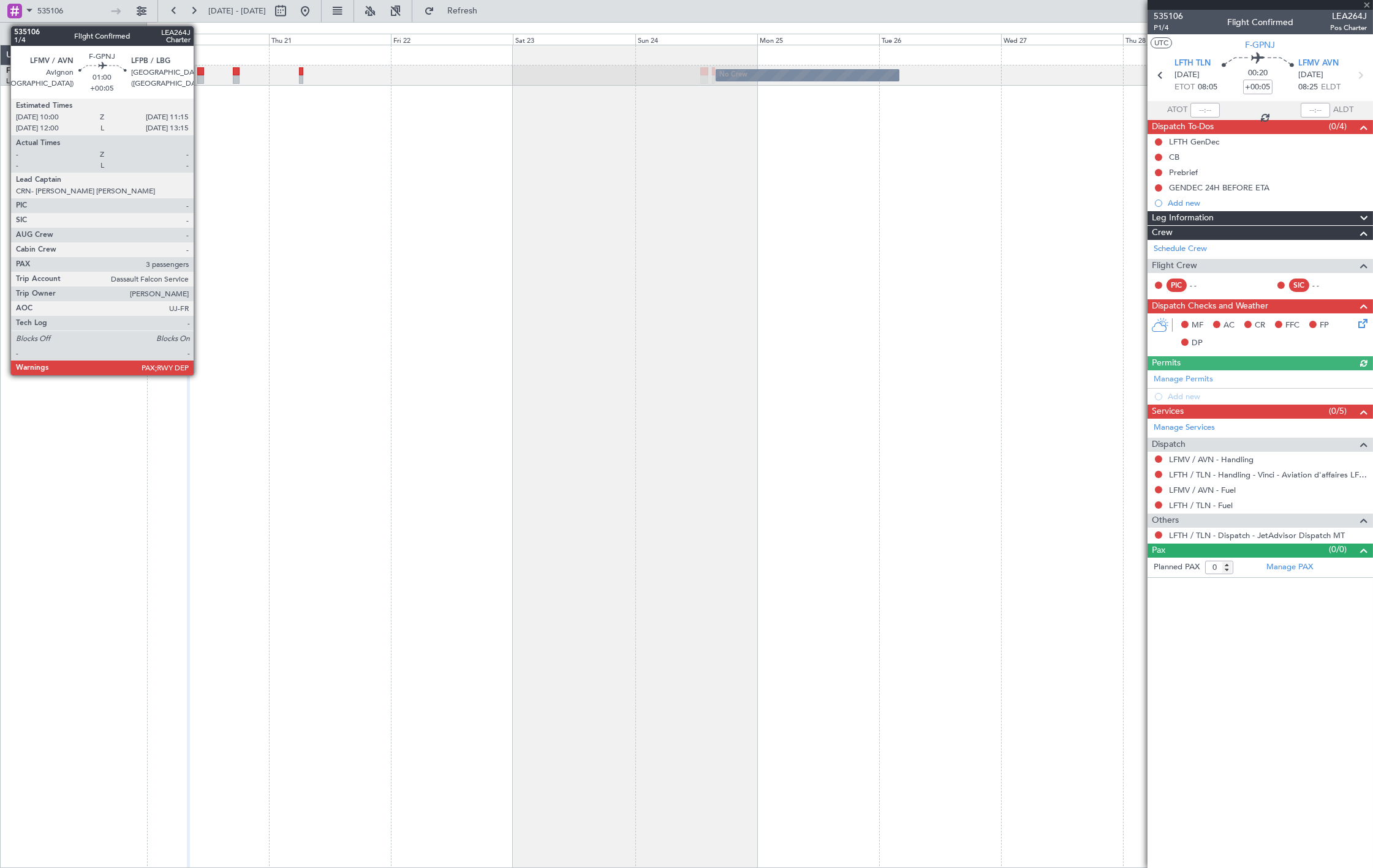
click at [199, 82] on div at bounding box center [201, 80] width 7 height 8
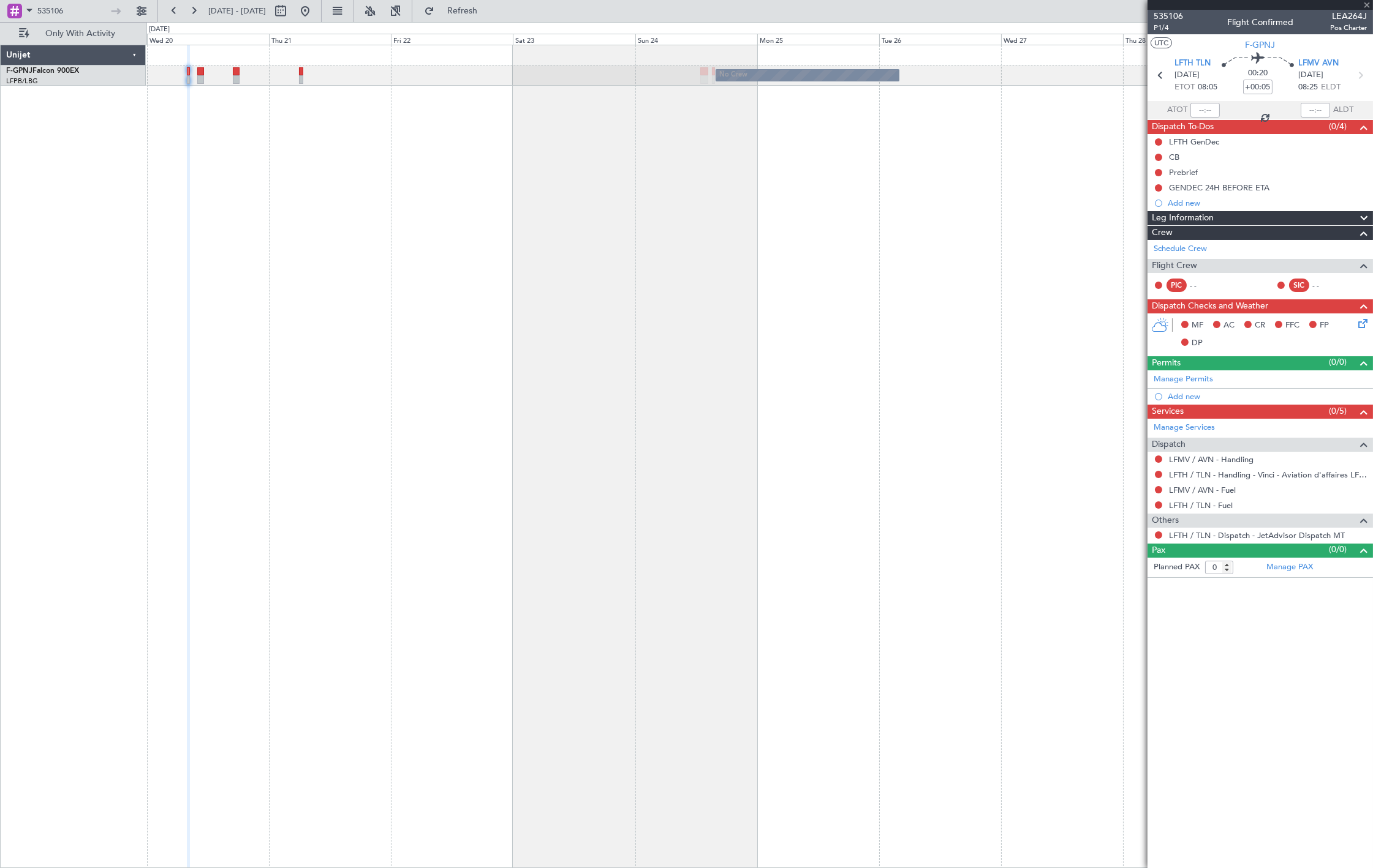
type input "3"
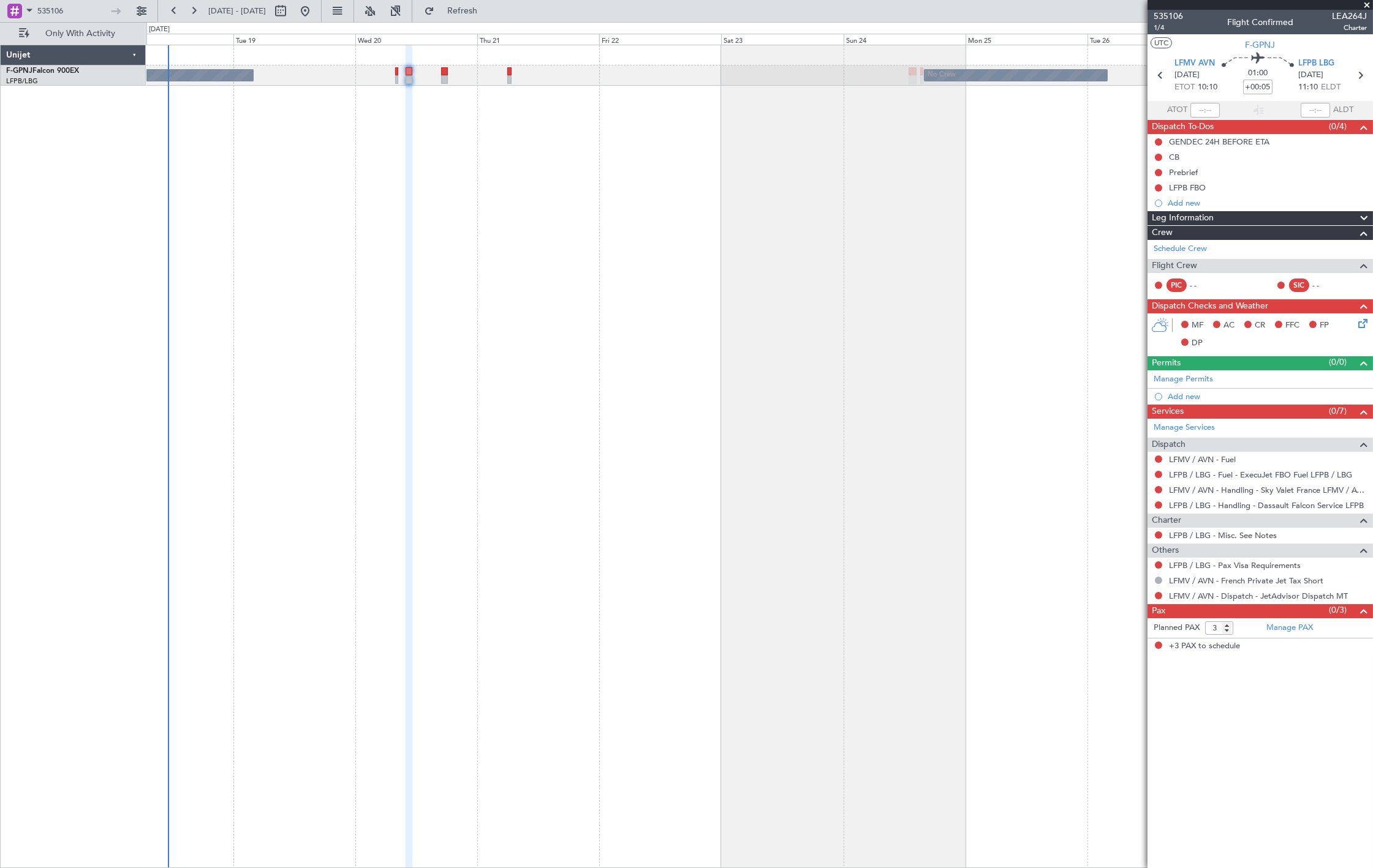
click at [417, 162] on div "No Crew No Crew No Crew" at bounding box center [760, 457] width 1226 height 824
drag, startPoint x: 76, startPoint y: 9, endPoint x: 27, endPoint y: 17, distance: 49.6
click at [27, 17] on div "535106" at bounding box center [65, 11] width 119 height 18
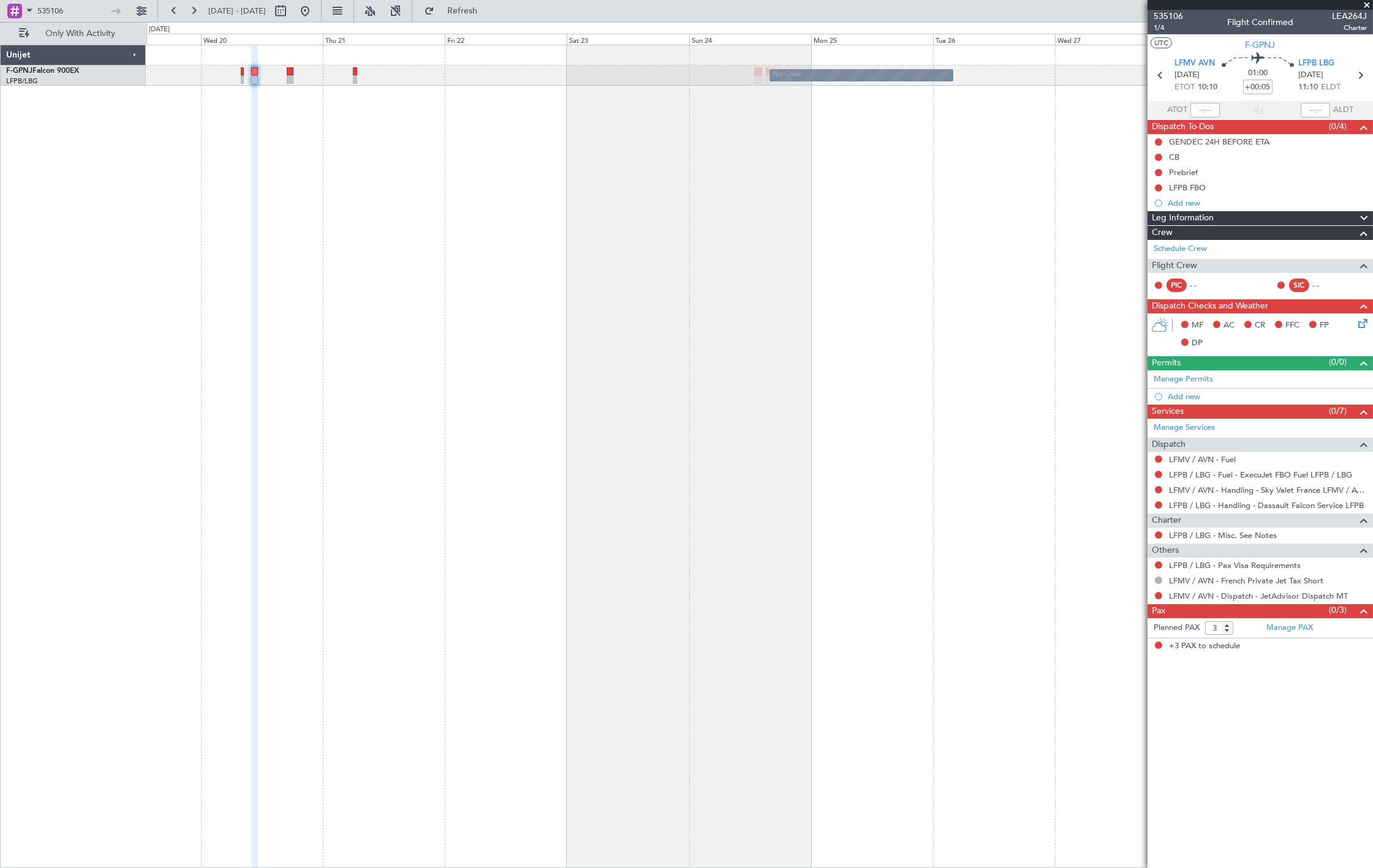
click at [340, 135] on div "No Crew No Crew No Crew" at bounding box center [760, 457] width 1226 height 824
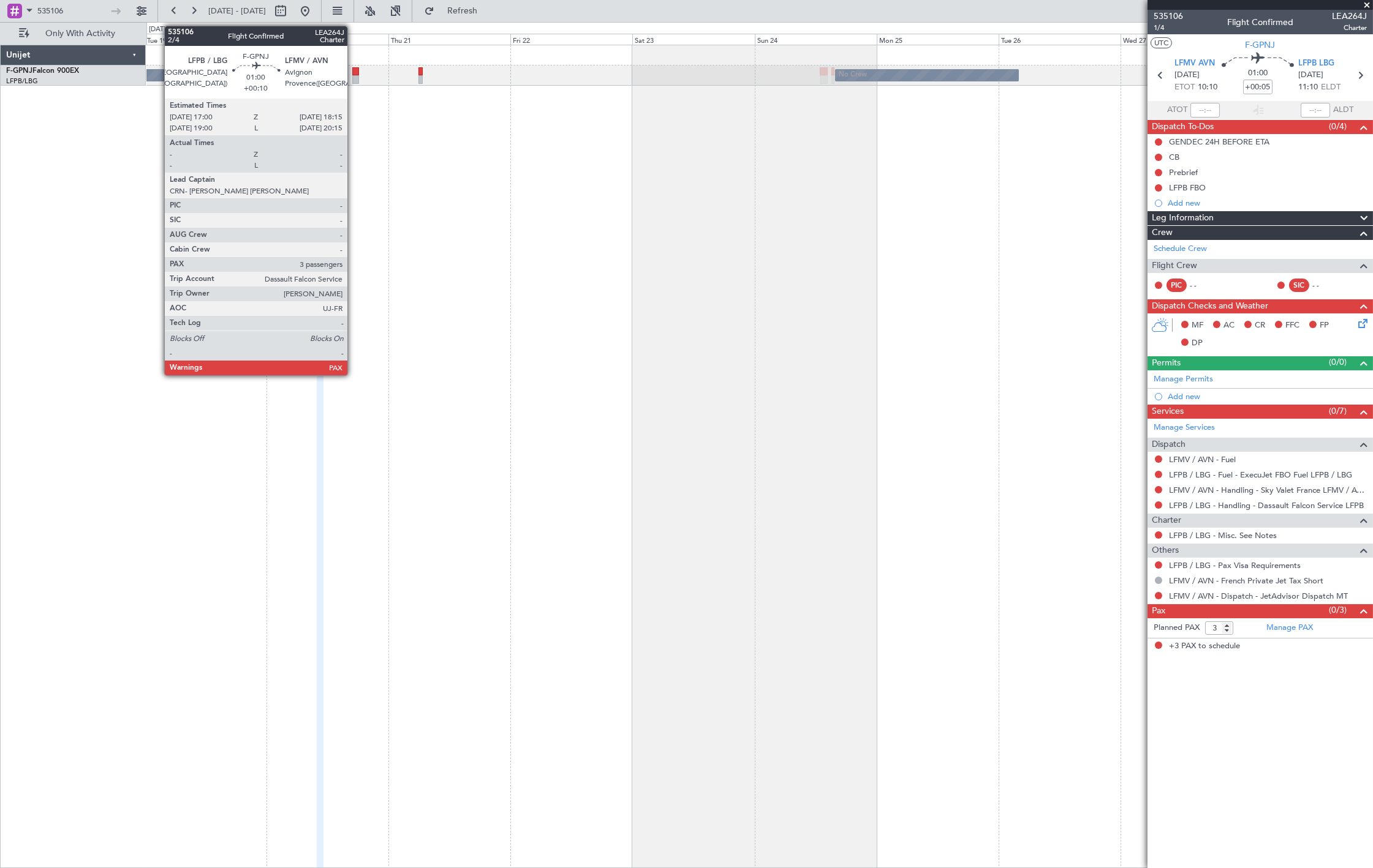
click at [353, 76] on div at bounding box center [355, 80] width 7 height 8
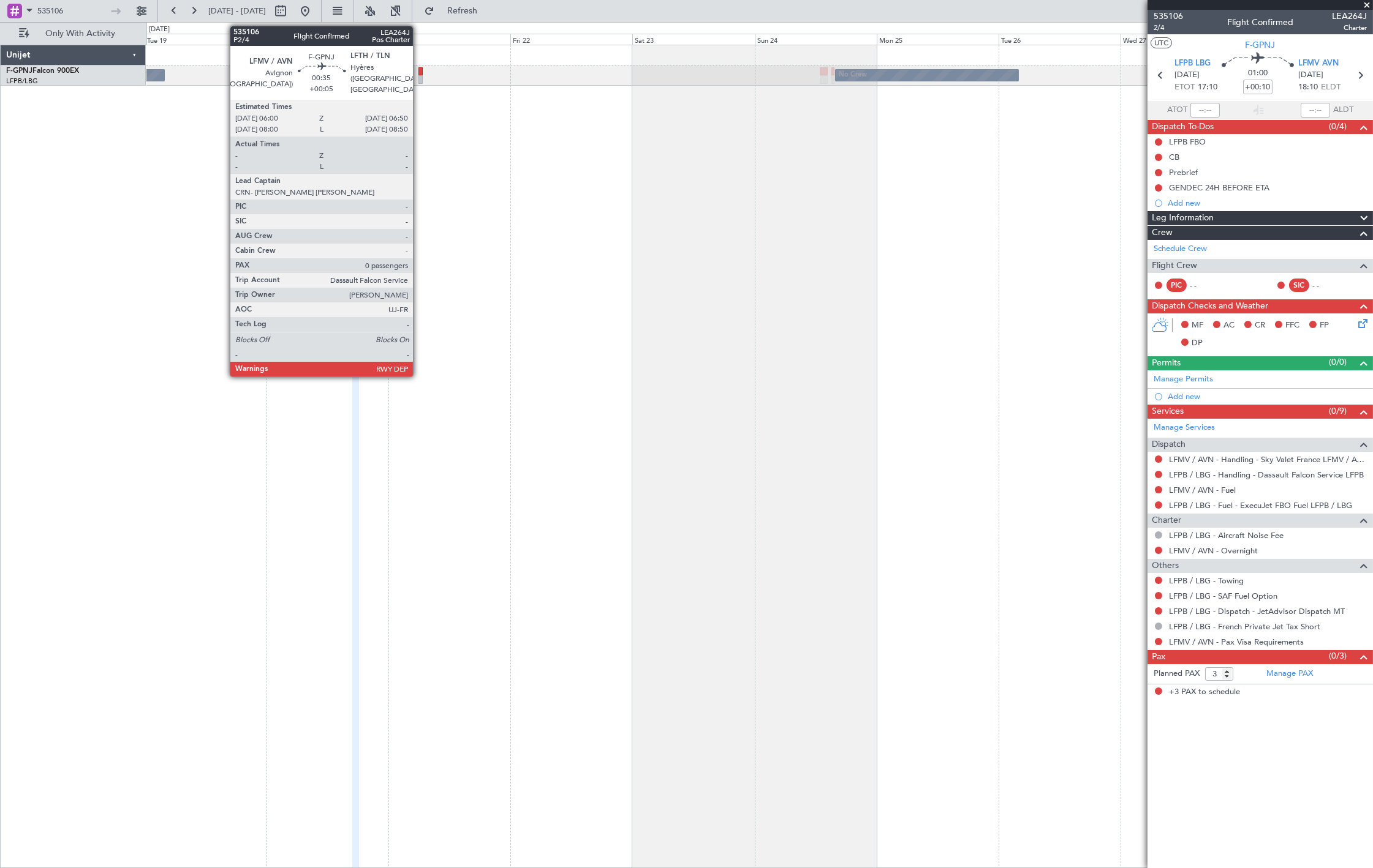
click at [419, 76] on div at bounding box center [421, 80] width 5 height 8
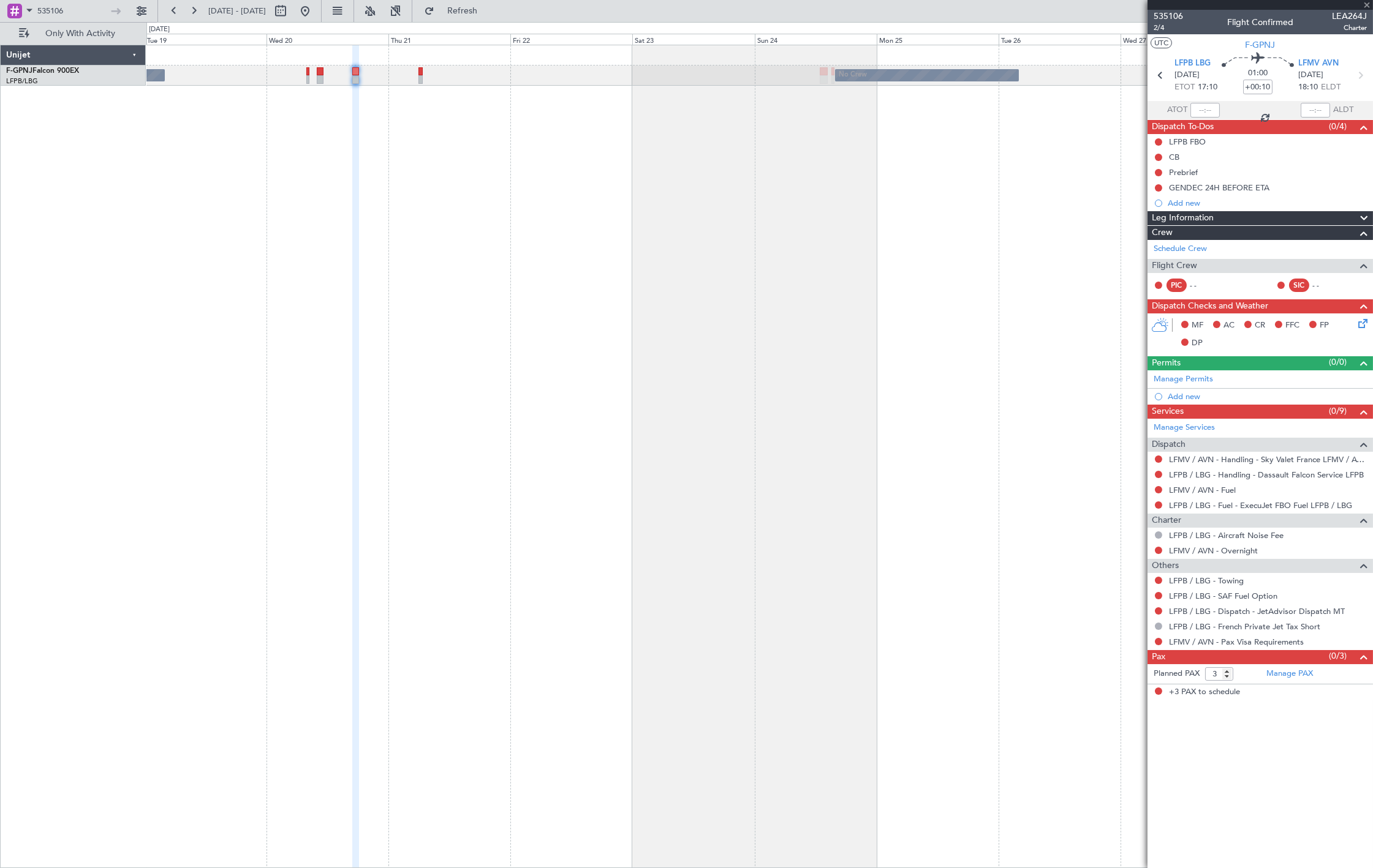
type input "+00:05"
type input "0"
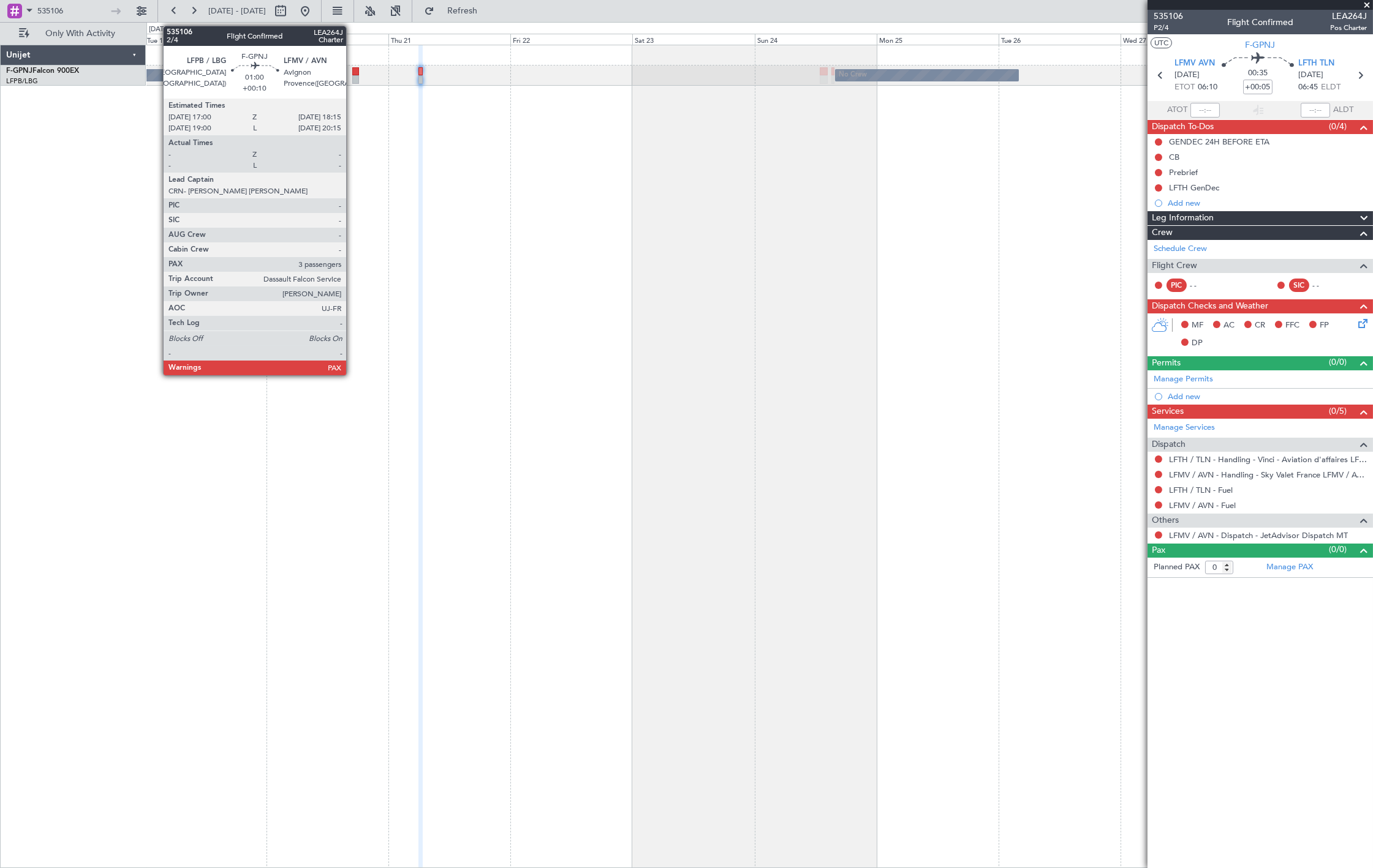
click at [353, 74] on div at bounding box center [355, 71] width 7 height 8
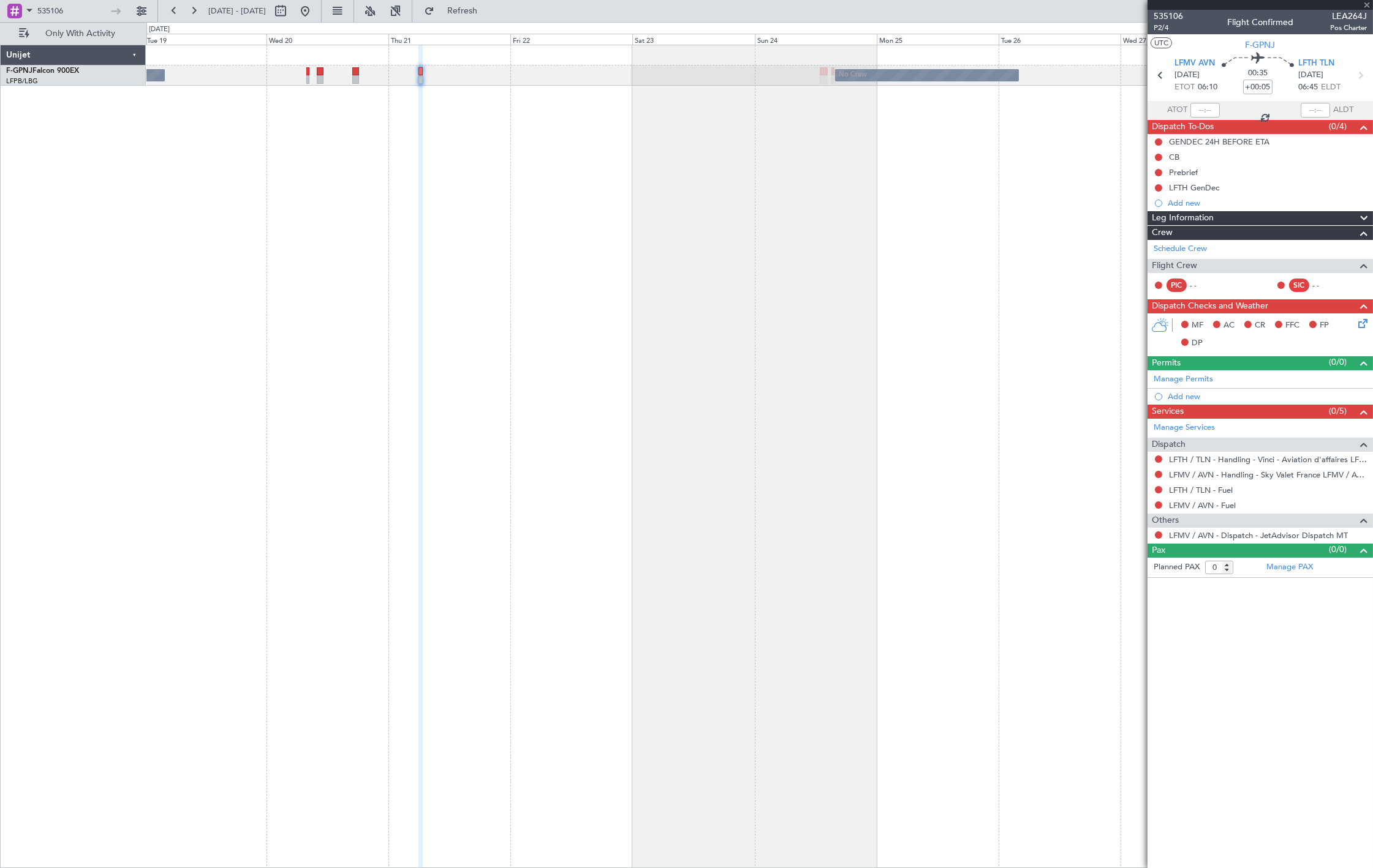
type input "+00:10"
type input "3"
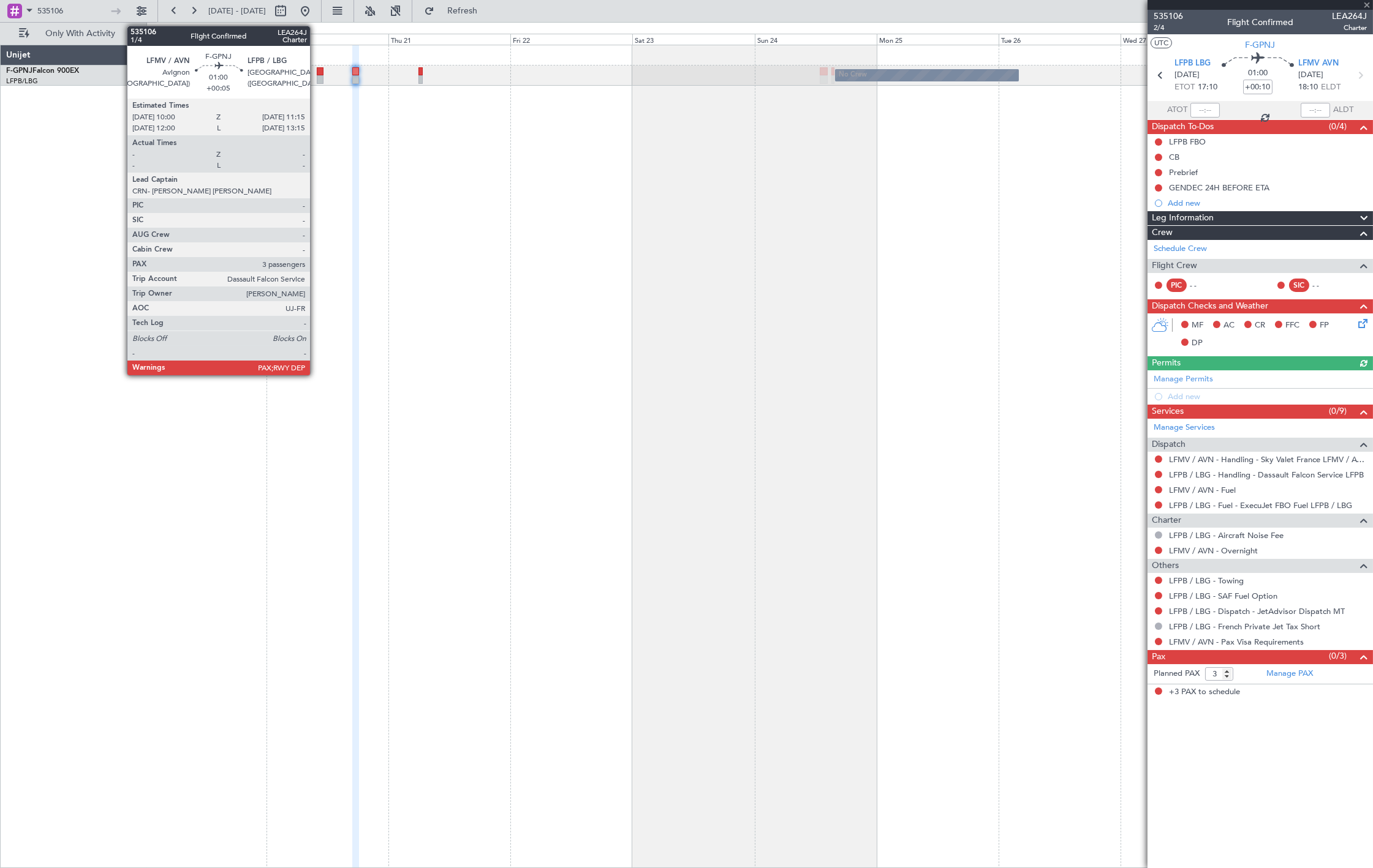
click at [317, 80] on div at bounding box center [320, 80] width 7 height 8
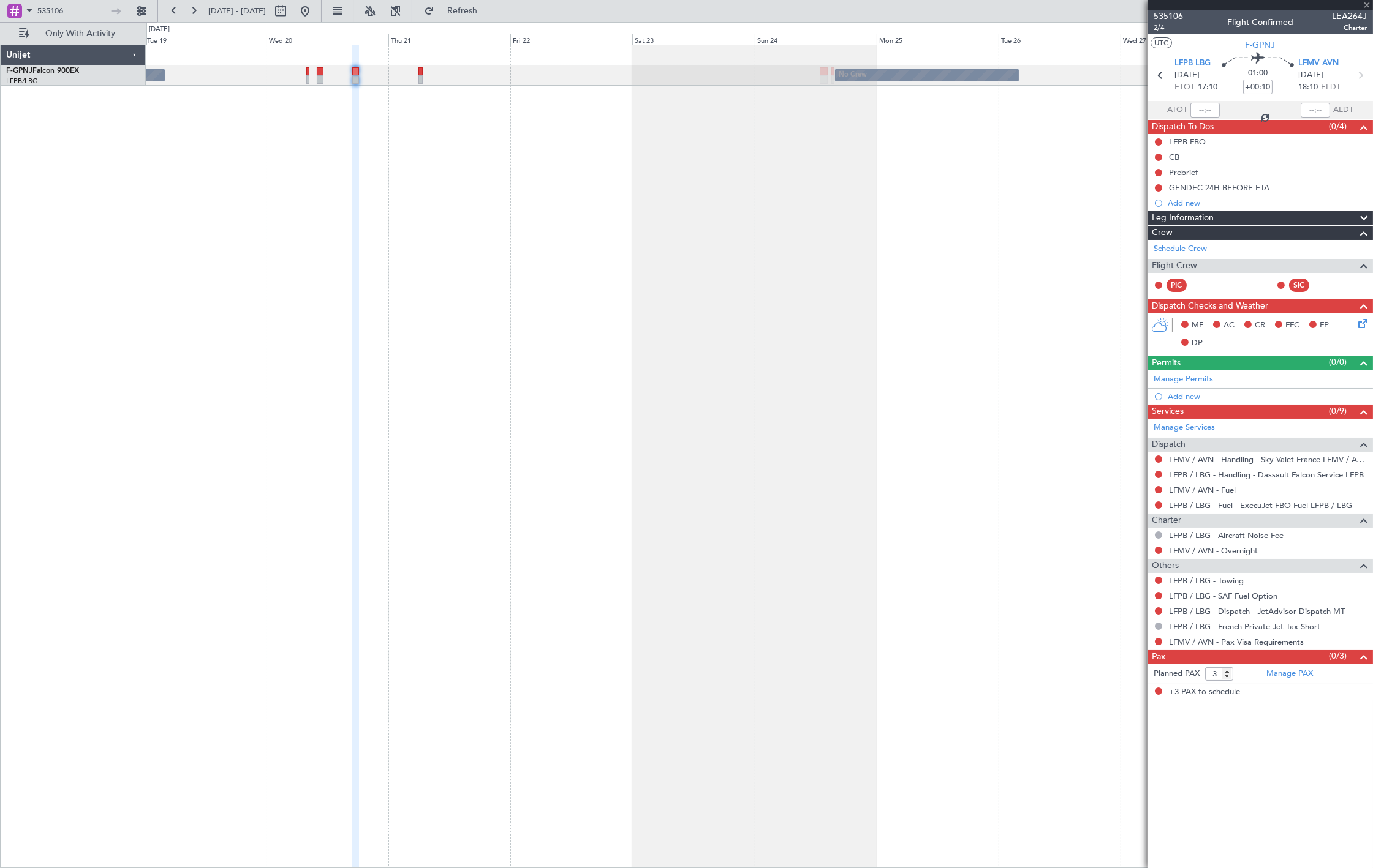
type input "+00:05"
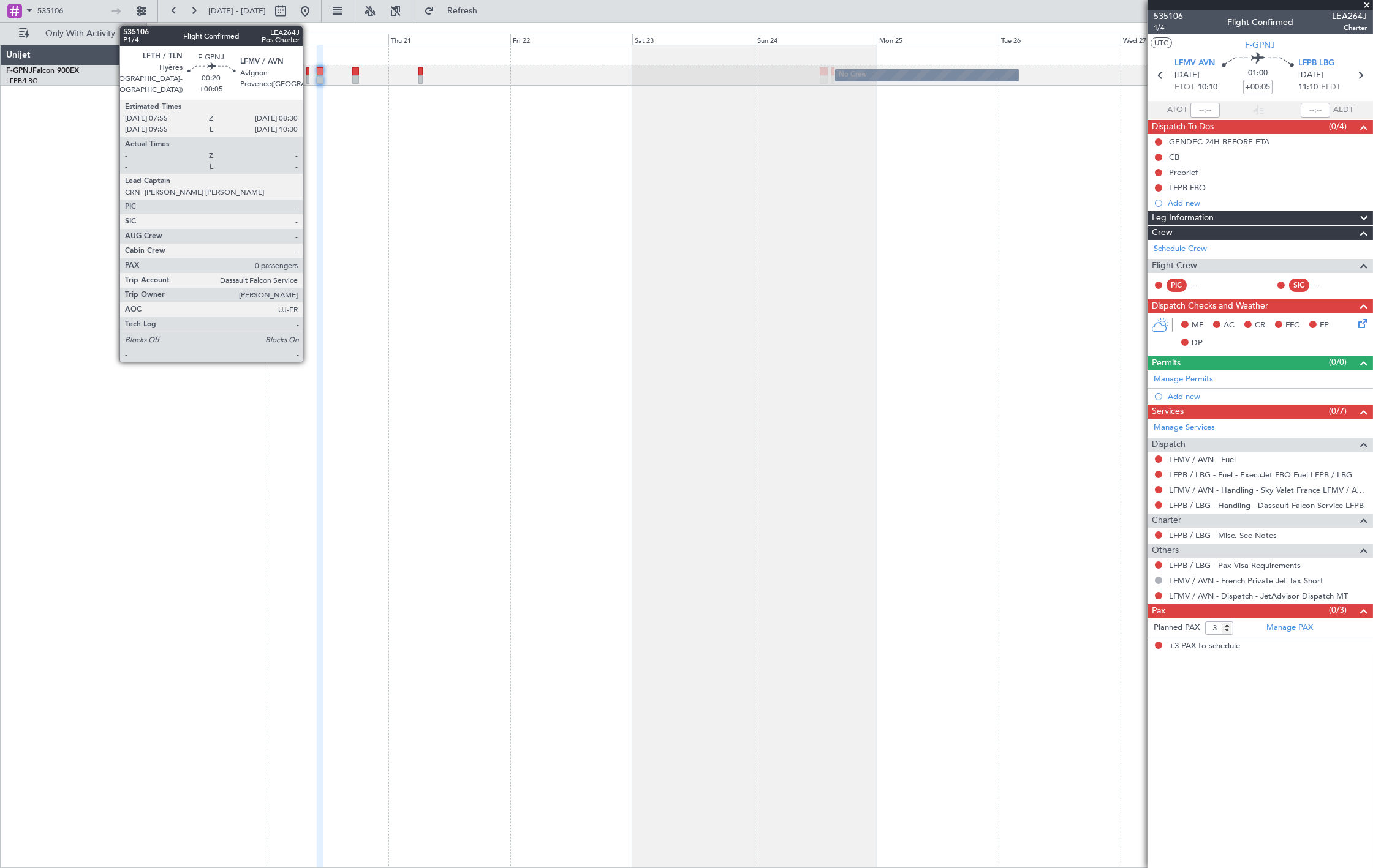
click at [309, 71] on div at bounding box center [308, 71] width 3 height 8
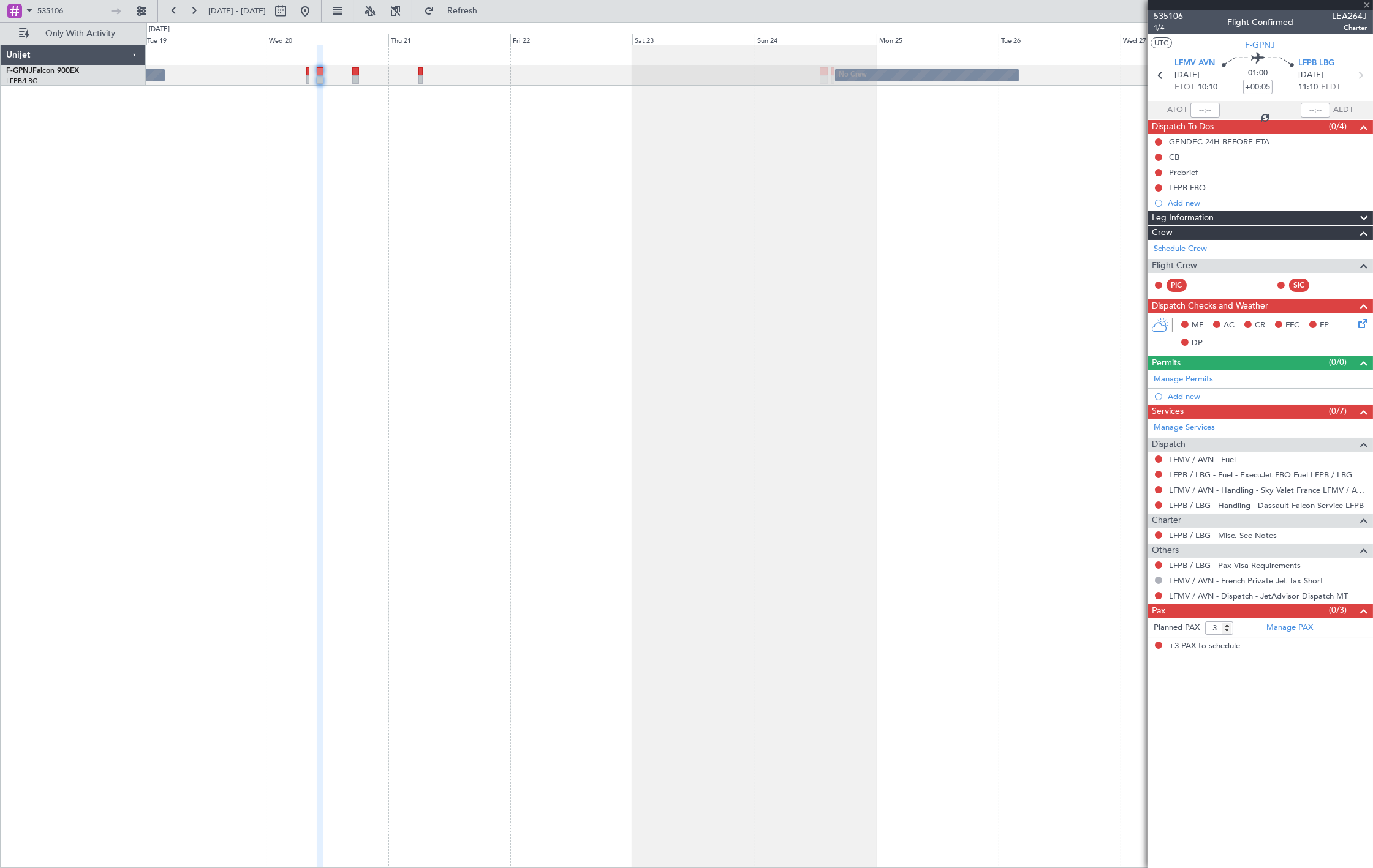
type input "0"
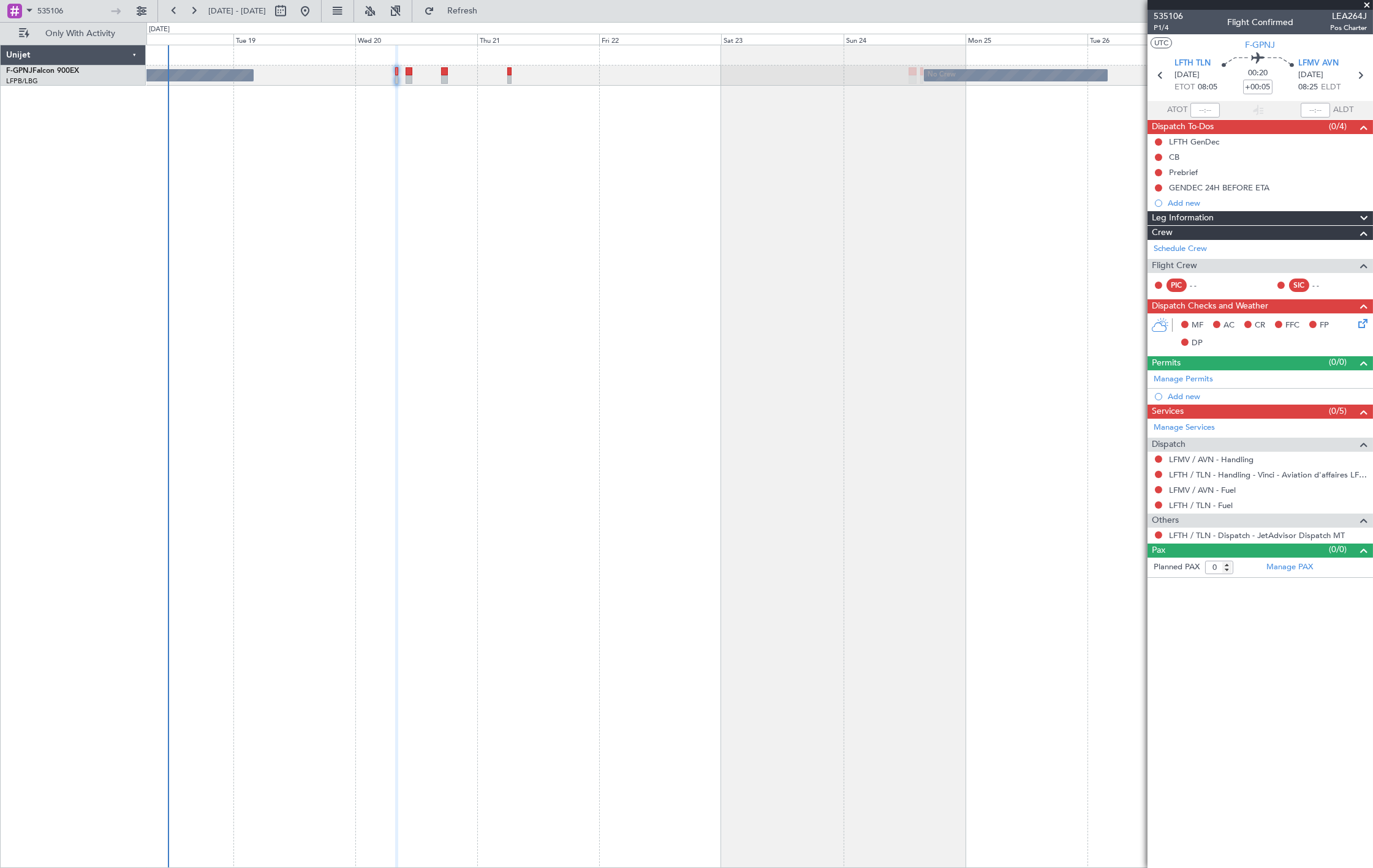
click at [586, 59] on div "No Crew No Crew No Crew" at bounding box center [760, 66] width 1226 height 40
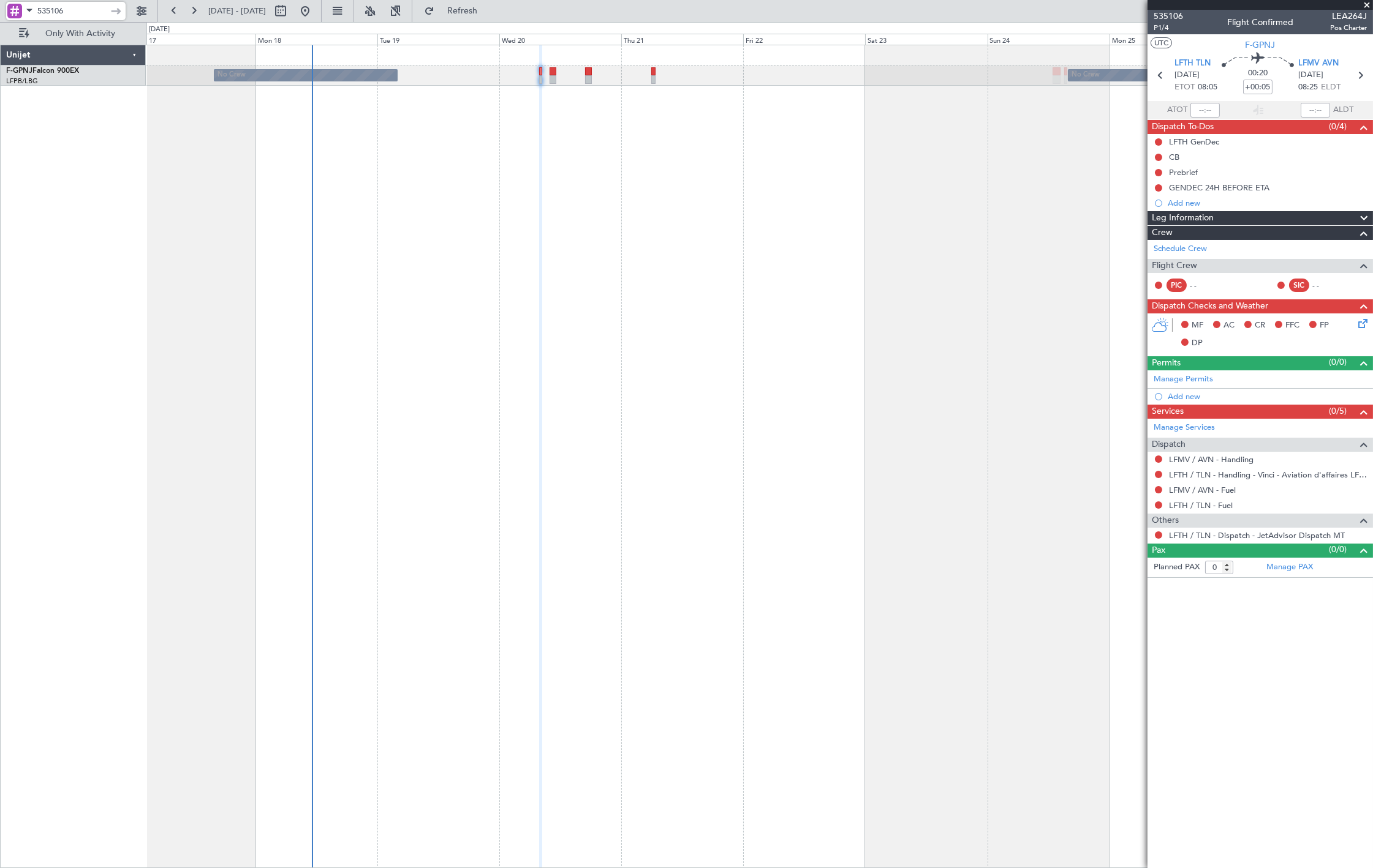
click at [102, 13] on input "535106" at bounding box center [72, 11] width 70 height 18
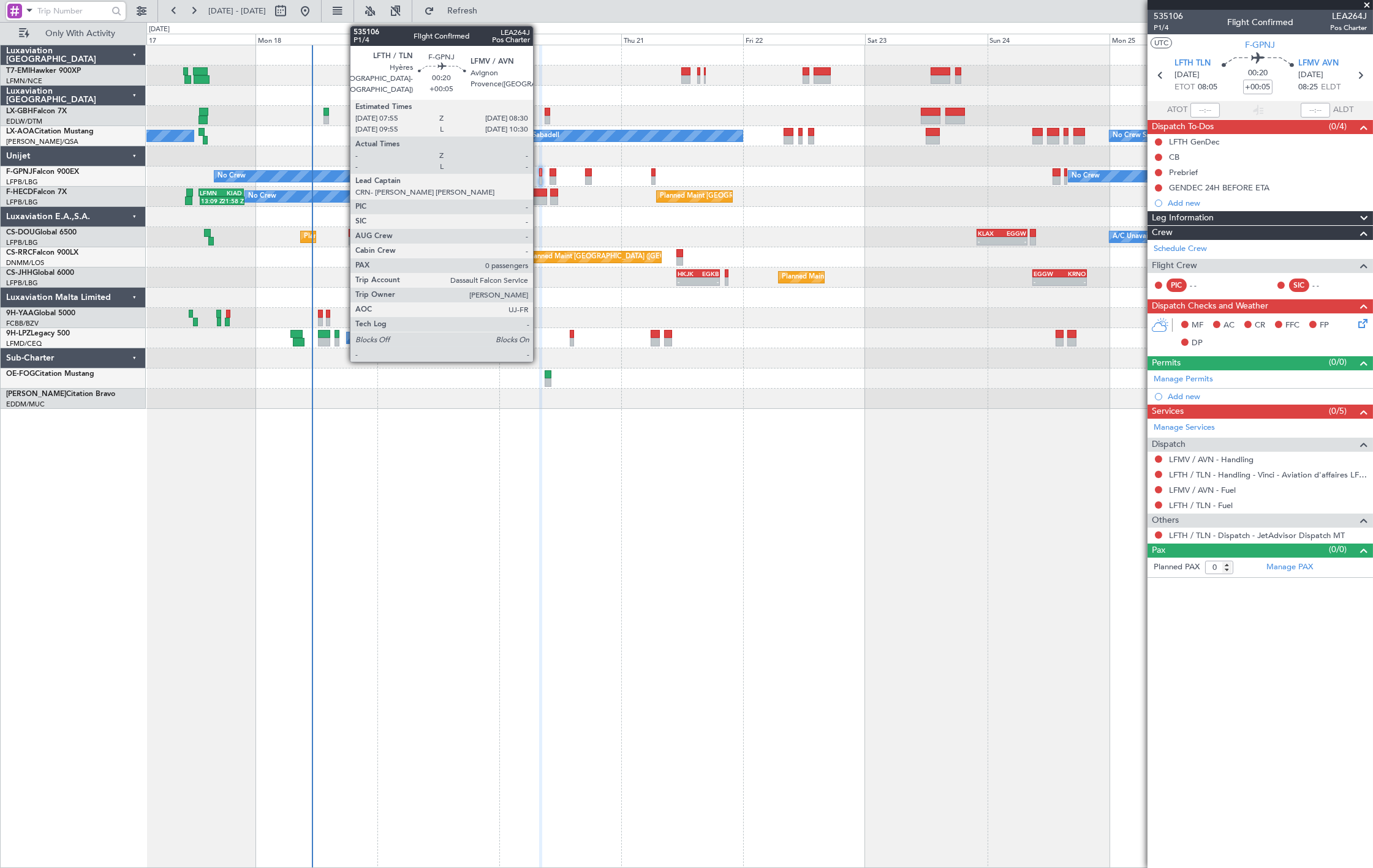
click at [539, 173] on div at bounding box center [540, 172] width 3 height 8
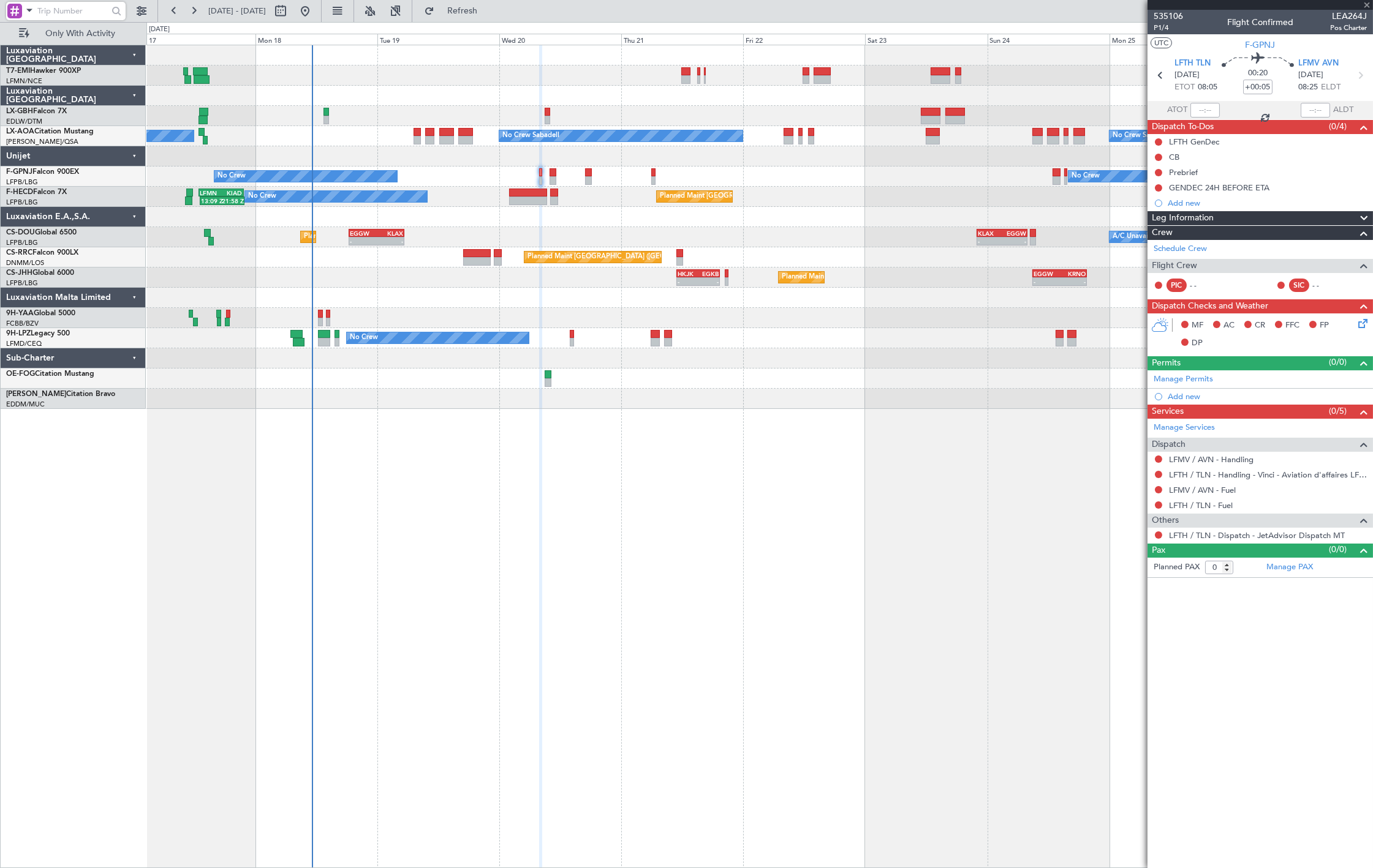
type input "3"
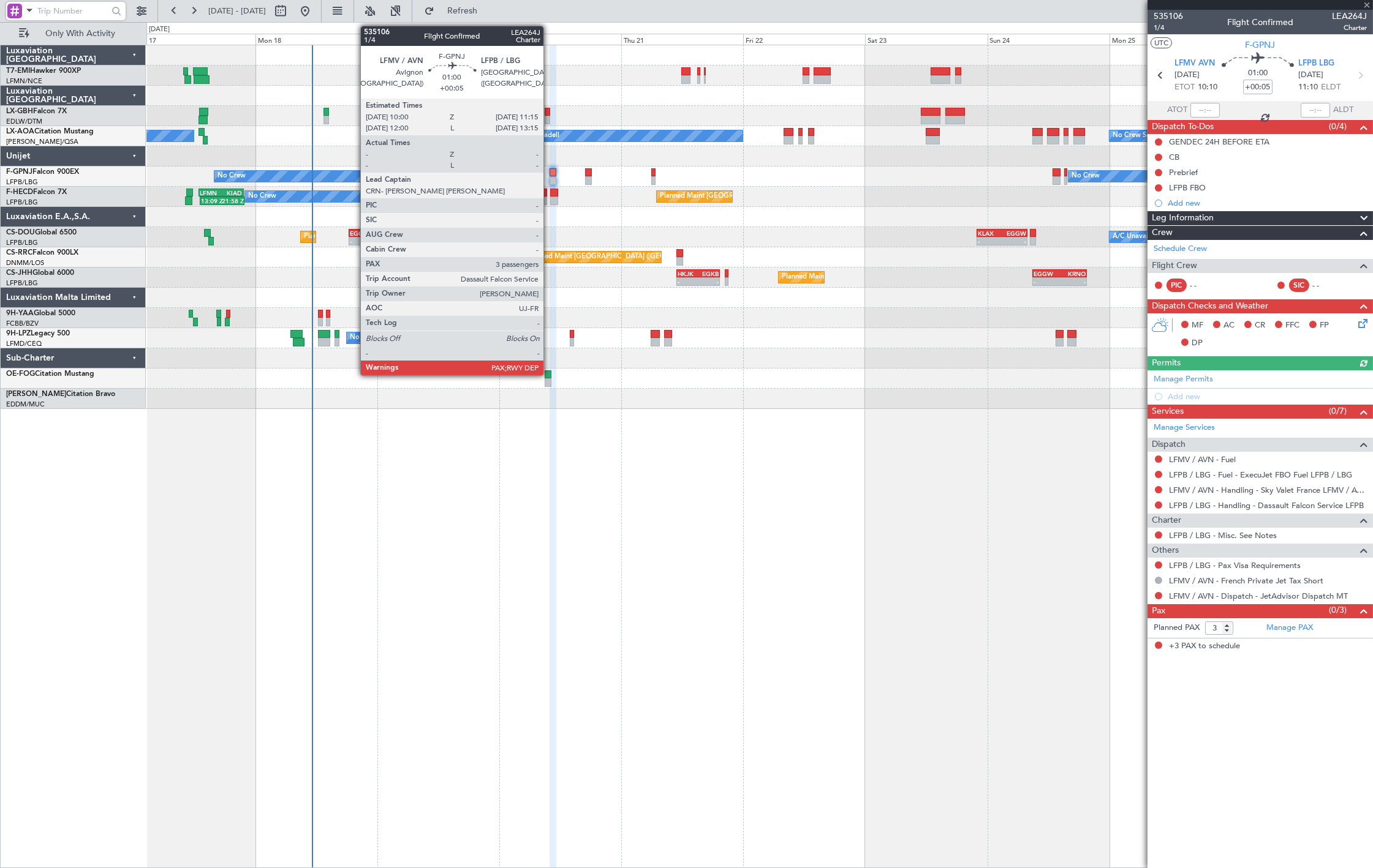
click at [550, 173] on div at bounding box center [553, 172] width 7 height 8
click at [550, 174] on div at bounding box center [553, 172] width 7 height 8
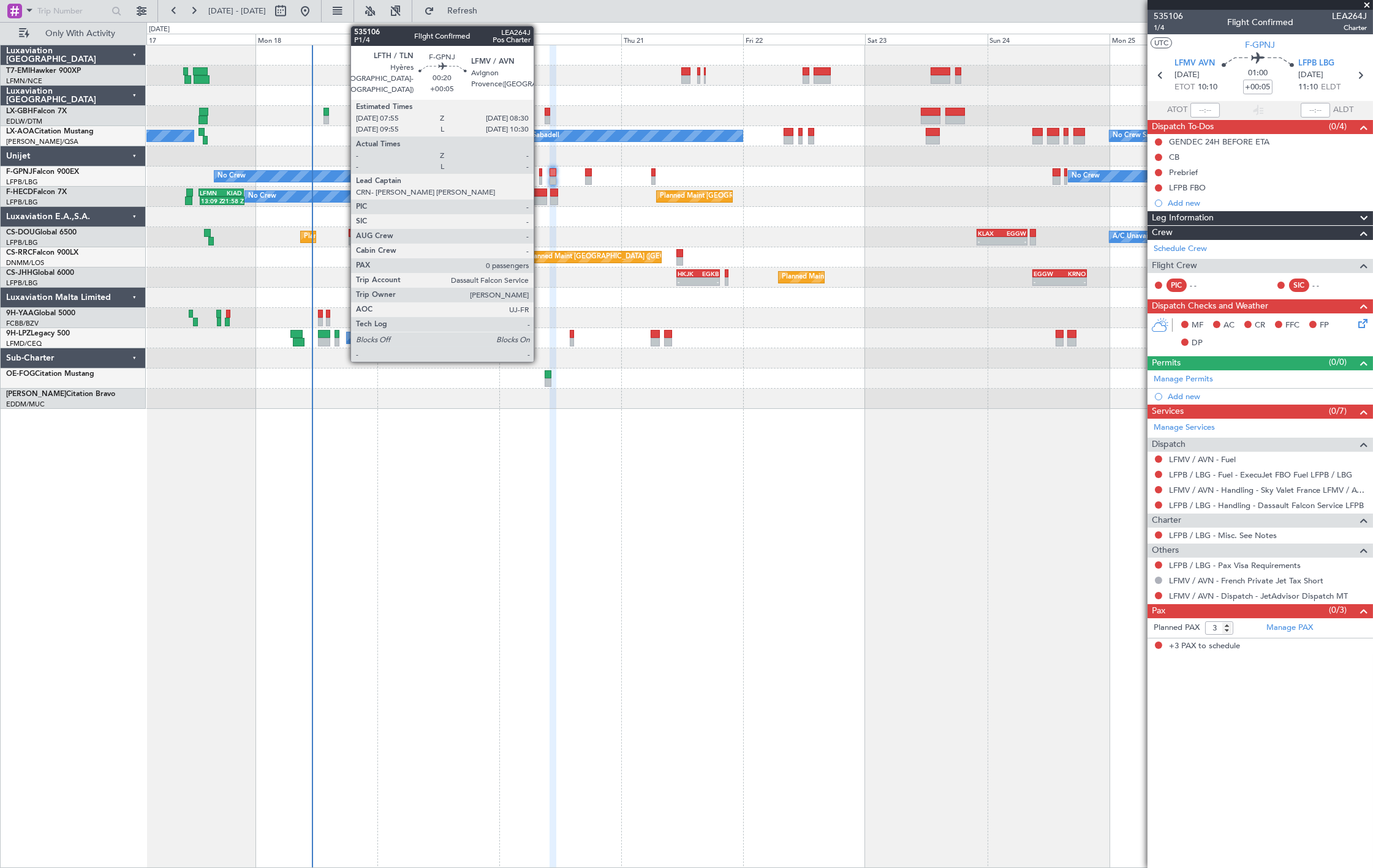
click at [540, 173] on div at bounding box center [540, 172] width 3 height 8
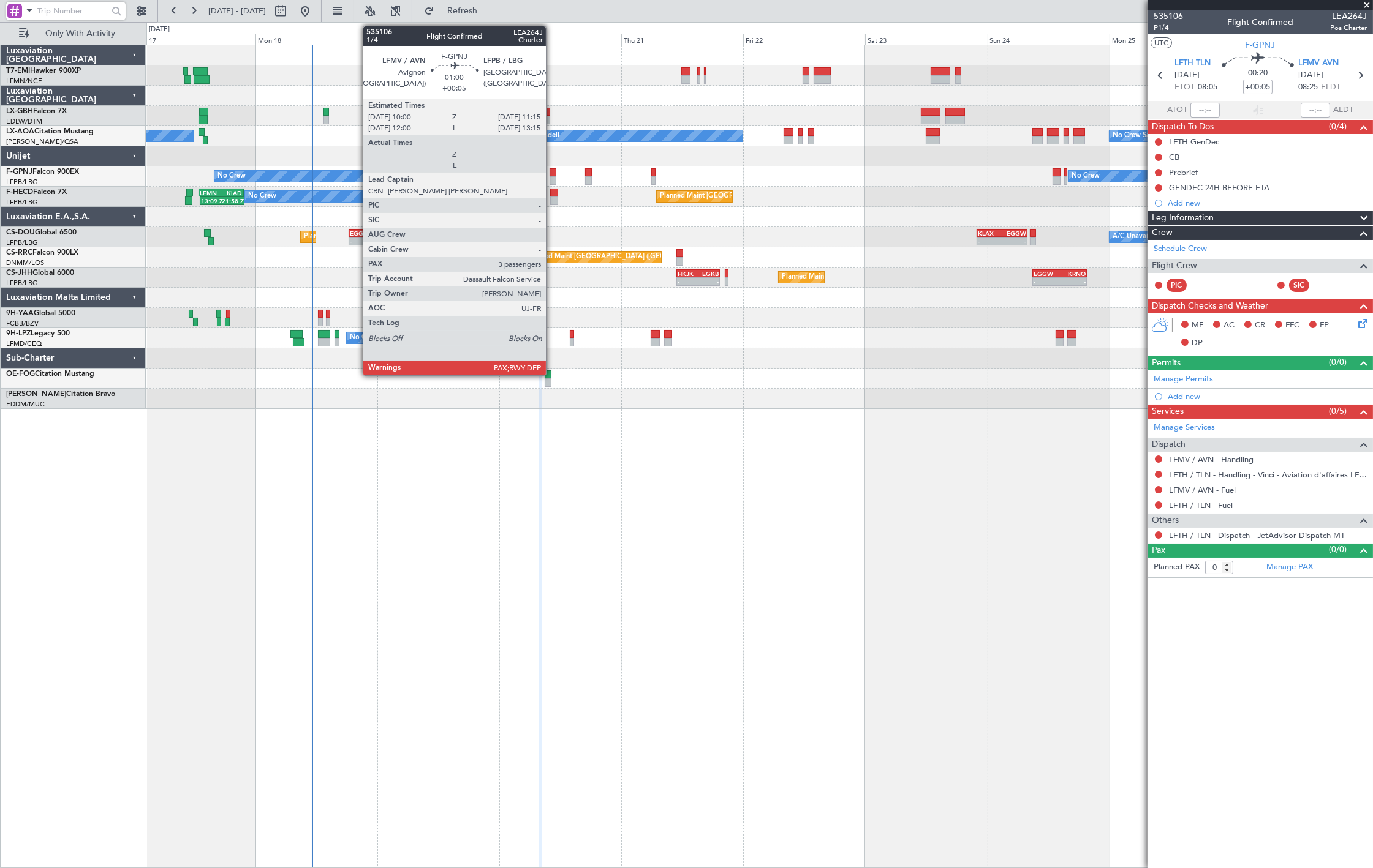
click at [552, 177] on div at bounding box center [553, 181] width 7 height 8
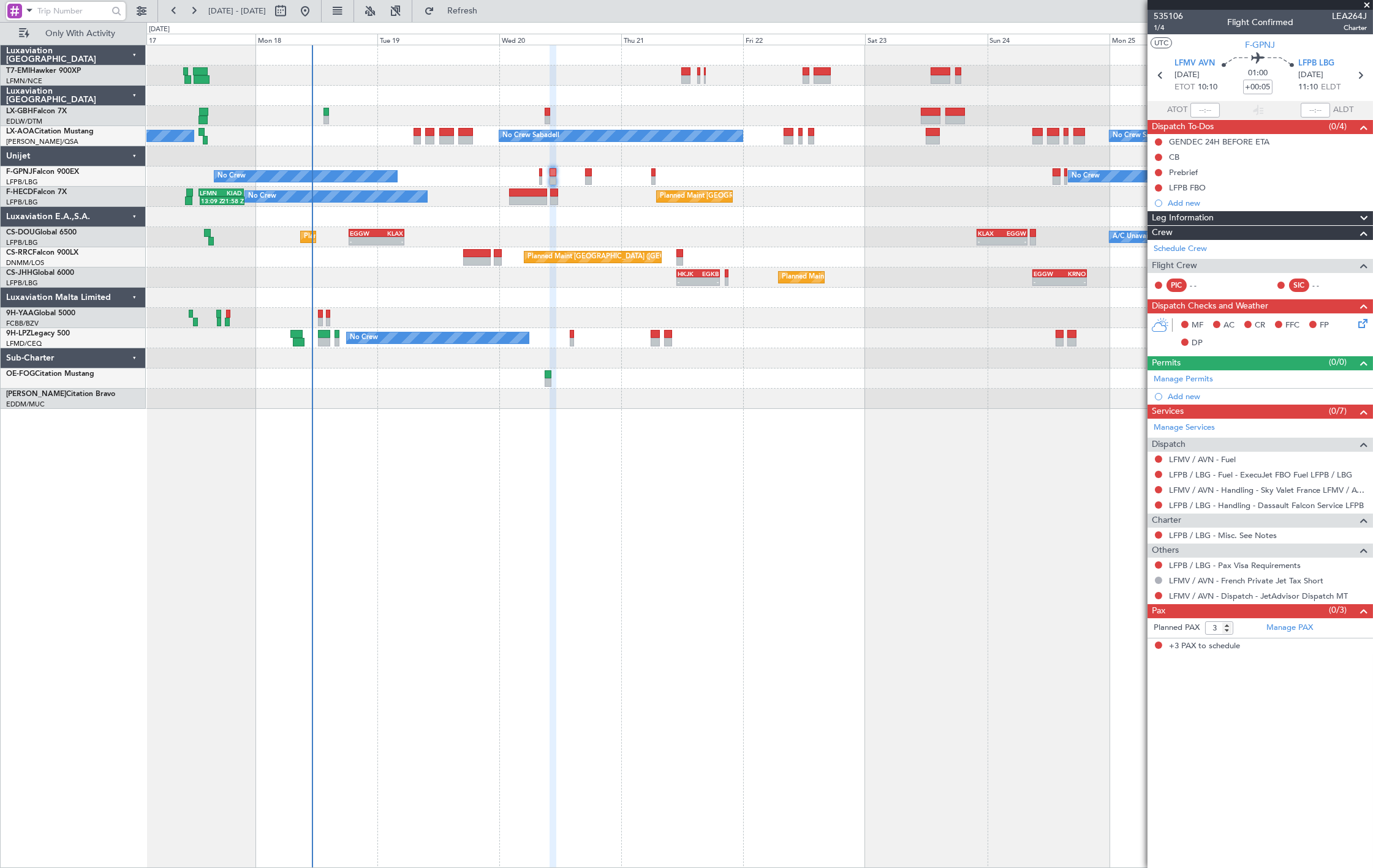
click at [537, 177] on div "No Crew No Crew" at bounding box center [760, 177] width 1226 height 20
click at [542, 179] on div "No Crew No Crew" at bounding box center [760, 177] width 1226 height 20
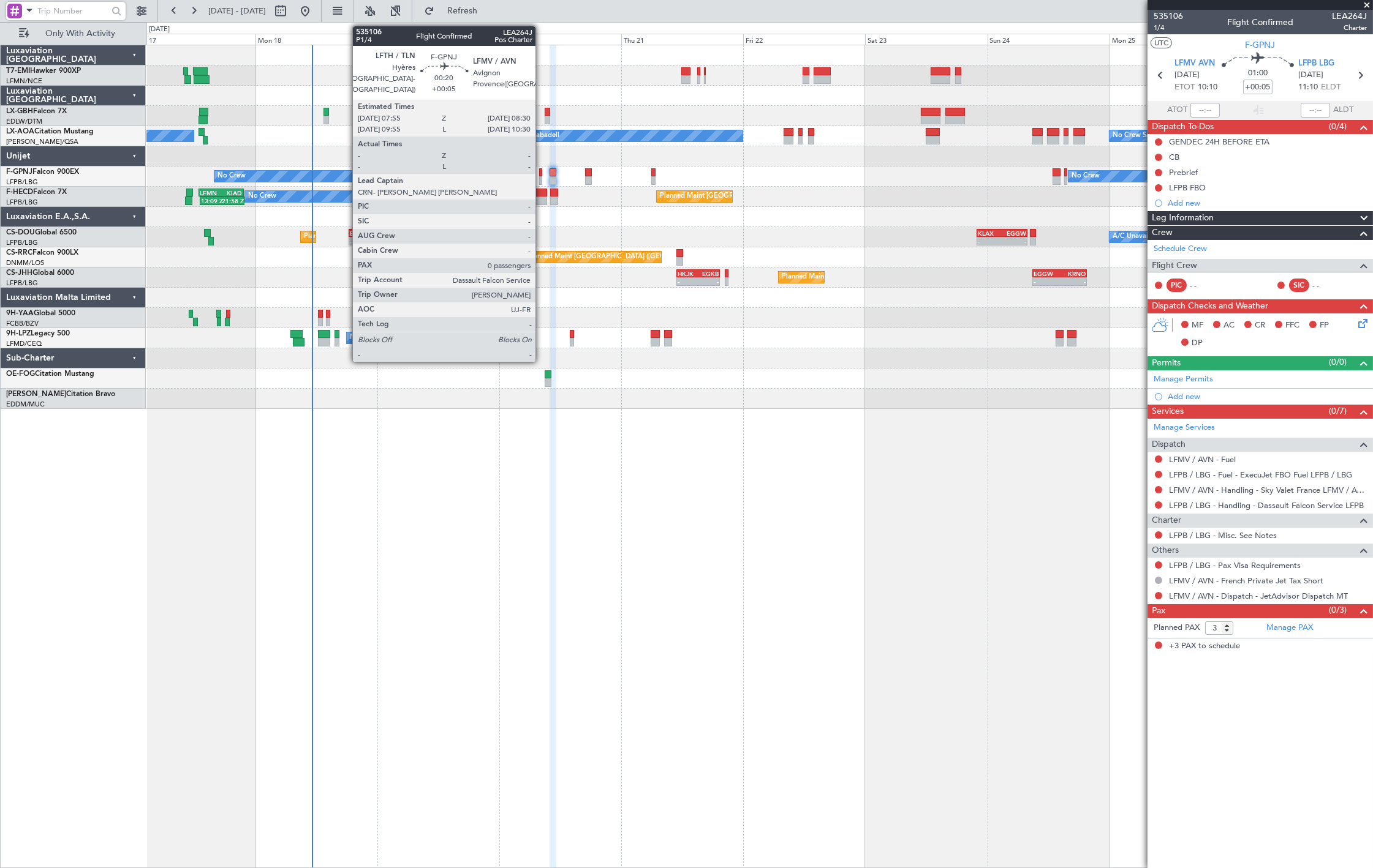
click at [541, 179] on div at bounding box center [540, 181] width 3 height 8
click at [542, 177] on div at bounding box center [540, 181] width 3 height 8
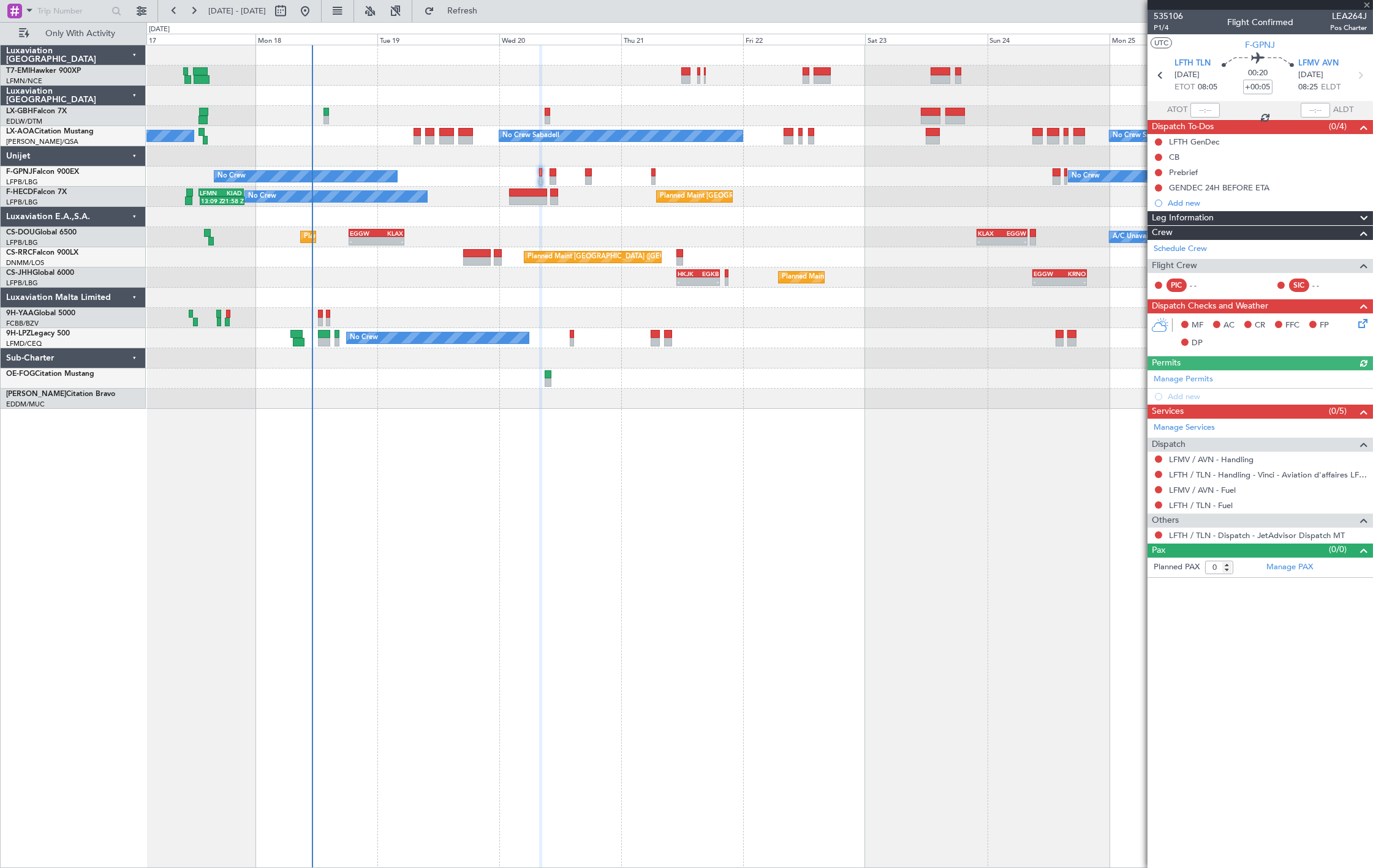
click at [1237, 465] on mat-tooltip-component "LFMV / AVN - Handling" at bounding box center [1211, 481] width 94 height 33
click at [1236, 462] on link "LFMV / AVN - Handling" at bounding box center [1211, 459] width 85 height 10
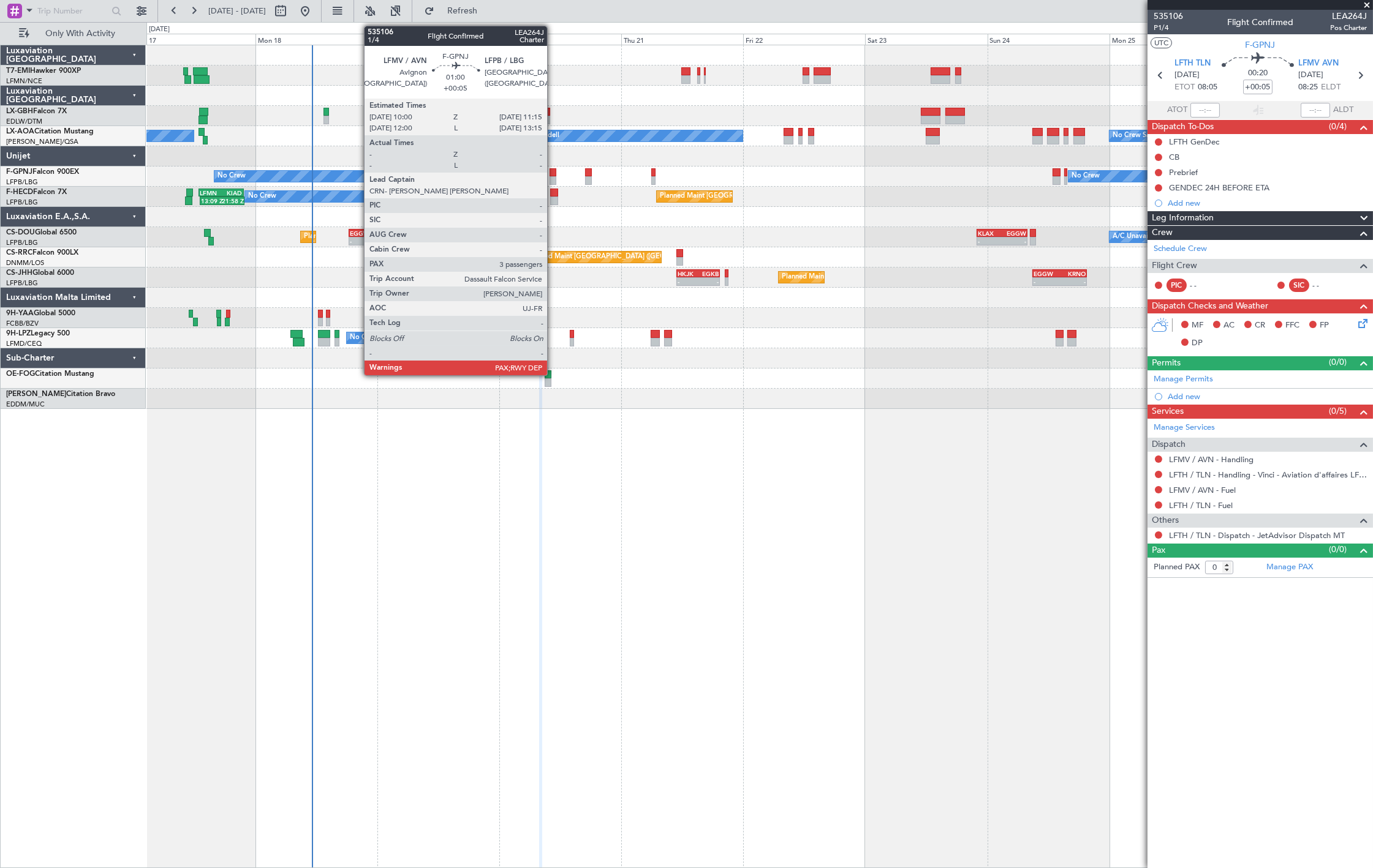
click at [553, 172] on div at bounding box center [553, 172] width 7 height 8
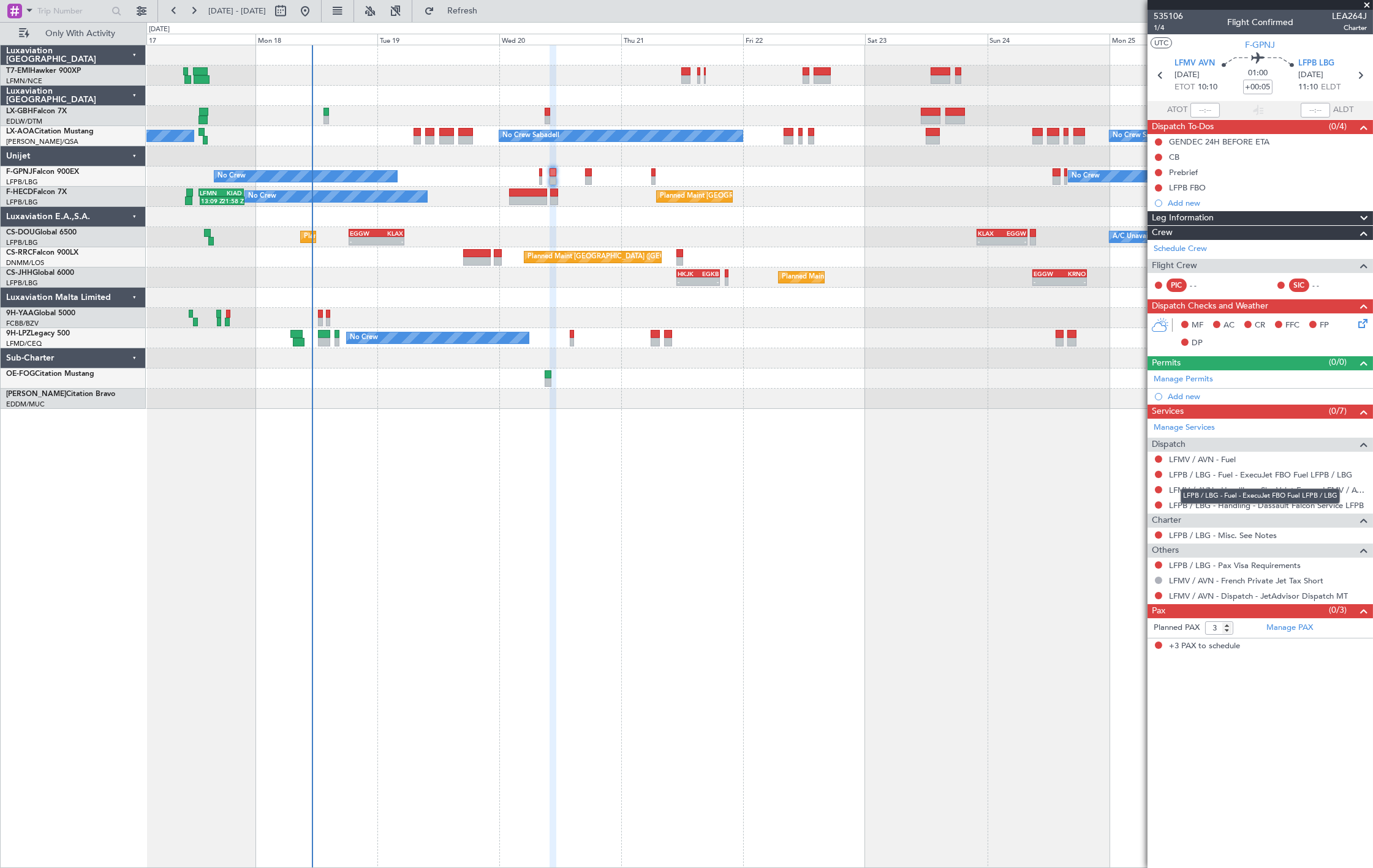
click at [1285, 491] on div "LFPB / LBG - Fuel - ExecuJet FBO Fuel LFPB / LBG" at bounding box center [1260, 496] width 159 height 15
click at [1193, 490] on link "LFMV / AVN - Handling - Sky Valet France LFMV / AVN **MY HANDLING**" at bounding box center [1267, 490] width 198 height 10
click at [488, 15] on span "Refresh" at bounding box center [462, 10] width 52 height 8
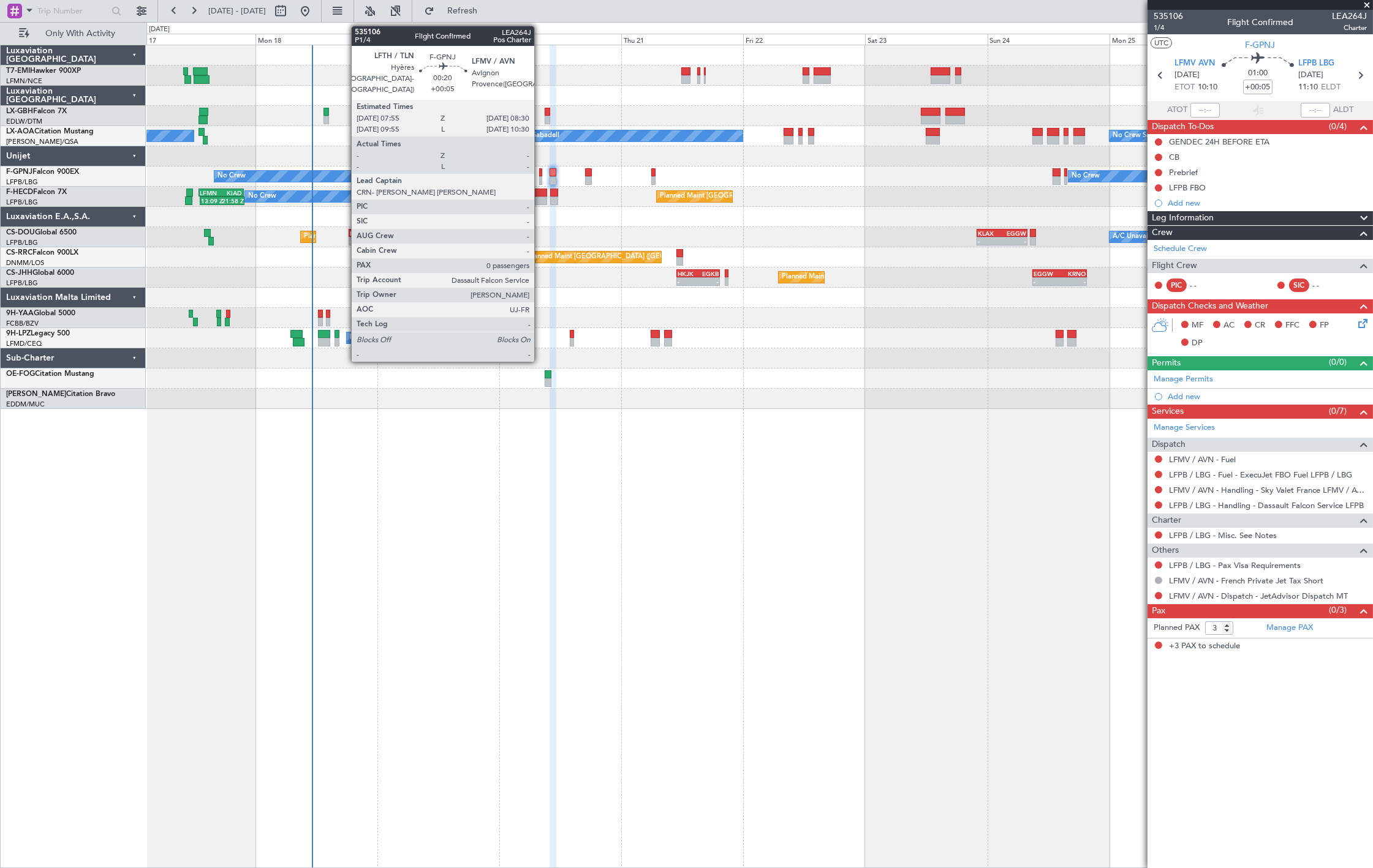
click at [541, 177] on div at bounding box center [540, 181] width 3 height 8
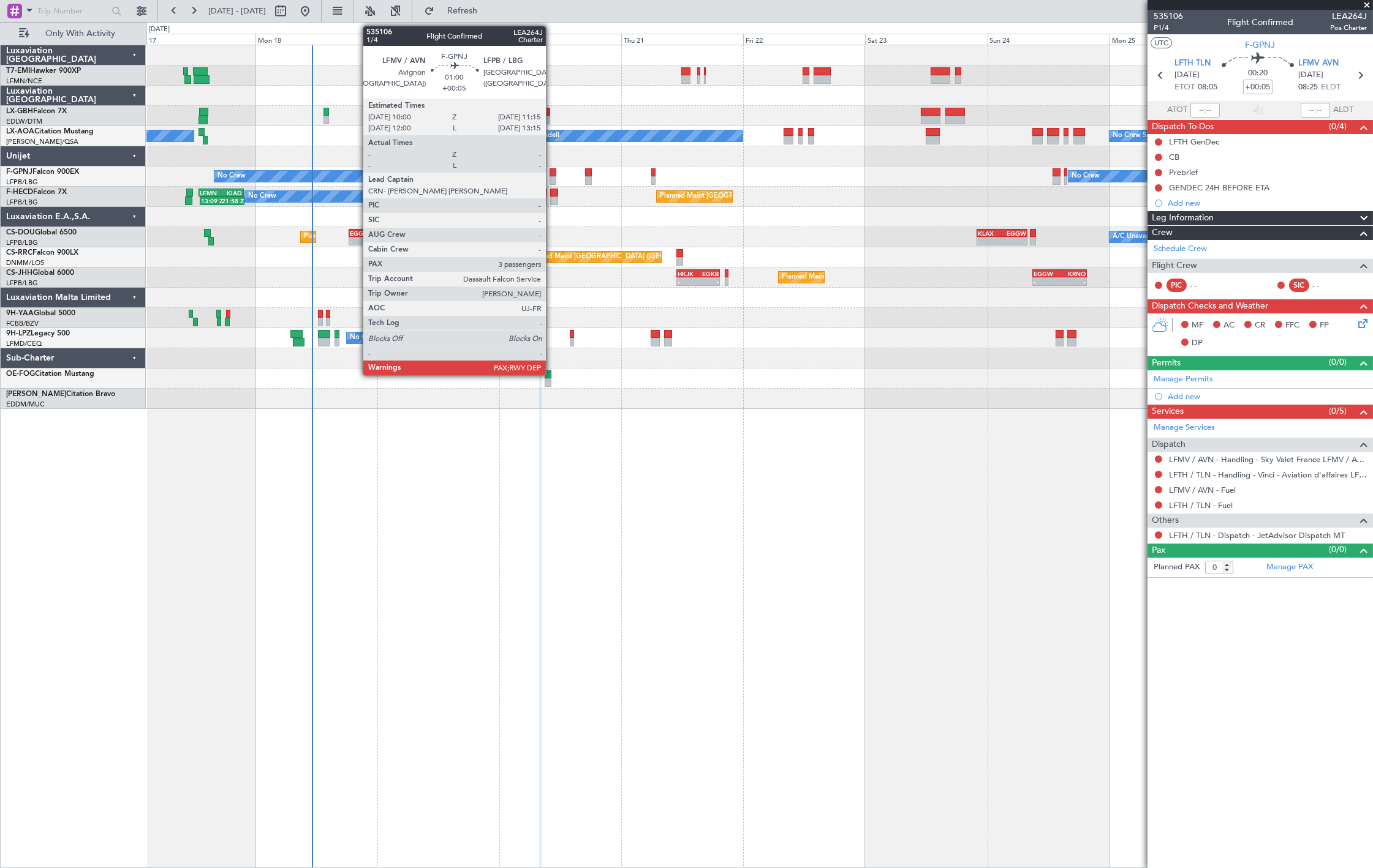
click at [552, 178] on div at bounding box center [553, 181] width 7 height 8
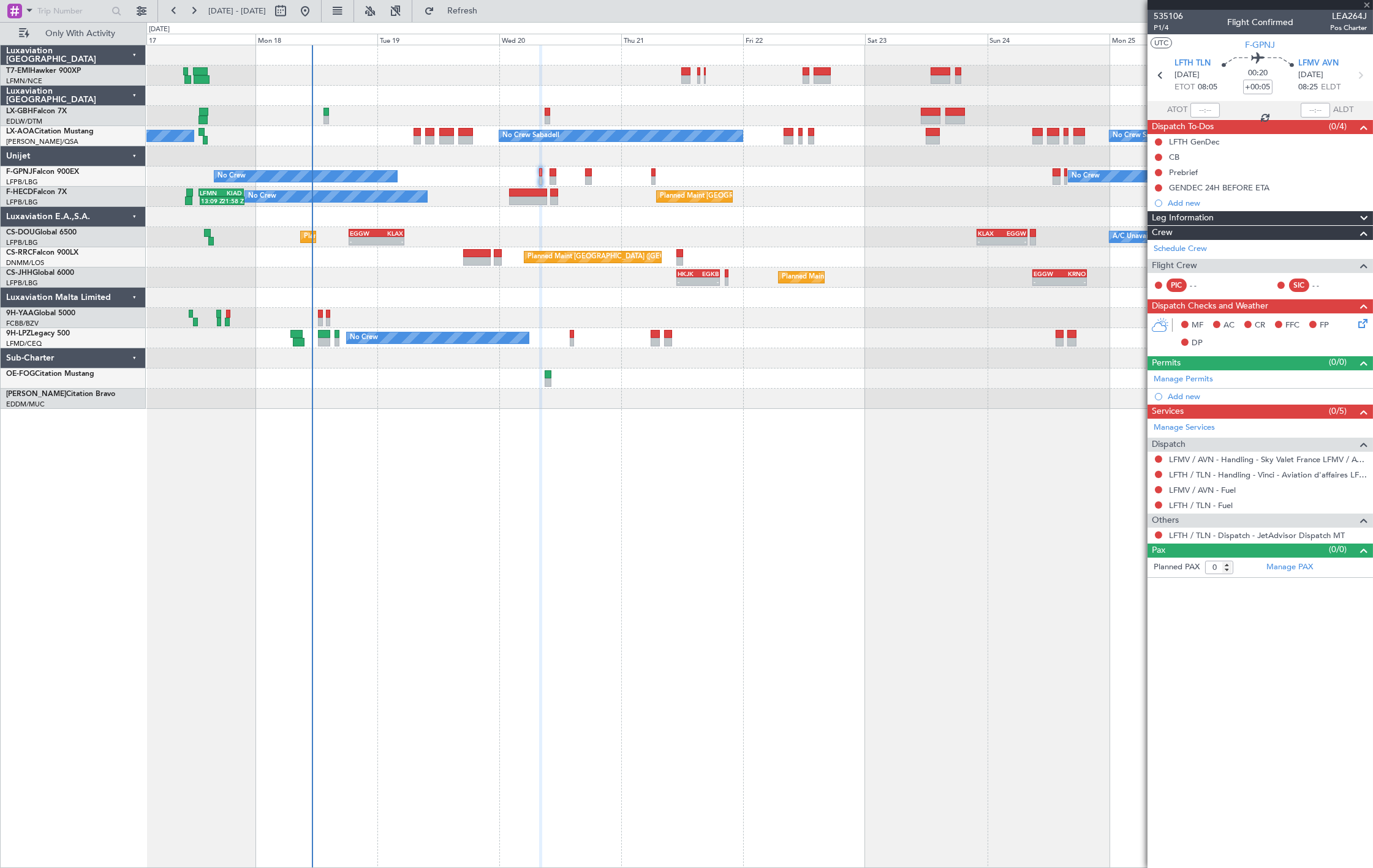
type input "3"
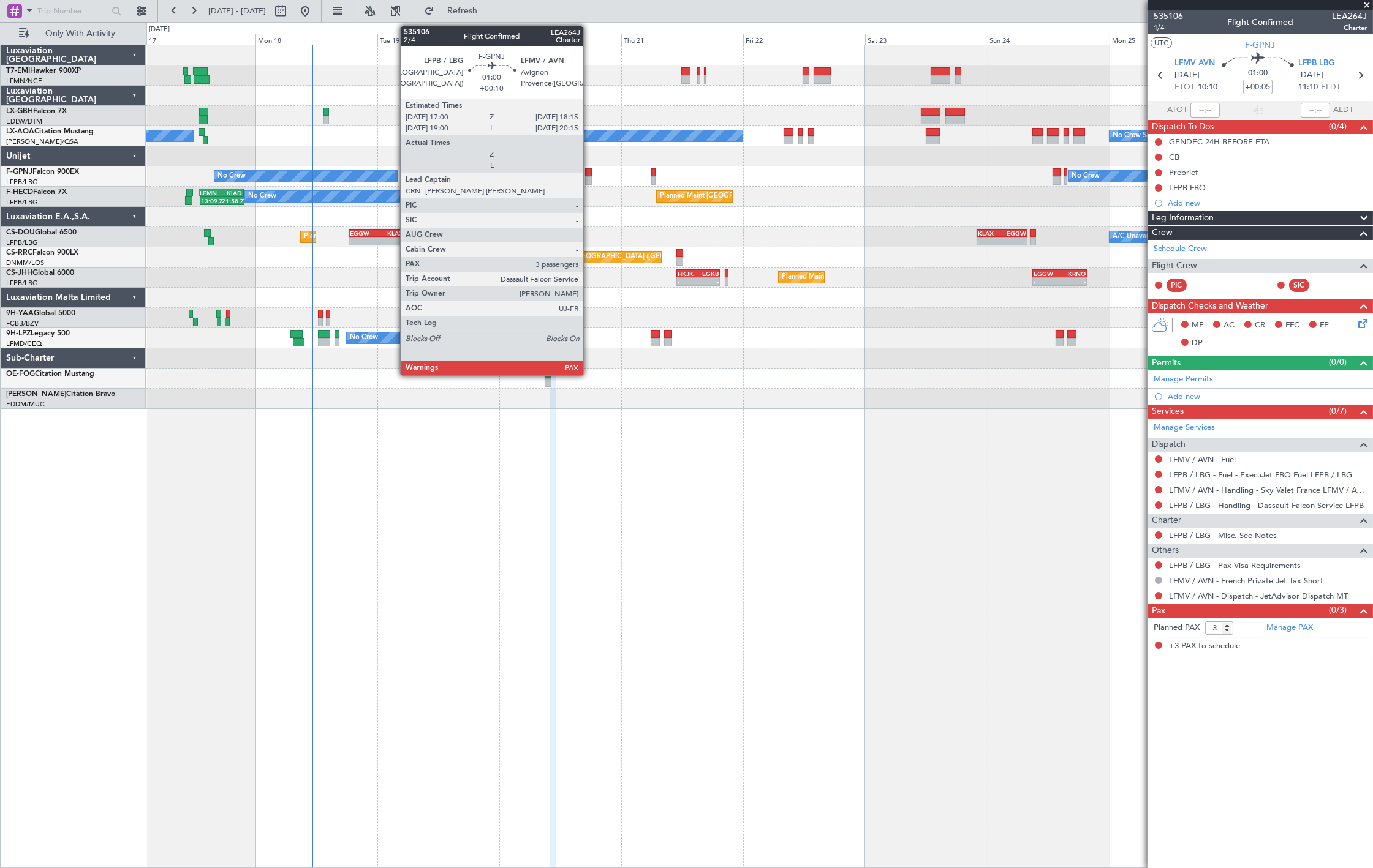
click at [589, 182] on div at bounding box center [588, 181] width 7 height 8
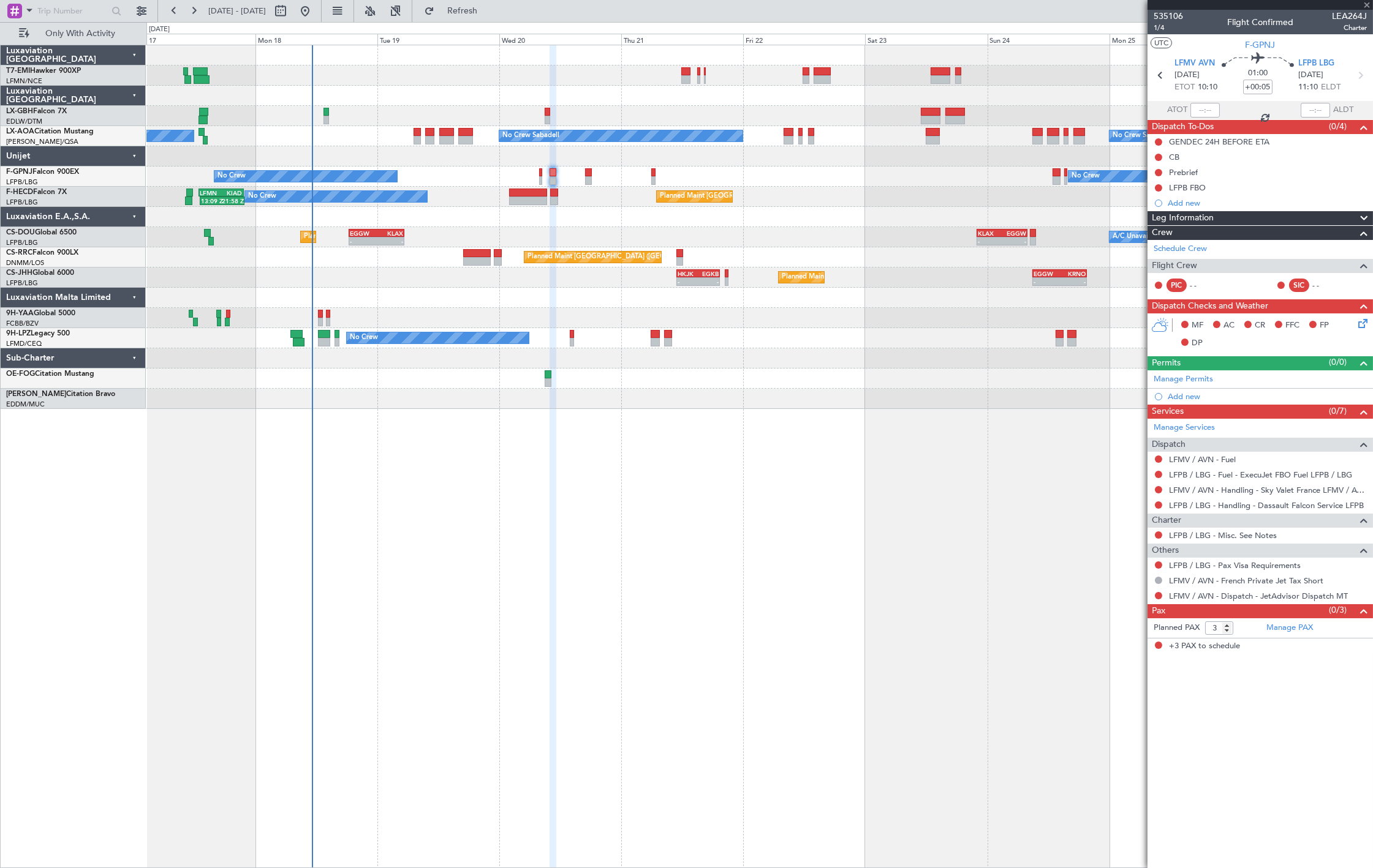
type input "+00:10"
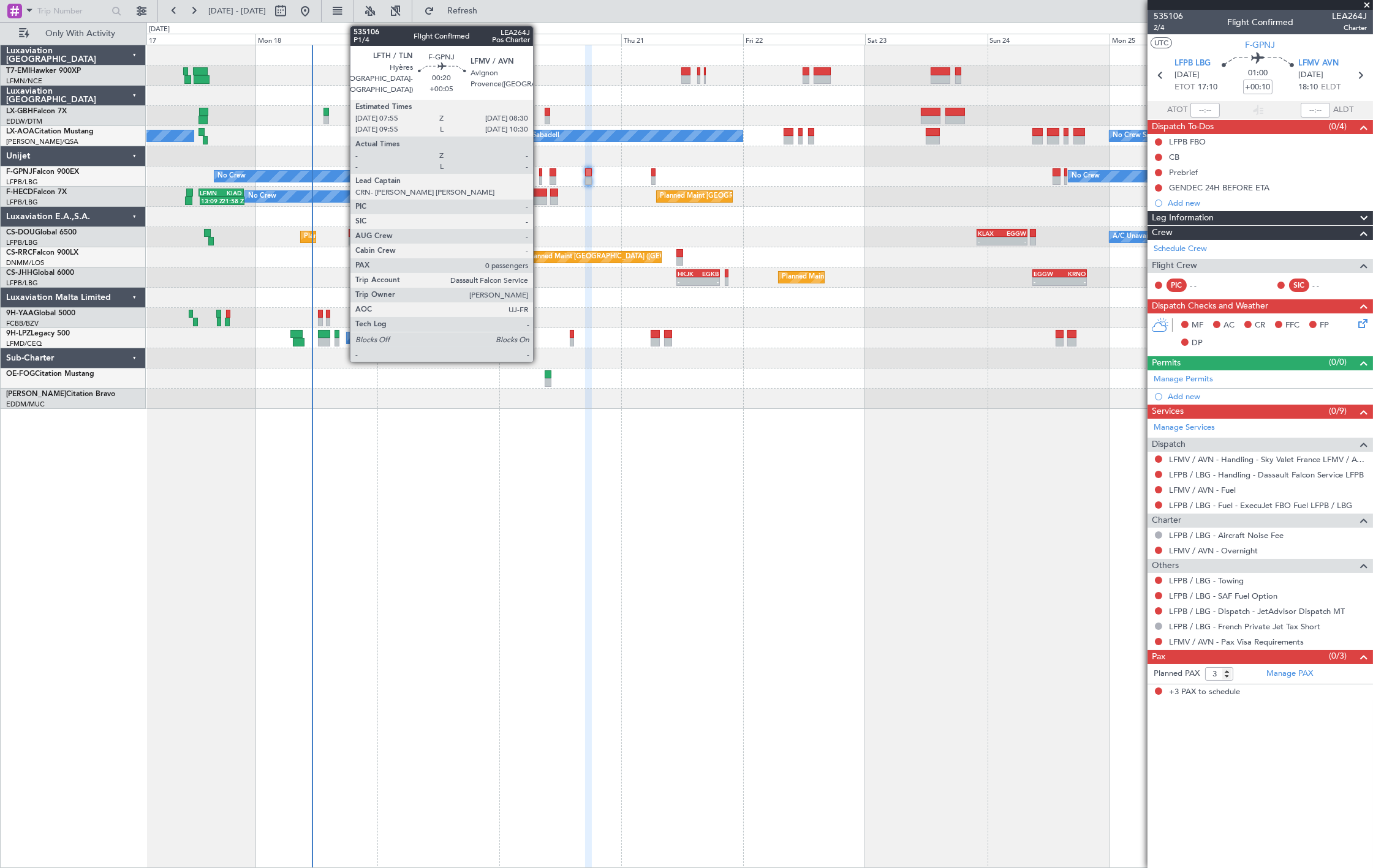
click at [540, 177] on div at bounding box center [540, 181] width 3 height 8
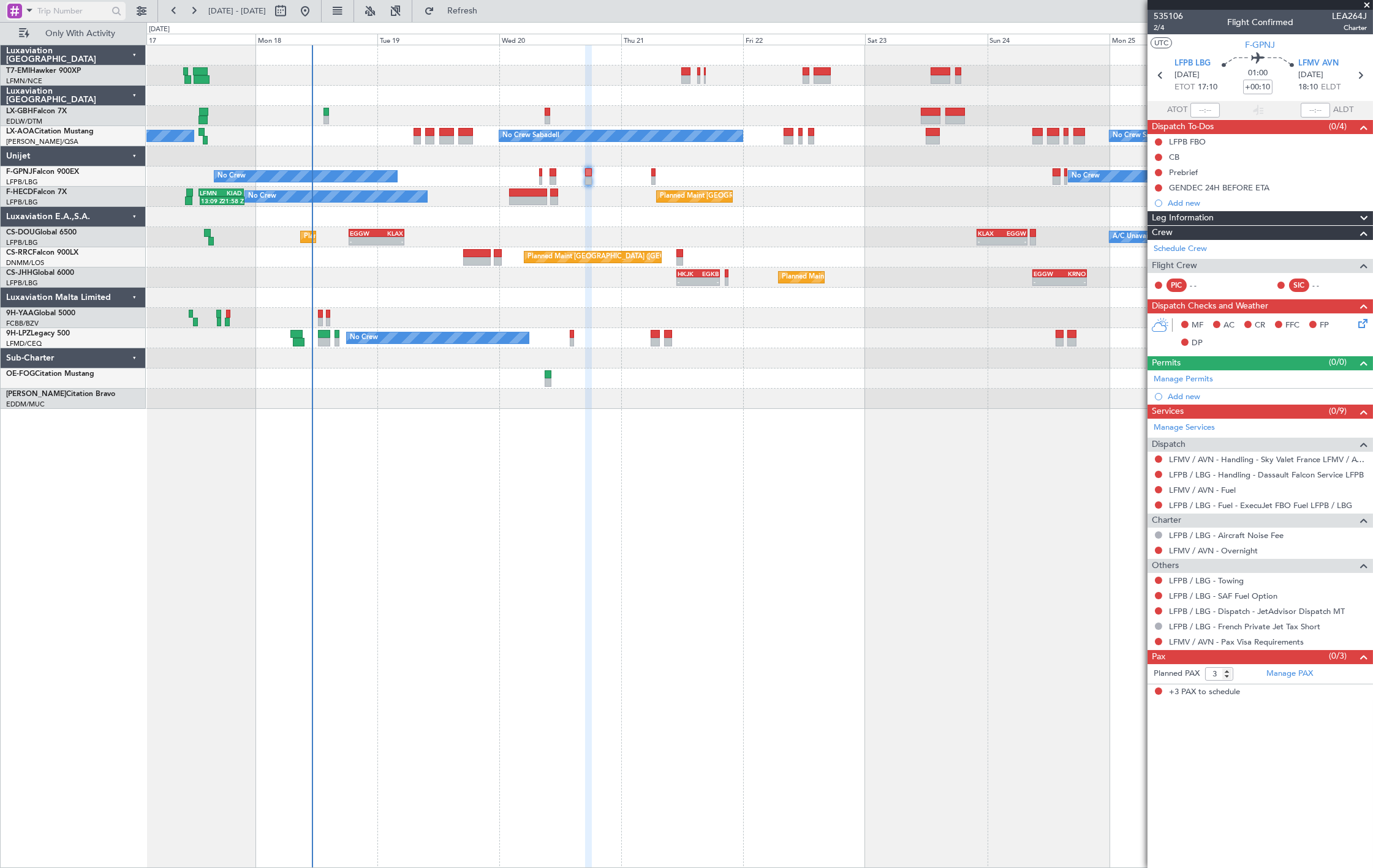
click at [52, 8] on input "text" at bounding box center [72, 11] width 70 height 18
paste input "535106"
type input "535106"
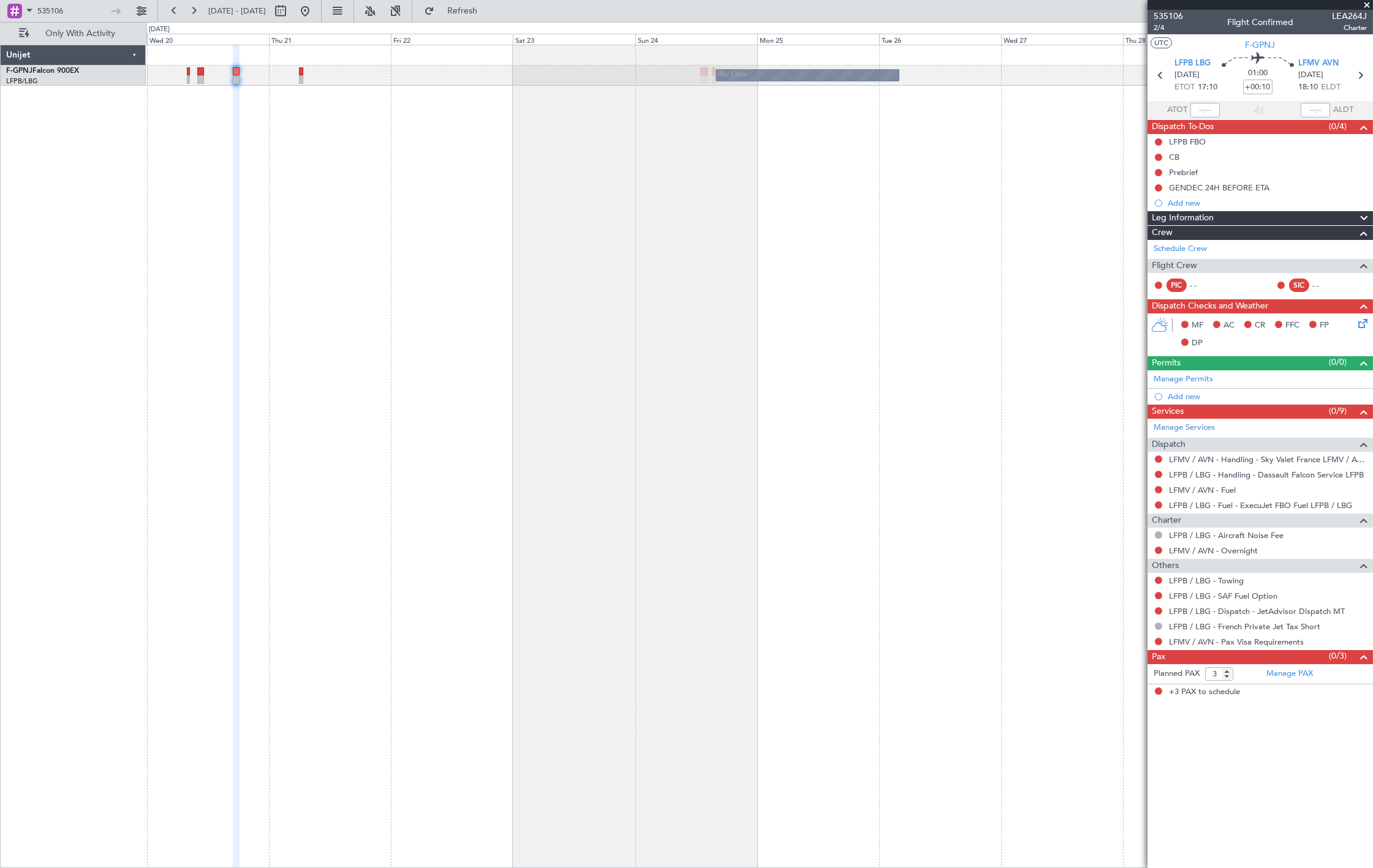
click at [379, 133] on div "No Crew No Crew No Crew Planned Maint [GEOGRAPHIC_DATA] ([GEOGRAPHIC_DATA])" at bounding box center [760, 457] width 1226 height 824
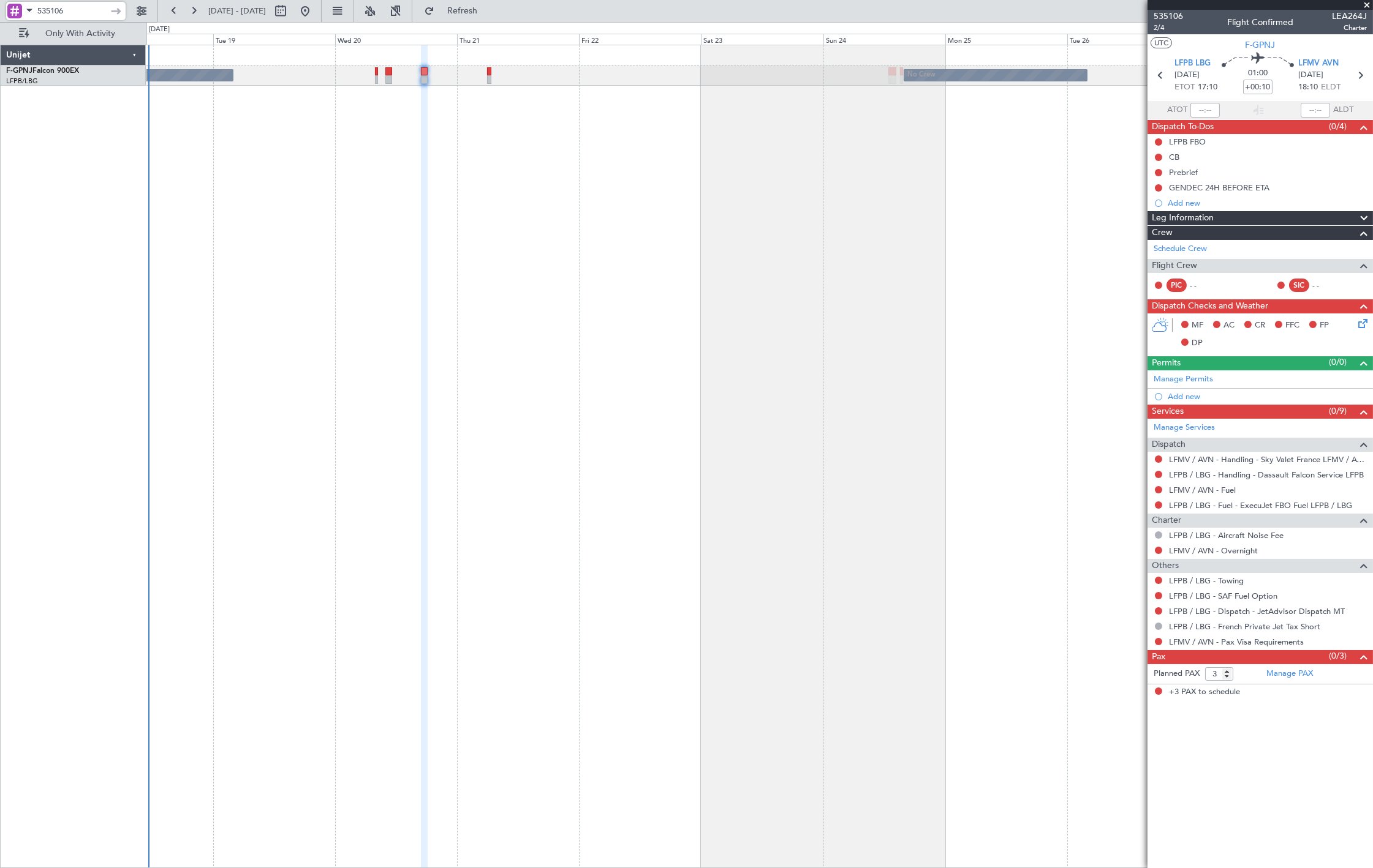
click at [60, 15] on input "535106" at bounding box center [72, 11] width 70 height 18
click at [59, 15] on input "535106" at bounding box center [72, 11] width 70 height 18
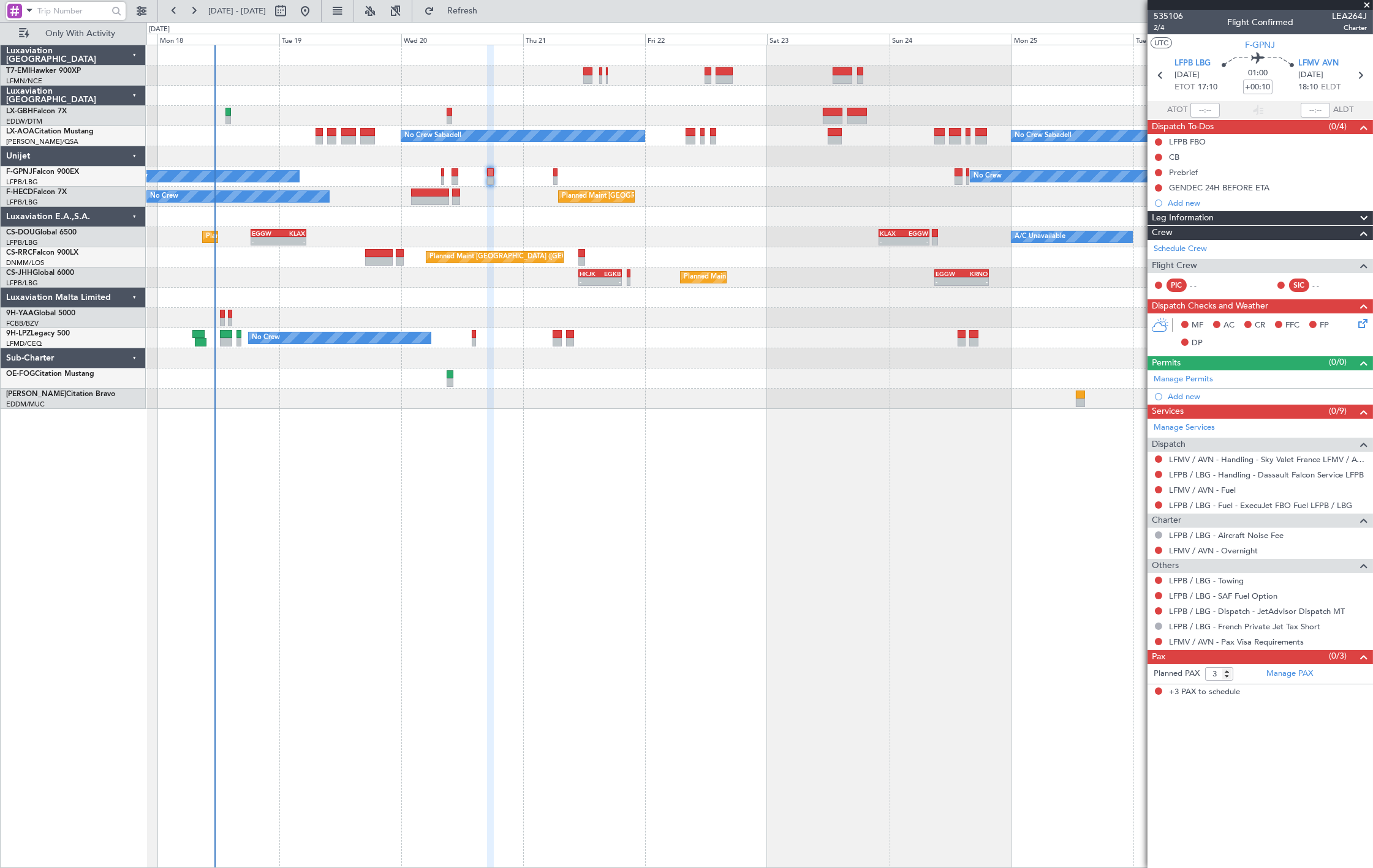
click at [350, 149] on div at bounding box center [760, 156] width 1226 height 20
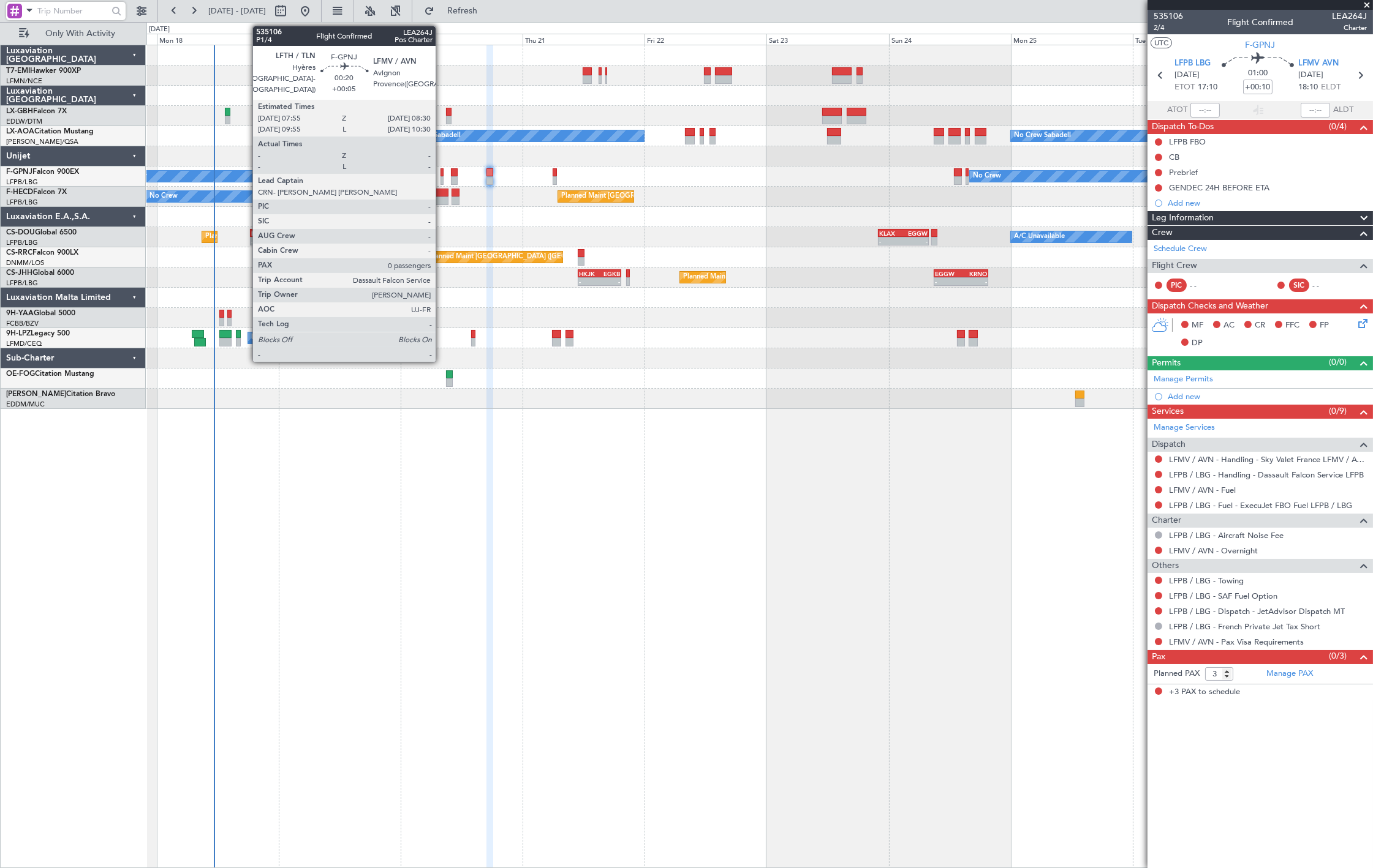
click at [441, 177] on div at bounding box center [442, 181] width 3 height 8
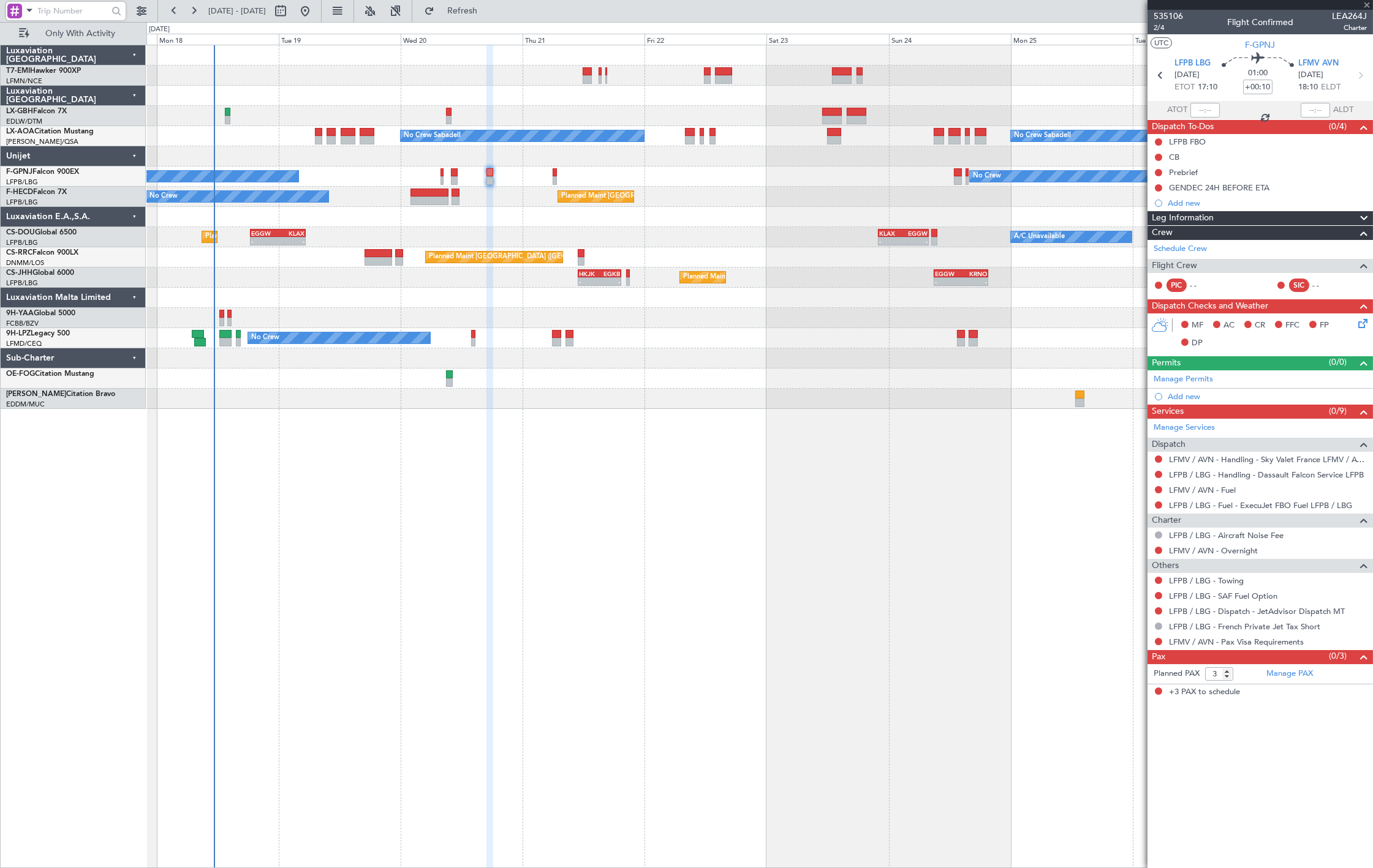
click at [475, 218] on div at bounding box center [760, 217] width 1226 height 20
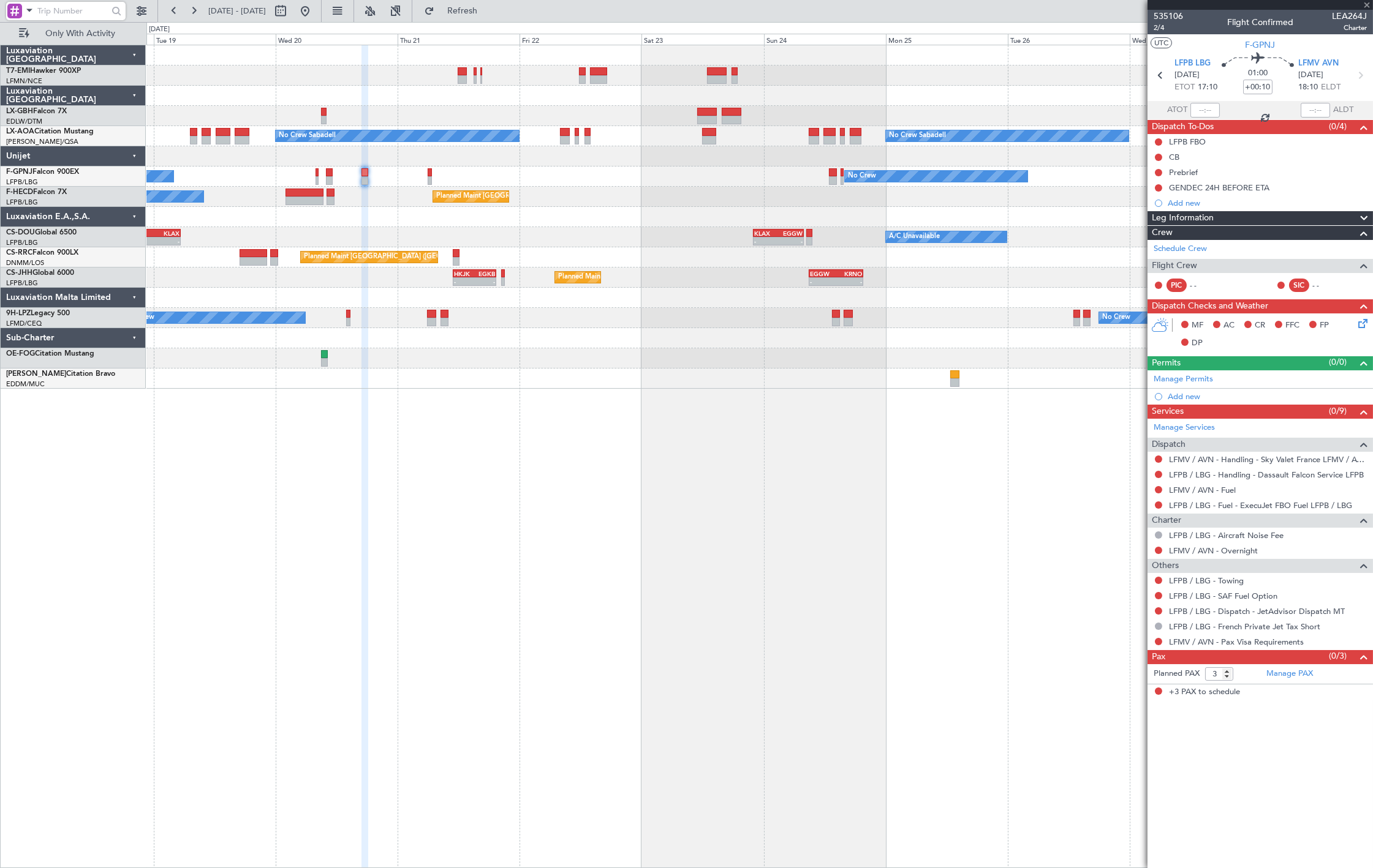
type input "+00:05"
type input "0"
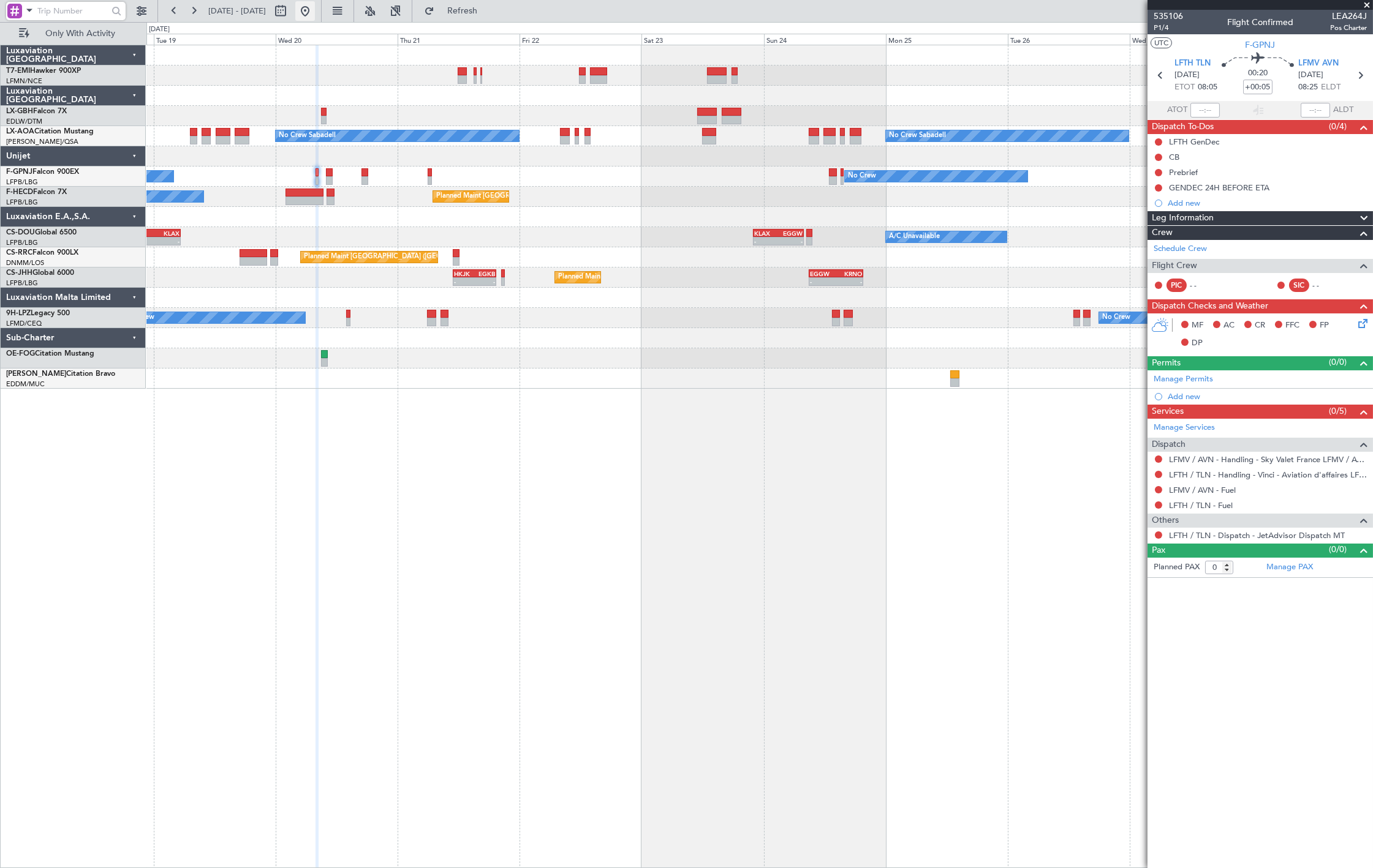
click at [315, 12] on button at bounding box center [305, 11] width 20 height 20
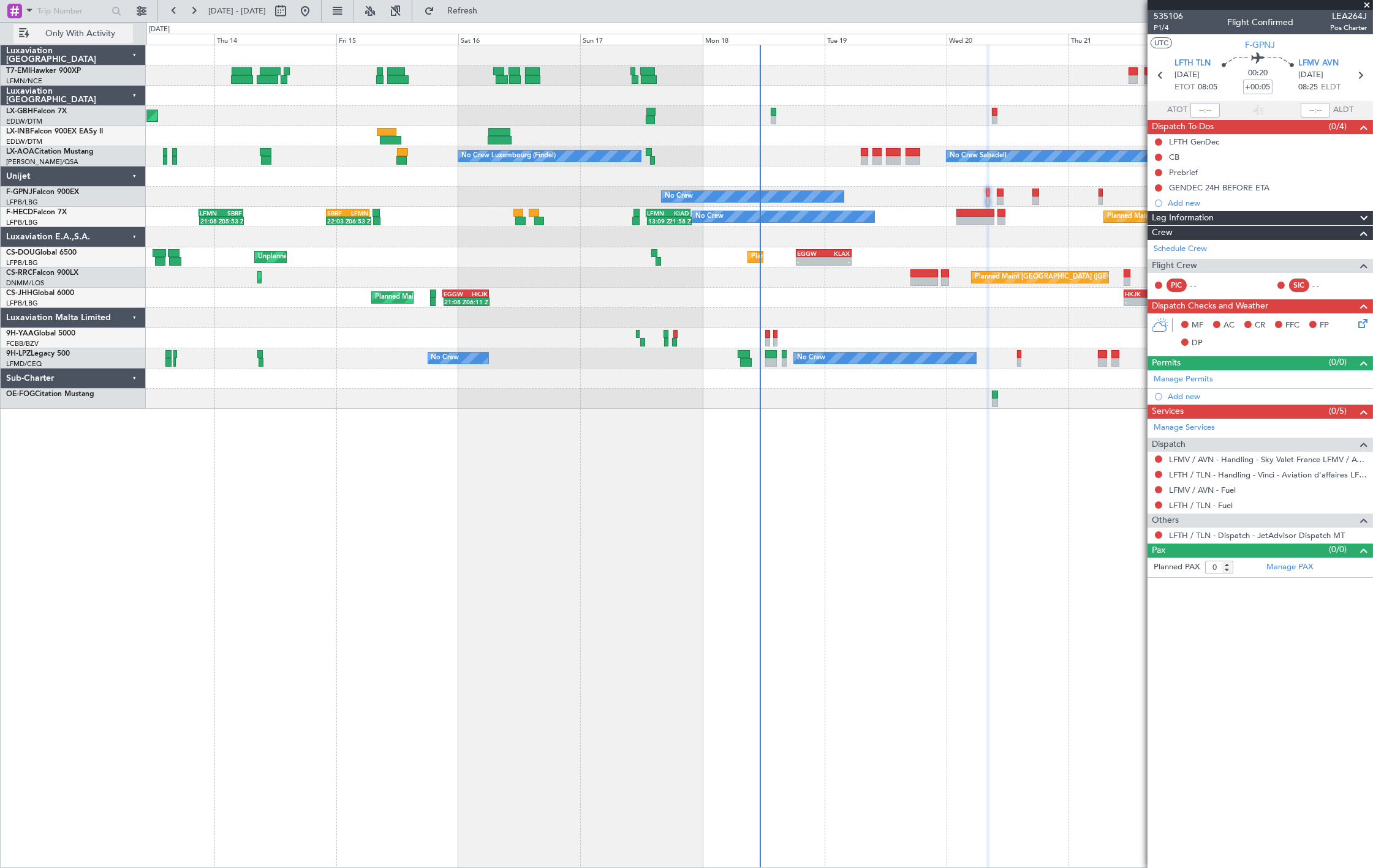
click at [83, 34] on span "Only With Activity" at bounding box center [80, 33] width 97 height 8
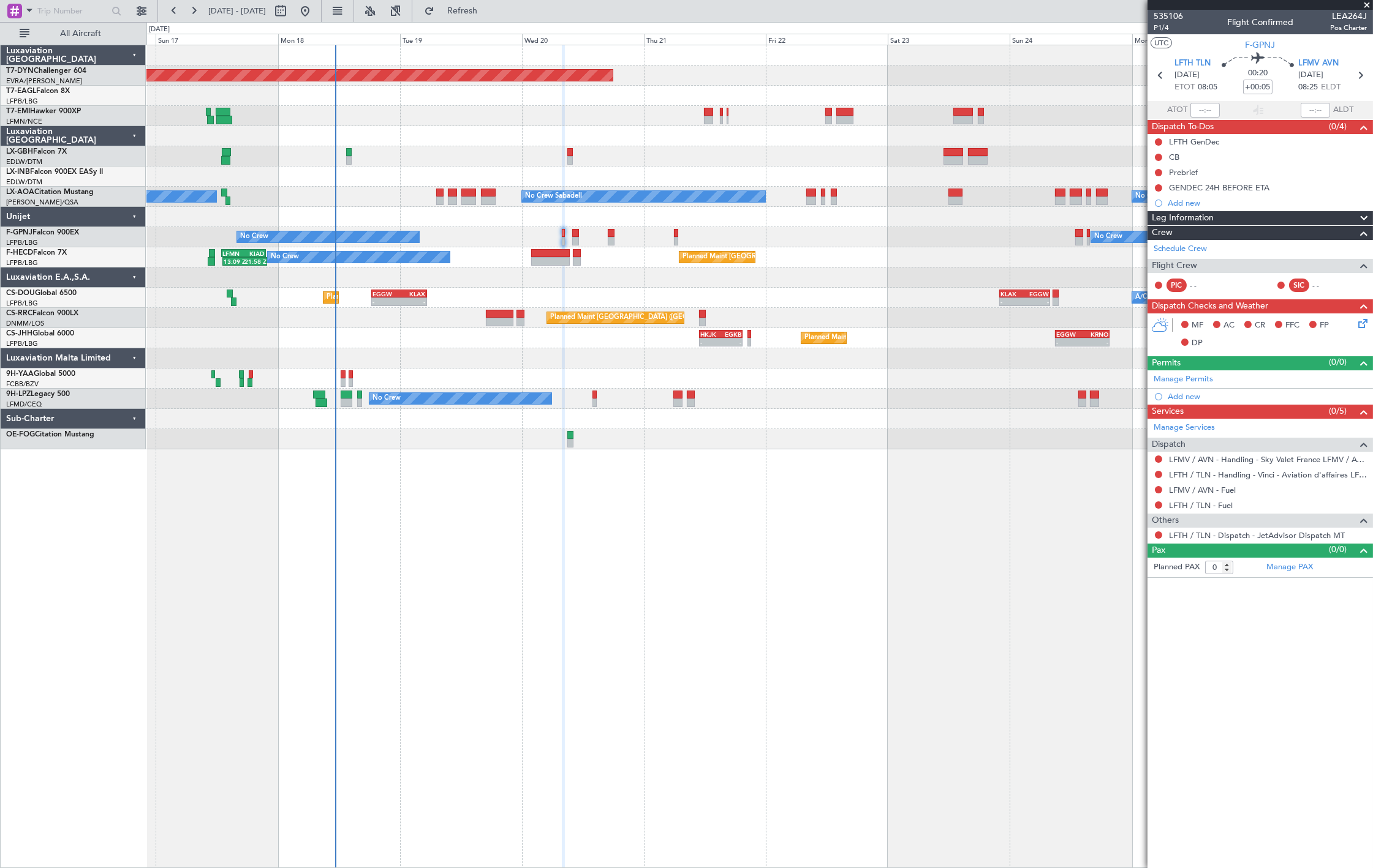
click at [567, 176] on div "Planned Maint [GEOGRAPHIC_DATA]-[GEOGRAPHIC_DATA] Planned Maint Geneva ([GEOGRA…" at bounding box center [760, 248] width 1226 height 404
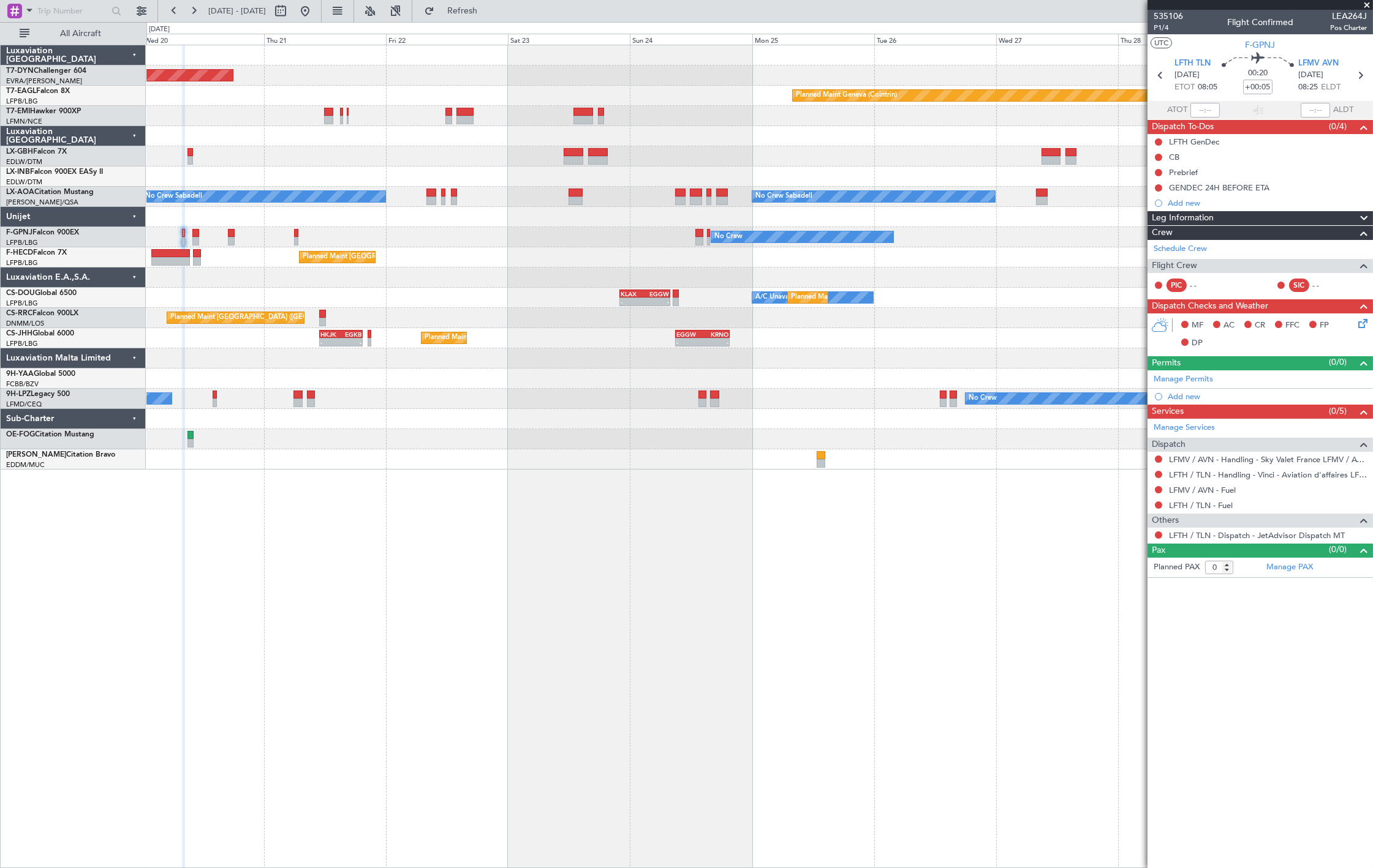
click at [87, 184] on div "Planned Maint [GEOGRAPHIC_DATA]-[GEOGRAPHIC_DATA] Planned Maint Geneva ([GEOGRA…" at bounding box center [686, 445] width 1373 height 846
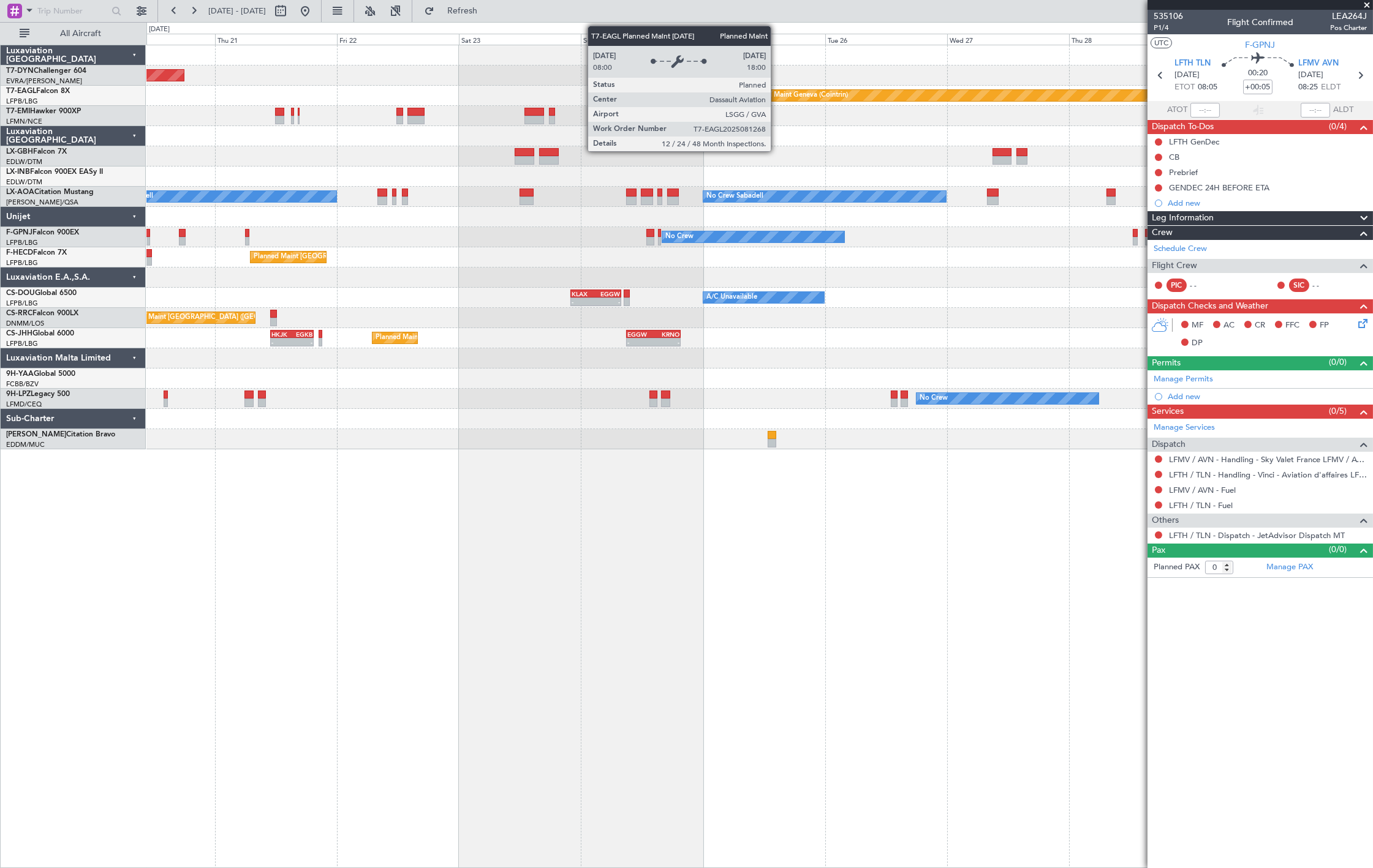
click at [942, 126] on div "Planned Maint [GEOGRAPHIC_DATA]-[GEOGRAPHIC_DATA] Planned Maint Geneva ([GEOGRA…" at bounding box center [760, 248] width 1226 height 404
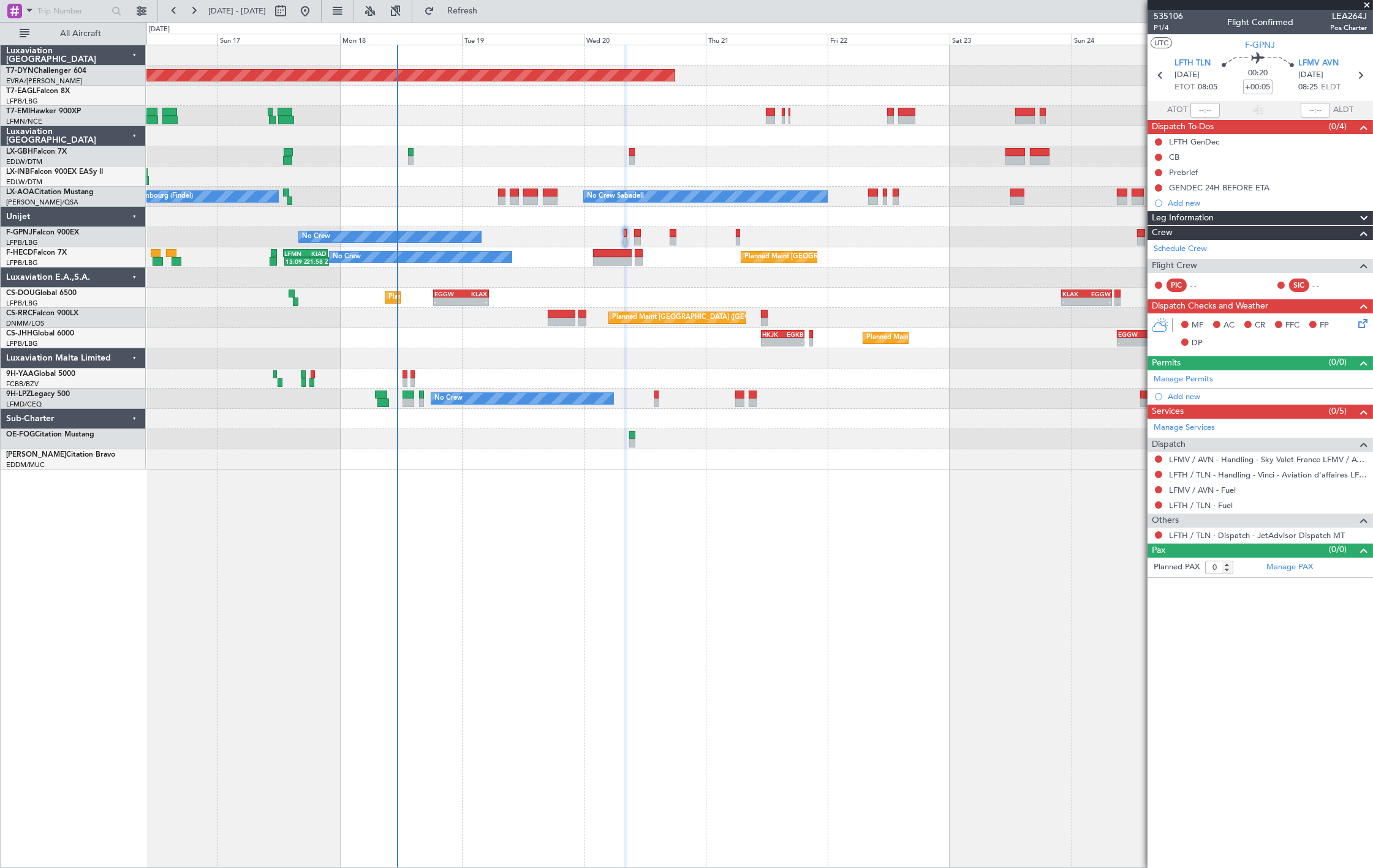
click at [842, 211] on div "Planned Maint [GEOGRAPHIC_DATA]-[GEOGRAPHIC_DATA] Planned Maint Geneva ([GEOGRA…" at bounding box center [760, 257] width 1226 height 424
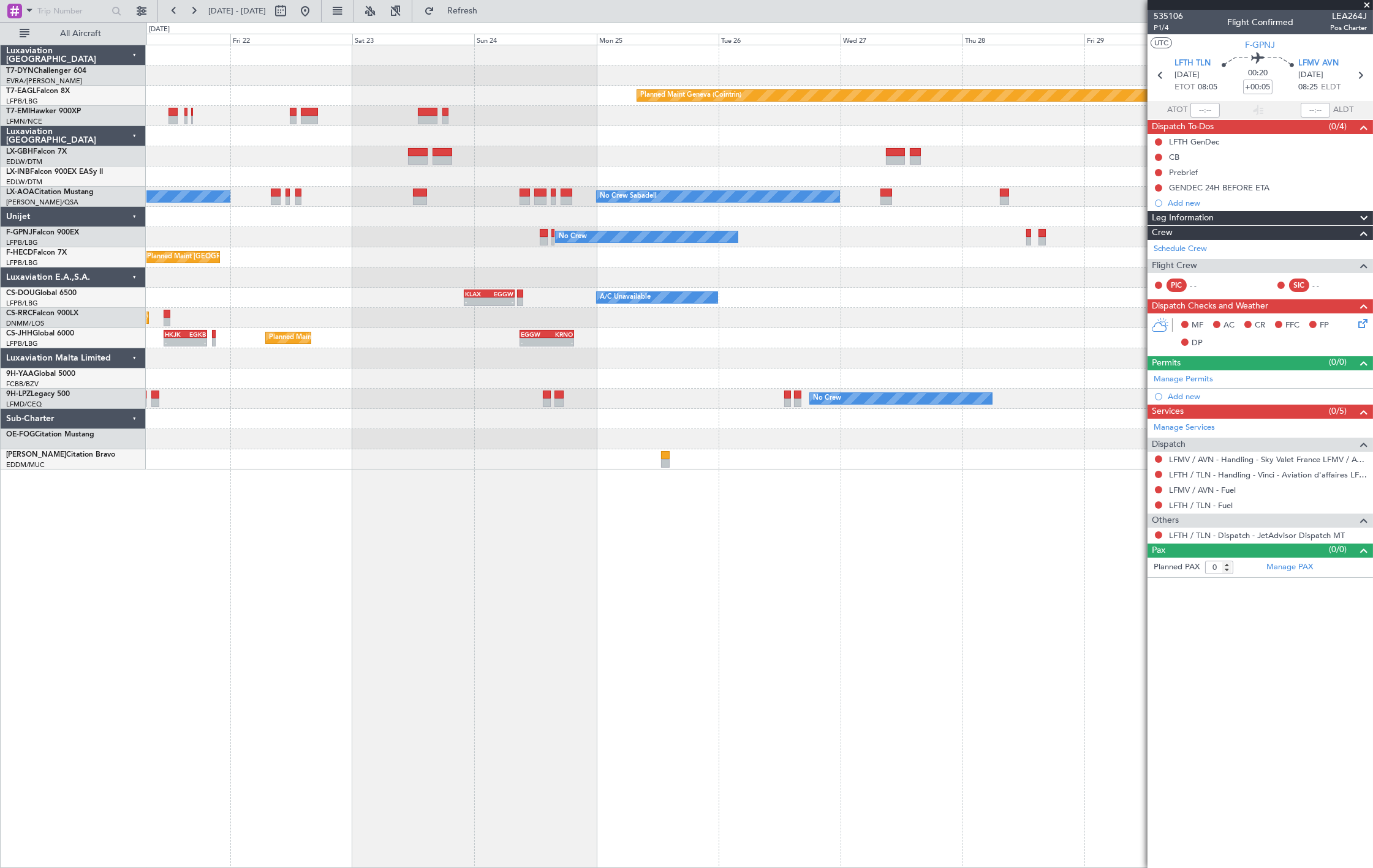
click at [336, 207] on div "Planned Maint [GEOGRAPHIC_DATA]-[GEOGRAPHIC_DATA] Planned Maint Geneva ([GEOGRA…" at bounding box center [760, 257] width 1226 height 424
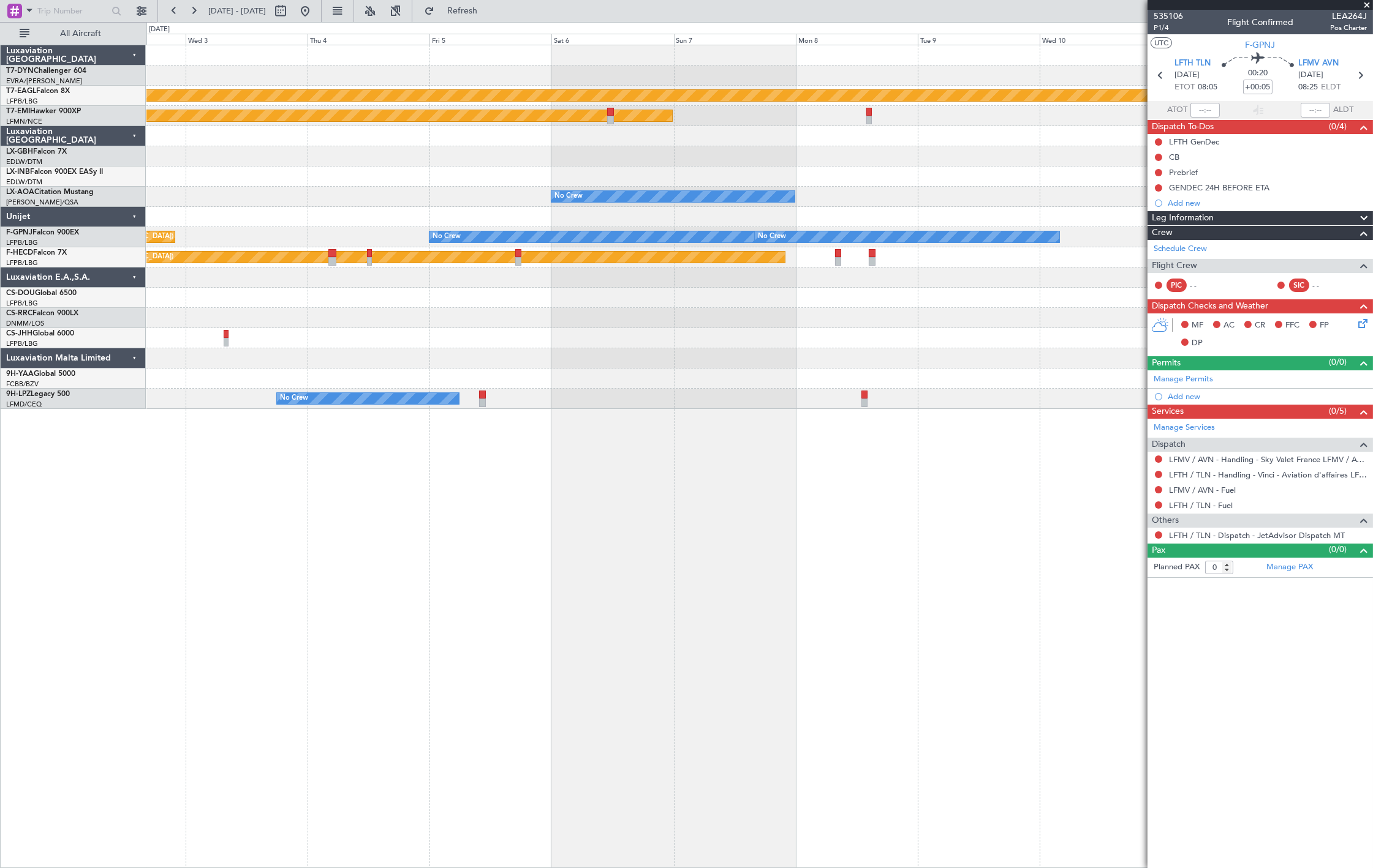
click at [235, 191] on div "Planned Maint Geneva (Cointrin) Planned Maint [PERSON_NAME] No Crew No Crew Sab…" at bounding box center [760, 227] width 1226 height 364
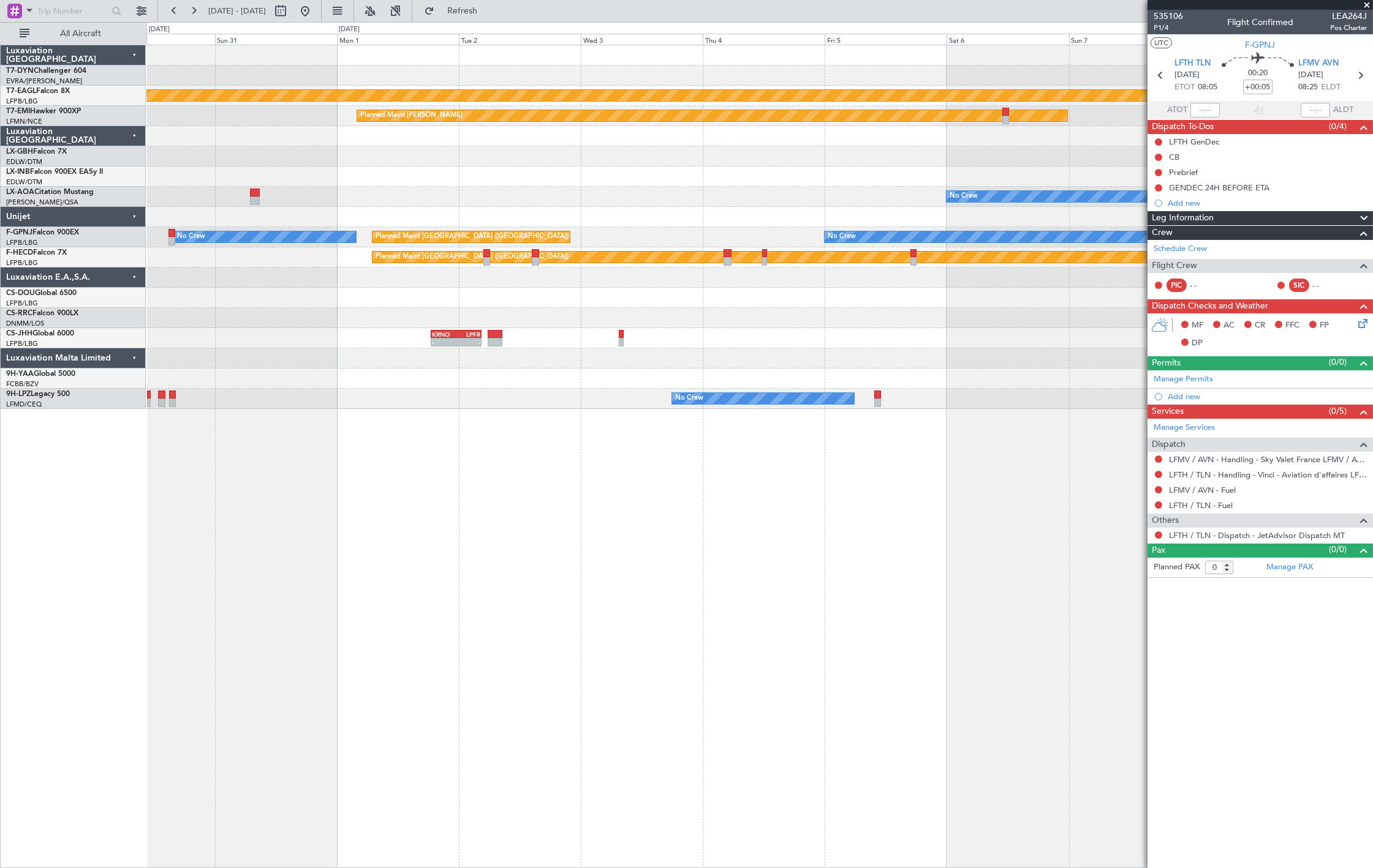
click at [835, 249] on div "Planned Maint Geneva (Cointrin) Planned Maint [PERSON_NAME] No Crew Planned Mai…" at bounding box center [760, 227] width 1226 height 364
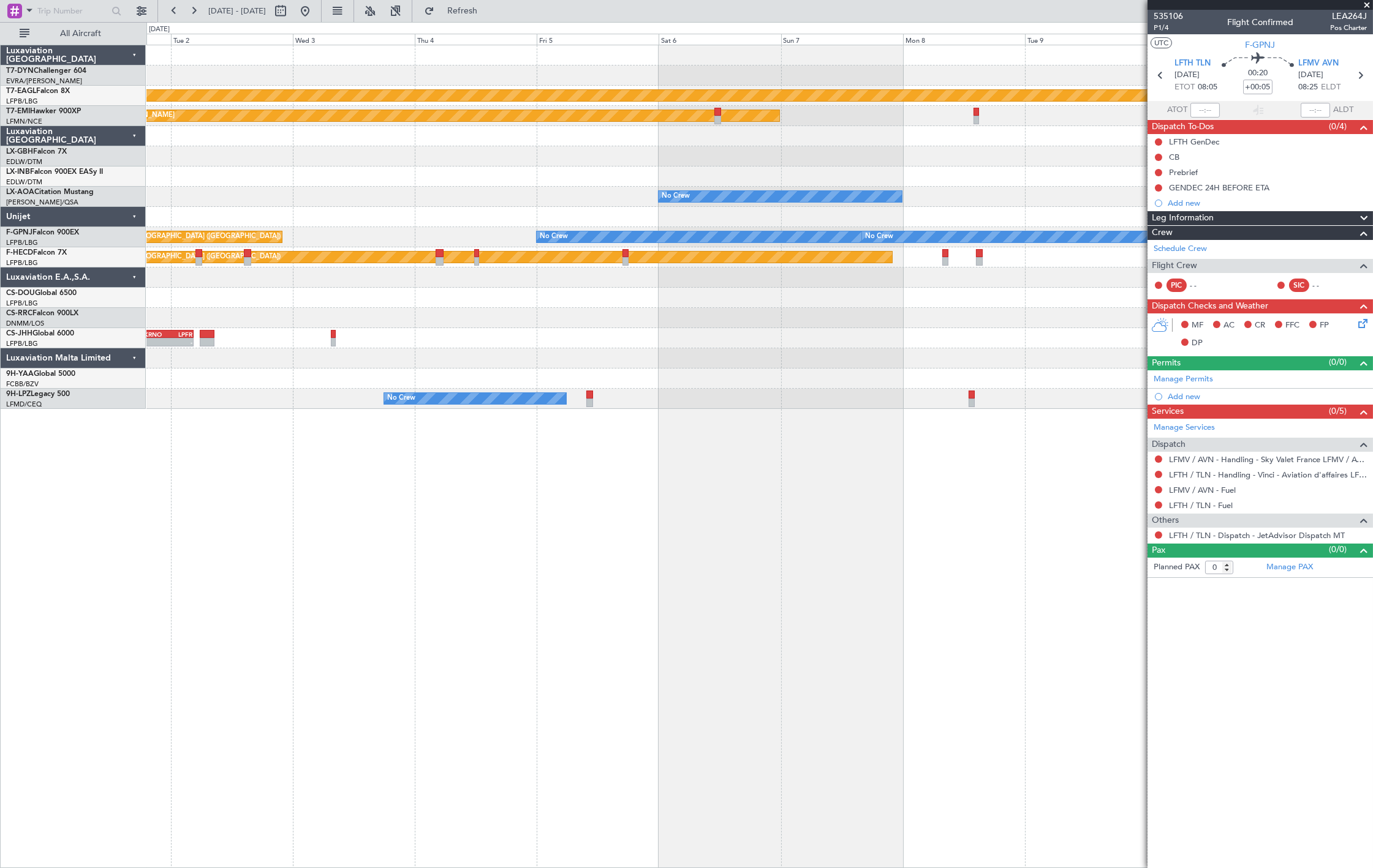
click at [620, 182] on div "Planned Maint Geneva (Cointrin) Planned Maint [PERSON_NAME] No Crew No Crew Sab…" at bounding box center [760, 227] width 1226 height 364
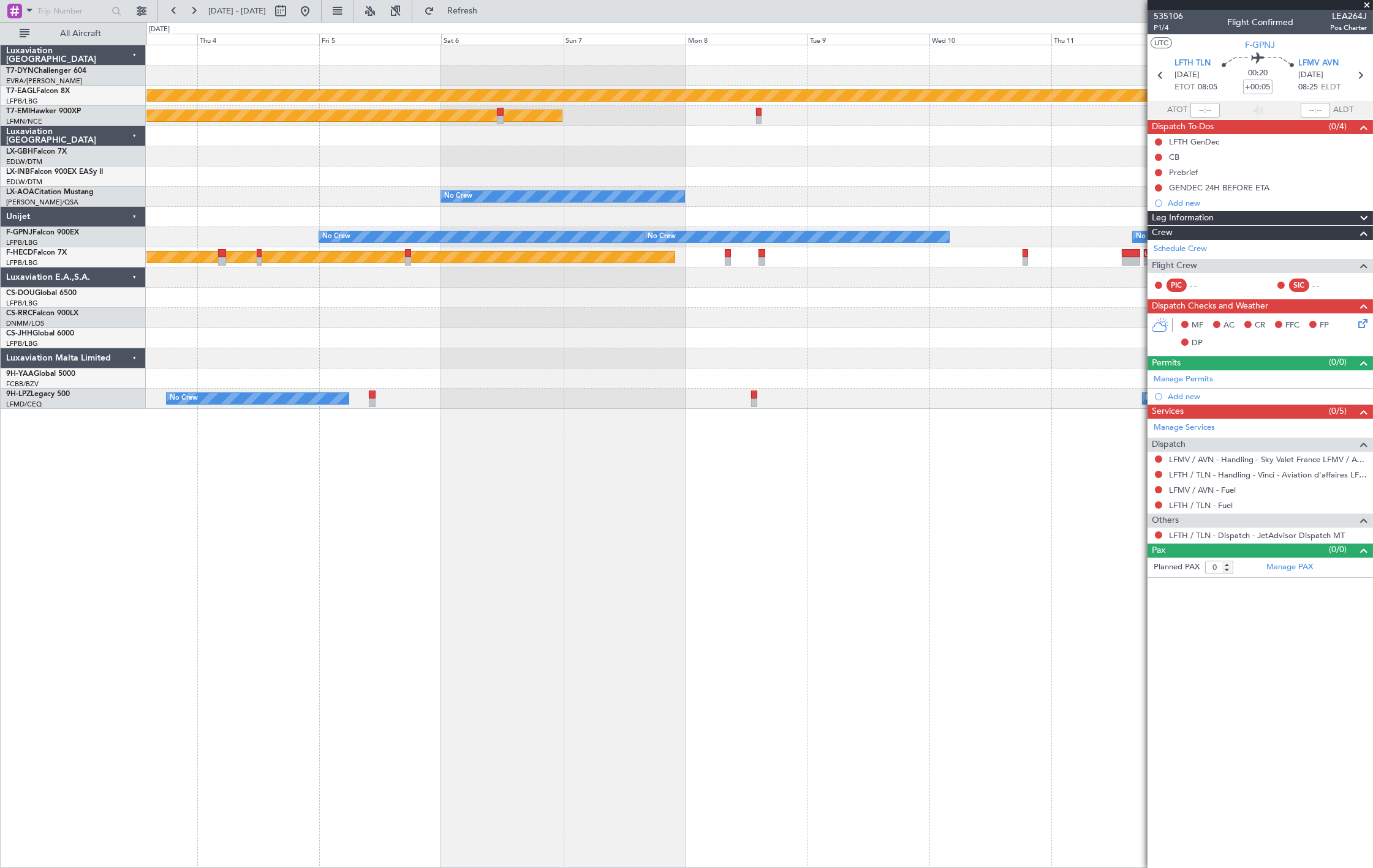
click at [377, 218] on div "Planned Maint Geneva (Cointrin) Planned Maint [PERSON_NAME] No Crew No Crew Sab…" at bounding box center [760, 227] width 1226 height 364
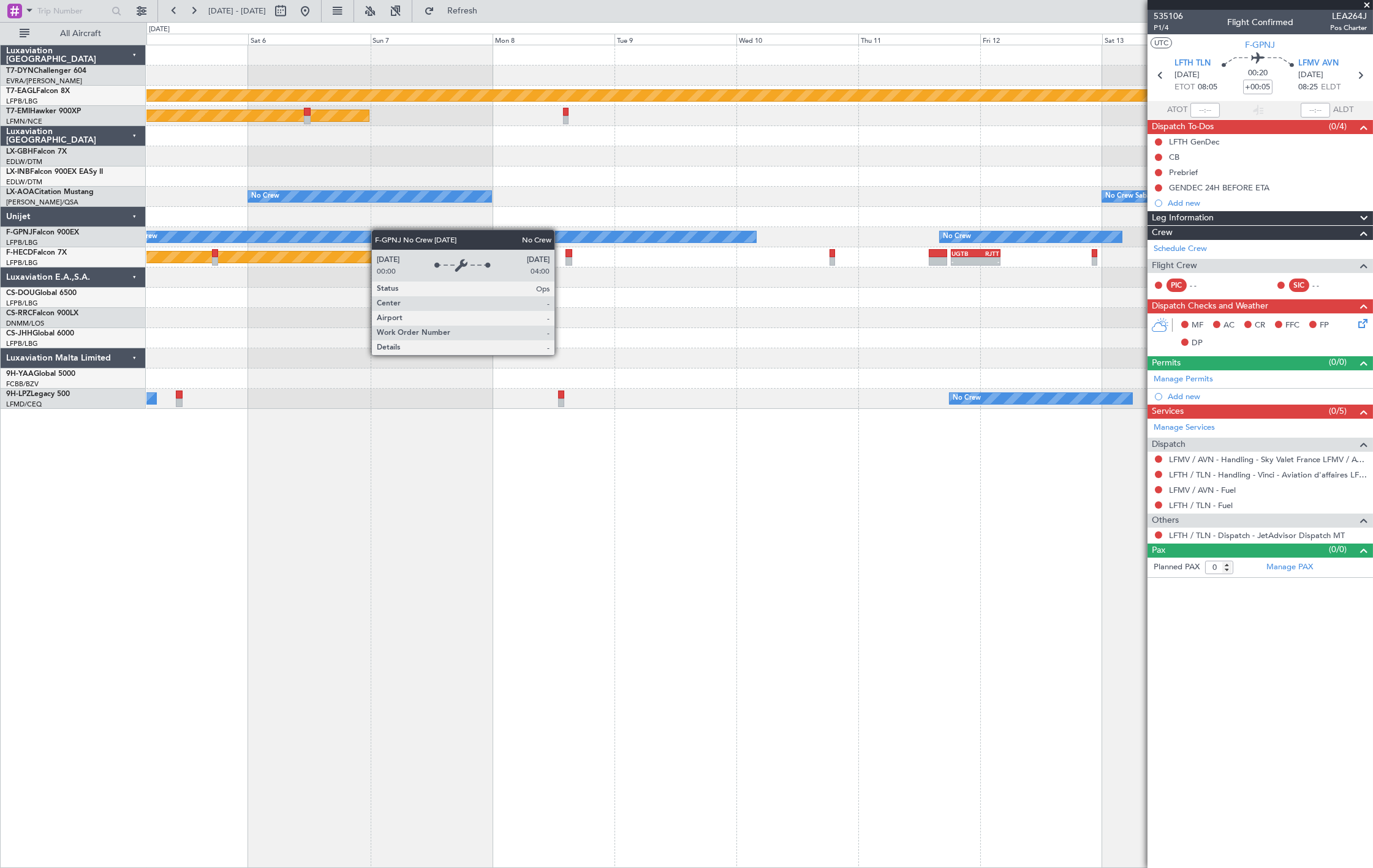
click at [289, 230] on div "Planned Maint Geneva (Cointrin) Planned Maint [PERSON_NAME] Planned Maint Nurnb…" at bounding box center [760, 227] width 1226 height 364
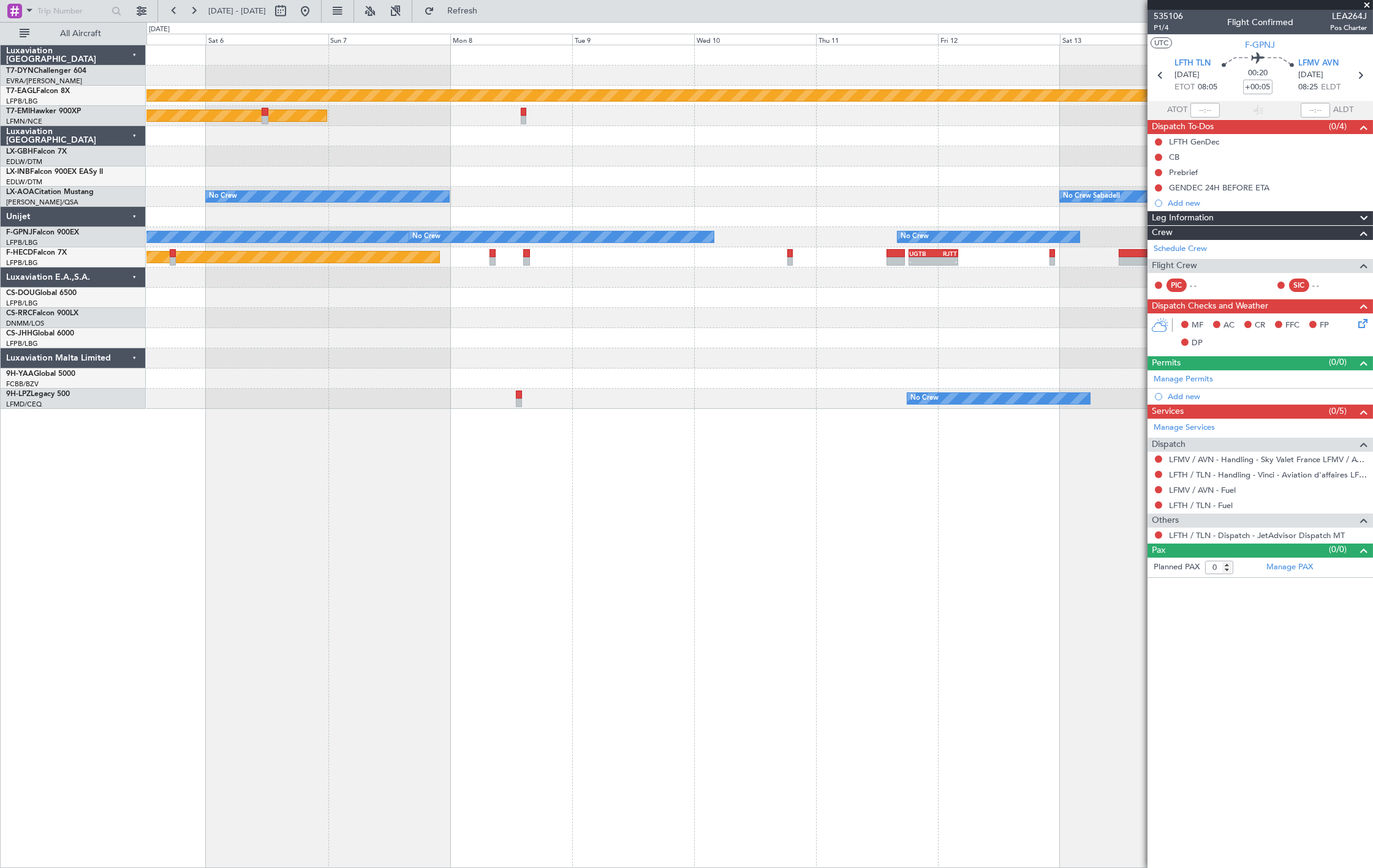
click at [553, 210] on div "Planned Maint Geneva (Cointrin) Planned Maint [PERSON_NAME] Planned Maint Nurnb…" at bounding box center [760, 227] width 1226 height 364
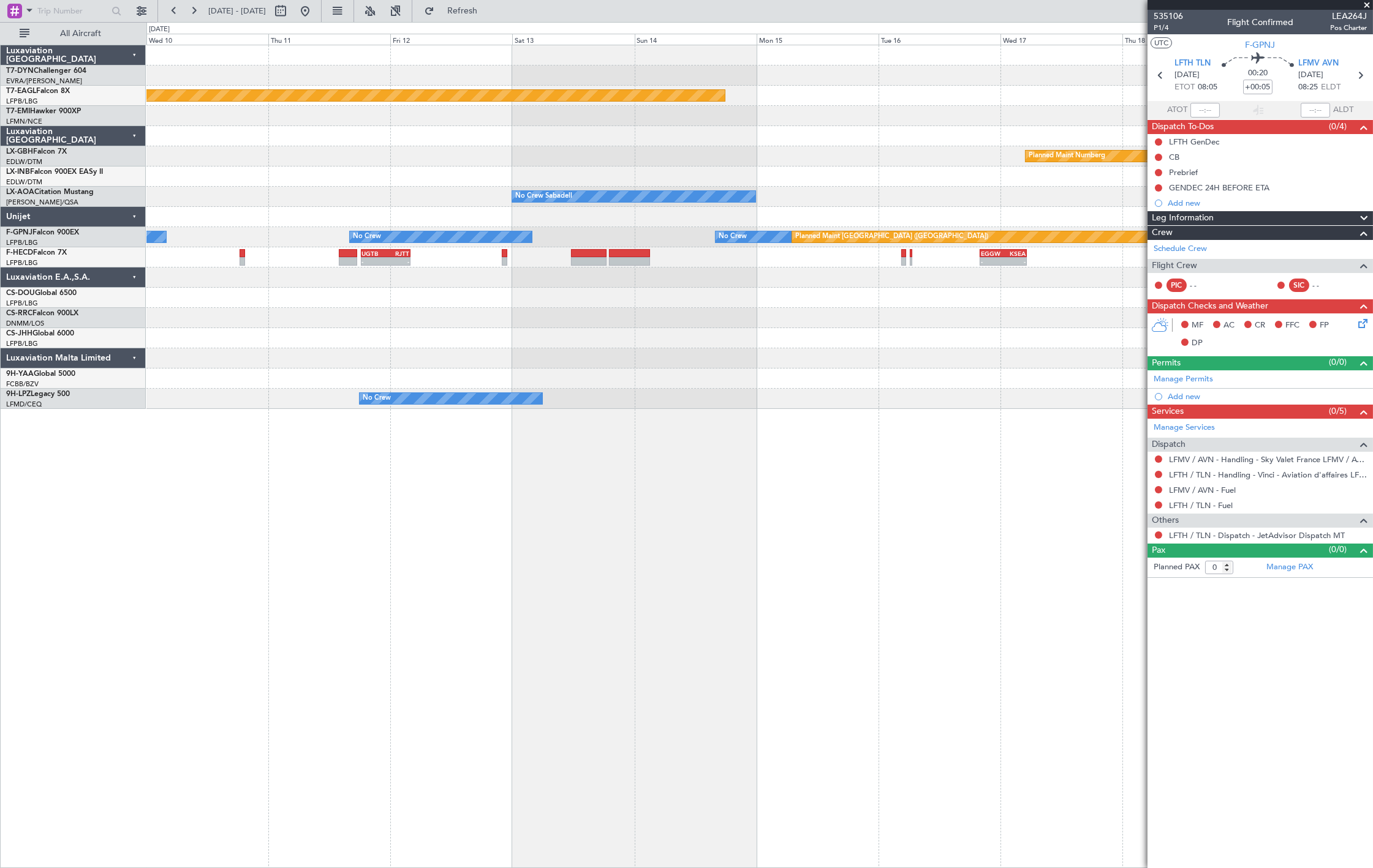
click at [370, 214] on div "Planned Maint Geneva (Cointrin) Planned Maint Nurnberg No Crew Sabadell No Crew…" at bounding box center [760, 227] width 1226 height 364
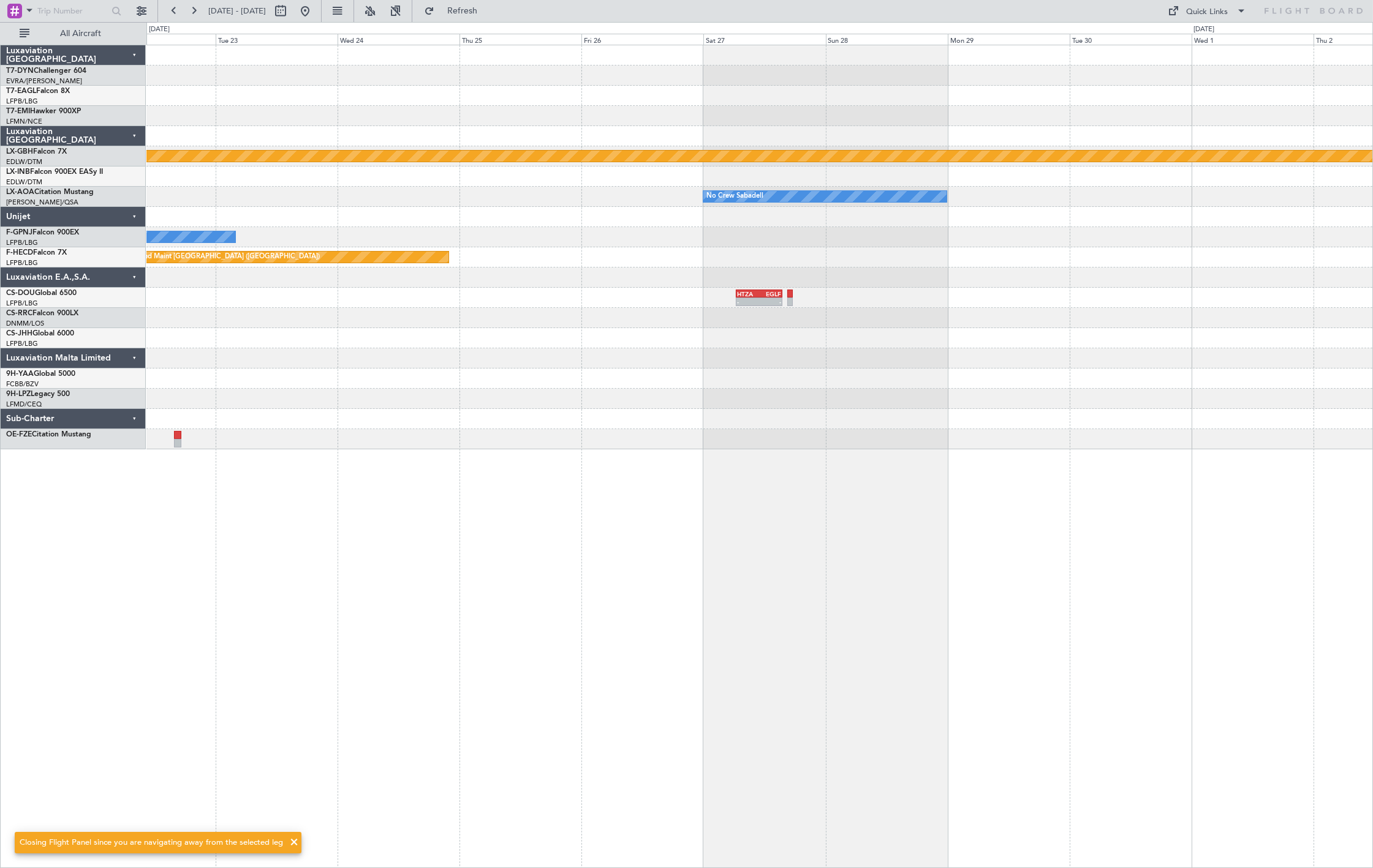
click at [370, 209] on div "Planned Maint Nurnberg No Crew Sabadell No Crew Sabadell No Crew Sabadell No Cr…" at bounding box center [760, 248] width 1226 height 404
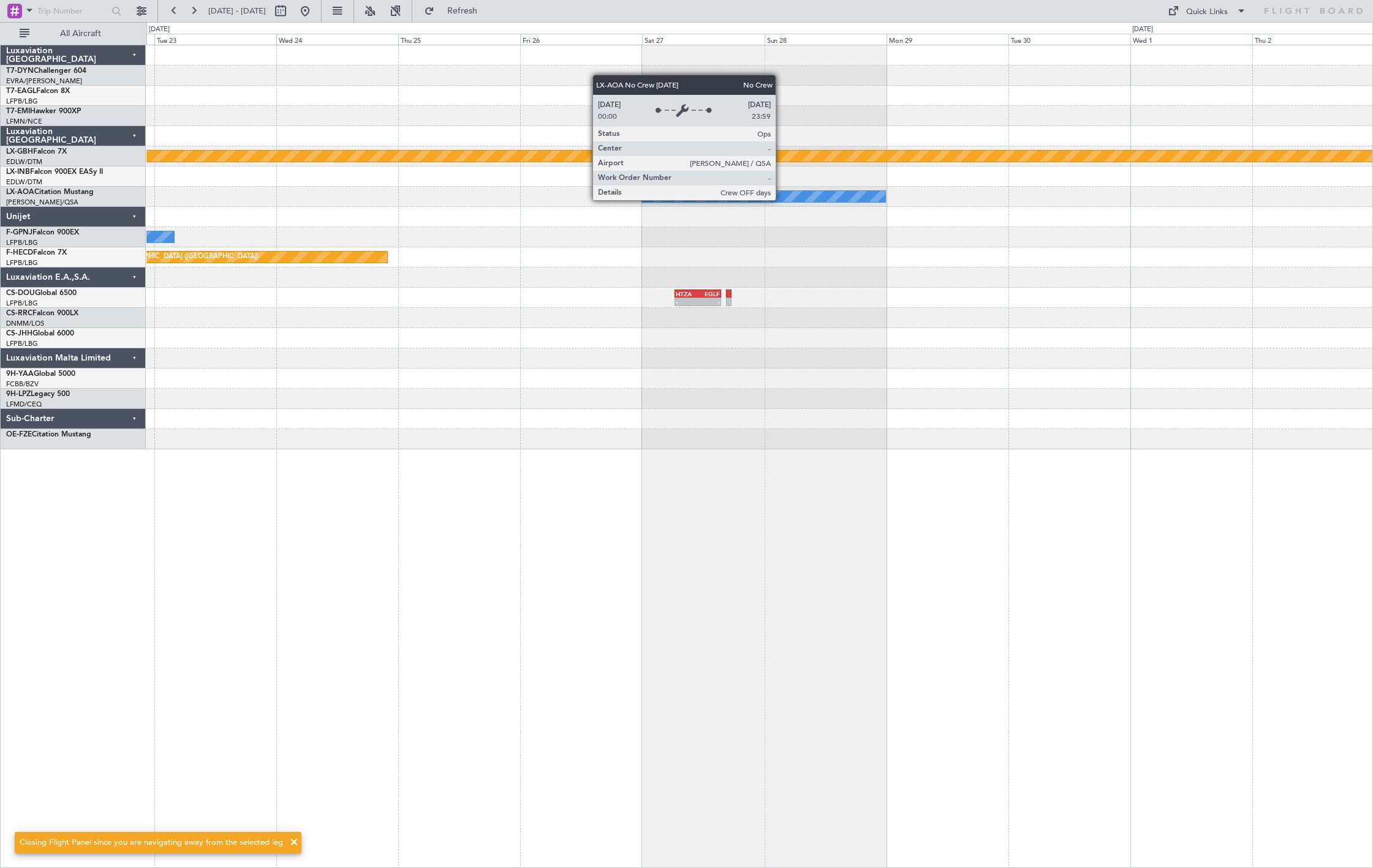
click at [343, 223] on div "Planned Maint Nurnberg No Crew Sabadell No Crew Sabadell No Crew Sabadell No Cr…" at bounding box center [760, 248] width 1226 height 404
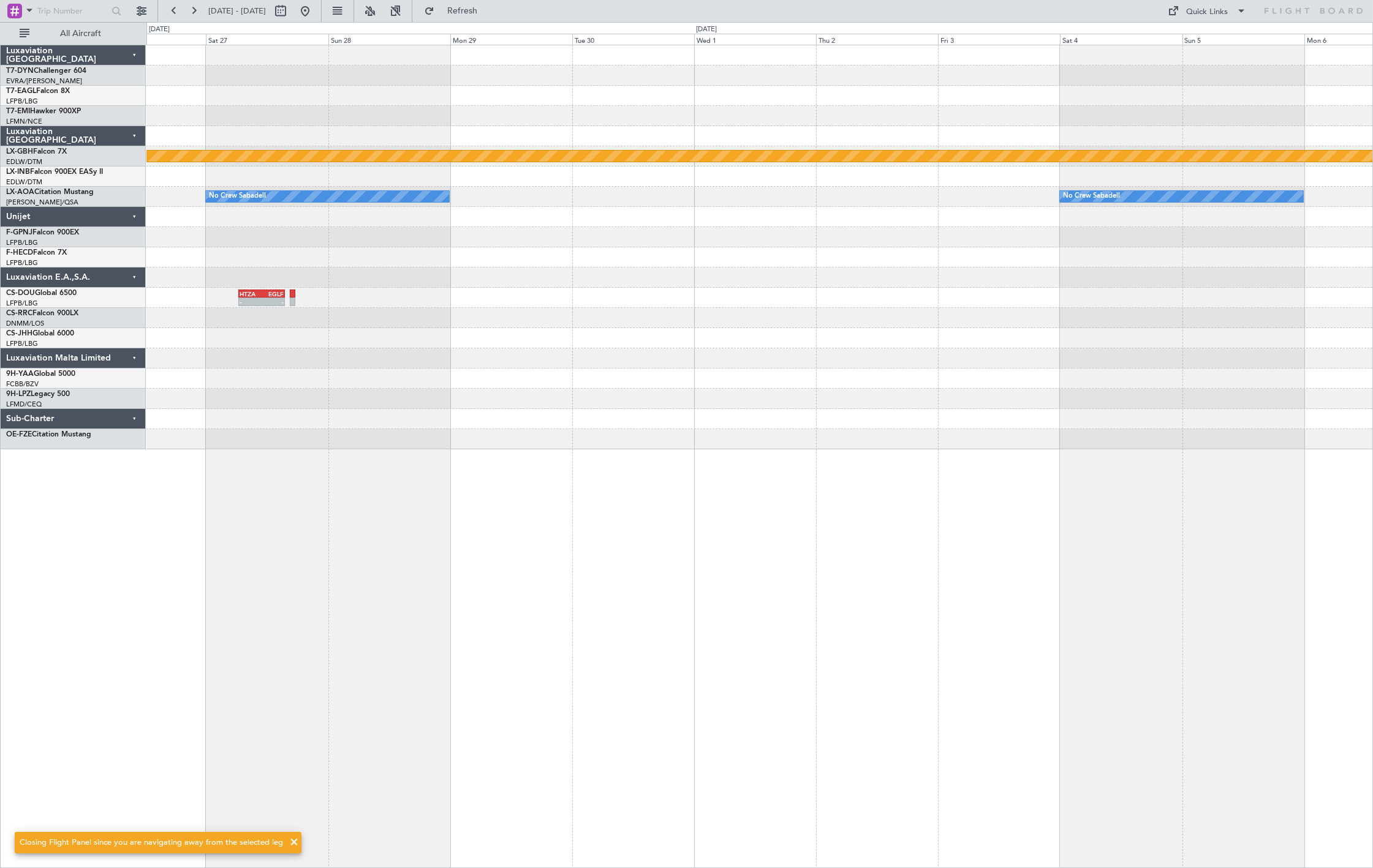
click at [499, 220] on div "Planned Maint Nurnberg No Crew Sabadell No Crew Sabadell Planned Maint [GEOGRAP…" at bounding box center [760, 248] width 1226 height 404
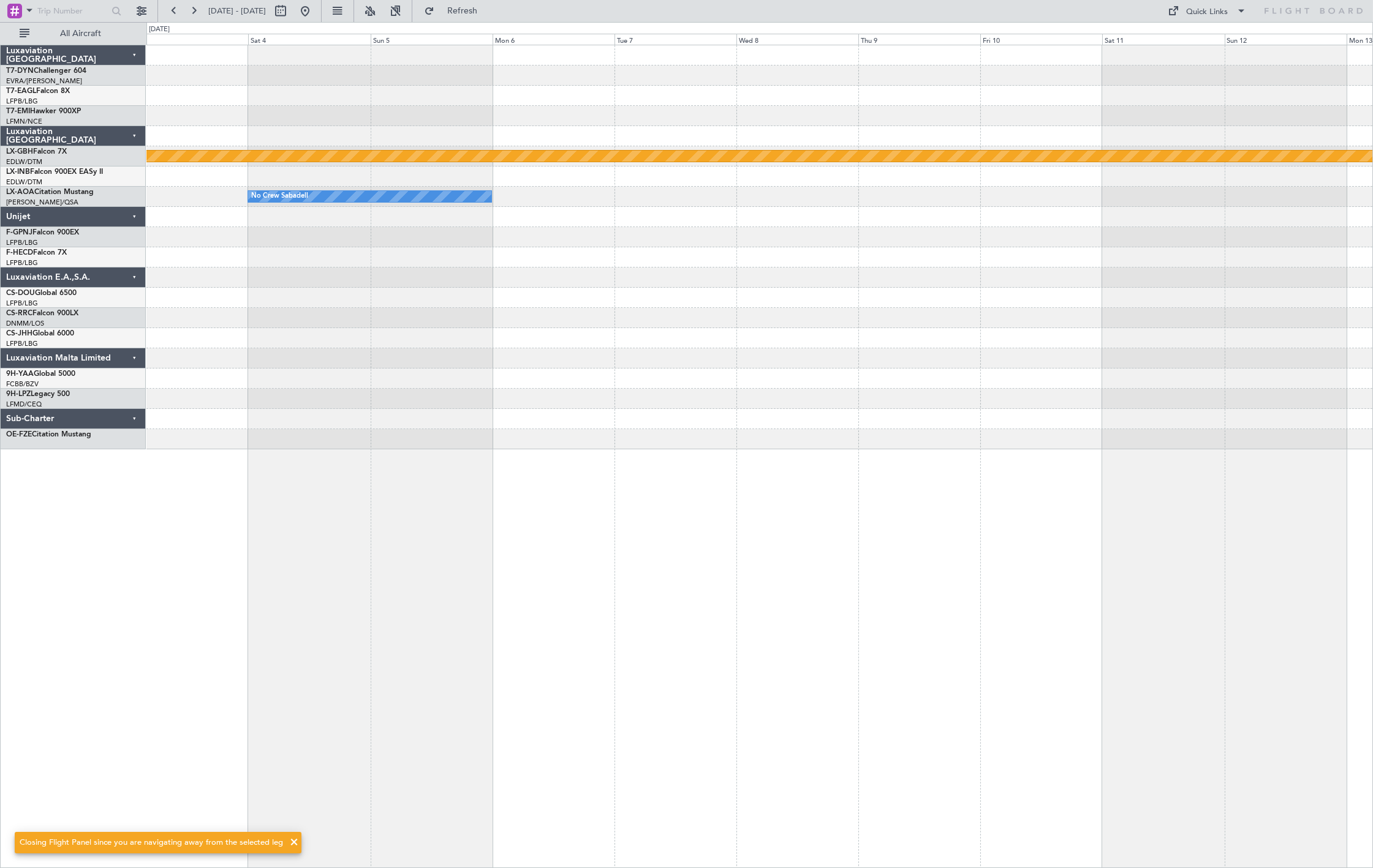
click at [467, 215] on div "Planned Maint Nurnberg No Crew Sabadell" at bounding box center [760, 248] width 1226 height 404
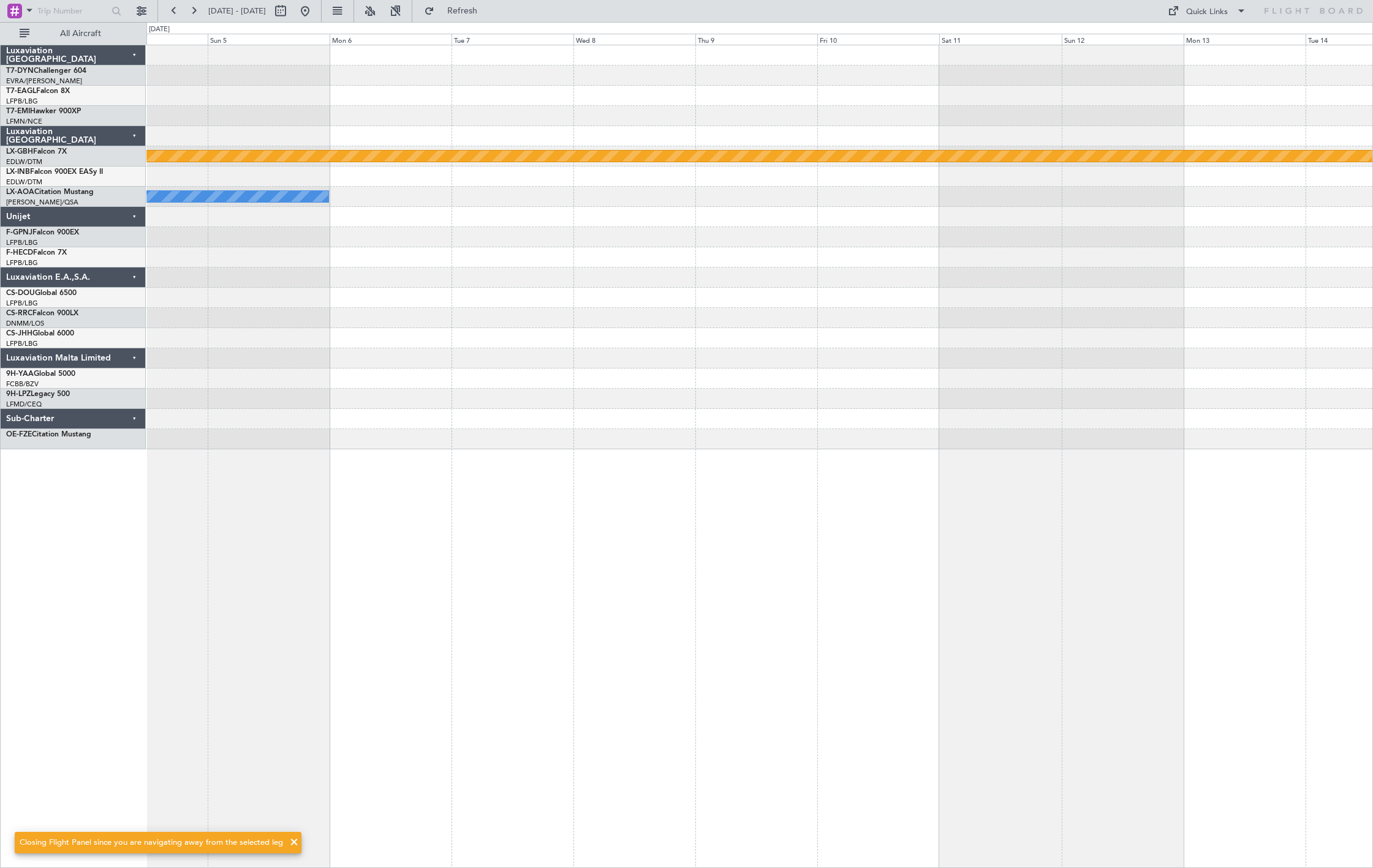
click at [524, 206] on div "No Crew Sabadell" at bounding box center [760, 197] width 1226 height 20
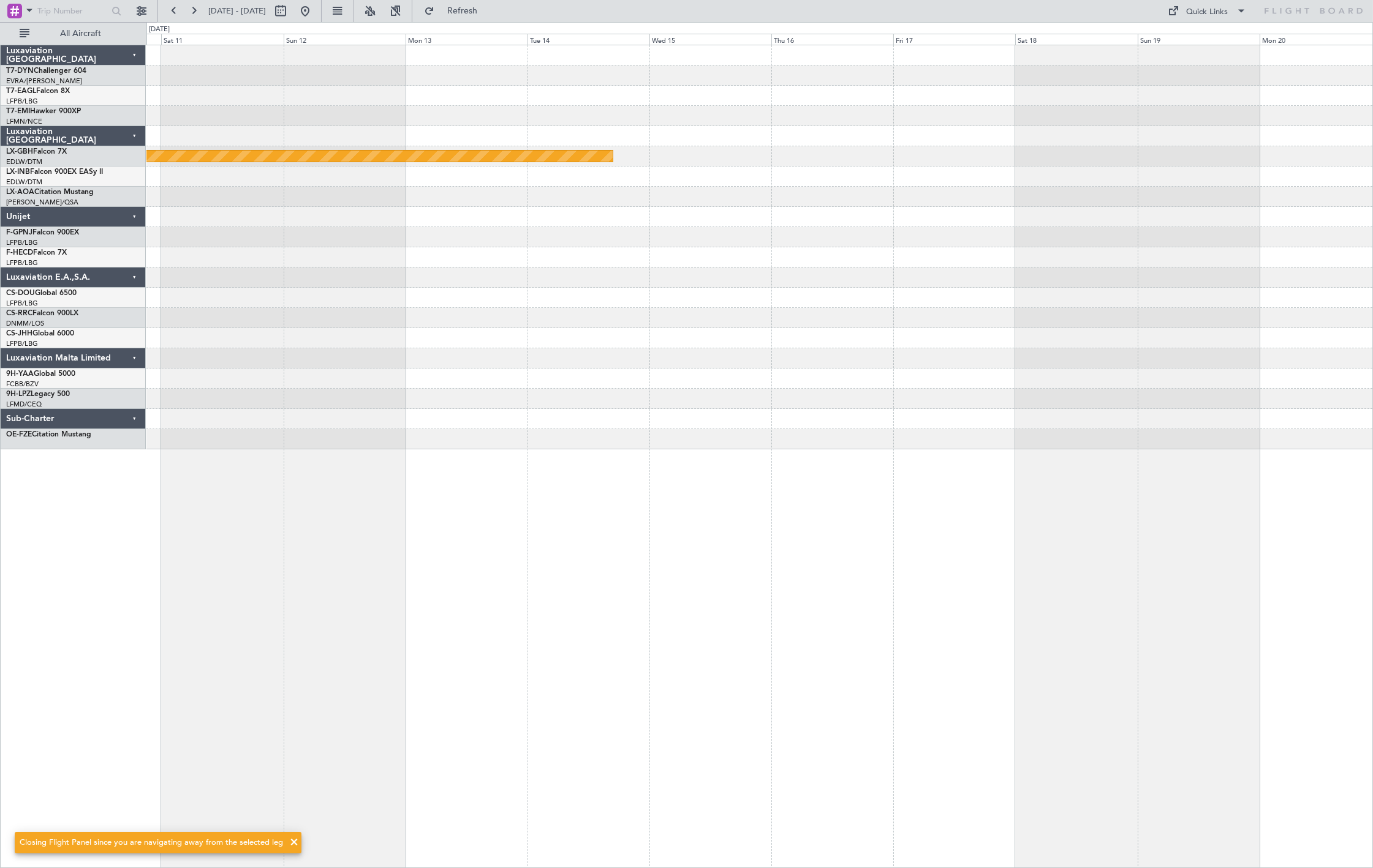
click at [645, 197] on div "Planned Maint Nurnberg" at bounding box center [760, 248] width 1226 height 404
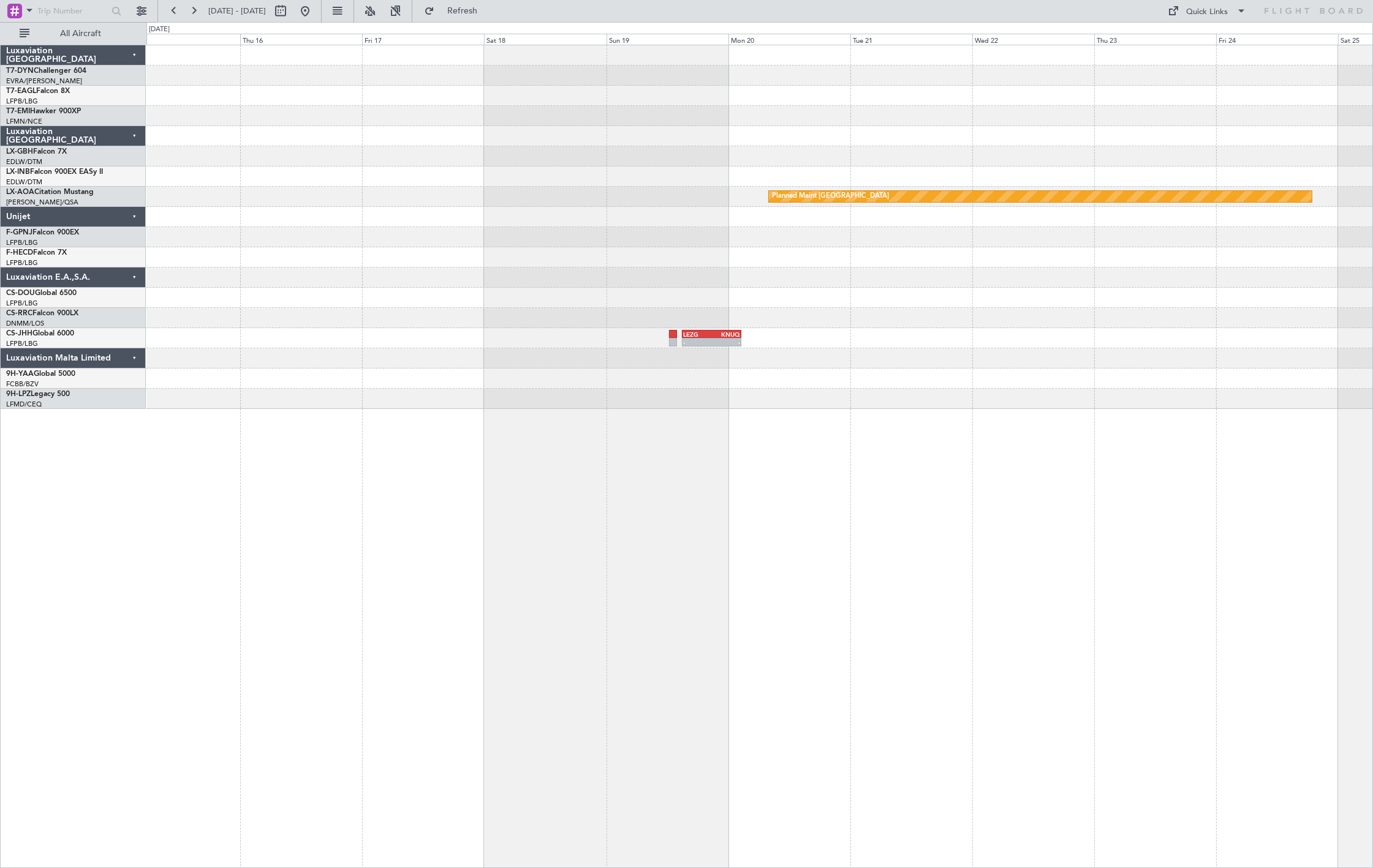
click at [771, 237] on div "Planned Maint Nurnberg Planned Maint [GEOGRAPHIC_DATA] No Crew Sabadell - - LEZ…" at bounding box center [760, 227] width 1226 height 364
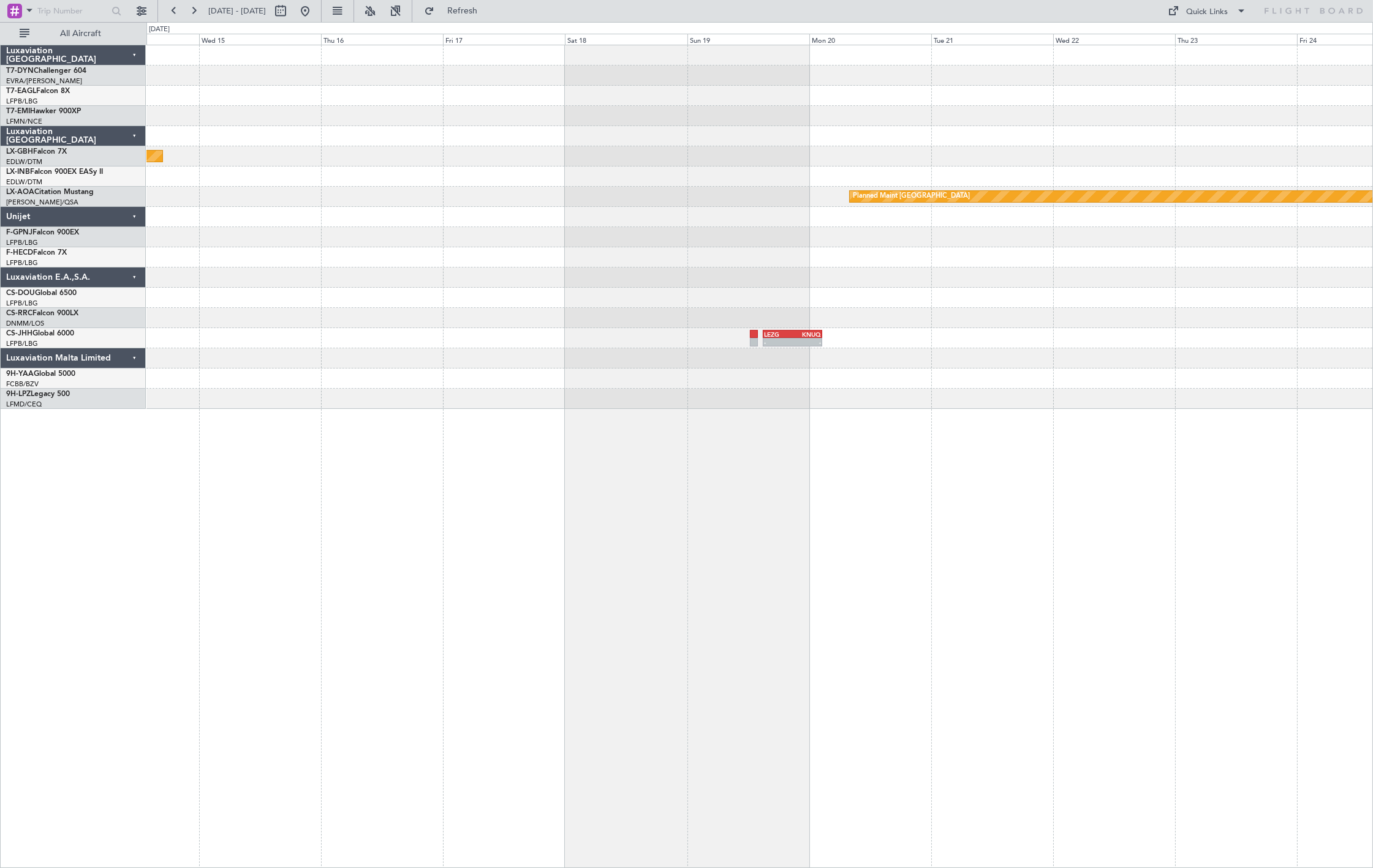
drag, startPoint x: 344, startPoint y: 5, endPoint x: 346, endPoint y: 33, distance: 28.1
click at [315, 7] on button at bounding box center [305, 11] width 20 height 20
